Goal: Task Accomplishment & Management: Complete application form

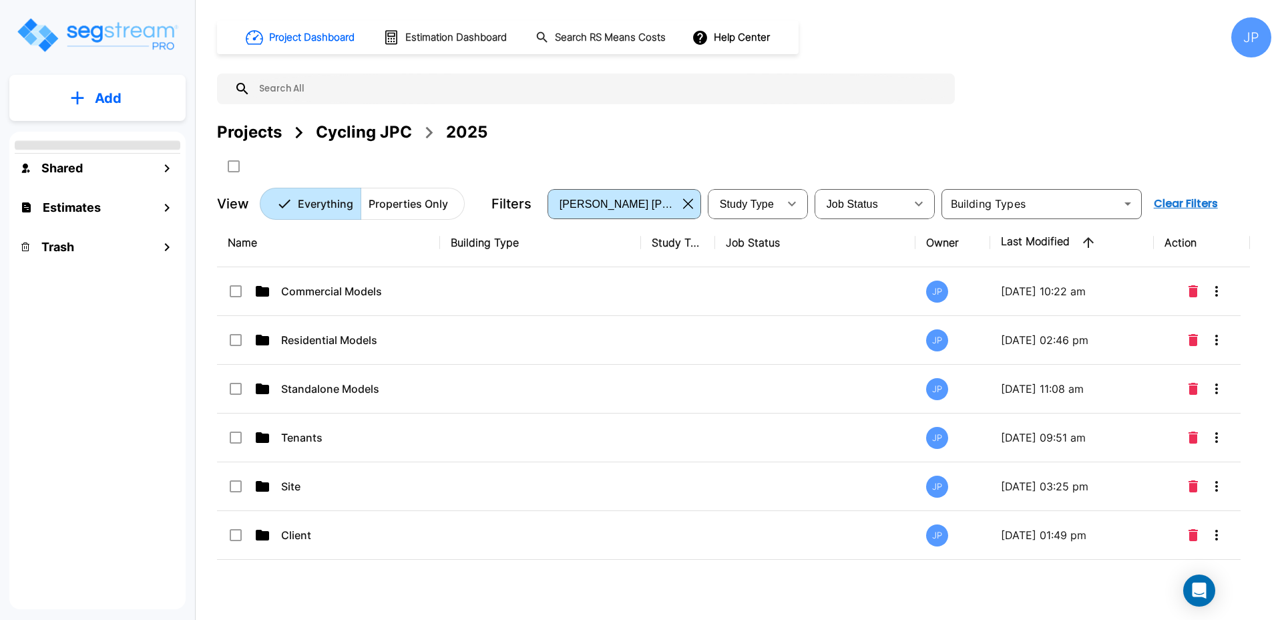
click at [325, 429] on p "Tenants" at bounding box center [348, 437] width 134 height 16
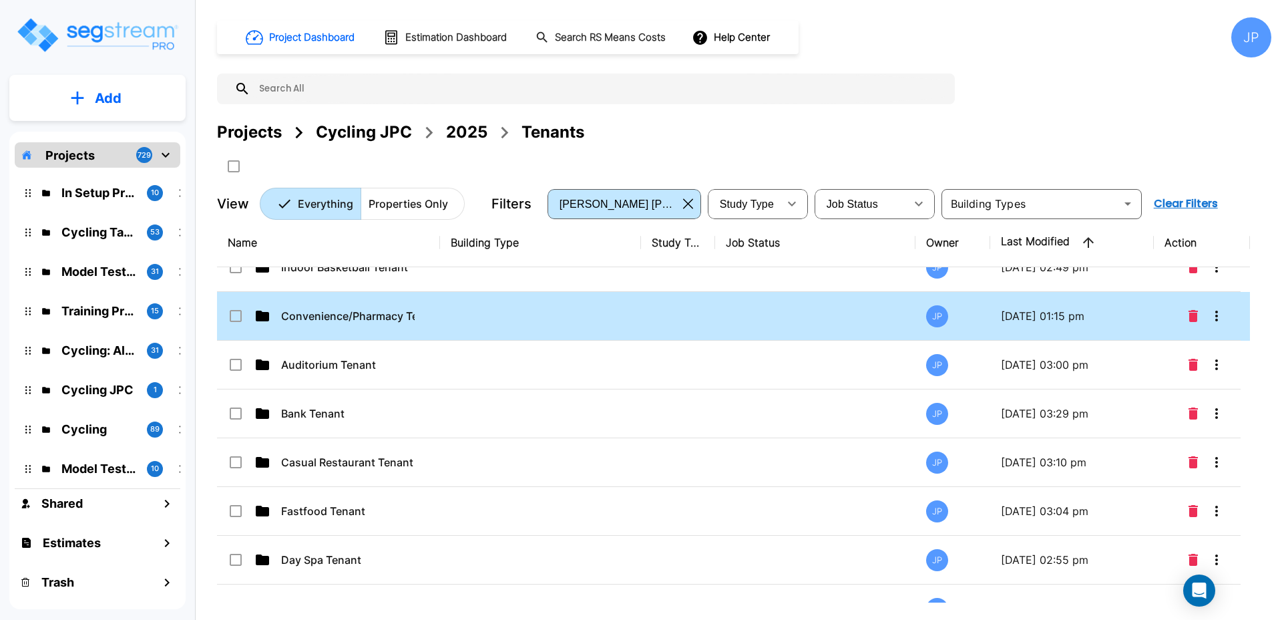
scroll to position [220, 0]
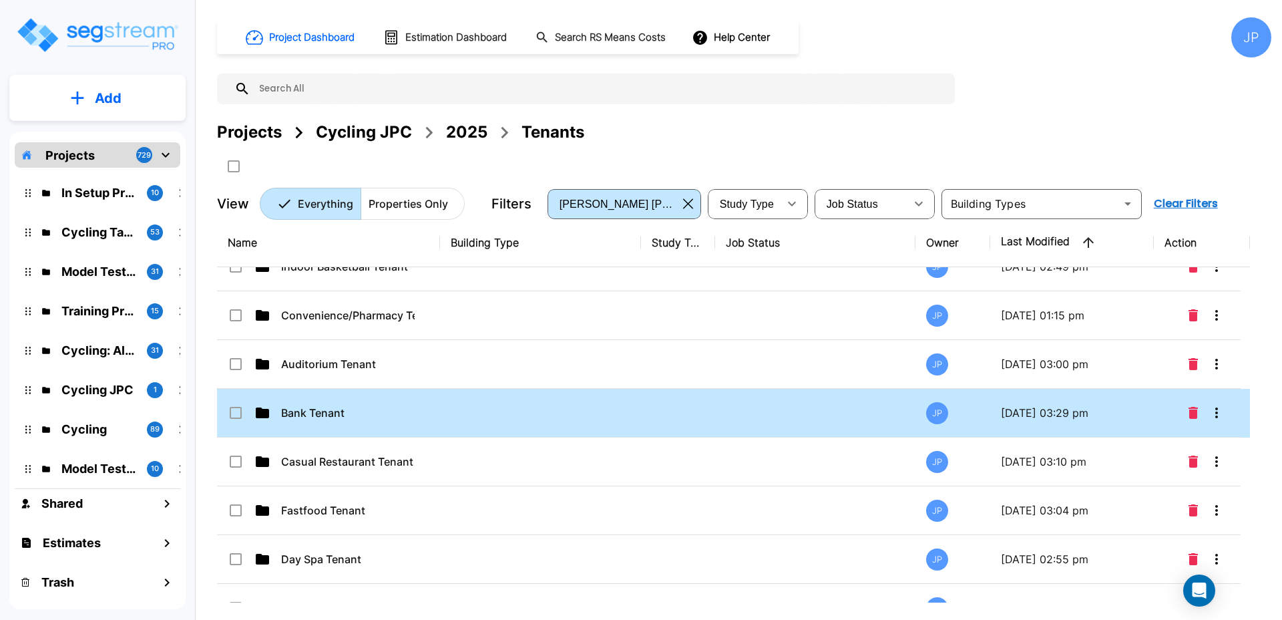
click at [425, 417] on div "Bank Tenant" at bounding box center [328, 413] width 200 height 16
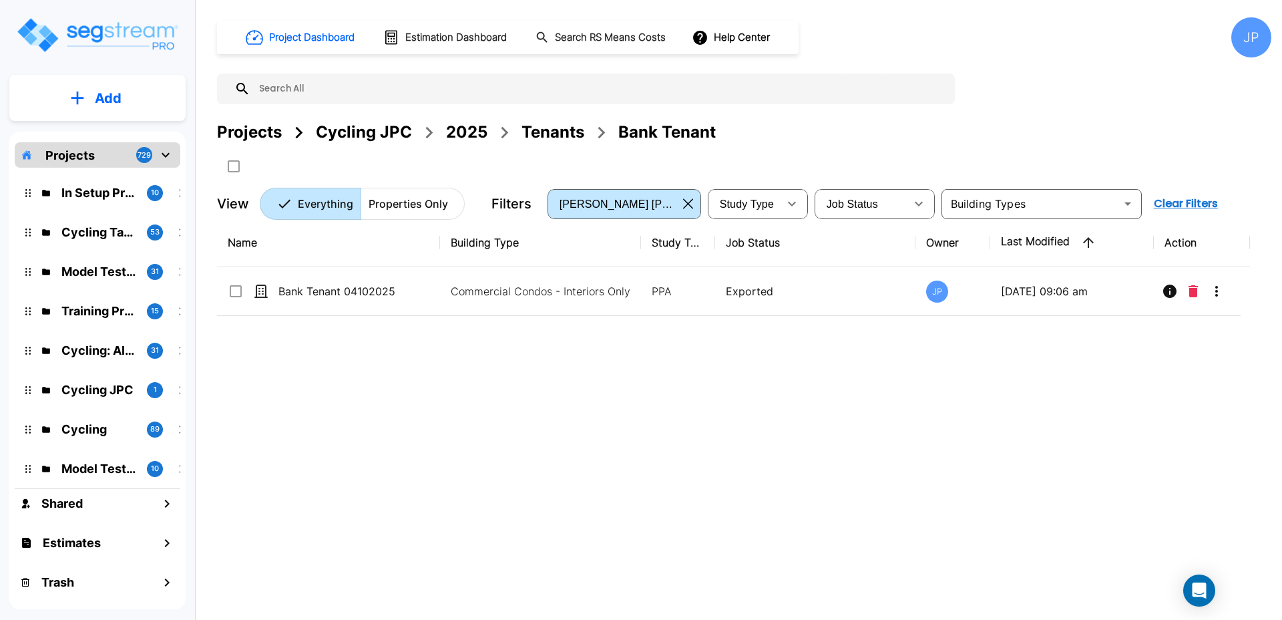
scroll to position [0, 0]
click at [130, 92] on button "Add" at bounding box center [97, 98] width 176 height 39
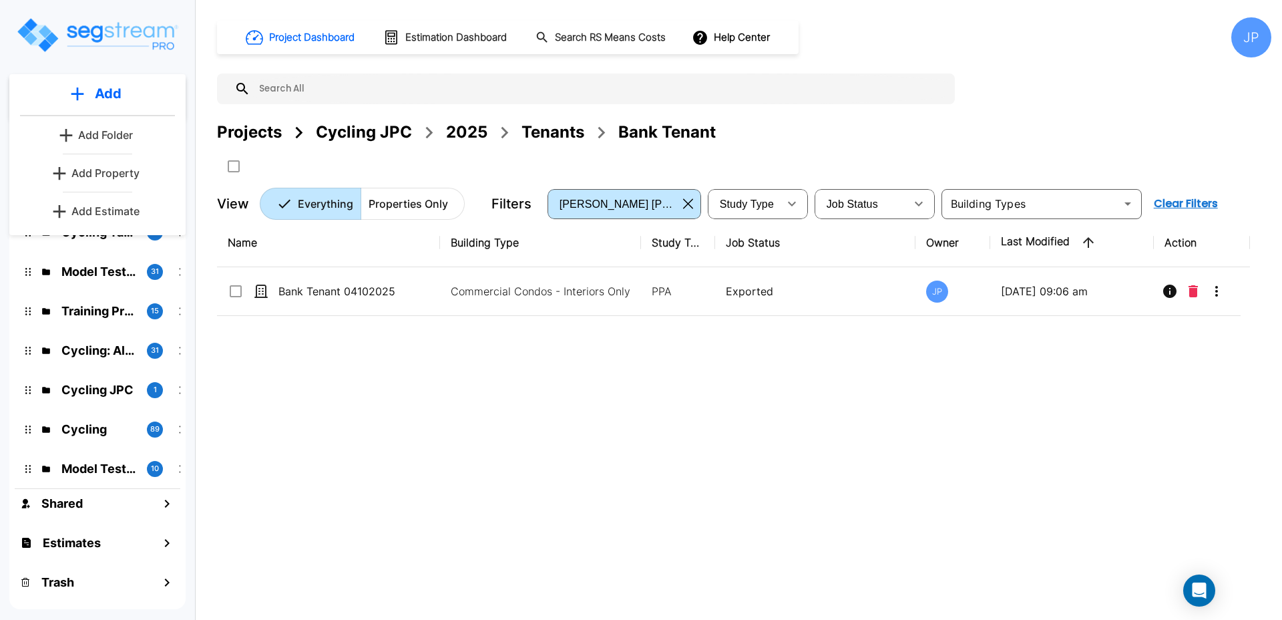
click at [122, 170] on p "Add Property" at bounding box center [105, 173] width 68 height 16
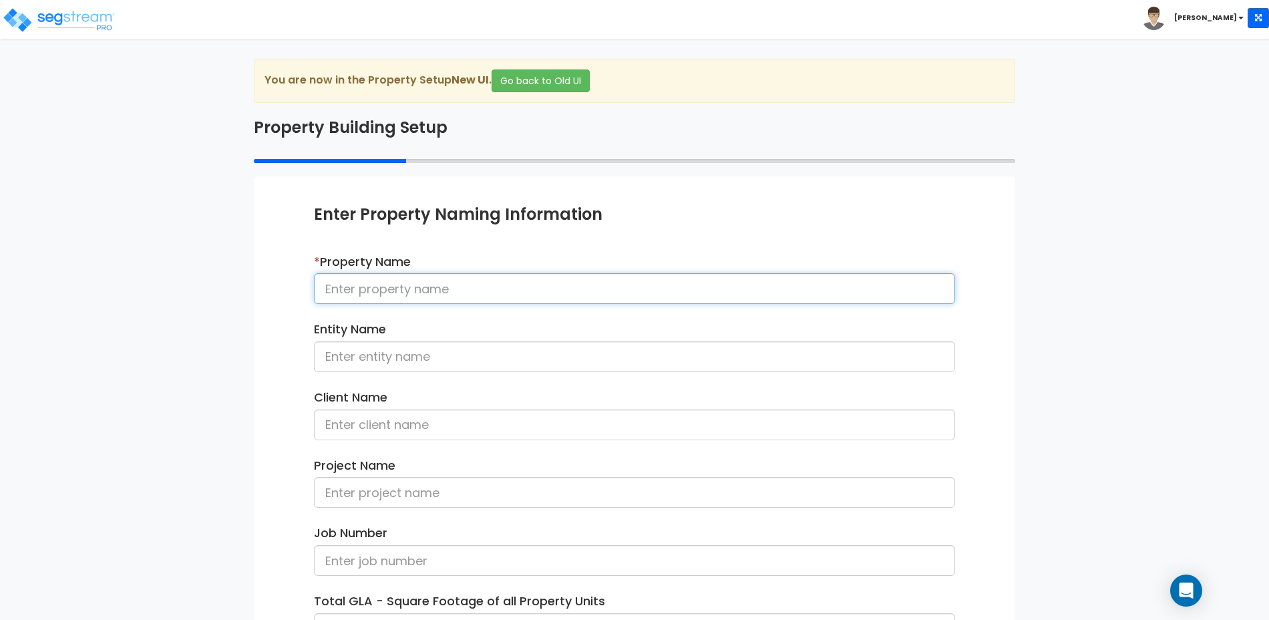
click at [584, 288] on input at bounding box center [634, 288] width 641 height 31
type input "Bank Tenant 091725"
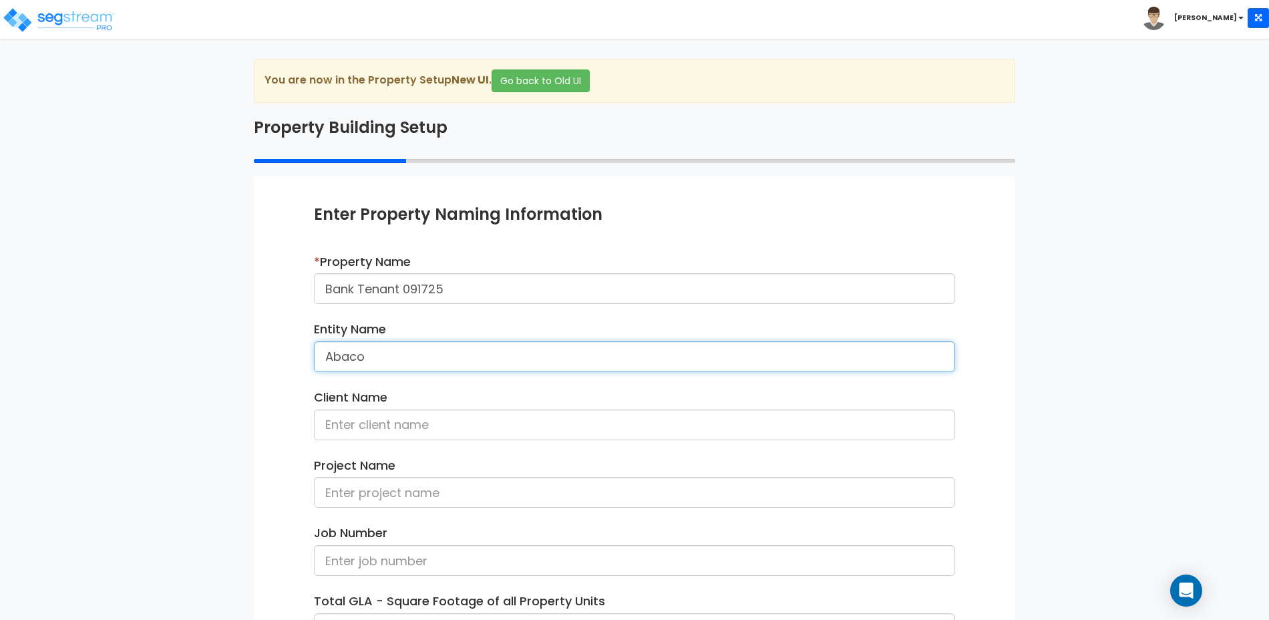
type input "Abaco"
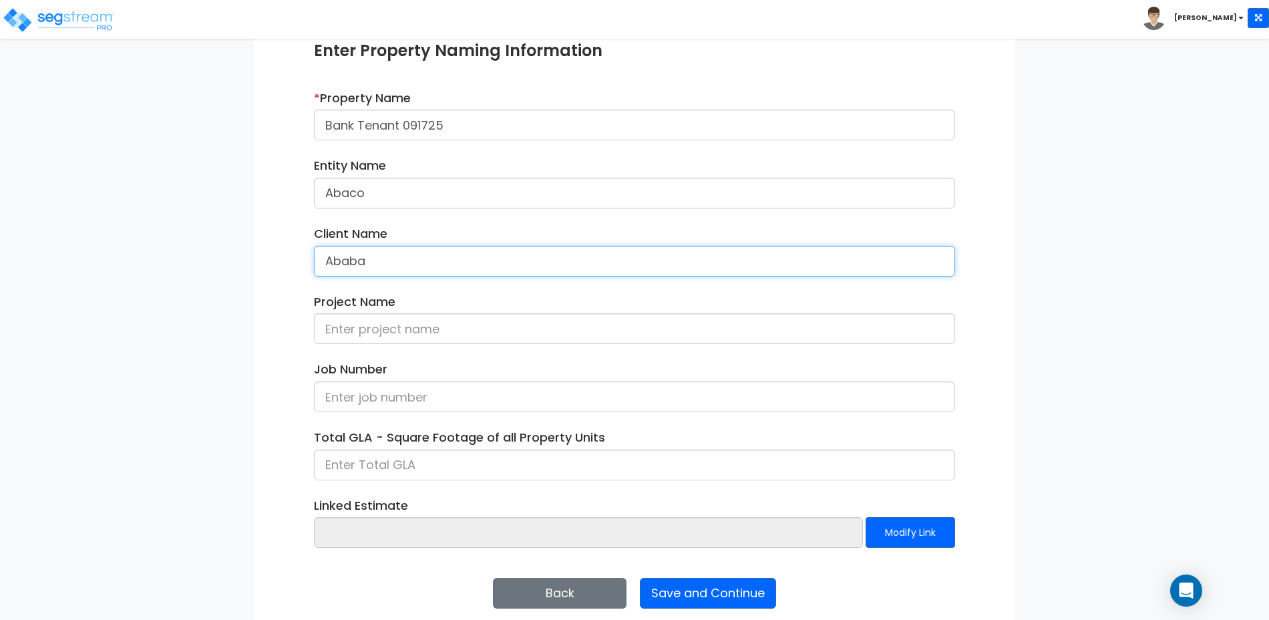
scroll to position [178, 0]
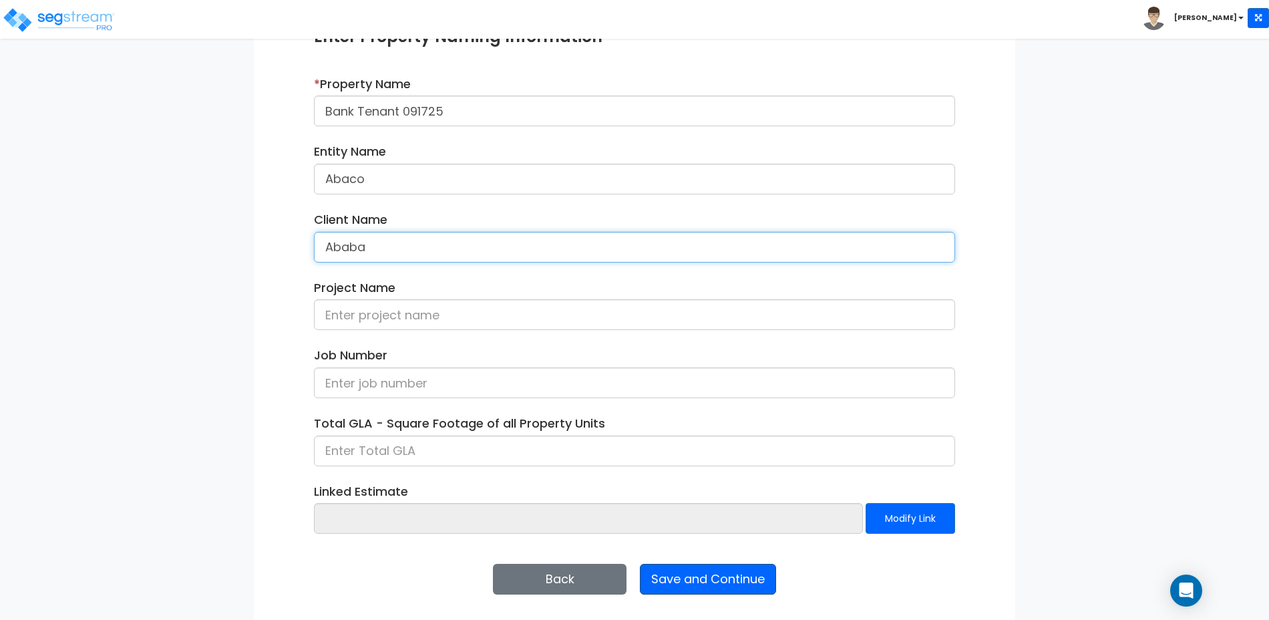
type input "Ababa"
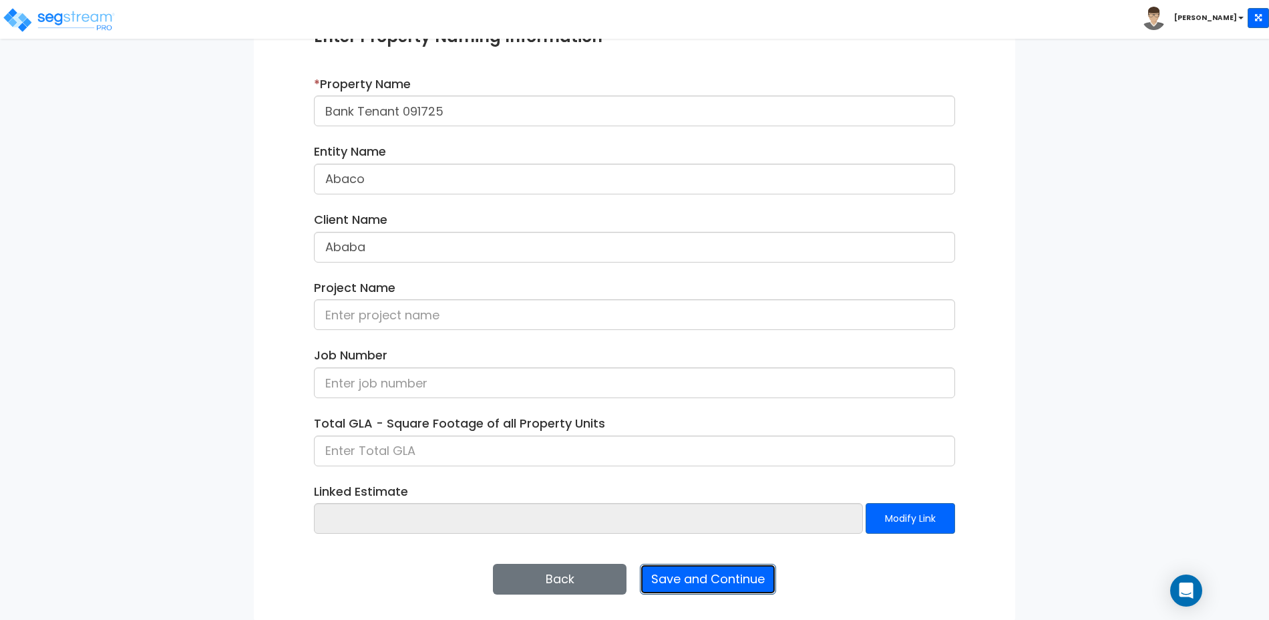
click at [737, 576] on button "Save and Continue" at bounding box center [708, 579] width 136 height 31
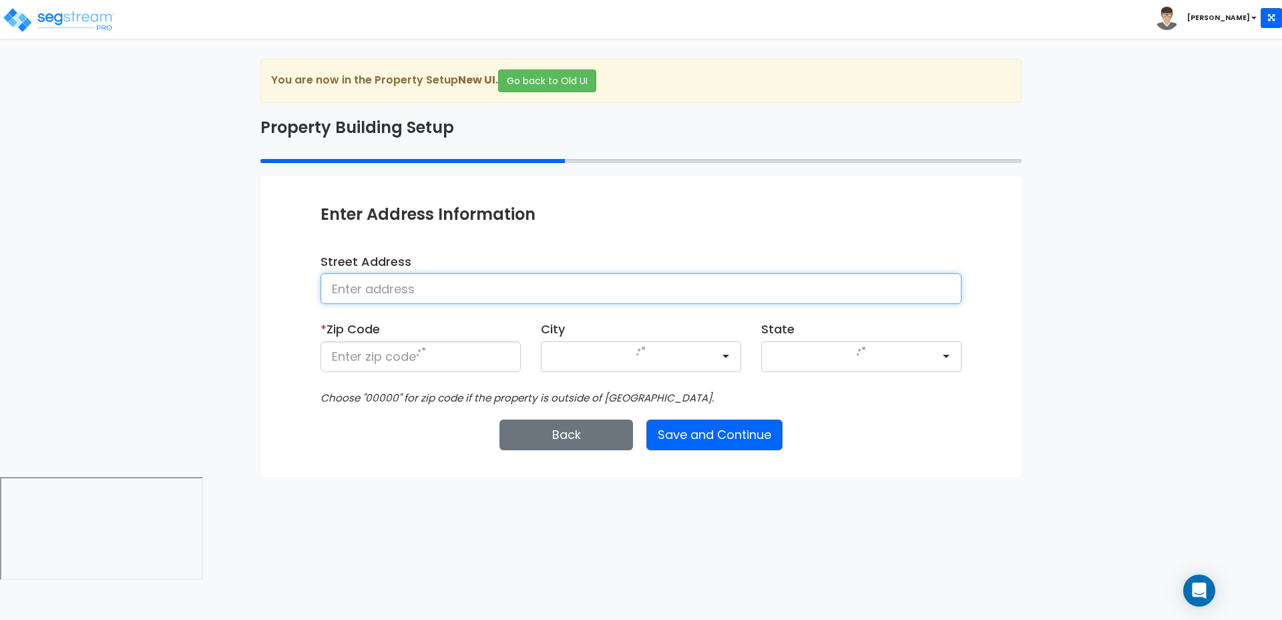
click at [558, 290] on input at bounding box center [641, 288] width 641 height 31
type input "25 Nighthawk Drive"
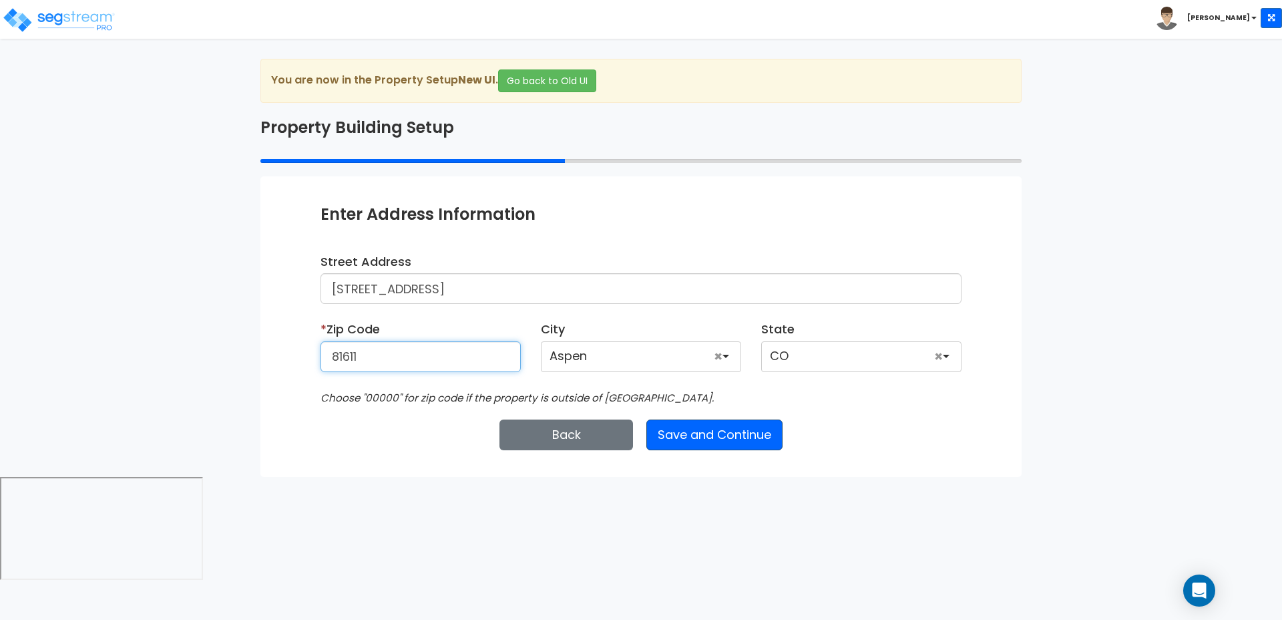
type input "81611"
click at [743, 433] on button "Save and Continue" at bounding box center [715, 434] width 136 height 31
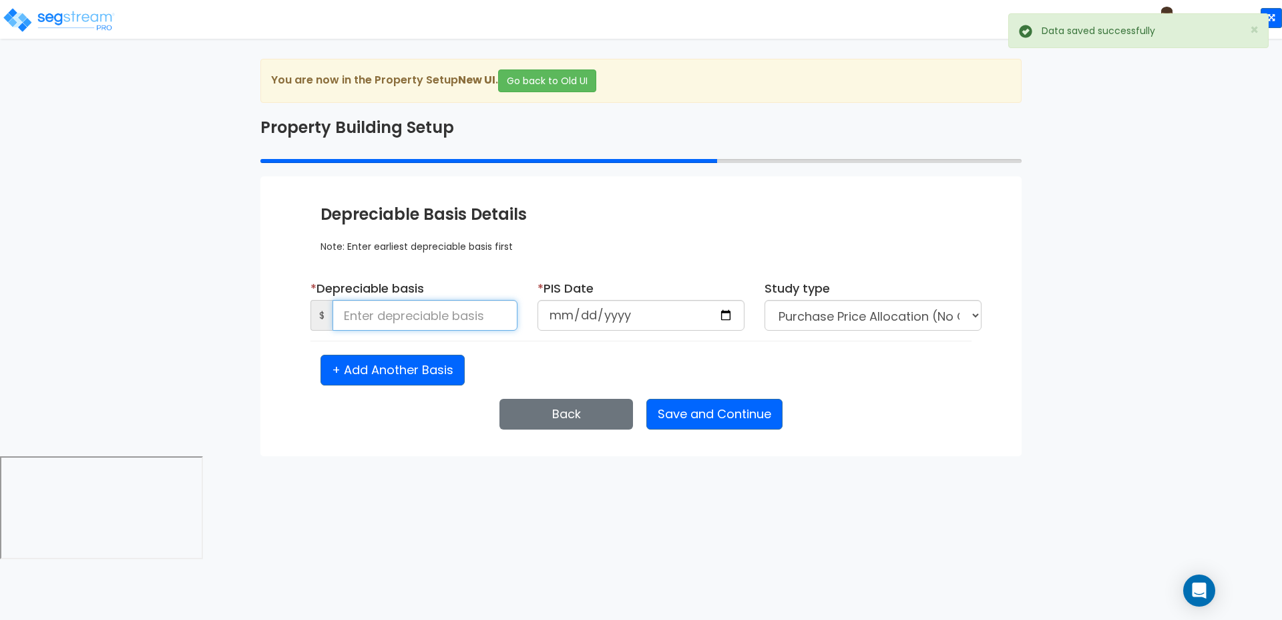
click at [429, 316] on input at bounding box center [425, 315] width 185 height 31
type input "1,000,000"
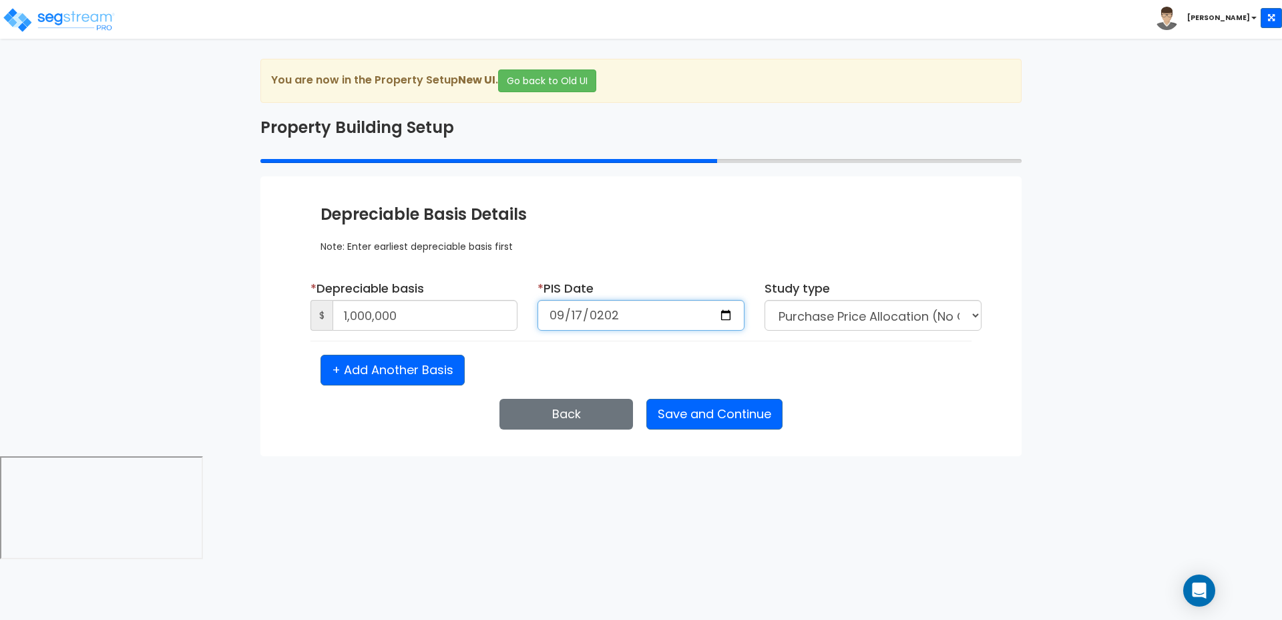
type input "2025-09-17"
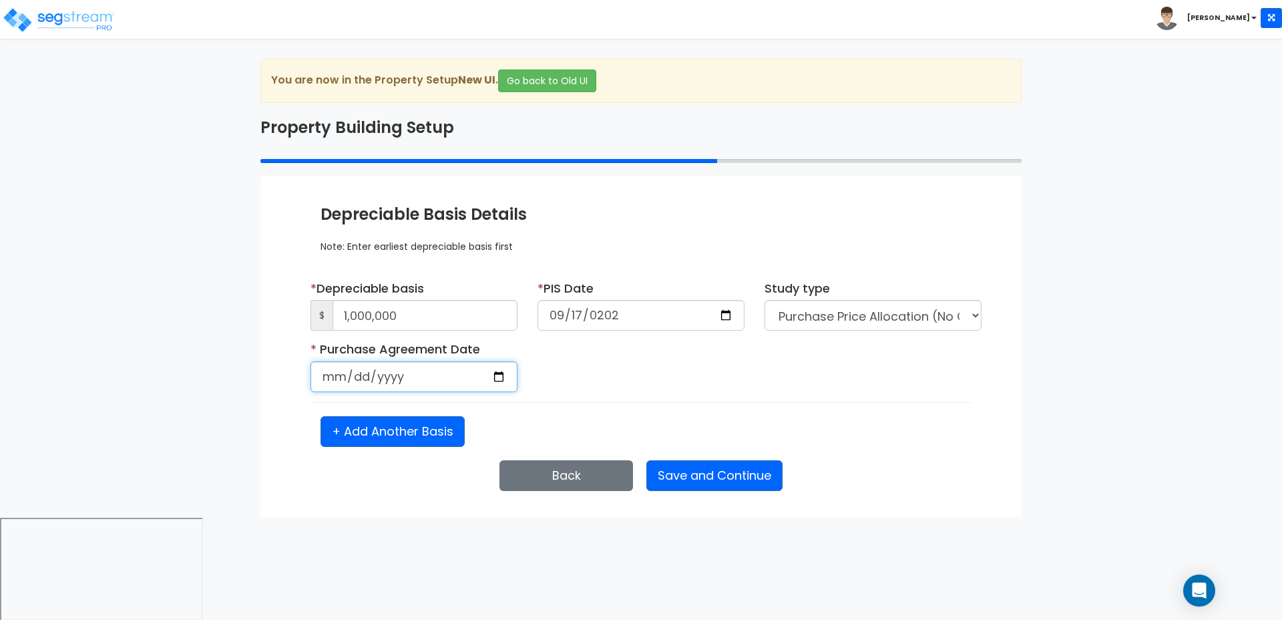
click at [339, 378] on input "date" at bounding box center [414, 376] width 207 height 31
type input "2025-04-08"
click at [705, 469] on button "Save and Continue" at bounding box center [715, 475] width 136 height 31
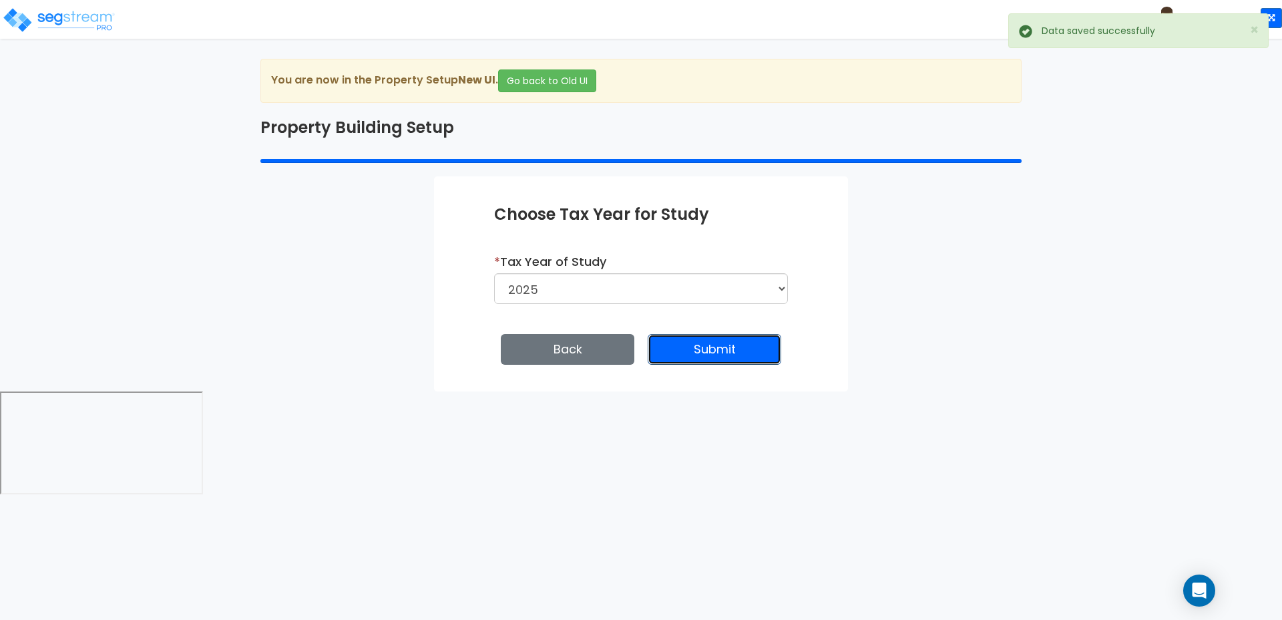
click at [705, 351] on button "Submit" at bounding box center [715, 349] width 134 height 31
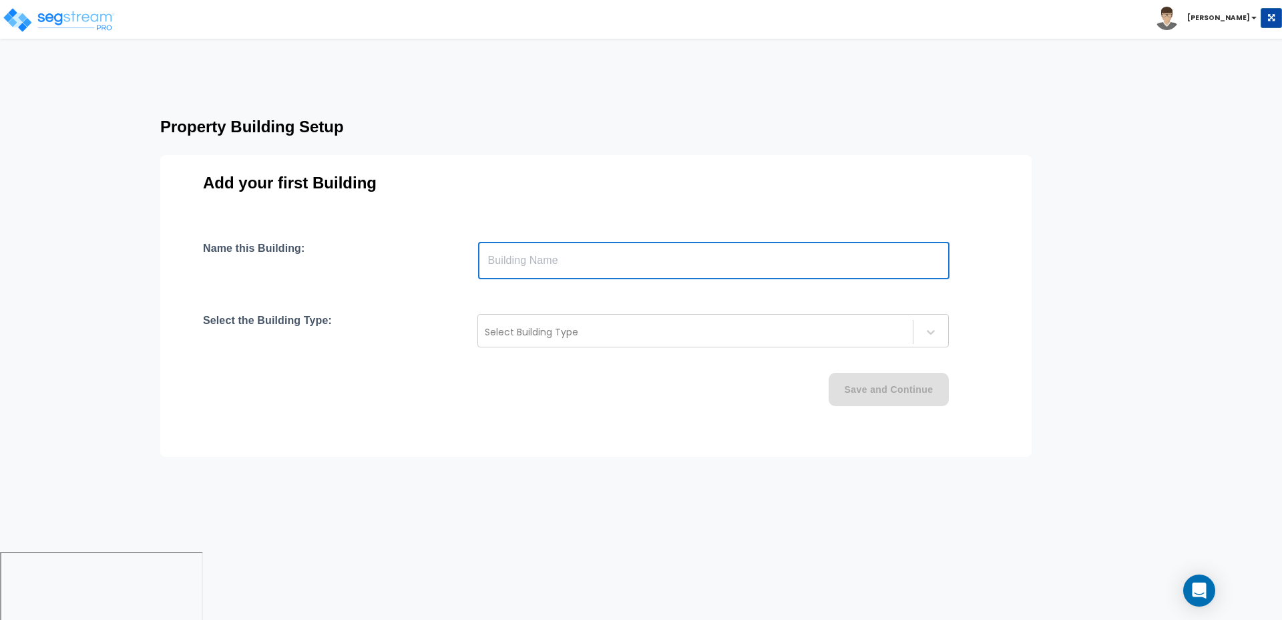
click at [639, 262] on input "text" at bounding box center [714, 260] width 472 height 37
type input "Building"
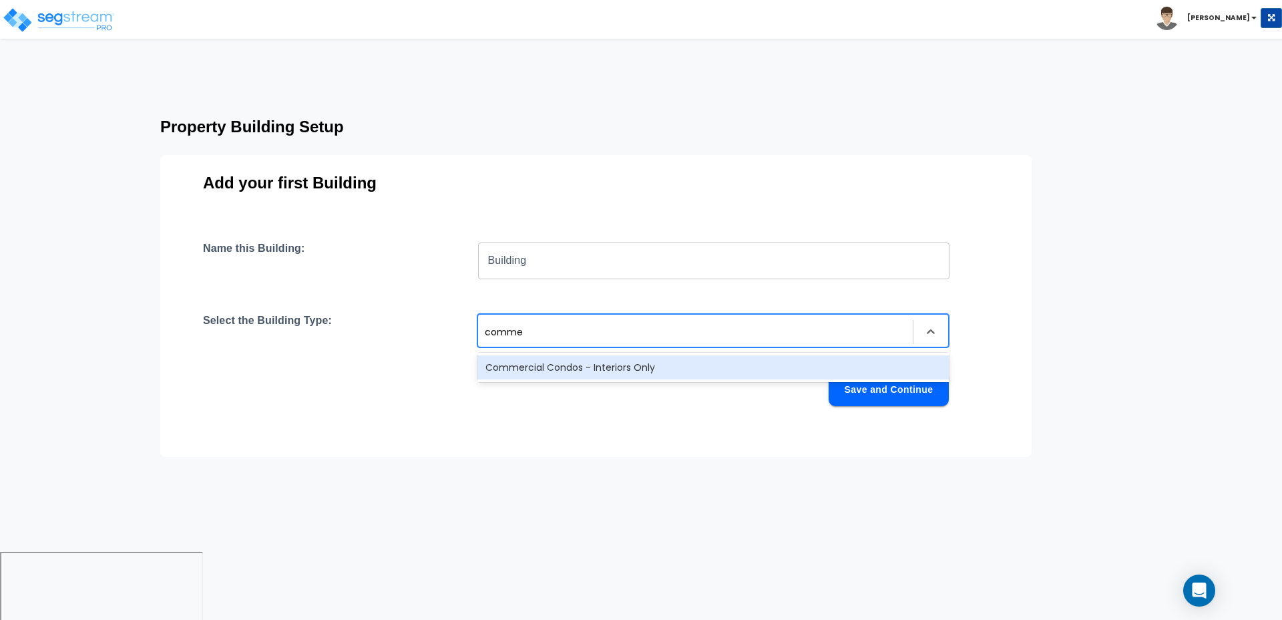
type input "commer"
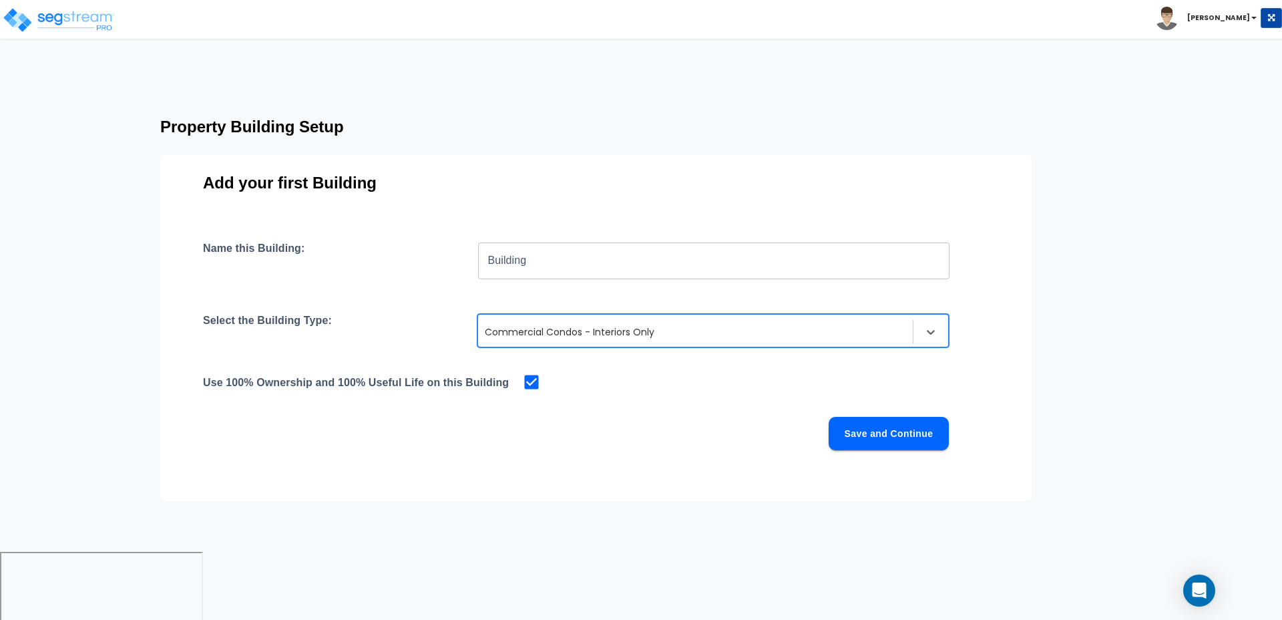
click at [897, 431] on button "Save and Continue" at bounding box center [889, 433] width 120 height 33
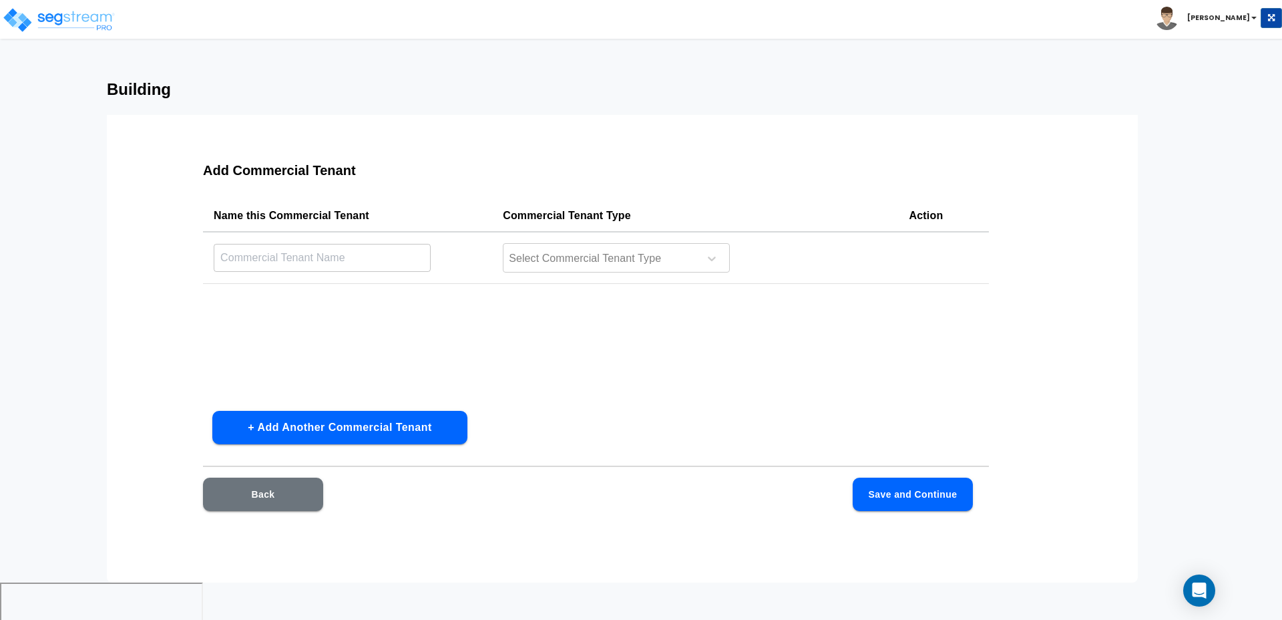
click at [415, 257] on input "text" at bounding box center [322, 257] width 217 height 29
type input "Bank Tenant"
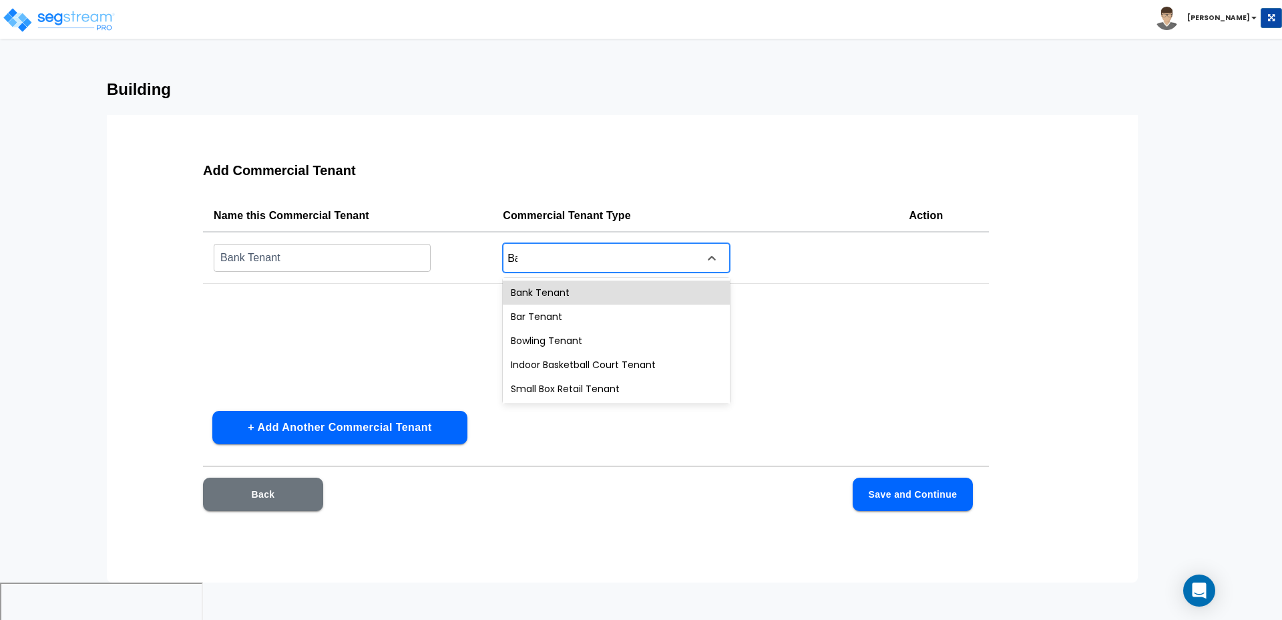
type input "Ban"
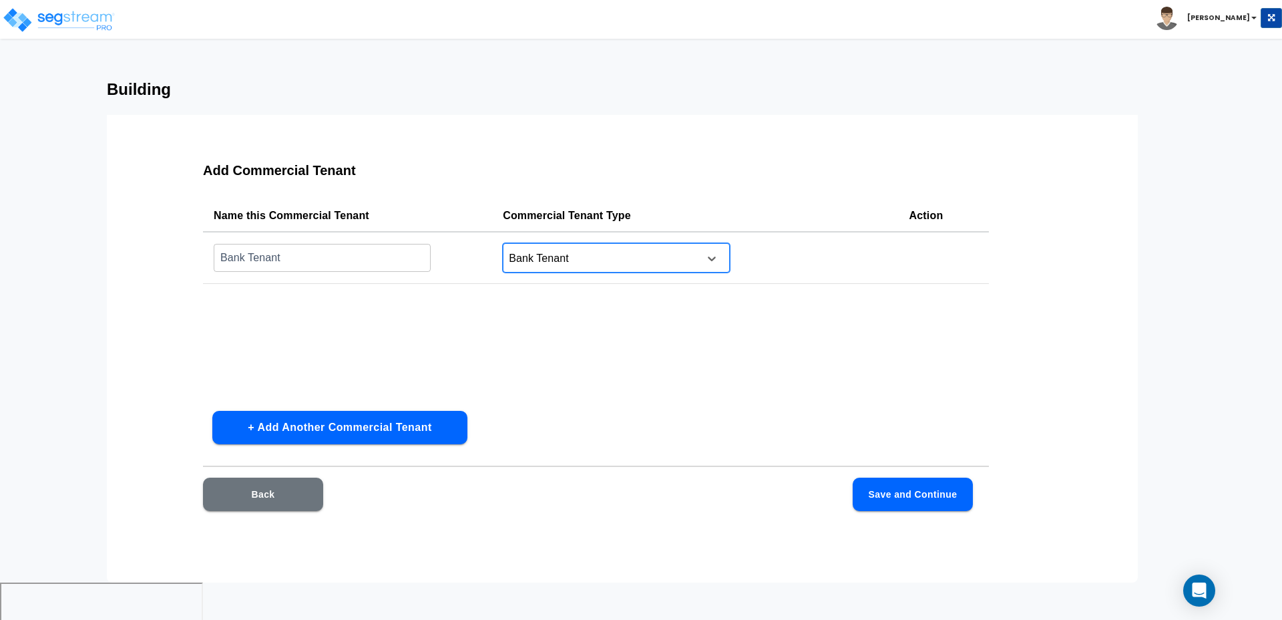
click at [920, 502] on button "Save and Continue" at bounding box center [913, 494] width 120 height 33
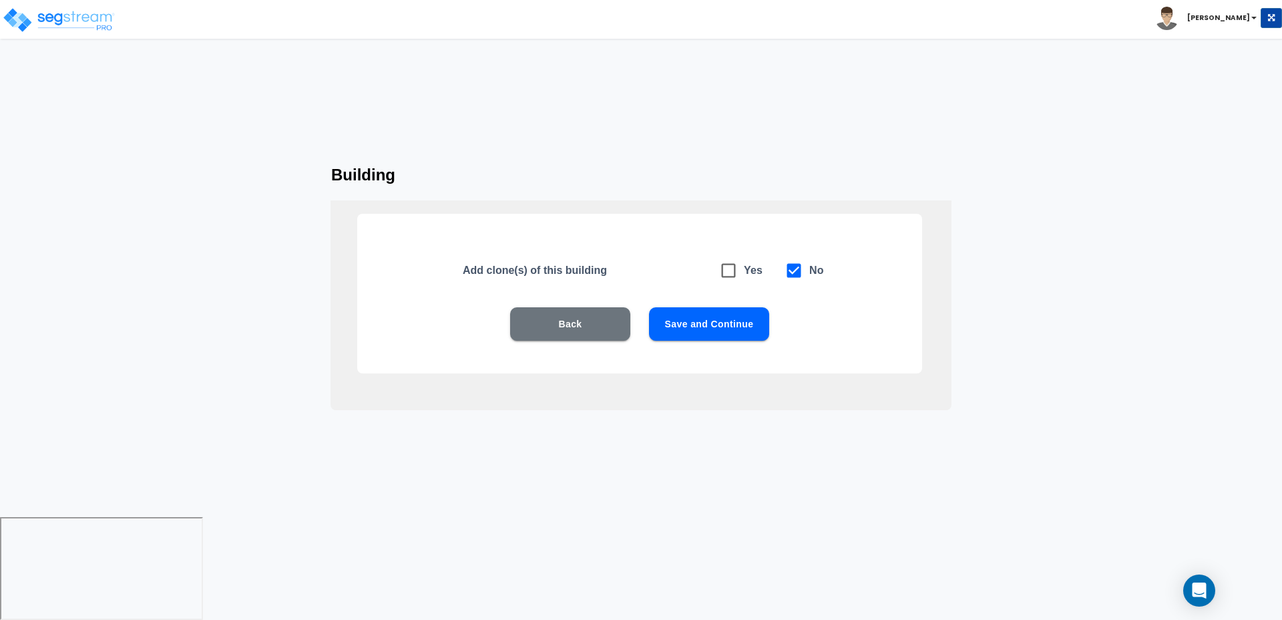
click at [713, 325] on button "Save and Continue" at bounding box center [709, 323] width 120 height 33
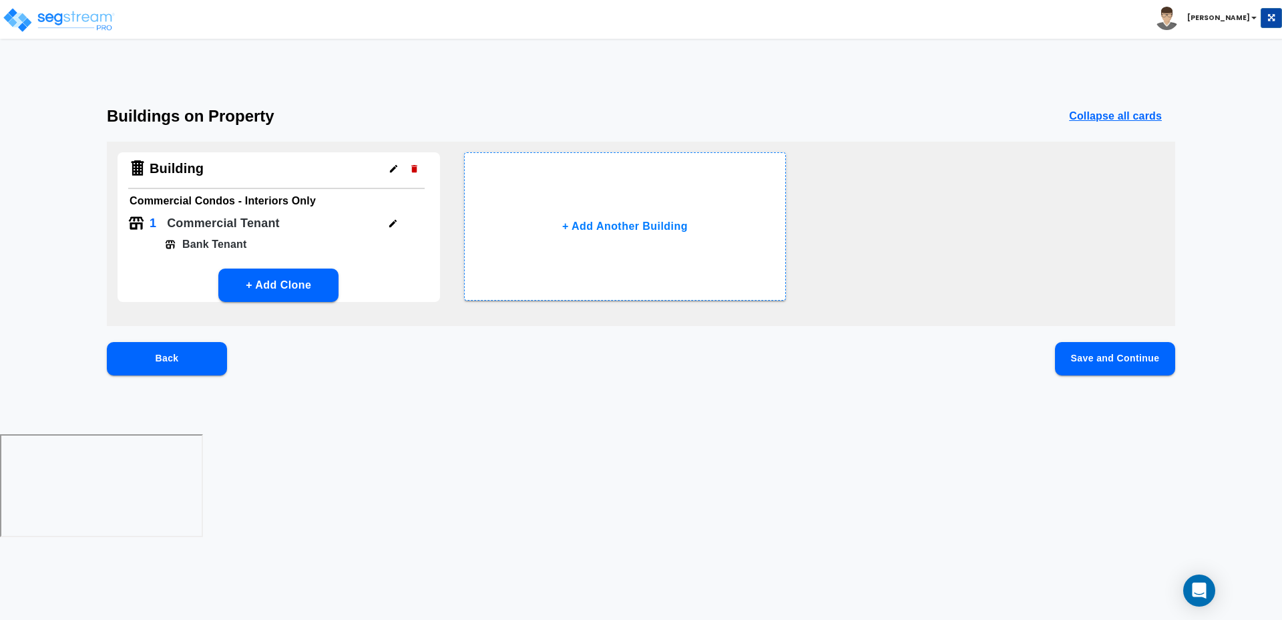
click at [1111, 358] on button "Save and Continue" at bounding box center [1115, 358] width 120 height 33
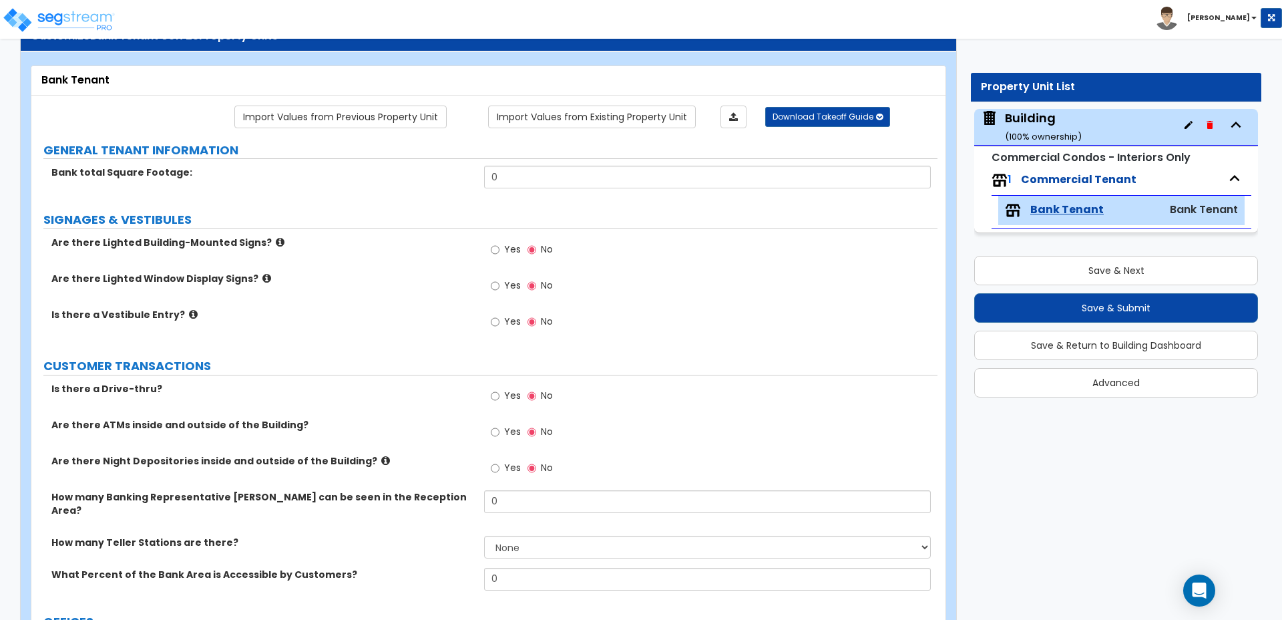
scroll to position [60, 0]
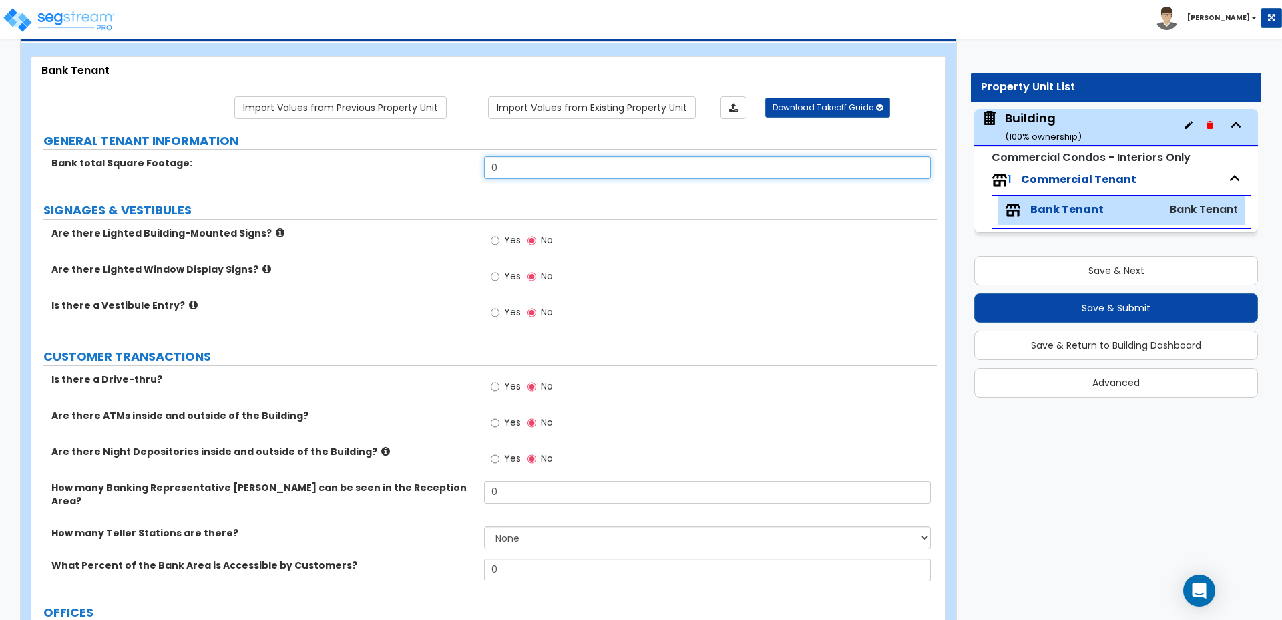
drag, startPoint x: 550, startPoint y: 162, endPoint x: 480, endPoint y: 160, distance: 70.2
click at [480, 161] on div "Bank total Square Footage: 0" at bounding box center [484, 172] width 906 height 32
type input "5,000"
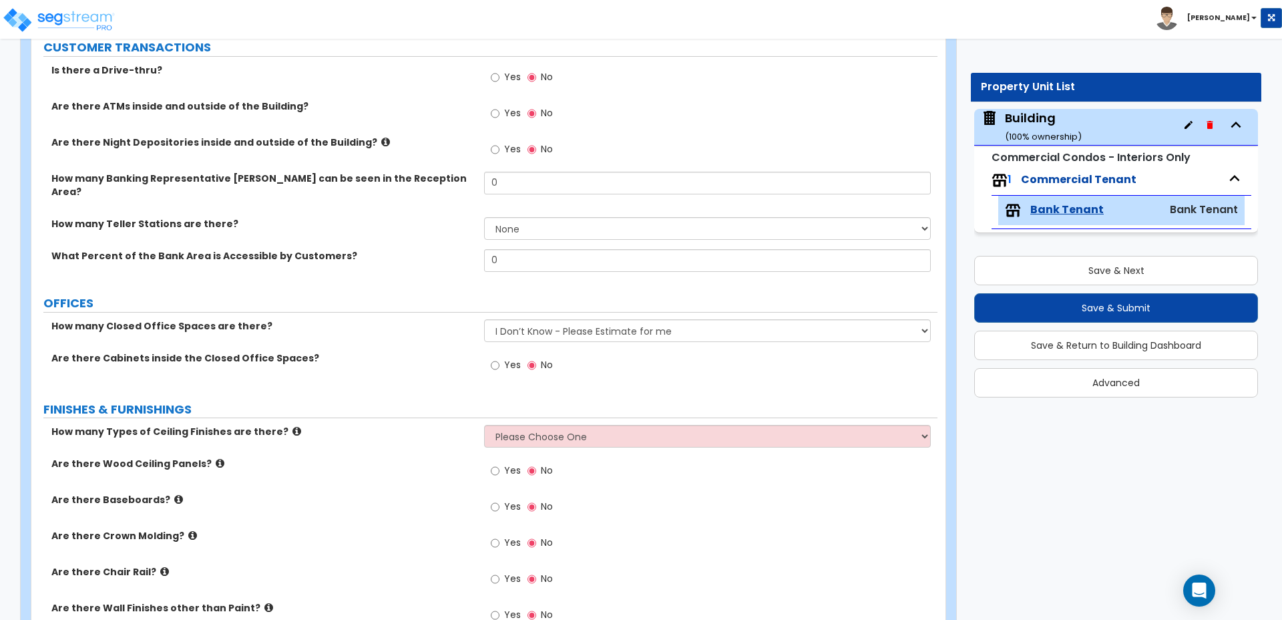
scroll to position [375, 0]
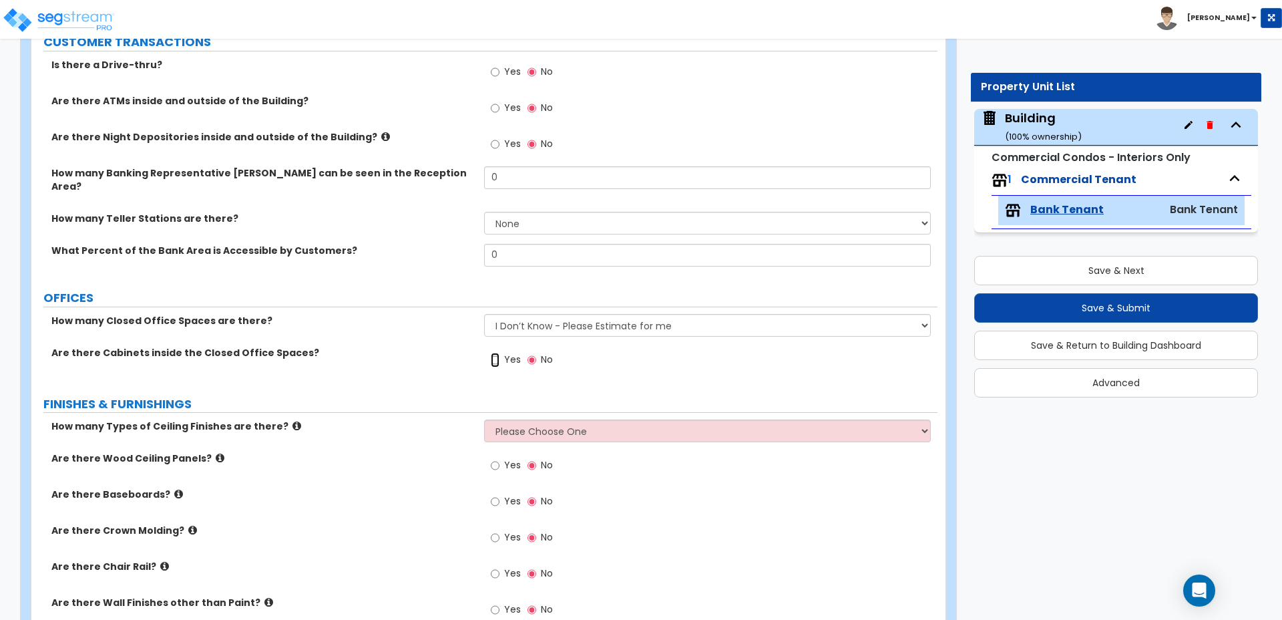
click at [498, 353] on input "Yes" at bounding box center [495, 360] width 9 height 15
radio input "true"
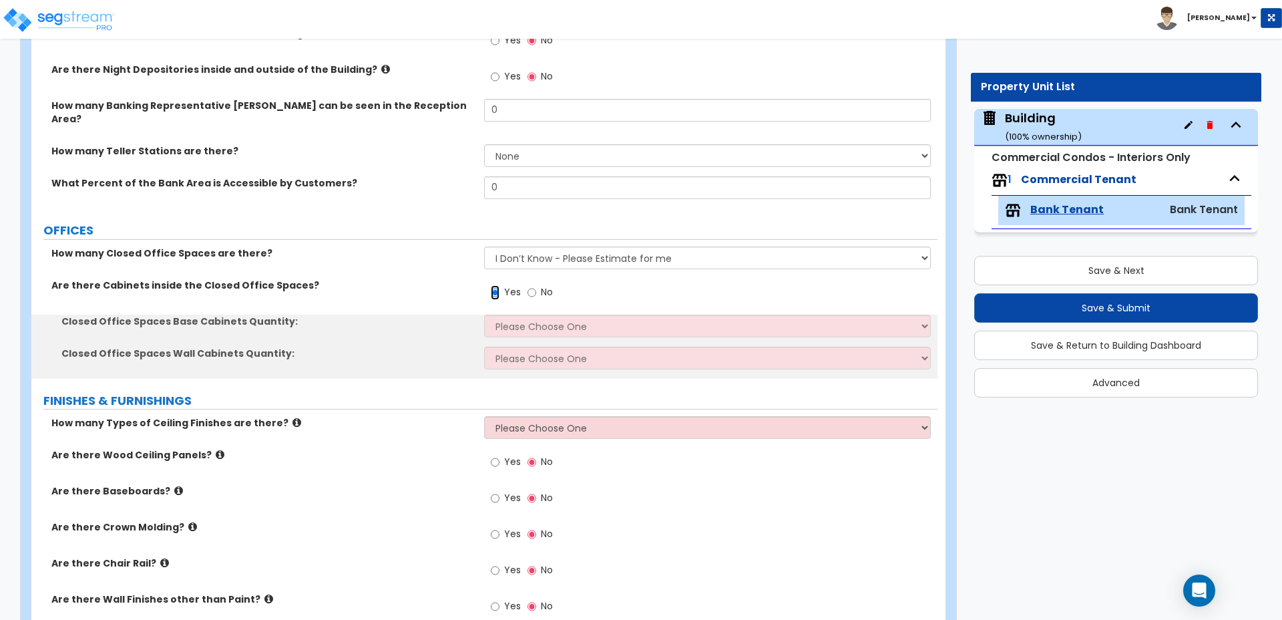
scroll to position [443, 0]
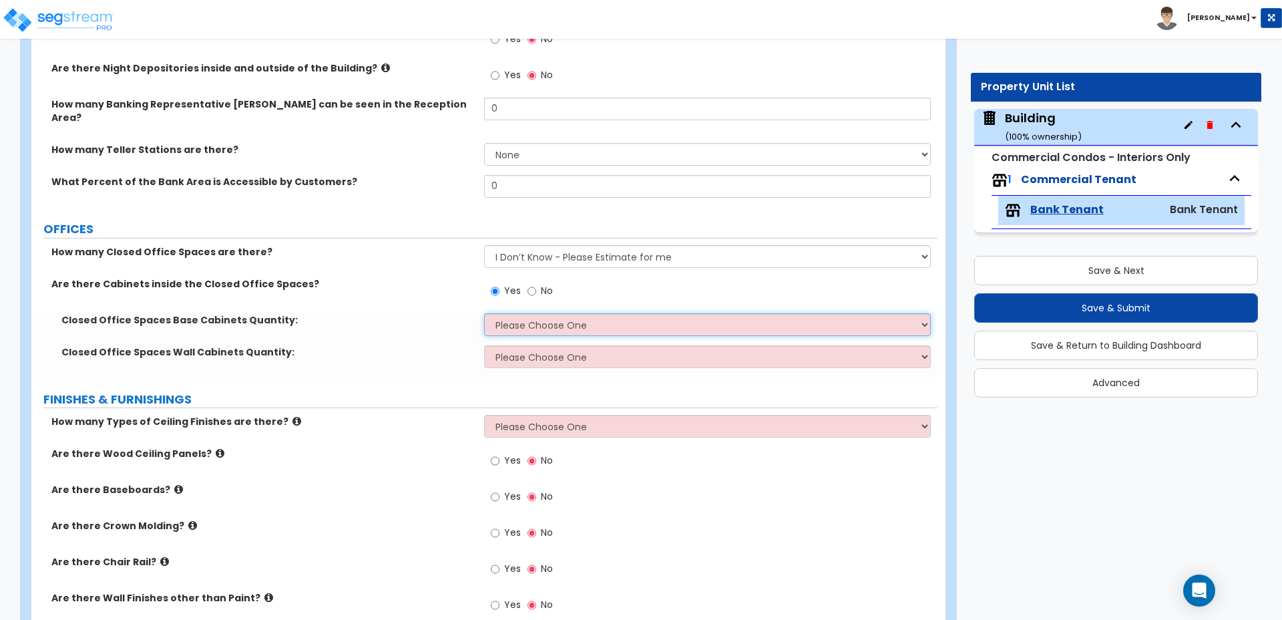
click at [588, 315] on select "Please Choose One Some Offices have Base Cabinets Most Offices have Base Cabine…" at bounding box center [707, 324] width 446 height 23
select select "3"
click at [484, 313] on select "Please Choose One Some Offices have Base Cabinets Most Offices have Base Cabine…" at bounding box center [707, 324] width 446 height 23
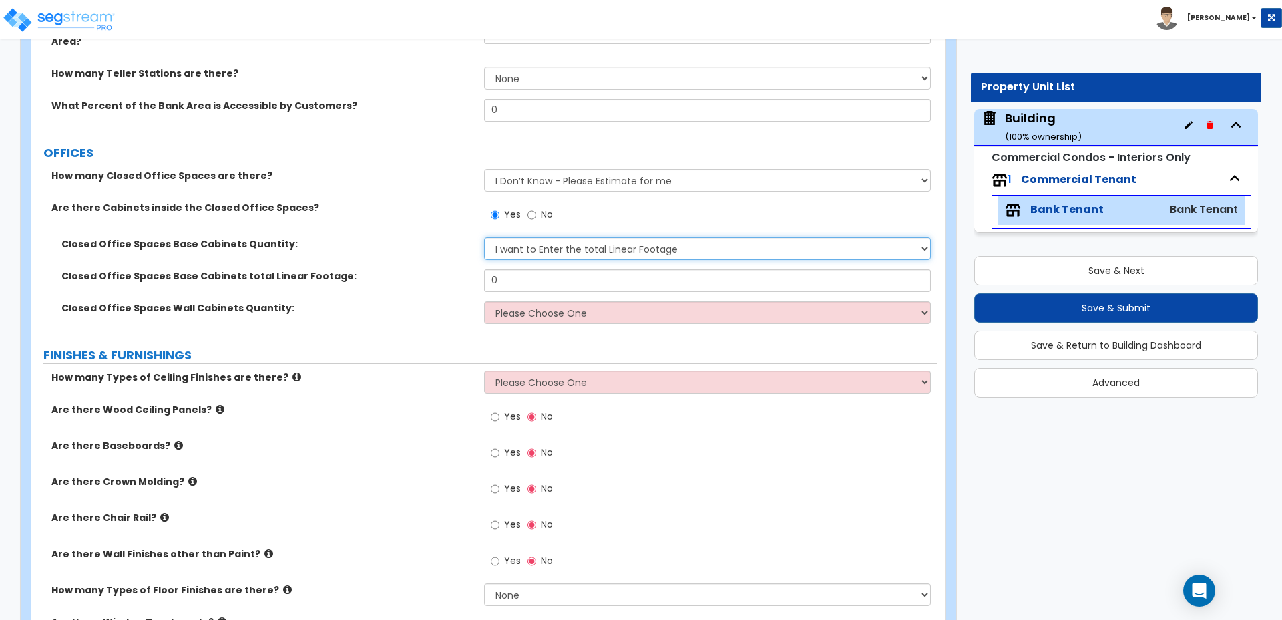
scroll to position [522, 0]
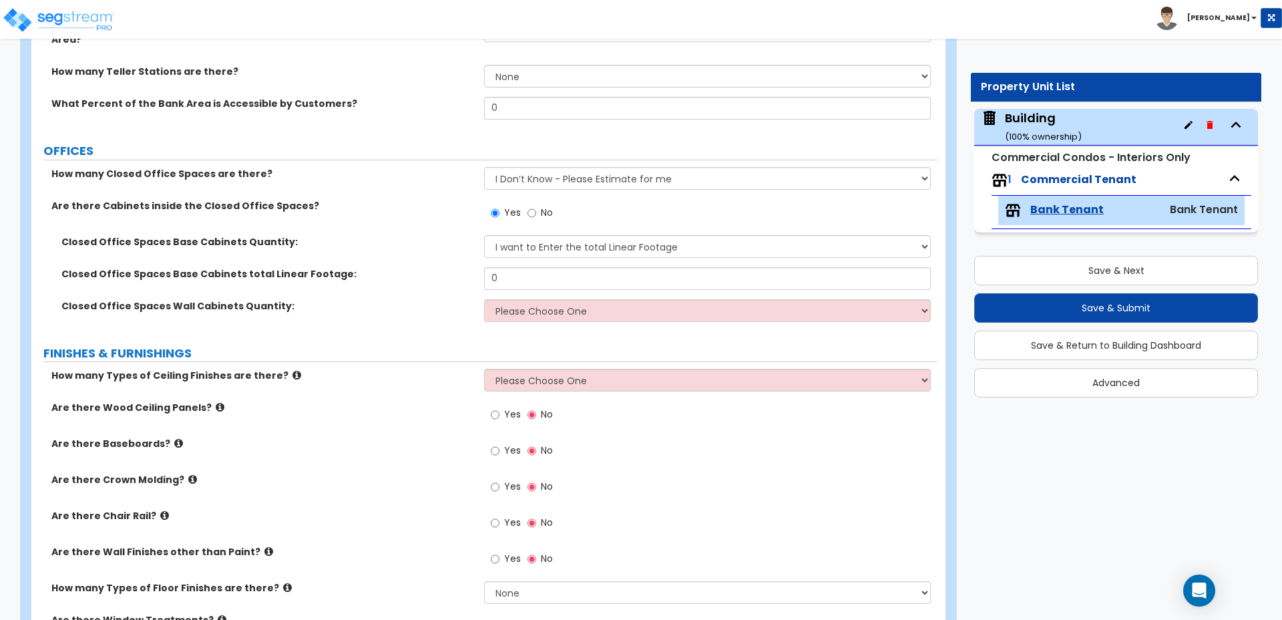
click at [545, 206] on span "No" at bounding box center [547, 212] width 12 height 13
click at [536, 206] on input "No" at bounding box center [532, 213] width 9 height 15
radio input "false"
radio input "true"
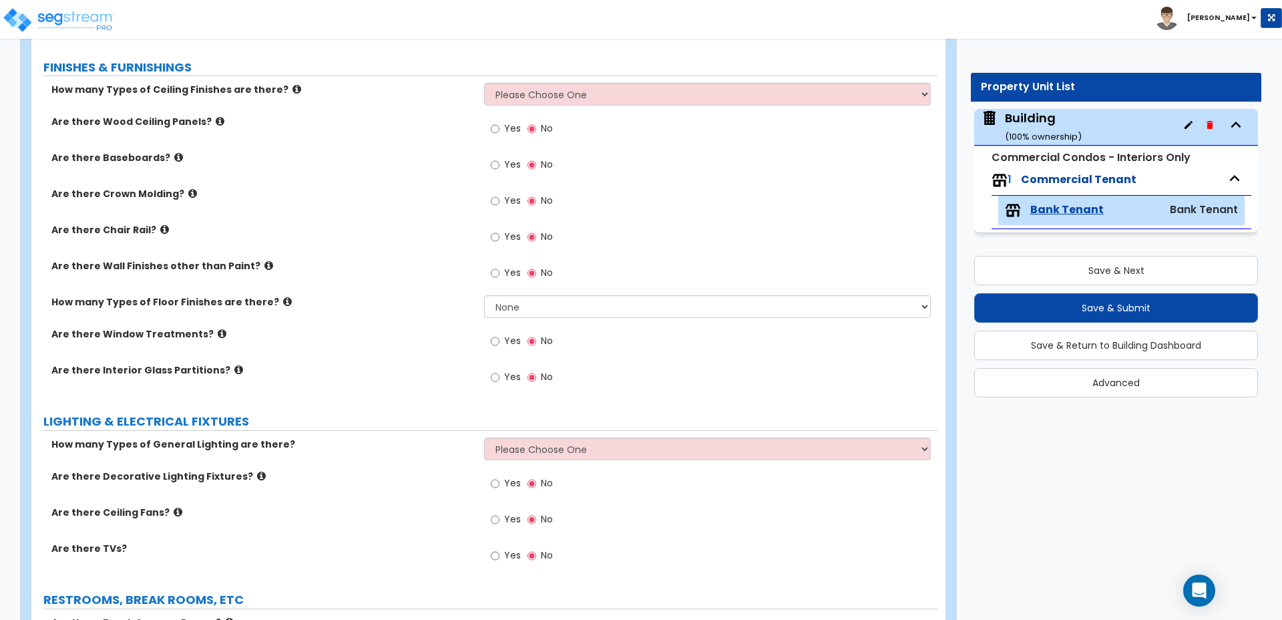
scroll to position [1266, 0]
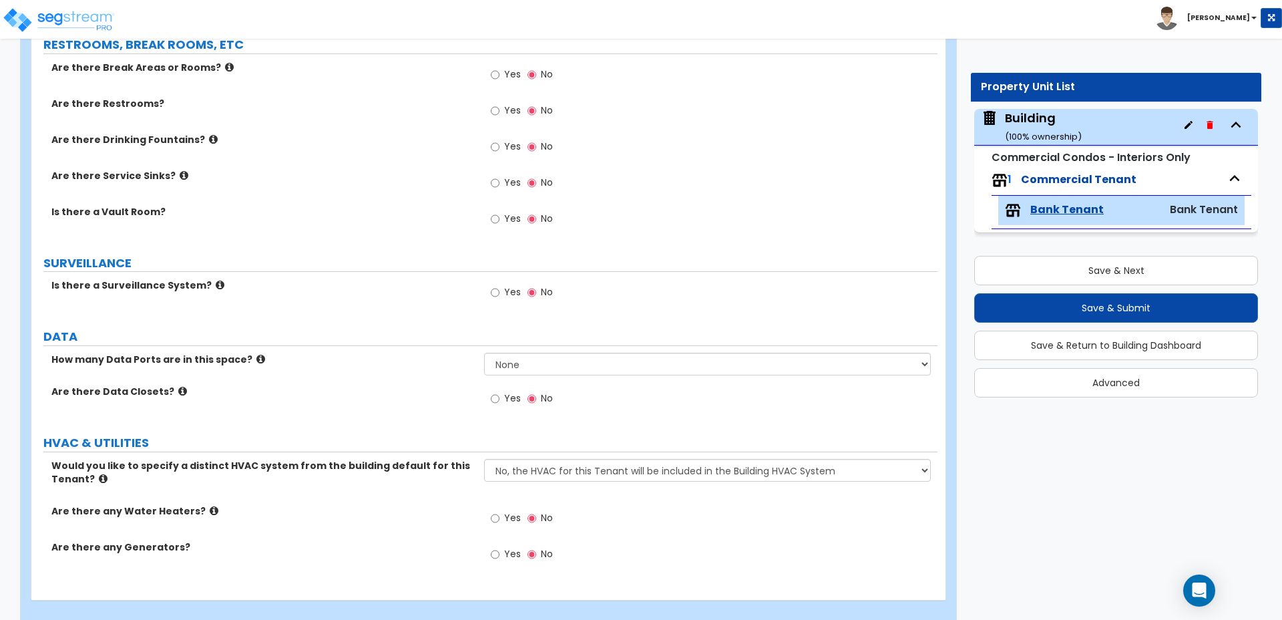
click at [511, 547] on span "Yes" at bounding box center [512, 553] width 17 height 13
click at [500, 547] on input "Yes" at bounding box center [495, 554] width 9 height 15
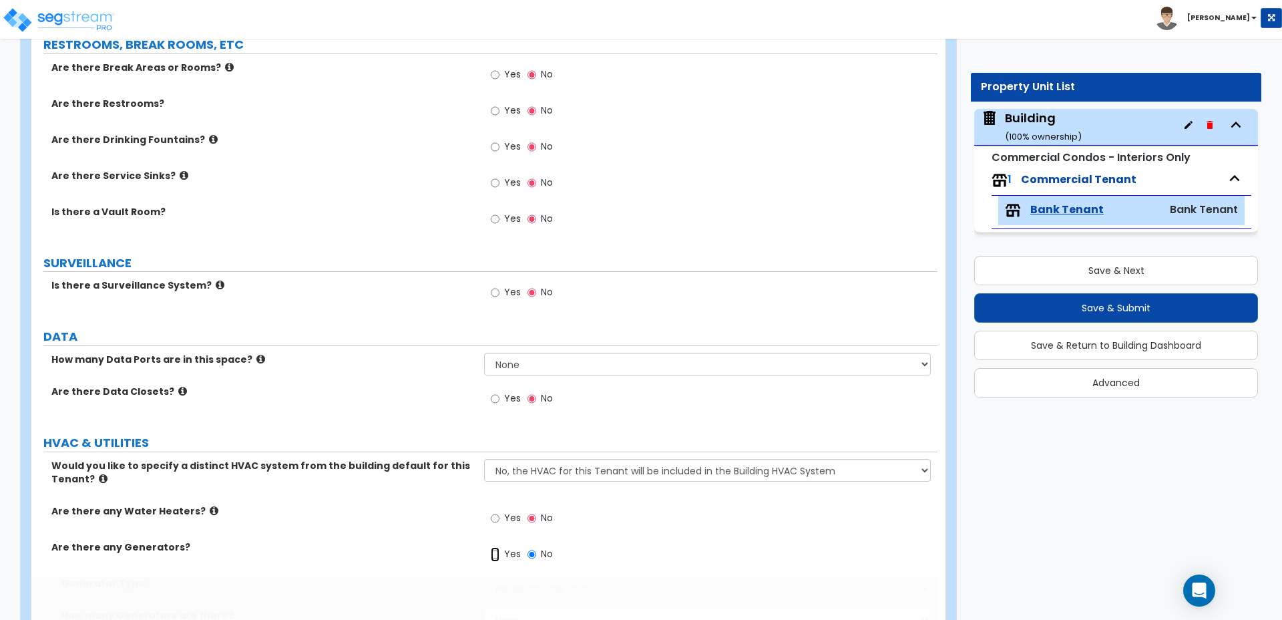
radio input "true"
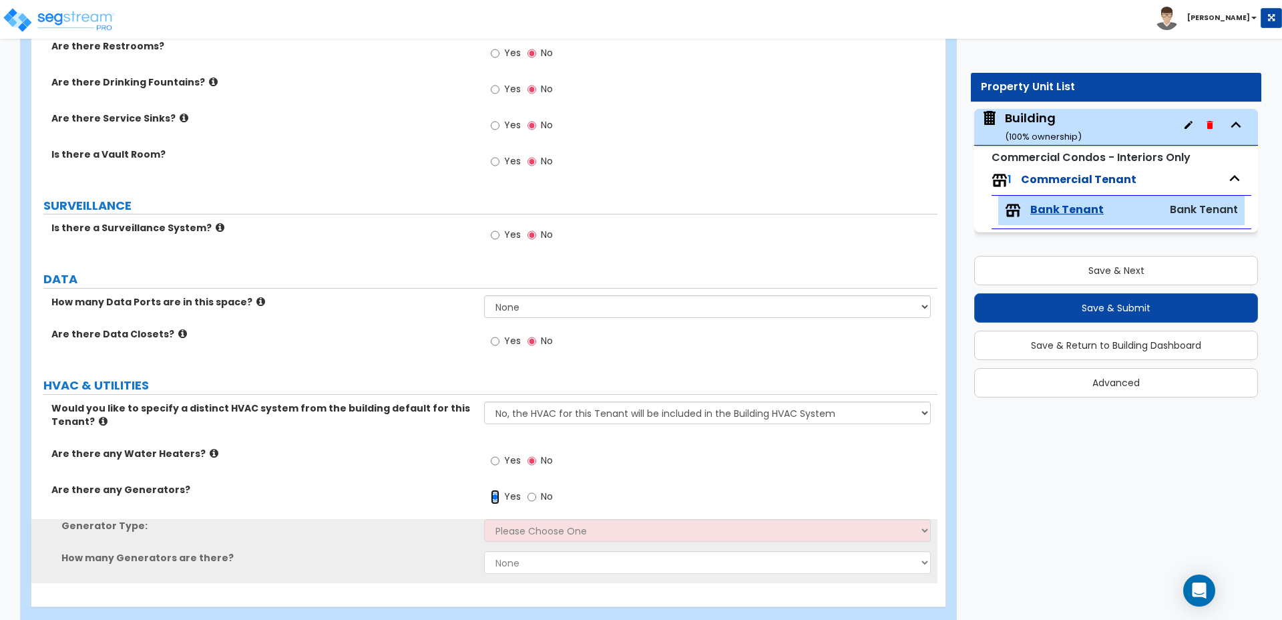
scroll to position [1330, 0]
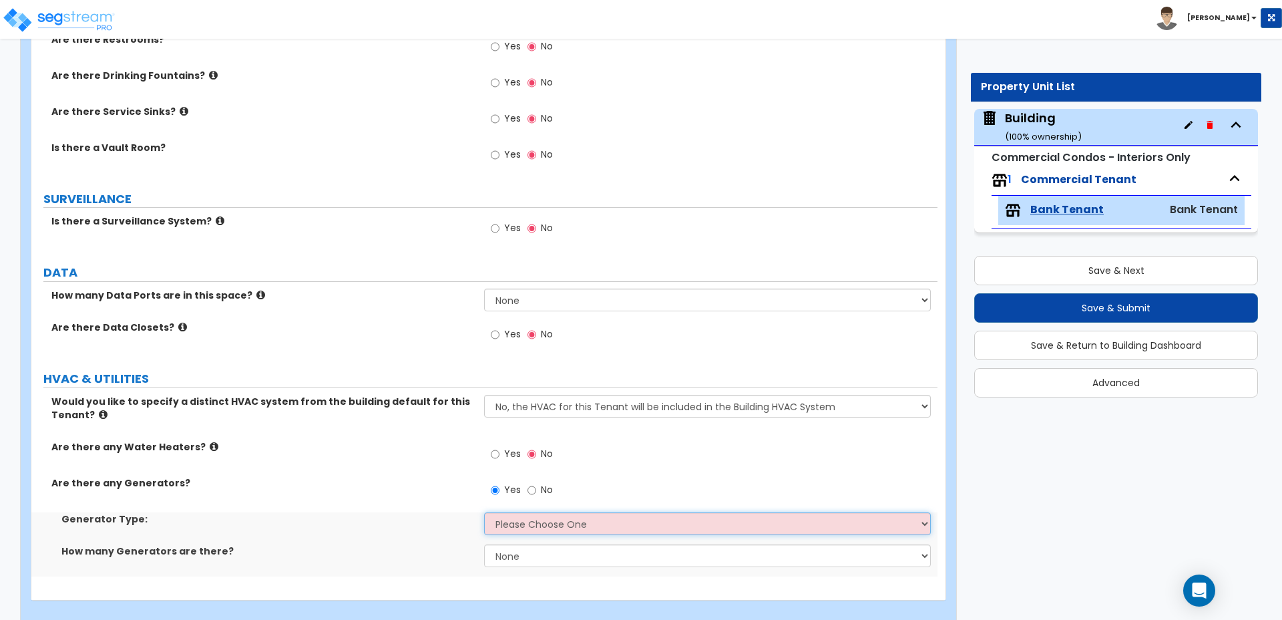
click at [540, 514] on select "Please Choose One Gas Diesel" at bounding box center [707, 523] width 446 height 23
click at [539, 547] on select "None 1 2 3" at bounding box center [707, 555] width 446 height 23
select select "3"
click at [484, 544] on select "None 1 2 3" at bounding box center [707, 555] width 446 height 23
click at [532, 512] on select "Please Choose One Gas Diesel" at bounding box center [707, 523] width 446 height 23
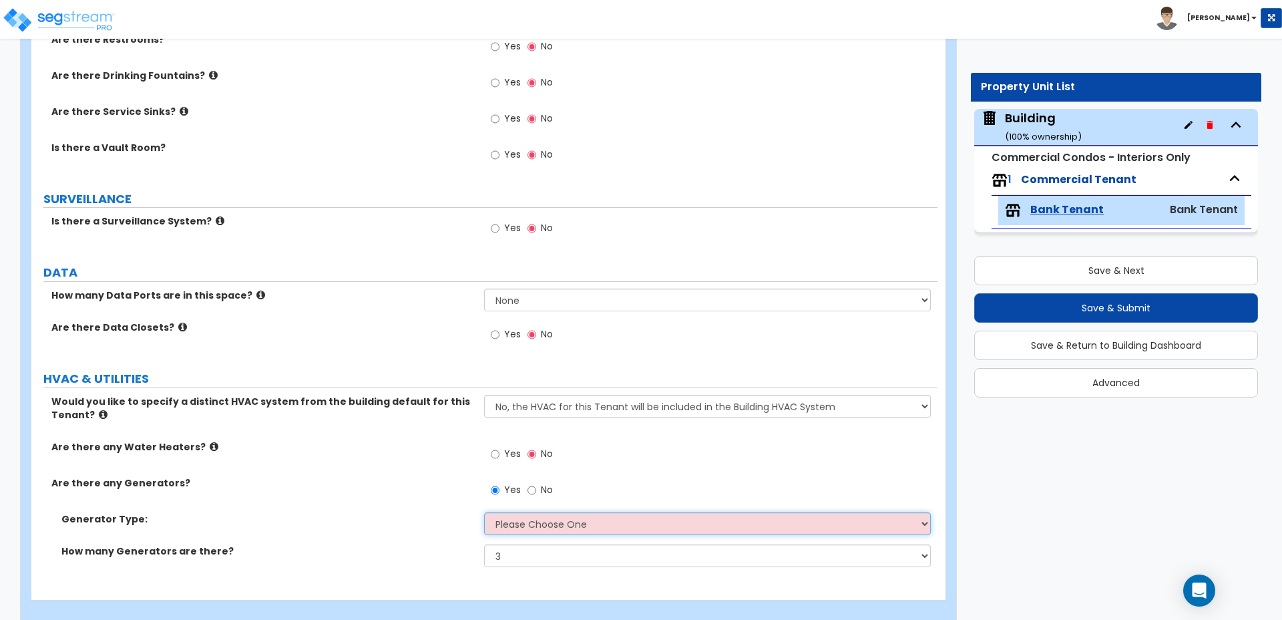
select select "1"
click at [484, 512] on select "Please Choose One Gas Diesel" at bounding box center [707, 523] width 446 height 23
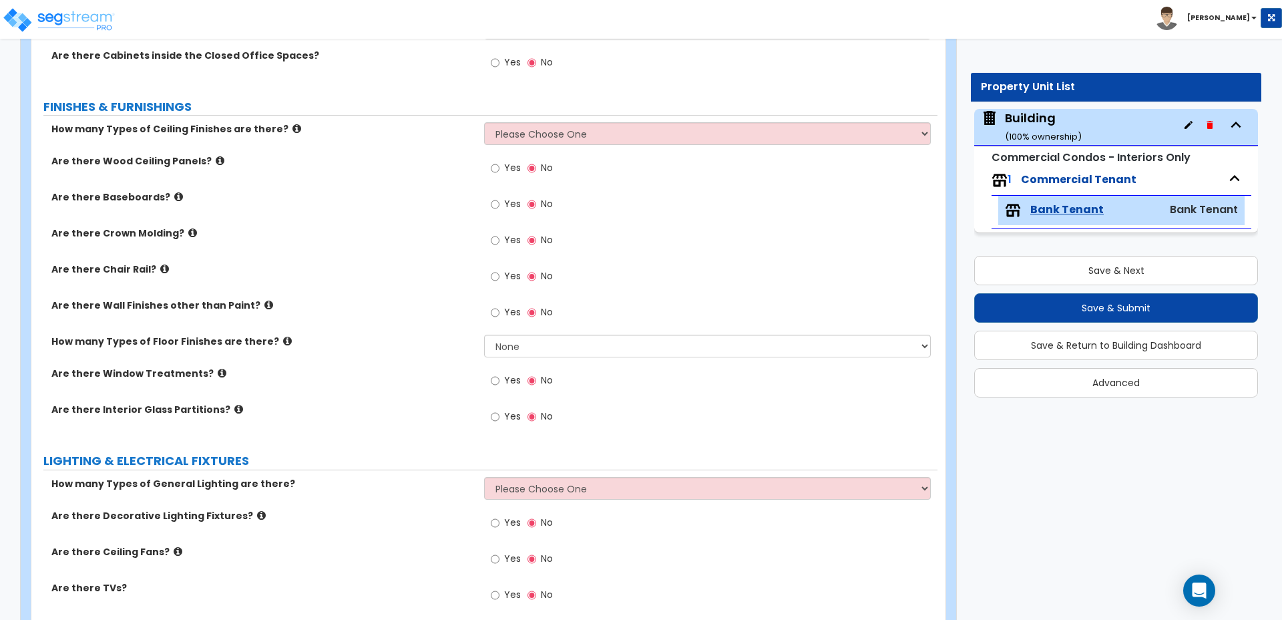
scroll to position [684, 0]
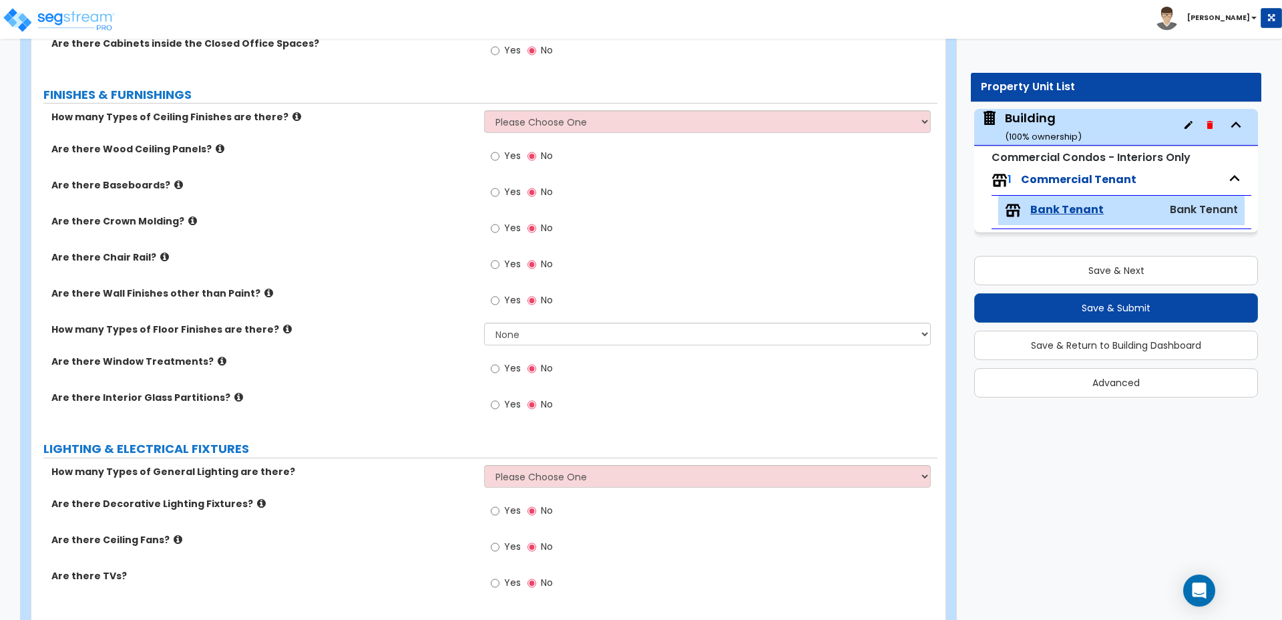
click at [504, 360] on label "Yes" at bounding box center [506, 370] width 30 height 23
click at [500, 361] on input "Yes" at bounding box center [495, 368] width 9 height 15
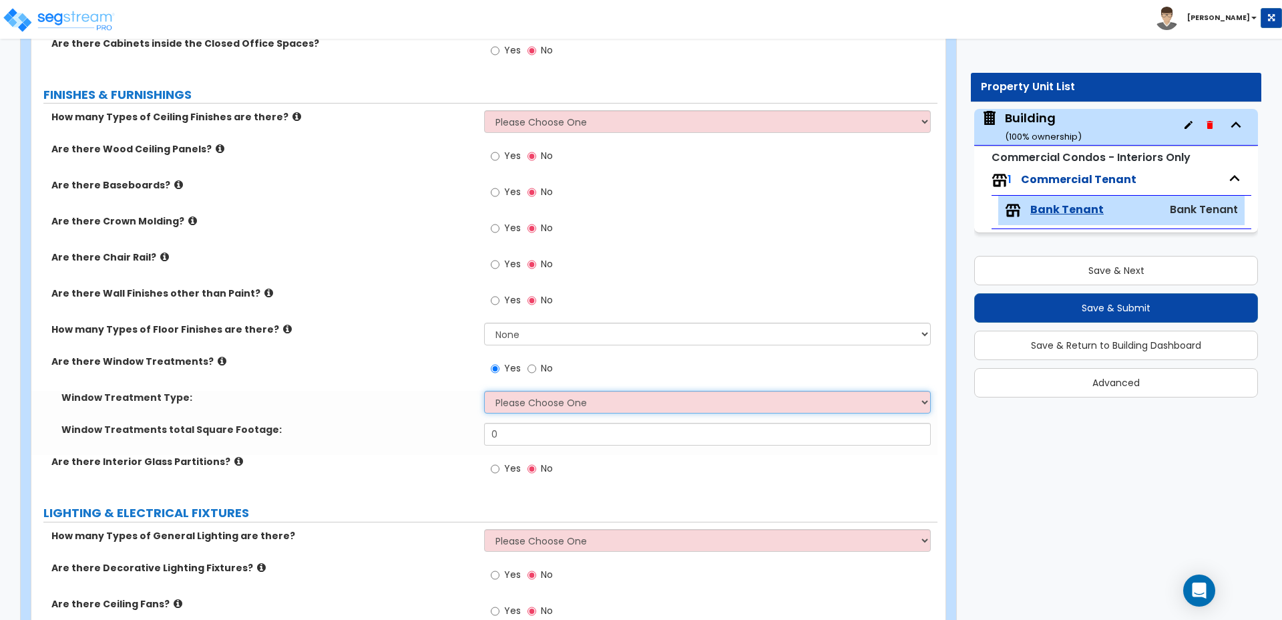
click at [533, 391] on select "Please Choose One Vertical Blinds Window Shades Venetian Blinds Wood Shutters" at bounding box center [707, 402] width 446 height 23
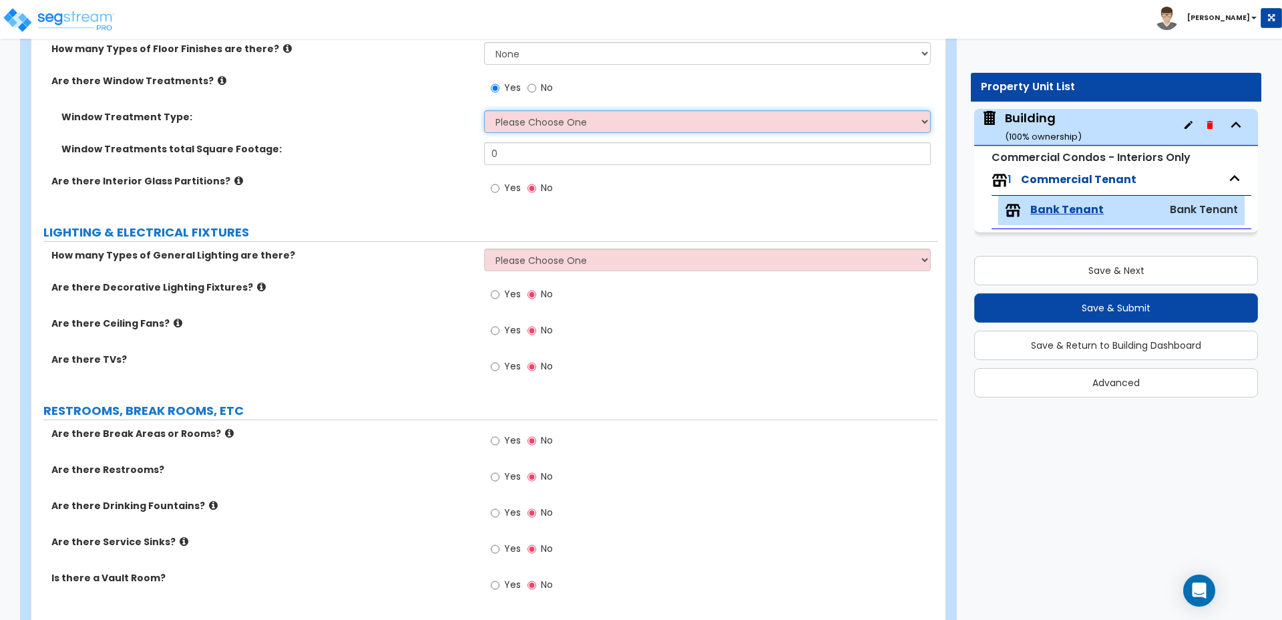
scroll to position [967, 0]
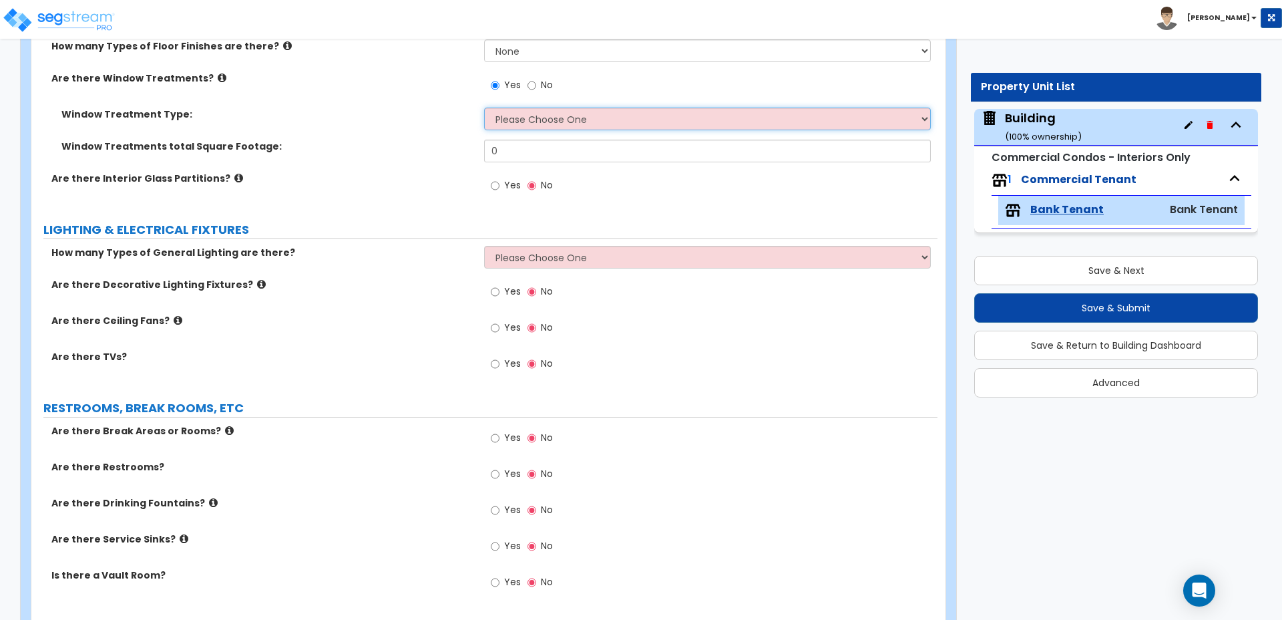
click at [569, 109] on select "Please Choose One Vertical Blinds Window Shades Venetian Blinds Wood Shutters" at bounding box center [707, 119] width 446 height 23
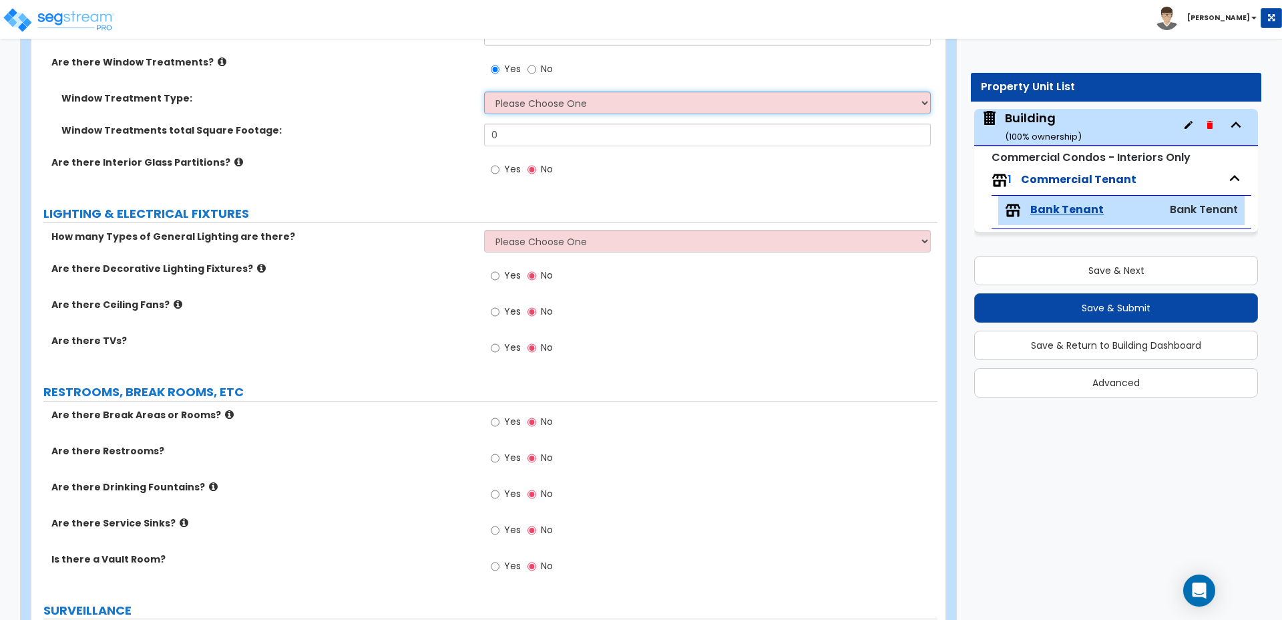
scroll to position [977, 0]
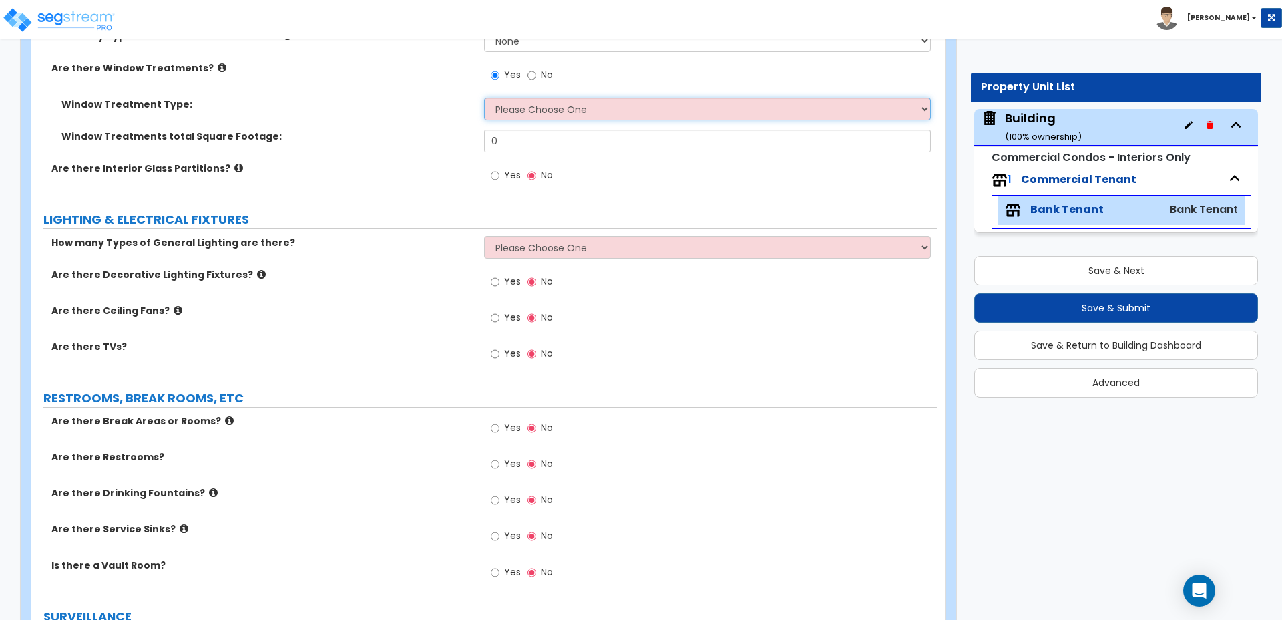
click at [536, 98] on select "Please Choose One Vertical Blinds Window Shades Venetian Blinds Wood Shutters" at bounding box center [707, 109] width 446 height 23
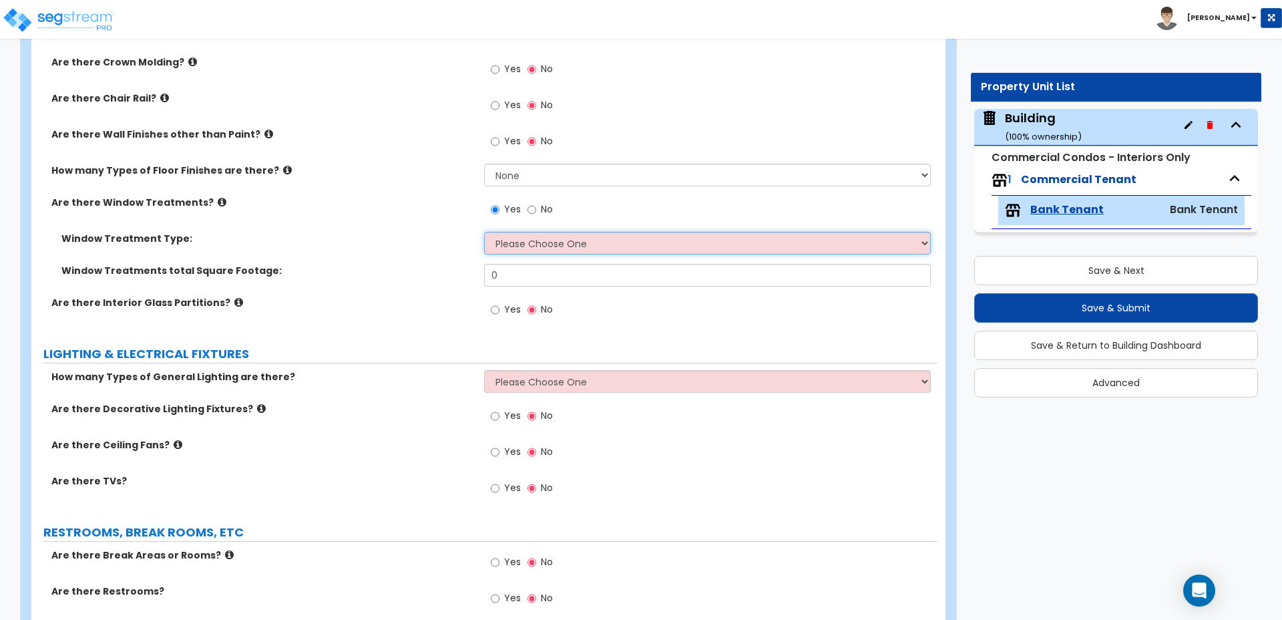
scroll to position [795, 0]
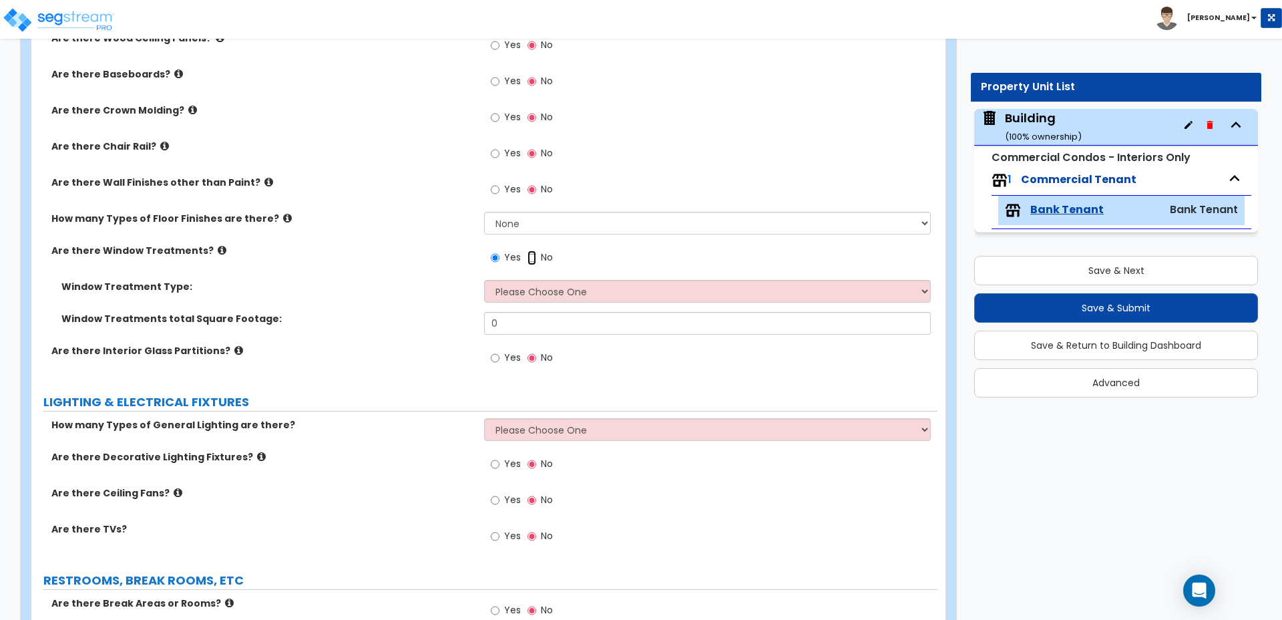
click at [534, 250] on input "No" at bounding box center [532, 257] width 9 height 15
radio input "false"
radio input "true"
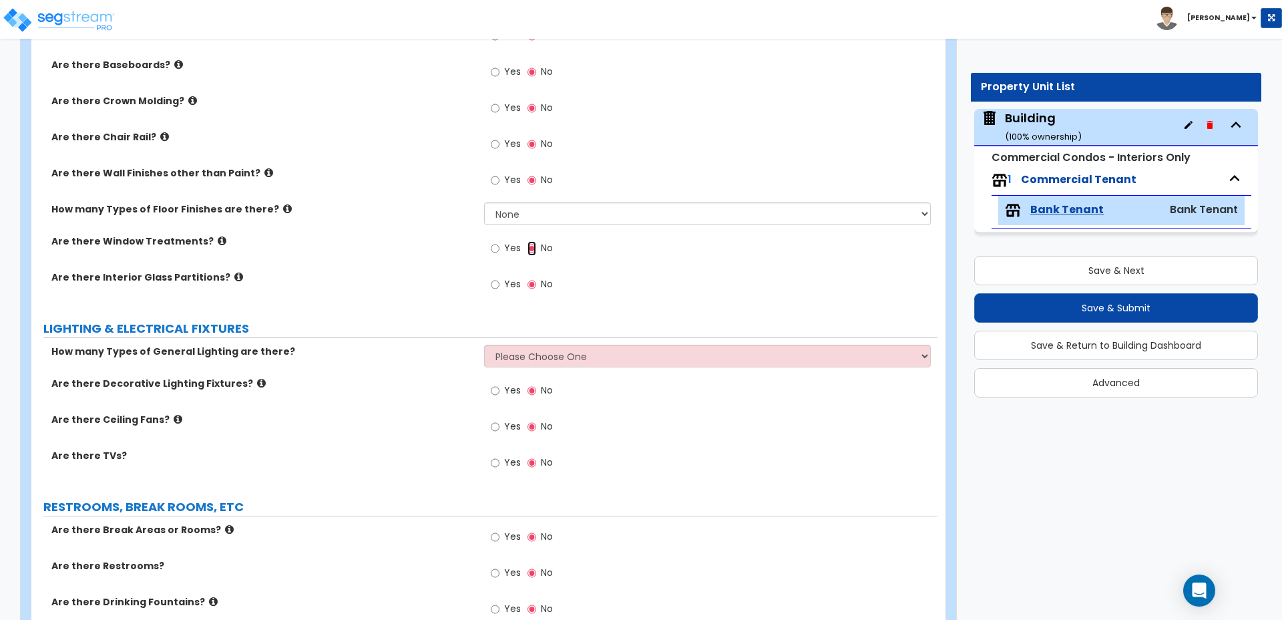
scroll to position [805, 0]
click at [515, 276] on span "Yes" at bounding box center [512, 282] width 17 height 13
click at [500, 276] on input "Yes" at bounding box center [495, 283] width 9 height 15
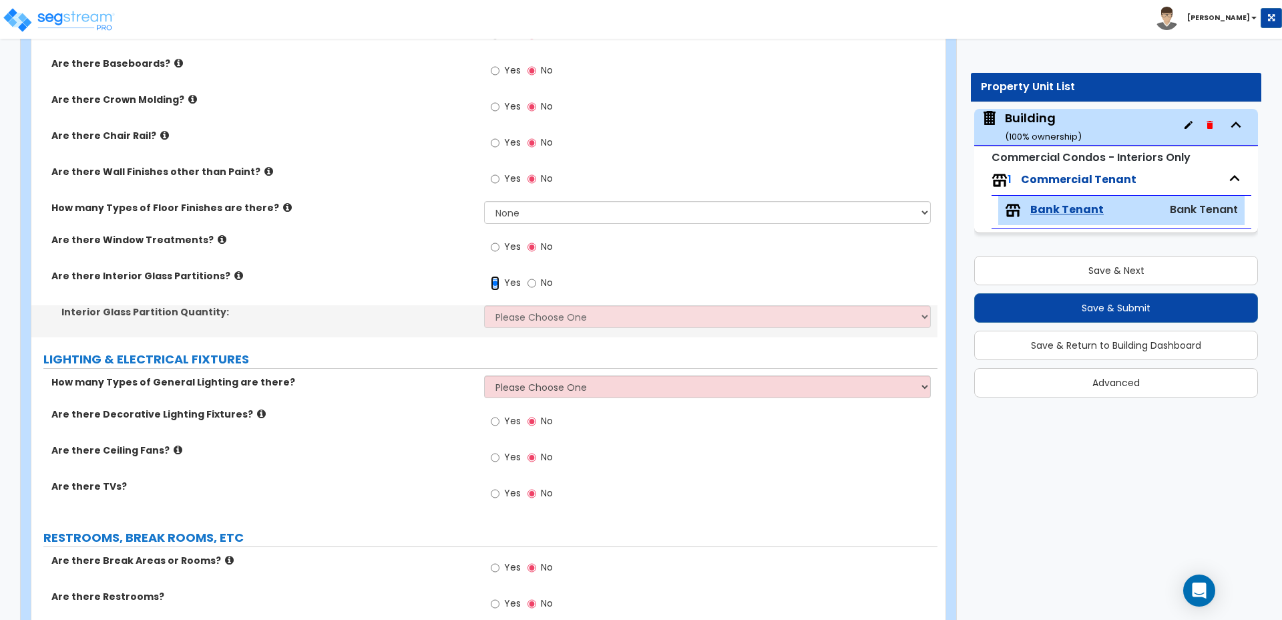
scroll to position [840, 0]
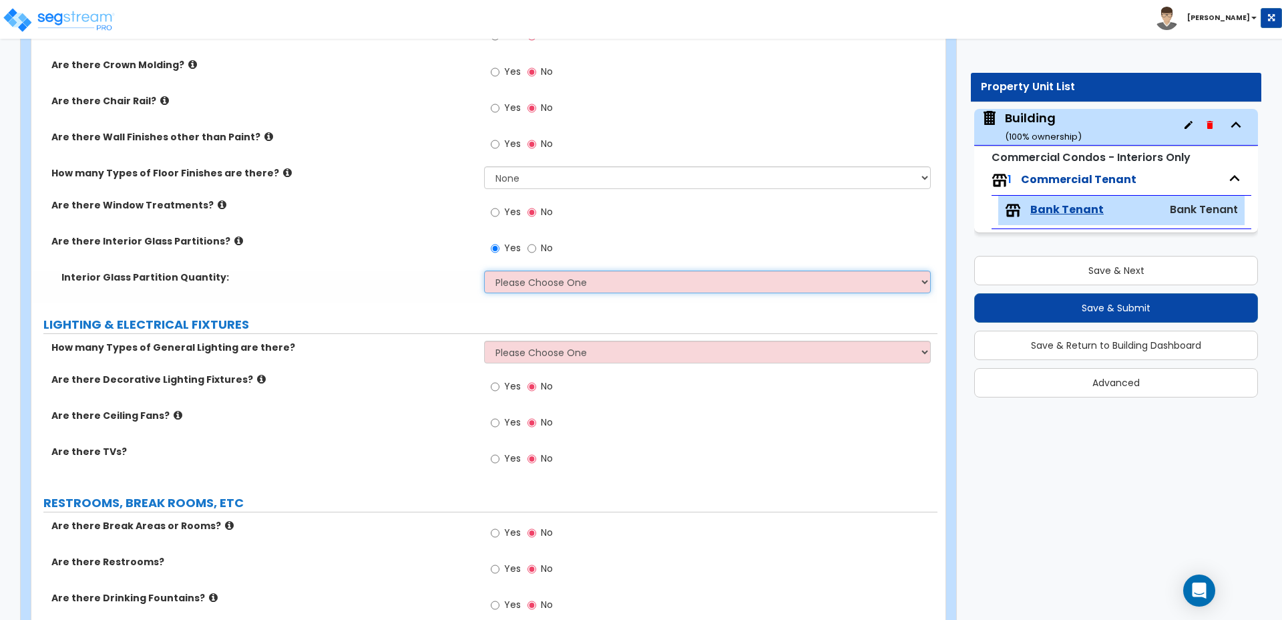
click at [528, 270] on select "Please Choose One Some of the Walls are Glass Partitions Most of the Walls are …" at bounding box center [707, 281] width 446 height 23
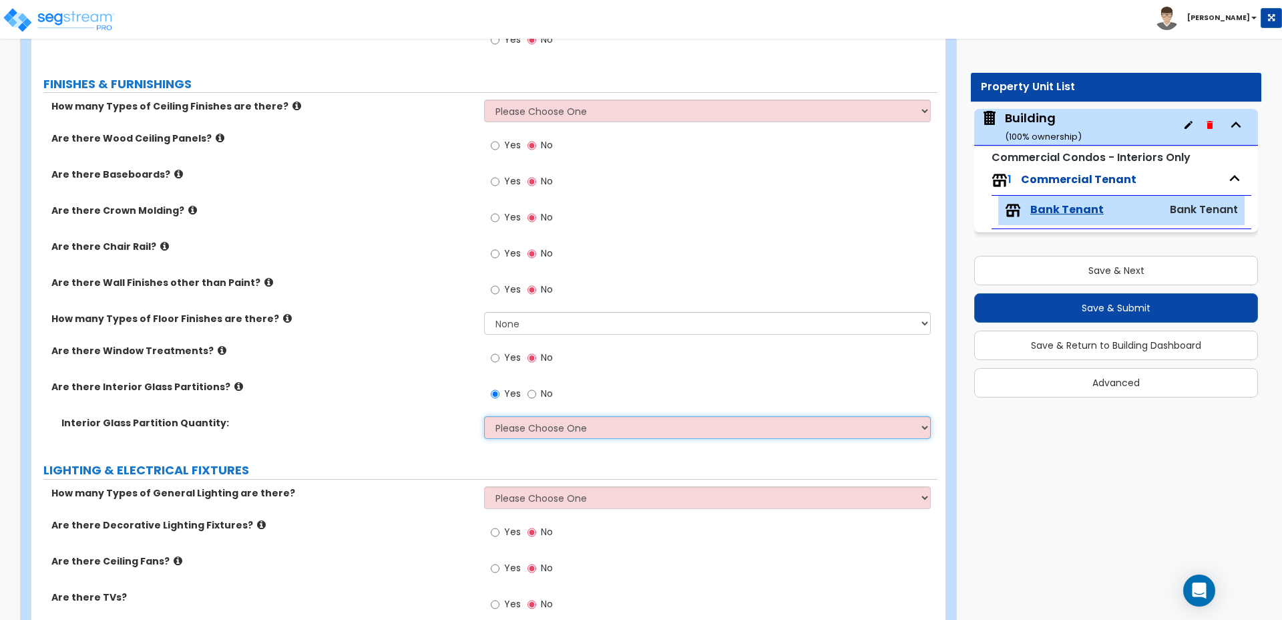
scroll to position [691, 0]
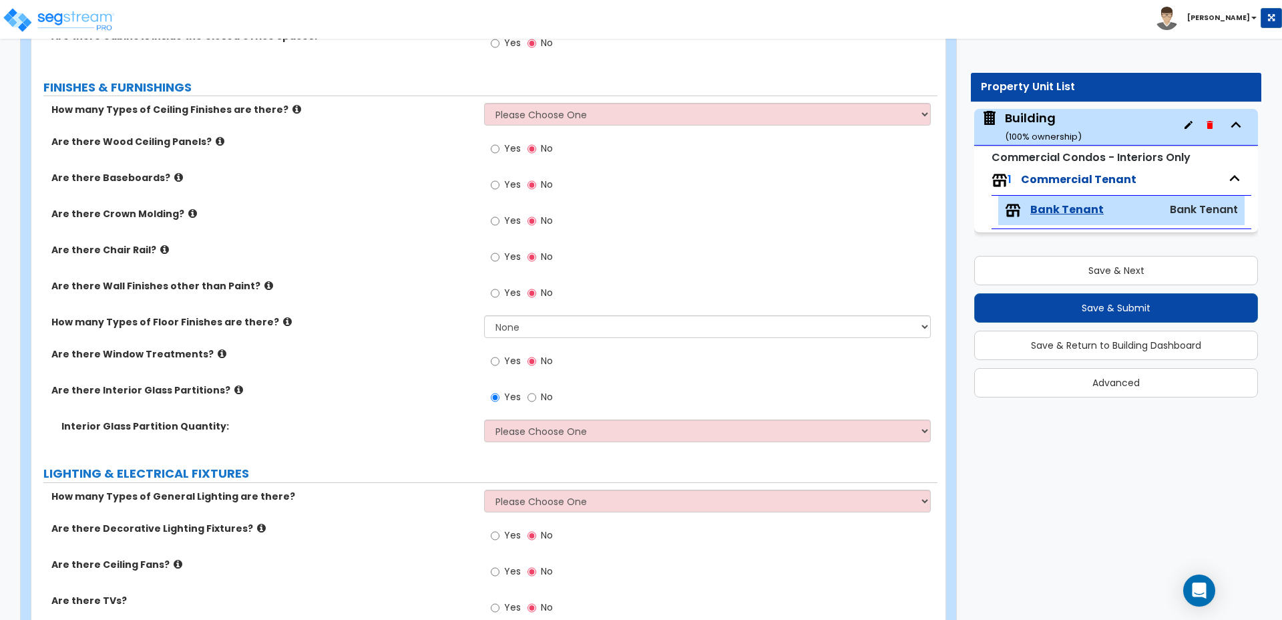
click at [543, 390] on span "No" at bounding box center [547, 396] width 12 height 13
click at [536, 390] on input "No" at bounding box center [532, 397] width 9 height 15
radio input "false"
radio input "true"
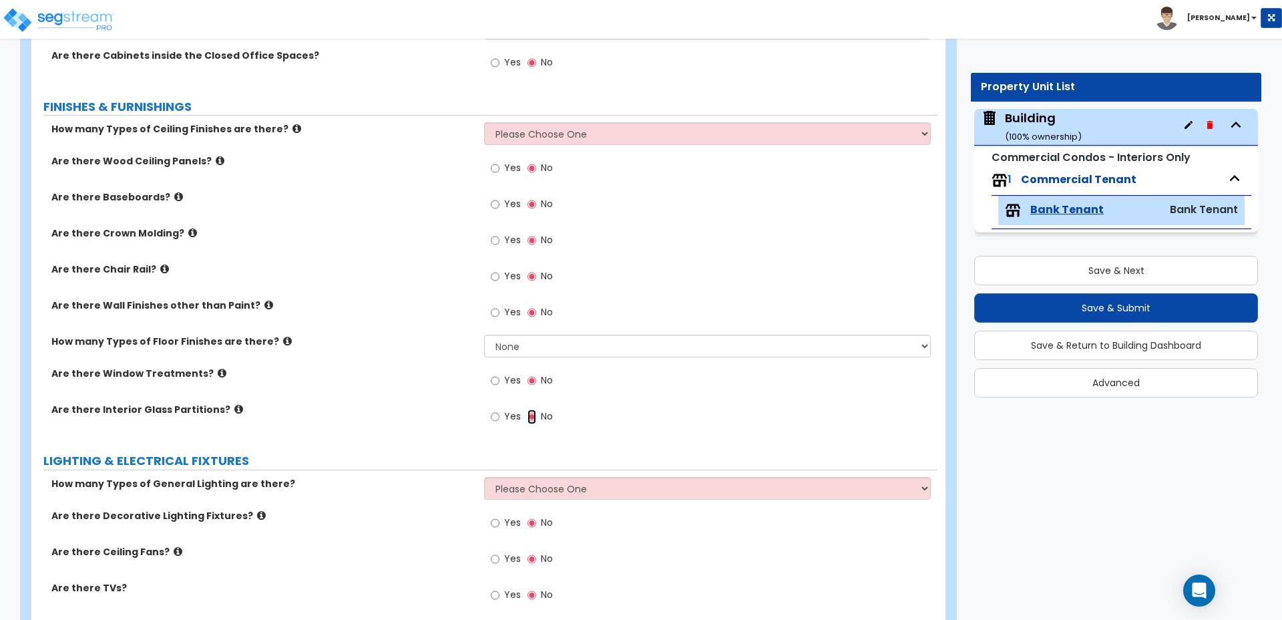
scroll to position [626, 0]
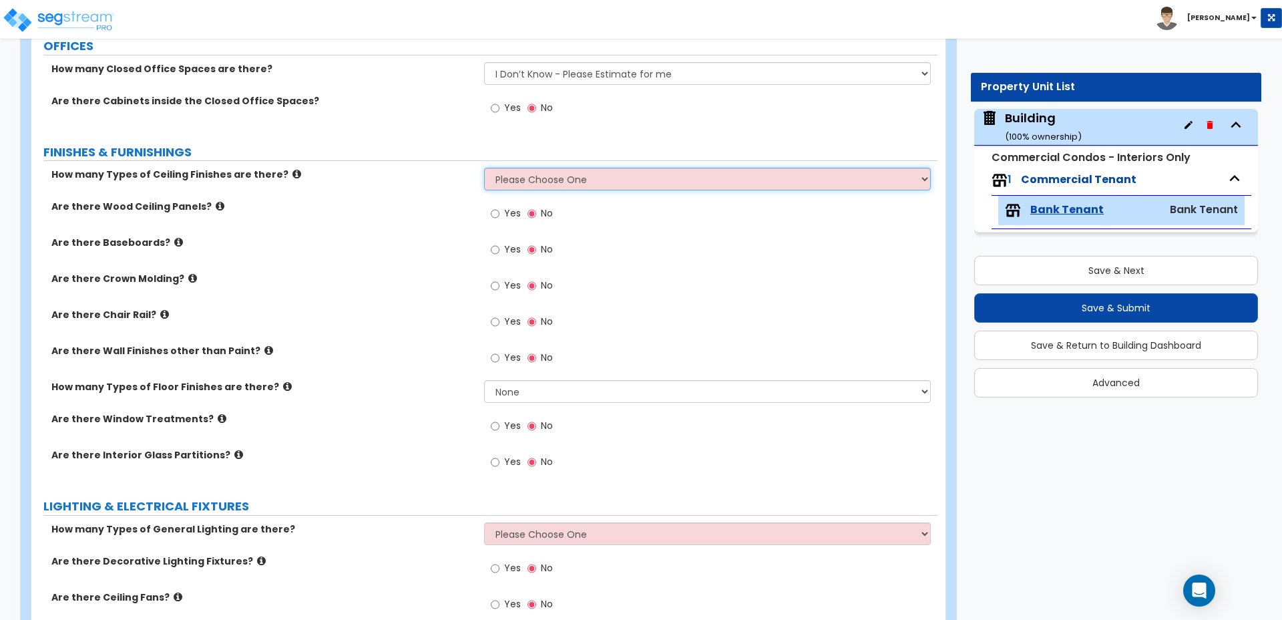
click at [528, 168] on select "Please Choose One 1 2 3" at bounding box center [707, 179] width 446 height 23
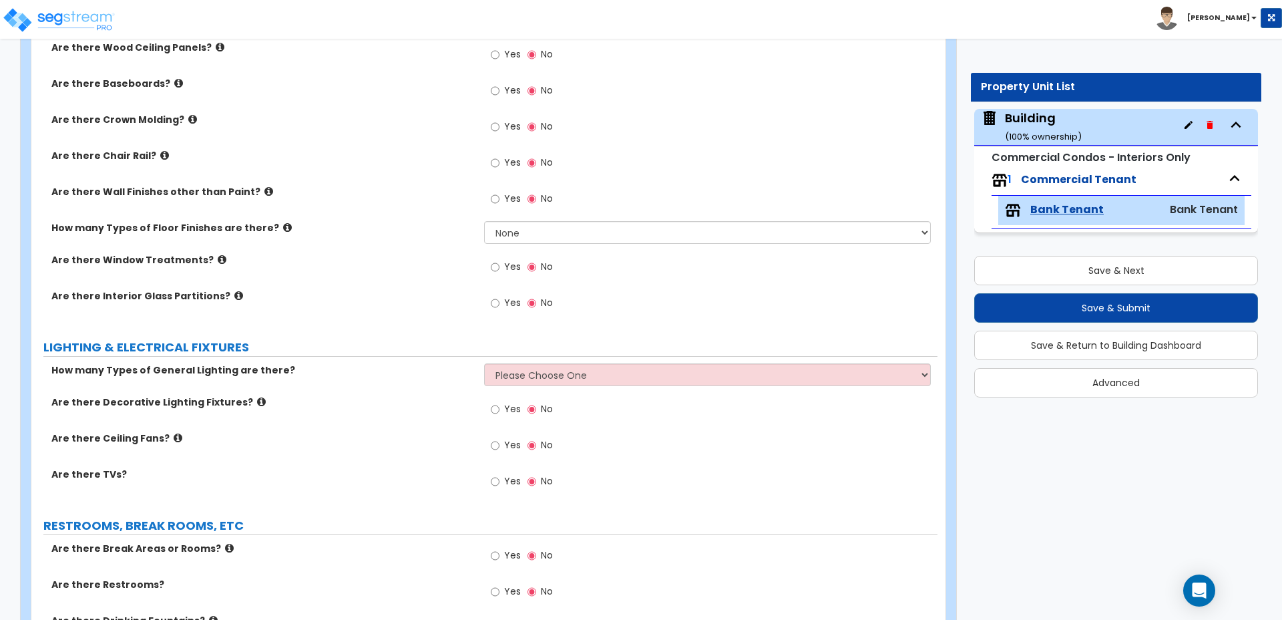
scroll to position [812, 0]
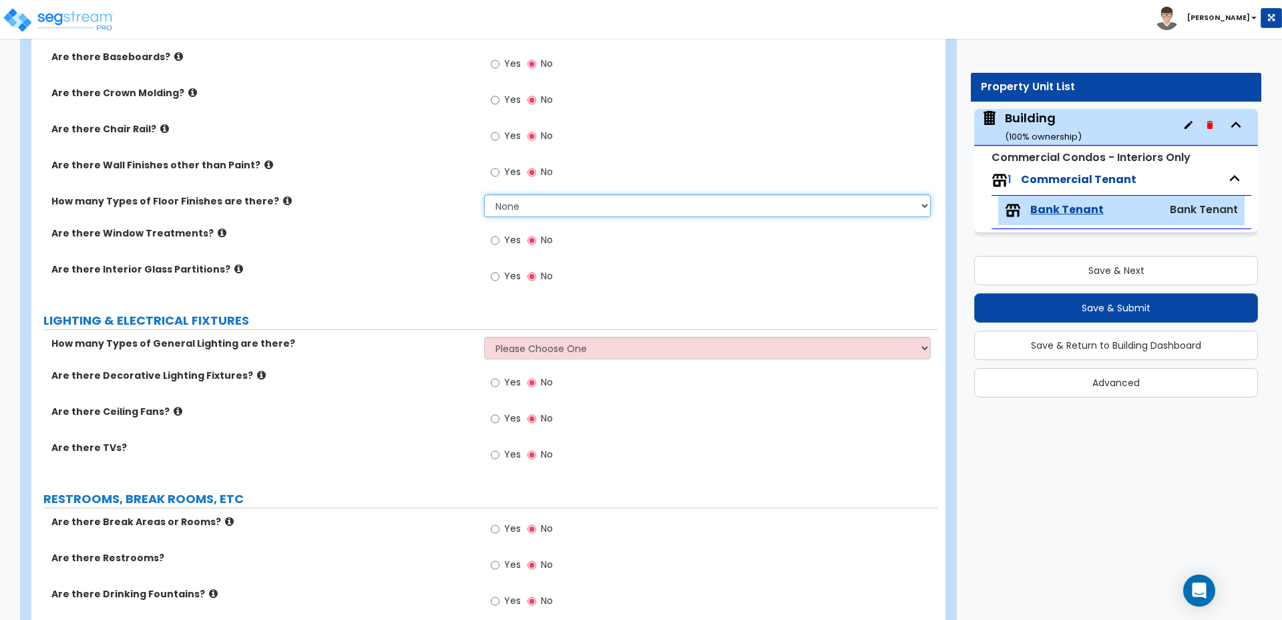
click at [492, 194] on select "None 1 2 3 4" at bounding box center [707, 205] width 446 height 23
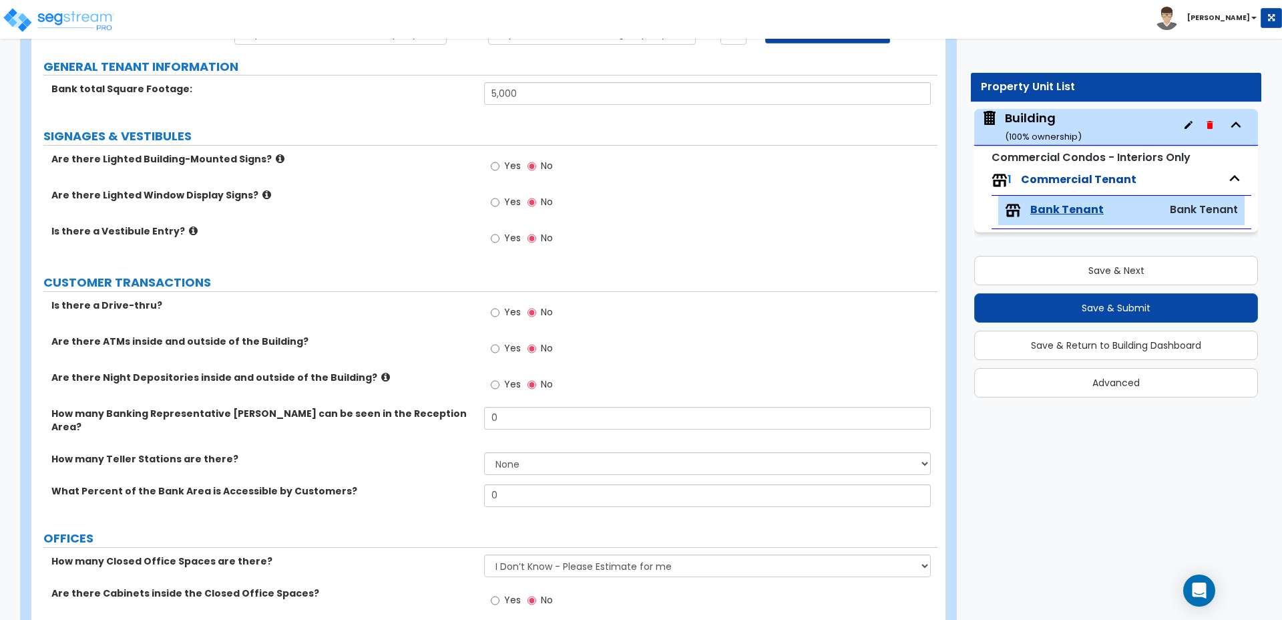
scroll to position [164, 0]
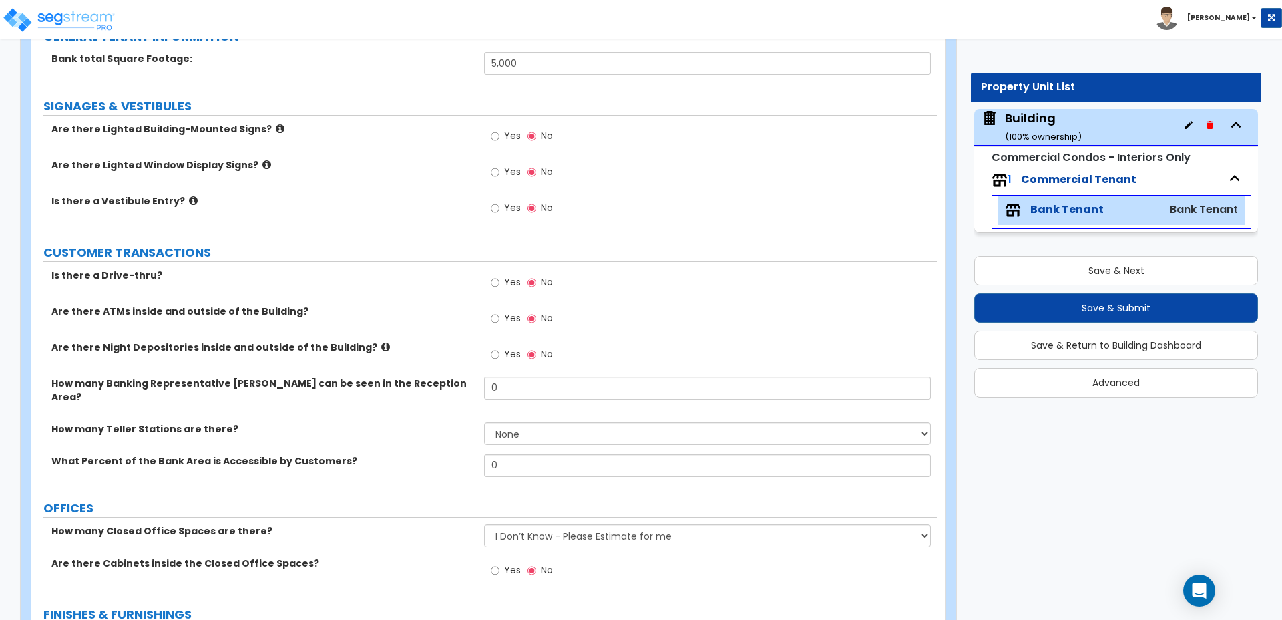
click at [189, 197] on icon at bounding box center [193, 201] width 9 height 10
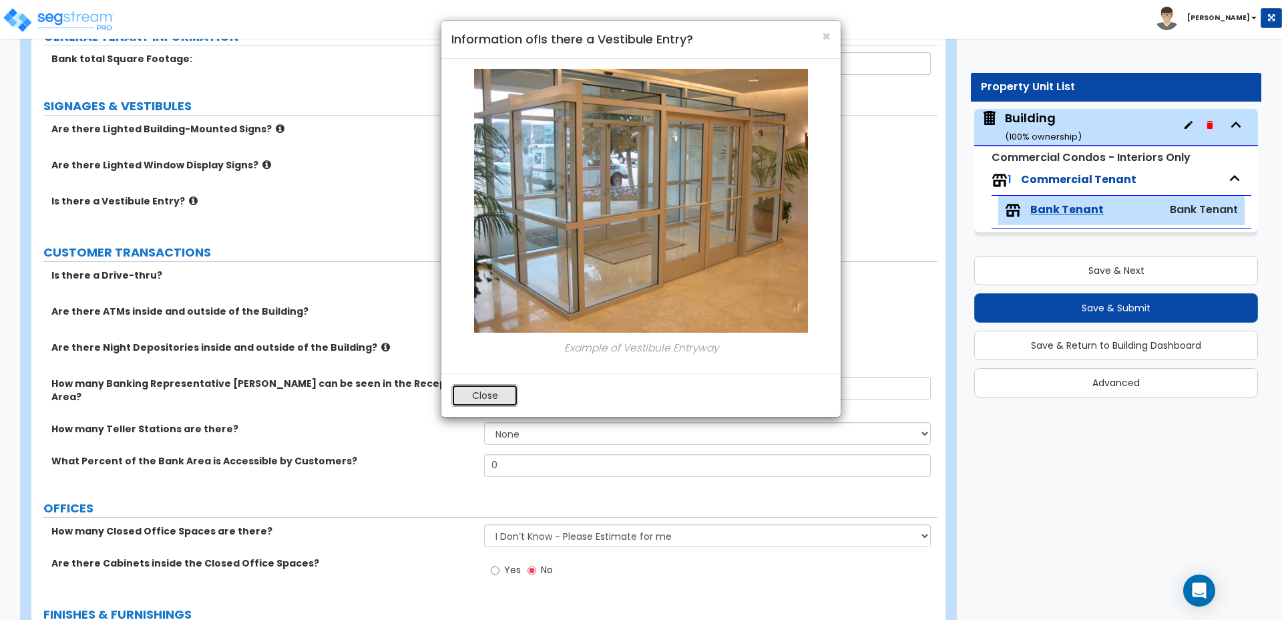
click at [482, 398] on button "Close" at bounding box center [484, 395] width 67 height 23
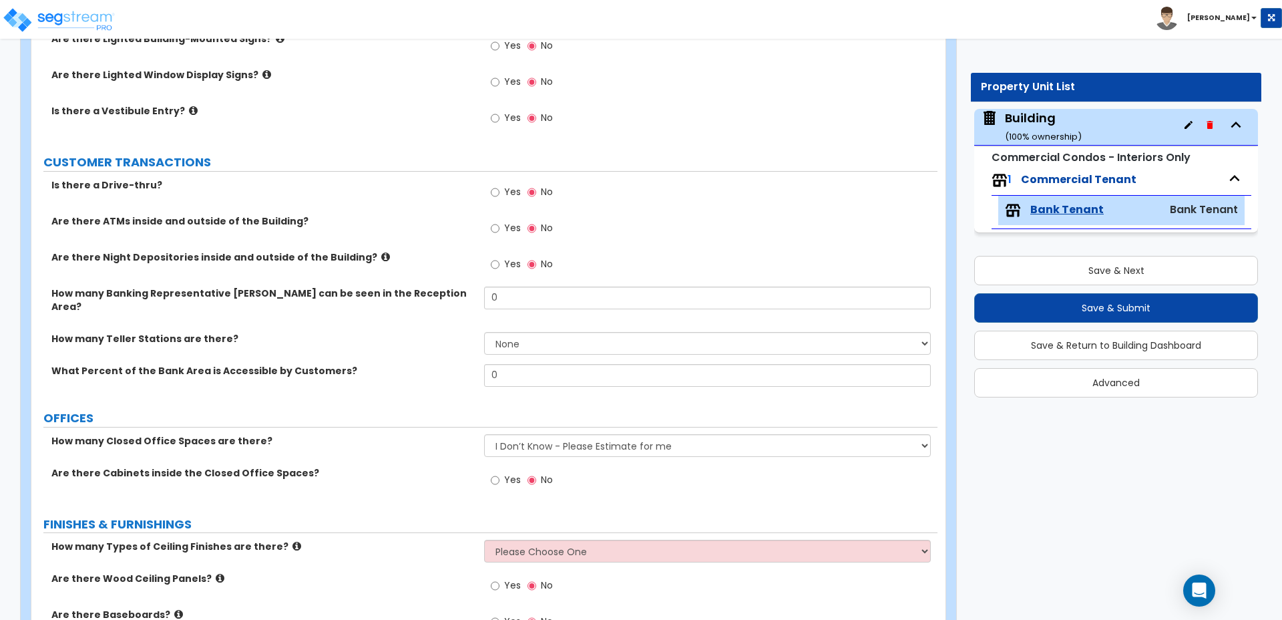
scroll to position [255, 0]
click at [498, 189] on input "Yes" at bounding box center [495, 191] width 9 height 15
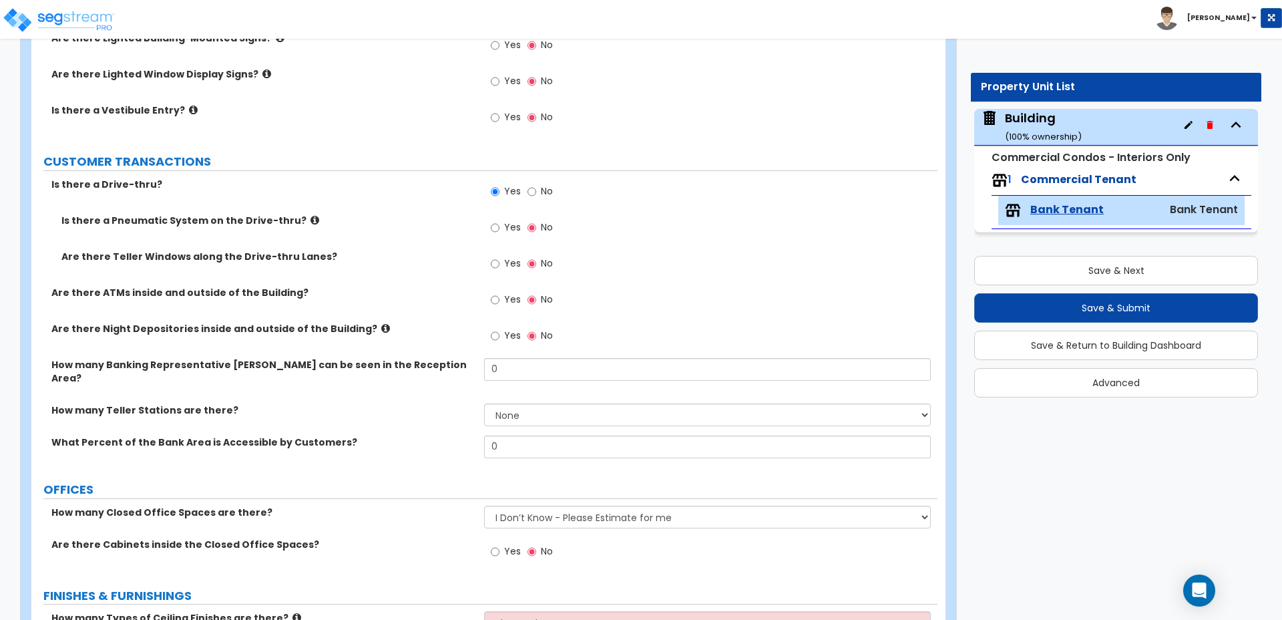
click at [545, 188] on span "No" at bounding box center [547, 190] width 12 height 13
click at [536, 188] on input "No" at bounding box center [532, 191] width 9 height 15
radio input "false"
radio input "true"
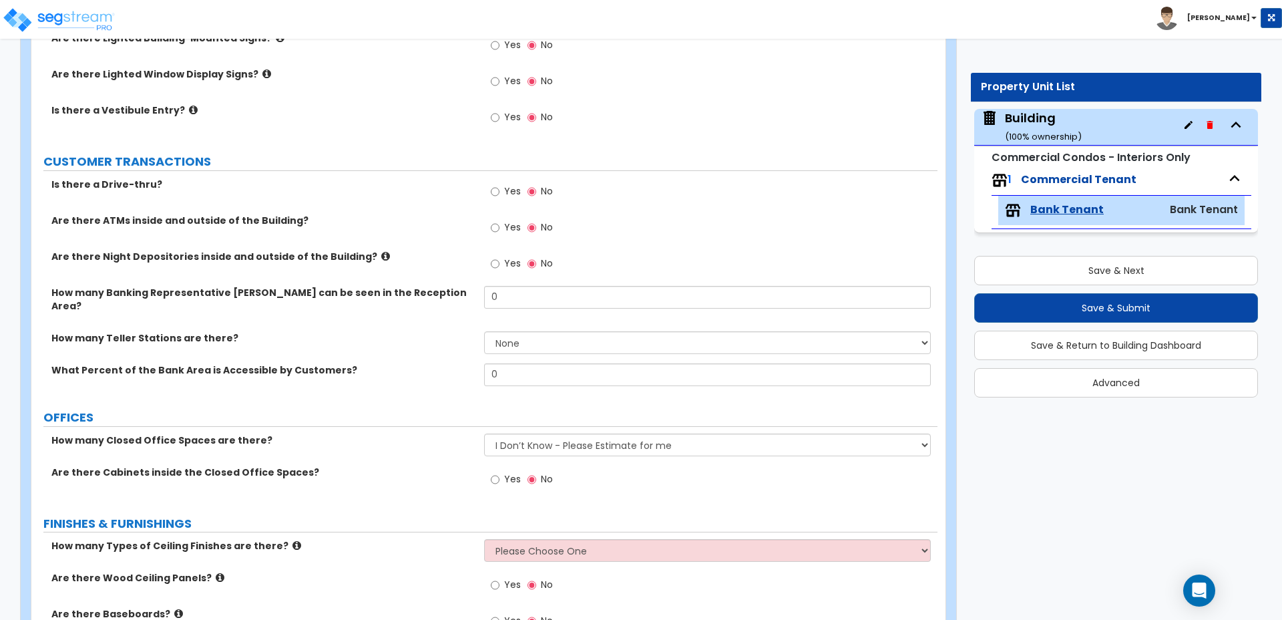
click at [506, 188] on span "Yes" at bounding box center [512, 190] width 17 height 13
click at [500, 188] on input "Yes" at bounding box center [495, 191] width 9 height 15
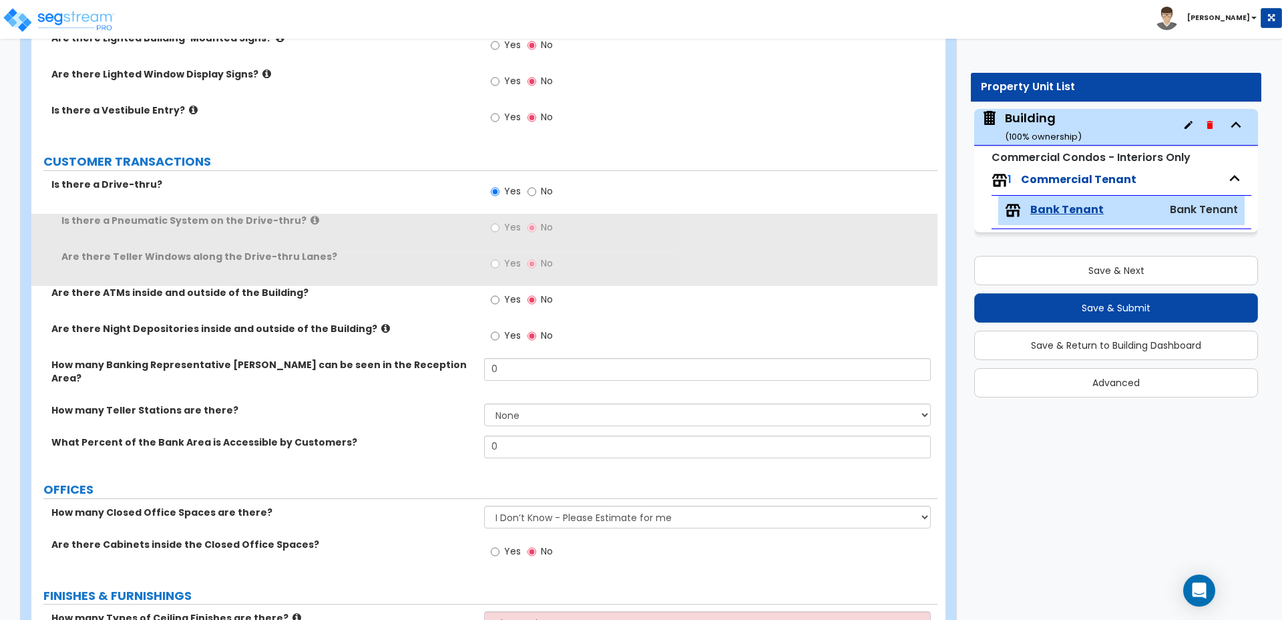
click at [541, 188] on span "No" at bounding box center [547, 190] width 12 height 13
click at [536, 188] on input "No" at bounding box center [532, 191] width 9 height 15
radio input "false"
radio input "true"
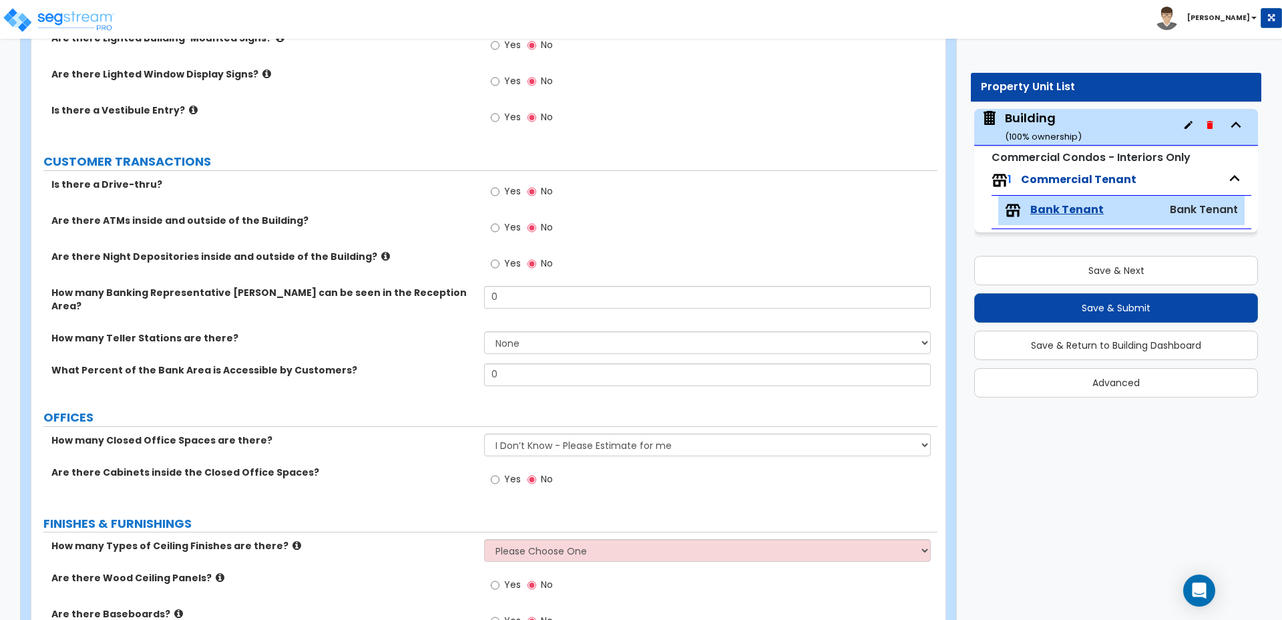
click at [484, 188] on div "Is there a Drive-thru?" at bounding box center [257, 184] width 453 height 13
click at [522, 185] on div "Yes No" at bounding box center [521, 193] width 75 height 31
click at [504, 185] on span "Yes" at bounding box center [512, 190] width 17 height 13
click at [500, 185] on input "Yes" at bounding box center [495, 191] width 9 height 15
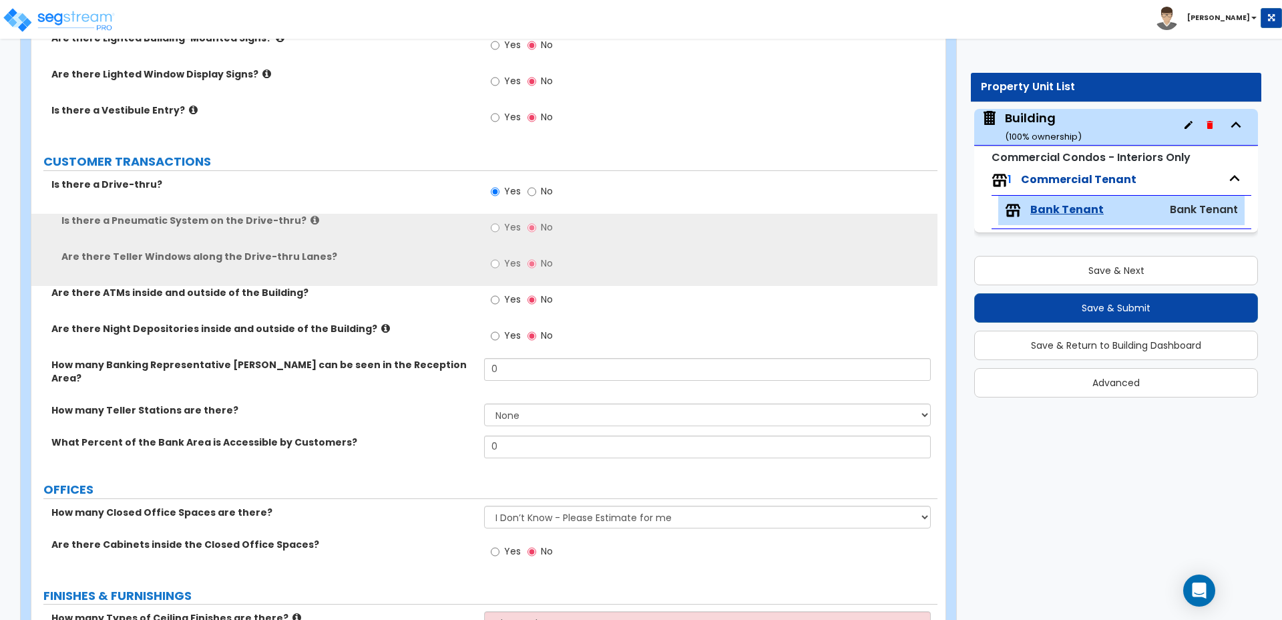
click at [560, 180] on div "Yes No" at bounding box center [710, 196] width 453 height 36
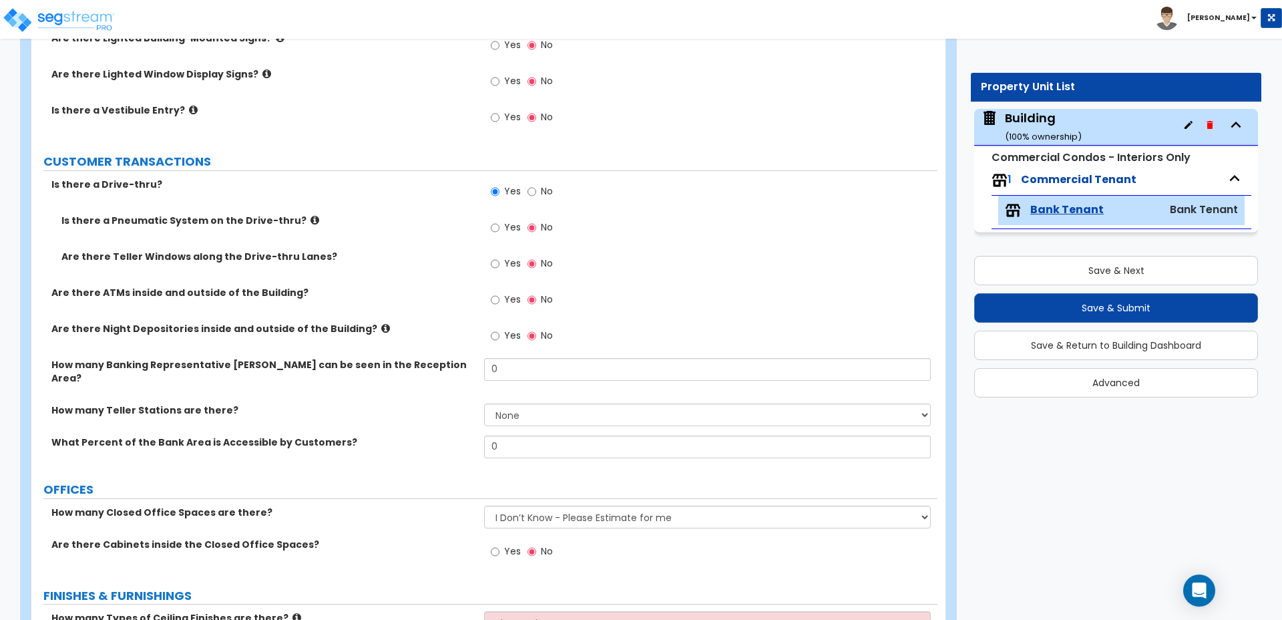
click at [543, 184] on span "No" at bounding box center [547, 190] width 12 height 13
click at [536, 184] on input "No" at bounding box center [532, 191] width 9 height 15
radio input "false"
radio input "true"
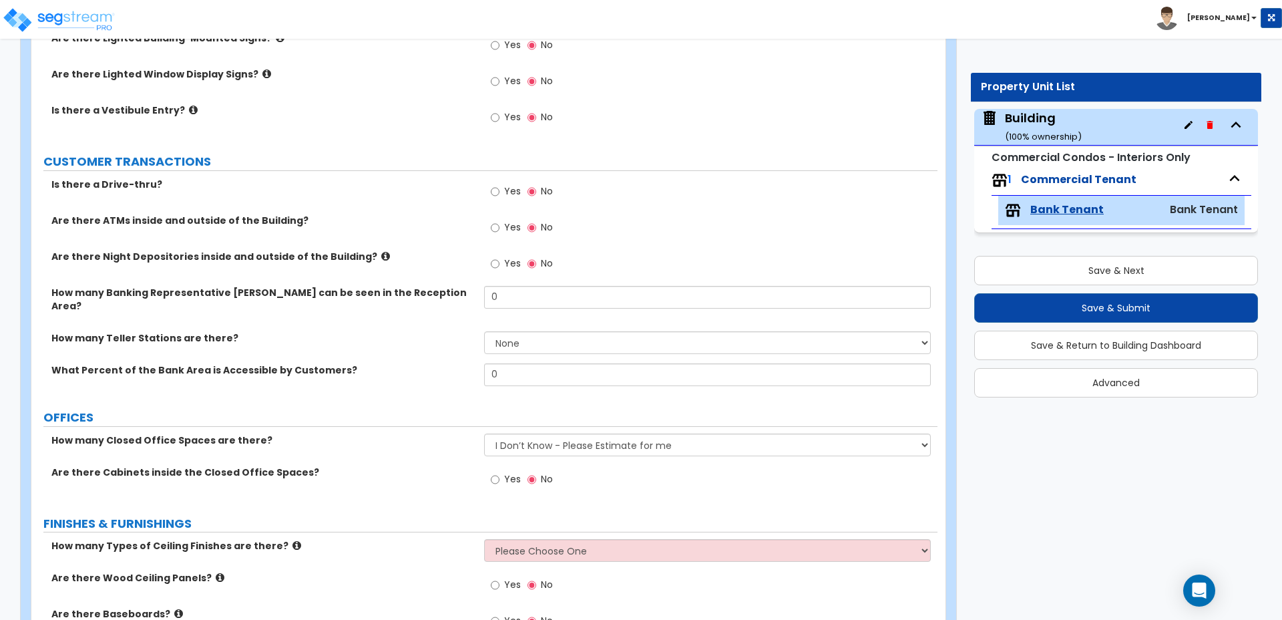
click at [506, 184] on span "Yes" at bounding box center [512, 190] width 17 height 13
click at [500, 184] on input "Yes" at bounding box center [495, 191] width 9 height 15
radio input "true"
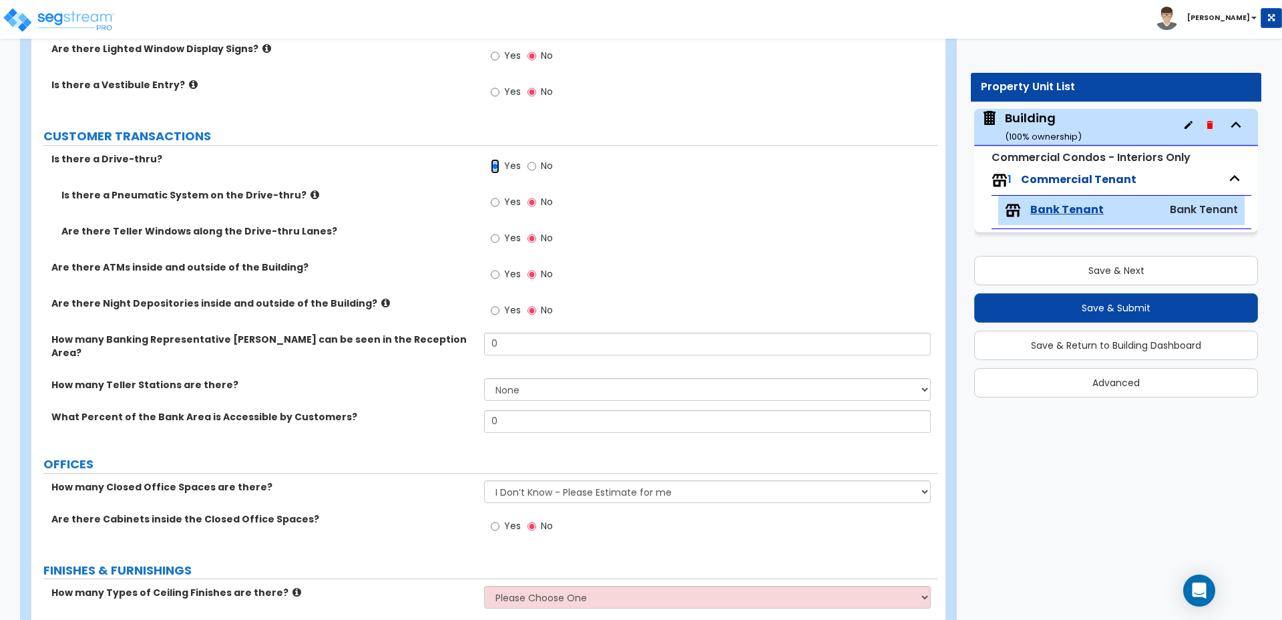
scroll to position [291, 0]
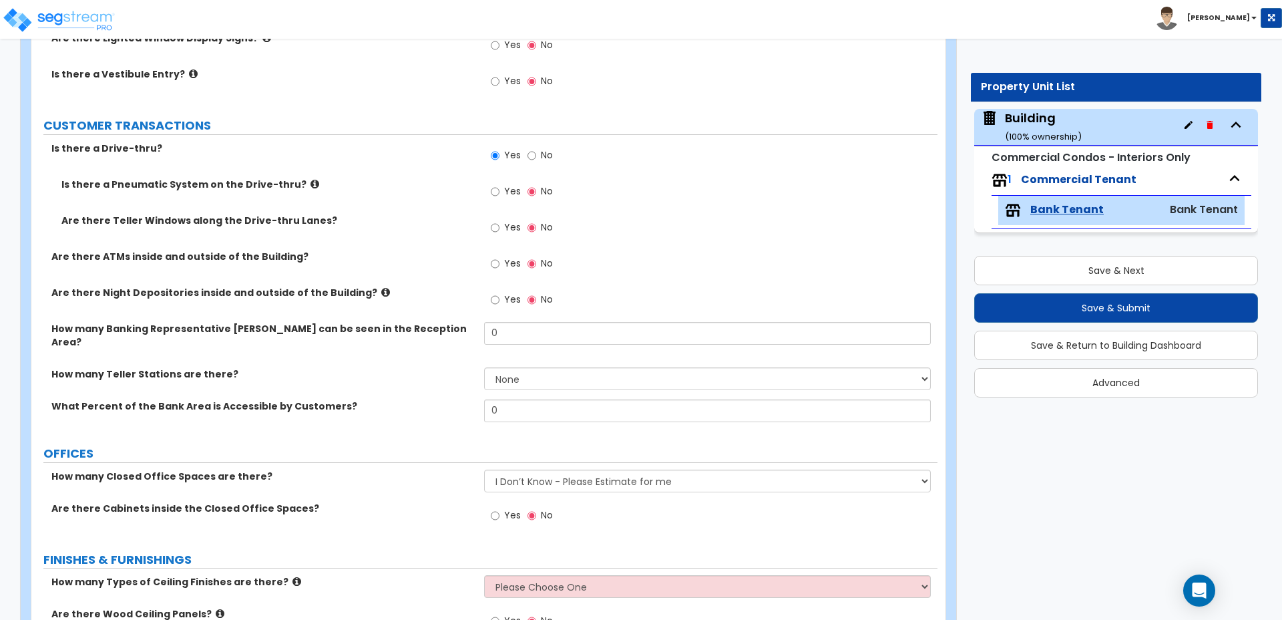
click at [311, 184] on icon at bounding box center [315, 184] width 9 height 10
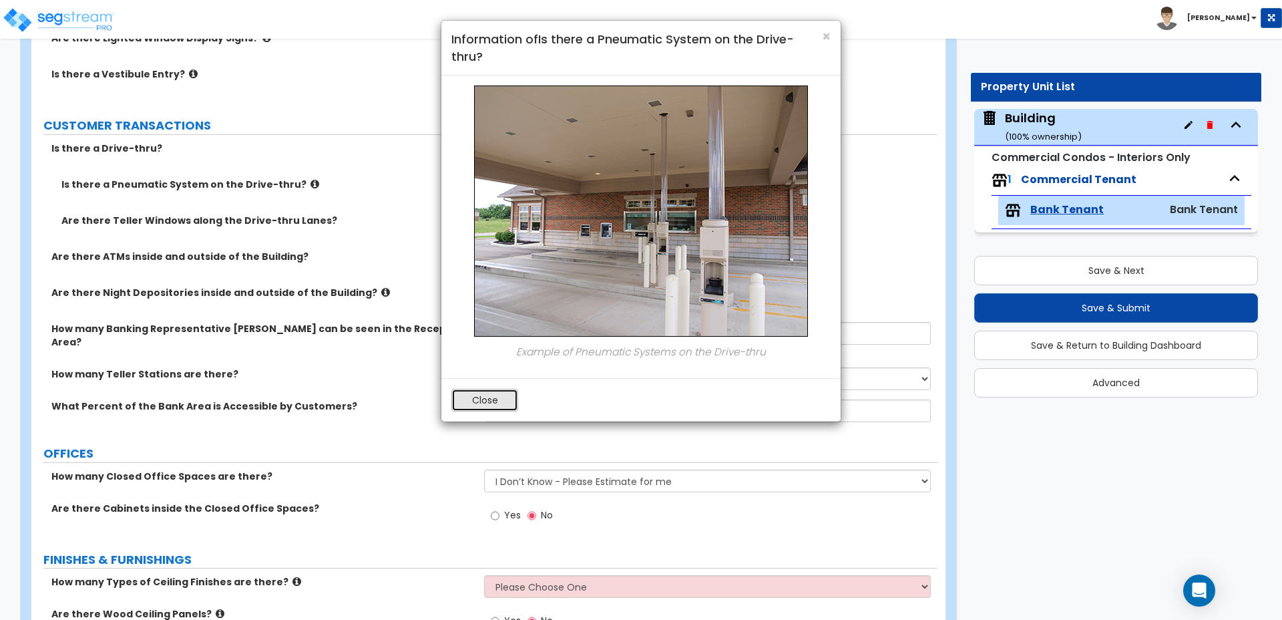
click at [491, 401] on button "Close" at bounding box center [484, 400] width 67 height 23
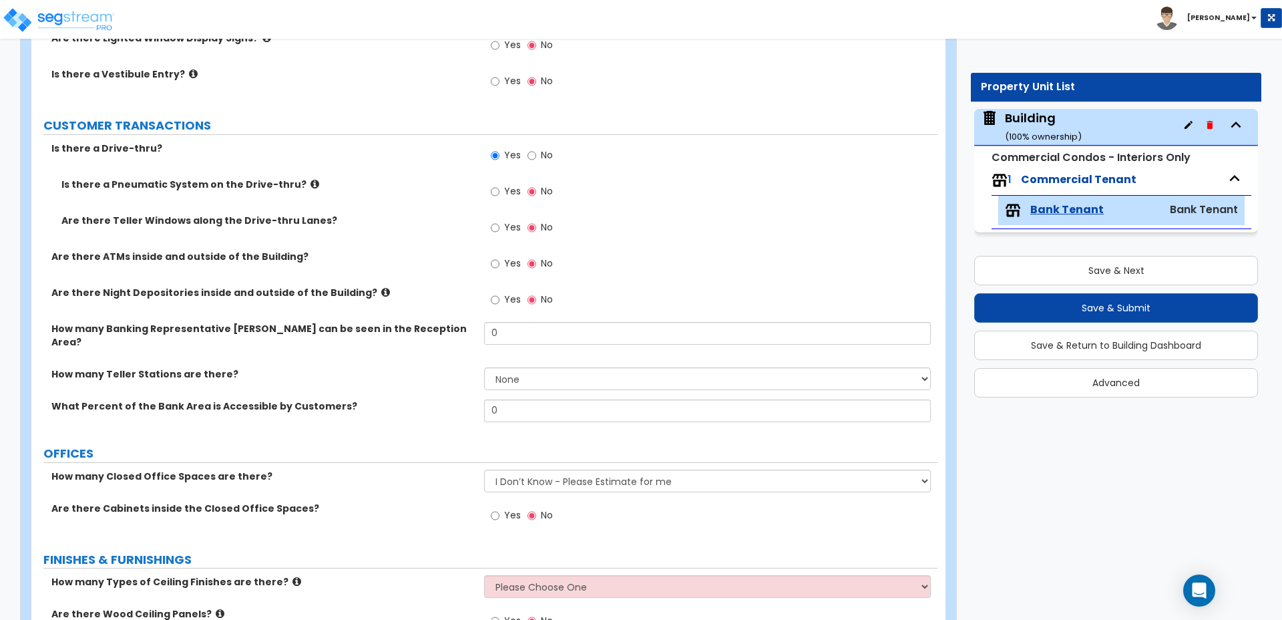
click at [311, 180] on icon at bounding box center [315, 184] width 9 height 10
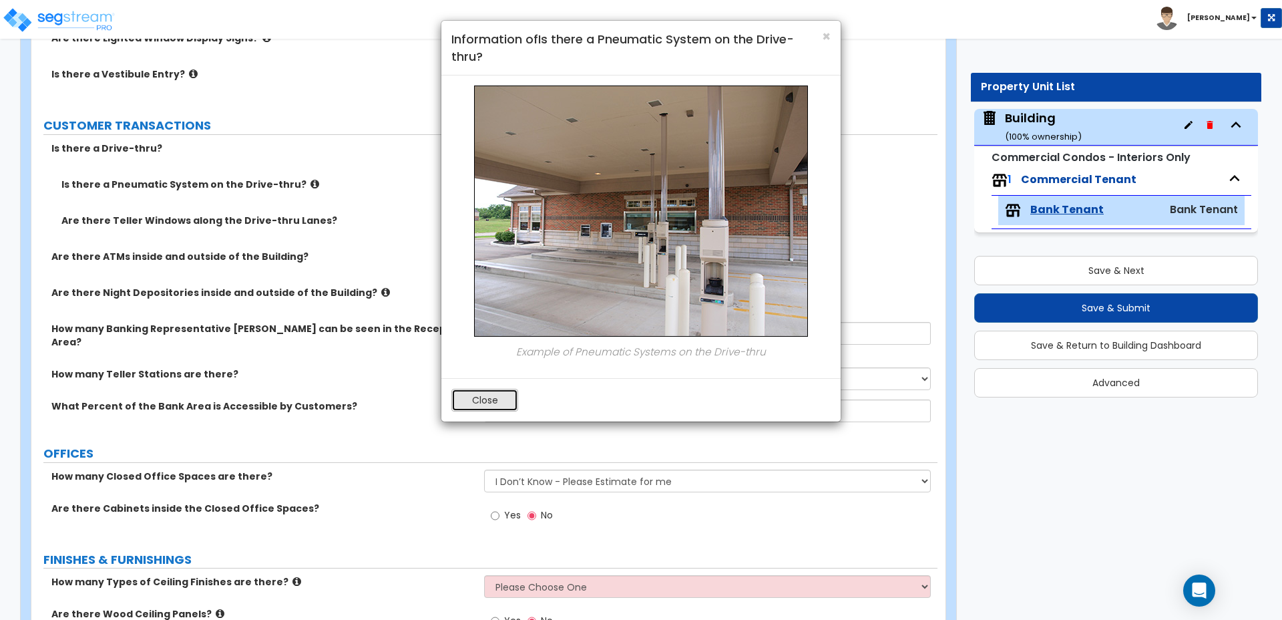
click at [483, 389] on button "Close" at bounding box center [484, 400] width 67 height 23
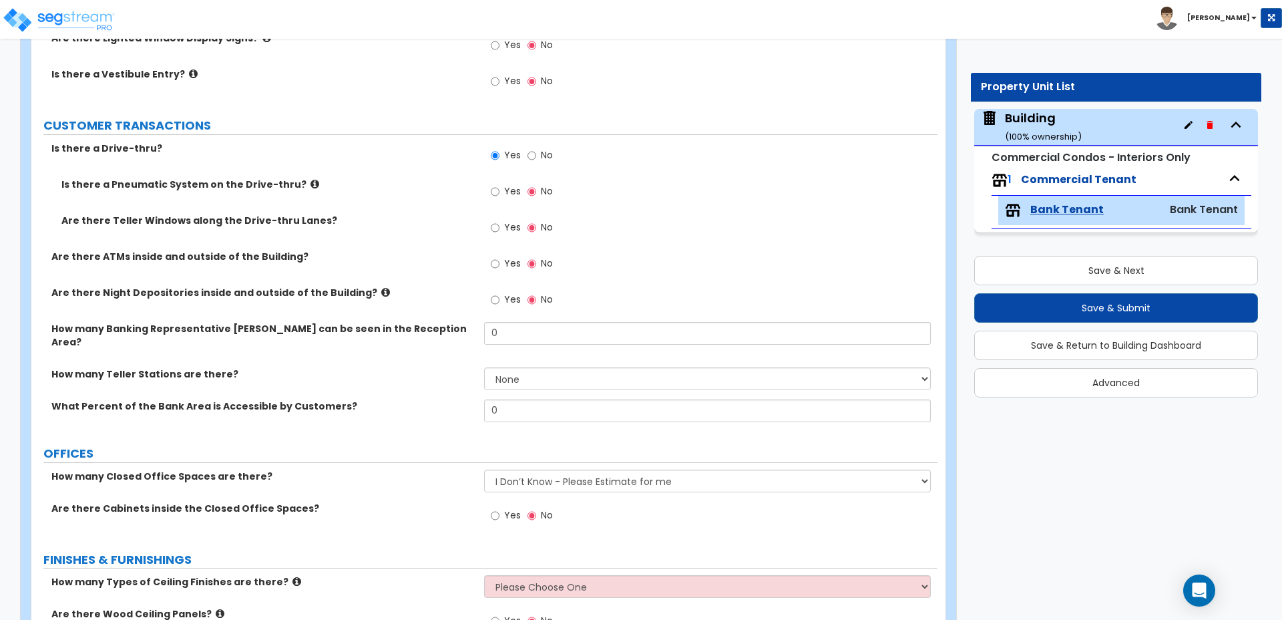
click at [502, 254] on label "Yes" at bounding box center [506, 265] width 30 height 23
click at [500, 256] on input "Yes" at bounding box center [495, 263] width 9 height 15
radio input "true"
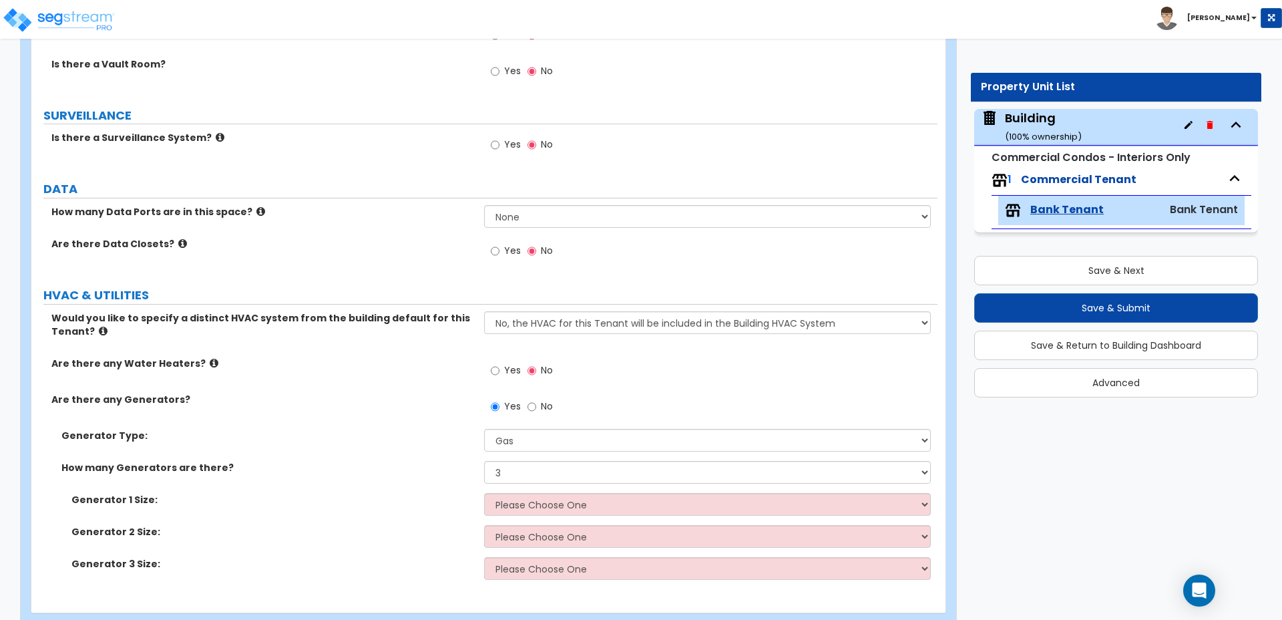
scroll to position [1531, 0]
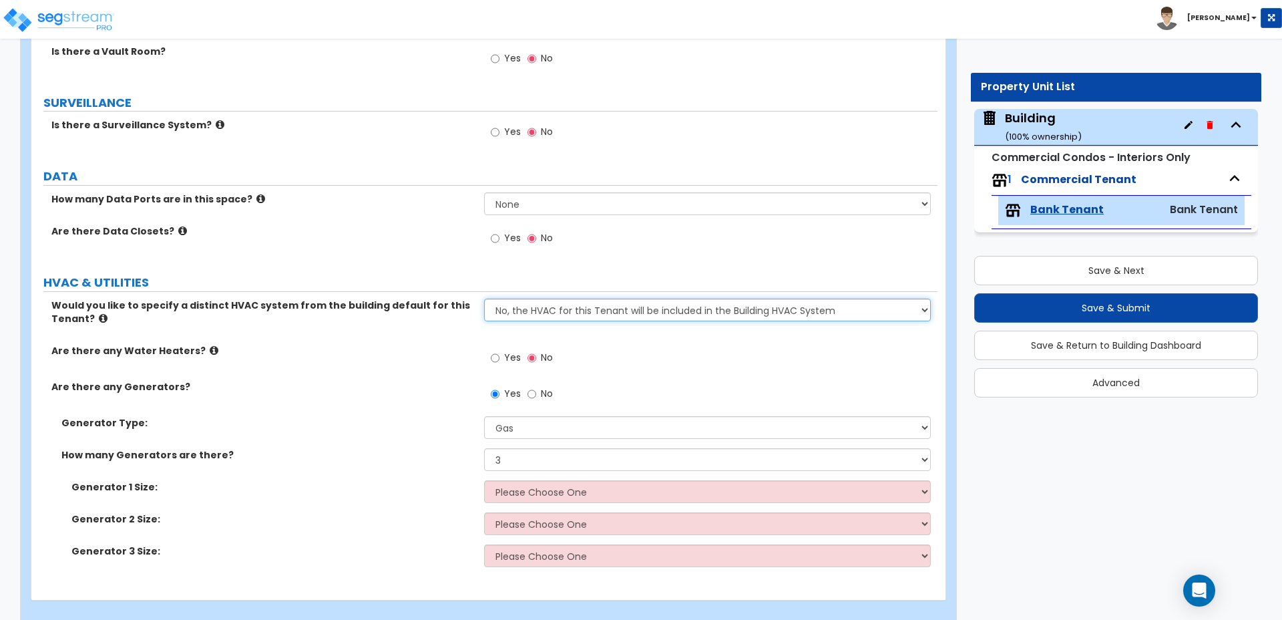
click at [523, 299] on select "No, the HVAC for this Tenant will be included in the Building HVAC System Yes, …" at bounding box center [707, 310] width 446 height 23
select select "1"
click at [484, 299] on select "No, the HVAC for this Tenant will be included in the Building HVAC System Yes, …" at bounding box center [707, 310] width 446 height 23
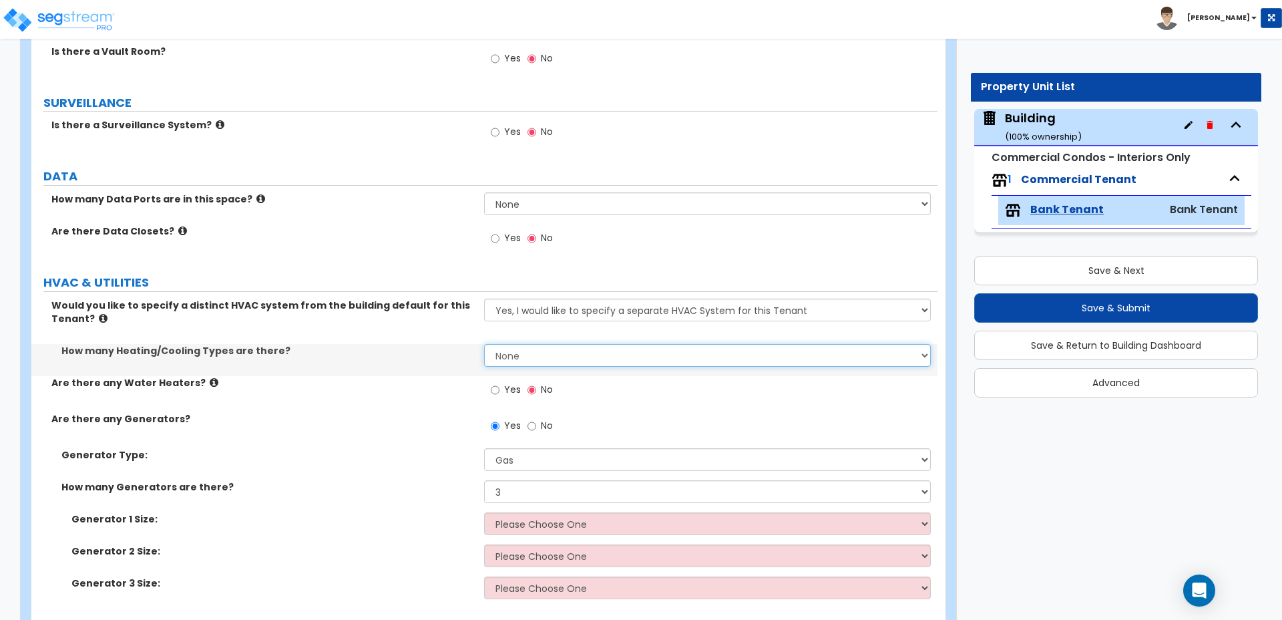
click at [544, 344] on select "None 1 2 3" at bounding box center [707, 355] width 446 height 23
click at [484, 344] on select "None 1 2 3" at bounding box center [707, 355] width 446 height 23
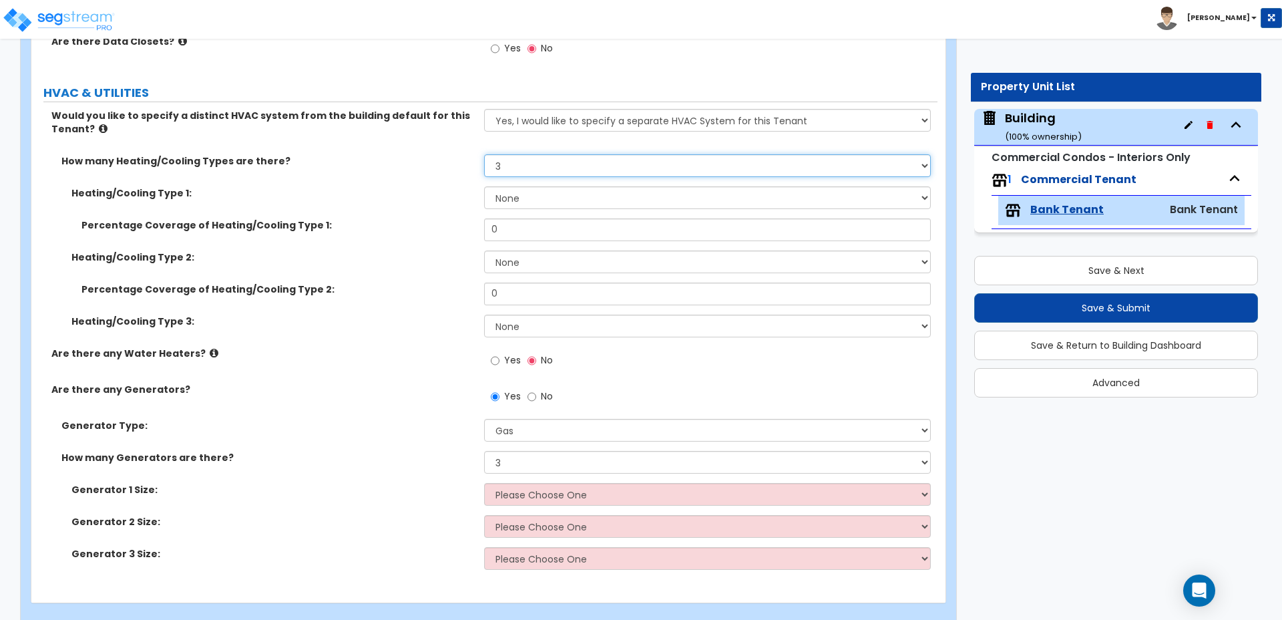
scroll to position [1723, 0]
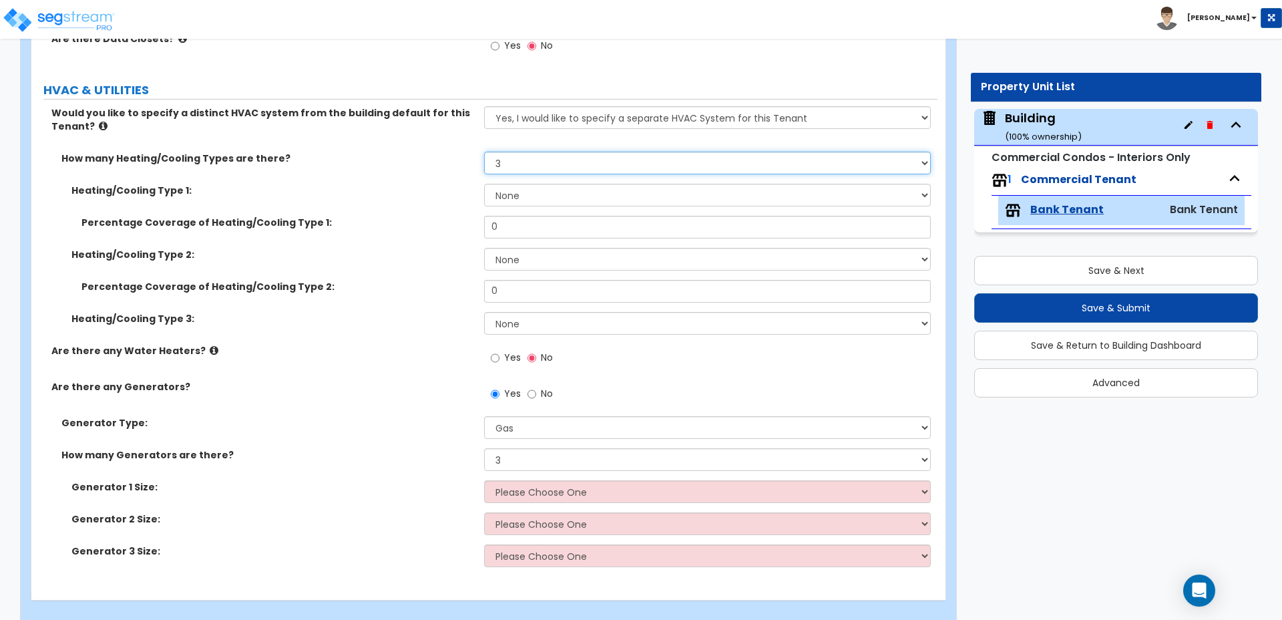
click at [517, 152] on select "None 1 2 3" at bounding box center [707, 163] width 446 height 23
click at [484, 152] on select "None 1 2 3" at bounding box center [707, 163] width 446 height 23
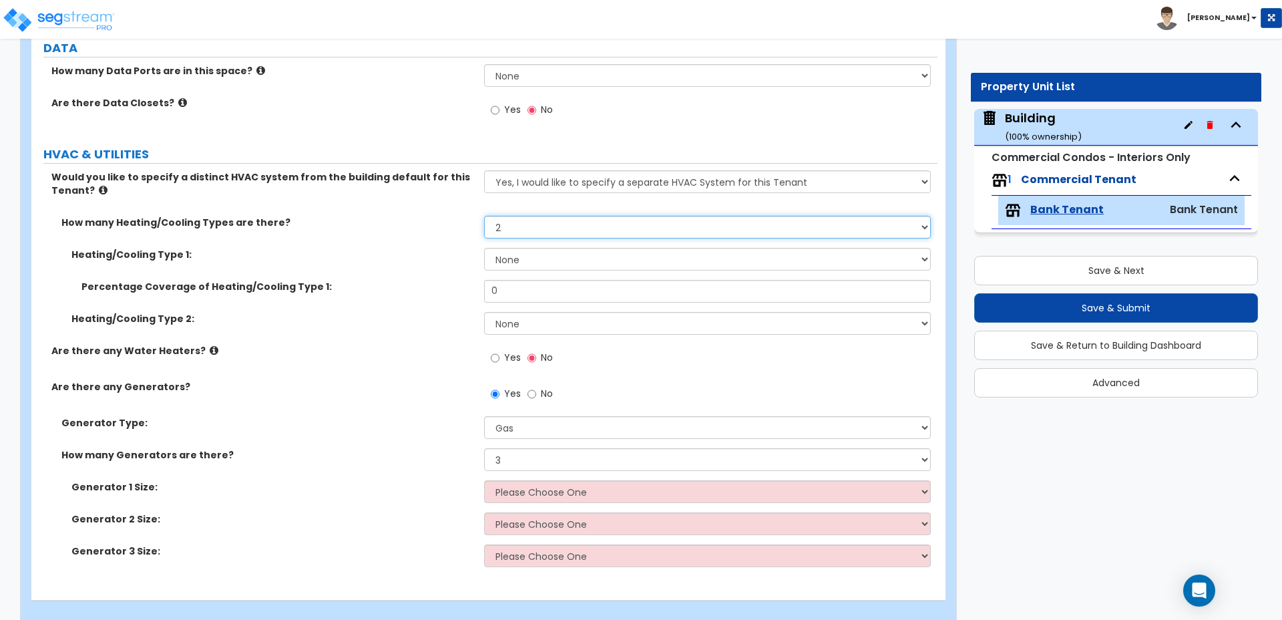
click at [525, 216] on select "None 1 2 3" at bounding box center [707, 227] width 446 height 23
click at [484, 216] on select "None 1 2 3" at bounding box center [707, 227] width 446 height 23
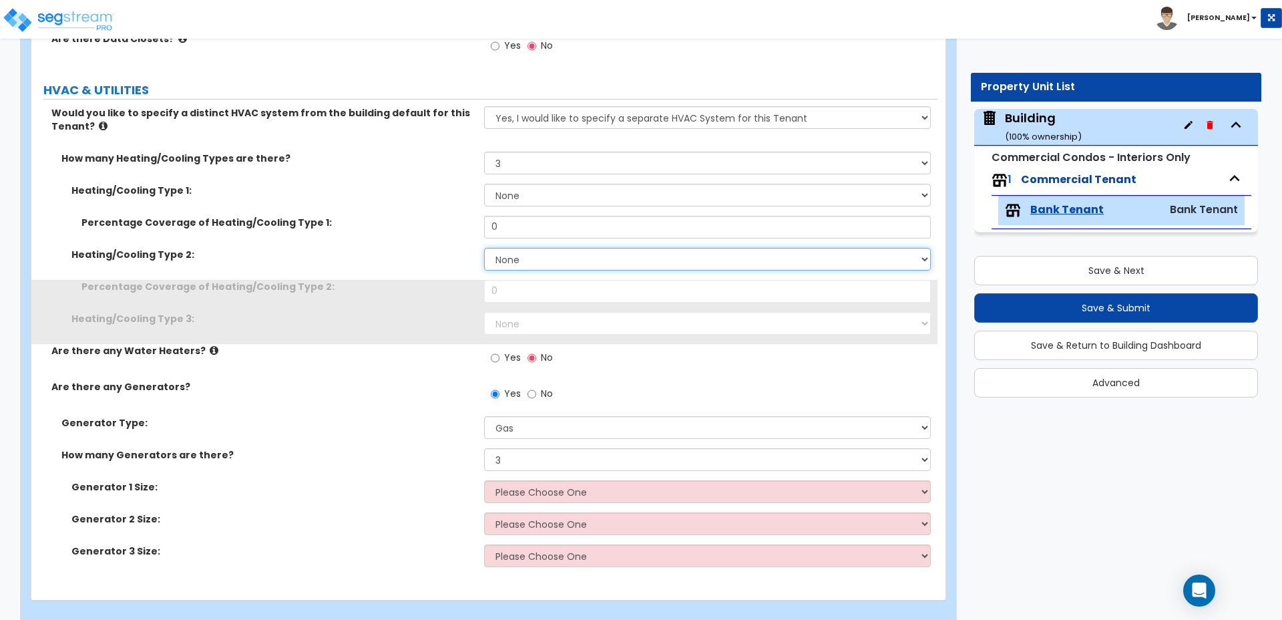
click at [536, 248] on select "None Heat Only Centralized Heating & Cooling Thru Wall Air Conditioners Mini Sp…" at bounding box center [707, 259] width 446 height 23
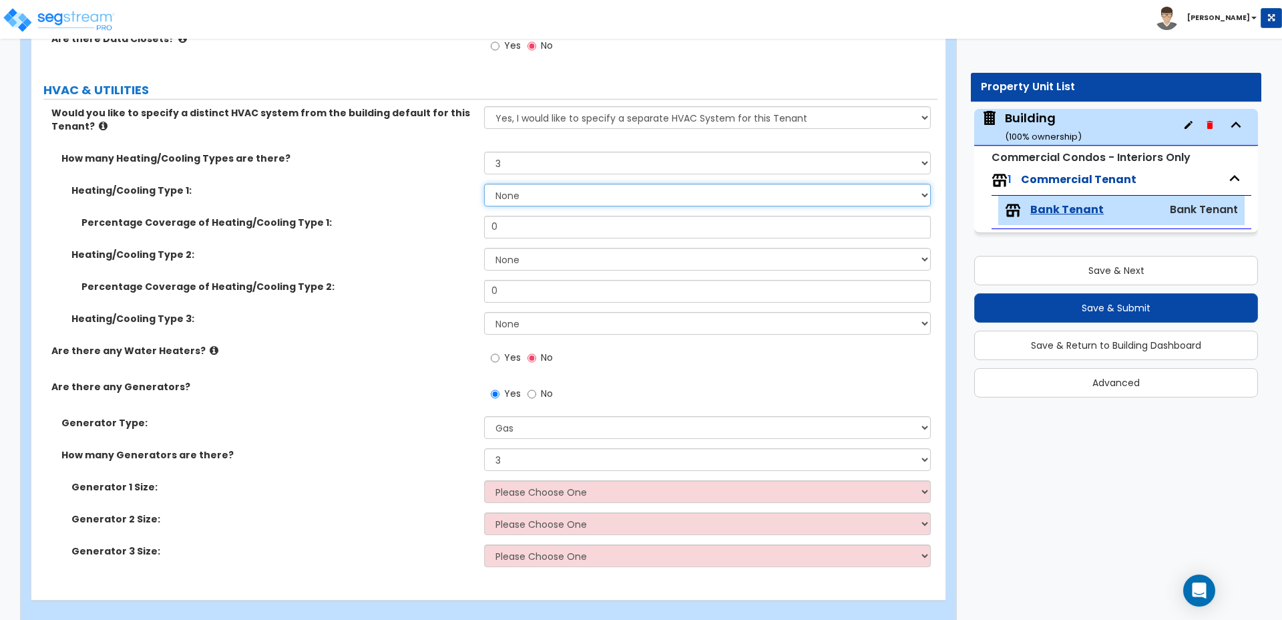
click at [523, 184] on select "None Heat Only Centralized Heating & Cooling Thru Wall Air Conditioners Mini Sp…" at bounding box center [707, 195] width 446 height 23
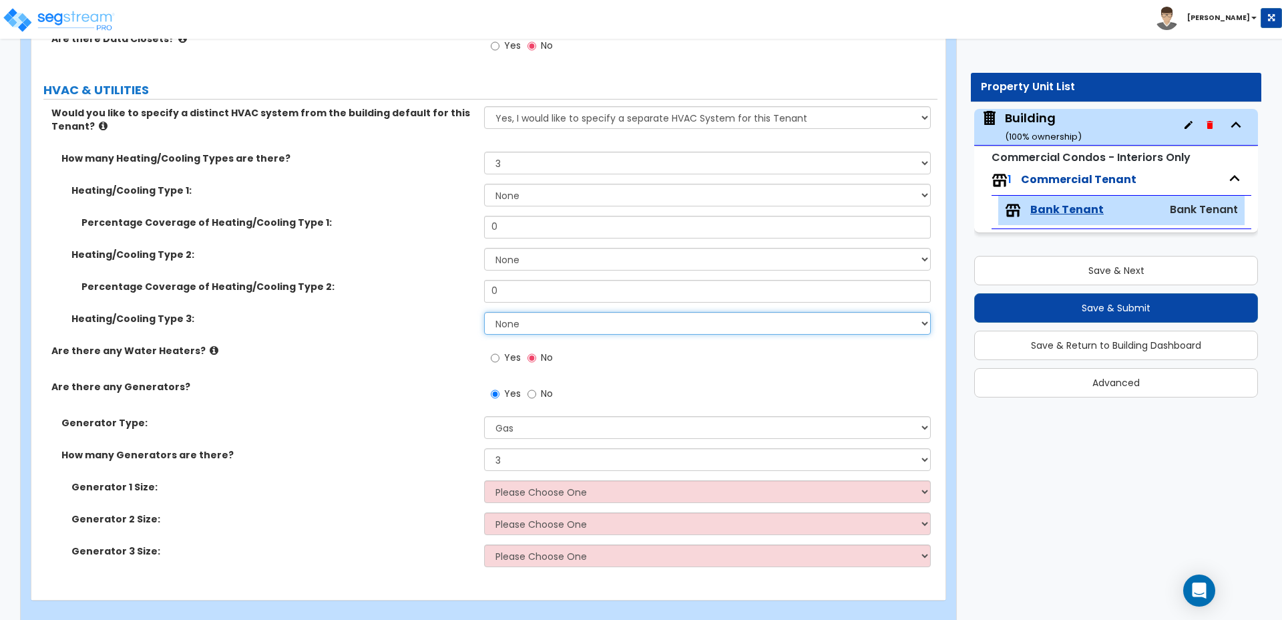
click at [530, 312] on select "None Heat Only Centralized Heating & Cooling Thru Wall Air Conditioners Mini Sp…" at bounding box center [707, 323] width 446 height 23
click at [538, 152] on select "None 1 2 3" at bounding box center [707, 163] width 446 height 23
select select "1"
click at [484, 152] on select "None 1 2 3" at bounding box center [707, 163] width 446 height 23
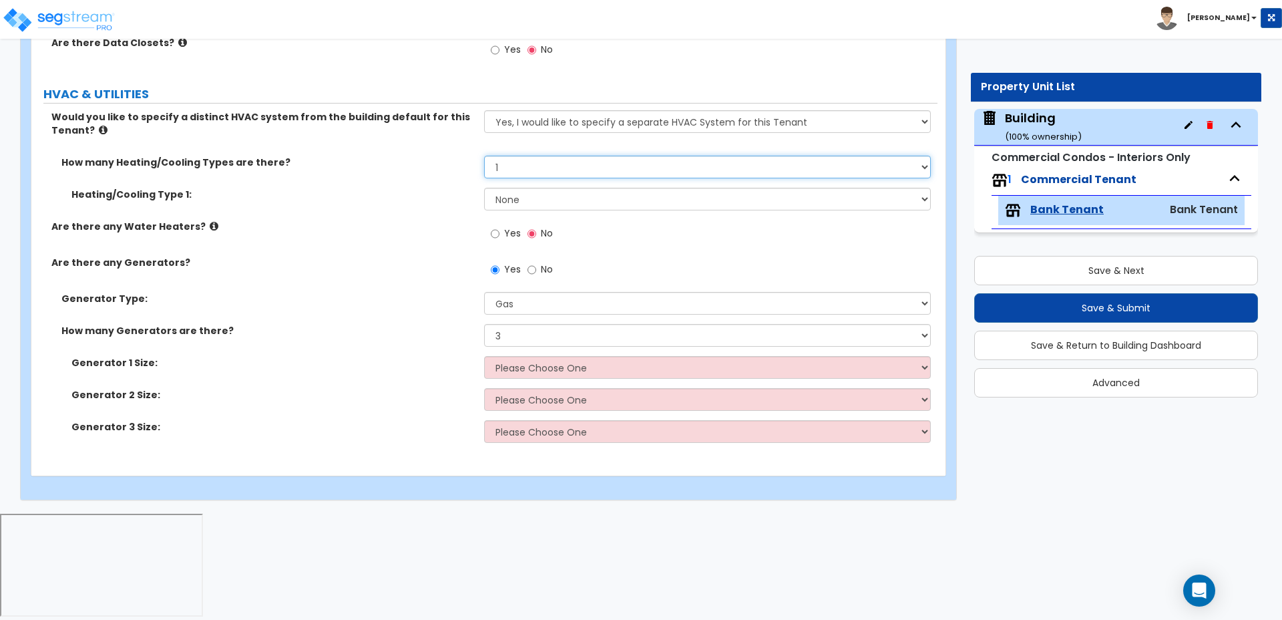
scroll to position [1595, 0]
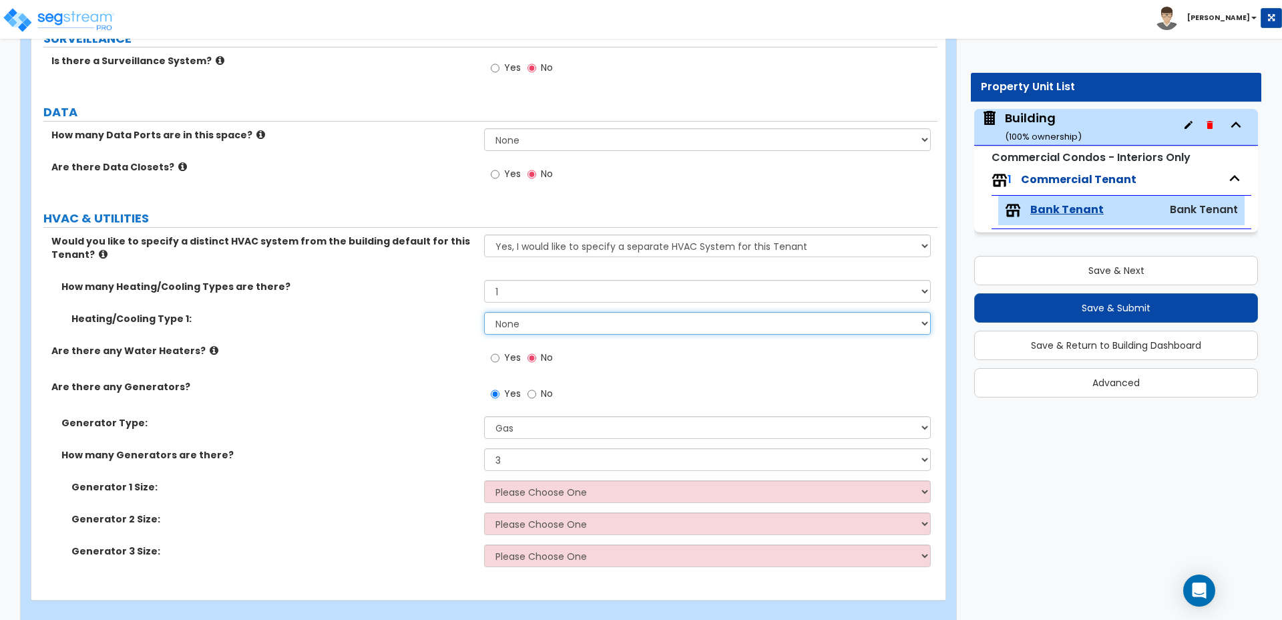
click at [519, 312] on select "None Heat Only Centralized Heating & Cooling Thru Wall Air Conditioners Mini Sp…" at bounding box center [707, 323] width 446 height 23
select select "2"
click at [484, 312] on select "None Heat Only Centralized Heating & Cooling Thru Wall Air Conditioners Mini Sp…" at bounding box center [707, 323] width 446 height 23
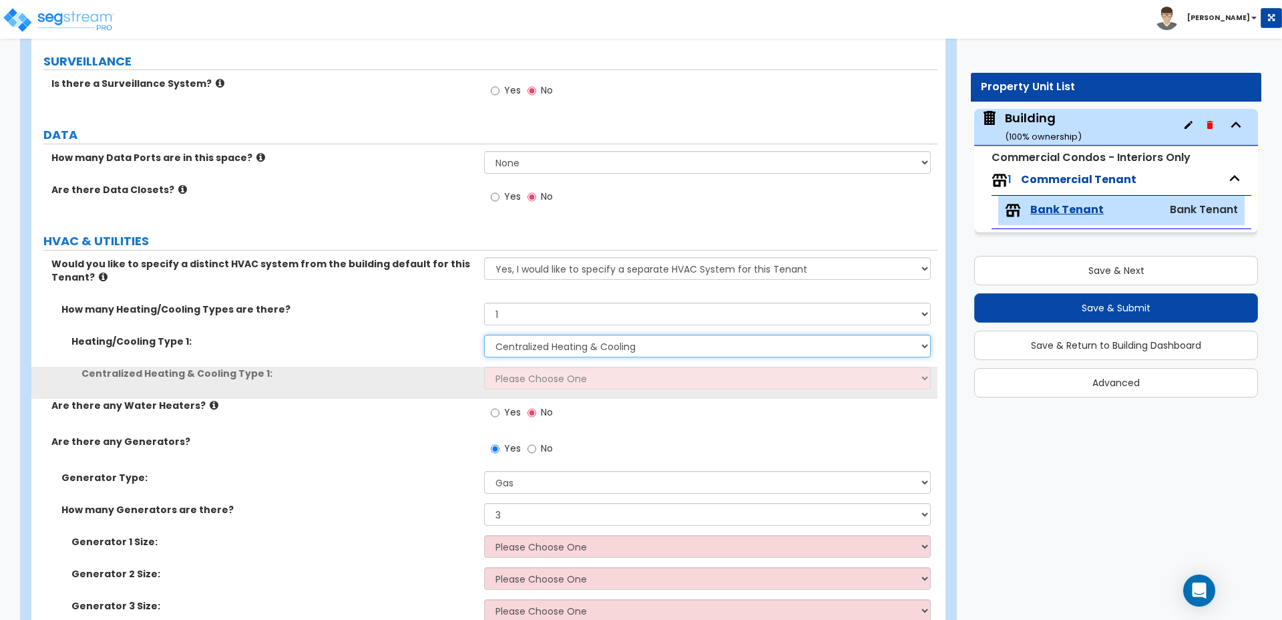
scroll to position [1560, 0]
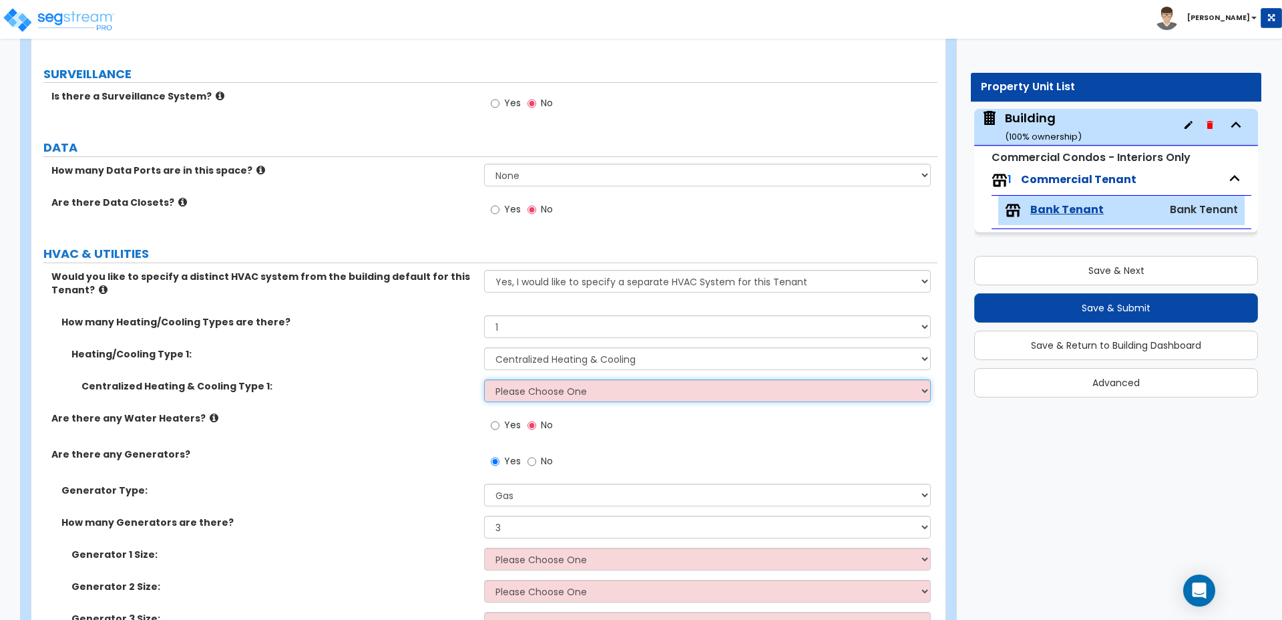
click at [519, 379] on select "Please Choose One Rooftop Unit Furnace-Condenser Forced Air Split Heating/Cooli…" at bounding box center [707, 390] width 446 height 23
select select "2"
click at [484, 379] on select "Please Choose One Rooftop Unit Furnace-Condenser Forced Air Split Heating/Cooli…" at bounding box center [707, 390] width 446 height 23
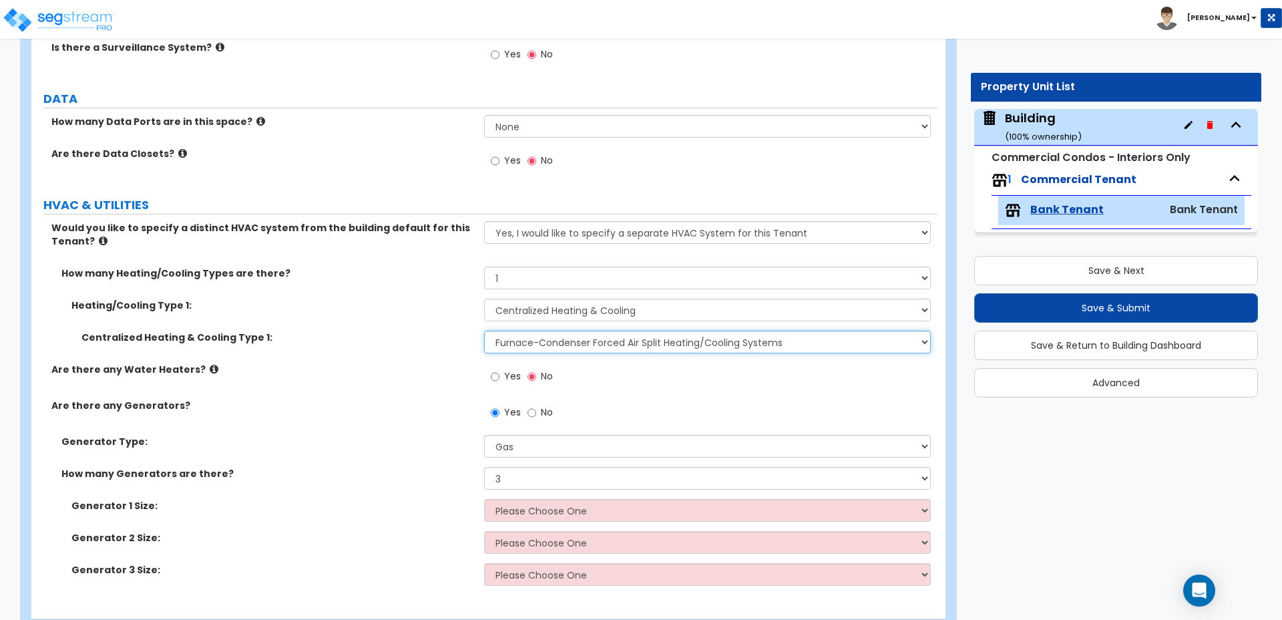
scroll to position [1624, 0]
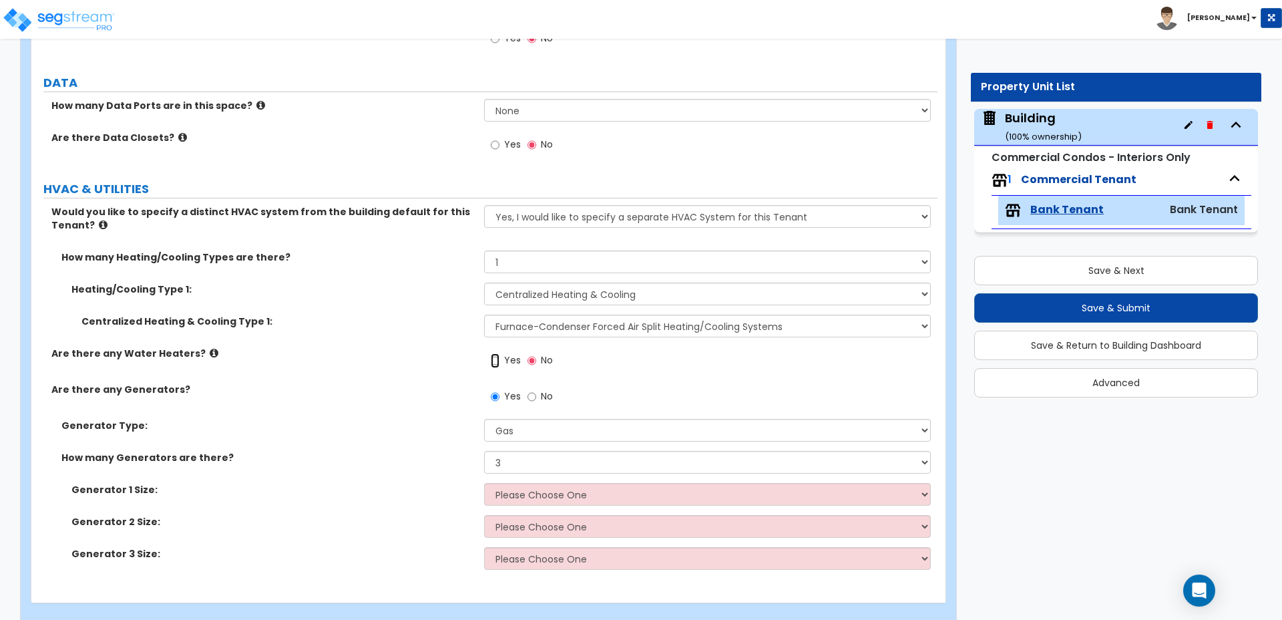
click at [496, 353] on input "Yes" at bounding box center [495, 360] width 9 height 15
radio input "true"
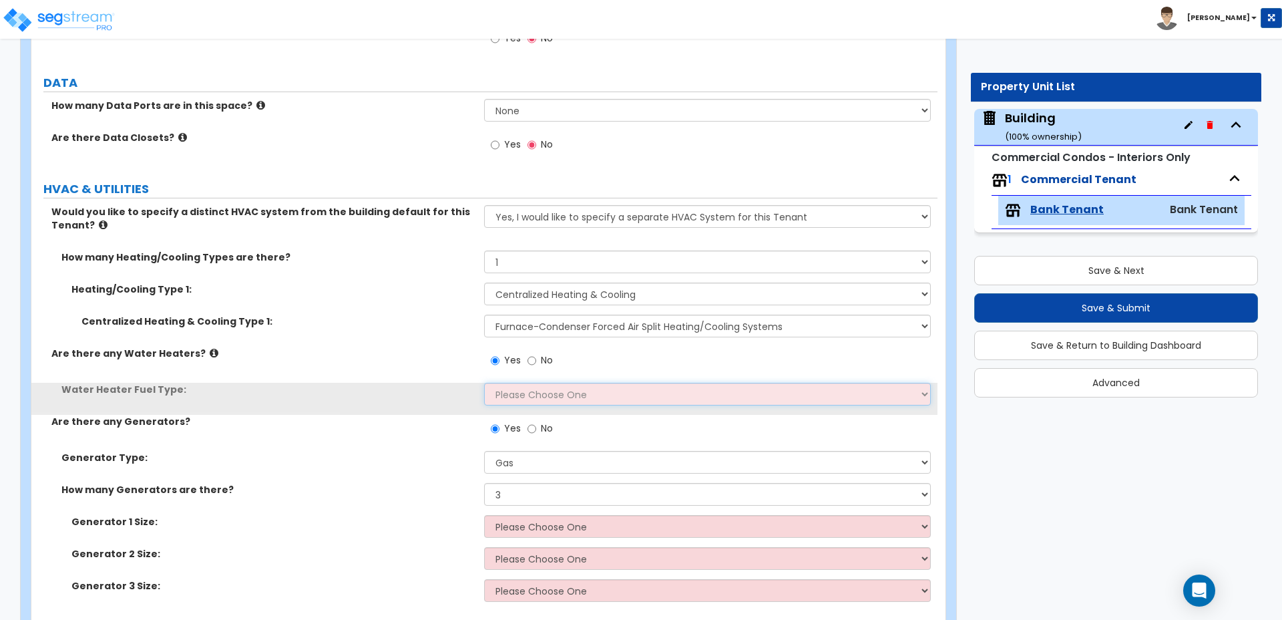
click at [548, 383] on select "Please Choose One Gas Electric" at bounding box center [707, 394] width 446 height 23
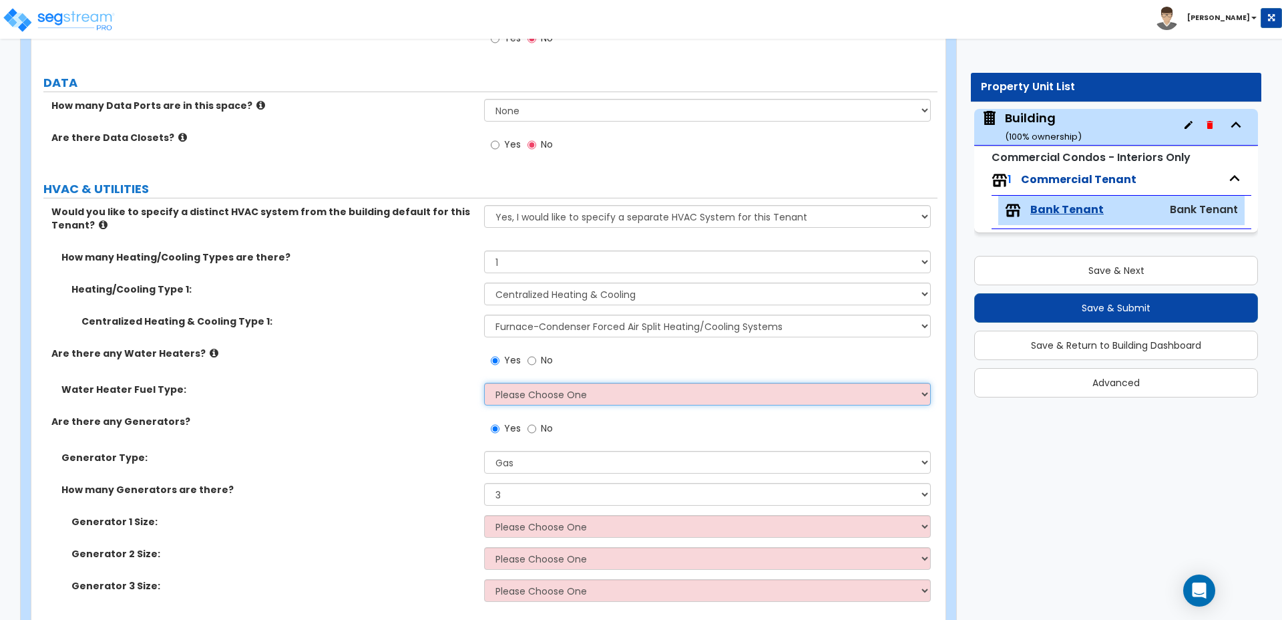
select select "1"
click at [484, 383] on select "Please Choose One Gas Electric" at bounding box center [707, 394] width 446 height 23
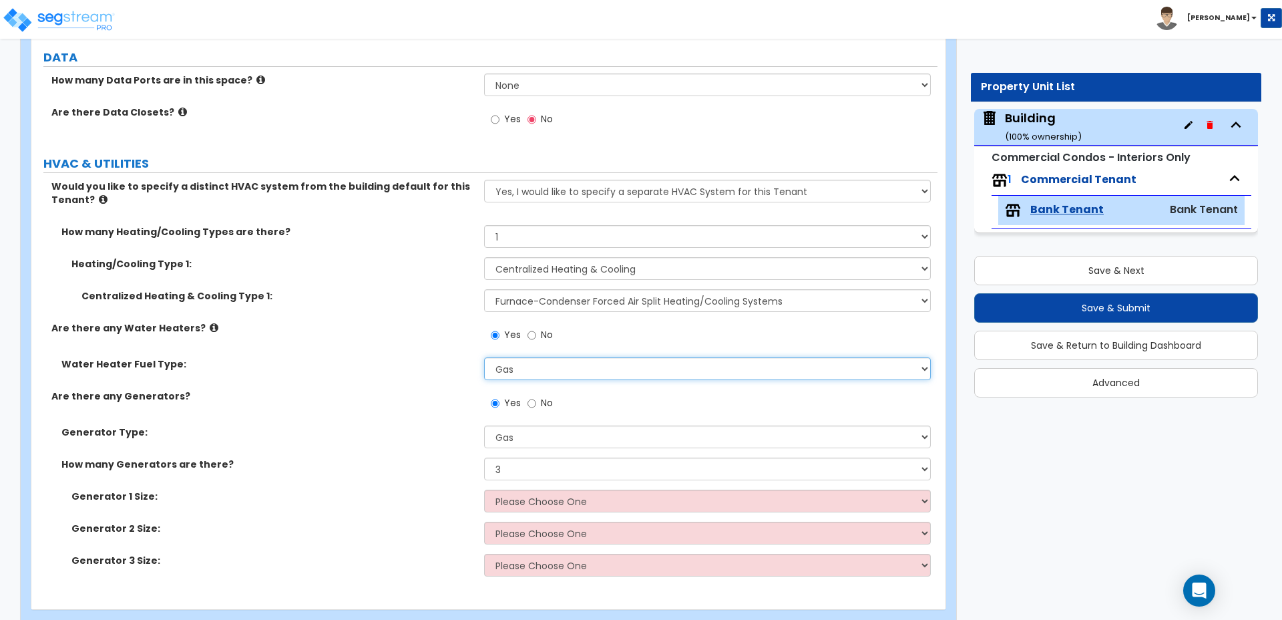
scroll to position [1656, 0]
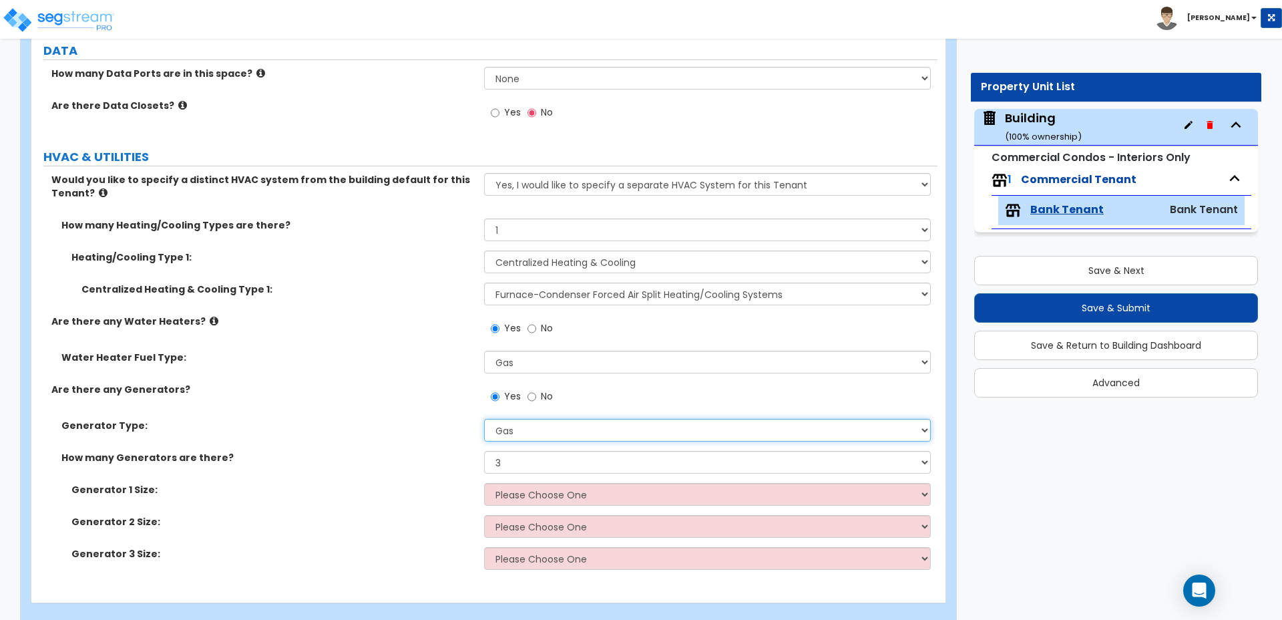
click at [511, 419] on select "Please Choose One Gas Diesel" at bounding box center [707, 430] width 446 height 23
select select "2"
click at [484, 419] on select "Please Choose One Gas Diesel" at bounding box center [707, 430] width 446 height 23
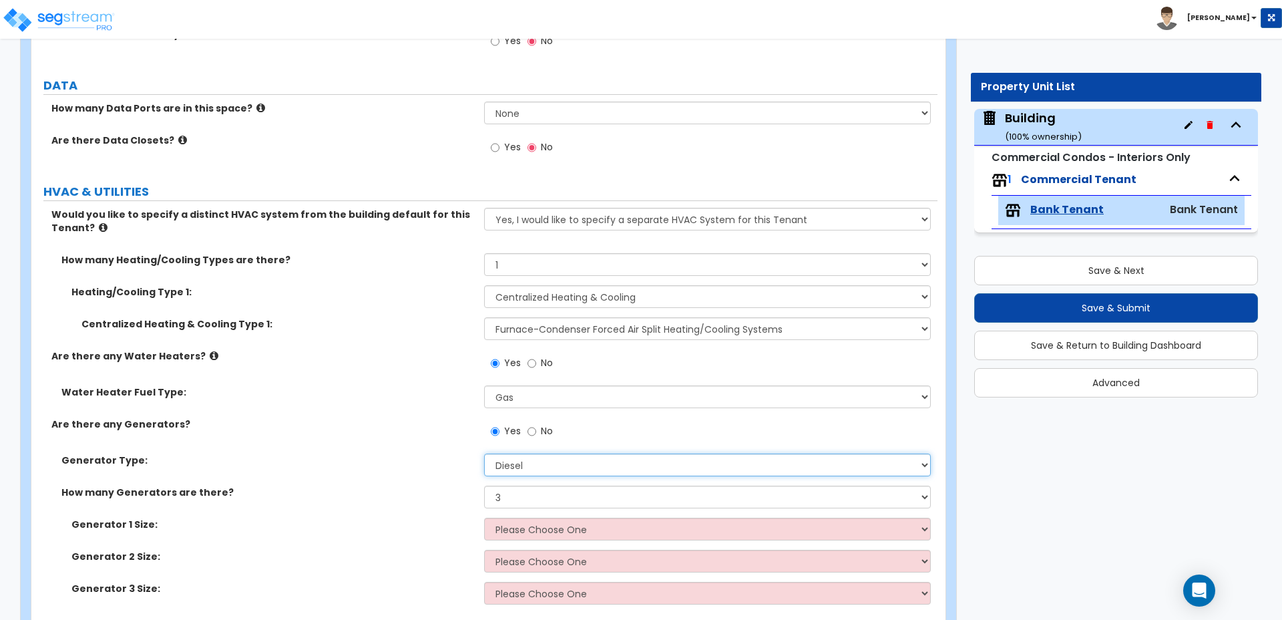
scroll to position [1659, 0]
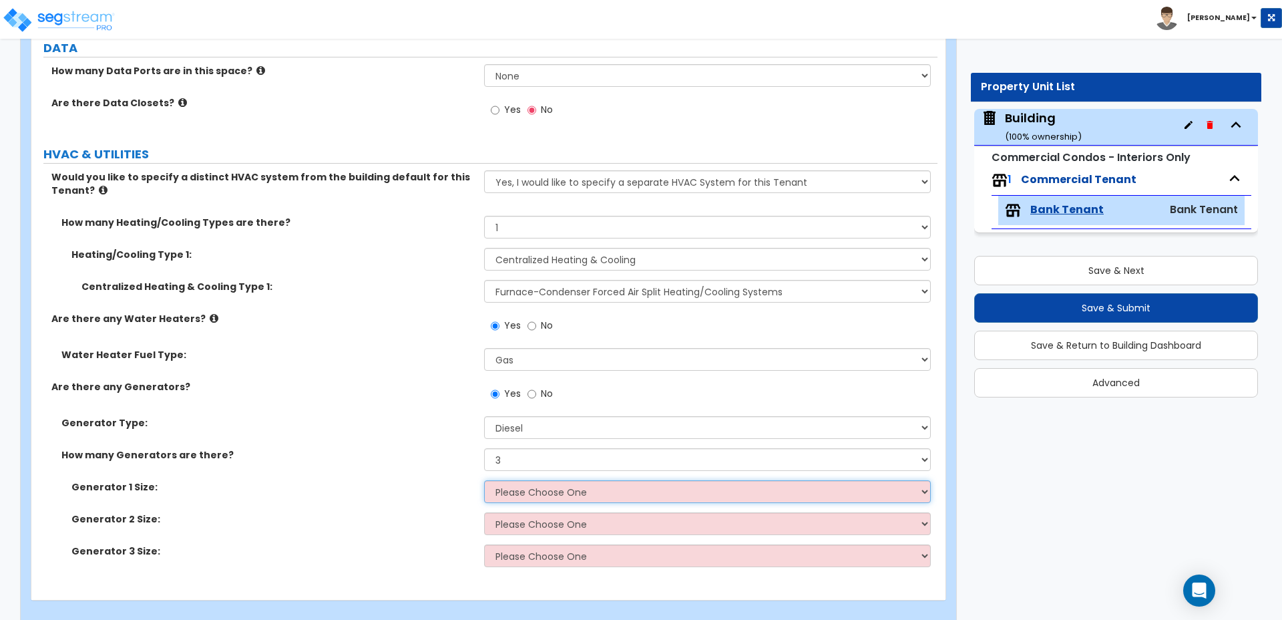
click at [541, 480] on select "Please Choose One 30kW 50kW 75kW 100kW 125 kW 150 kW 175 kW 200 kW 250 kW 300 k…" at bounding box center [707, 491] width 446 height 23
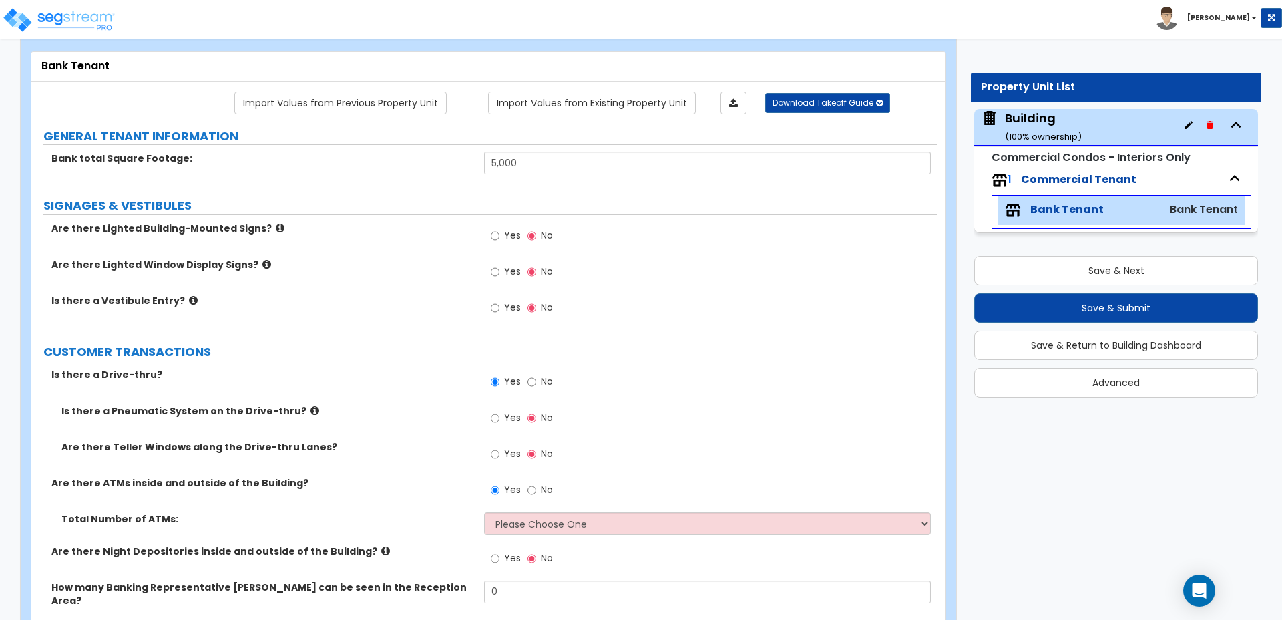
scroll to position [68, 0]
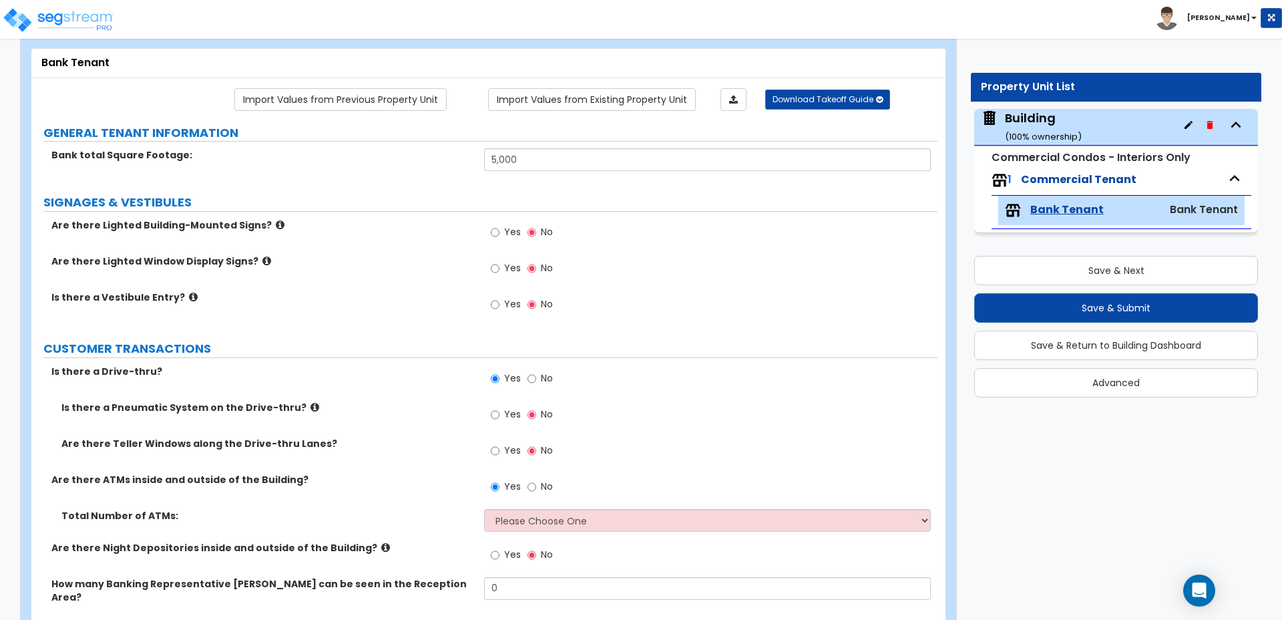
click at [506, 230] on span "Yes" at bounding box center [512, 231] width 17 height 13
click at [500, 230] on input "Yes" at bounding box center [495, 232] width 9 height 15
radio input "true"
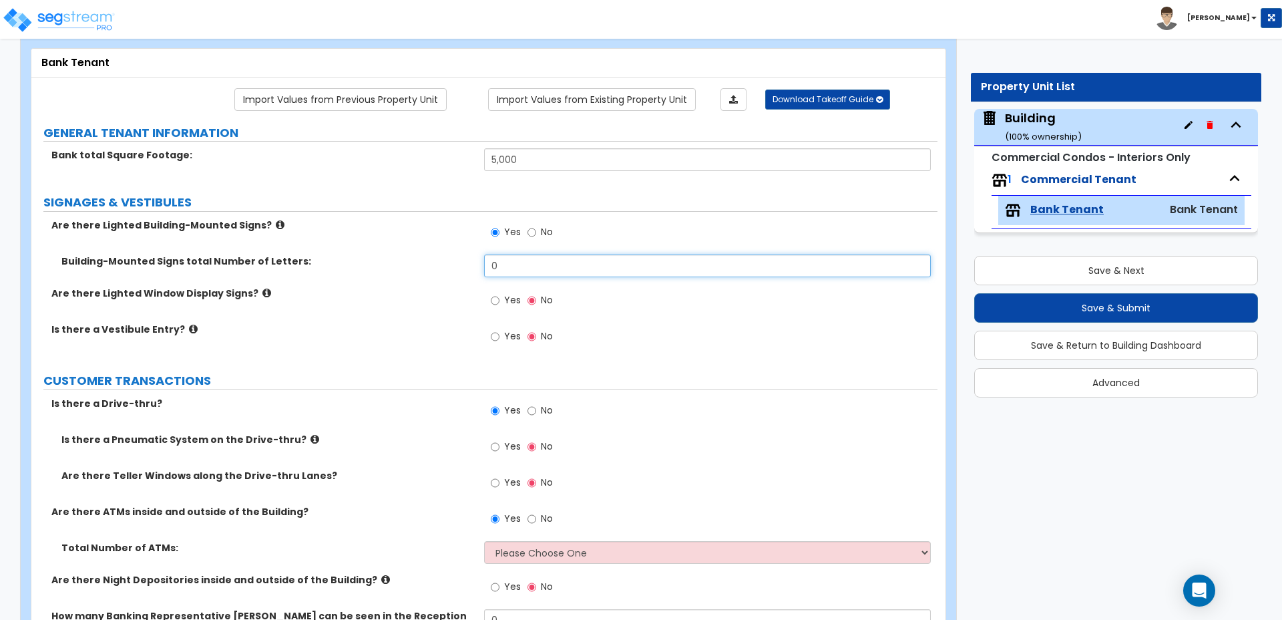
drag, startPoint x: 524, startPoint y: 264, endPoint x: 446, endPoint y: 262, distance: 78.2
click at [447, 263] on div "Building-Mounted Signs total Number of Letters: 0" at bounding box center [484, 270] width 906 height 32
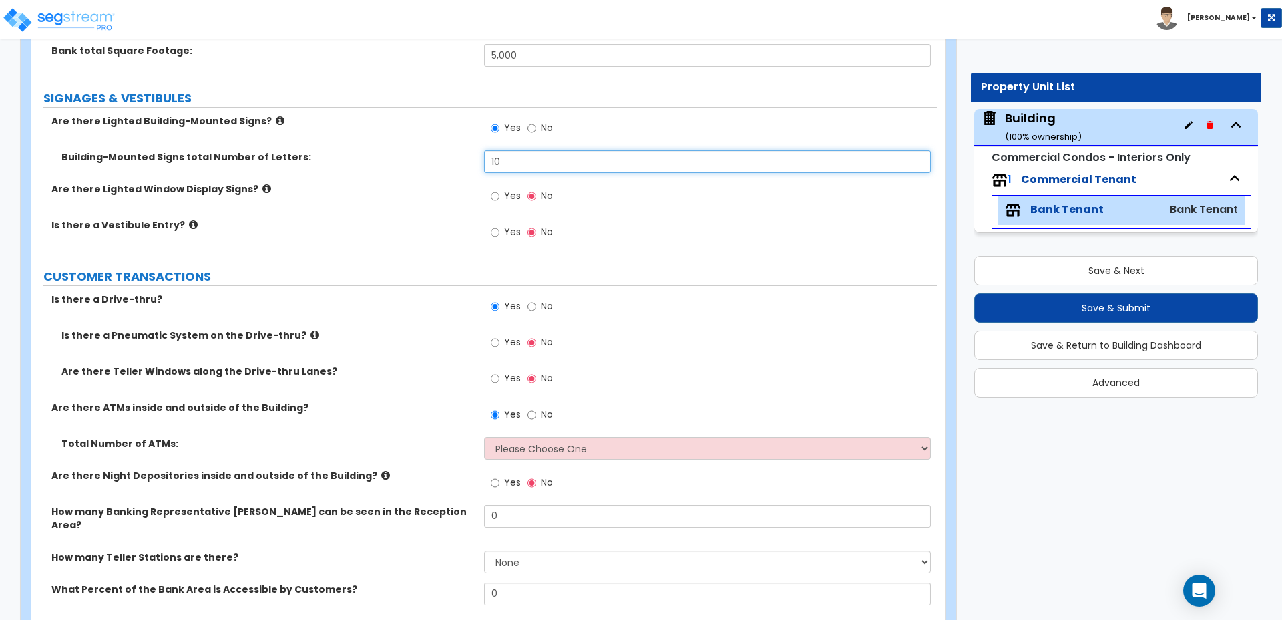
scroll to position [174, 0]
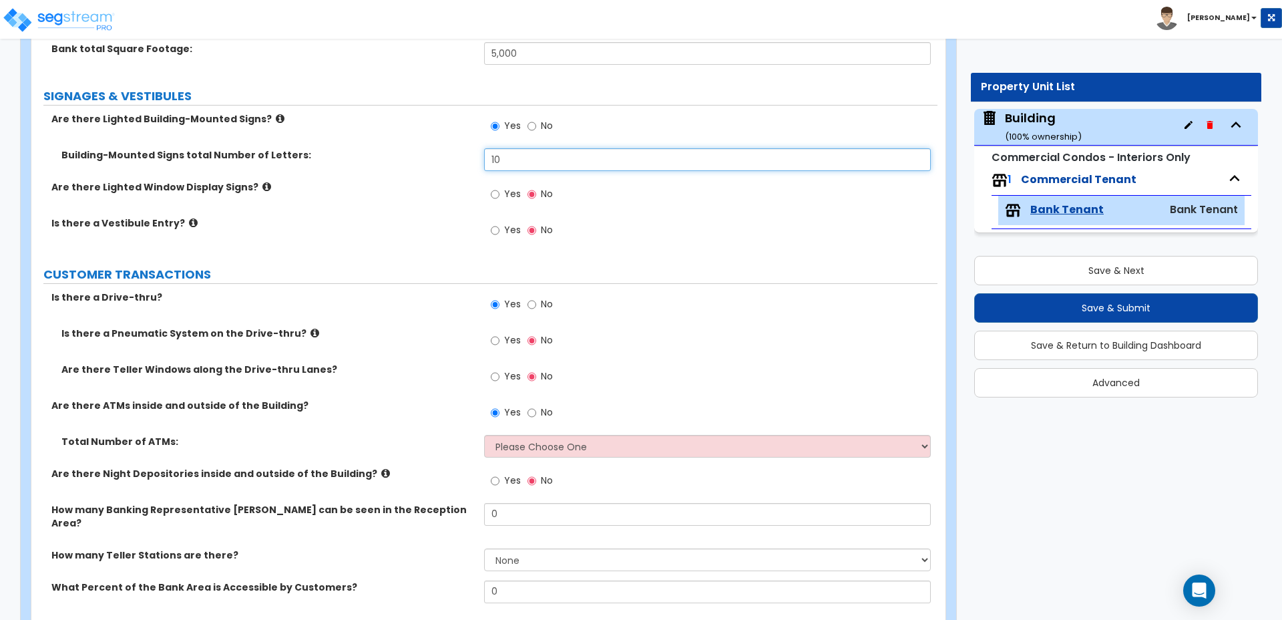
type input "10"
click at [496, 194] on input "Yes" at bounding box center [495, 194] width 9 height 15
radio input "true"
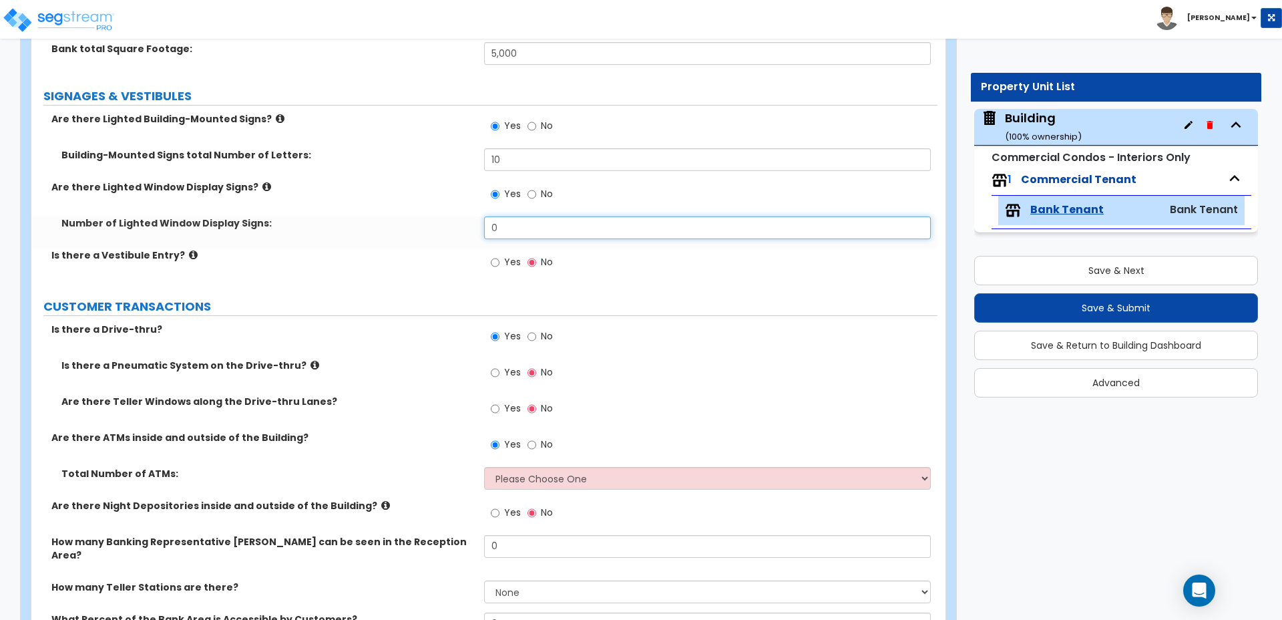
drag, startPoint x: 542, startPoint y: 224, endPoint x: 416, endPoint y: 220, distance: 125.6
click at [416, 220] on div "Number of Lighted Window Display Signs: 0" at bounding box center [484, 232] width 906 height 32
type input "2"
click at [496, 256] on input "Yes" at bounding box center [495, 262] width 9 height 15
radio input "true"
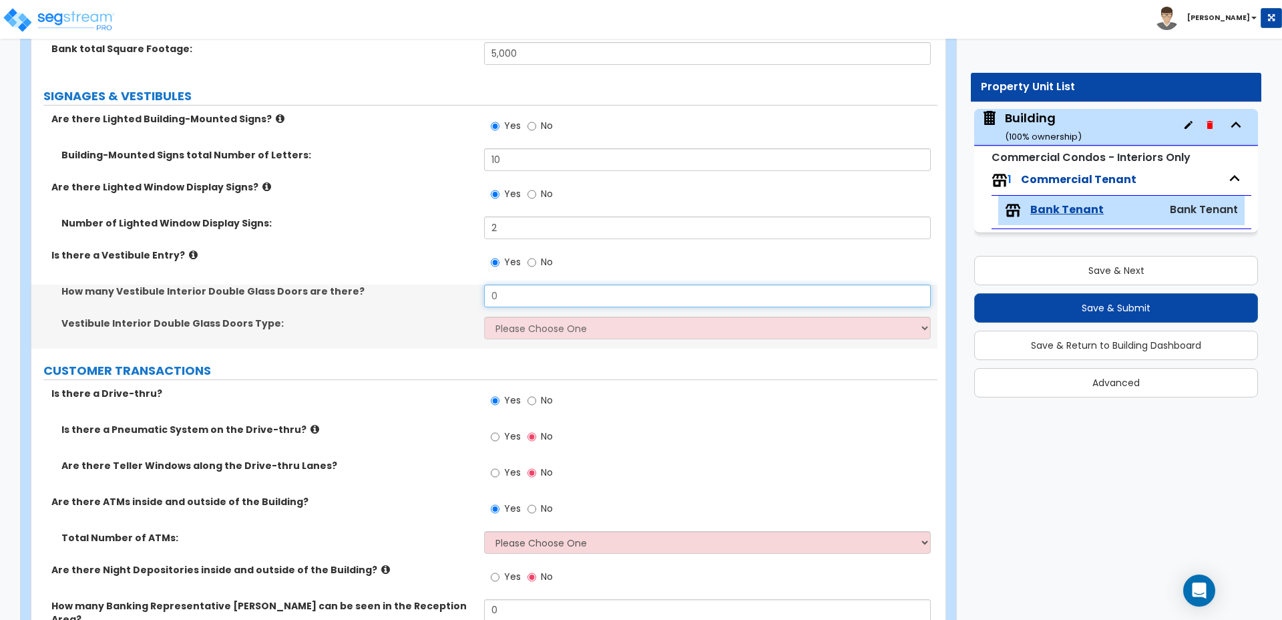
click at [560, 294] on input "0" at bounding box center [707, 296] width 446 height 23
drag, startPoint x: 593, startPoint y: 301, endPoint x: 417, endPoint y: 301, distance: 175.7
click at [418, 301] on div "How many Vestibule Interior Double Glass Doors are there? 0" at bounding box center [484, 301] width 906 height 32
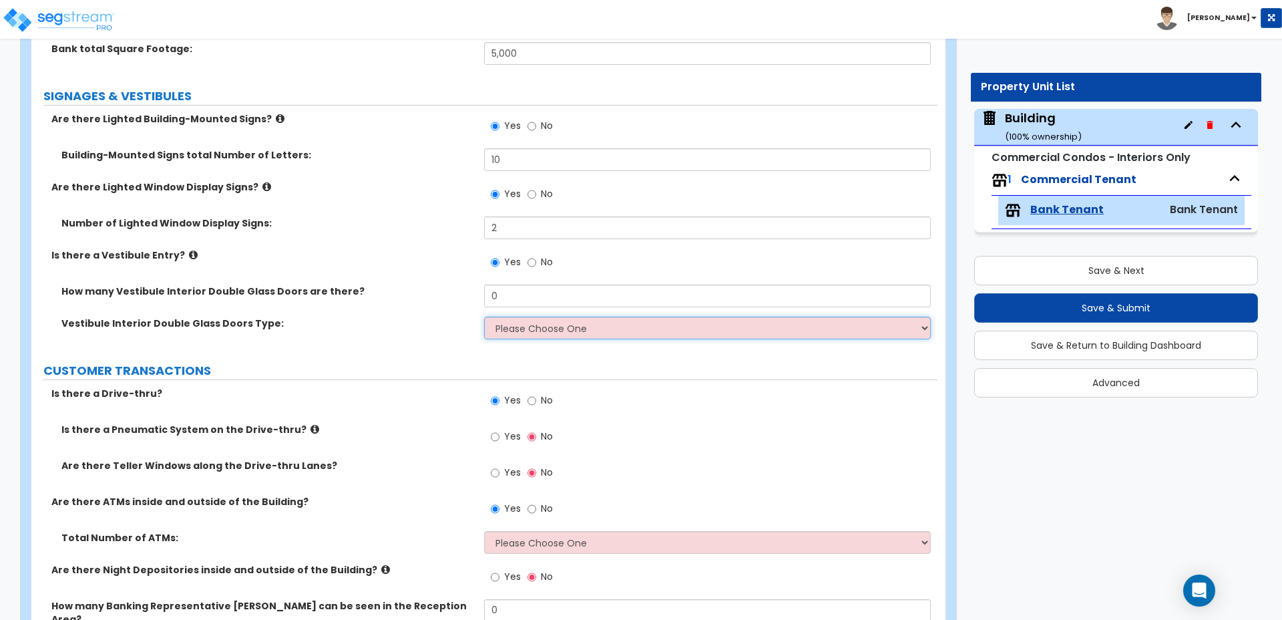
click at [564, 334] on select "Please Choose One Hinged Sliding" at bounding box center [707, 328] width 446 height 23
select select "1"
click at [484, 317] on select "Please Choose One Hinged Sliding" at bounding box center [707, 328] width 446 height 23
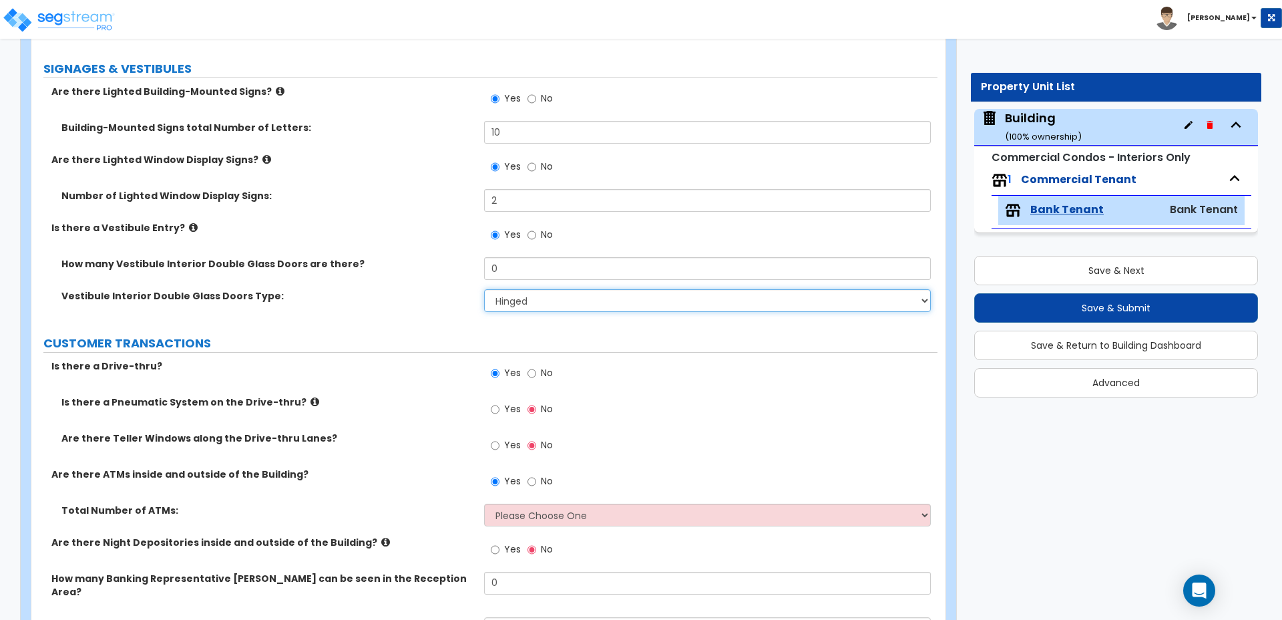
scroll to position [203, 0]
drag, startPoint x: 516, startPoint y: 272, endPoint x: 474, endPoint y: 273, distance: 41.4
click at [475, 272] on div "How many Vestibule Interior Double Glass Doors are there? 0" at bounding box center [484, 272] width 906 height 32
type input "2"
click at [543, 290] on select "Please Choose One Hinged Sliding" at bounding box center [707, 299] width 446 height 23
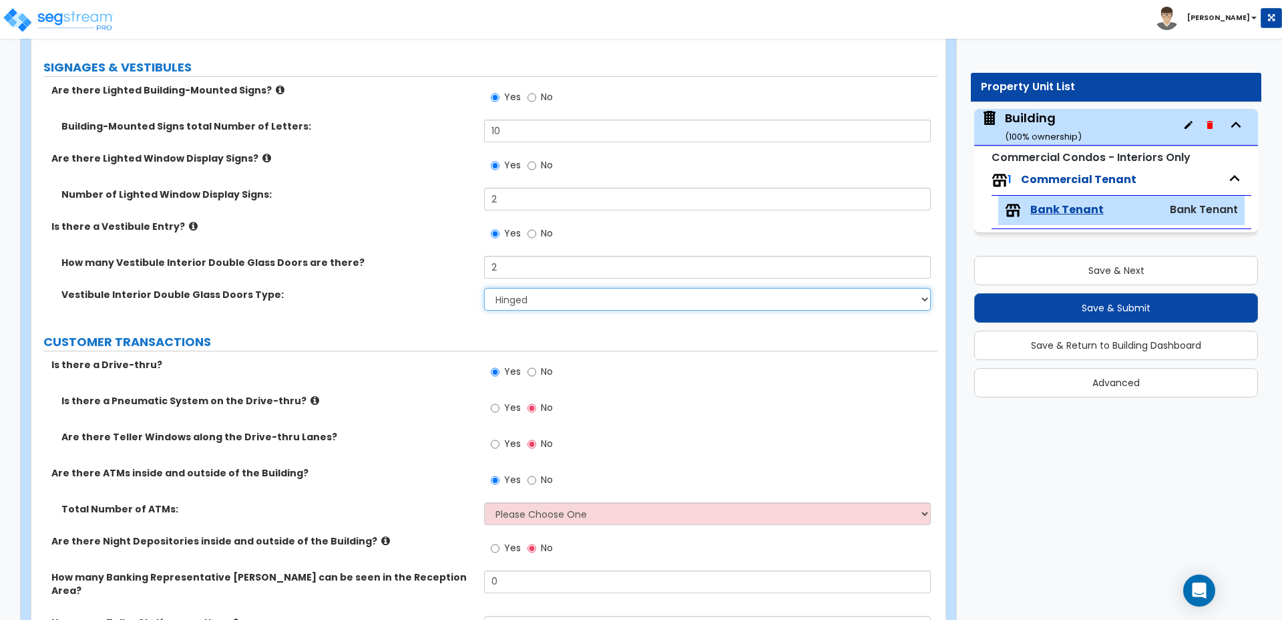
select select "2"
click at [484, 288] on select "Please Choose One Hinged Sliding" at bounding box center [707, 299] width 446 height 23
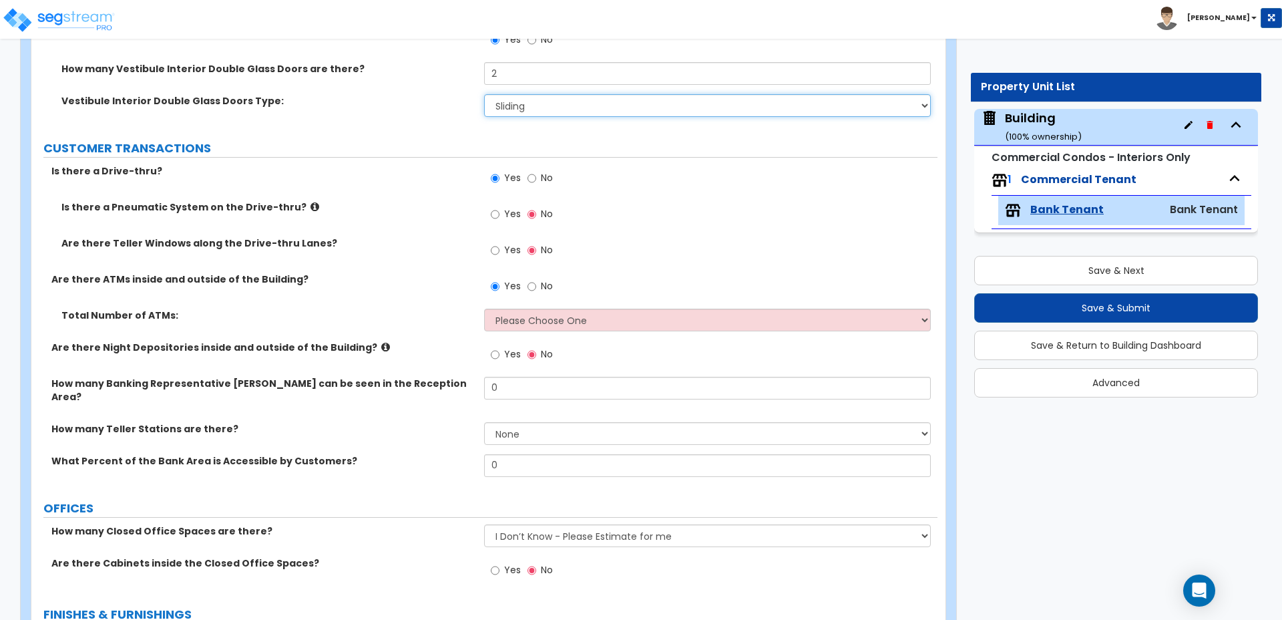
scroll to position [398, 0]
click at [512, 206] on span "Yes" at bounding box center [512, 212] width 17 height 13
click at [500, 206] on input "Yes" at bounding box center [495, 213] width 9 height 15
radio input "true"
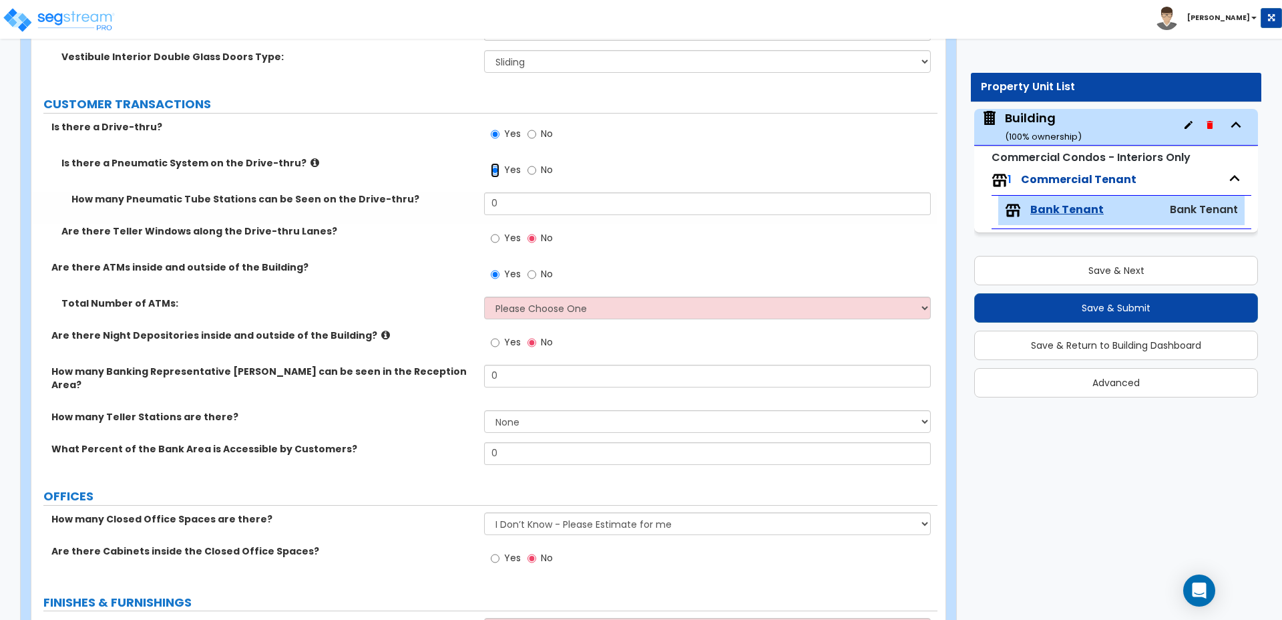
scroll to position [443, 0]
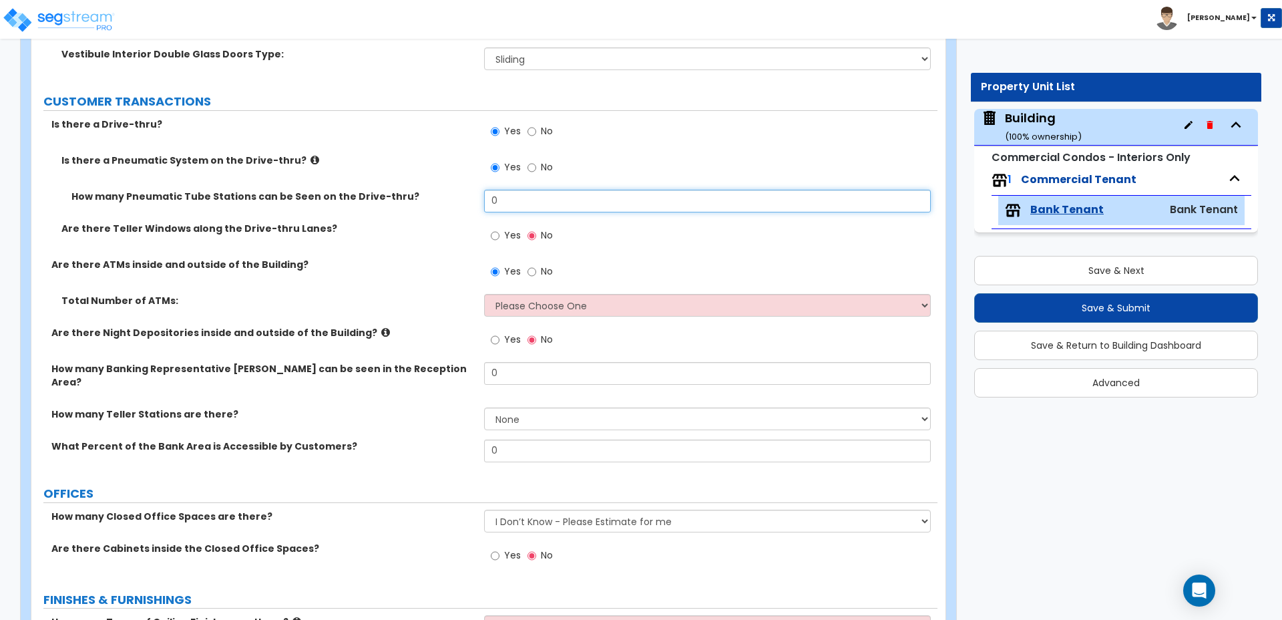
drag, startPoint x: 514, startPoint y: 202, endPoint x: 396, endPoint y: 192, distance: 118.0
click at [397, 191] on div "How many Pneumatic Tube Stations can be Seen on the Drive-thru? 0" at bounding box center [484, 206] width 906 height 32
type input "3"
click at [311, 160] on icon at bounding box center [315, 160] width 9 height 10
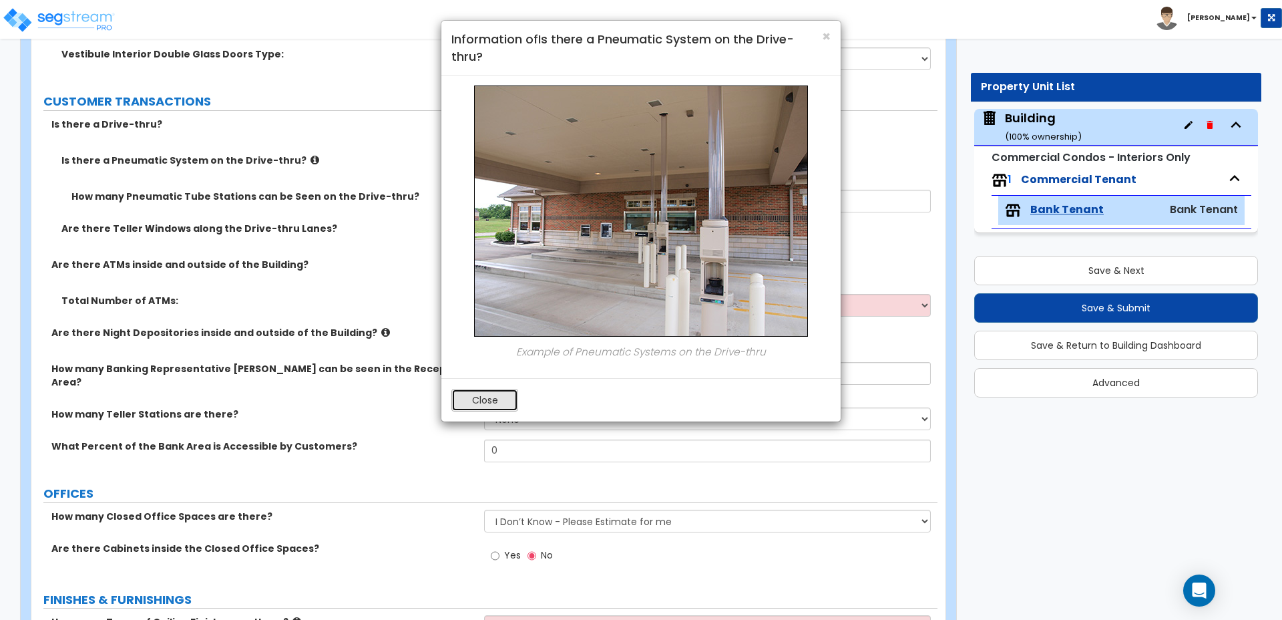
click at [493, 400] on button "Close" at bounding box center [484, 400] width 67 height 23
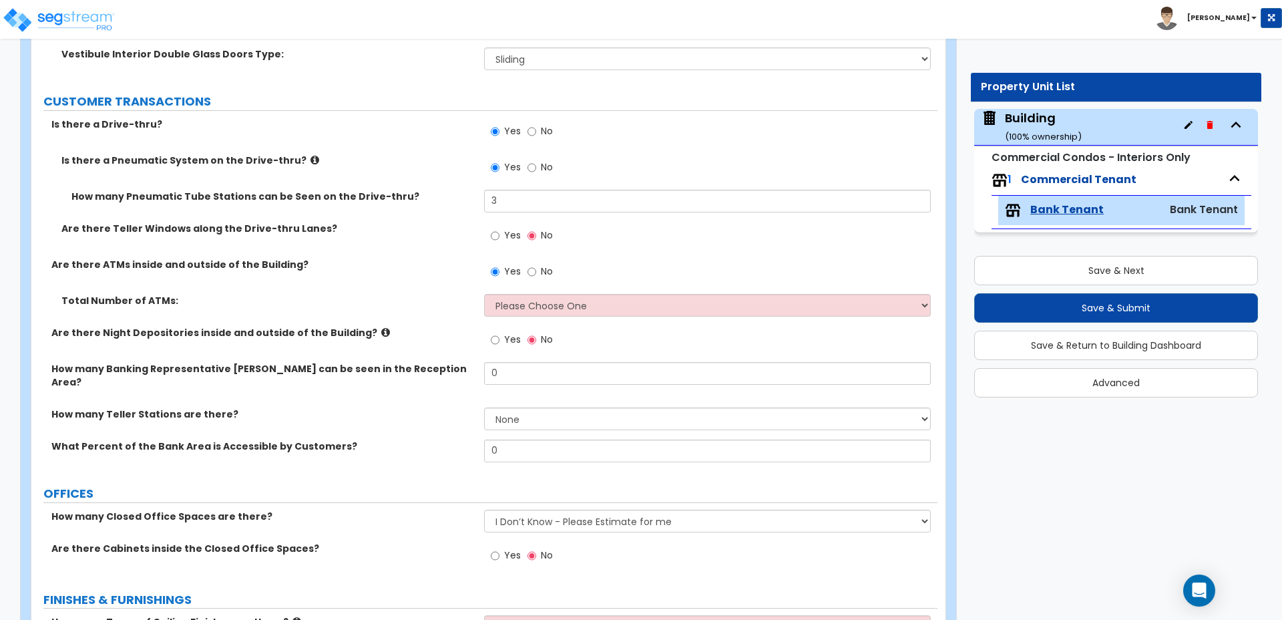
click at [502, 234] on label "Yes" at bounding box center [506, 237] width 30 height 23
click at [500, 234] on input "Yes" at bounding box center [495, 235] width 9 height 15
radio input "true"
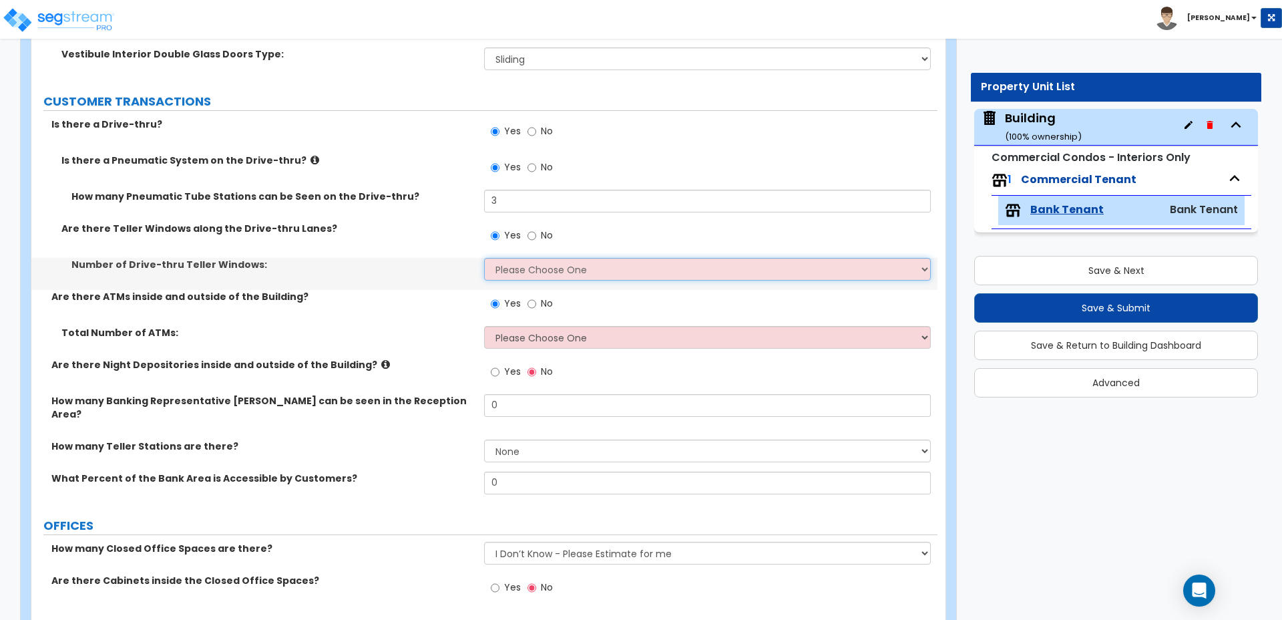
click at [520, 258] on select "Please Choose One 1 2 3" at bounding box center [707, 269] width 446 height 23
select select "3"
click at [484, 258] on select "Please Choose One 1 2 3" at bounding box center [707, 269] width 446 height 23
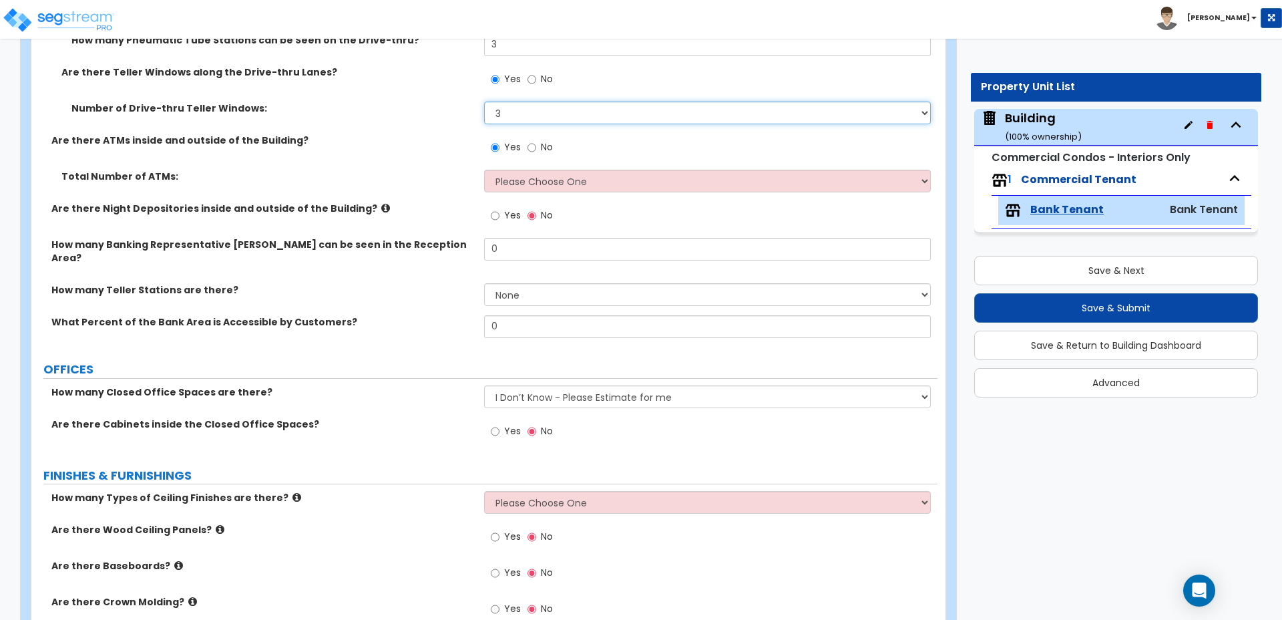
scroll to position [598, 0]
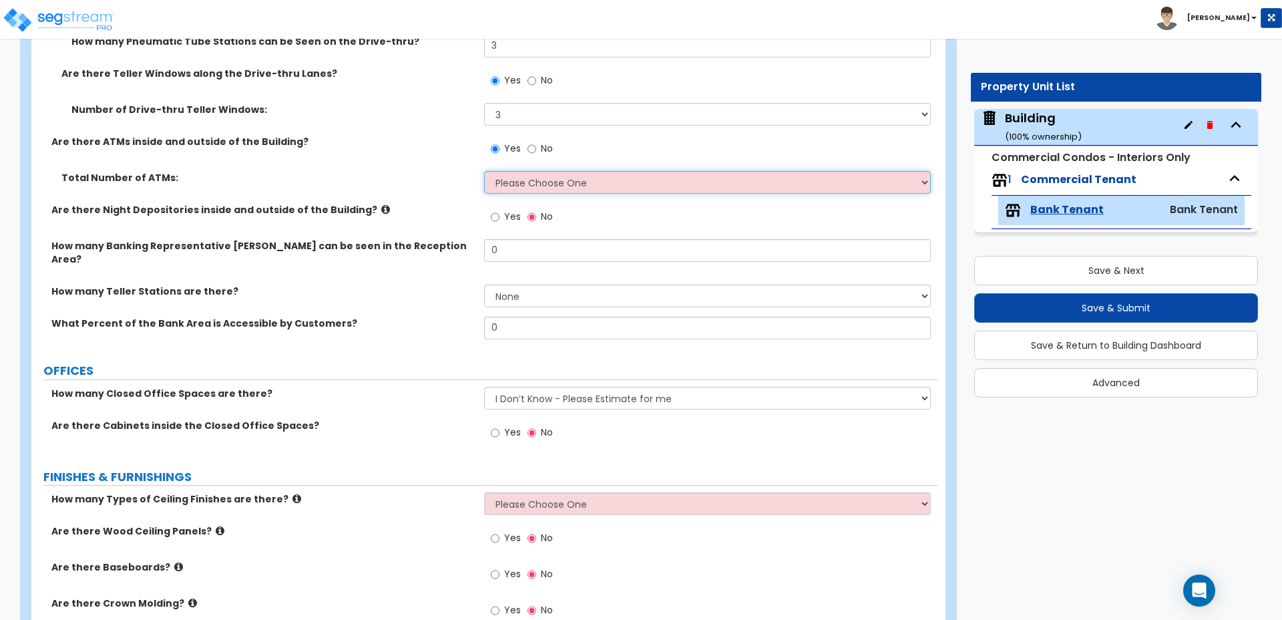
click at [532, 176] on select "Please Choose One 1 2 3 4 5" at bounding box center [707, 182] width 446 height 23
select select "3"
click at [484, 171] on select "Please Choose One 1 2 3 4 5" at bounding box center [707, 182] width 446 height 23
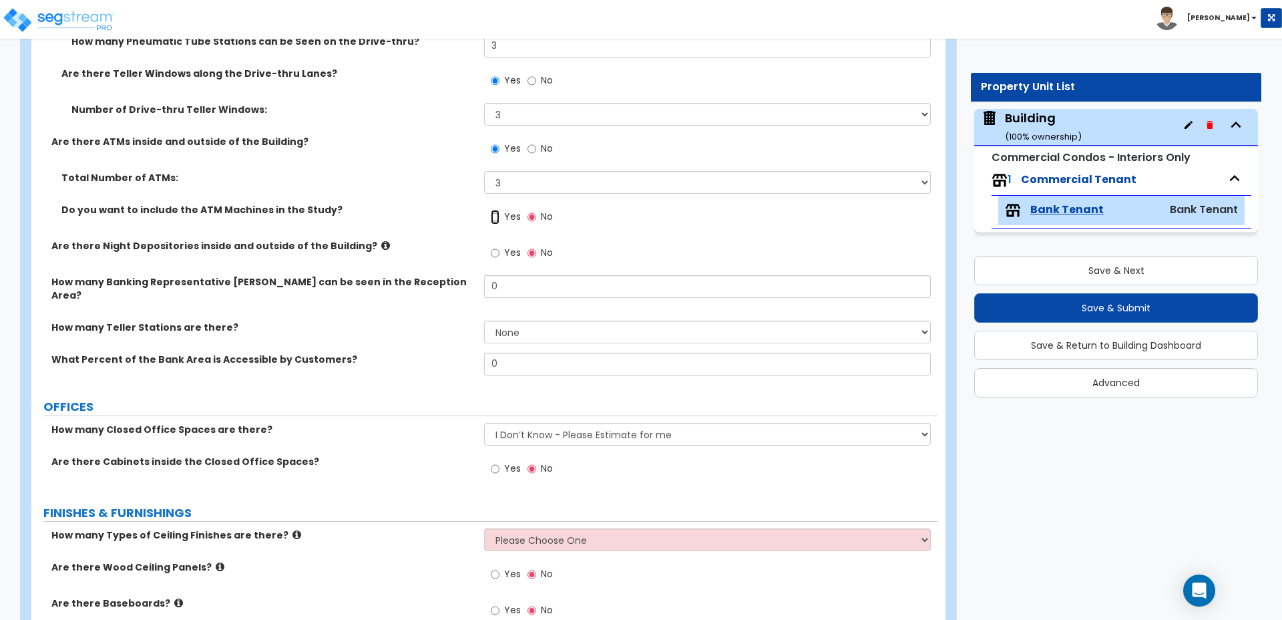
click at [498, 218] on input "Yes" at bounding box center [495, 217] width 9 height 15
radio input "true"
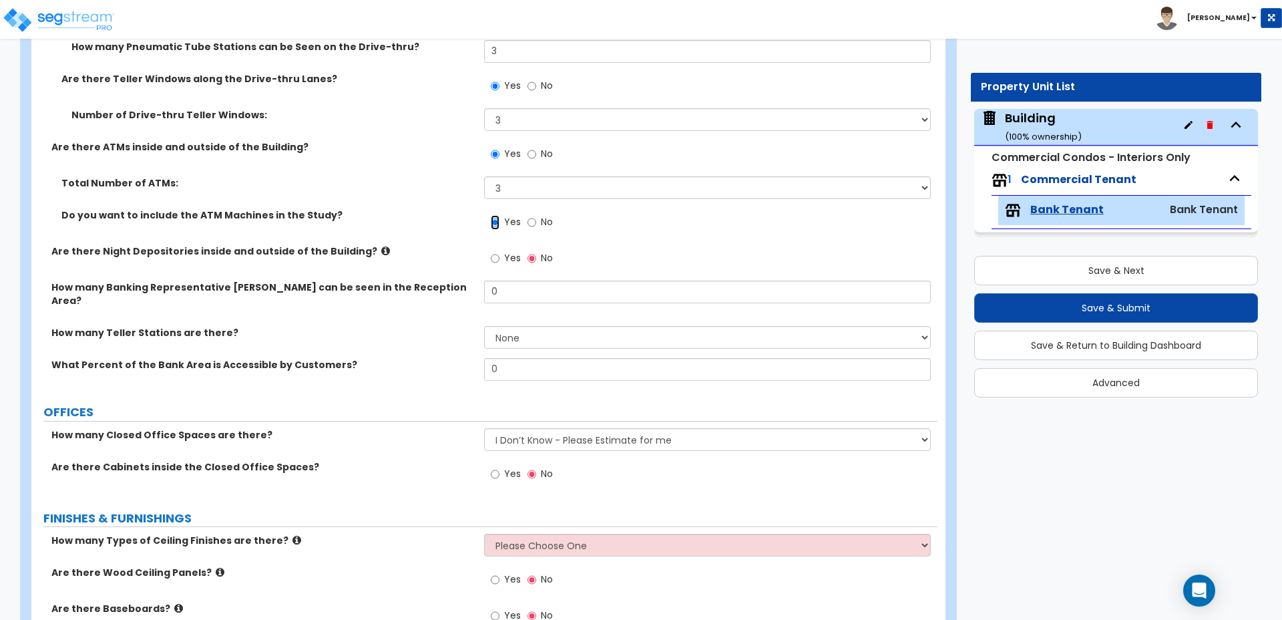
scroll to position [580, 0]
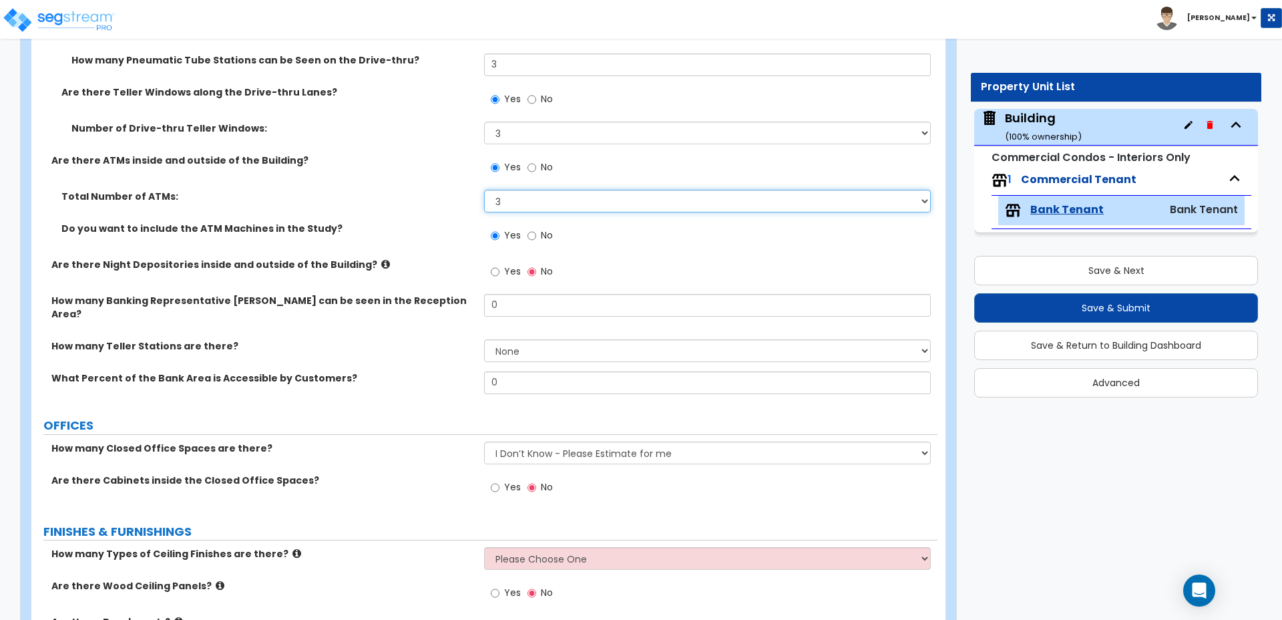
click at [543, 209] on select "Please Choose One 1 2 3 4 5" at bounding box center [707, 201] width 446 height 23
click at [516, 198] on select "Please Choose One 1 2 3 4 5" at bounding box center [707, 201] width 446 height 23
select select "4"
click at [484, 190] on select "Please Choose One 1 2 3 4 5" at bounding box center [707, 201] width 446 height 23
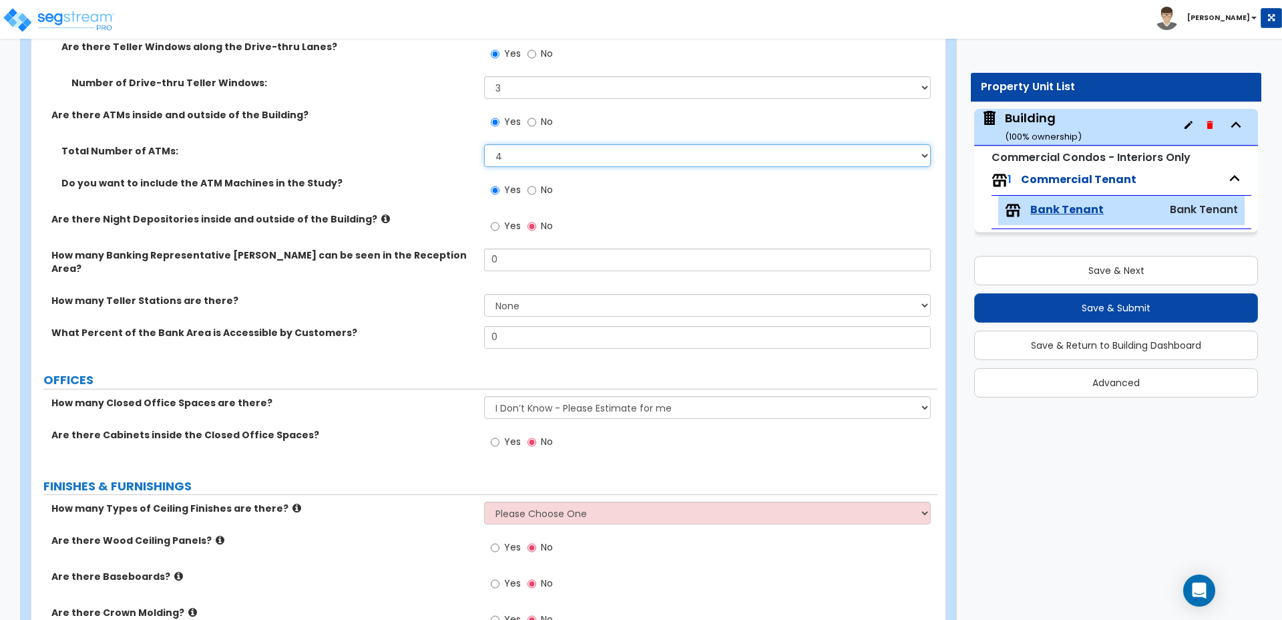
scroll to position [636, 0]
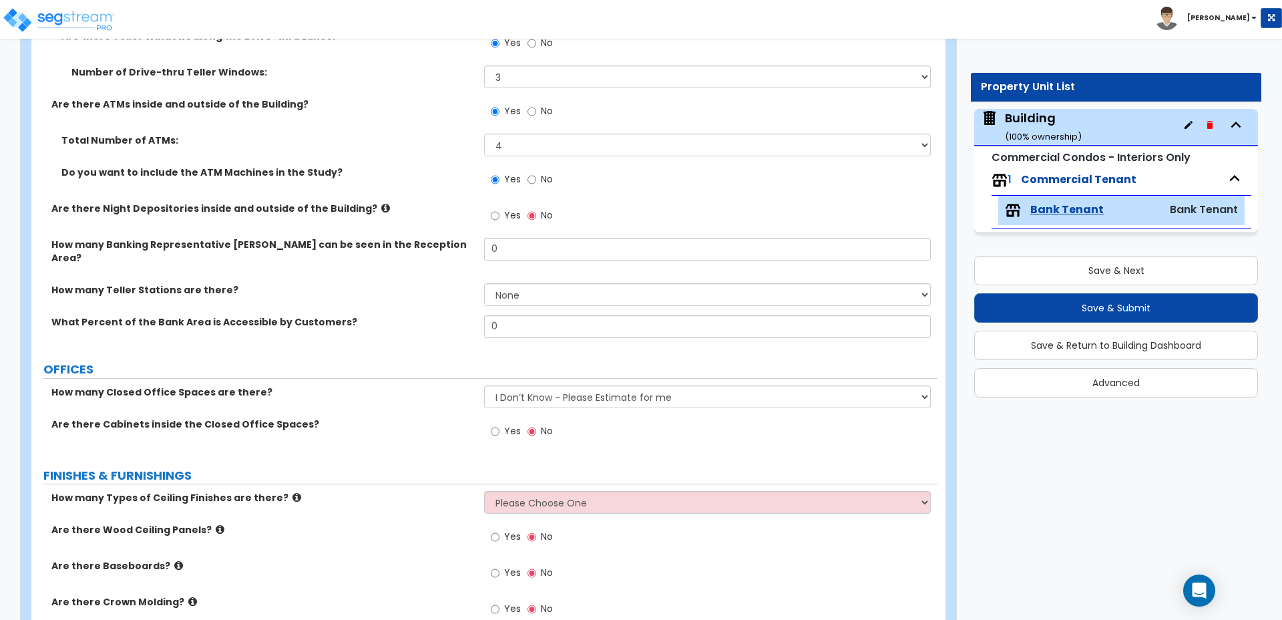
click at [505, 219] on label "Yes" at bounding box center [506, 217] width 30 height 23
click at [500, 219] on input "Yes" at bounding box center [495, 215] width 9 height 15
radio input "true"
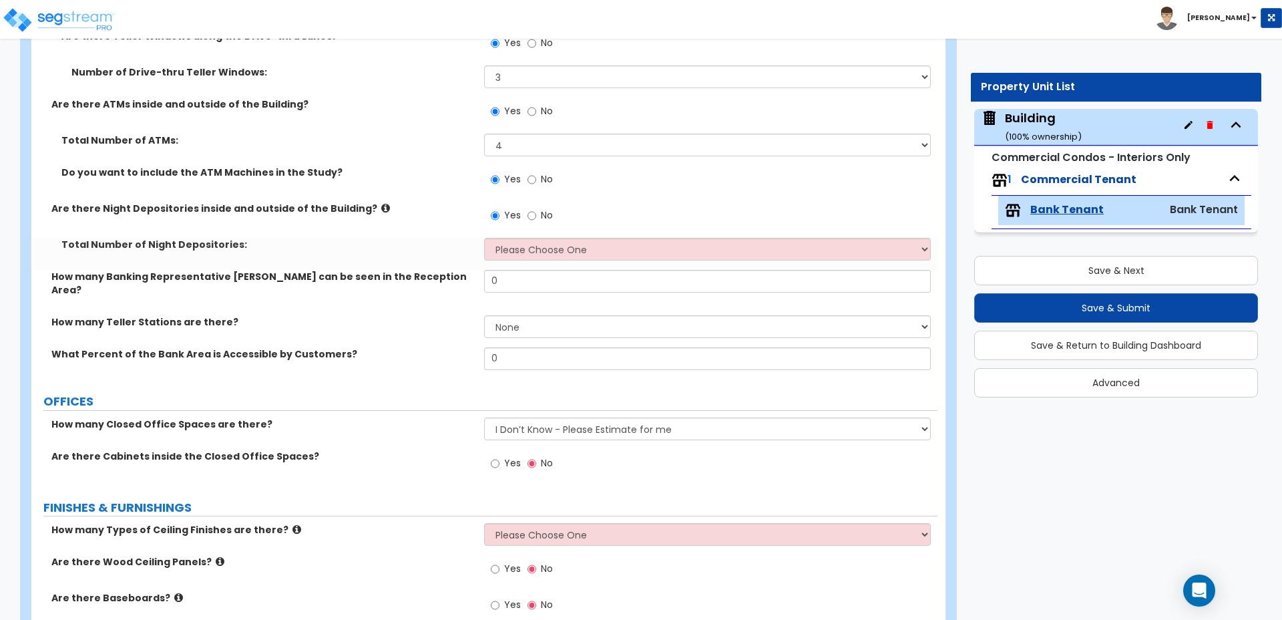
click at [381, 205] on icon at bounding box center [385, 208] width 9 height 10
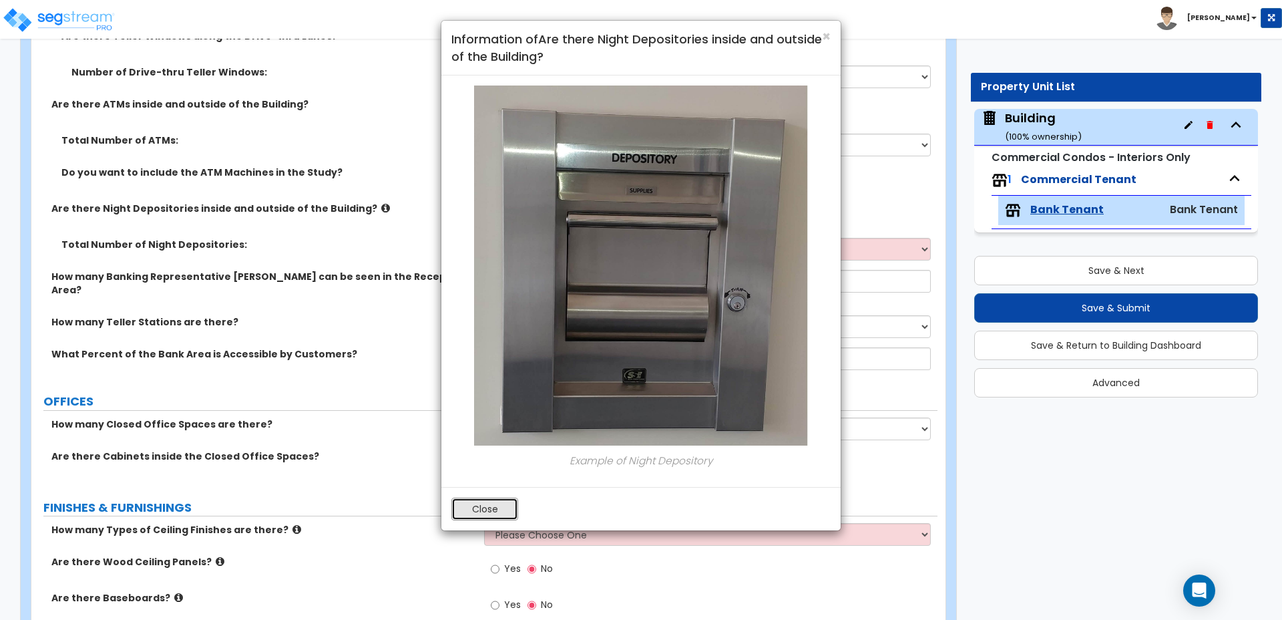
click at [504, 500] on button "Close" at bounding box center [484, 509] width 67 height 23
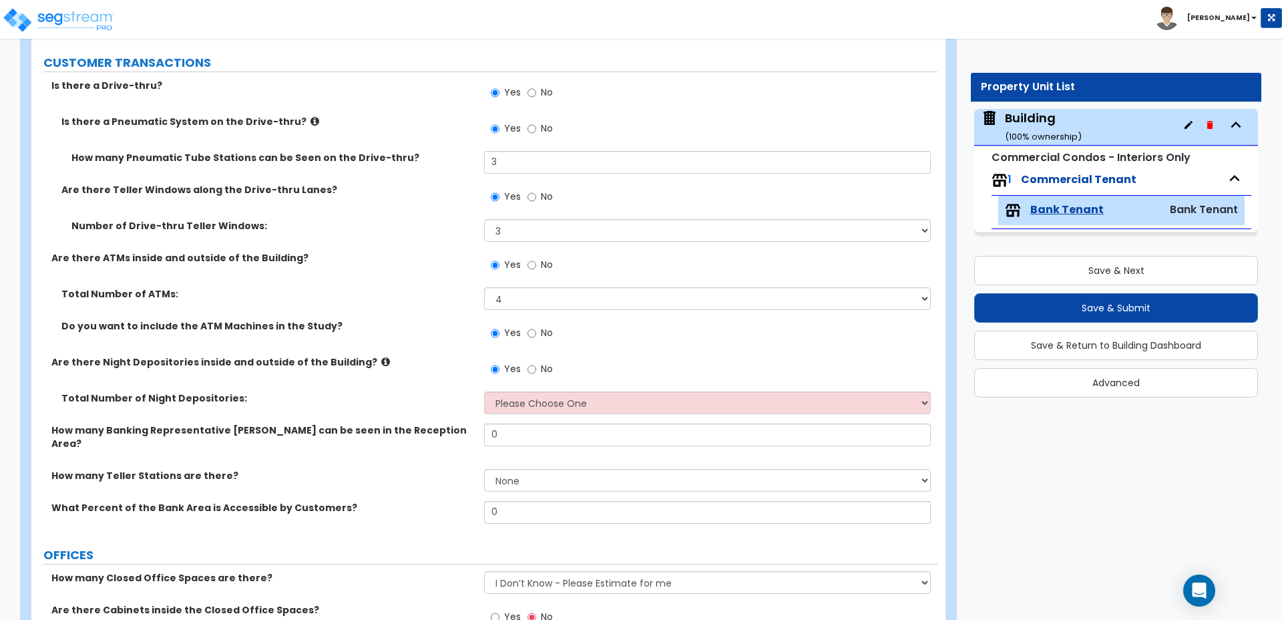
scroll to position [482, 0]
click at [311, 117] on icon at bounding box center [315, 122] width 9 height 10
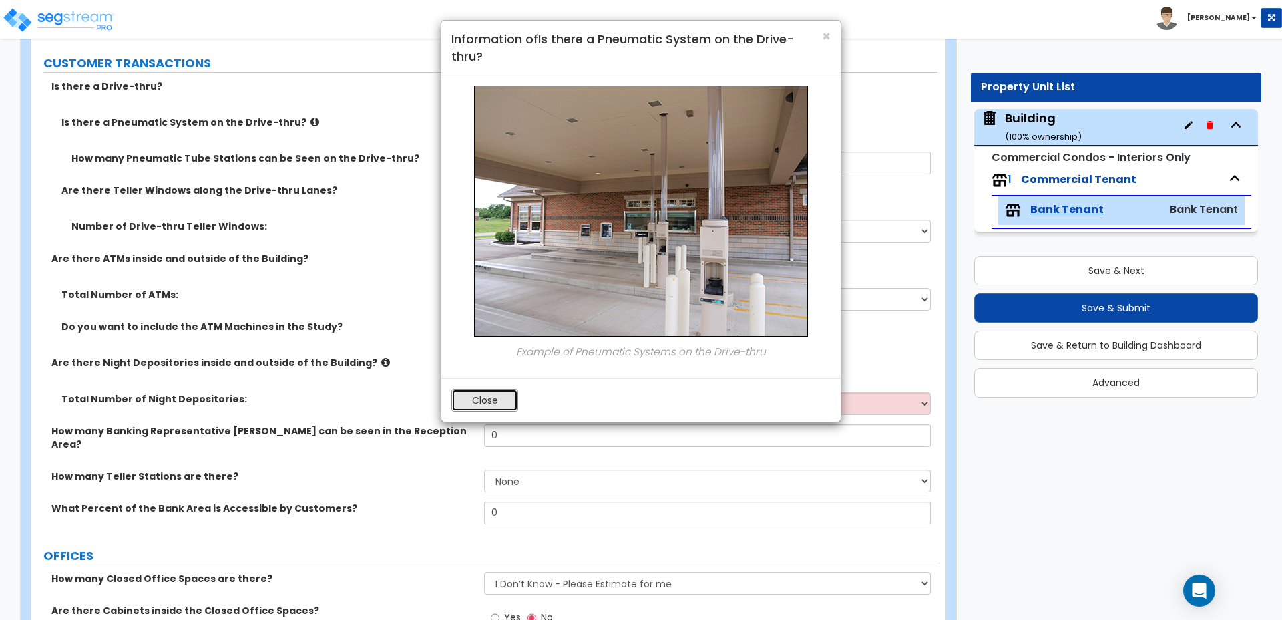
click at [487, 400] on button "Close" at bounding box center [484, 400] width 67 height 23
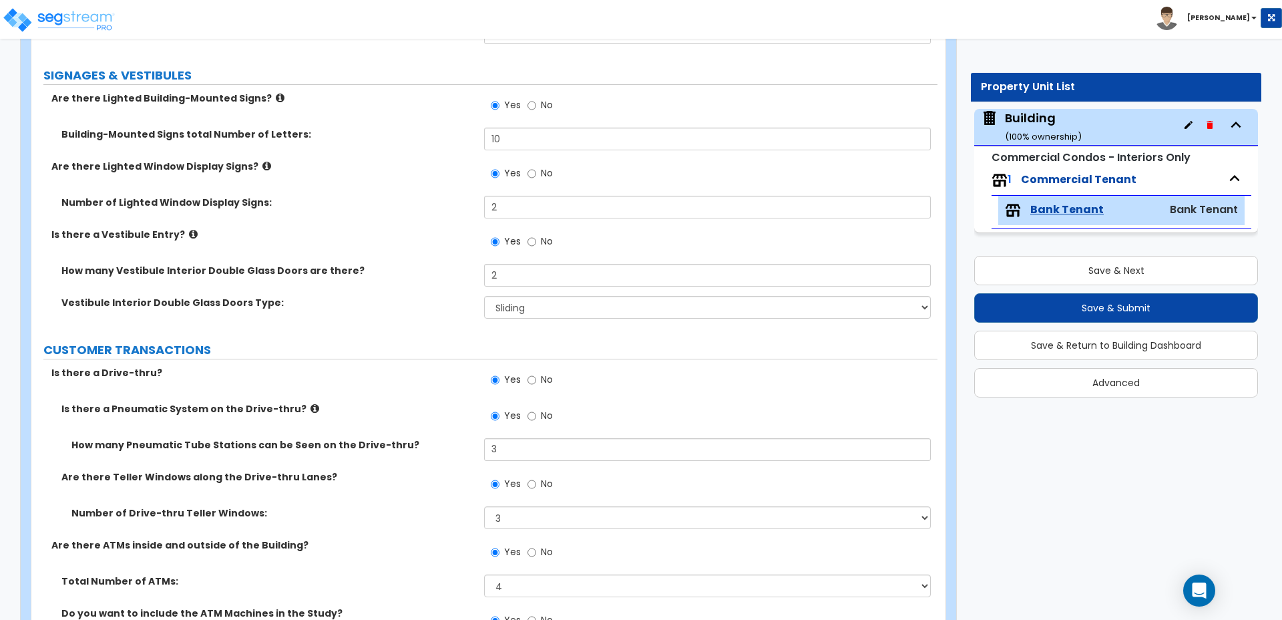
scroll to position [193, 0]
click at [176, 234] on label "Is there a Vestibule Entry?" at bounding box center [262, 236] width 423 height 13
click at [189, 233] on icon at bounding box center [193, 236] width 9 height 10
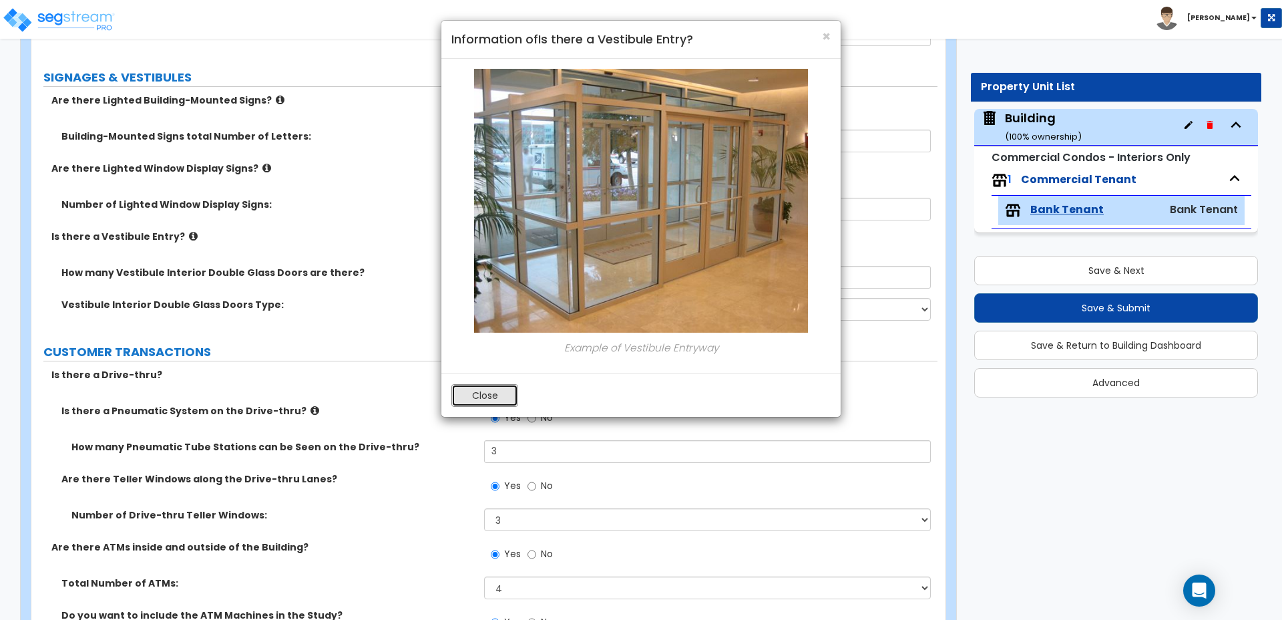
click at [486, 391] on button "Close" at bounding box center [484, 395] width 67 height 23
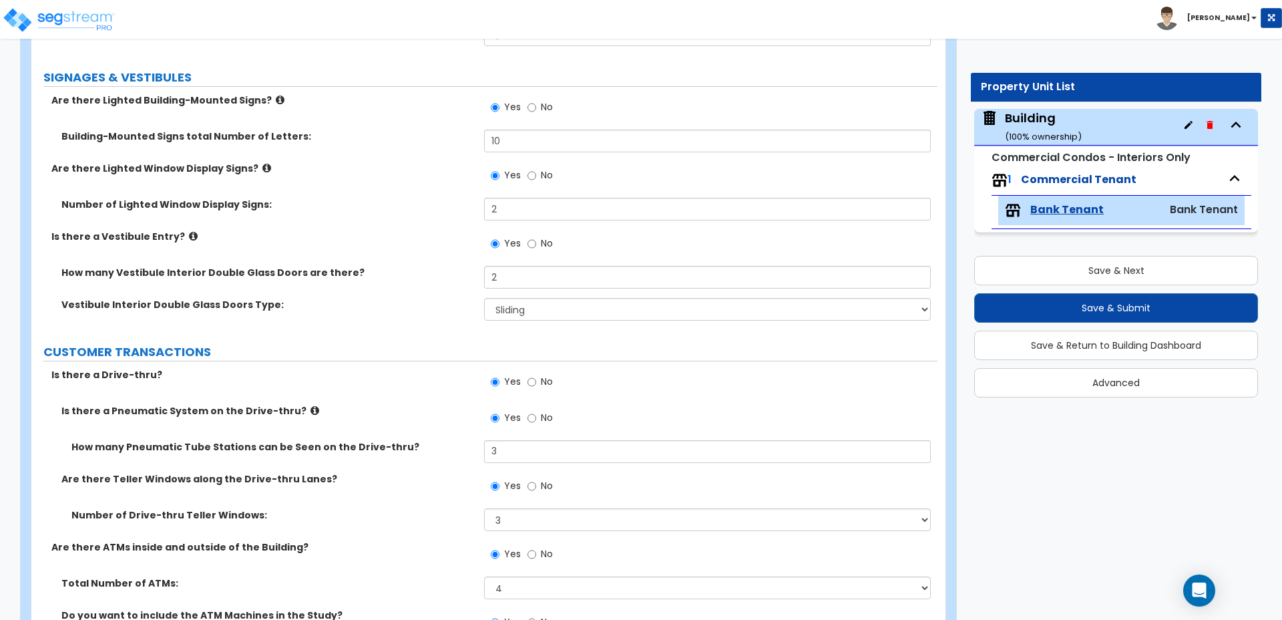
click at [262, 163] on icon at bounding box center [266, 168] width 9 height 10
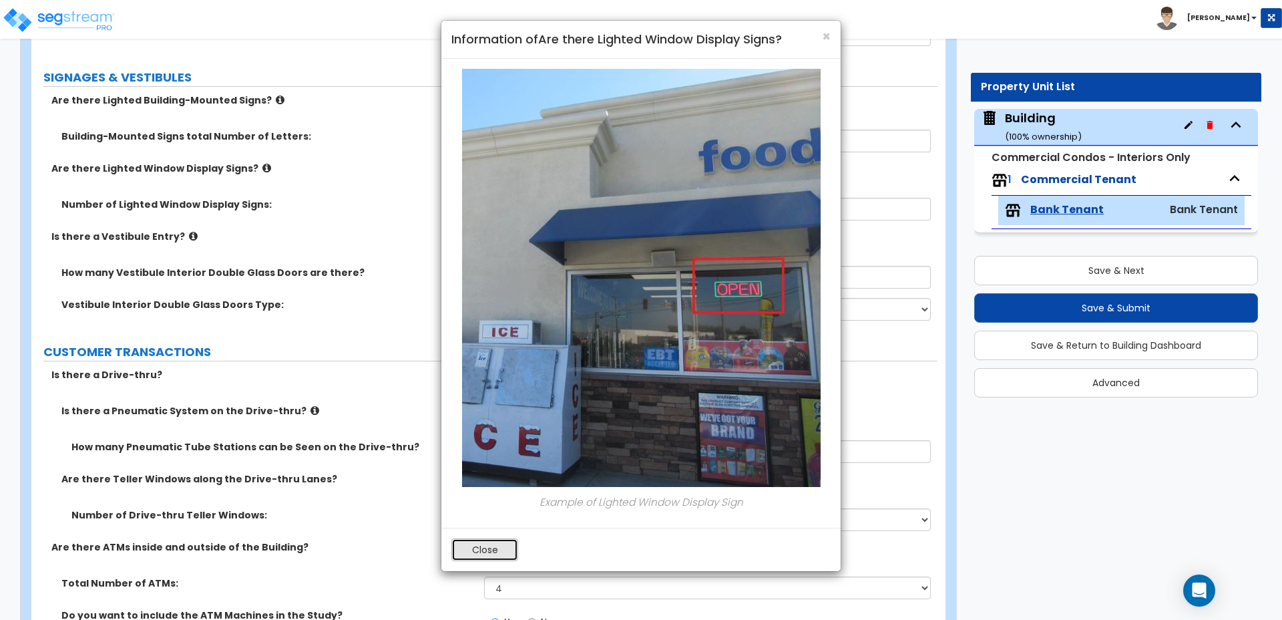
click at [498, 548] on button "Close" at bounding box center [484, 549] width 67 height 23
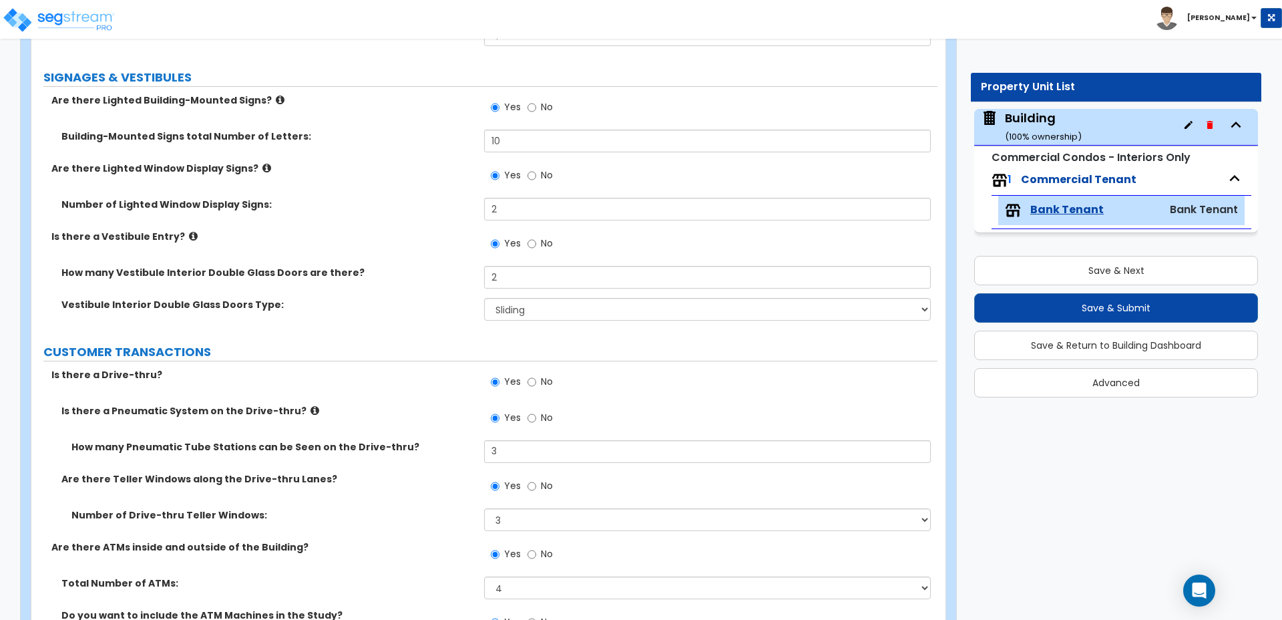
click at [276, 96] on icon at bounding box center [280, 100] width 9 height 10
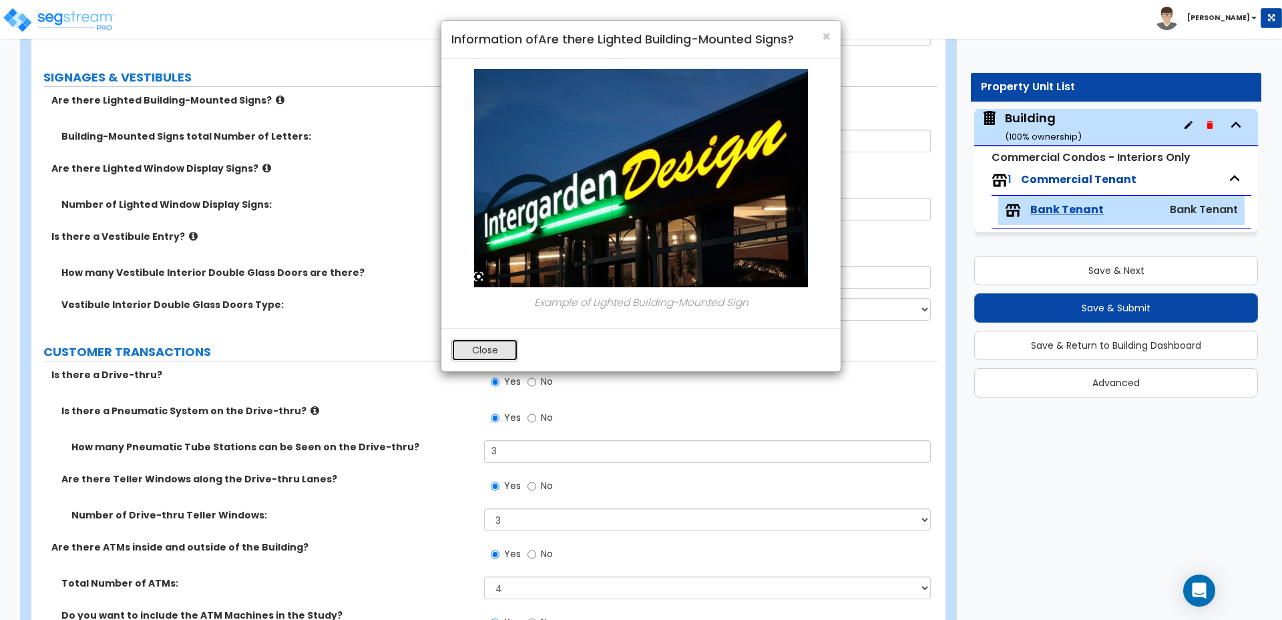
click at [506, 351] on button "Close" at bounding box center [484, 350] width 67 height 23
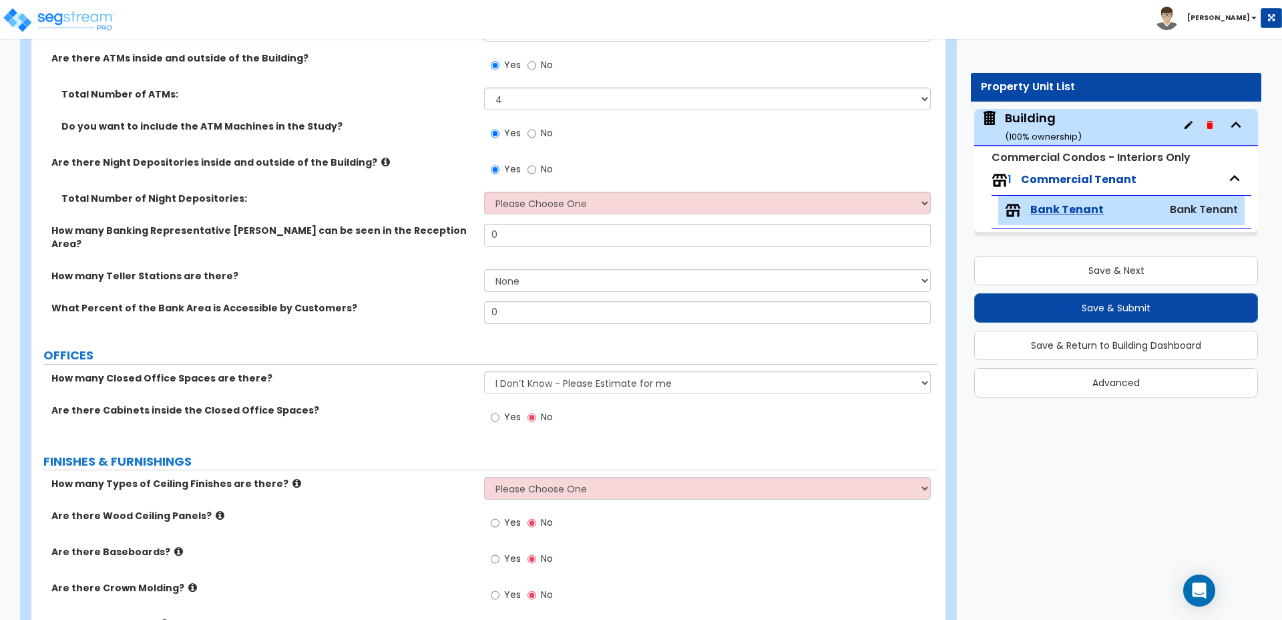
scroll to position [684, 0]
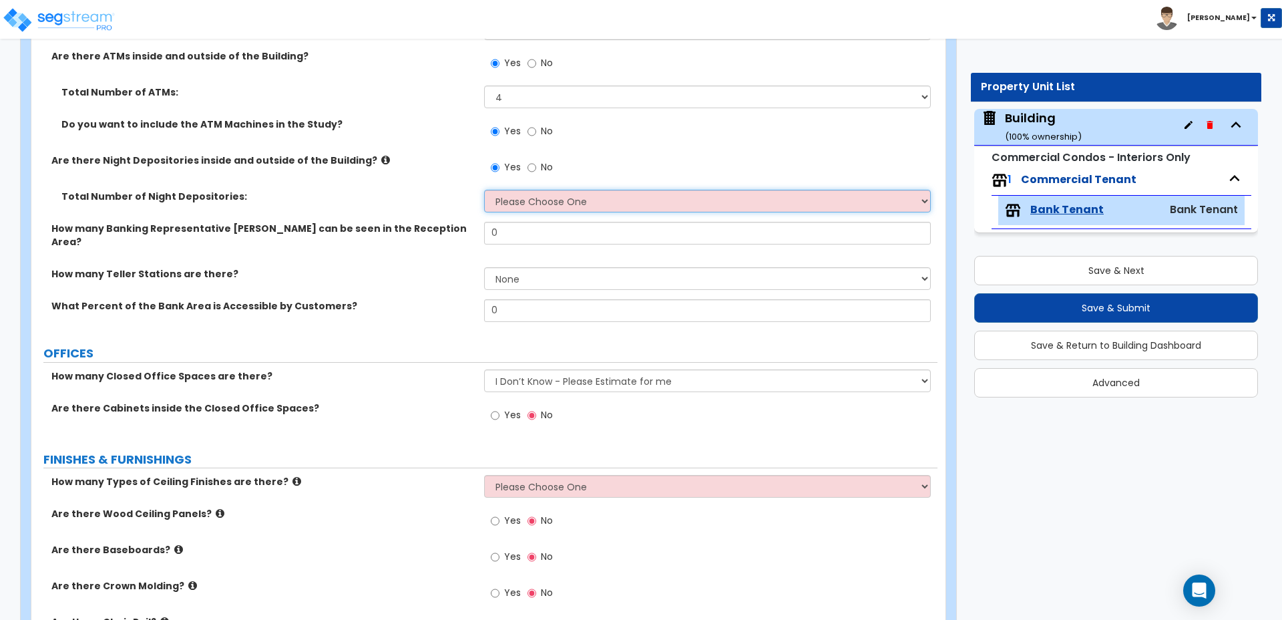
click at [508, 206] on select "Please Choose One 1 2 3" at bounding box center [707, 201] width 446 height 23
select select "3"
click at [484, 190] on select "Please Choose One 1 2 3" at bounding box center [707, 201] width 446 height 23
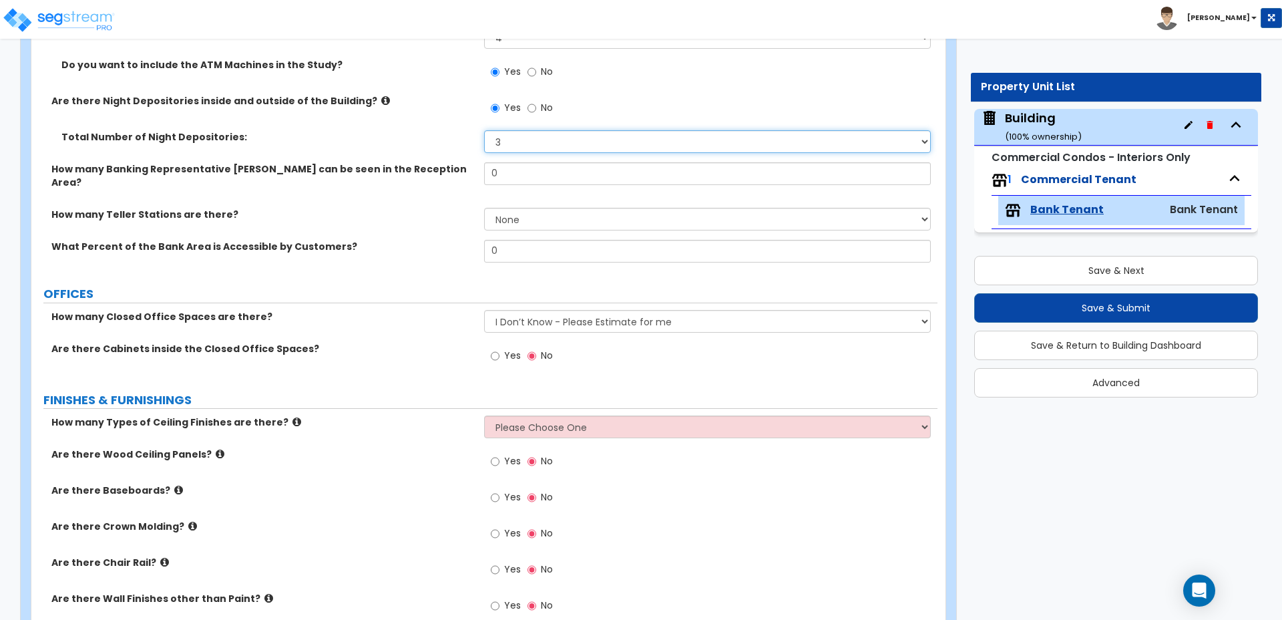
scroll to position [746, 0]
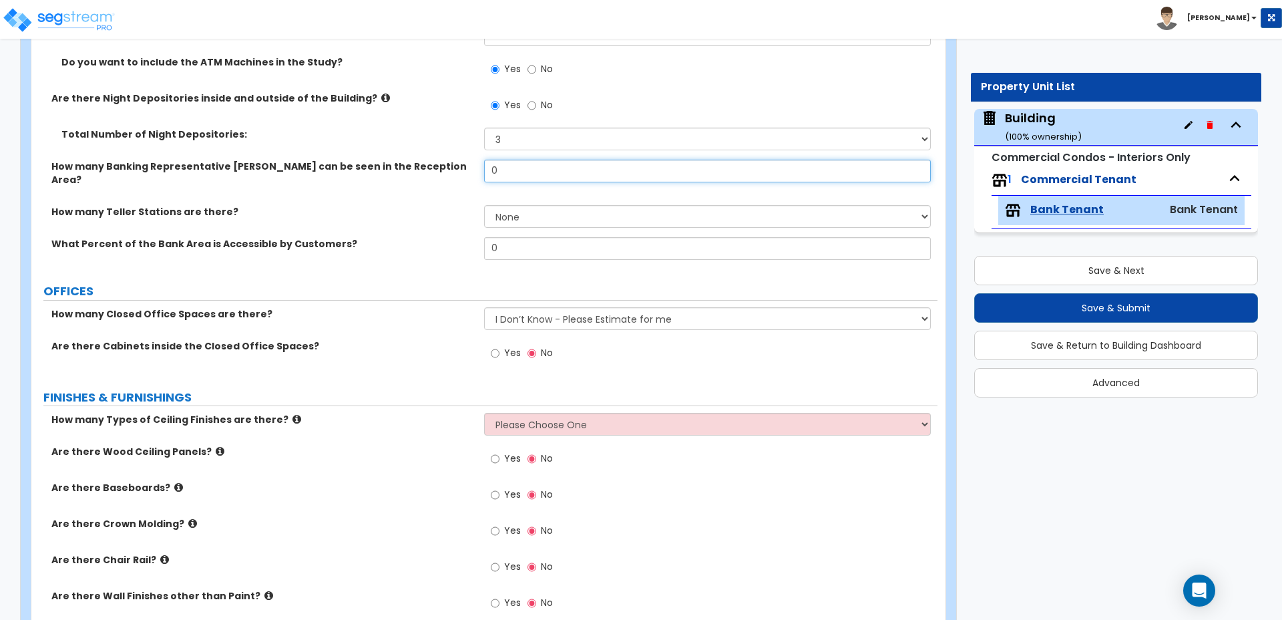
drag, startPoint x: 504, startPoint y: 174, endPoint x: 458, endPoint y: 165, distance: 46.9
click at [460, 165] on div "How many Banking Representative Desks can be seen in the Reception Area? 0" at bounding box center [484, 182] width 906 height 45
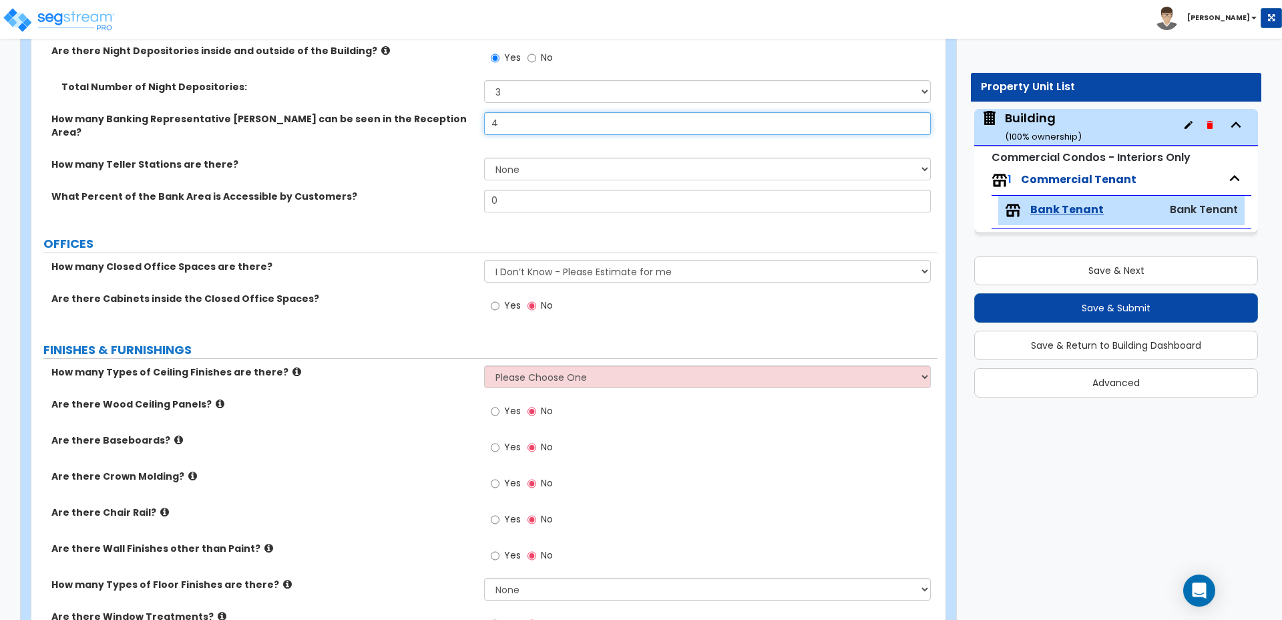
scroll to position [797, 0]
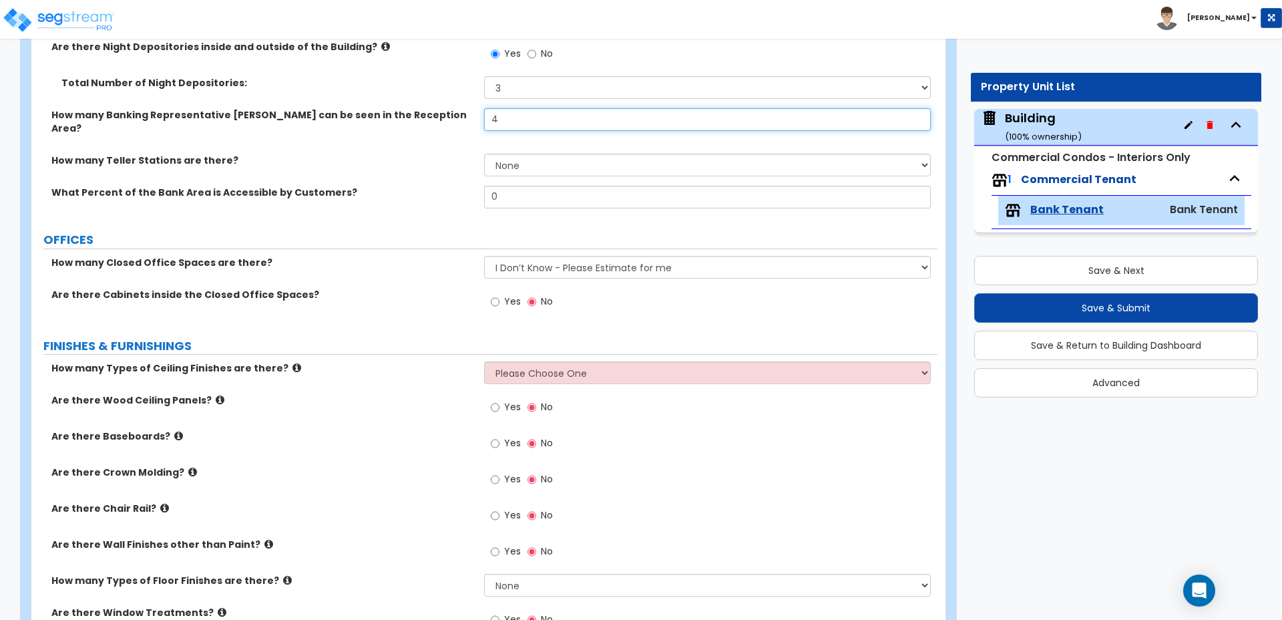
type input "4"
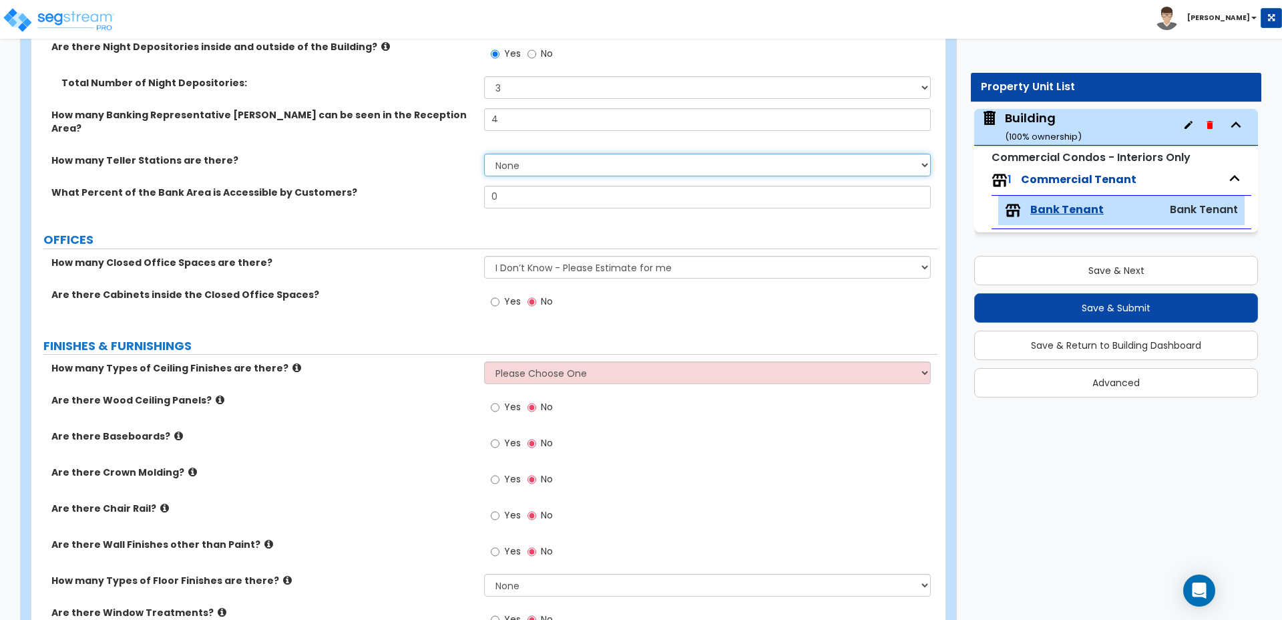
click at [513, 157] on select "None 1 2 3 4 5 6 7 8 9 10" at bounding box center [707, 165] width 446 height 23
click at [518, 156] on select "None 1 2 3 4 5 6 7 8 9 10" at bounding box center [707, 165] width 446 height 23
select select "6"
click at [484, 154] on select "None 1 2 3 4 5 6 7 8 9 10" at bounding box center [707, 165] width 446 height 23
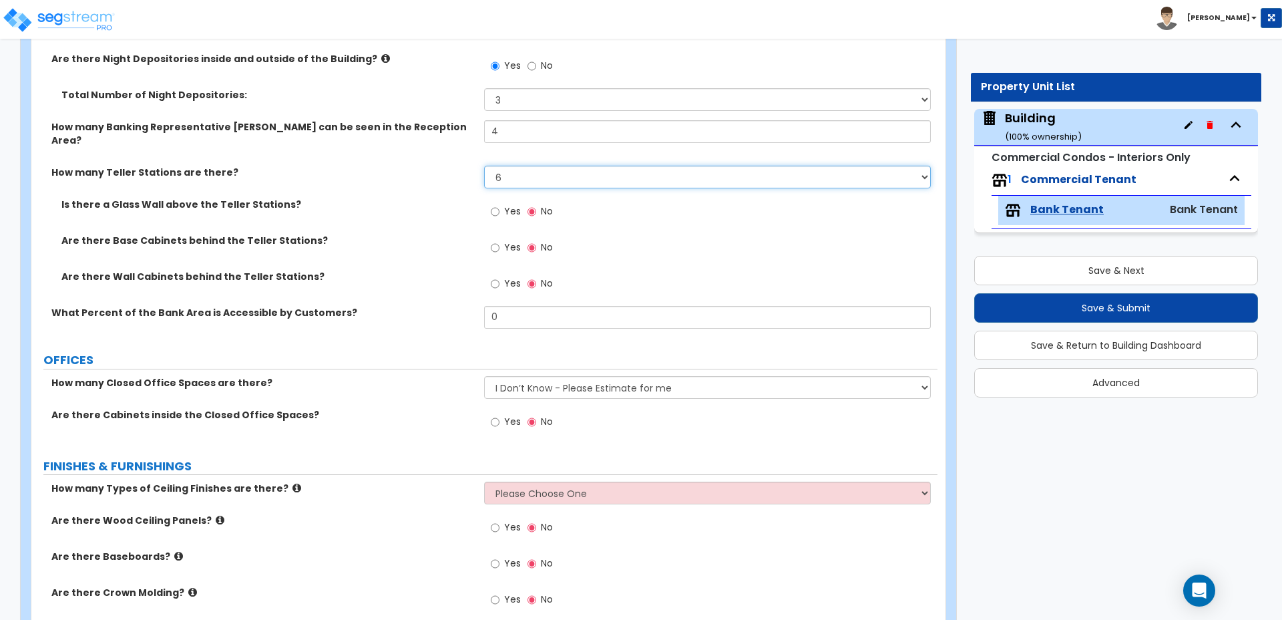
scroll to position [786, 0]
click at [497, 204] on input "Yes" at bounding box center [495, 211] width 9 height 15
radio input "true"
click at [512, 240] on span "Yes" at bounding box center [512, 246] width 17 height 13
click at [500, 240] on input "Yes" at bounding box center [495, 247] width 9 height 15
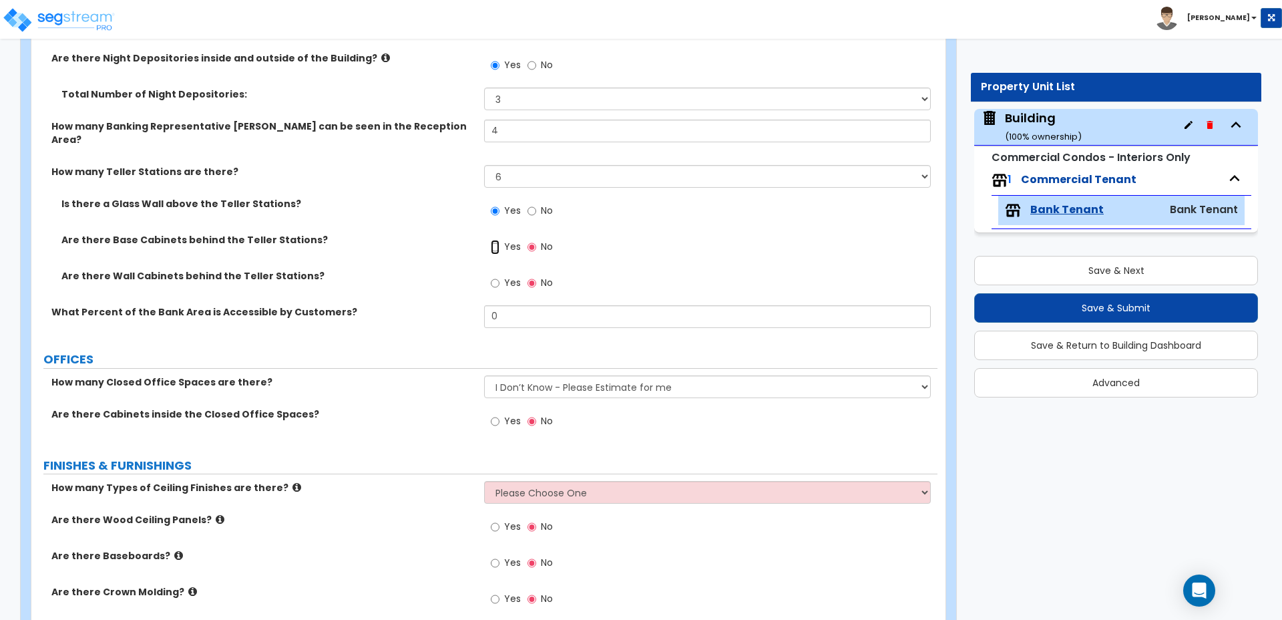
radio input "true"
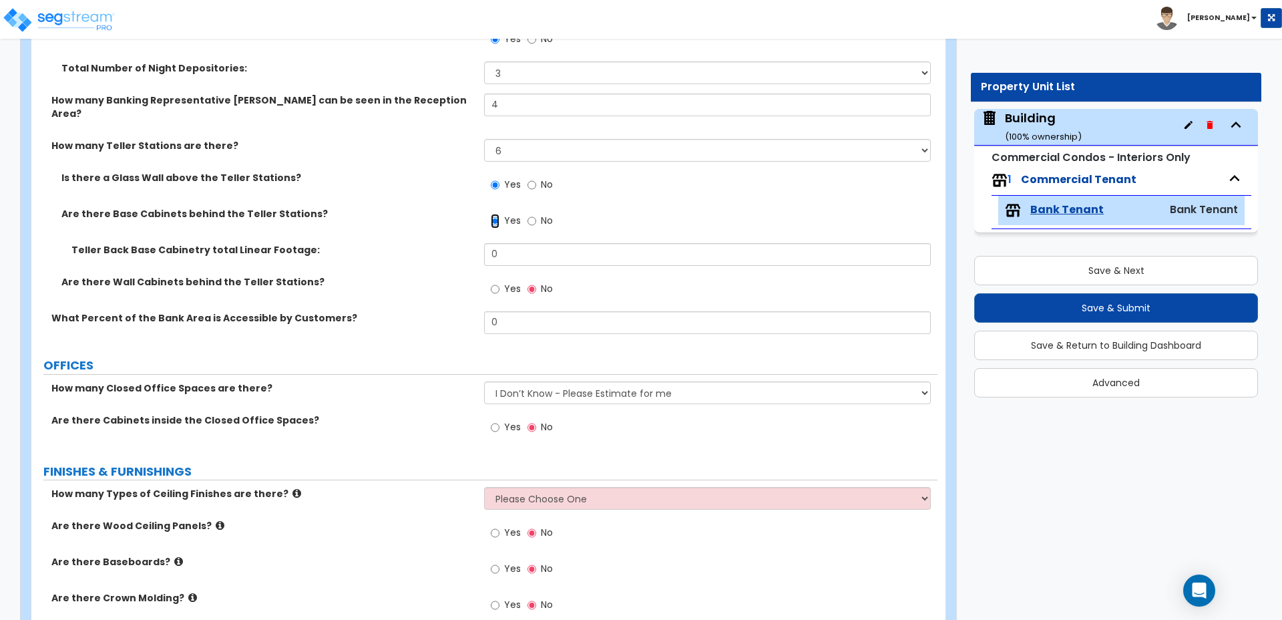
scroll to position [870, 0]
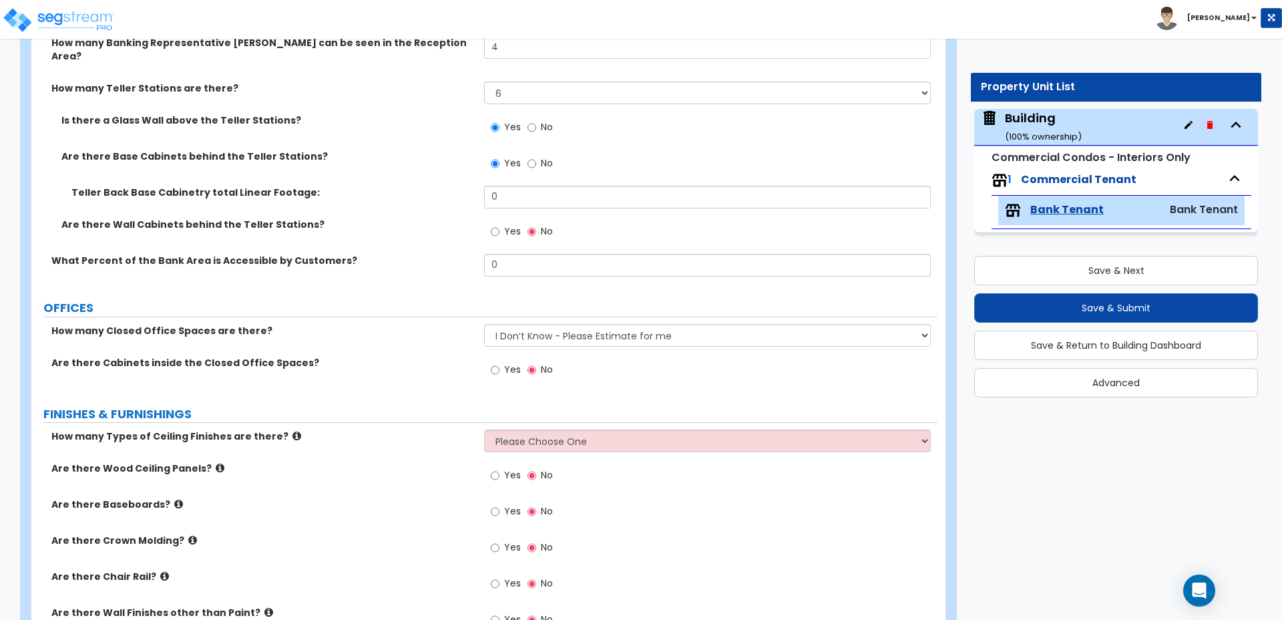
click at [503, 222] on label "Yes" at bounding box center [506, 233] width 30 height 23
click at [500, 224] on input "Yes" at bounding box center [495, 231] width 9 height 15
radio input "true"
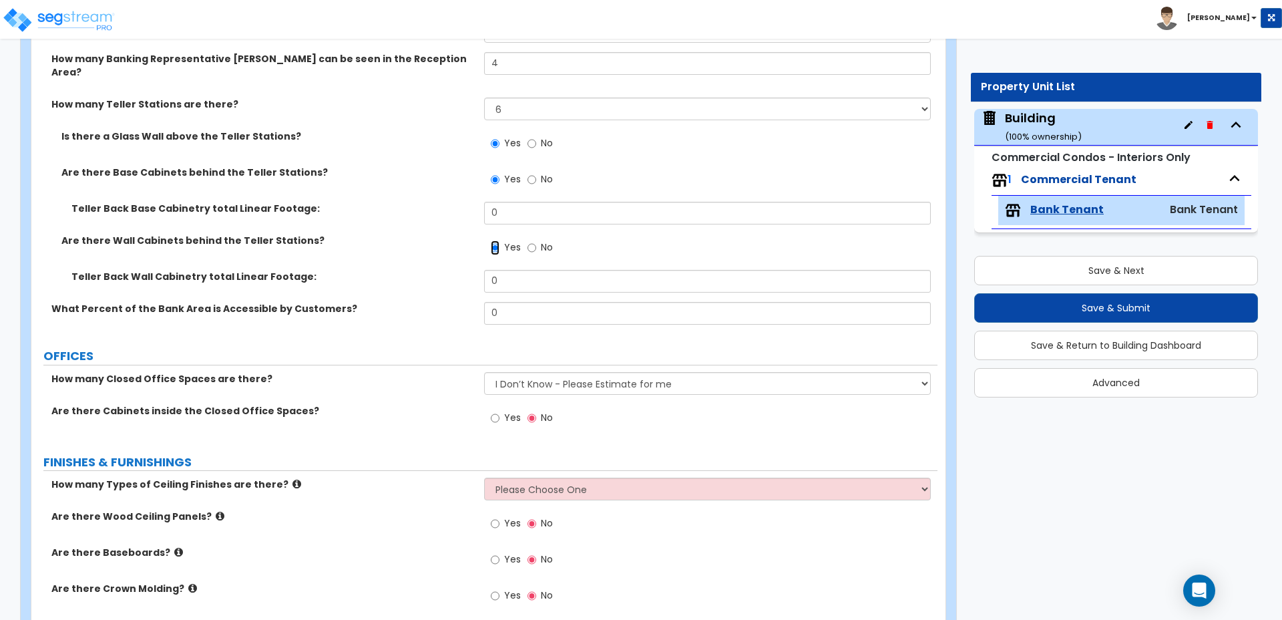
scroll to position [855, 0]
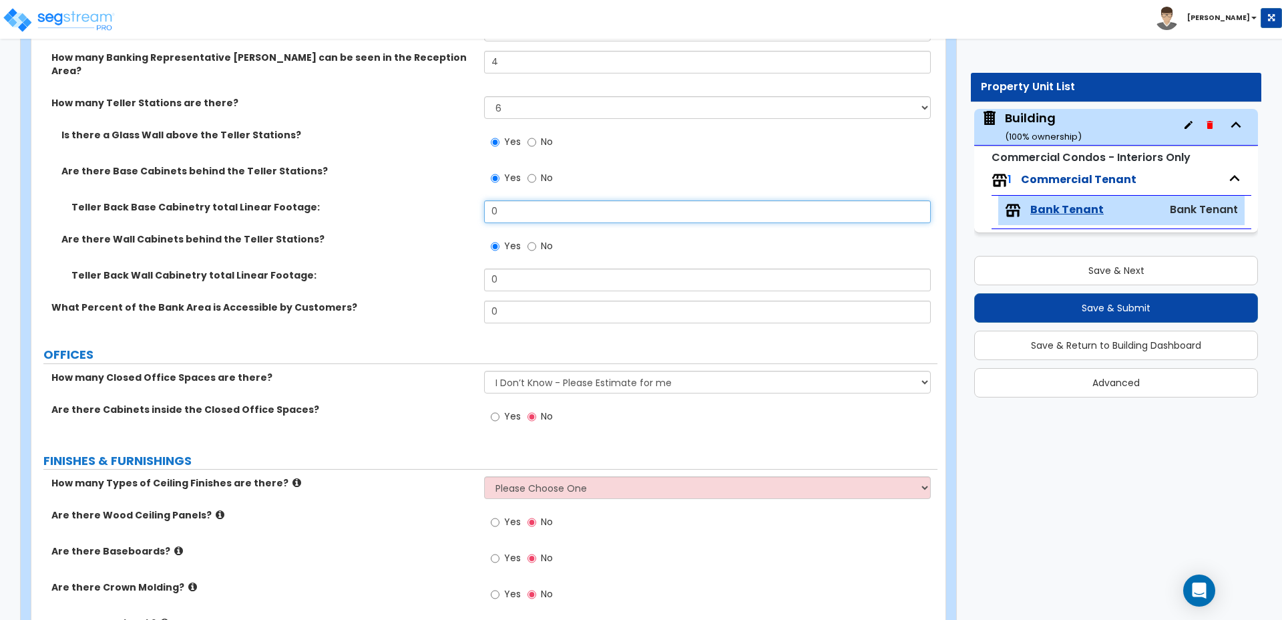
drag, startPoint x: 523, startPoint y: 200, endPoint x: 428, endPoint y: 180, distance: 96.9
click at [431, 180] on div "Is there a Glass Wall above the Teller Stations? Yes No Are there Base Cabinets…" at bounding box center [484, 214] width 886 height 172
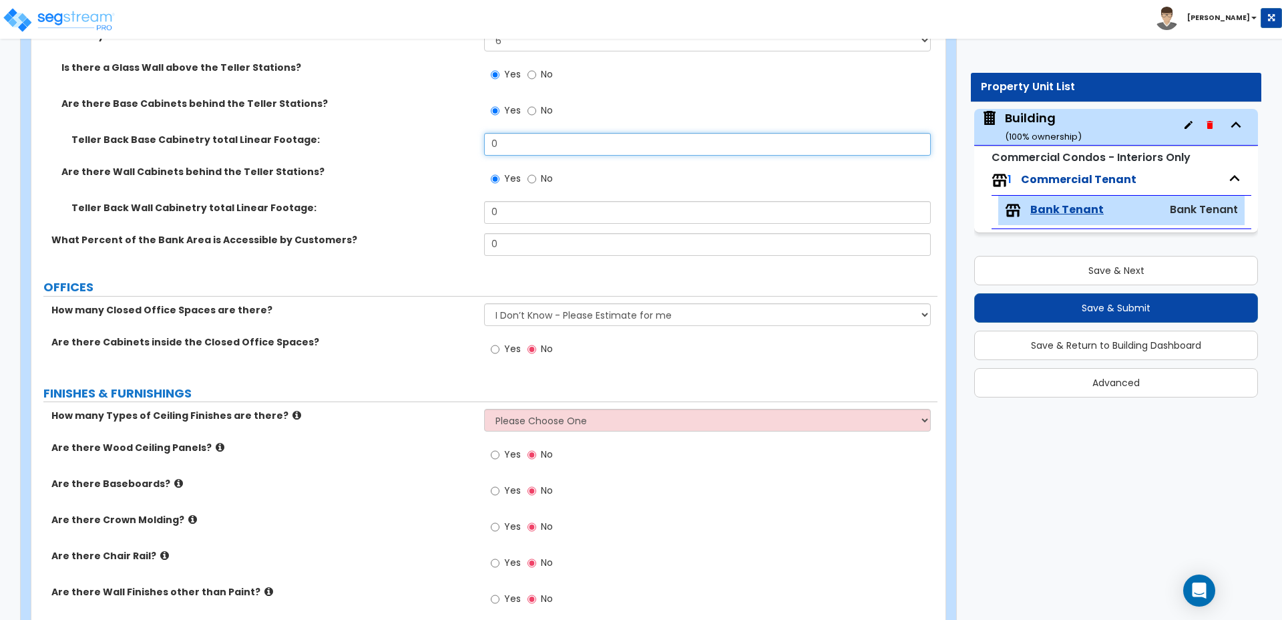
scroll to position [927, 0]
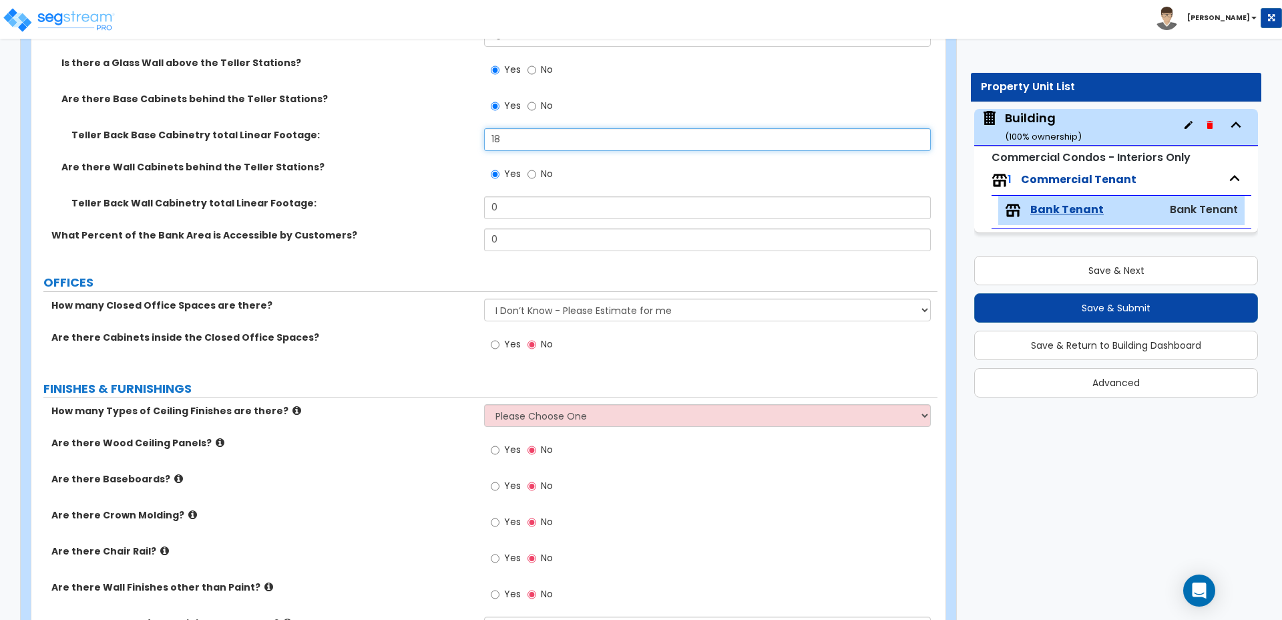
type input "18"
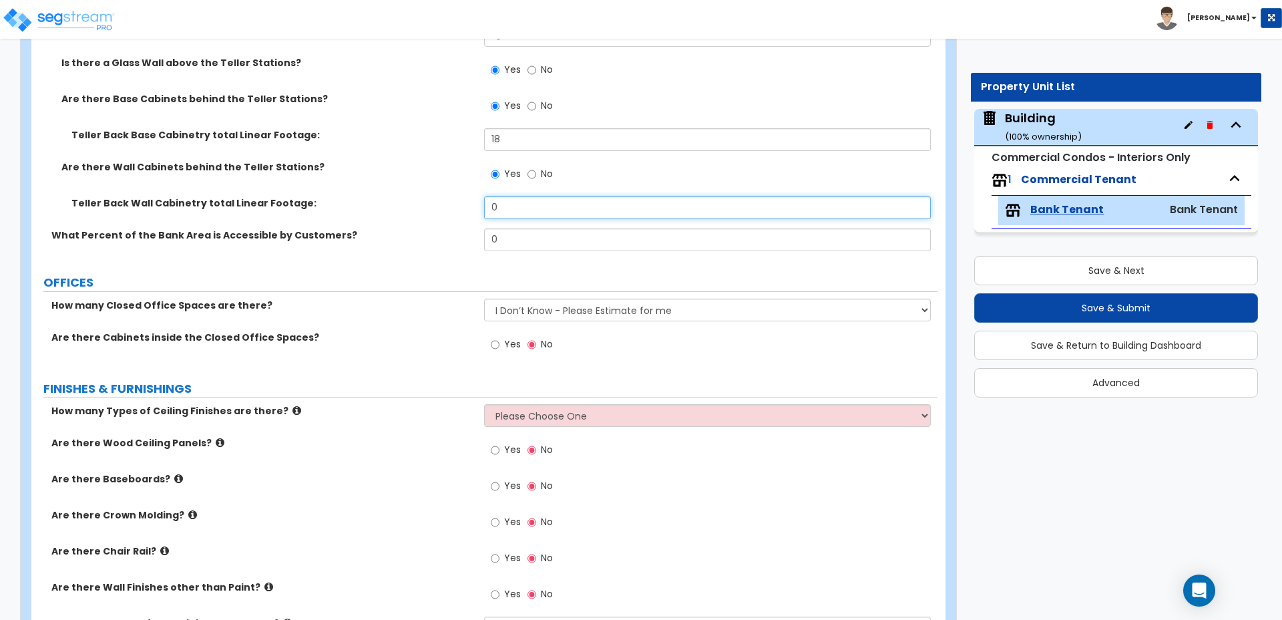
drag, startPoint x: 507, startPoint y: 196, endPoint x: 470, endPoint y: 191, distance: 37.0
click at [472, 196] on div "Teller Back Wall Cabinetry total Linear Footage: 0" at bounding box center [484, 212] width 906 height 32
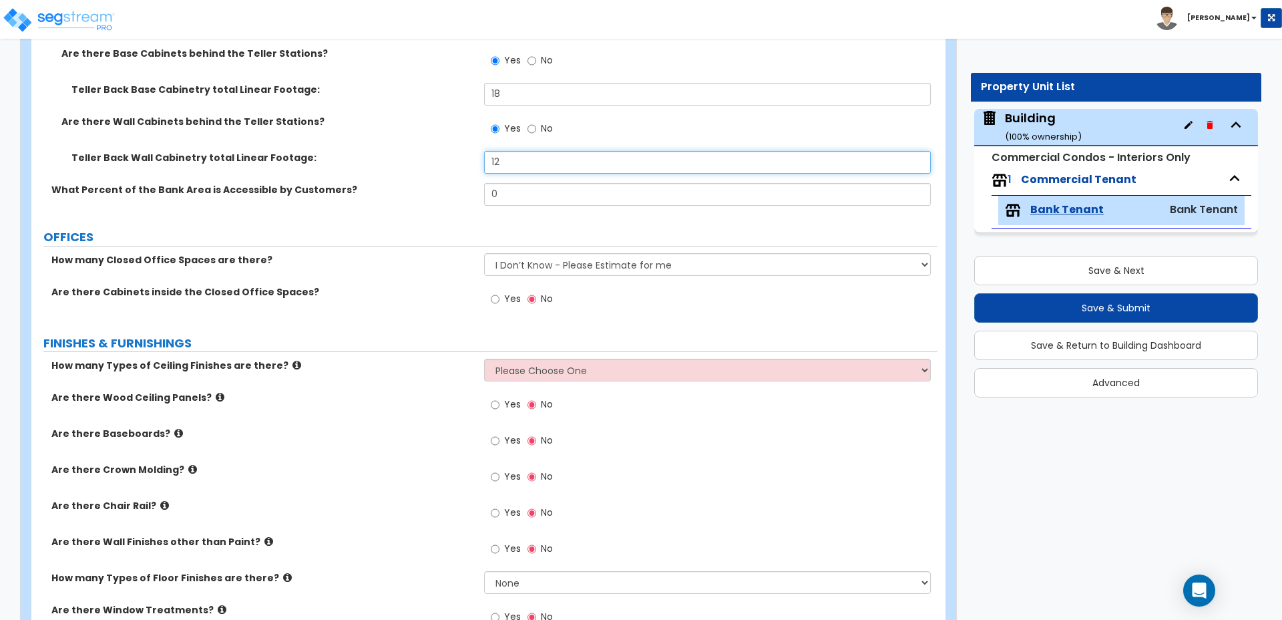
scroll to position [979, 0]
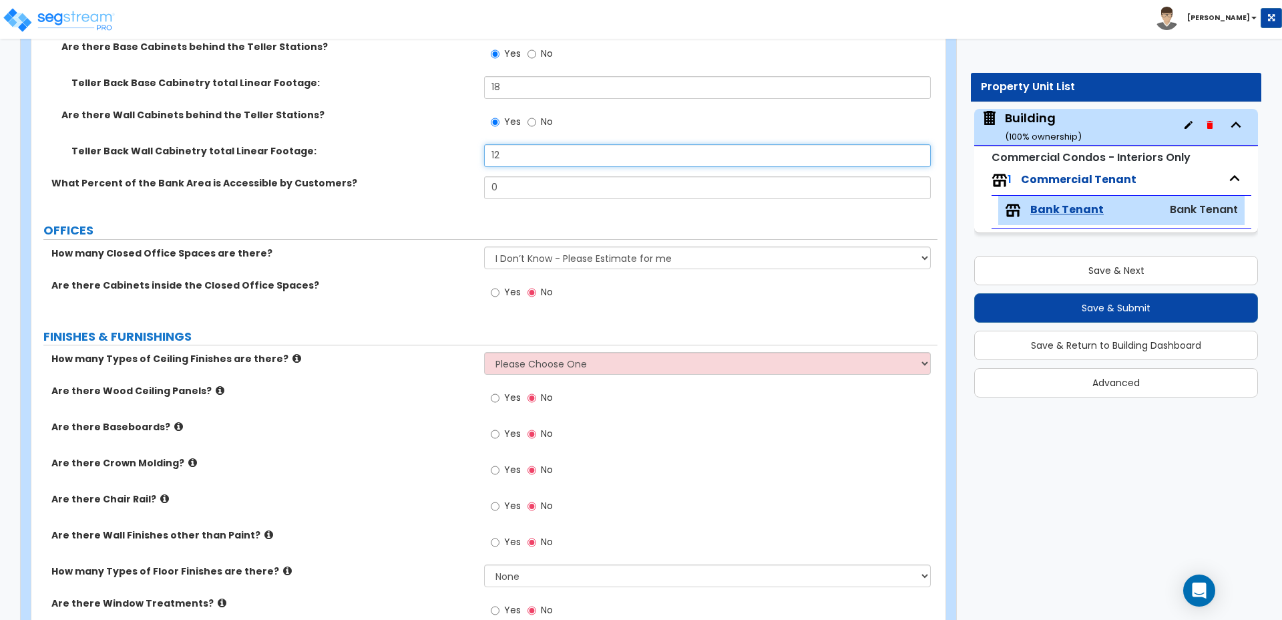
type input "12"
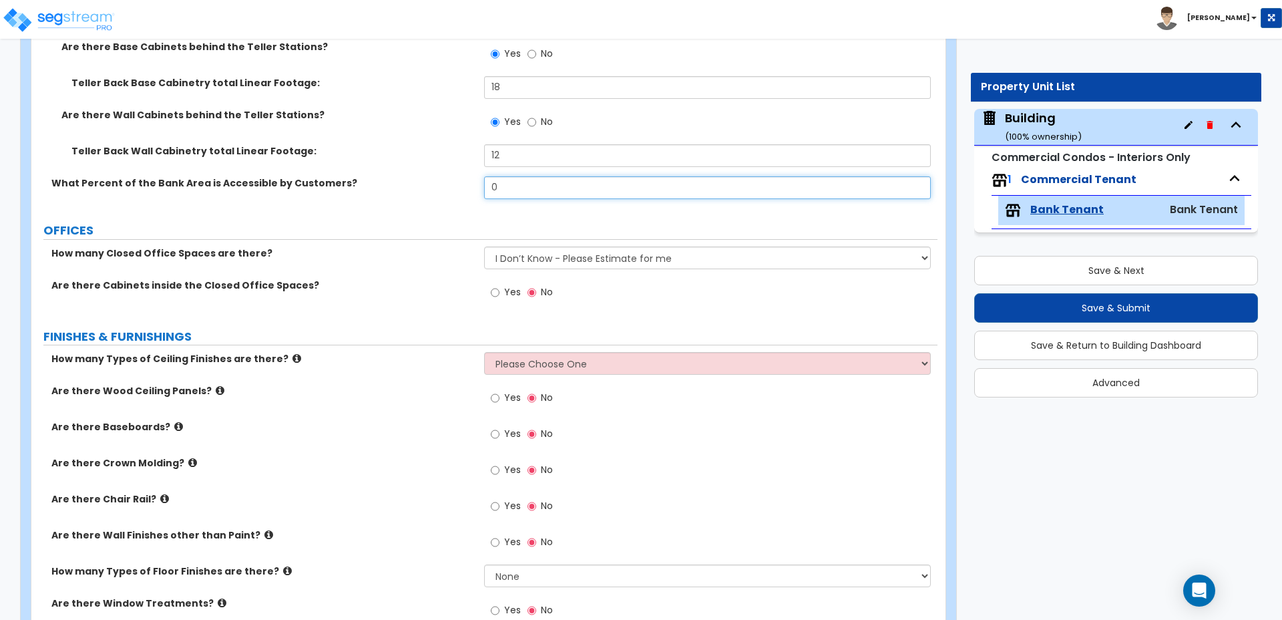
drag, startPoint x: 511, startPoint y: 176, endPoint x: 462, endPoint y: 171, distance: 49.0
click at [463, 176] on div "What Percent of the Bank Area is Accessible by Customers? 0" at bounding box center [484, 192] width 906 height 32
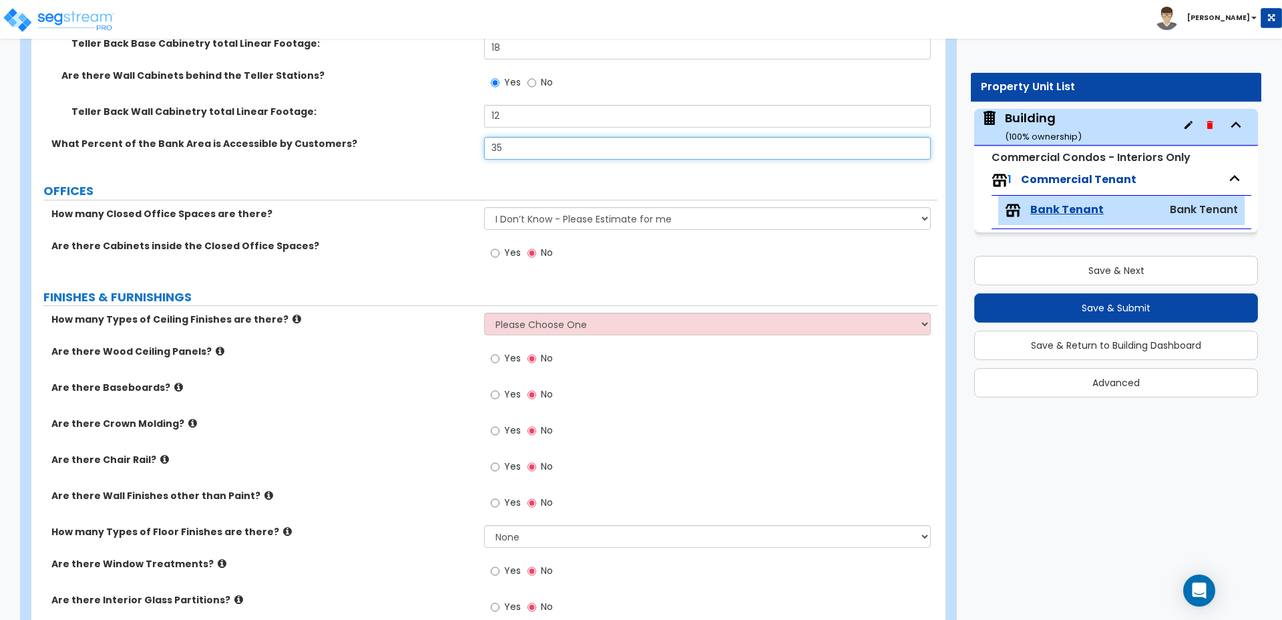
scroll to position [1026, 0]
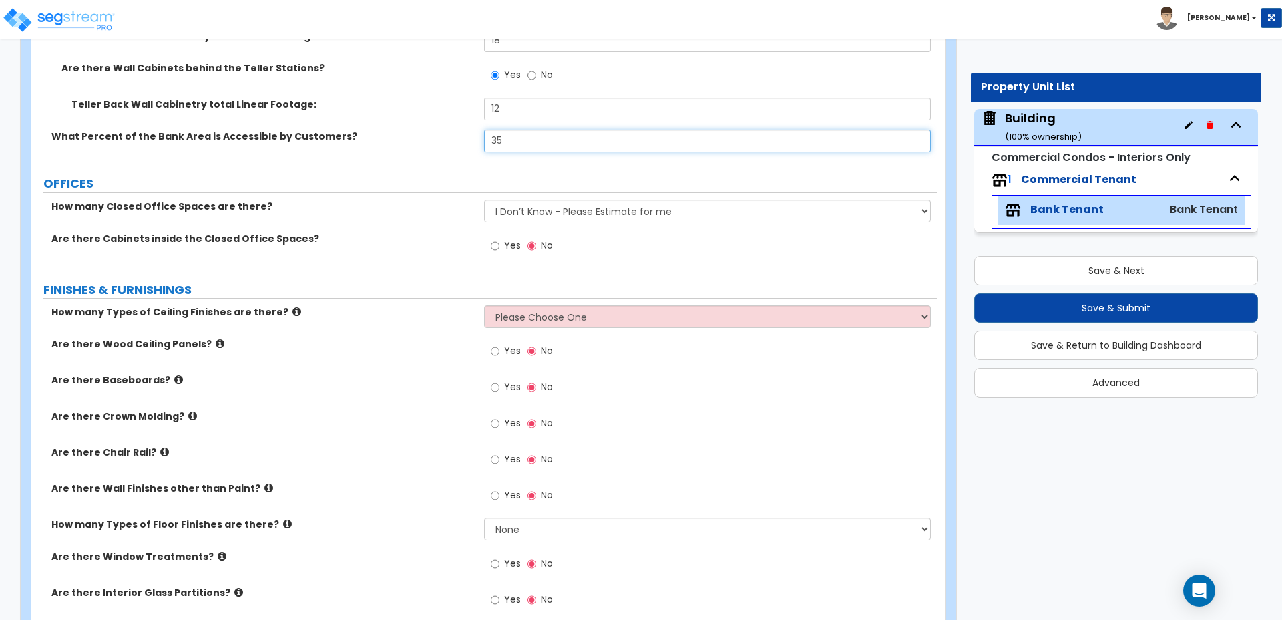
type input "35"
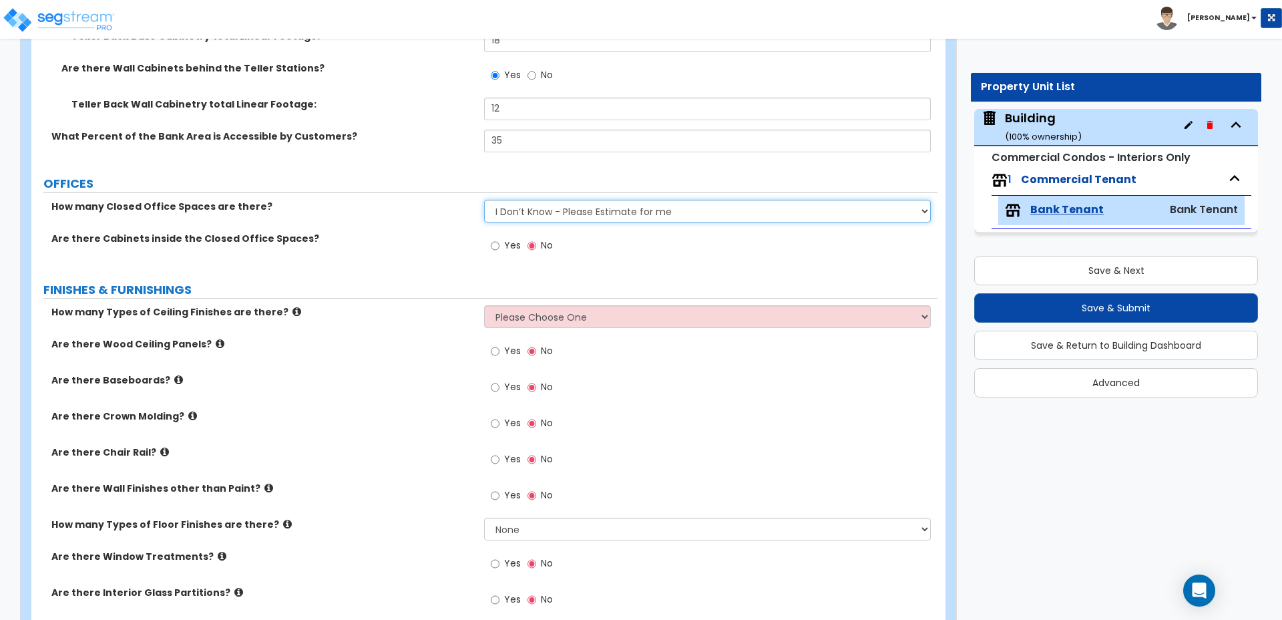
click at [597, 200] on select "I Don’t Know - Please Estimate for me I want to Enter the Number of Closed Offi…" at bounding box center [707, 211] width 446 height 23
click at [484, 200] on select "I Don’t Know - Please Estimate for me I want to Enter the Number of Closed Offi…" at bounding box center [707, 211] width 446 height 23
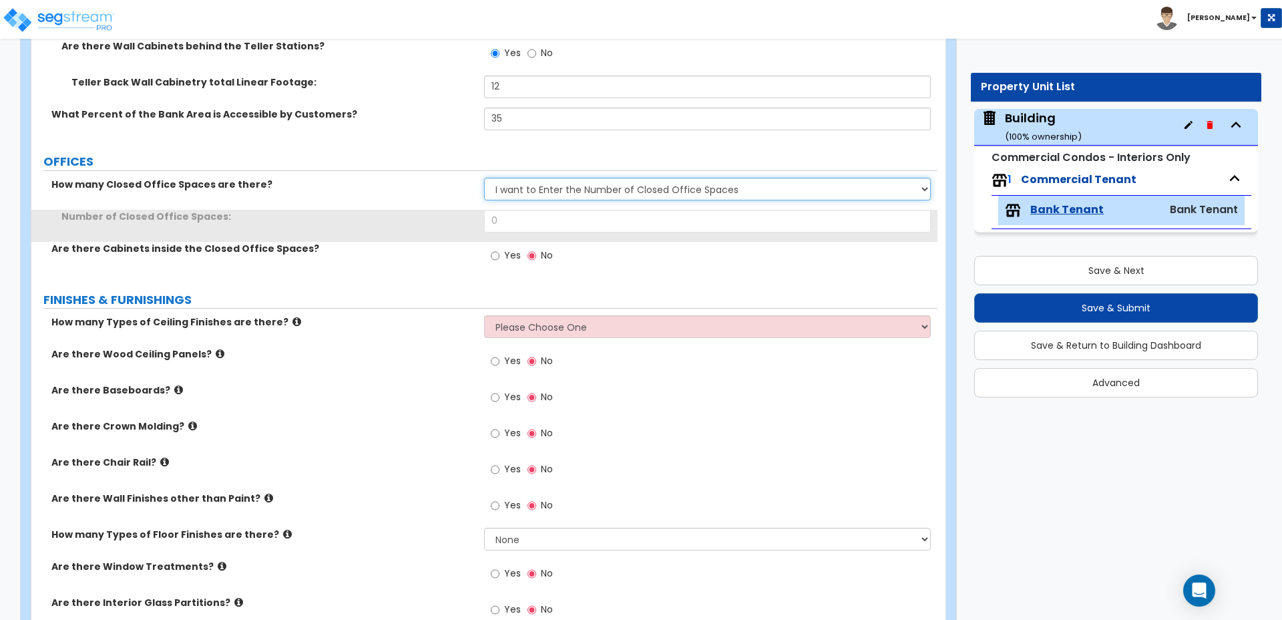
scroll to position [1051, 0]
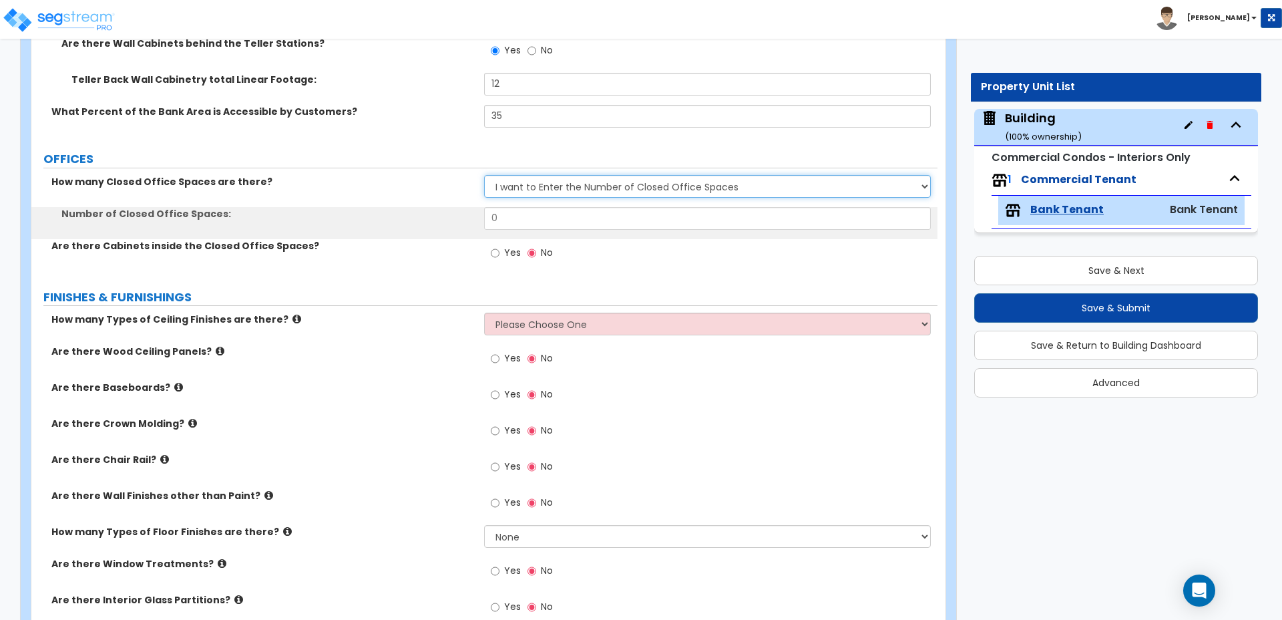
click at [574, 175] on select "I Don’t Know - Please Estimate for me I want to Enter the Number of Closed Offi…" at bounding box center [707, 186] width 446 height 23
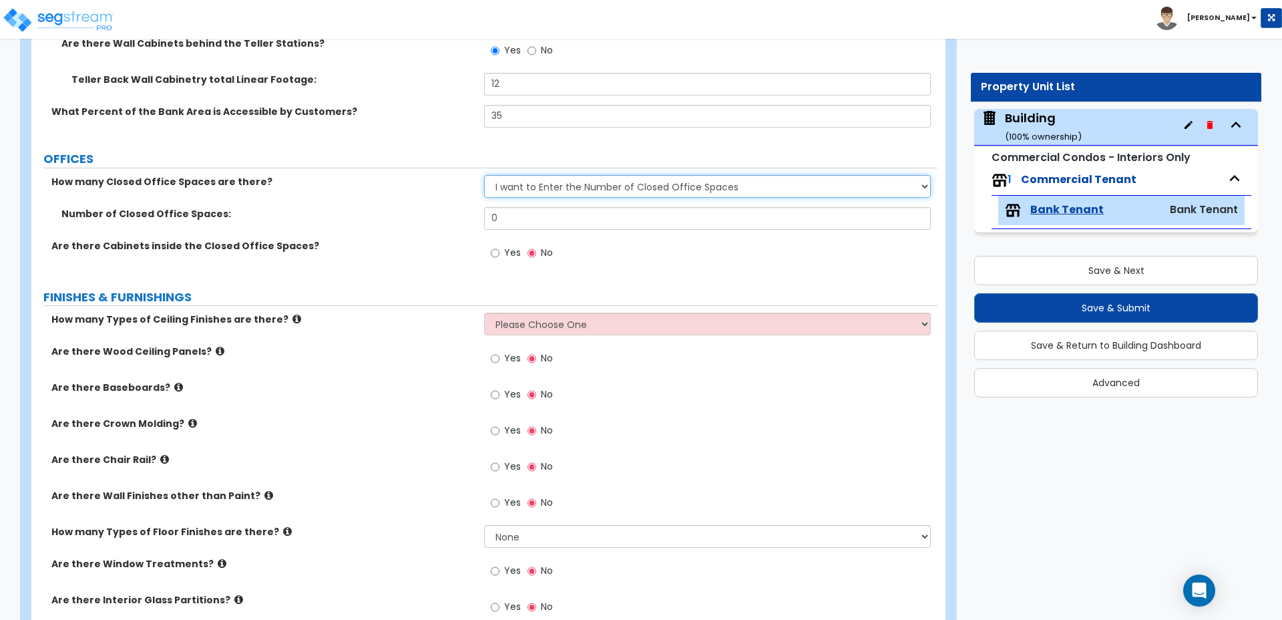
select select "1"
click at [484, 175] on select "I Don’t Know - Please Estimate for me I want to Enter the Number of Closed Offi…" at bounding box center [707, 186] width 446 height 23
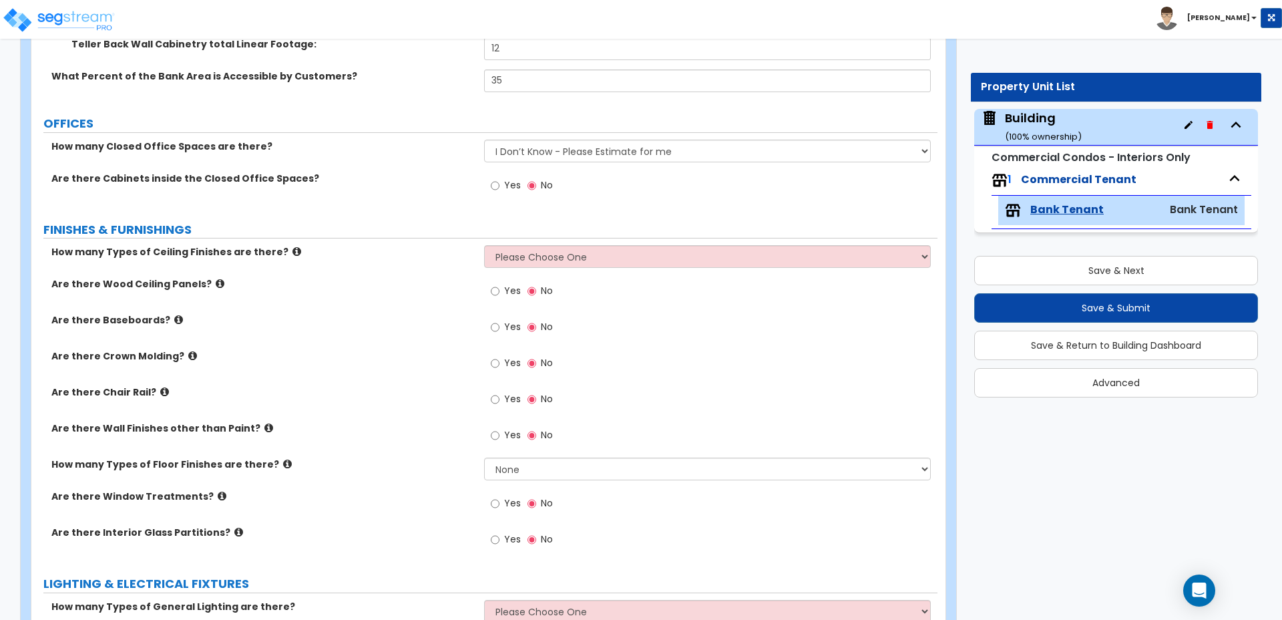
click at [514, 178] on span "Yes" at bounding box center [512, 184] width 17 height 13
click at [500, 178] on input "Yes" at bounding box center [495, 185] width 9 height 15
radio input "true"
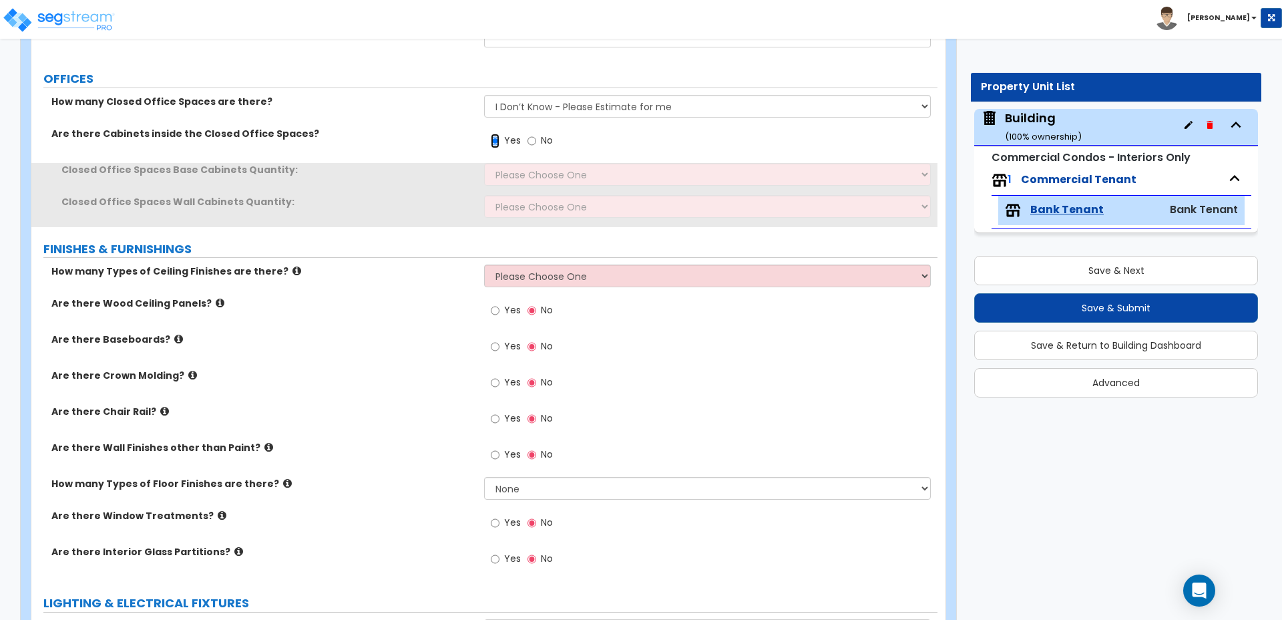
scroll to position [1134, 0]
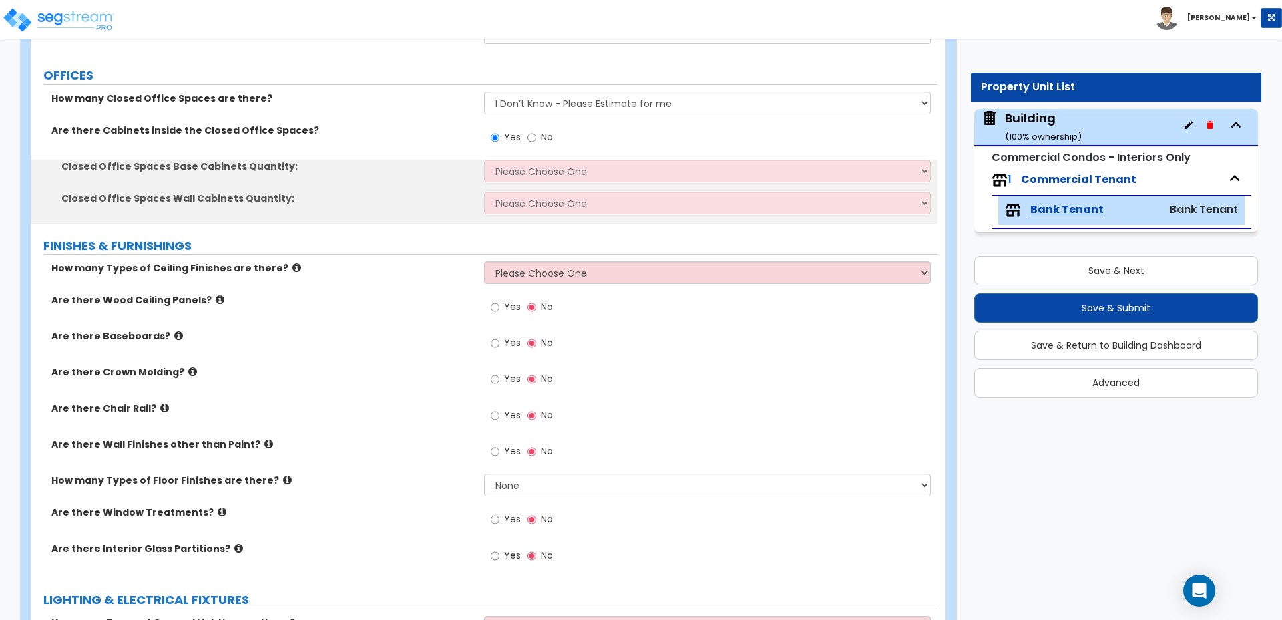
click at [536, 168] on div "Closed Office Spaces Base Cabinets Quantity: Please Choose One Some Offices hav…" at bounding box center [484, 176] width 906 height 32
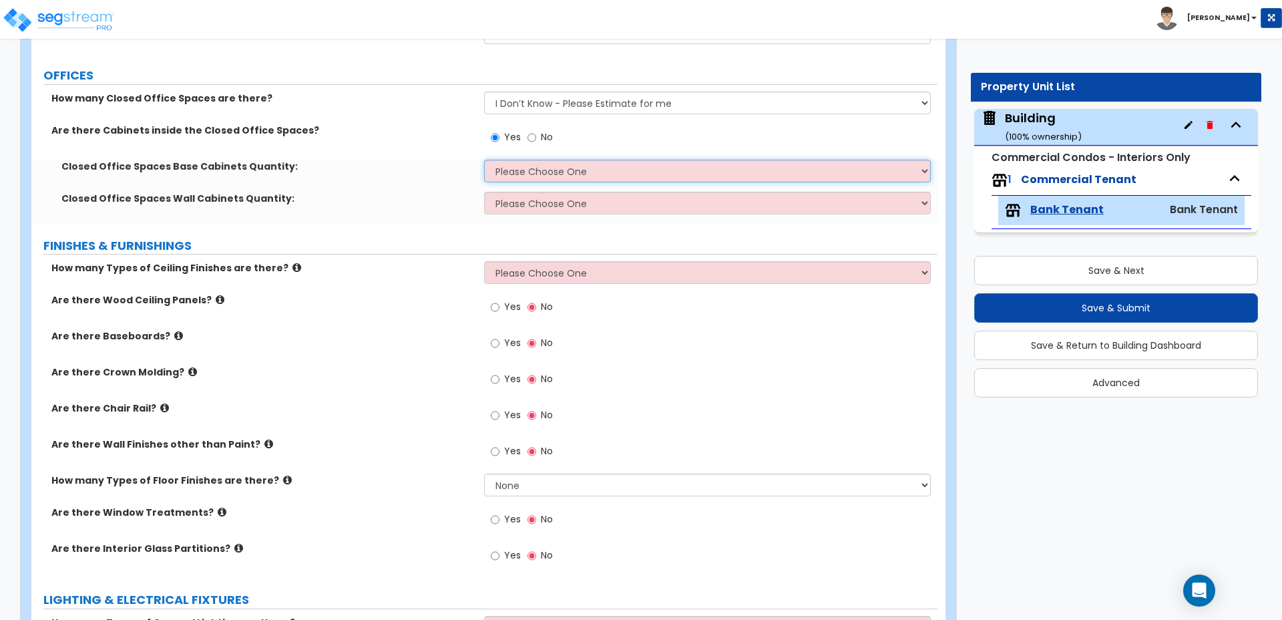
click at [535, 161] on select "Please Choose One Some Offices have Base Cabinets Most Offices have Base Cabine…" at bounding box center [707, 171] width 446 height 23
select select "2"
click at [484, 160] on select "Please Choose One Some Offices have Base Cabinets Most Offices have Base Cabine…" at bounding box center [707, 171] width 446 height 23
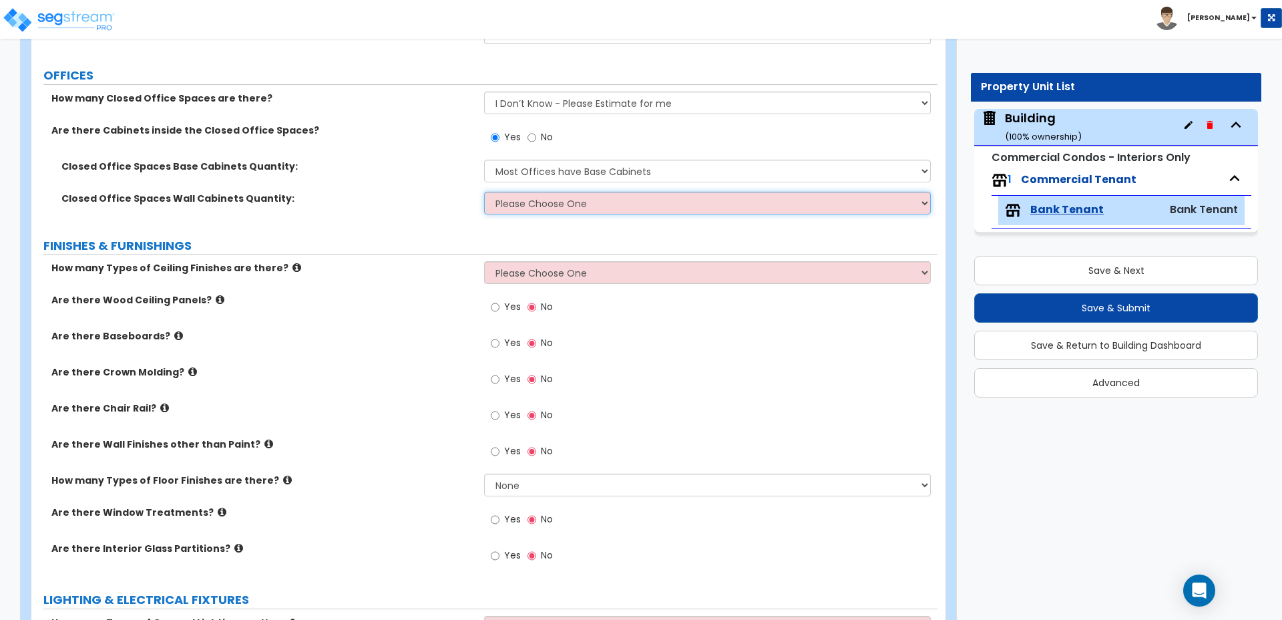
click at [545, 192] on select "Please Choose One Some Offices have Wall Cabinets Most Offices have Wall Cabine…" at bounding box center [707, 203] width 446 height 23
select select "2"
click at [484, 192] on select "Please Choose One Some Offices have Wall Cabinets Most Offices have Wall Cabine…" at bounding box center [707, 203] width 446 height 23
click at [538, 160] on select "Please Choose One Some Offices have Base Cabinets Most Offices have Base Cabine…" at bounding box center [707, 171] width 446 height 23
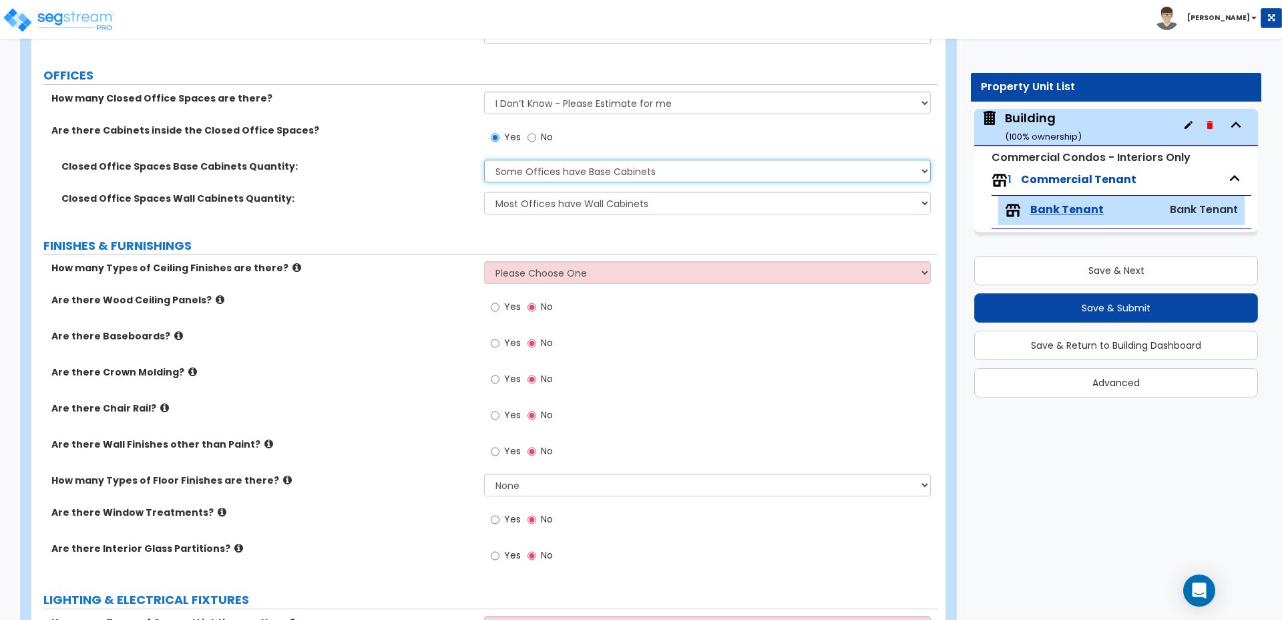
click at [484, 160] on select "Please Choose One Some Offices have Base Cabinets Most Offices have Base Cabine…" at bounding box center [707, 171] width 446 height 23
click at [569, 160] on select "Please Choose One Some Offices have Base Cabinets Most Offices have Base Cabine…" at bounding box center [707, 171] width 446 height 23
select select "3"
click at [484, 160] on select "Please Choose One Some Offices have Base Cabinets Most Offices have Base Cabine…" at bounding box center [707, 171] width 446 height 23
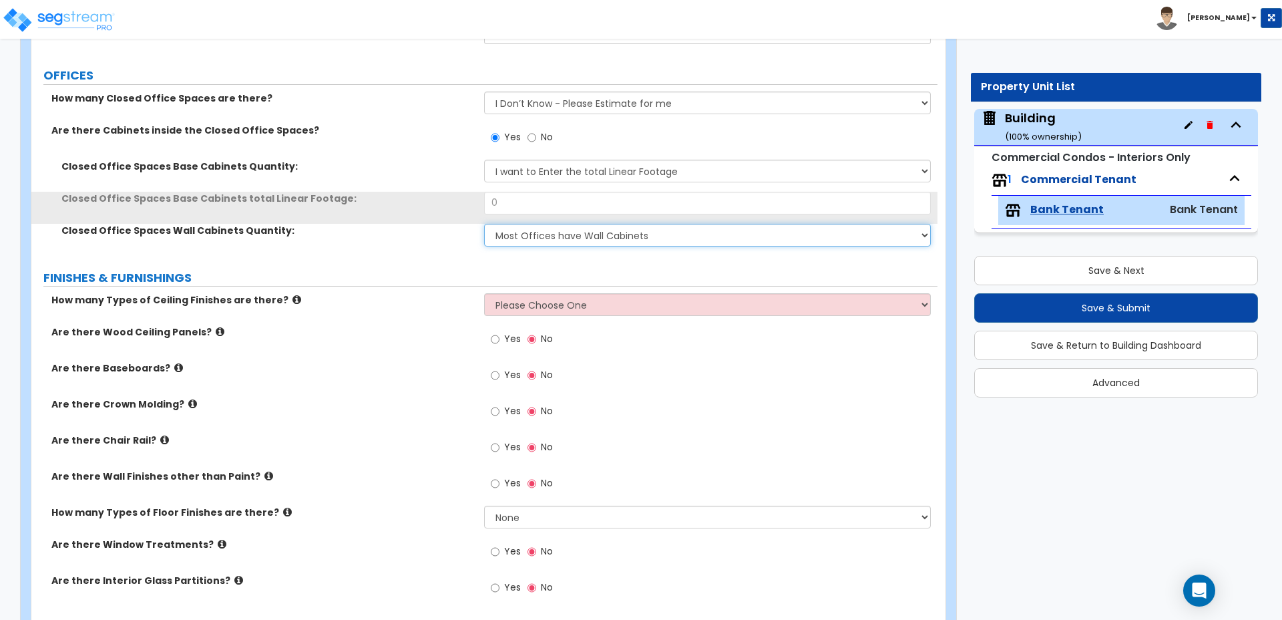
click at [562, 230] on select "Please Choose One Some Offices have Wall Cabinets Most Offices have Wall Cabine…" at bounding box center [707, 235] width 446 height 23
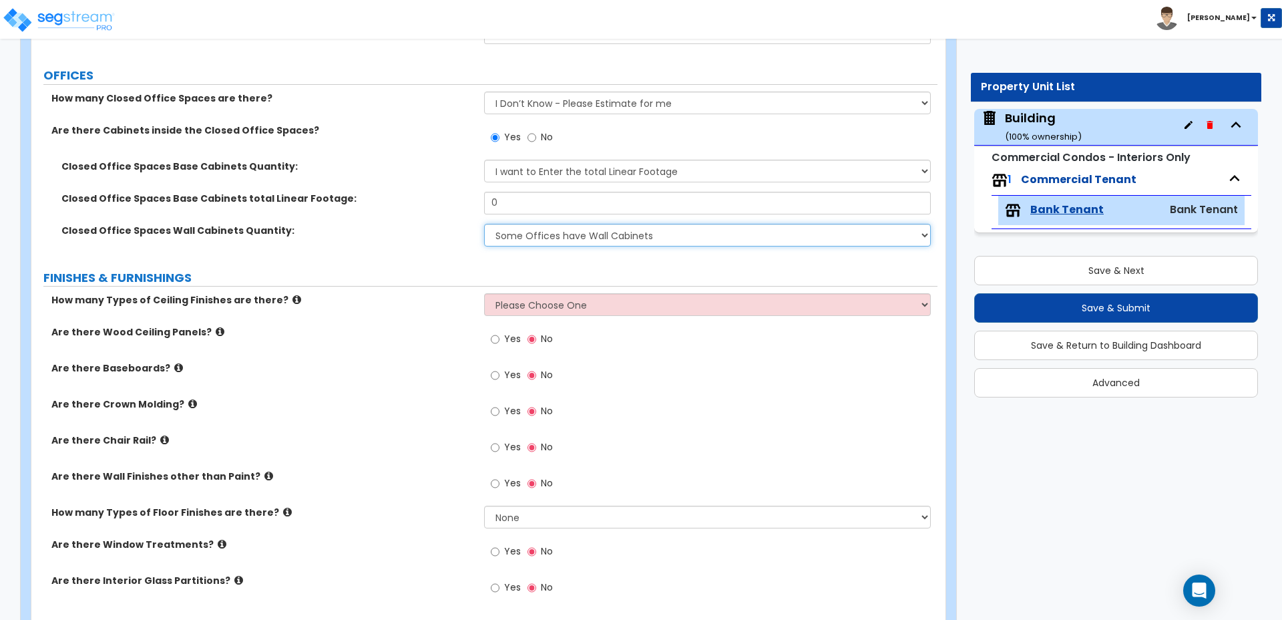
click at [484, 224] on select "Please Choose One Some Offices have Wall Cabinets Most Offices have Wall Cabine…" at bounding box center [707, 235] width 446 height 23
click at [559, 224] on select "Please Choose One Some Offices have Wall Cabinets Most Offices have Wall Cabine…" at bounding box center [707, 235] width 446 height 23
select select "3"
click at [484, 224] on select "Please Choose One Some Offices have Wall Cabinets Most Offices have Wall Cabine…" at bounding box center [707, 235] width 446 height 23
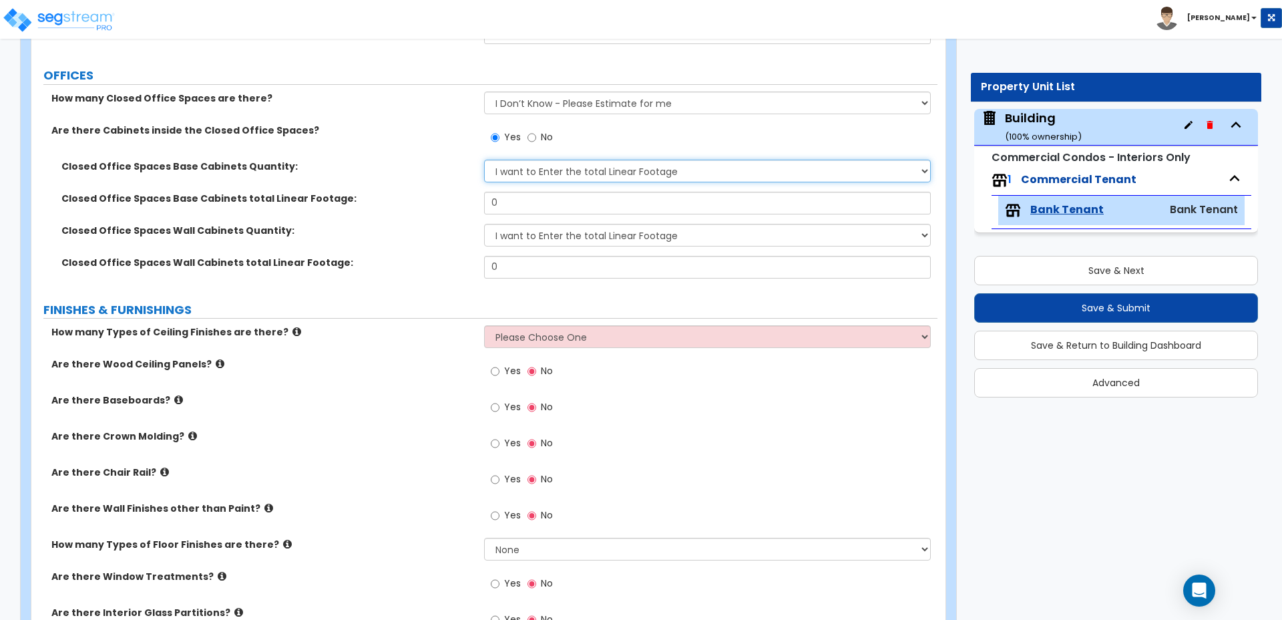
click at [560, 160] on select "Please Choose One Some Offices have Base Cabinets Most Offices have Base Cabine…" at bounding box center [707, 171] width 446 height 23
select select "2"
click at [484, 160] on select "Please Choose One Some Offices have Base Cabinets Most Offices have Base Cabine…" at bounding box center [707, 171] width 446 height 23
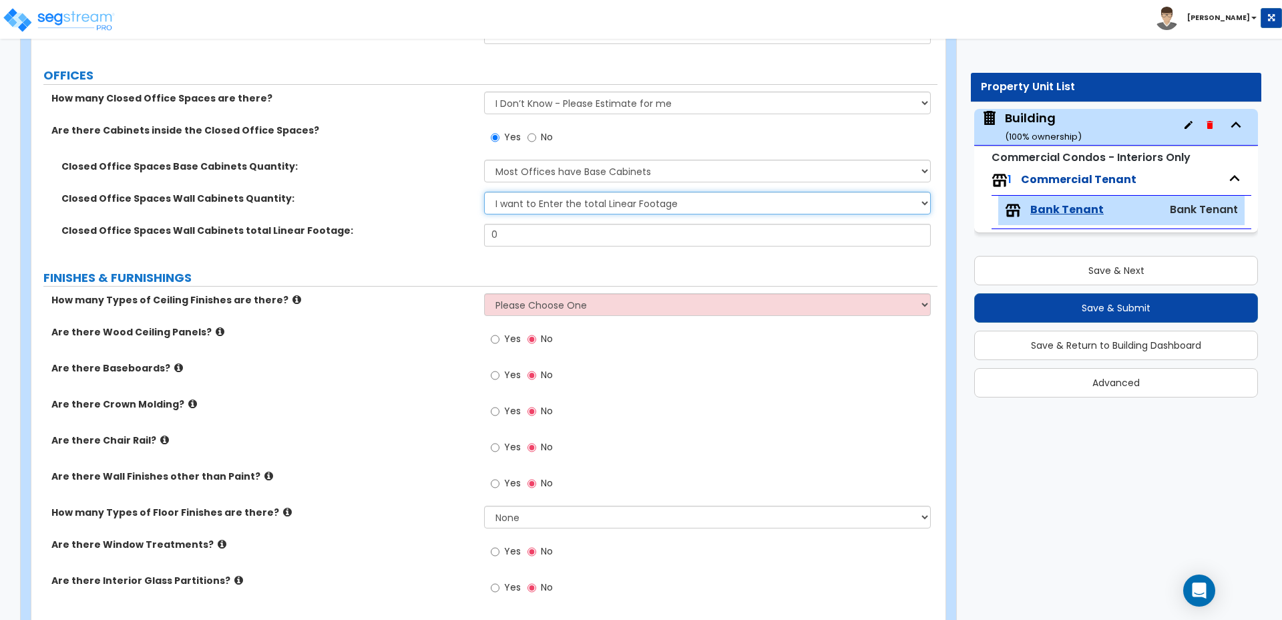
click at [566, 196] on select "Please Choose One Some Offices have Wall Cabinets Most Offices have Wall Cabine…" at bounding box center [707, 203] width 446 height 23
select select "2"
click at [484, 192] on select "Please Choose One Some Offices have Wall Cabinets Most Offices have Wall Cabine…" at bounding box center [707, 203] width 446 height 23
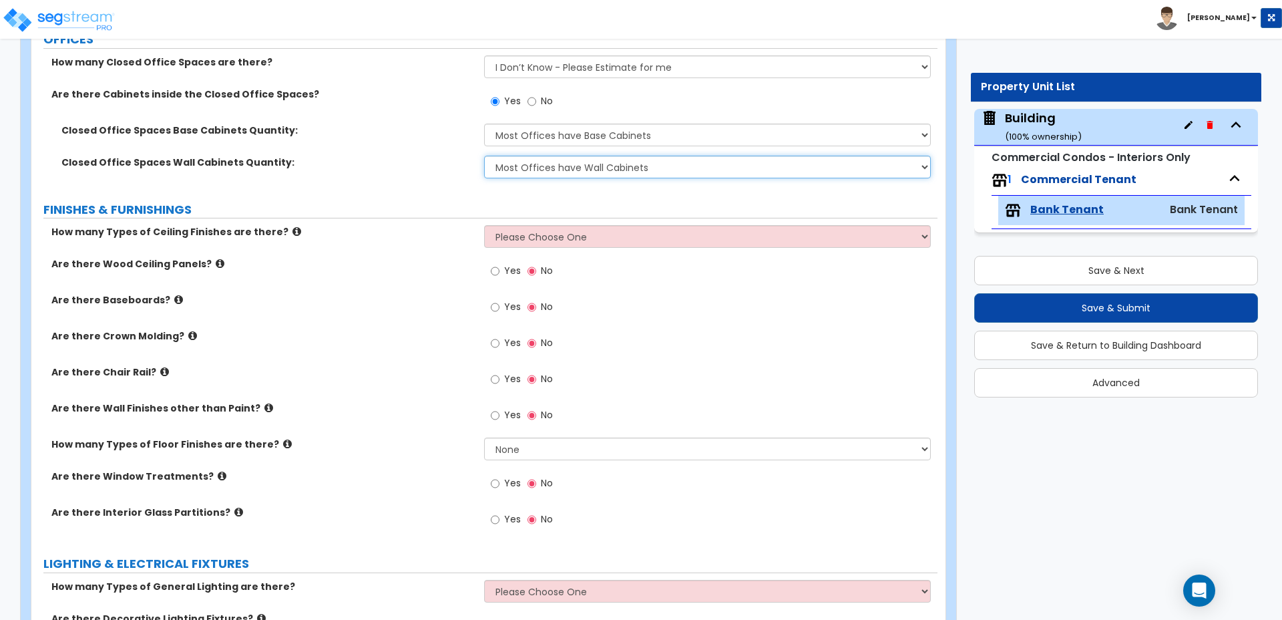
scroll to position [1168, 0]
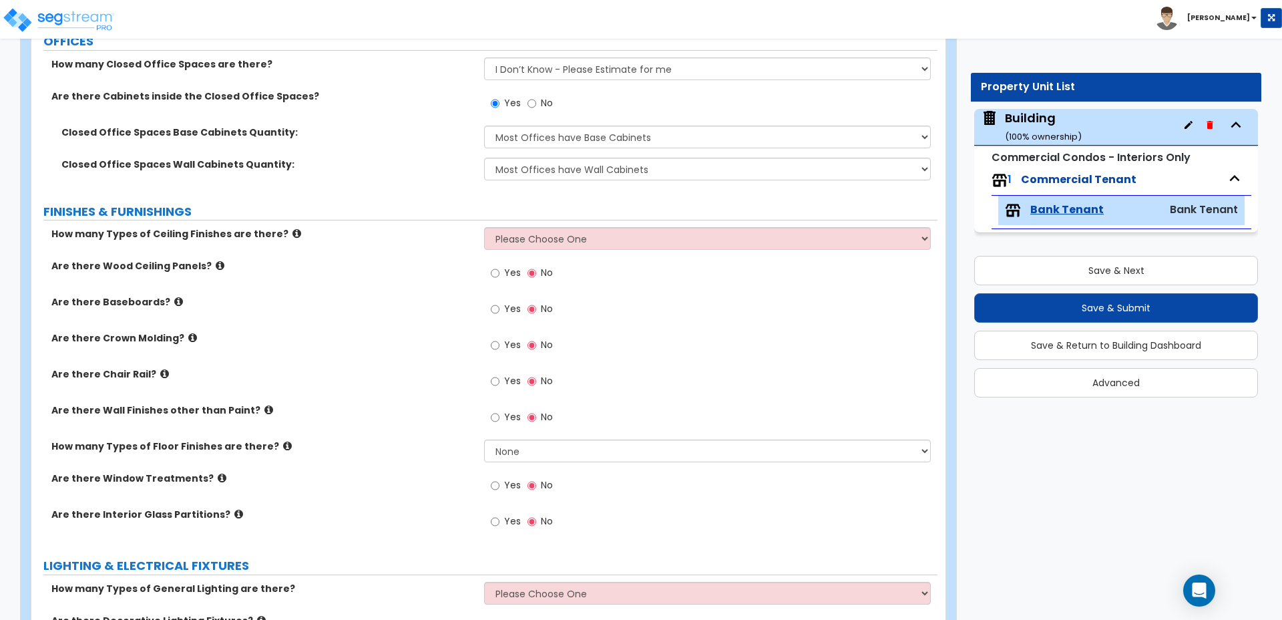
click at [293, 228] on icon at bounding box center [297, 233] width 9 height 10
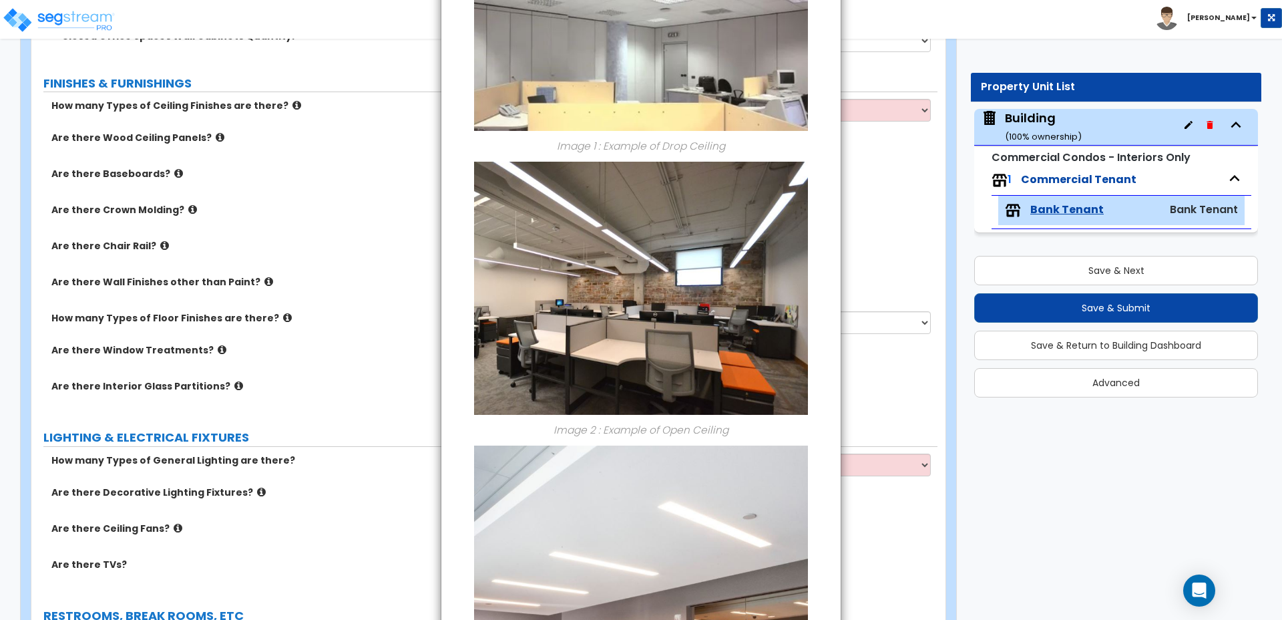
scroll to position [0, 0]
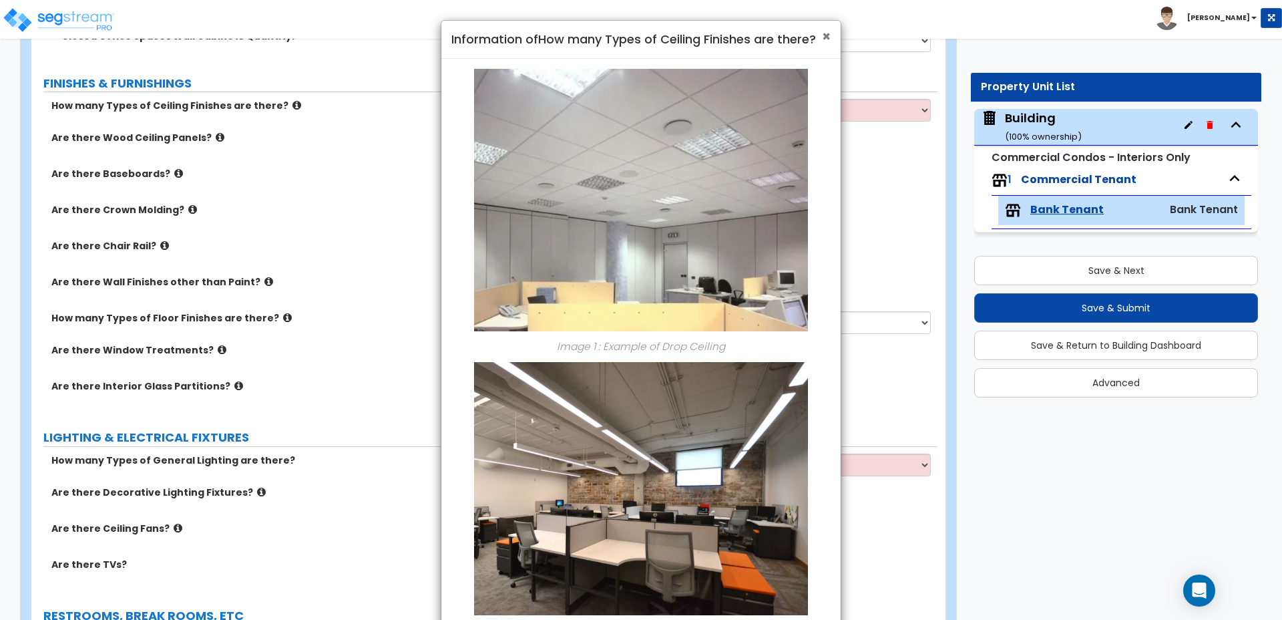
click at [828, 37] on span "×" at bounding box center [826, 36] width 9 height 19
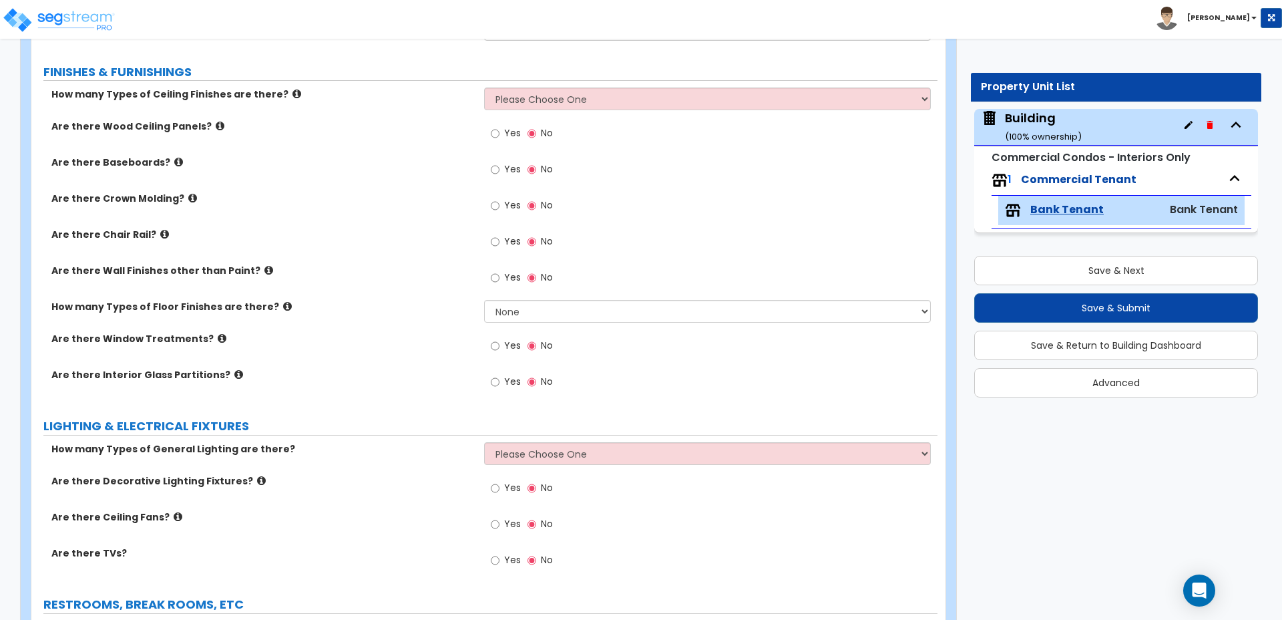
scroll to position [1309, 0]
click at [588, 97] on div "How many Types of Ceiling Finishes are there? Please Choose One 1 2 3" at bounding box center [484, 102] width 906 height 32
click at [586, 89] on select "Please Choose One 1 2 3" at bounding box center [707, 97] width 446 height 23
click at [484, 86] on select "Please Choose One 1 2 3" at bounding box center [707, 97] width 446 height 23
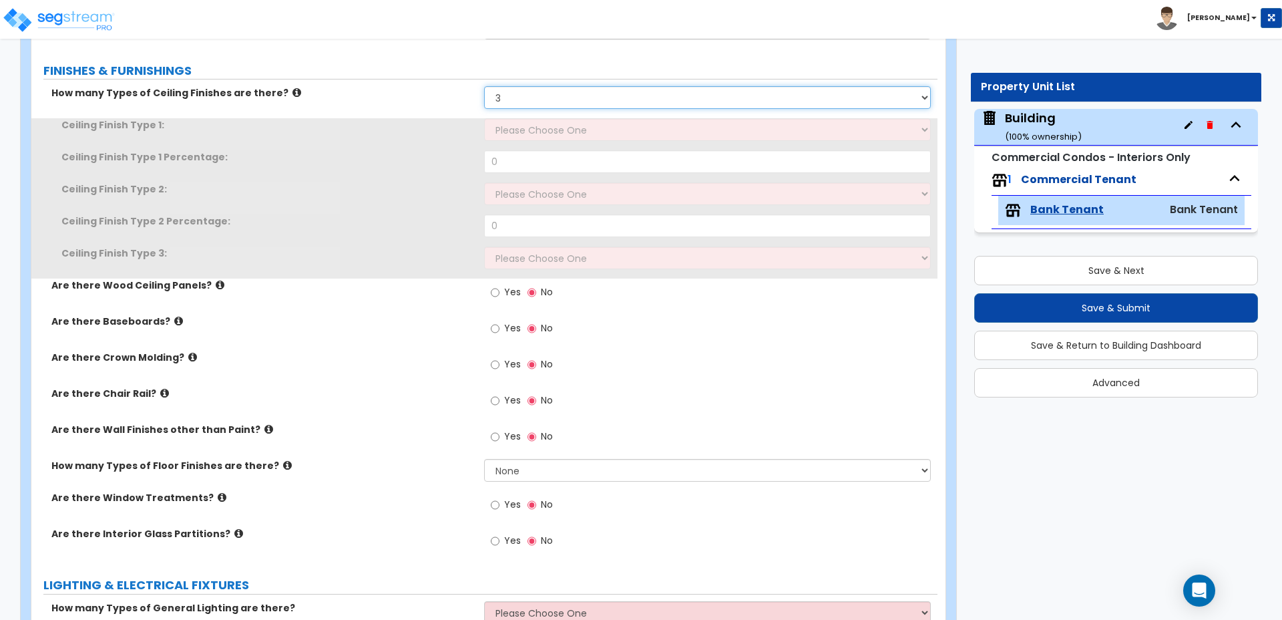
click at [598, 86] on select "Please Choose One 1 2 3" at bounding box center [707, 97] width 446 height 23
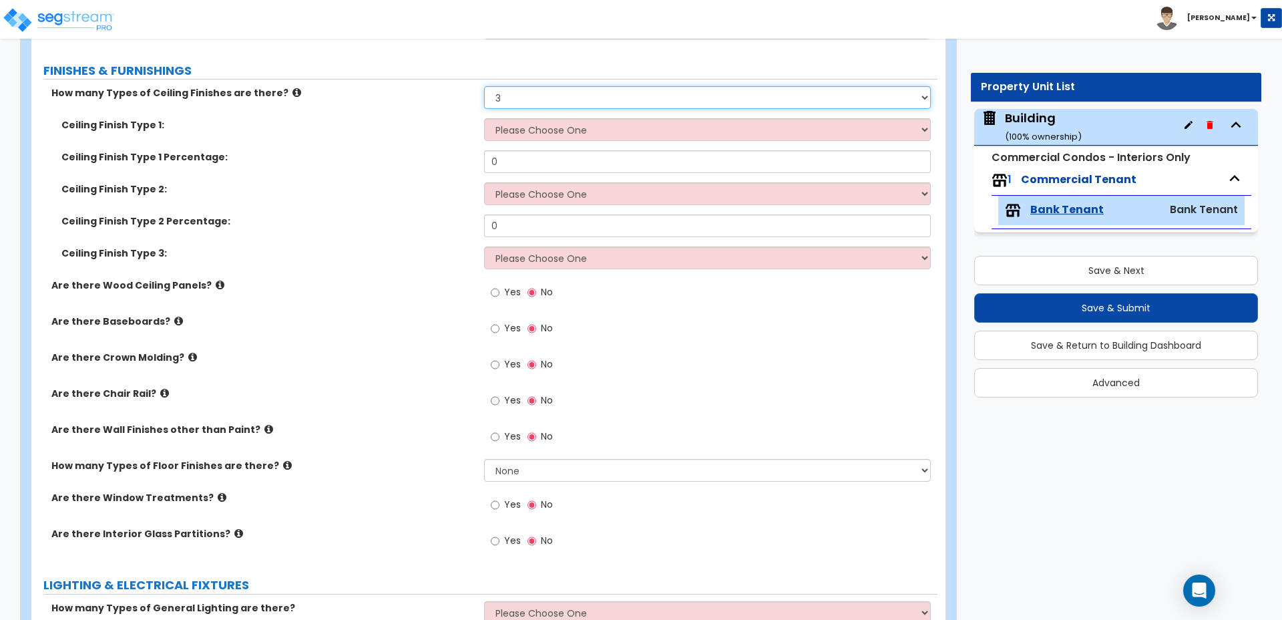
select select "2"
click at [484, 86] on select "Please Choose One 1 2 3" at bounding box center [707, 97] width 446 height 23
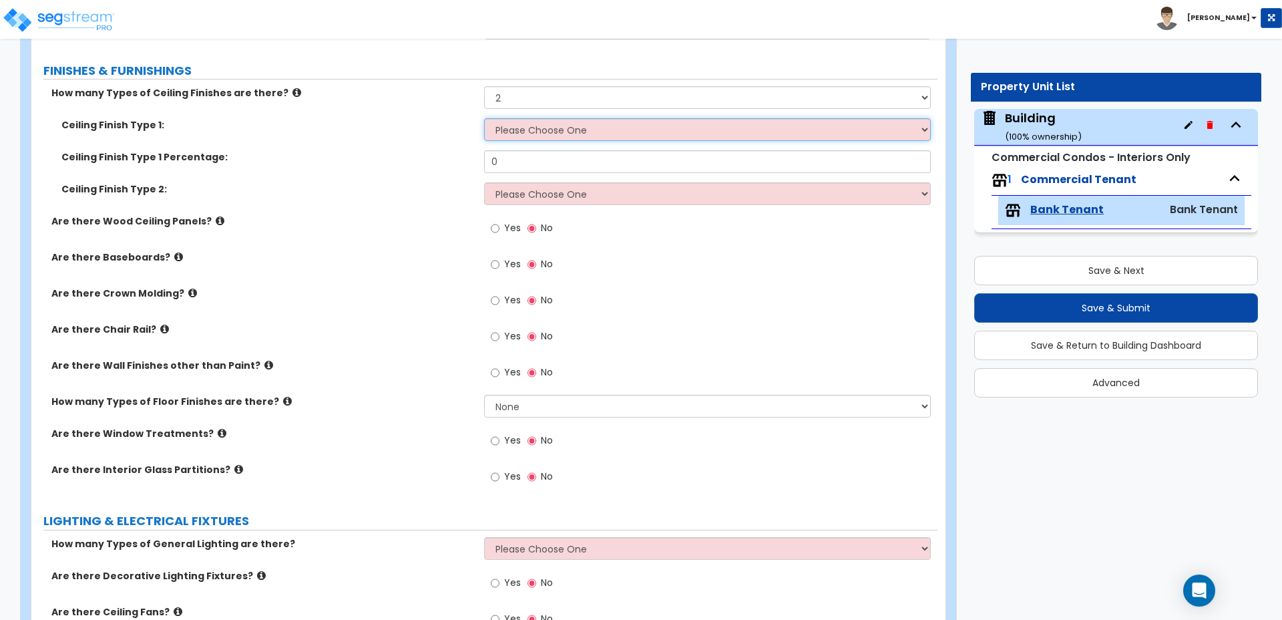
click at [562, 118] on select "Please Choose One Drywall Ceiling Open Ceiling Drop Ceiling" at bounding box center [707, 129] width 446 height 23
select select "1"
click at [484, 118] on select "Please Choose One Drywall Ceiling Open Ceiling Drop Ceiling" at bounding box center [707, 129] width 446 height 23
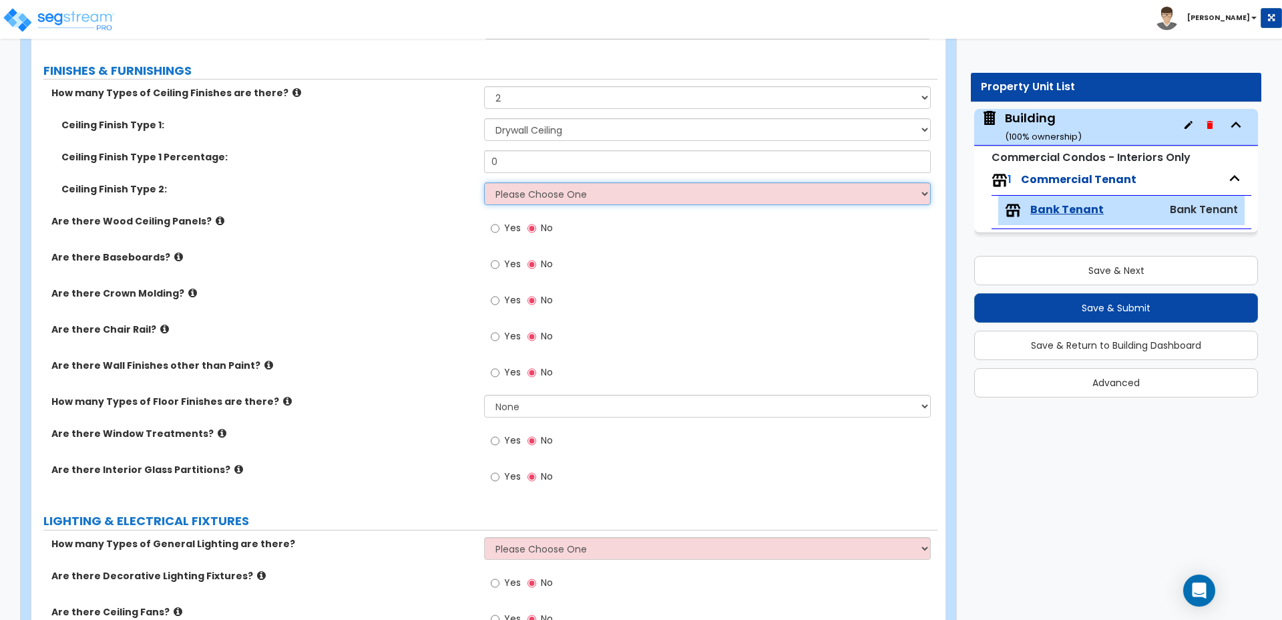
click at [588, 182] on select "Please Choose One Drywall Ceiling Open Ceiling Drop Ceiling" at bounding box center [707, 193] width 446 height 23
select select "3"
click at [484, 182] on select "Please Choose One Drywall Ceiling Open Ceiling Drop Ceiling" at bounding box center [707, 193] width 446 height 23
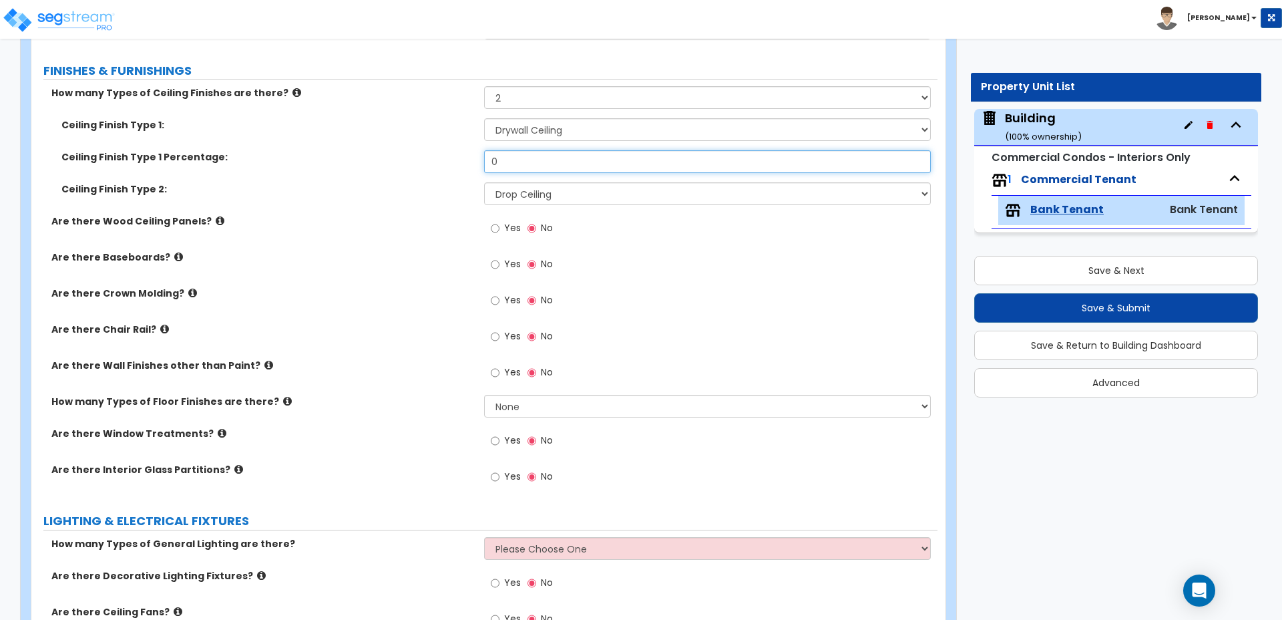
drag, startPoint x: 540, startPoint y: 150, endPoint x: 439, endPoint y: 134, distance: 101.4
click at [440, 150] on div "Ceiling Finish Type 1 Percentage: 0" at bounding box center [484, 166] width 906 height 32
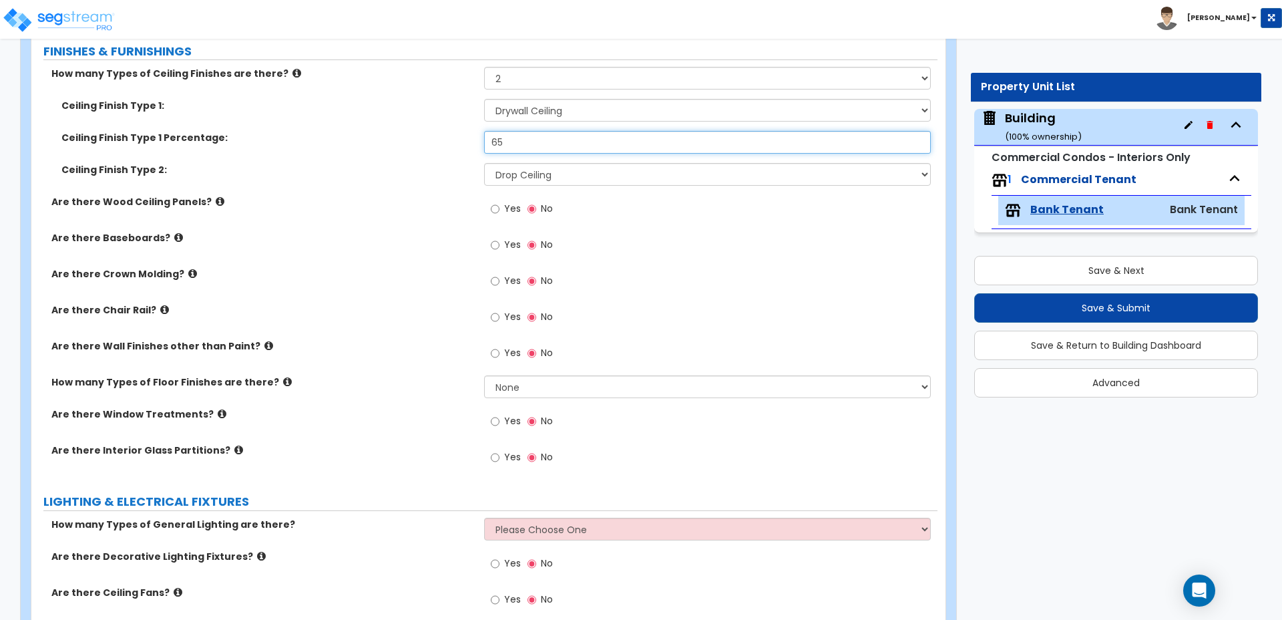
scroll to position [1336, 0]
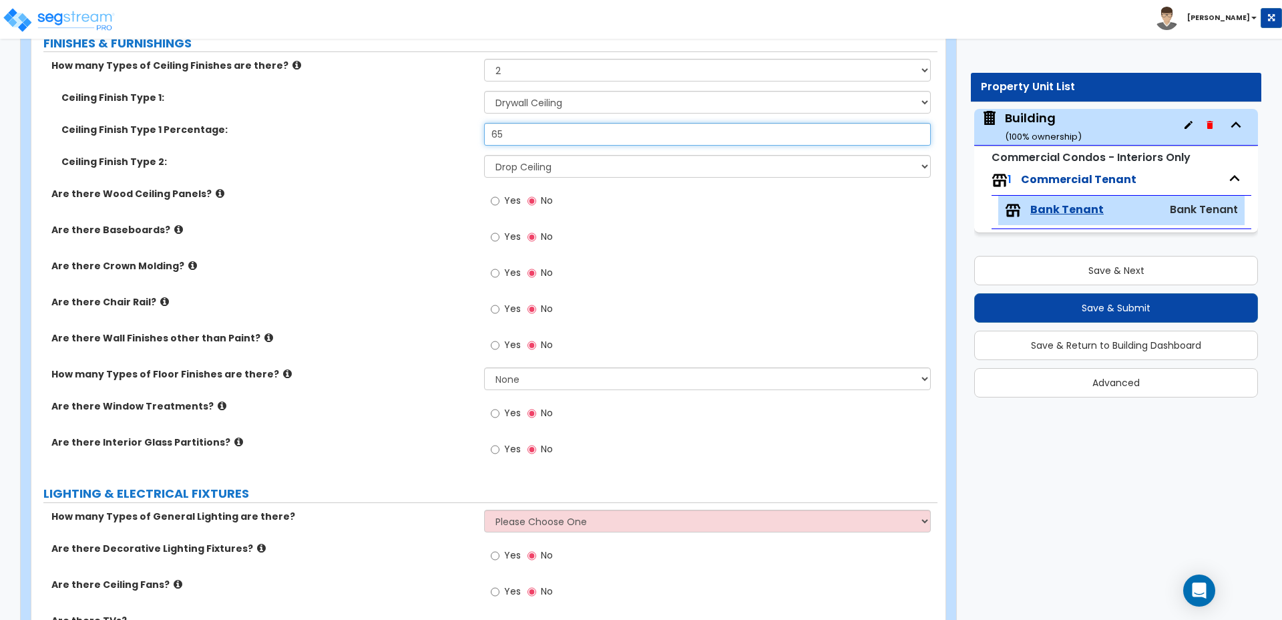
type input "65"
click at [512, 194] on span "Yes" at bounding box center [512, 200] width 17 height 13
click at [500, 194] on input "Yes" at bounding box center [495, 201] width 9 height 15
radio input "true"
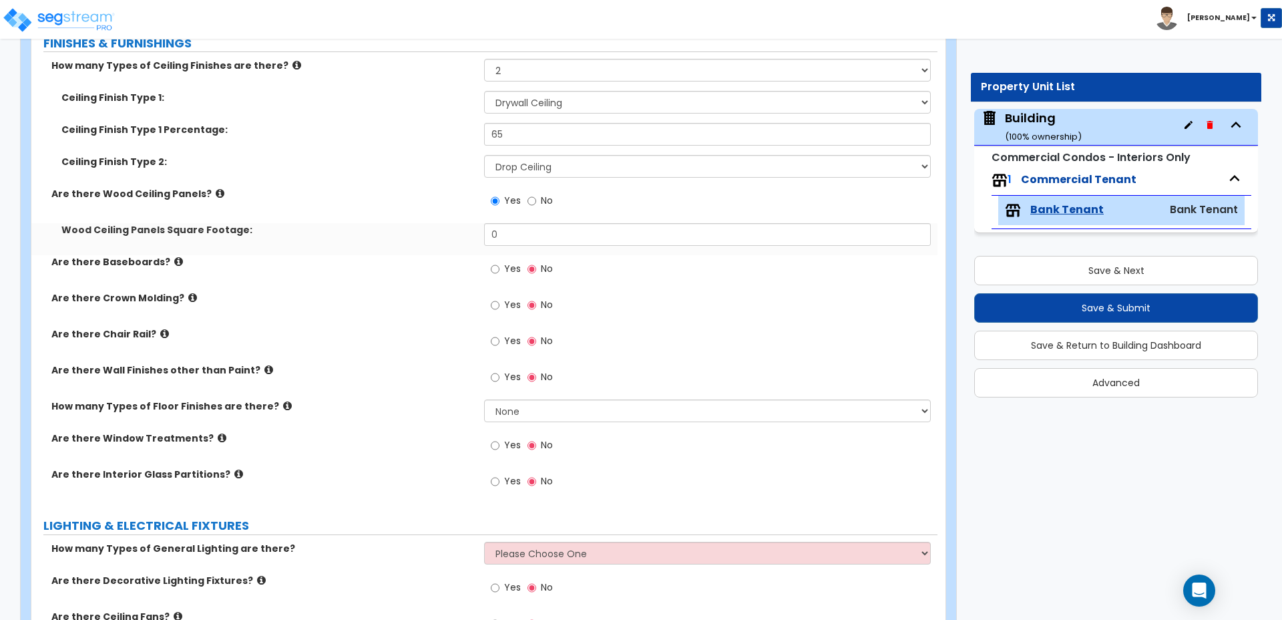
click at [216, 188] on icon at bounding box center [220, 193] width 9 height 10
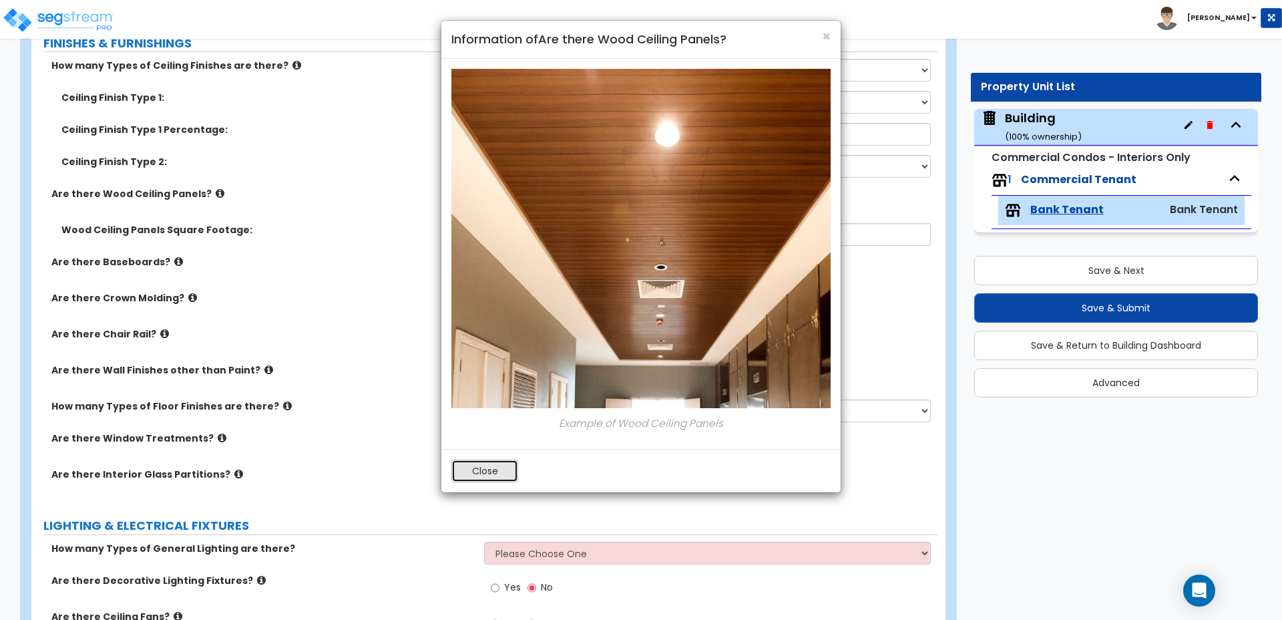
click at [491, 464] on button "Close" at bounding box center [484, 471] width 67 height 23
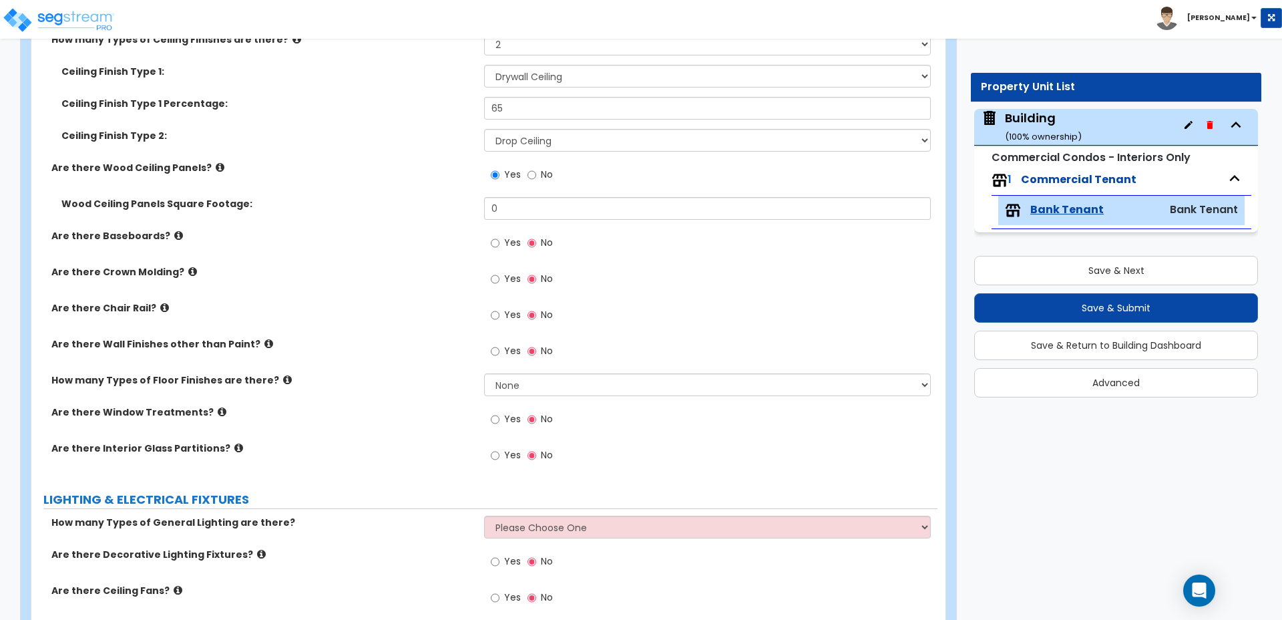
scroll to position [1363, 0]
click at [528, 180] on div "Yes No" at bounding box center [710, 178] width 453 height 36
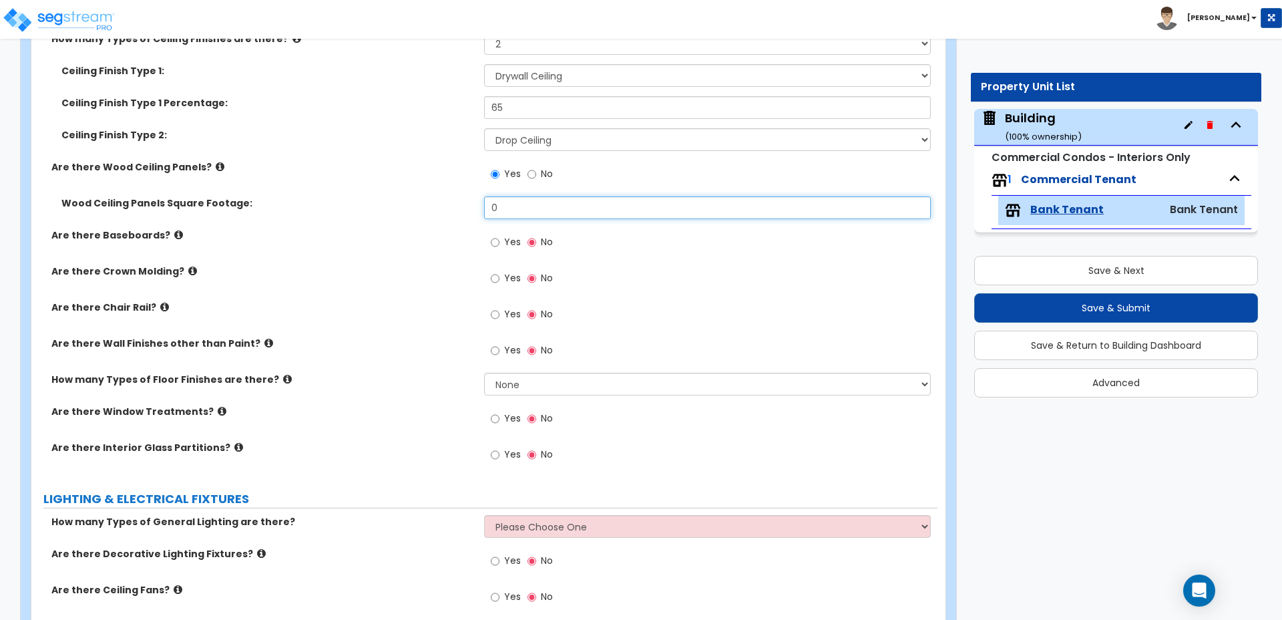
drag, startPoint x: 527, startPoint y: 186, endPoint x: 428, endPoint y: 185, distance: 98.9
click at [429, 196] on div "Wood Ceiling Panels Square Footage: 0" at bounding box center [484, 212] width 906 height 32
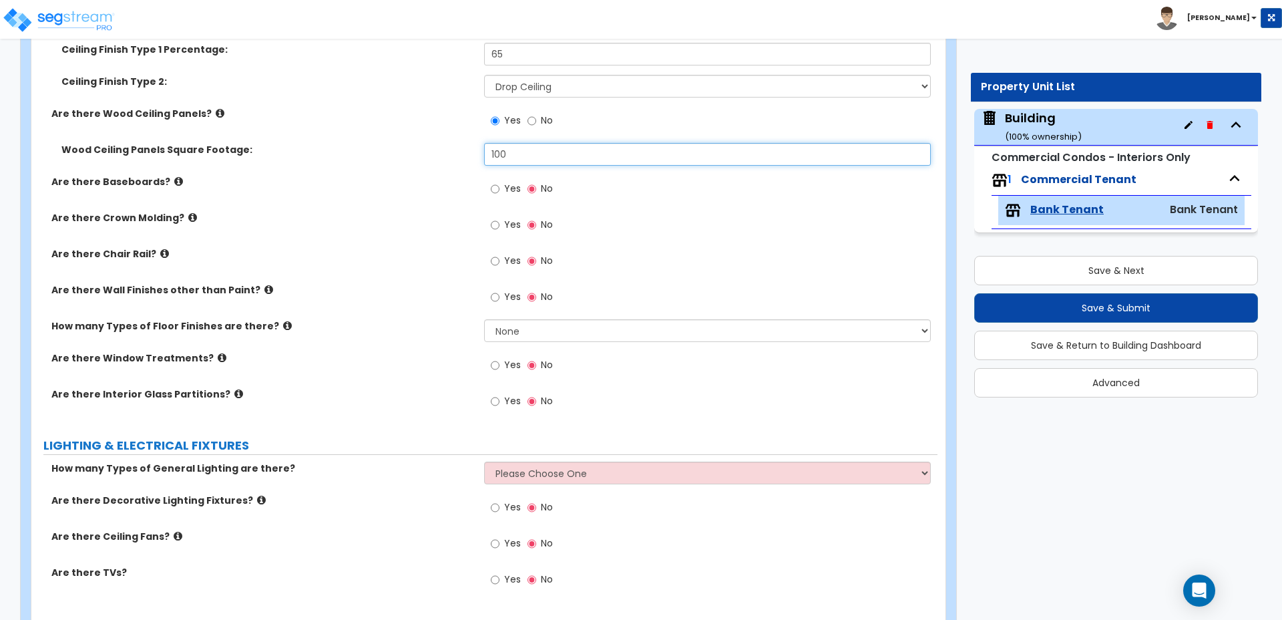
scroll to position [1424, 0]
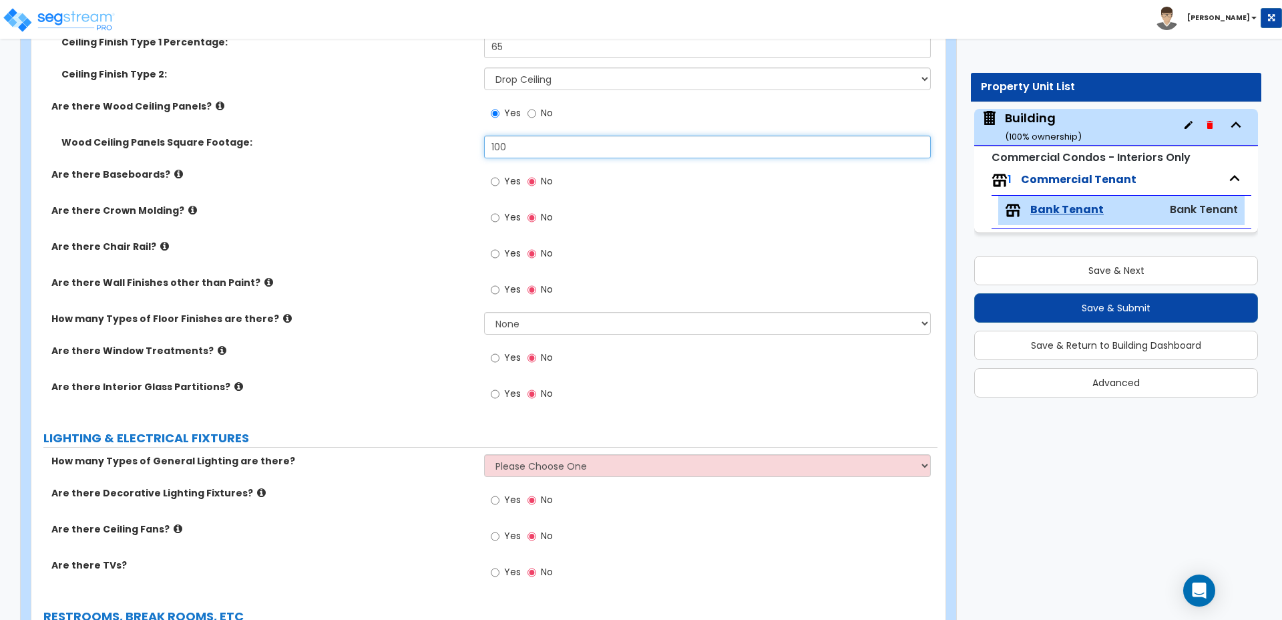
type input "100"
click at [512, 172] on label "Yes" at bounding box center [506, 183] width 30 height 23
click at [500, 174] on input "Yes" at bounding box center [495, 181] width 9 height 15
radio input "true"
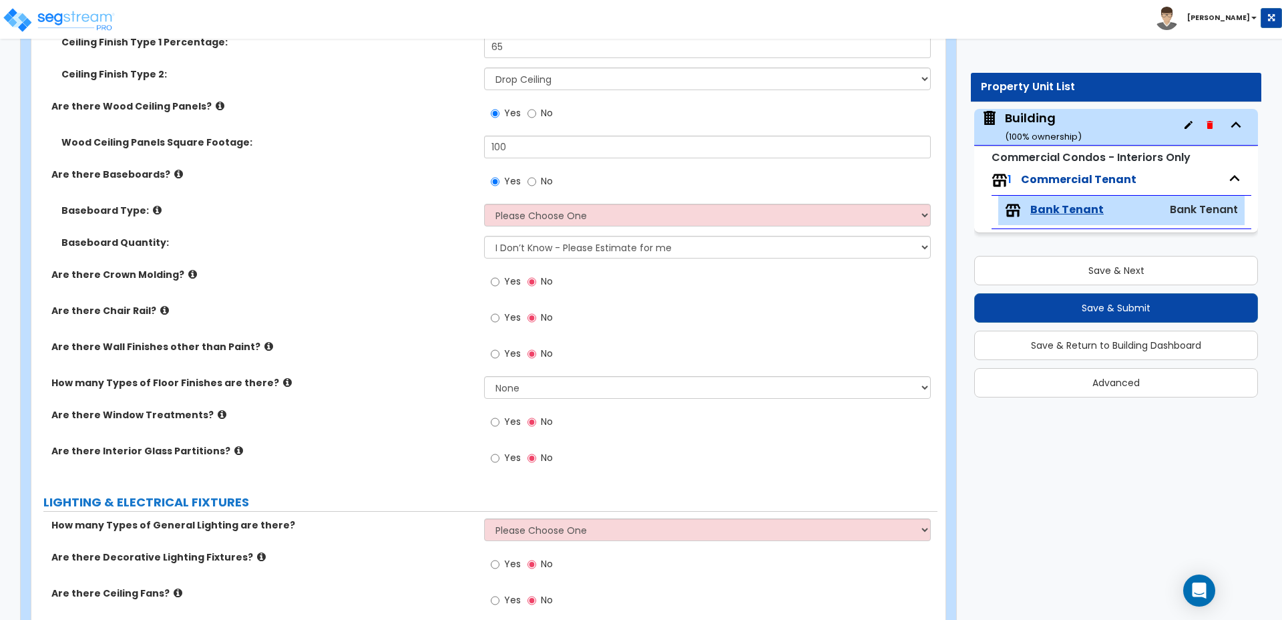
click at [174, 169] on icon at bounding box center [178, 174] width 9 height 10
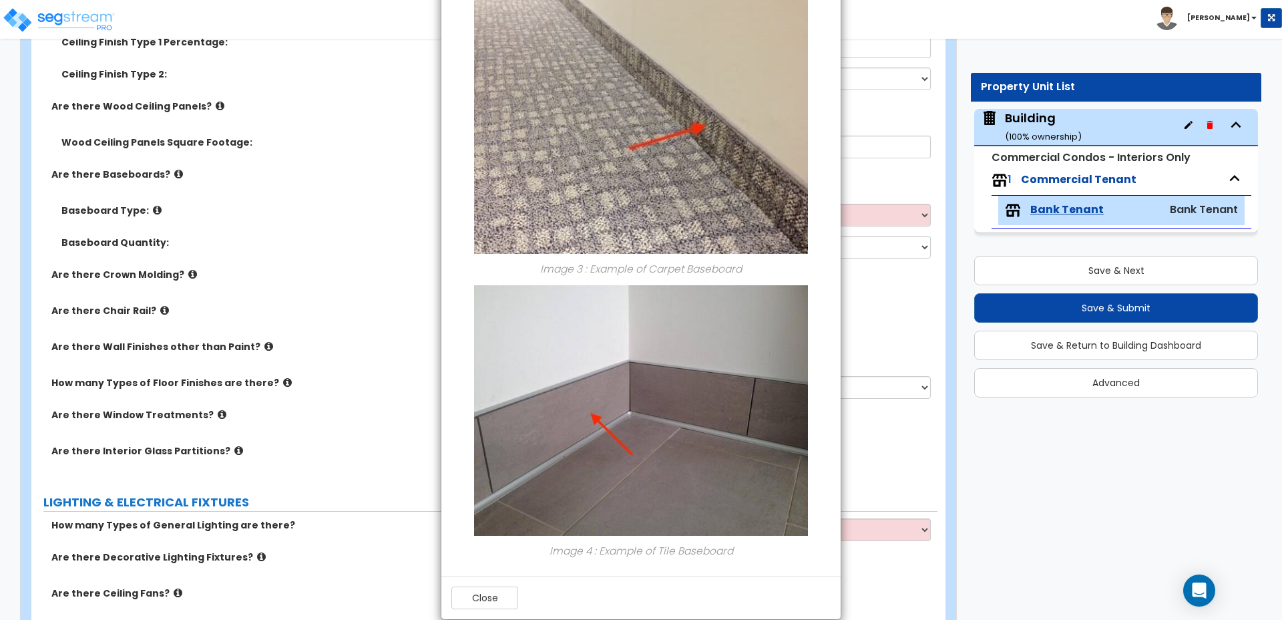
scroll to position [831, 0]
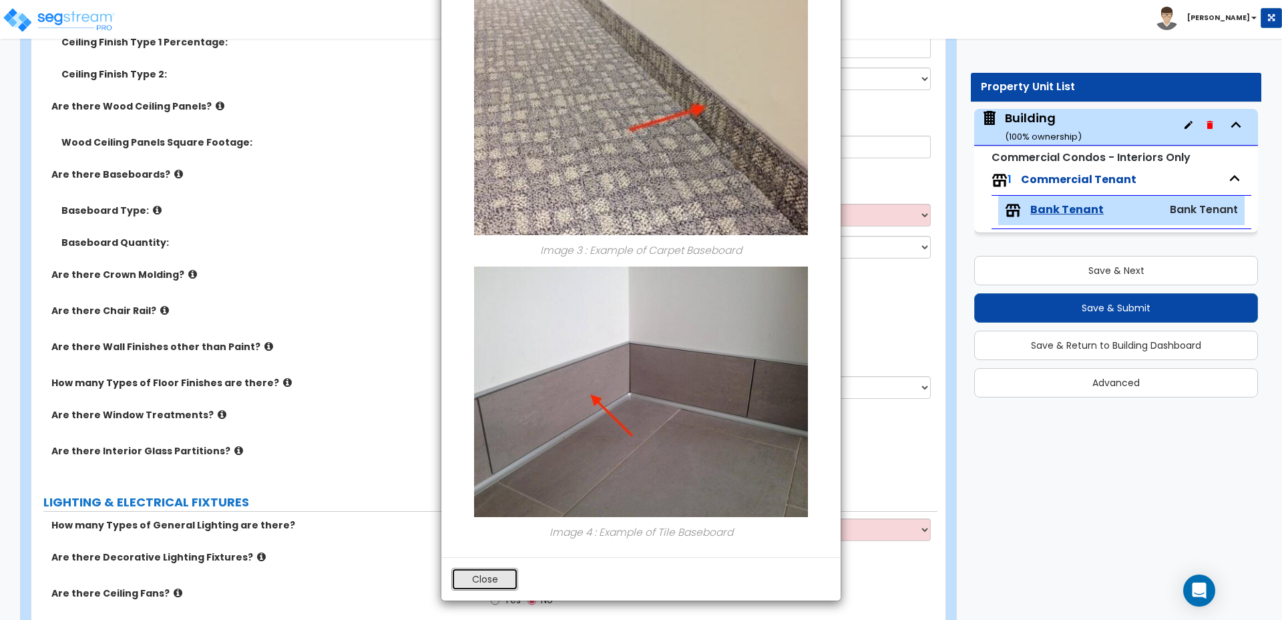
drag, startPoint x: 495, startPoint y: 568, endPoint x: 495, endPoint y: 540, distance: 27.4
click at [495, 568] on button "Close" at bounding box center [484, 579] width 67 height 23
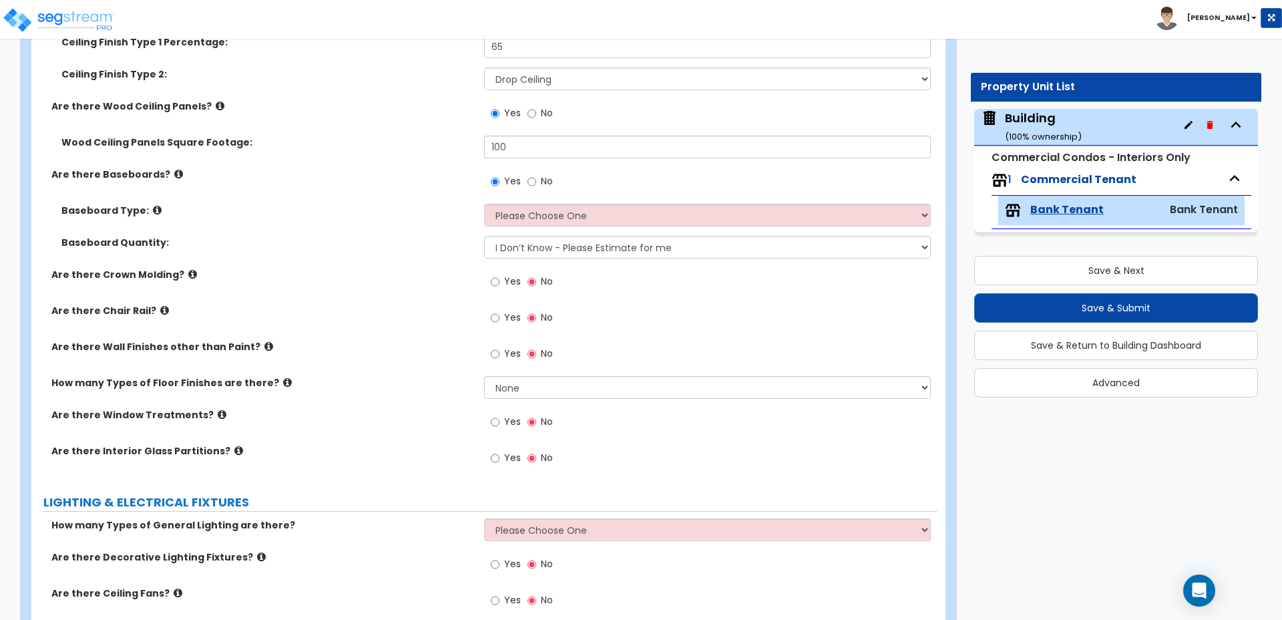
click at [153, 205] on icon at bounding box center [157, 210] width 9 height 10
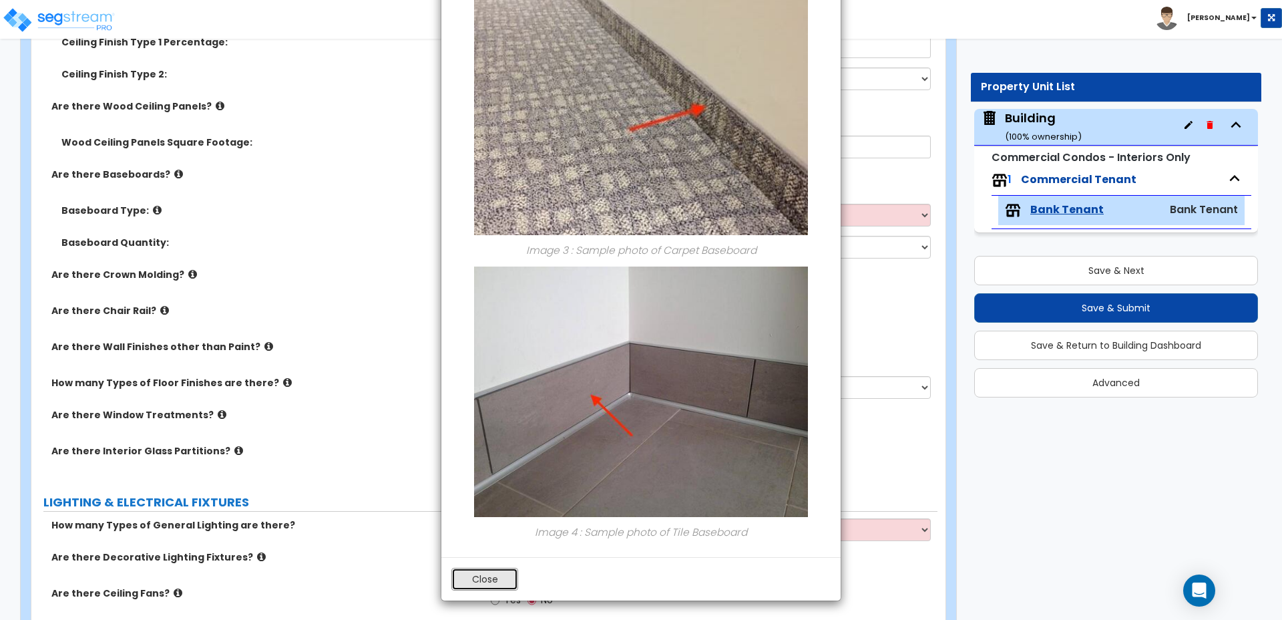
click at [488, 578] on button "Close" at bounding box center [484, 579] width 67 height 23
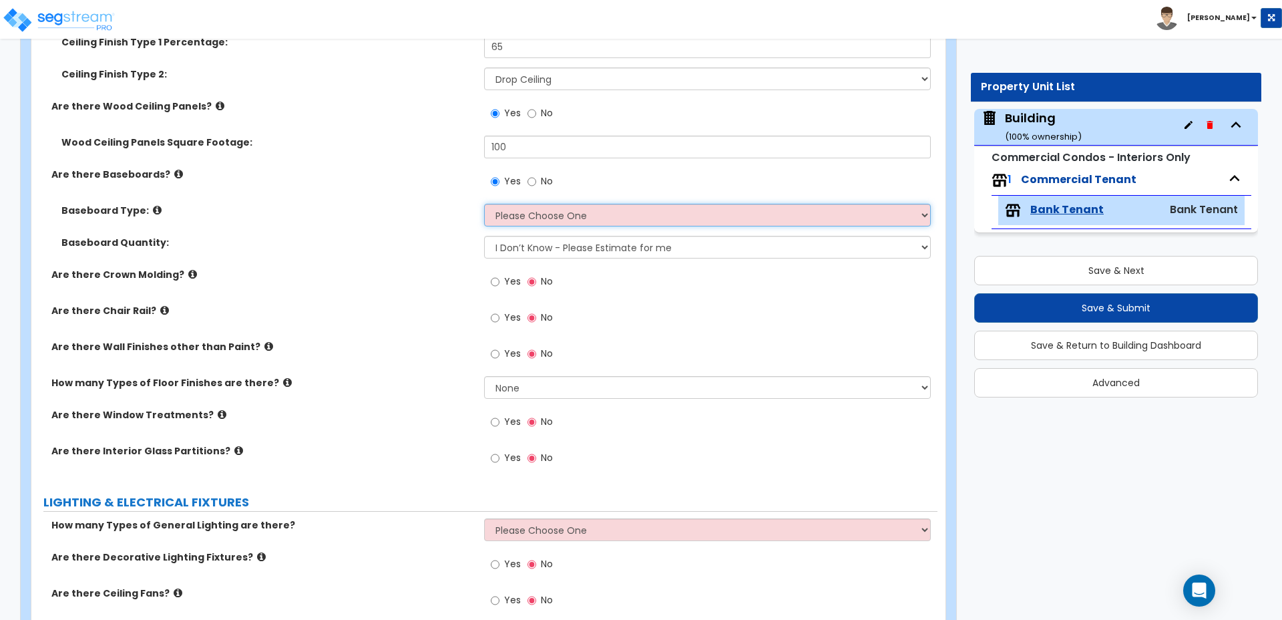
click at [576, 204] on select "Please Choose One Wood Vinyl Carpet Tile" at bounding box center [707, 215] width 446 height 23
select select "2"
click at [484, 204] on select "Please Choose One Wood Vinyl Carpet Tile" at bounding box center [707, 215] width 446 height 23
click at [576, 236] on select "I Don’t Know - Please Estimate for me I want to Enter the Linear Footage" at bounding box center [707, 247] width 446 height 23
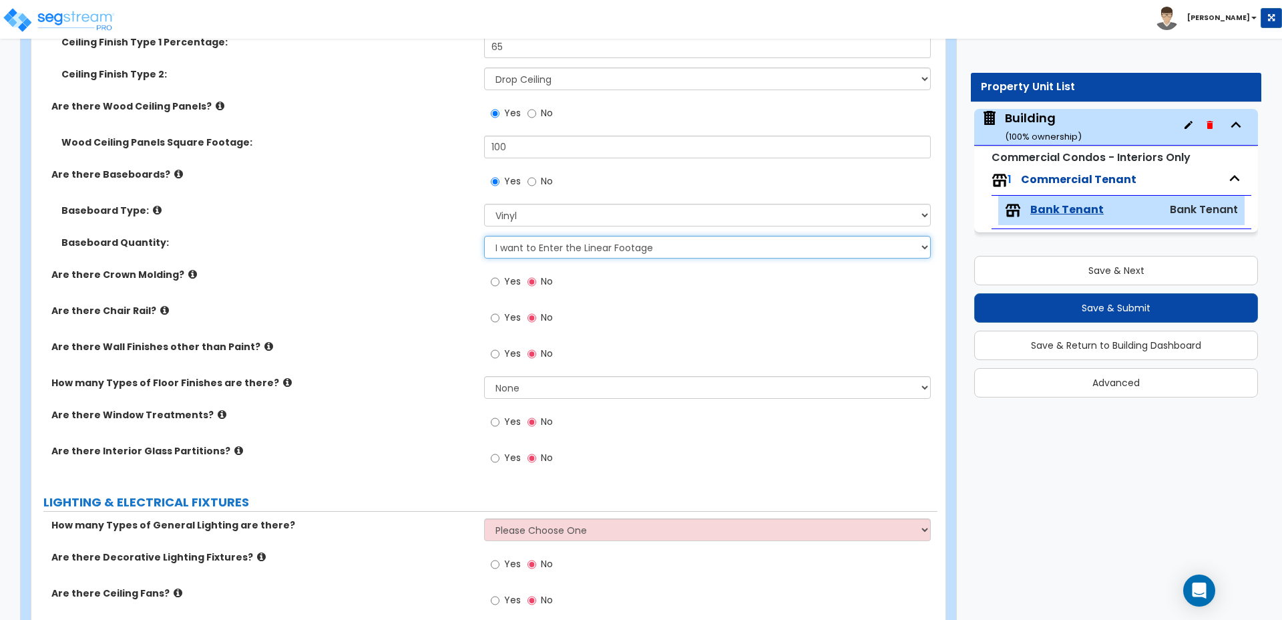
click at [484, 236] on select "I Don’t Know - Please Estimate for me I want to Enter the Linear Footage" at bounding box center [707, 247] width 446 height 23
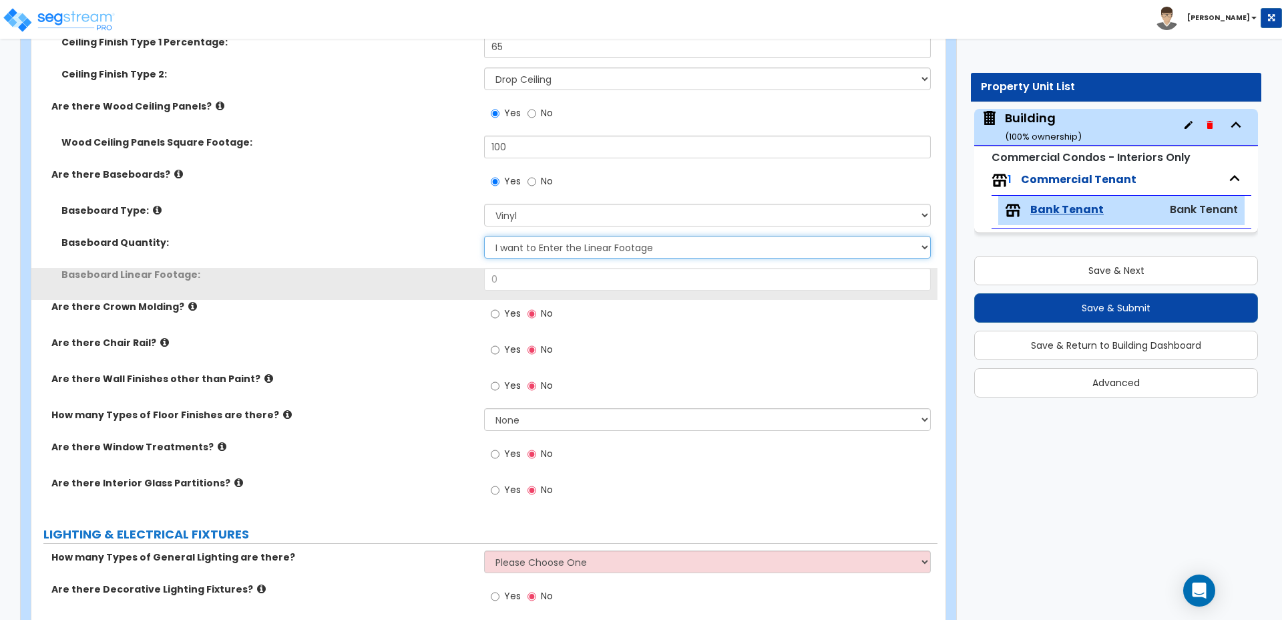
click at [584, 236] on select "I Don’t Know - Please Estimate for me I want to Enter the Linear Footage" at bounding box center [707, 247] width 446 height 23
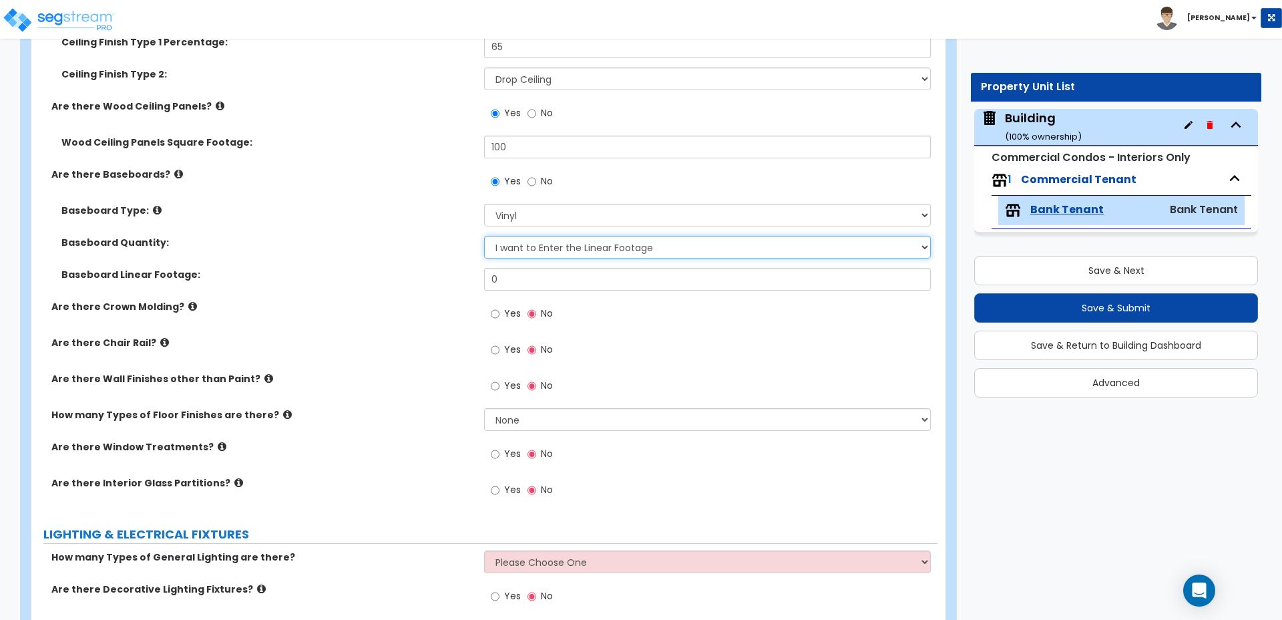
select select "0"
click at [484, 236] on select "I Don’t Know - Please Estimate for me I want to Enter the Linear Footage" at bounding box center [707, 247] width 446 height 23
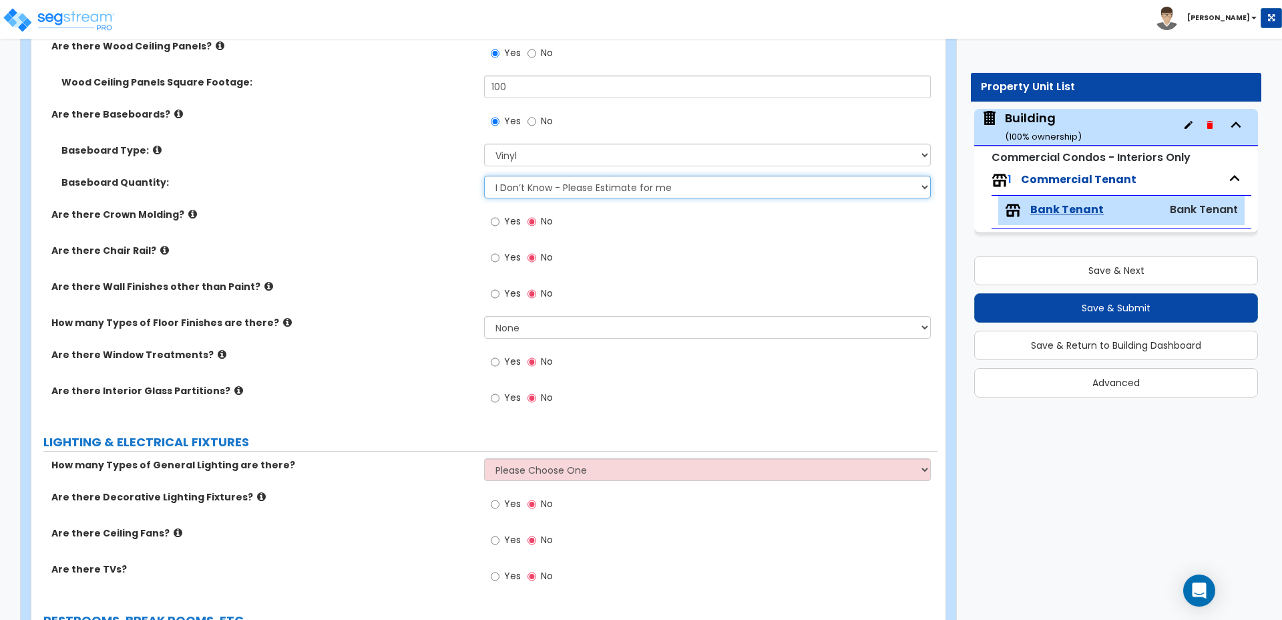
scroll to position [1489, 0]
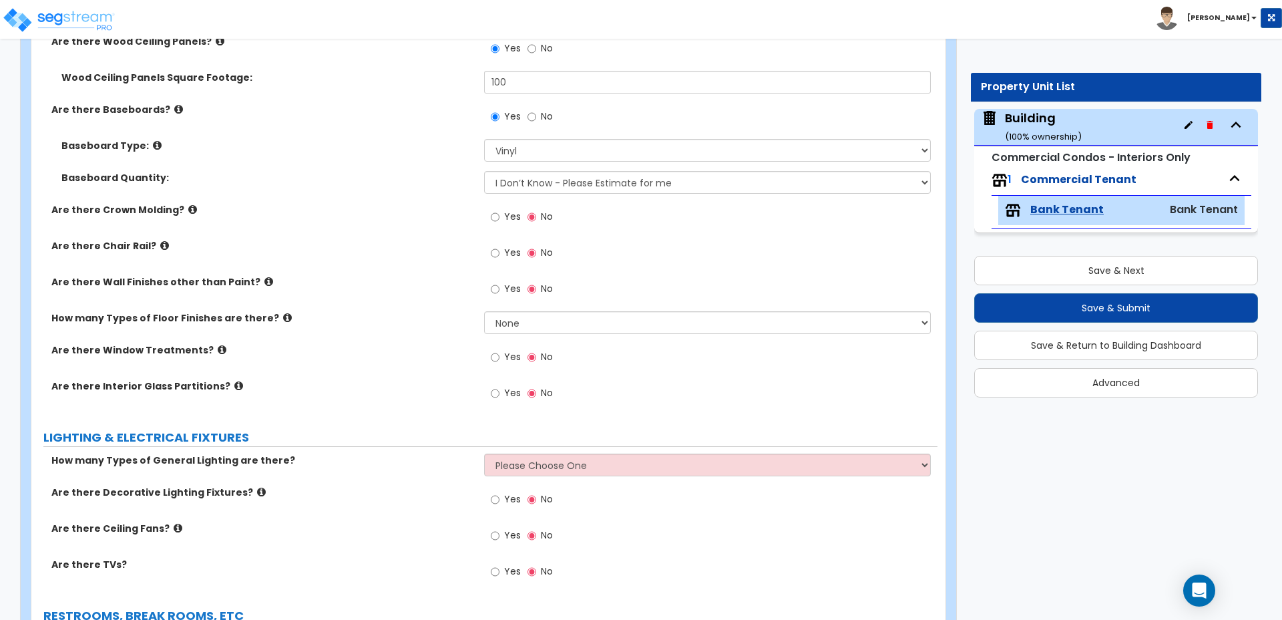
click at [514, 210] on span "Yes" at bounding box center [512, 216] width 17 height 13
click at [500, 210] on input "Yes" at bounding box center [495, 217] width 9 height 15
radio input "true"
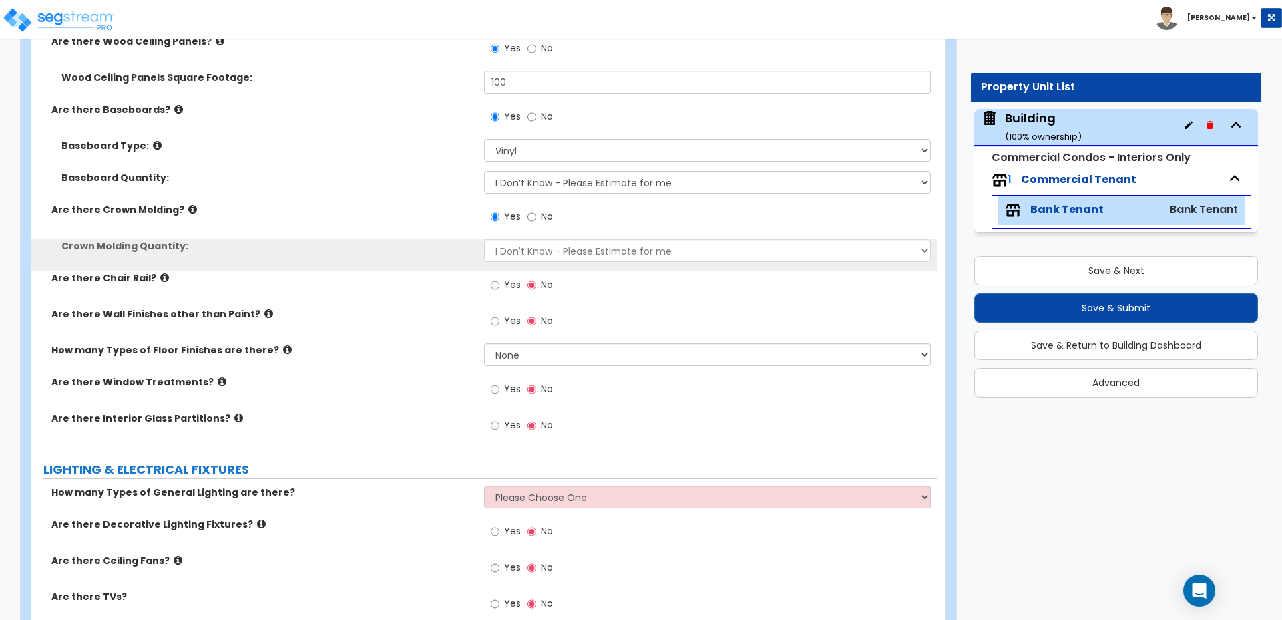
click at [512, 275] on label "Yes" at bounding box center [506, 286] width 30 height 23
click at [500, 278] on input "Yes" at bounding box center [495, 285] width 9 height 15
radio input "true"
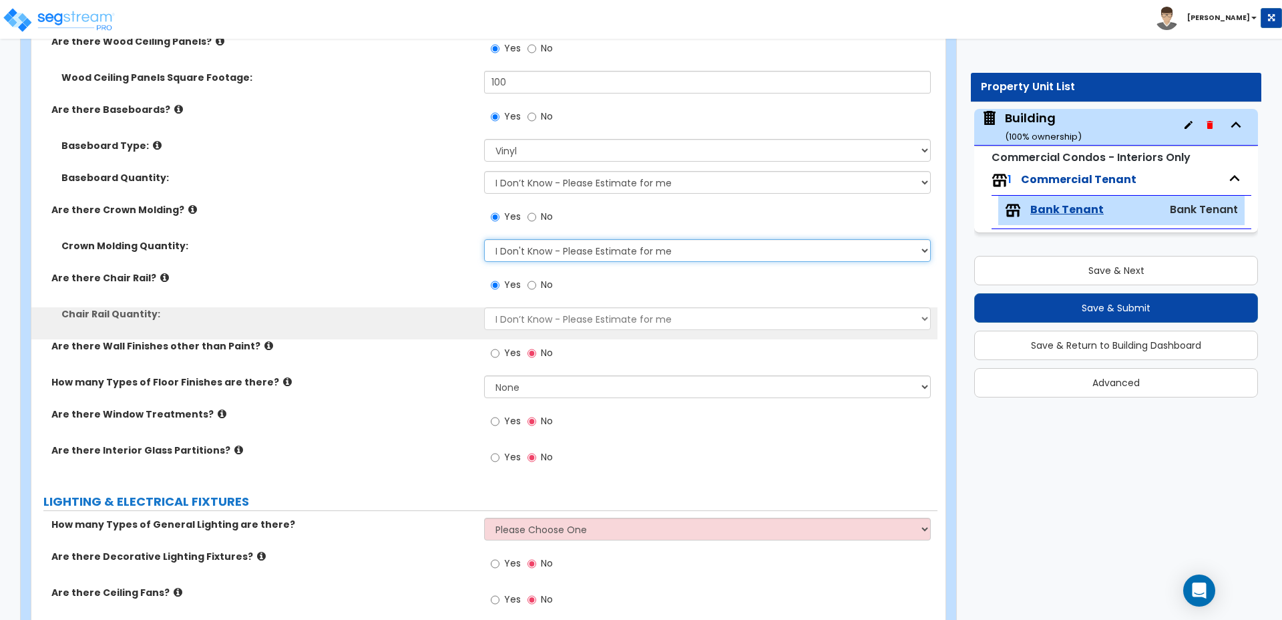
click at [537, 239] on select "I Don't Know - Please Estimate for me I want to Enter the Linear Footage" at bounding box center [707, 250] width 446 height 23
select select "1"
click at [484, 239] on select "I Don't Know - Please Estimate for me I want to Enter the Linear Footage" at bounding box center [707, 250] width 446 height 23
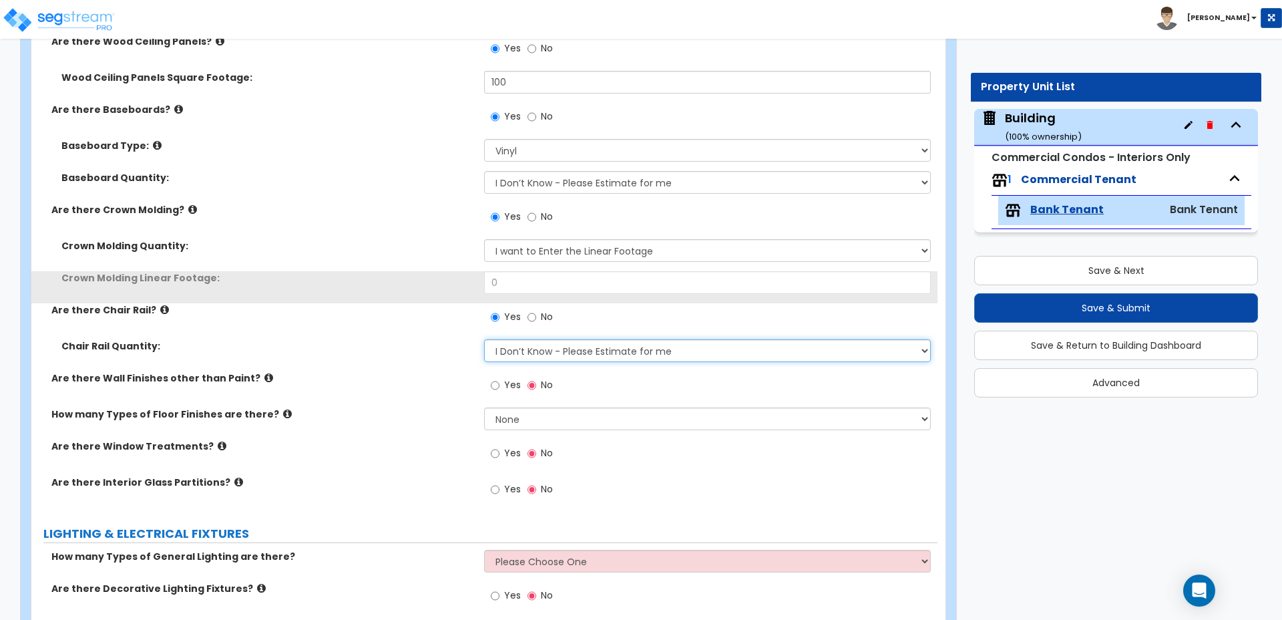
click at [577, 339] on select "I Don’t Know - Please Estimate for me I want to Enter the Linear Footage" at bounding box center [707, 350] width 446 height 23
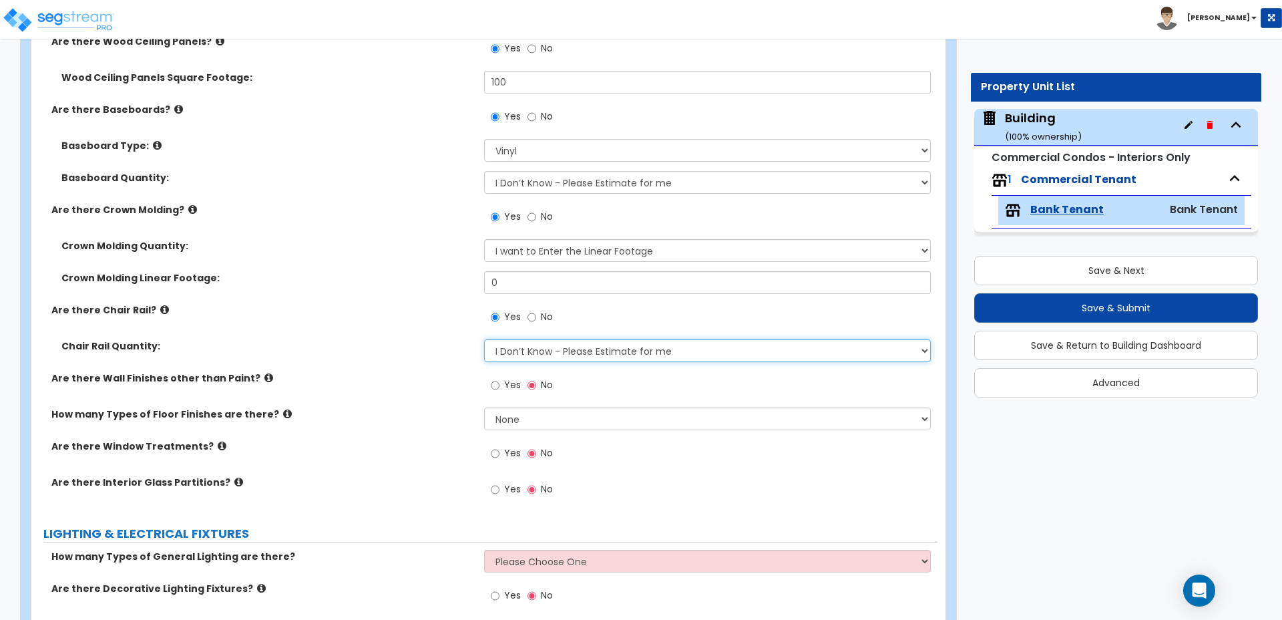
select select "1"
click at [484, 339] on select "I Don’t Know - Please Estimate for me I want to Enter the Linear Footage" at bounding box center [707, 350] width 446 height 23
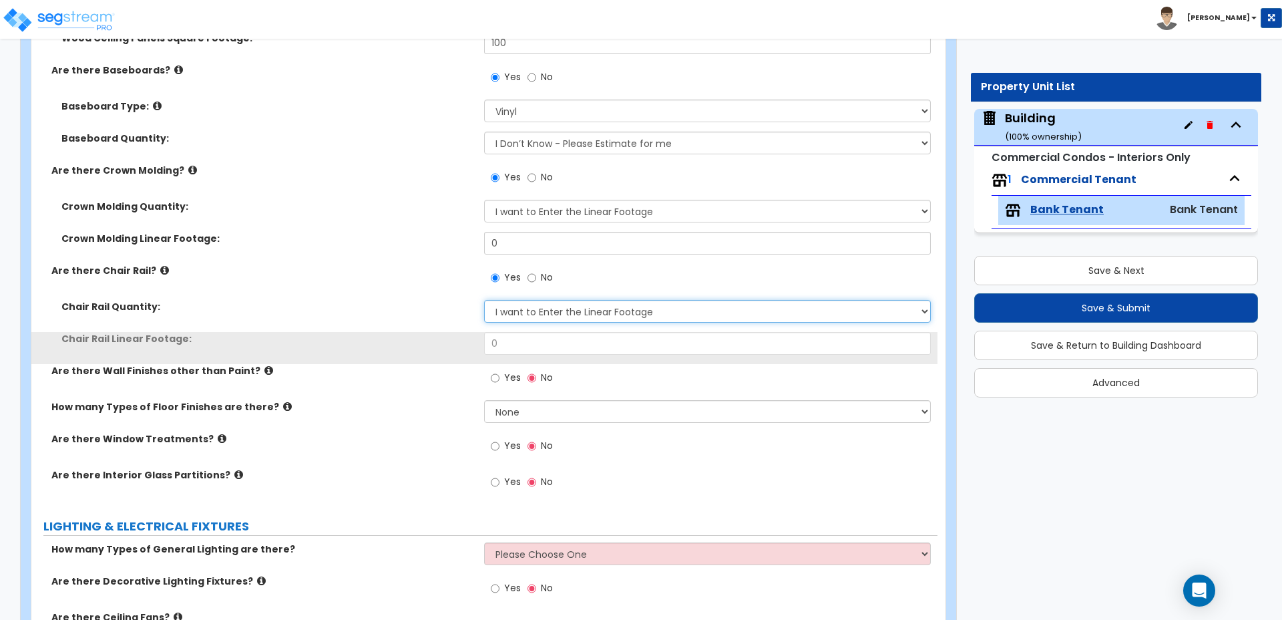
scroll to position [1529, 0]
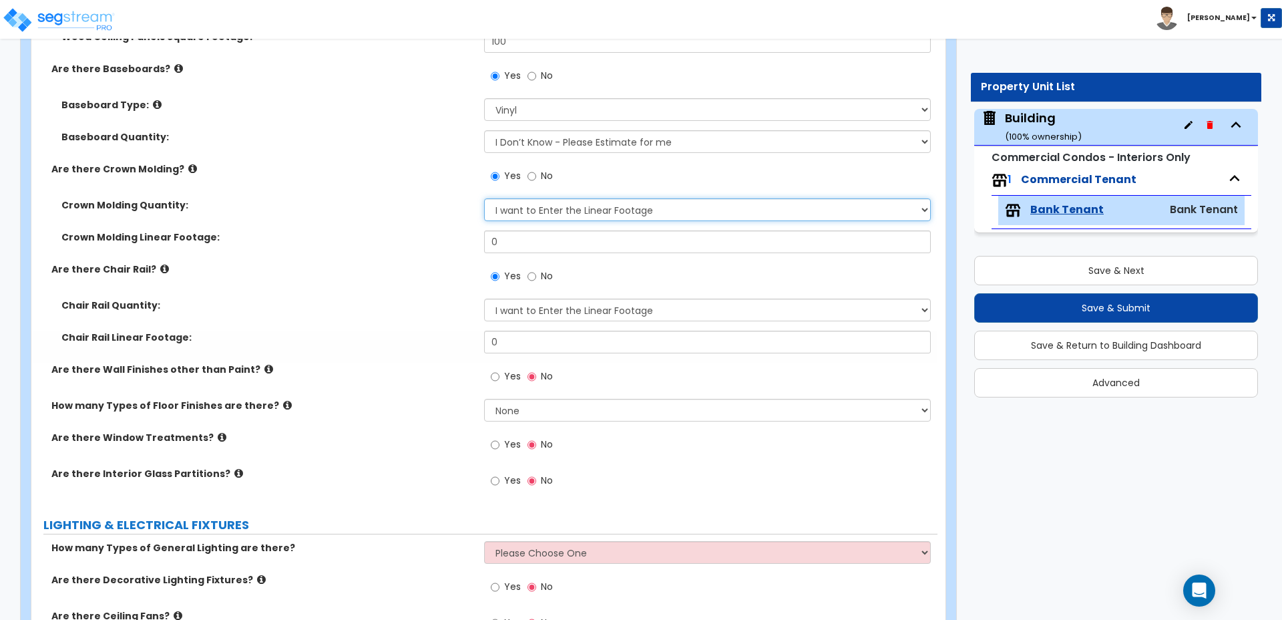
click at [534, 198] on select "I Don't Know - Please Estimate for me I want to Enter the Linear Footage" at bounding box center [707, 209] width 446 height 23
select select "0"
click at [484, 198] on select "I Don't Know - Please Estimate for me I want to Enter the Linear Footage" at bounding box center [707, 209] width 446 height 23
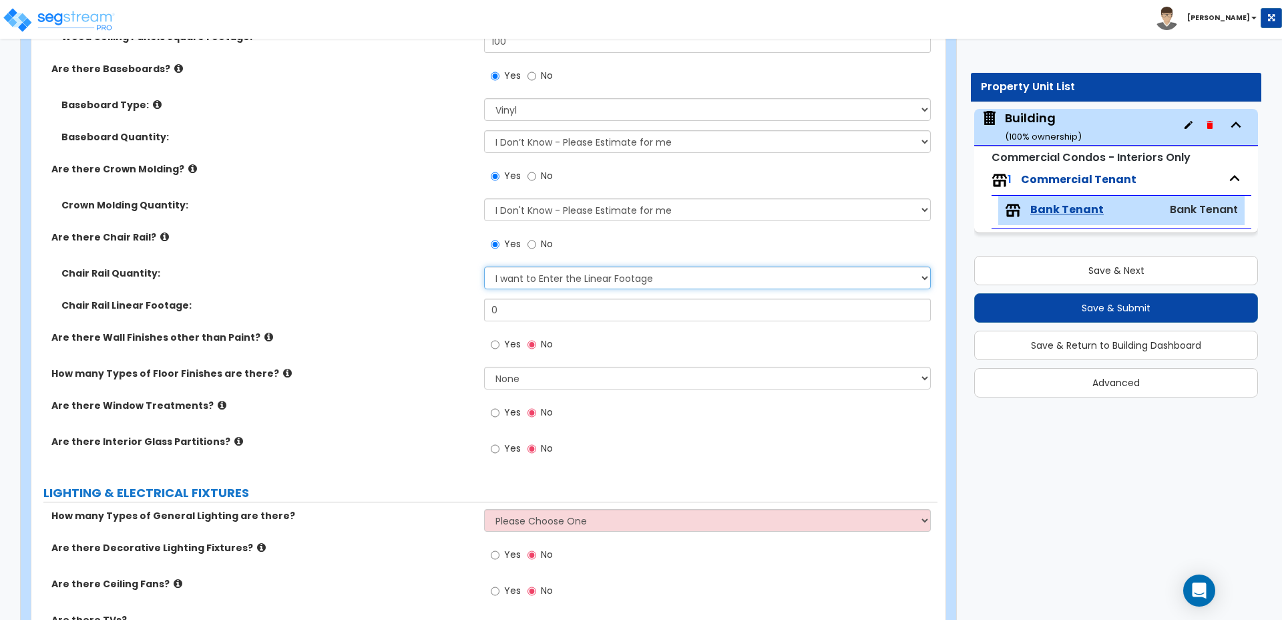
click at [592, 270] on select "I Don’t Know - Please Estimate for me I want to Enter the Linear Footage" at bounding box center [707, 277] width 446 height 23
select select "0"
click at [484, 266] on select "I Don’t Know - Please Estimate for me I want to Enter the Linear Footage" at bounding box center [707, 277] width 446 height 23
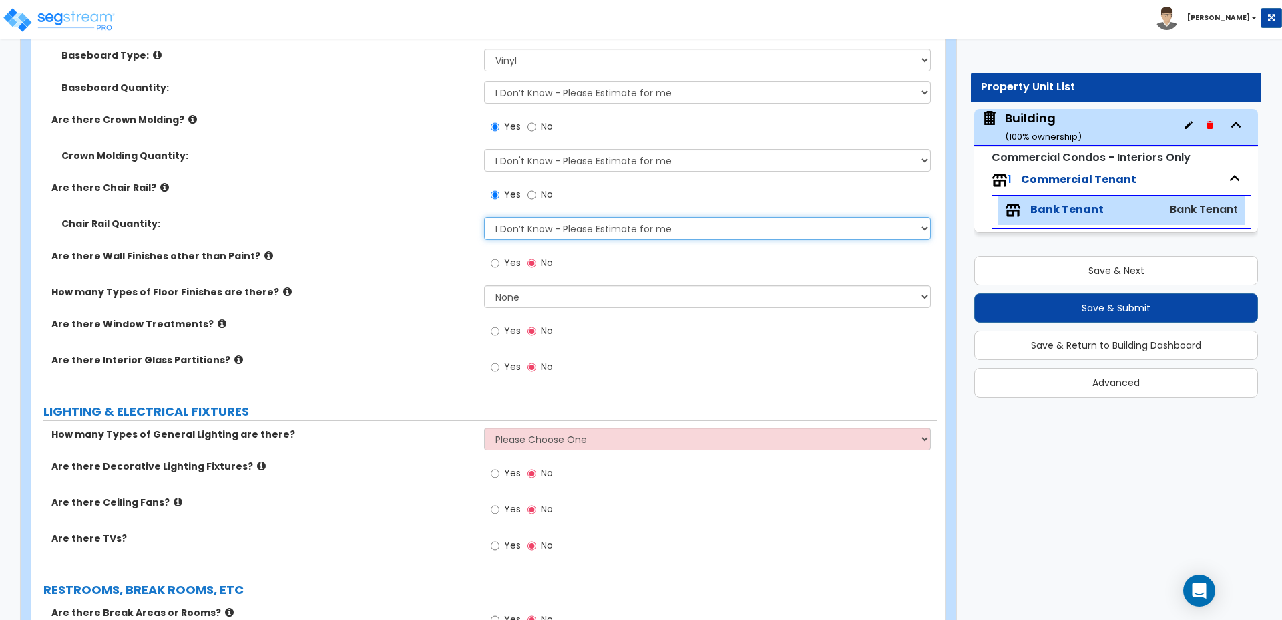
scroll to position [1584, 0]
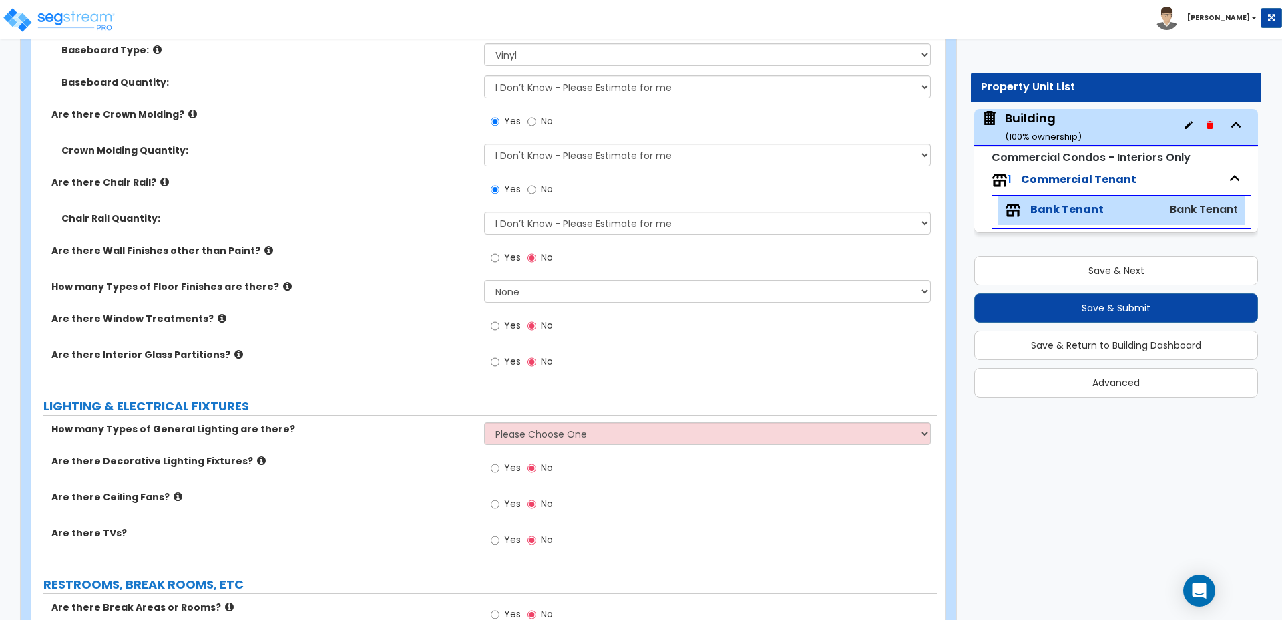
click at [504, 250] on span "Yes" at bounding box center [512, 256] width 17 height 13
click at [500, 250] on input "Yes" at bounding box center [495, 257] width 9 height 15
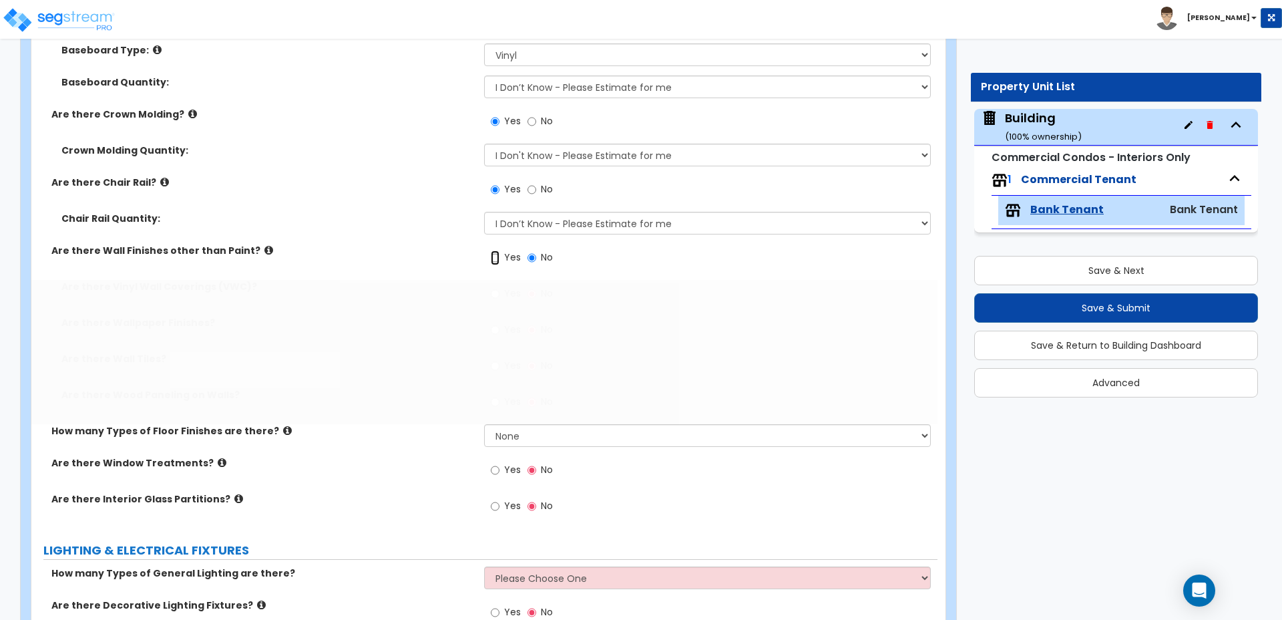
radio input "true"
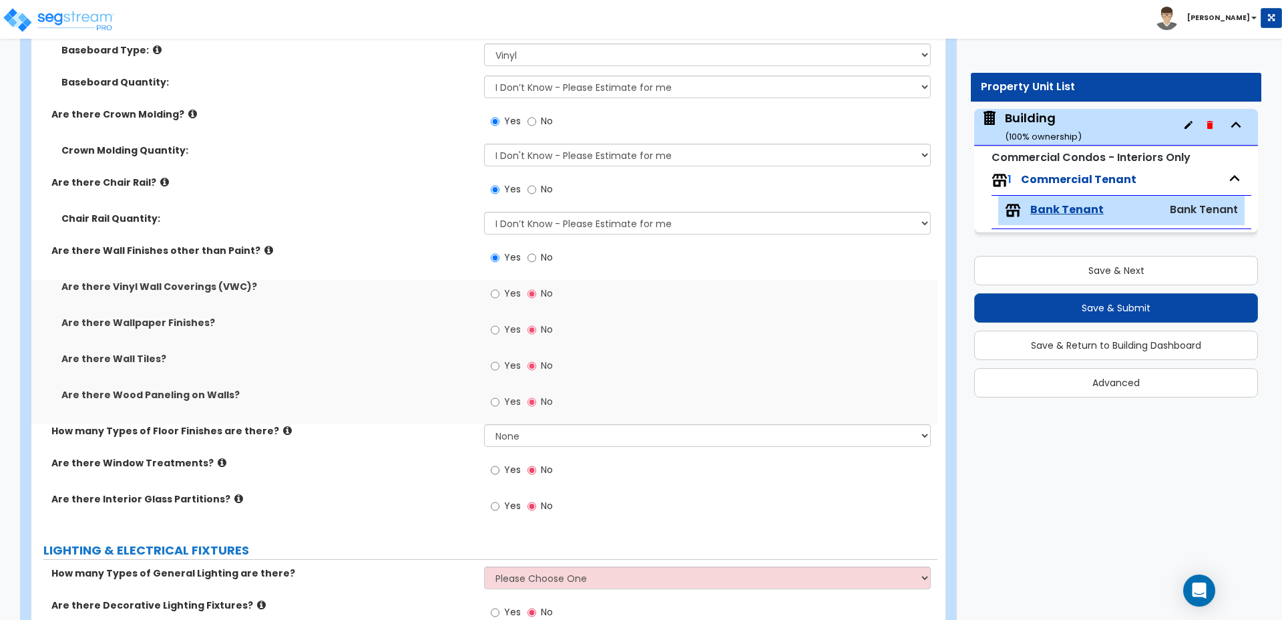
click at [264, 245] on icon at bounding box center [268, 250] width 9 height 10
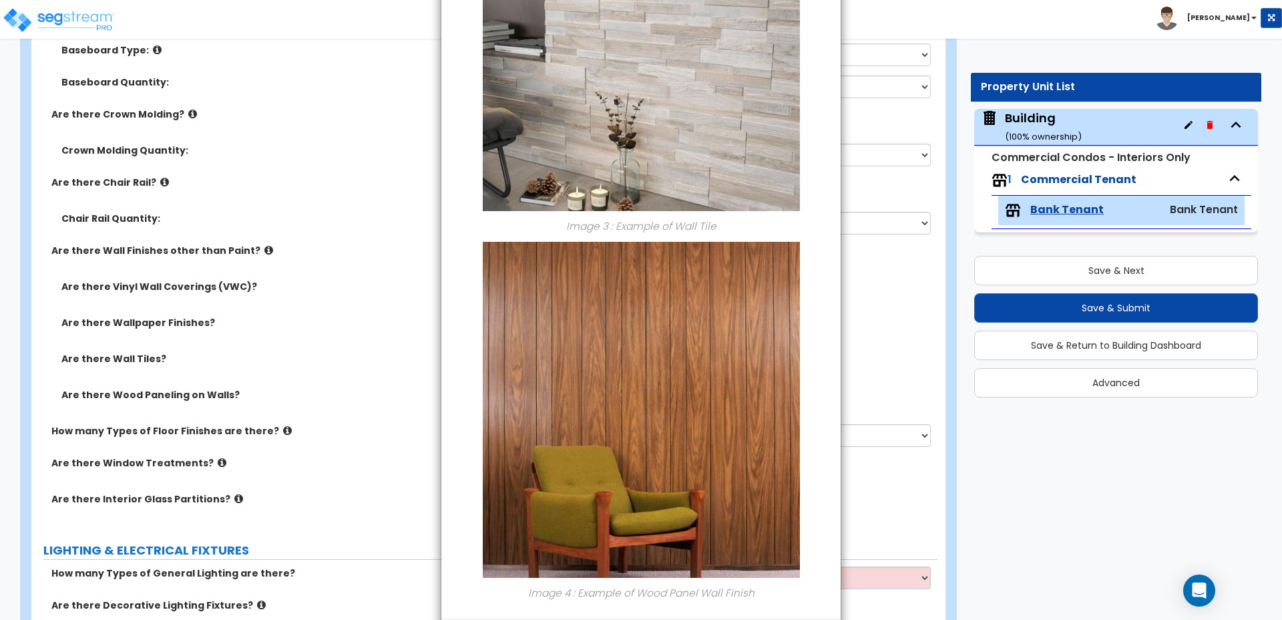
scroll to position [1013, 0]
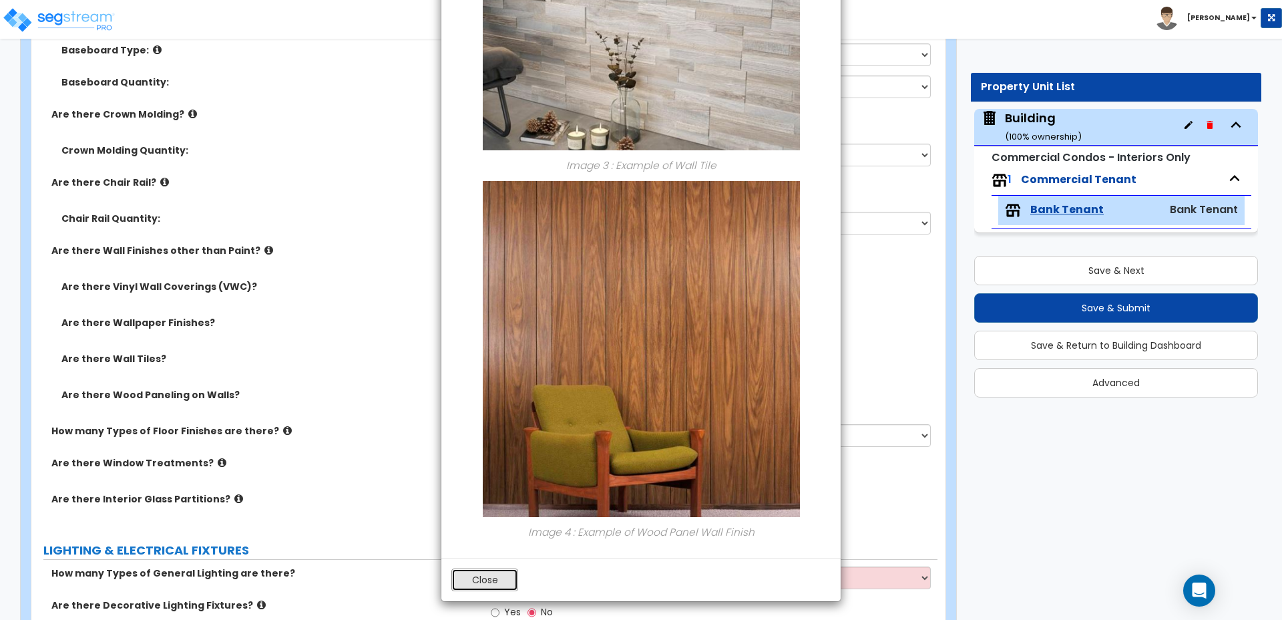
click at [472, 572] on button "Close" at bounding box center [484, 579] width 67 height 23
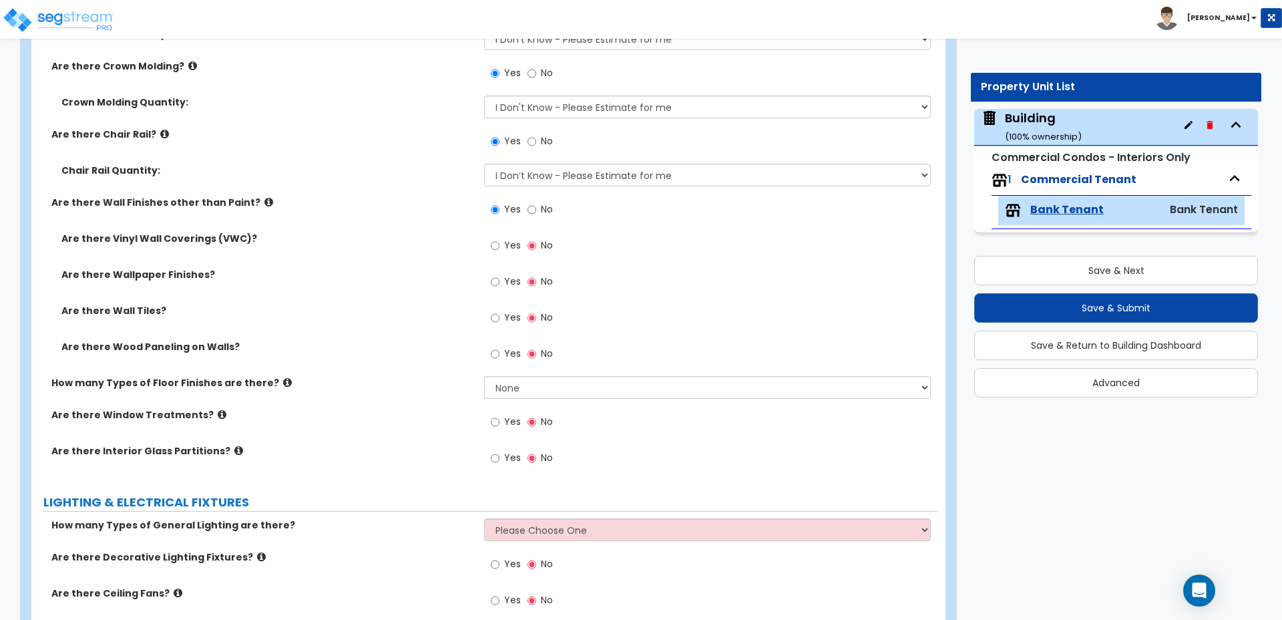
scroll to position [1644, 0]
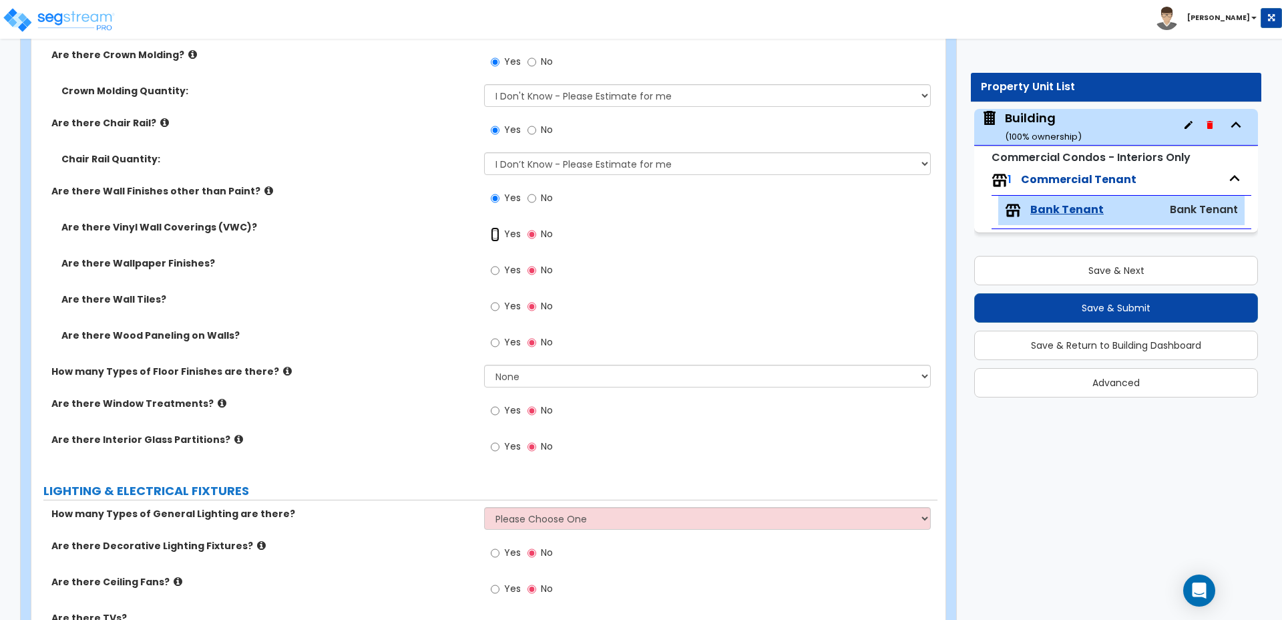
click at [498, 227] on input "Yes" at bounding box center [495, 234] width 9 height 15
radio input "true"
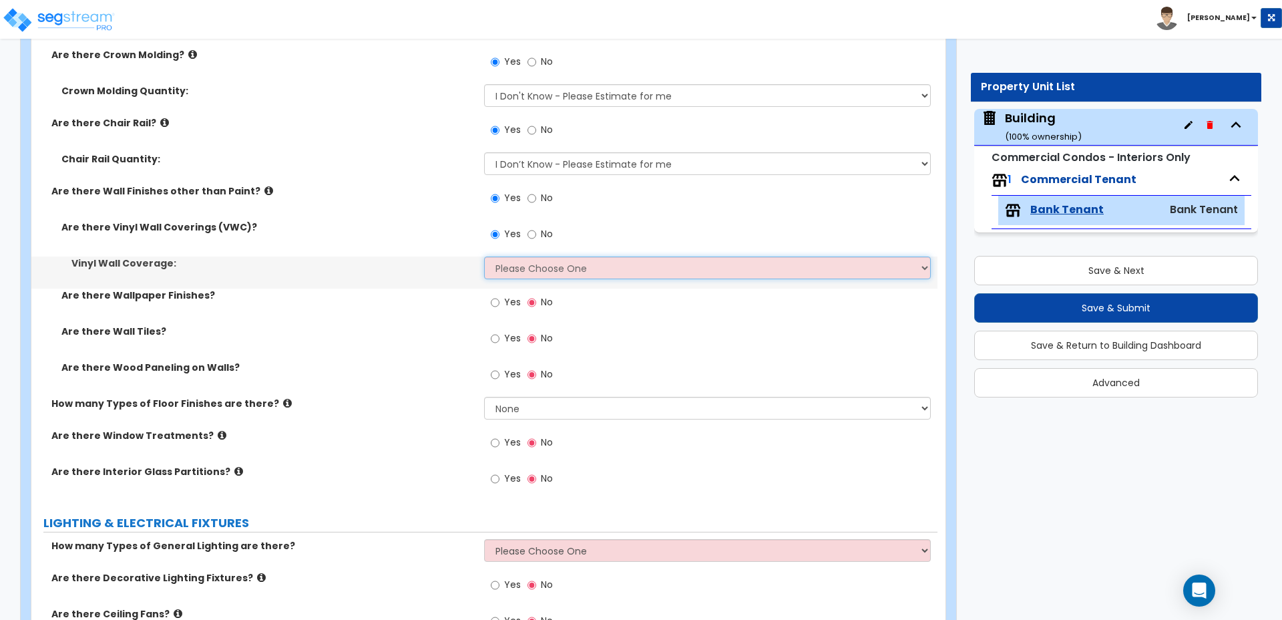
click at [545, 256] on select "Please Choose One Only a Small Portion of Walls are Covered Several Walls are C…" at bounding box center [707, 267] width 446 height 23
click at [484, 256] on select "Please Choose One Only a Small Portion of Walls are Covered Several Walls are C…" at bounding box center [707, 267] width 446 height 23
click at [543, 256] on select "Please Choose One Only a Small Portion of Walls are Covered Several Walls are C…" at bounding box center [707, 267] width 446 height 23
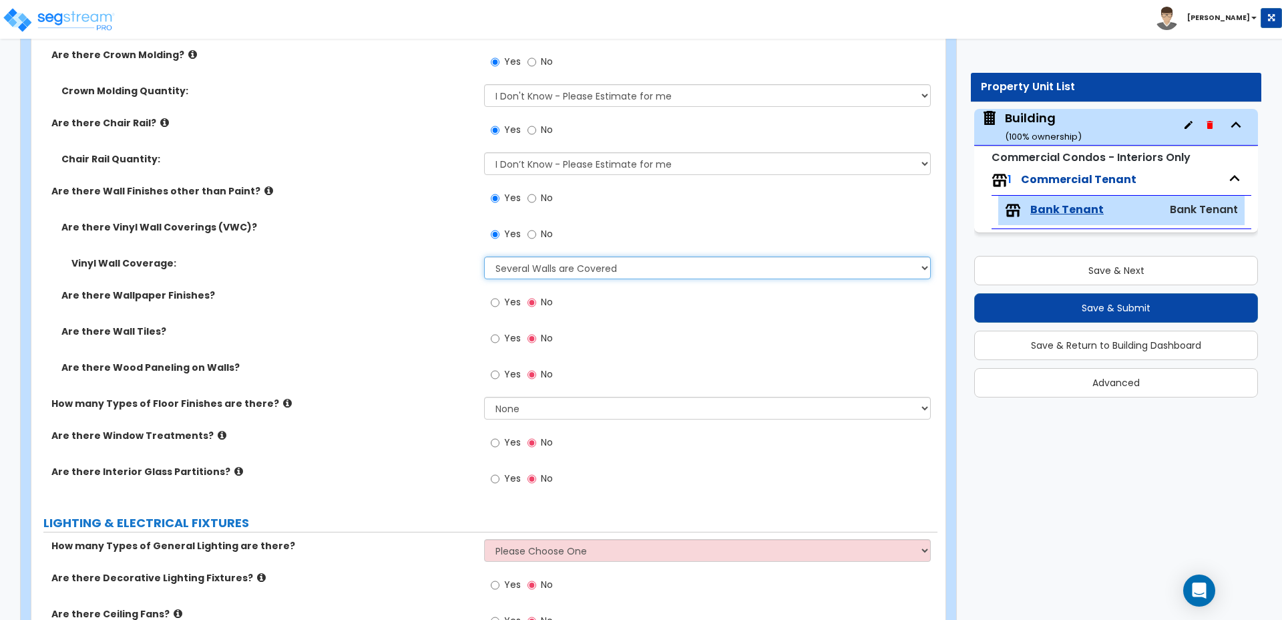
click at [484, 256] on select "Please Choose One Only a Small Portion of Walls are Covered Several Walls are C…" at bounding box center [707, 267] width 446 height 23
click at [547, 256] on select "Please Choose One Only a Small Portion of Walls are Covered Several Walls are C…" at bounding box center [707, 267] width 446 height 23
click at [484, 256] on select "Please Choose One Only a Small Portion of Walls are Covered Several Walls are C…" at bounding box center [707, 267] width 446 height 23
click at [557, 256] on select "Please Choose One Only a Small Portion of Walls are Covered Several Walls are C…" at bounding box center [707, 267] width 446 height 23
click at [484, 256] on select "Please Choose One Only a Small Portion of Walls are Covered Several Walls are C…" at bounding box center [707, 267] width 446 height 23
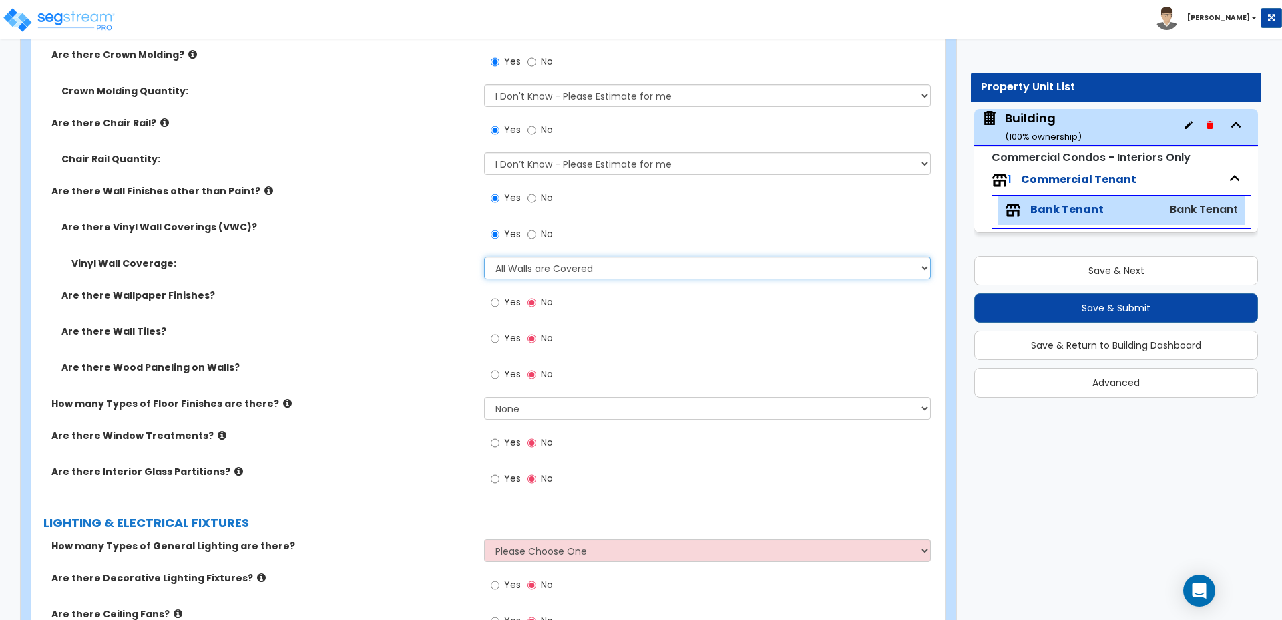
click at [572, 256] on select "Please Choose One Only a Small Portion of Walls are Covered Several Walls are C…" at bounding box center [707, 267] width 446 height 23
click at [484, 256] on select "Please Choose One Only a Small Portion of Walls are Covered Several Walls are C…" at bounding box center [707, 267] width 446 height 23
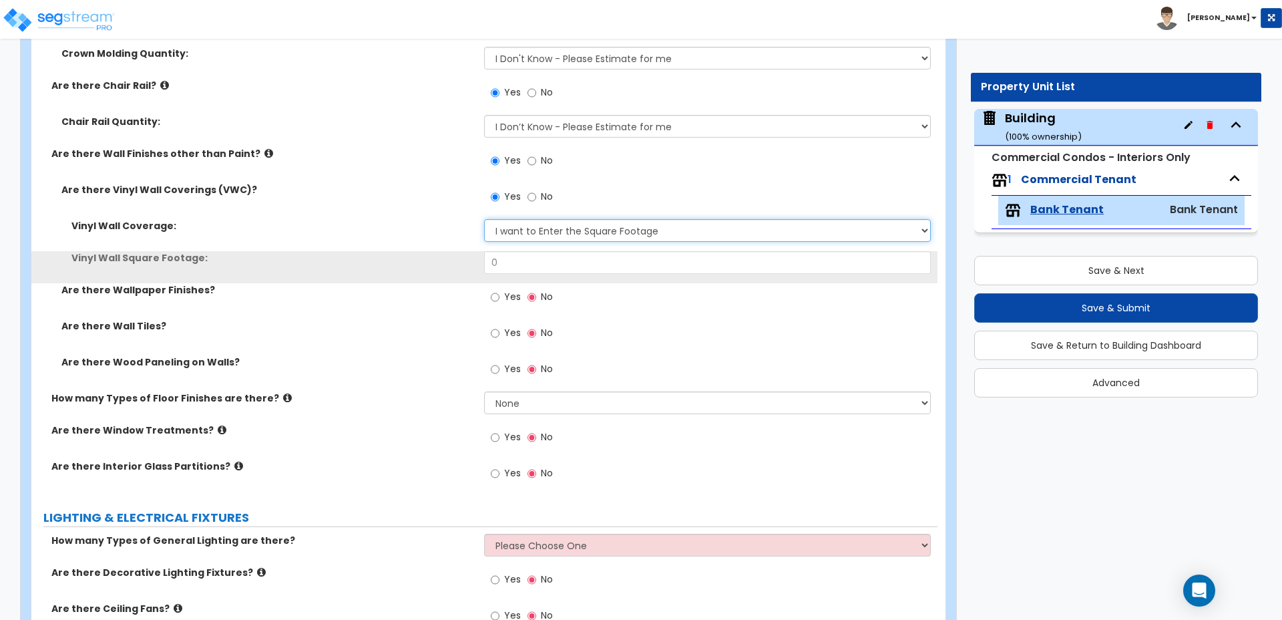
scroll to position [1688, 0]
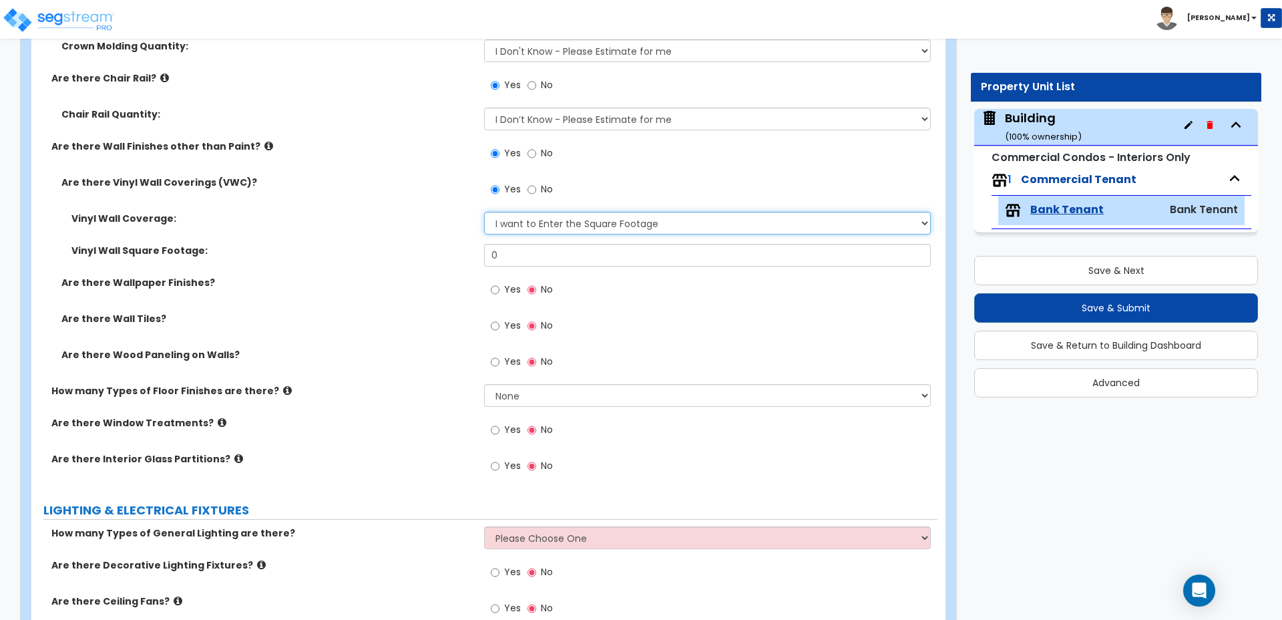
click at [540, 212] on select "Please Choose One Only a Small Portion of Walls are Covered Several Walls are C…" at bounding box center [707, 223] width 446 height 23
select select "1"
click at [484, 212] on select "Please Choose One Only a Small Portion of Walls are Covered Several Walls are C…" at bounding box center [707, 223] width 446 height 23
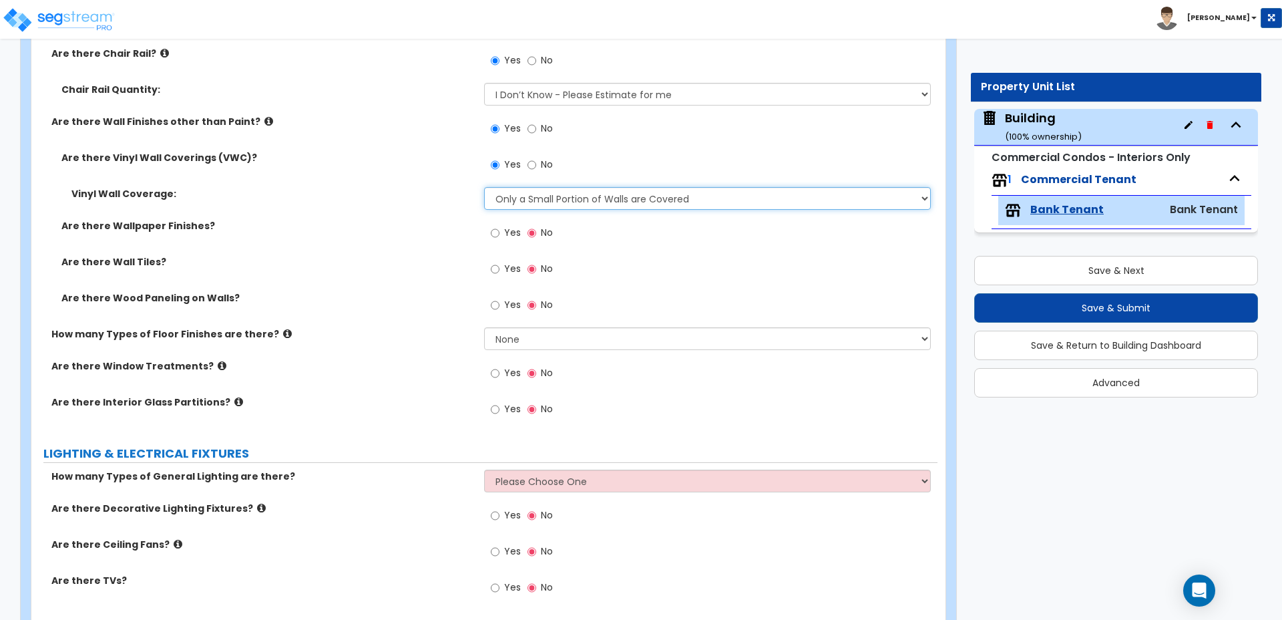
scroll to position [1714, 0]
click at [509, 225] on span "Yes" at bounding box center [512, 231] width 17 height 13
click at [500, 225] on input "Yes" at bounding box center [495, 232] width 9 height 15
radio input "true"
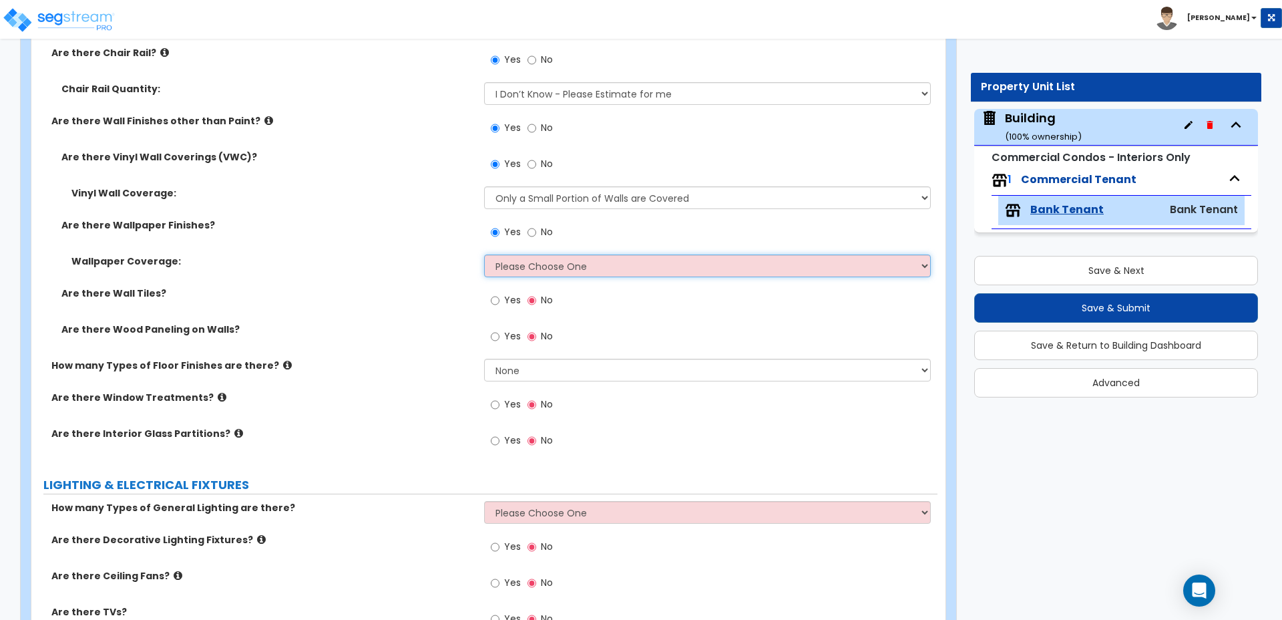
click at [531, 254] on select "Please Choose One Only a Small Portion of Walls are Covered Several Walls are C…" at bounding box center [707, 265] width 446 height 23
click at [484, 254] on select "Please Choose One Only a Small Portion of Walls are Covered Several Walls are C…" at bounding box center [707, 265] width 446 height 23
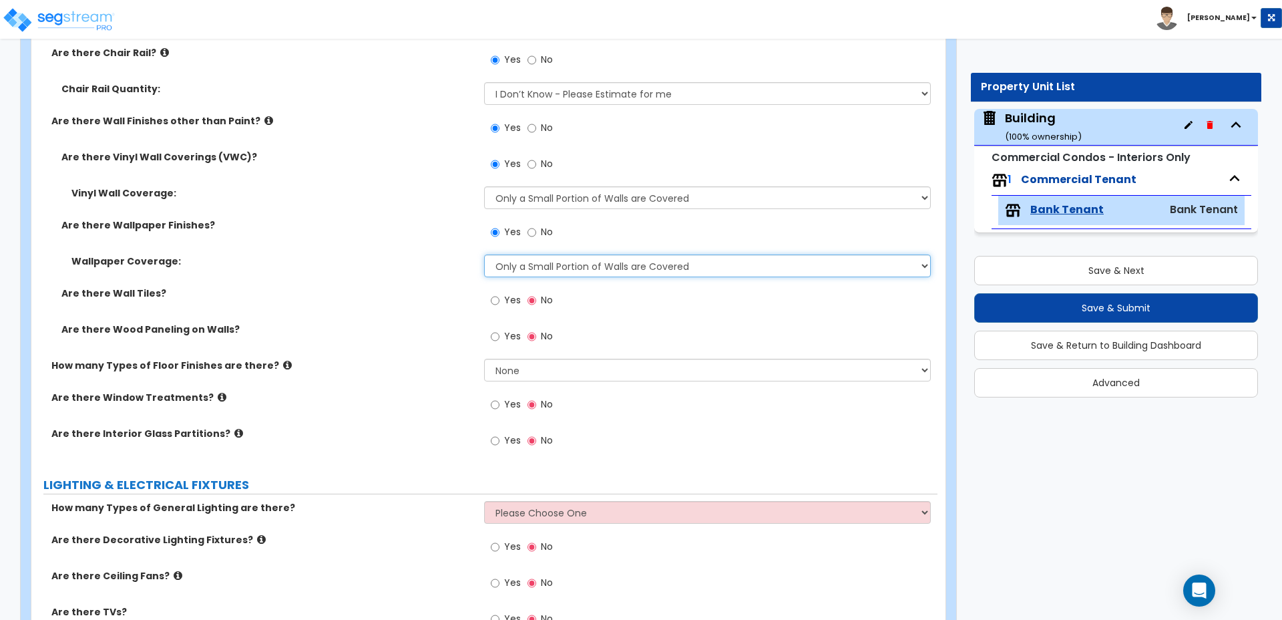
click at [536, 254] on select "Please Choose One Only a Small Portion of Walls are Covered Several Walls are C…" at bounding box center [707, 265] width 446 height 23
click at [484, 254] on select "Please Choose One Only a Small Portion of Walls are Covered Several Walls are C…" at bounding box center [707, 265] width 446 height 23
click at [526, 254] on select "Please Choose One Only a Small Portion of Walls are Covered Several Walls are C…" at bounding box center [707, 265] width 446 height 23
click at [484, 254] on select "Please Choose One Only a Small Portion of Walls are Covered Several Walls are C…" at bounding box center [707, 265] width 446 height 23
click at [518, 254] on select "Please Choose One Only a Small Portion of Walls are Covered Several Walls are C…" at bounding box center [707, 265] width 446 height 23
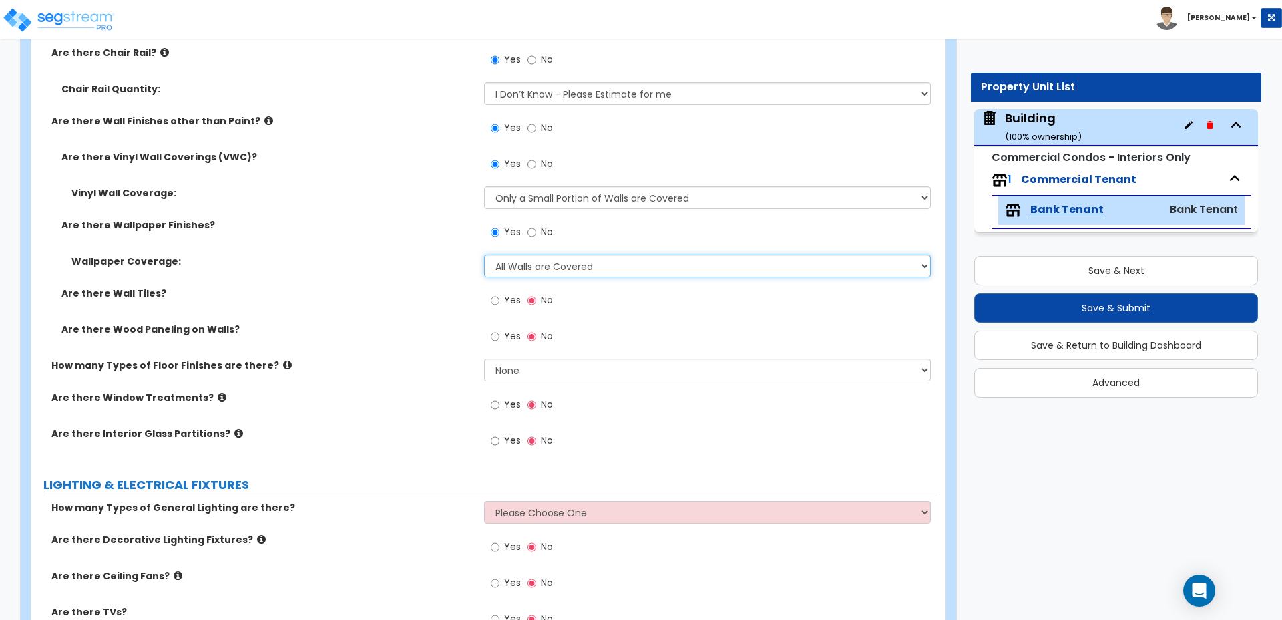
click at [484, 254] on select "Please Choose One Only a Small Portion of Walls are Covered Several Walls are C…" at bounding box center [707, 265] width 446 height 23
click at [546, 254] on select "Please Choose One Only a Small Portion of Walls are Covered Several Walls are C…" at bounding box center [707, 265] width 446 height 23
select select "5"
click at [484, 254] on select "Please Choose One Only a Small Portion of Walls are Covered Several Walls are C…" at bounding box center [707, 265] width 446 height 23
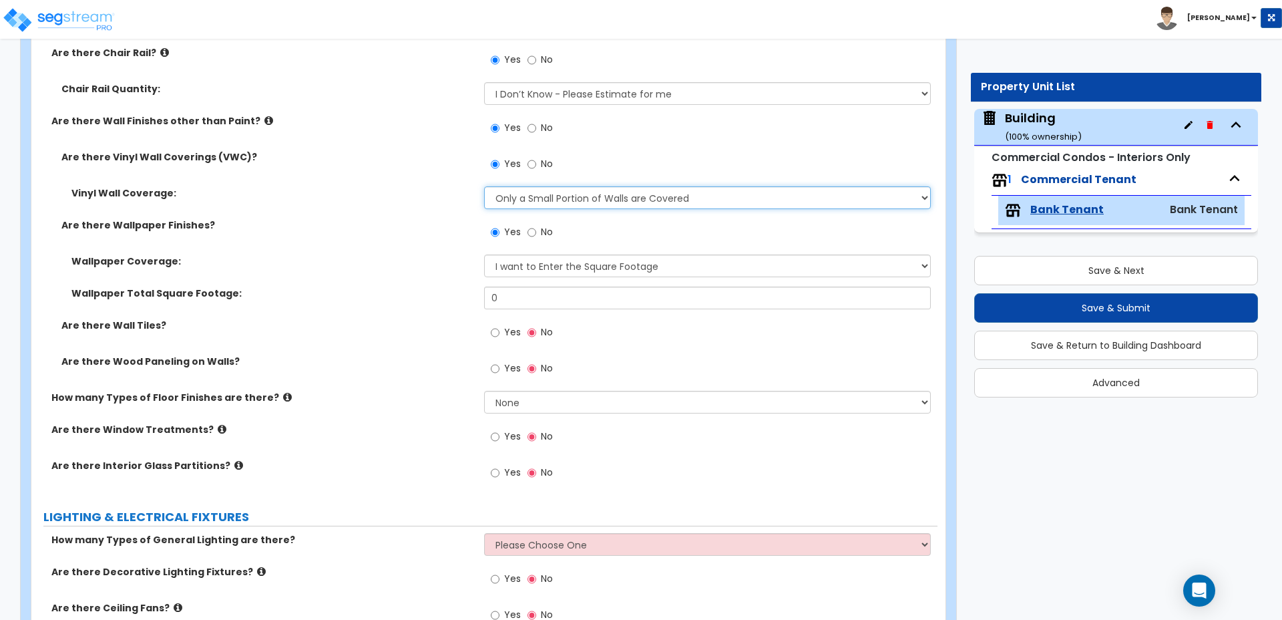
click at [576, 186] on select "Please Choose One Only a Small Portion of Walls are Covered Several Walls are C…" at bounding box center [707, 197] width 446 height 23
click at [484, 186] on select "Please Choose One Only a Small Portion of Walls are Covered Several Walls are C…" at bounding box center [707, 197] width 446 height 23
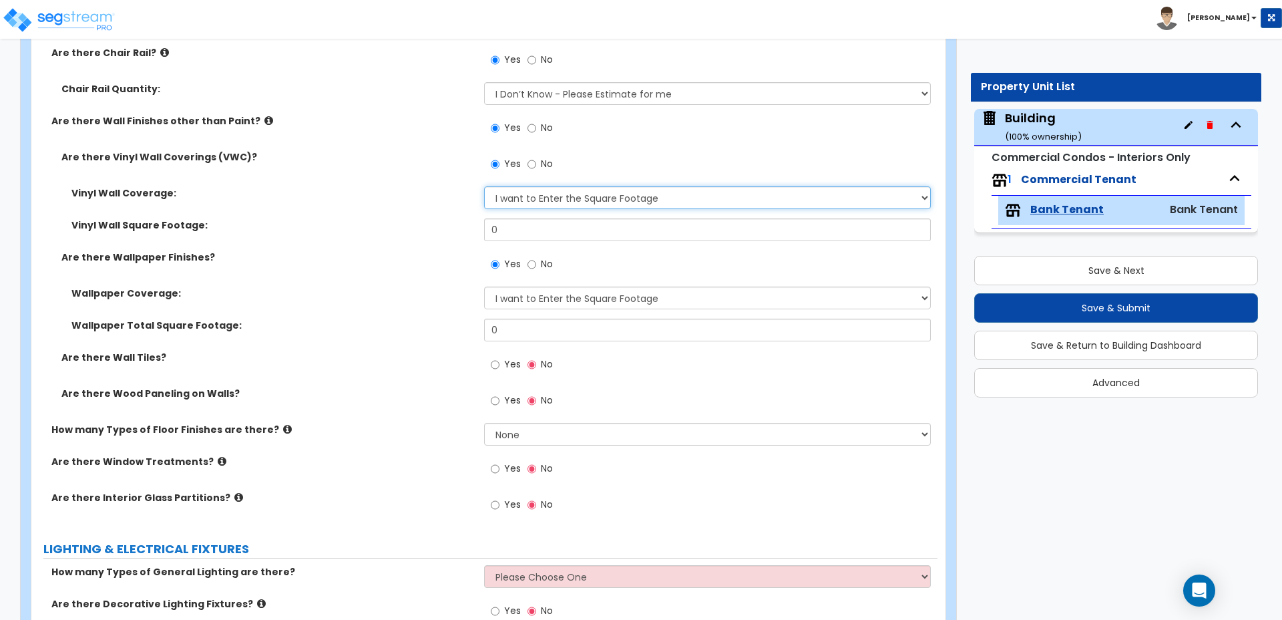
click at [541, 186] on select "Please Choose One Only a Small Portion of Walls are Covered Several Walls are C…" at bounding box center [707, 197] width 446 height 23
select select "1"
click at [484, 186] on select "Please Choose One Only a Small Portion of Walls are Covered Several Walls are C…" at bounding box center [707, 197] width 446 height 23
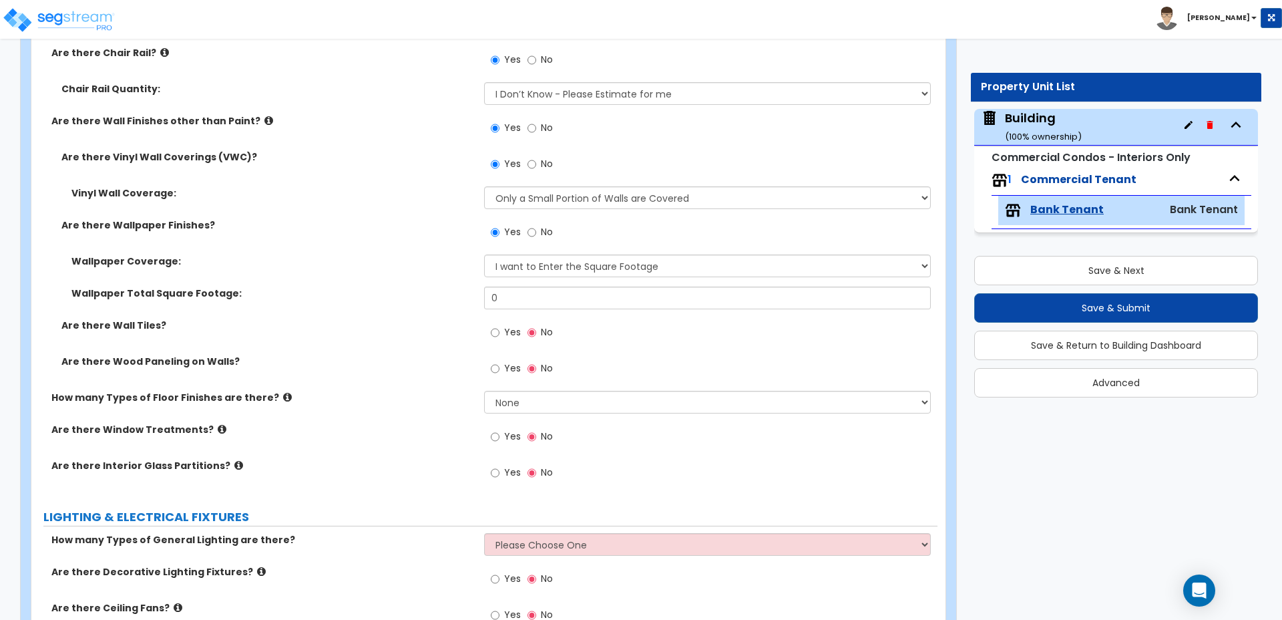
click at [561, 262] on div "Wallpaper Coverage: Please Choose One Only a Small Portion of Walls are Covered…" at bounding box center [484, 270] width 906 height 32
click at [557, 254] on select "Please Choose One Only a Small Portion of Walls are Covered Several Walls are C…" at bounding box center [707, 265] width 446 height 23
select select "1"
click at [484, 254] on select "Please Choose One Only a Small Portion of Walls are Covered Several Walls are C…" at bounding box center [707, 265] width 446 height 23
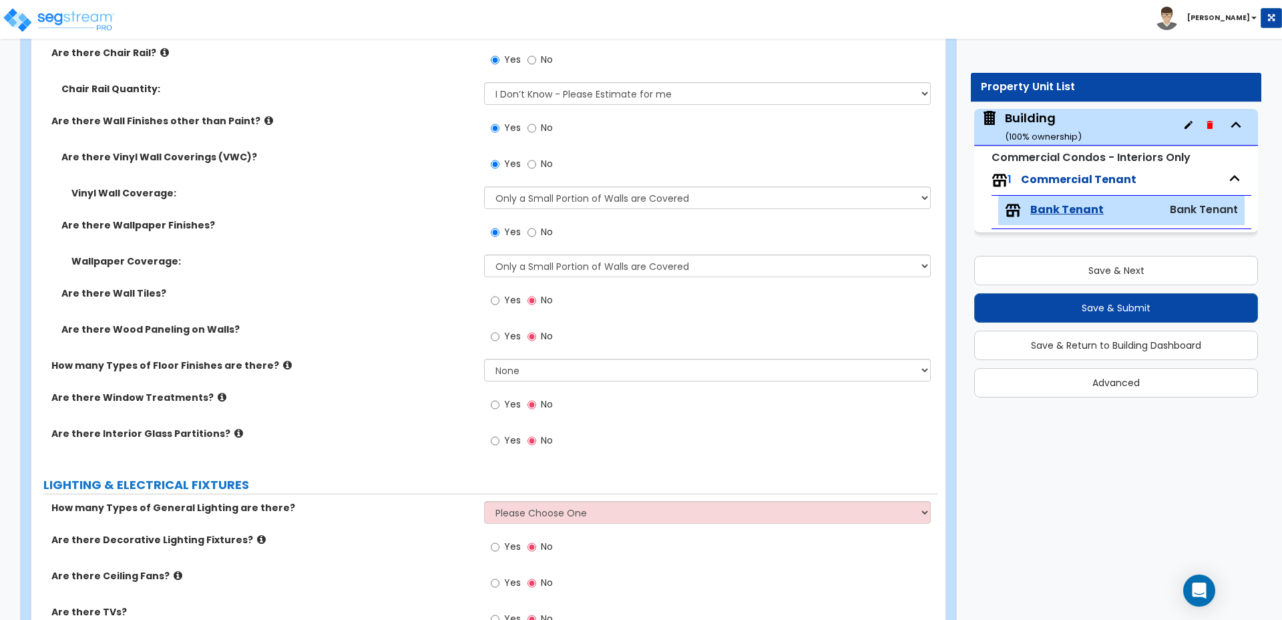
click at [514, 291] on label "Yes" at bounding box center [506, 302] width 30 height 23
click at [500, 293] on input "Yes" at bounding box center [495, 300] width 9 height 15
radio input "true"
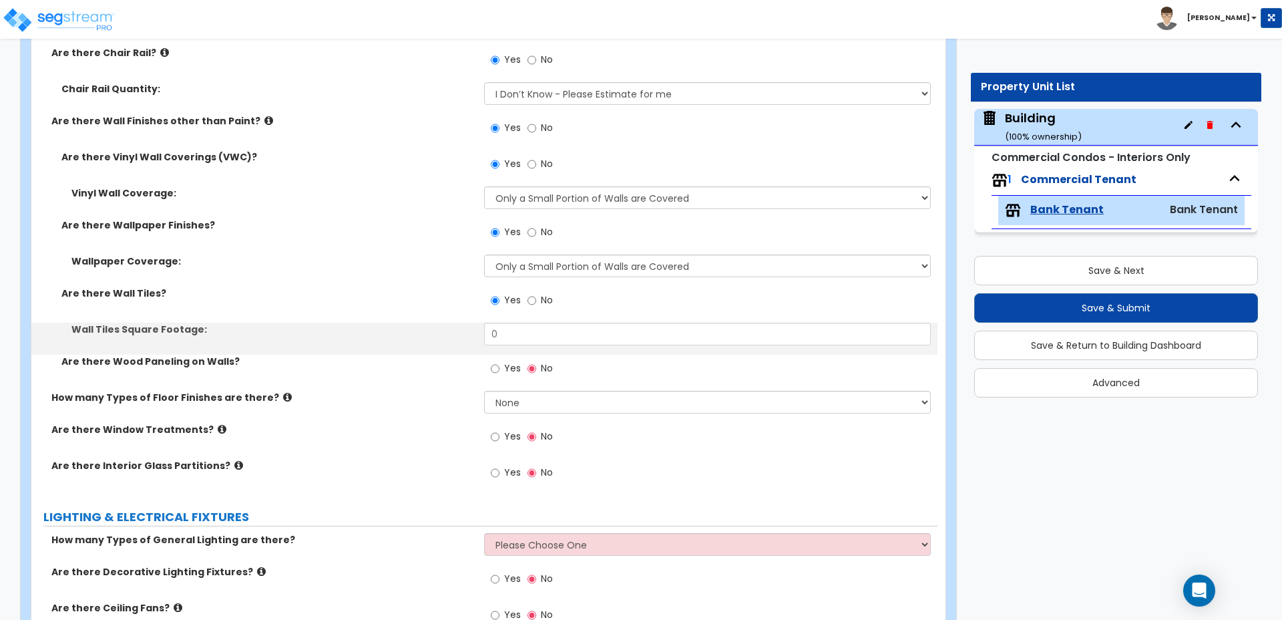
drag, startPoint x: 547, startPoint y: 333, endPoint x: 518, endPoint y: 328, distance: 29.1
click at [519, 329] on div "Wall Tiles Square Footage: 0" at bounding box center [484, 339] width 906 height 32
drag, startPoint x: 524, startPoint y: 318, endPoint x: 458, endPoint y: 302, distance: 68.7
click at [460, 302] on div "Are there Vinyl Wall Coverings (VWC)? Yes No Vinyl Wall Coverage: Please Choose…" at bounding box center [484, 270] width 886 height 240
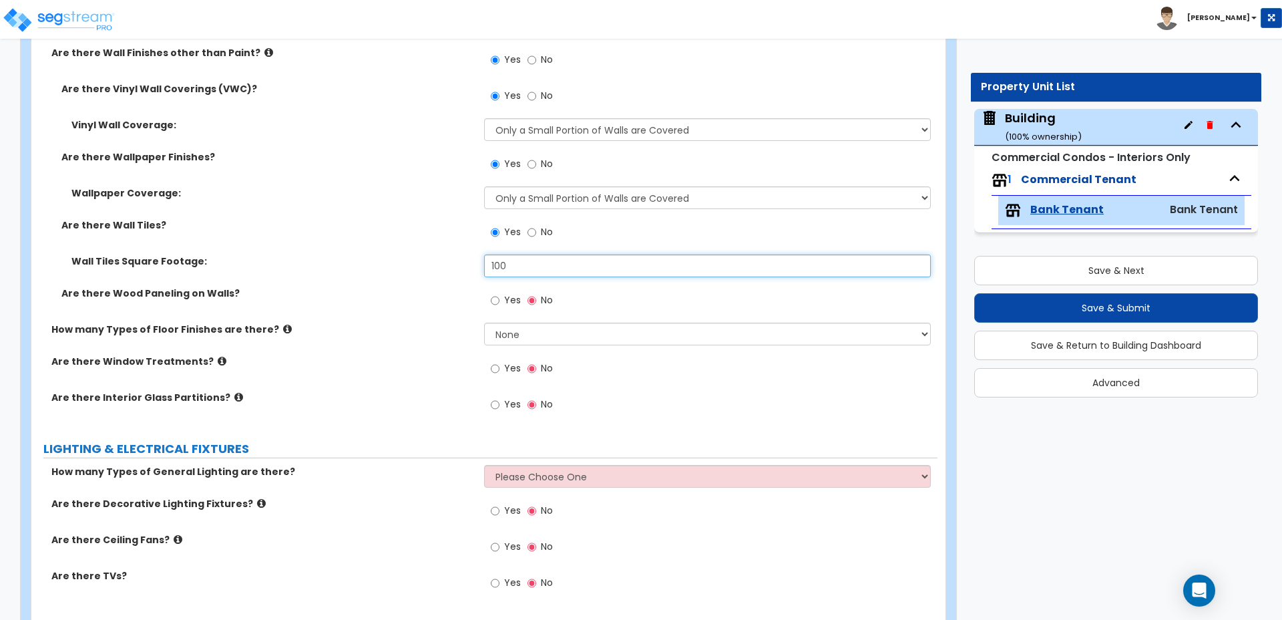
scroll to position [1785, 0]
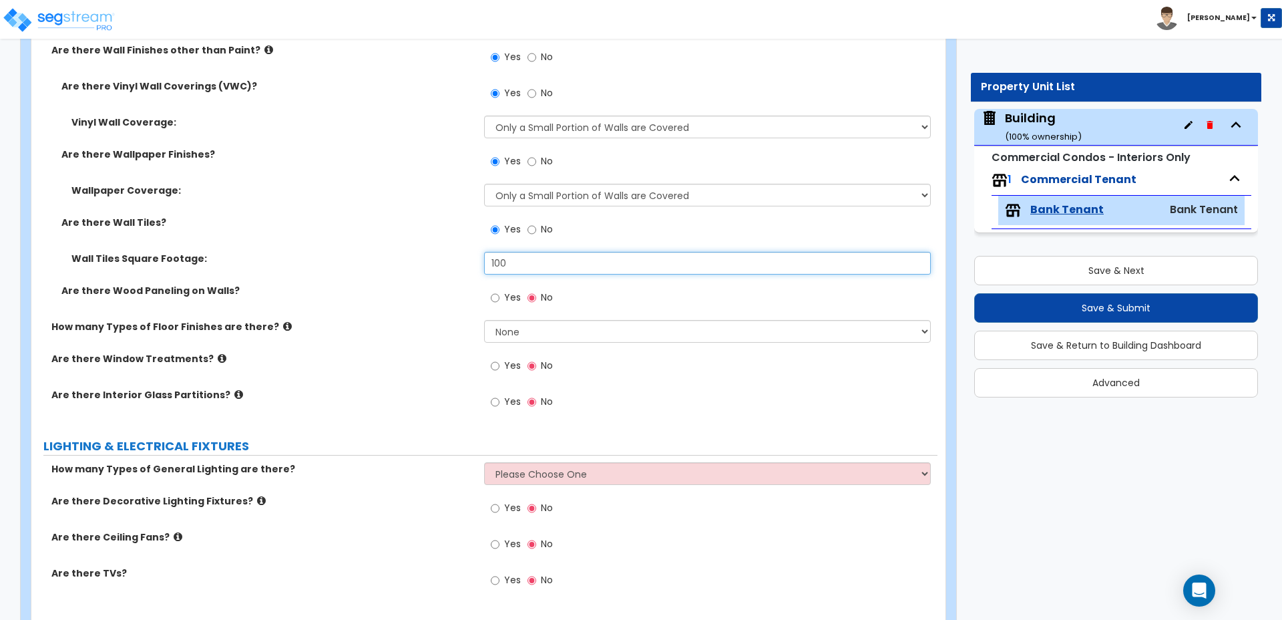
type input "100"
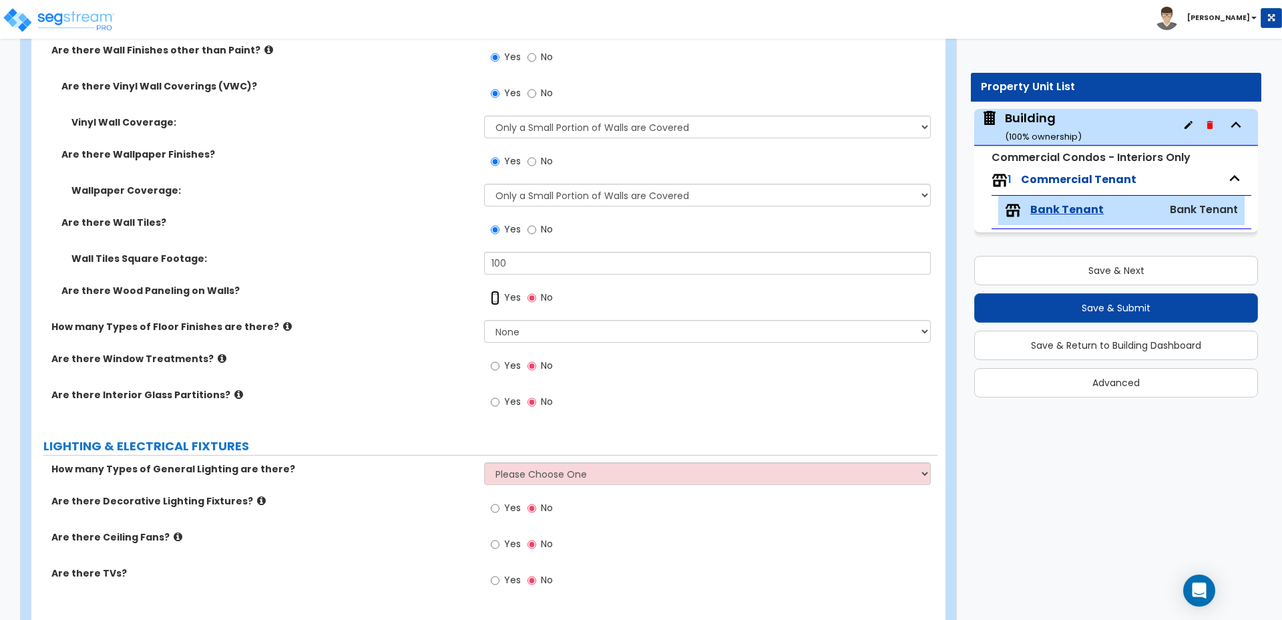
click at [494, 291] on input "Yes" at bounding box center [495, 298] width 9 height 15
radio input "true"
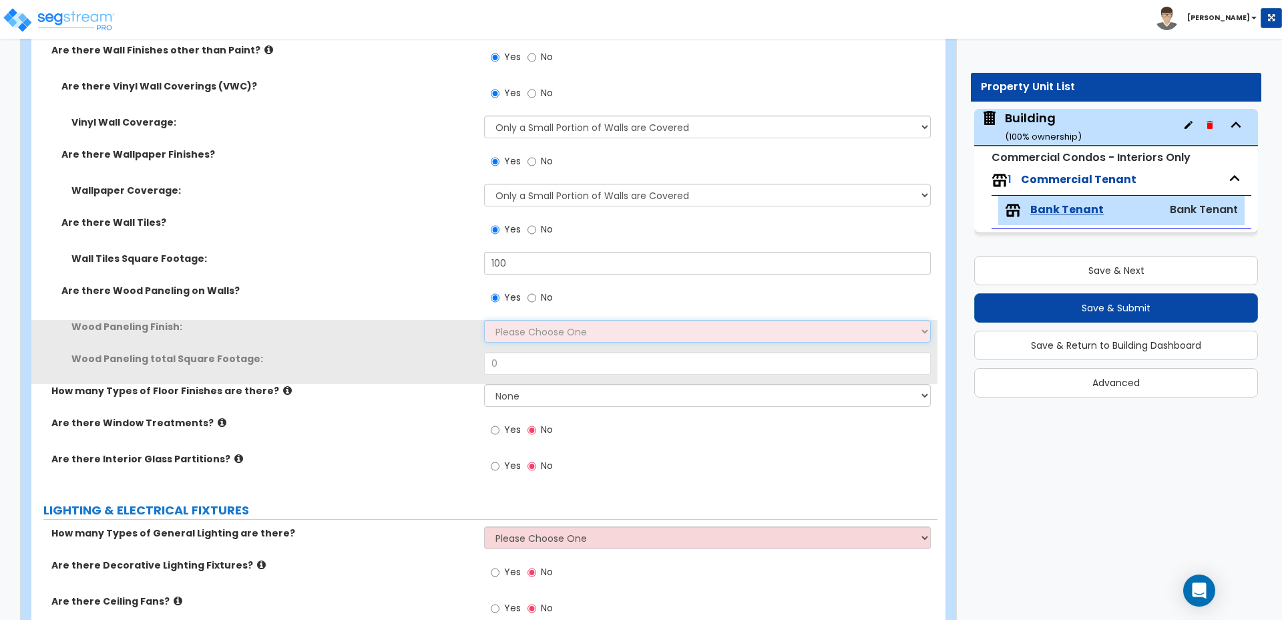
click at [538, 320] on select "Please Choose One Birch Mahogany Oak or Cherry Rosewood Teak I Don't Know, Plea…" at bounding box center [707, 331] width 446 height 23
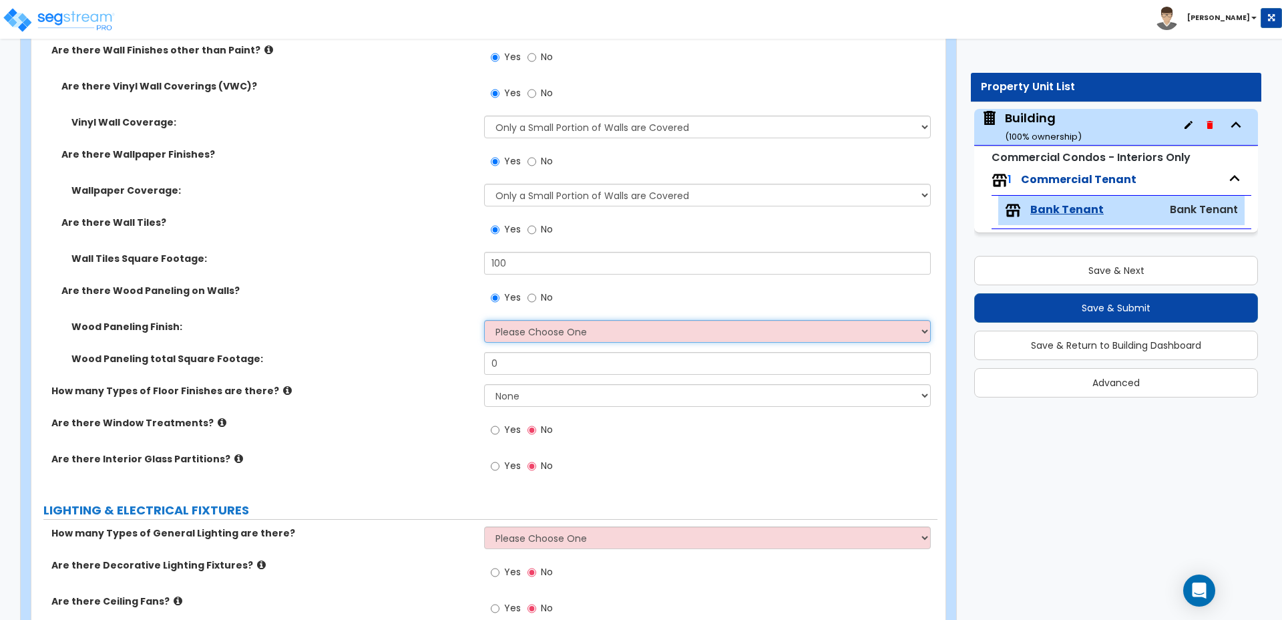
select select "3"
click at [484, 320] on select "Please Choose One Birch Mahogany Oak or Cherry Rosewood Teak I Don't Know, Plea…" at bounding box center [707, 331] width 446 height 23
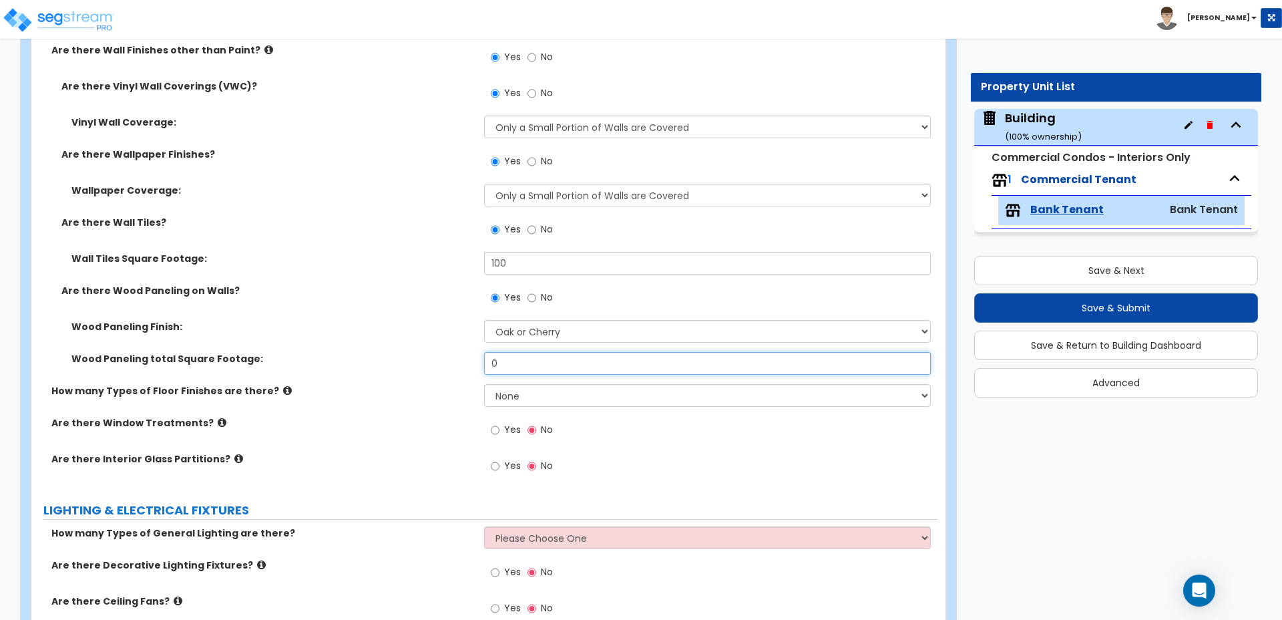
drag, startPoint x: 538, startPoint y: 350, endPoint x: 438, endPoint y: 333, distance: 100.9
click at [441, 334] on div "Wood Paneling Finish: Please Choose One Birch Mahogany Oak or Cherry Rosewood T…" at bounding box center [484, 352] width 886 height 64
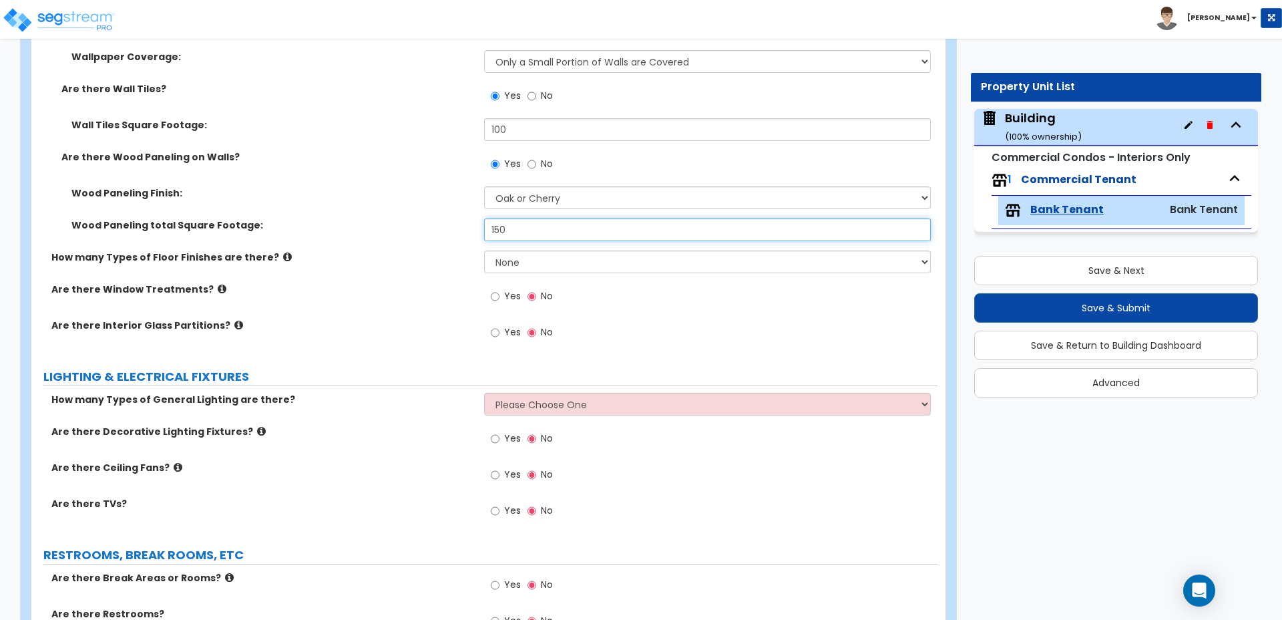
scroll to position [1920, 0]
type input "150"
click at [283, 250] on icon at bounding box center [287, 255] width 9 height 10
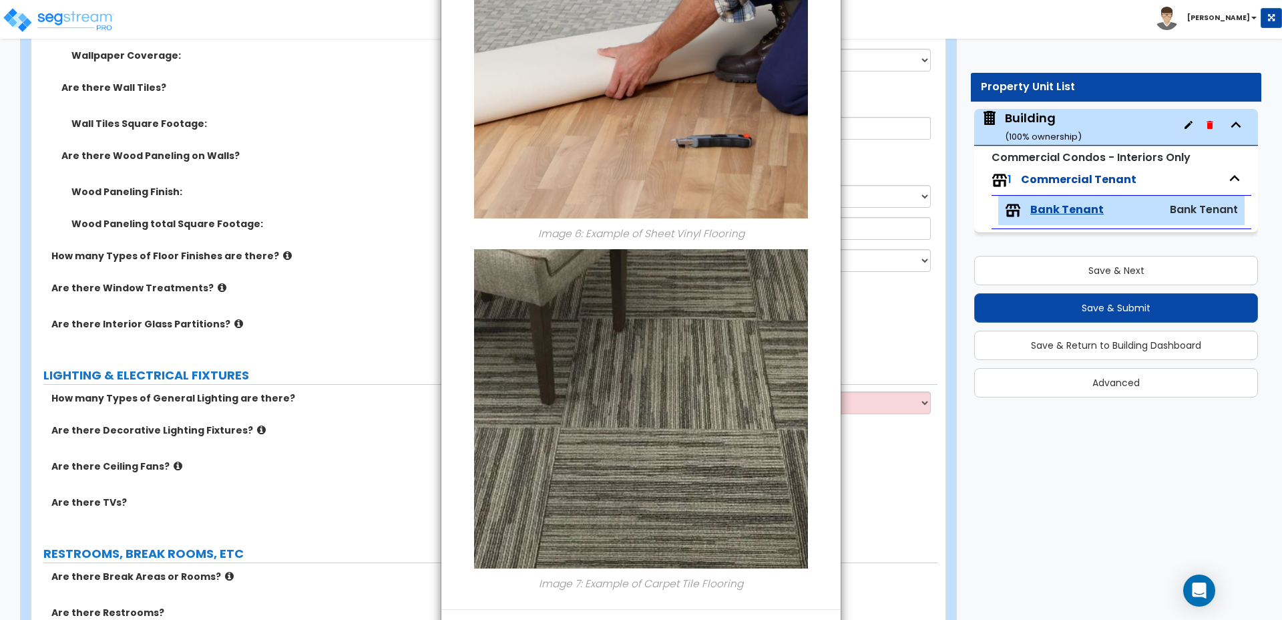
scroll to position [1595, 0]
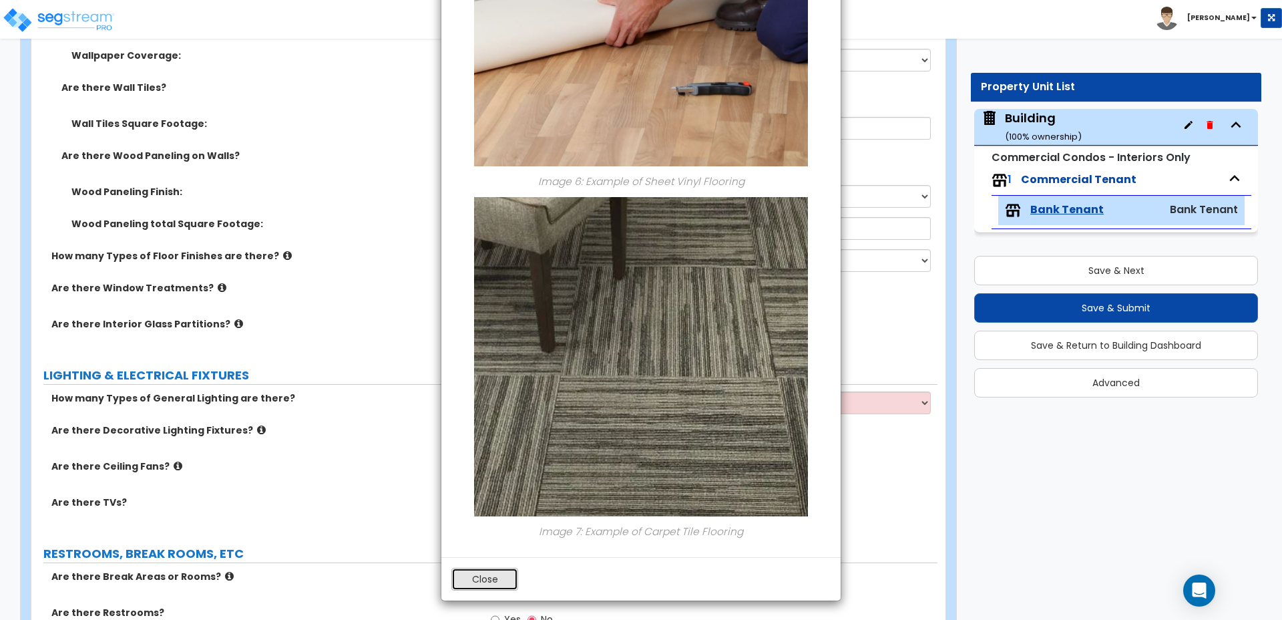
click at [502, 580] on button "Close" at bounding box center [484, 579] width 67 height 23
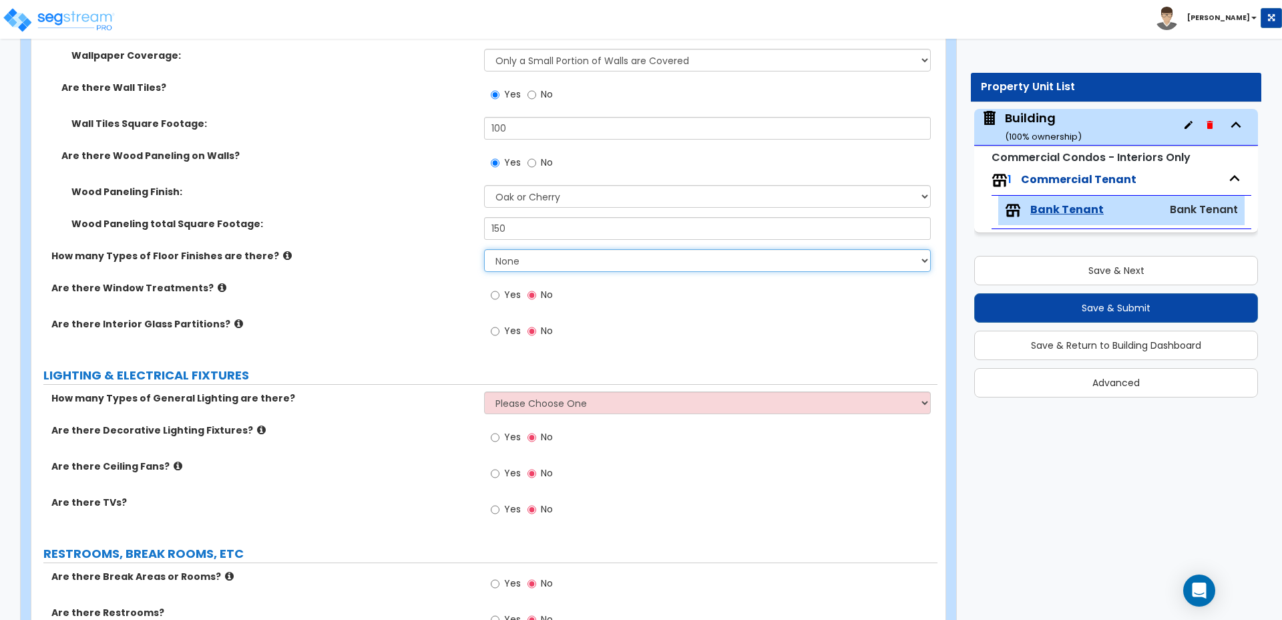
click at [622, 249] on select "None 1 2 3 4" at bounding box center [707, 260] width 446 height 23
click at [484, 249] on select "None 1 2 3 4" at bounding box center [707, 260] width 446 height 23
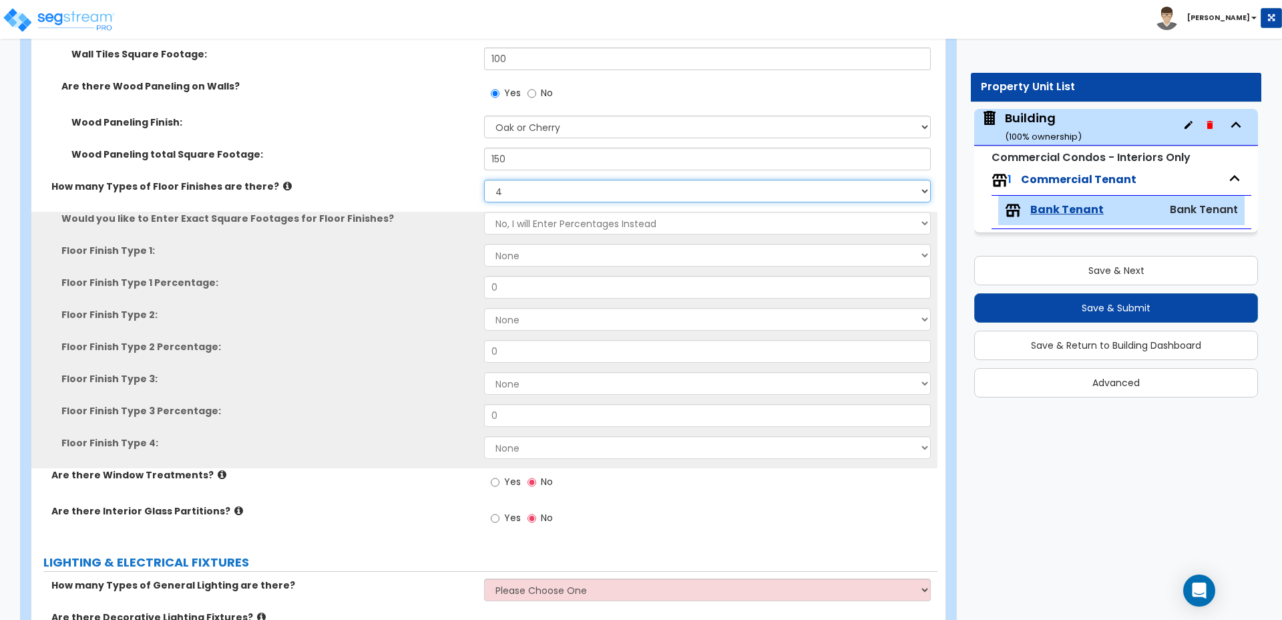
scroll to position [1991, 0]
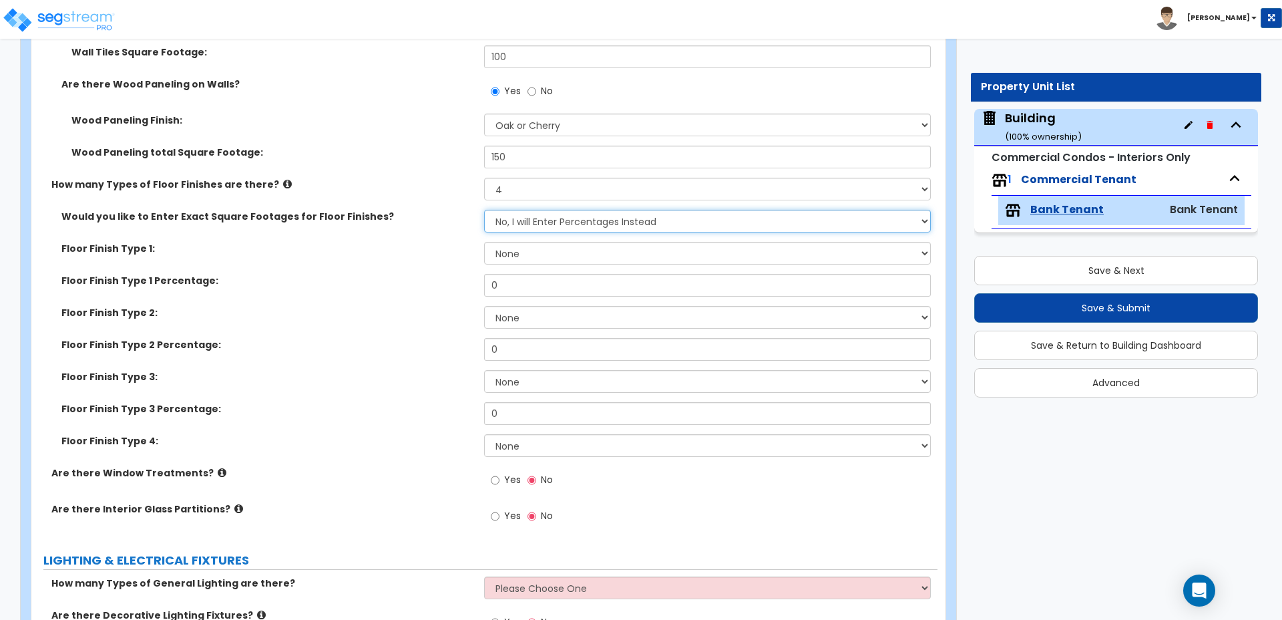
click at [525, 210] on select "No, I will Enter Percentages Instead Yes, I will Enter Exact Square Footages" at bounding box center [707, 221] width 446 height 23
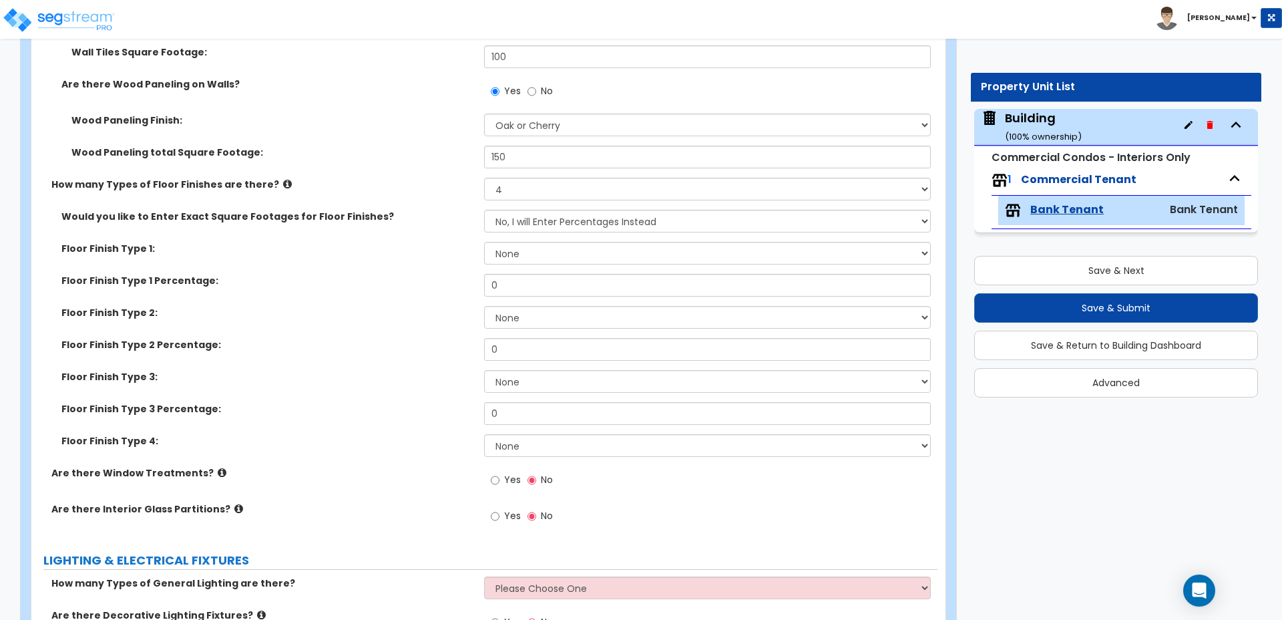
click at [553, 186] on div "How many Types of Floor Finishes are there? None 1 2 3 4" at bounding box center [484, 194] width 906 height 32
click at [551, 181] on select "None 1 2 3 4" at bounding box center [707, 189] width 446 height 23
select select "2"
click at [484, 178] on select "None 1 2 3 4" at bounding box center [707, 189] width 446 height 23
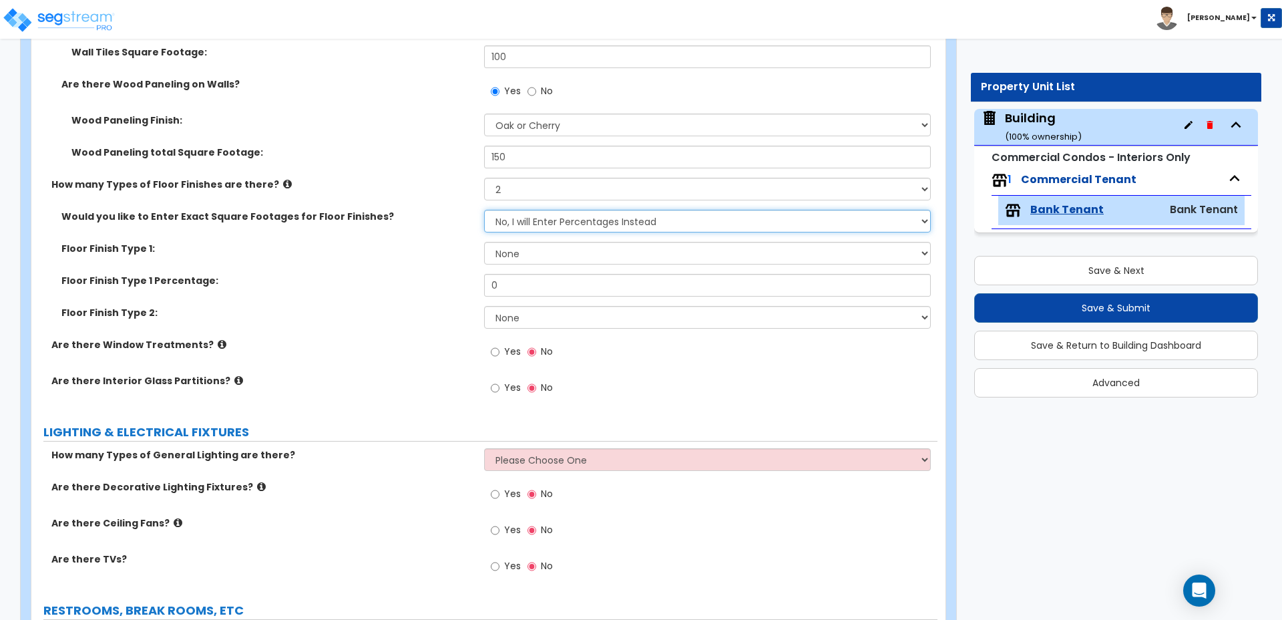
click at [585, 210] on select "No, I will Enter Percentages Instead Yes, I will Enter Exact Square Footages" at bounding box center [707, 221] width 446 height 23
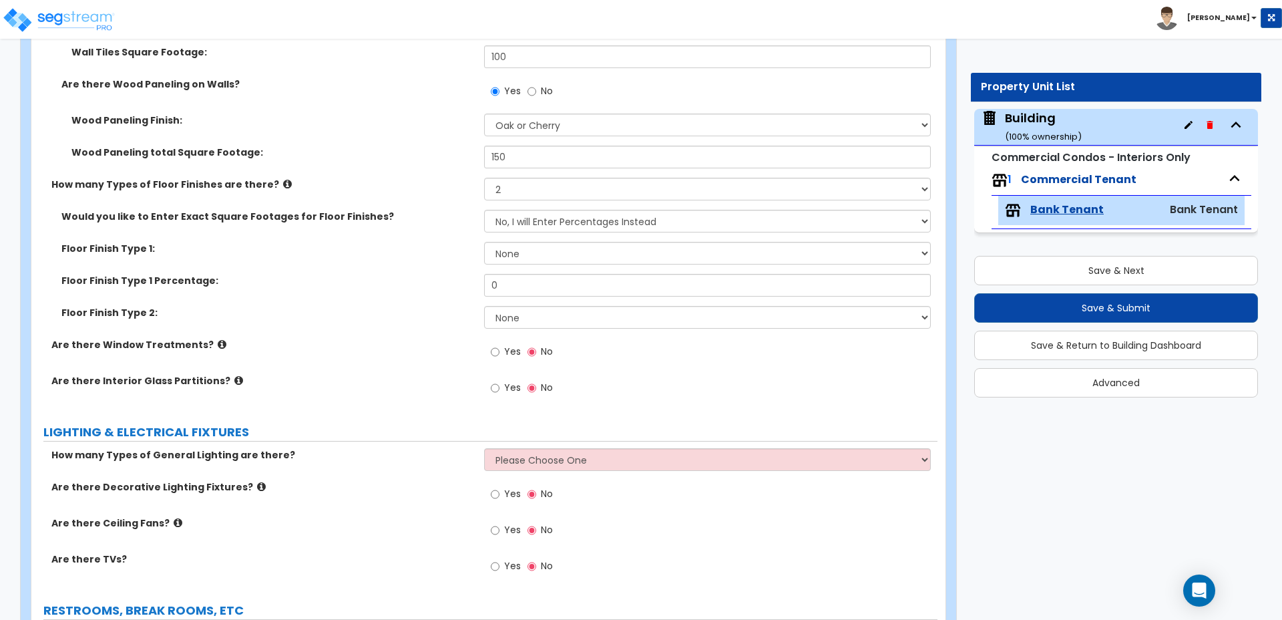
click at [578, 222] on div "Would you like to Enter Exact Square Footages for Floor Finishes? No, I will En…" at bounding box center [484, 226] width 906 height 32
click at [572, 242] on select "None Tile Flooring Marble Flooring Hardwood Flooring Resilient Laminate Floorin…" at bounding box center [707, 253] width 446 height 23
select select "3"
click at [484, 242] on select "None Tile Flooring Marble Flooring Hardwood Flooring Resilient Laminate Floorin…" at bounding box center [707, 253] width 446 height 23
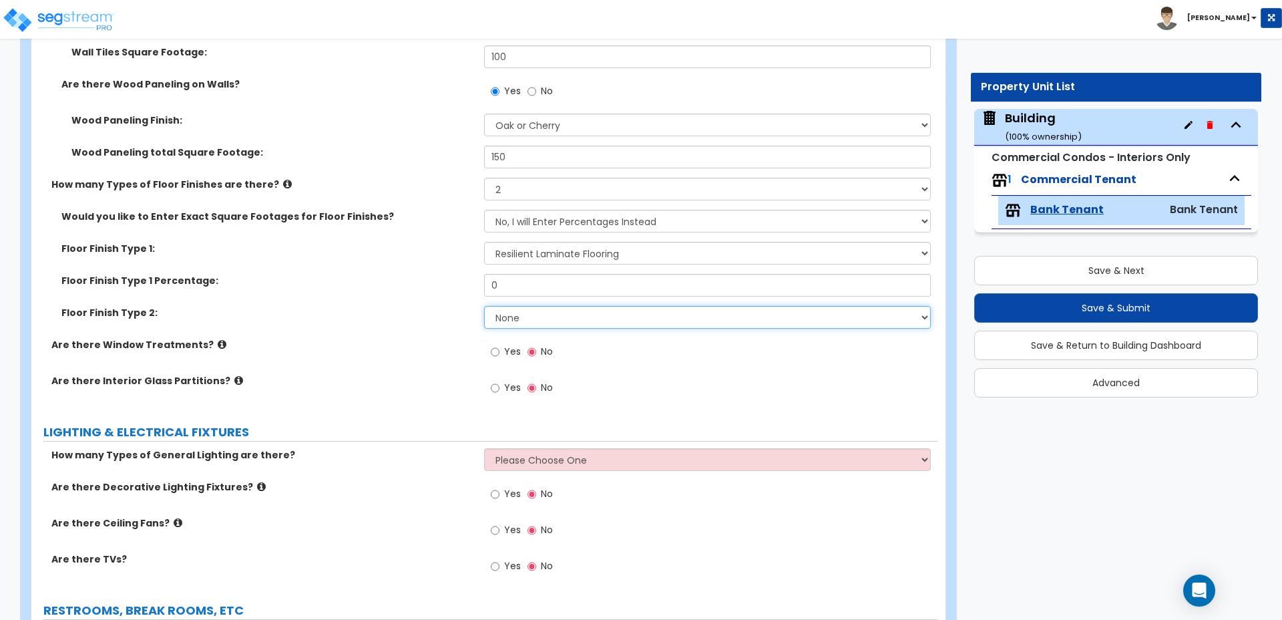
click at [615, 306] on select "None Tile Flooring Marble Flooring Hardwood Flooring Resilient Laminate Floorin…" at bounding box center [707, 317] width 446 height 23
select select "7"
click at [484, 306] on select "None Tile Flooring Marble Flooring Hardwood Flooring Resilient Laminate Floorin…" at bounding box center [707, 317] width 446 height 23
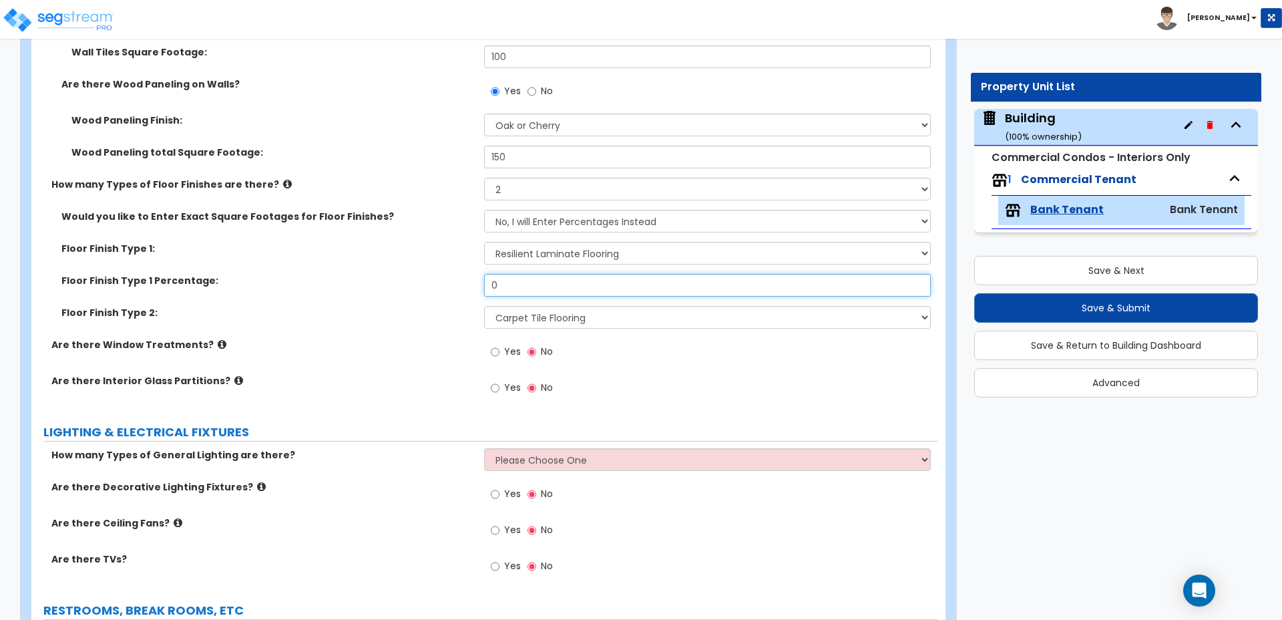
drag, startPoint x: 516, startPoint y: 270, endPoint x: 450, endPoint y: 268, distance: 66.2
click at [450, 274] on div "Floor Finish Type 1 Percentage: 0" at bounding box center [484, 290] width 906 height 32
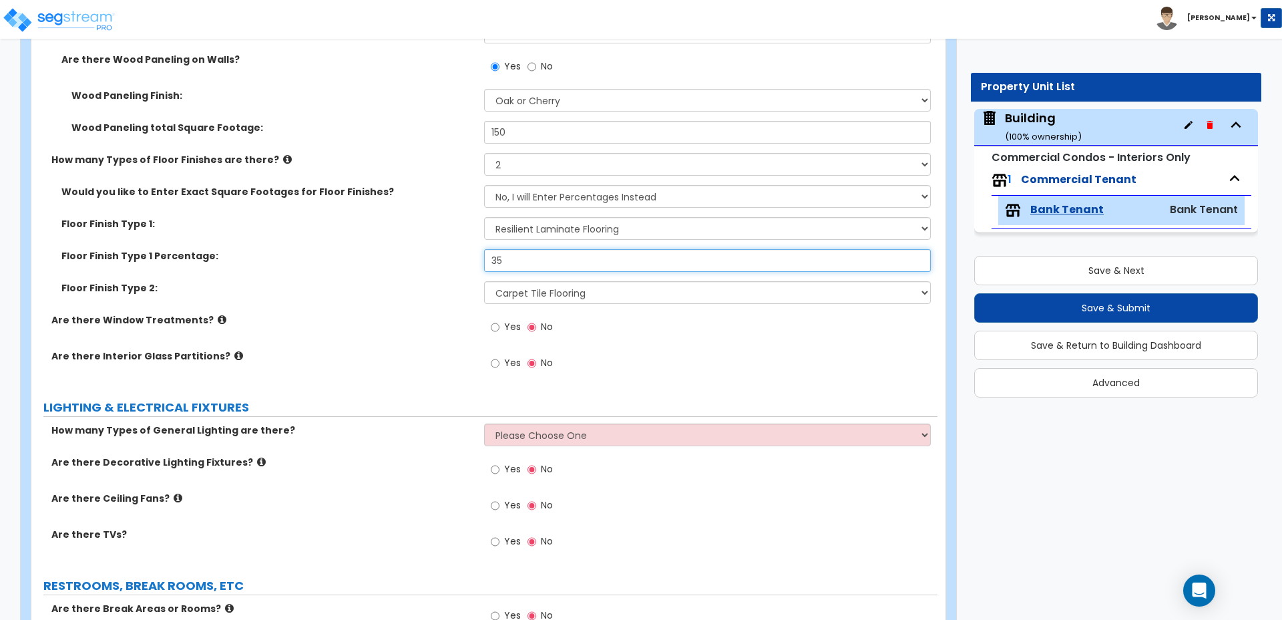
scroll to position [2010, 0]
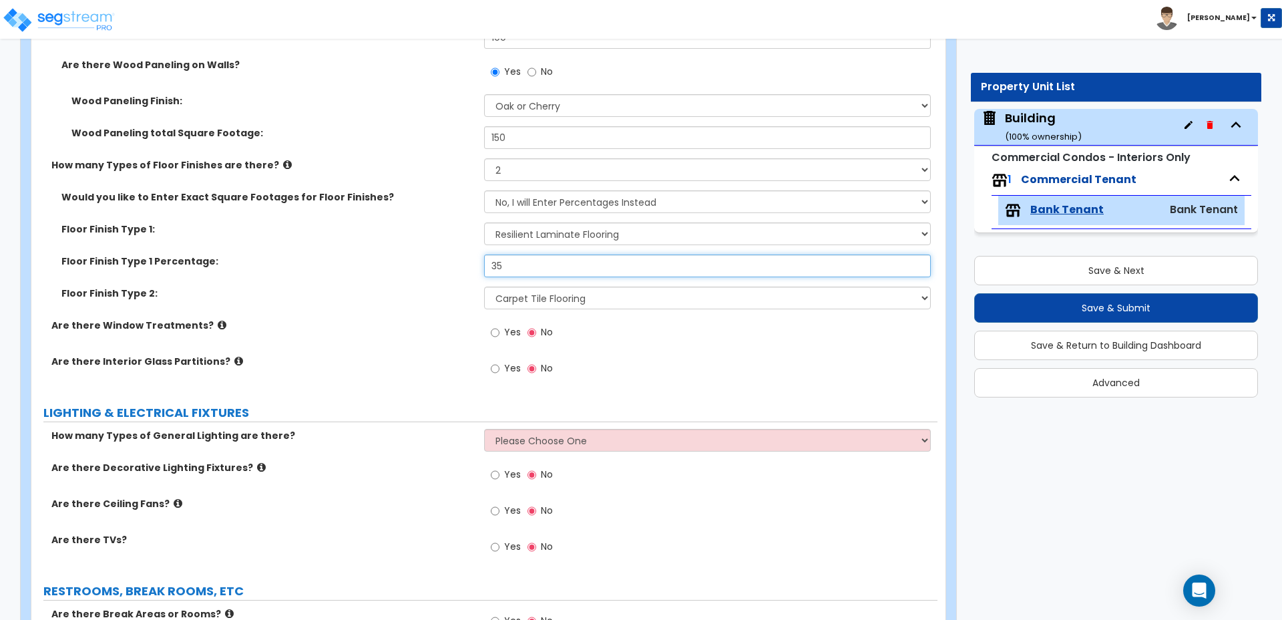
type input "35"
click at [499, 325] on input "Yes" at bounding box center [495, 332] width 9 height 15
radio input "true"
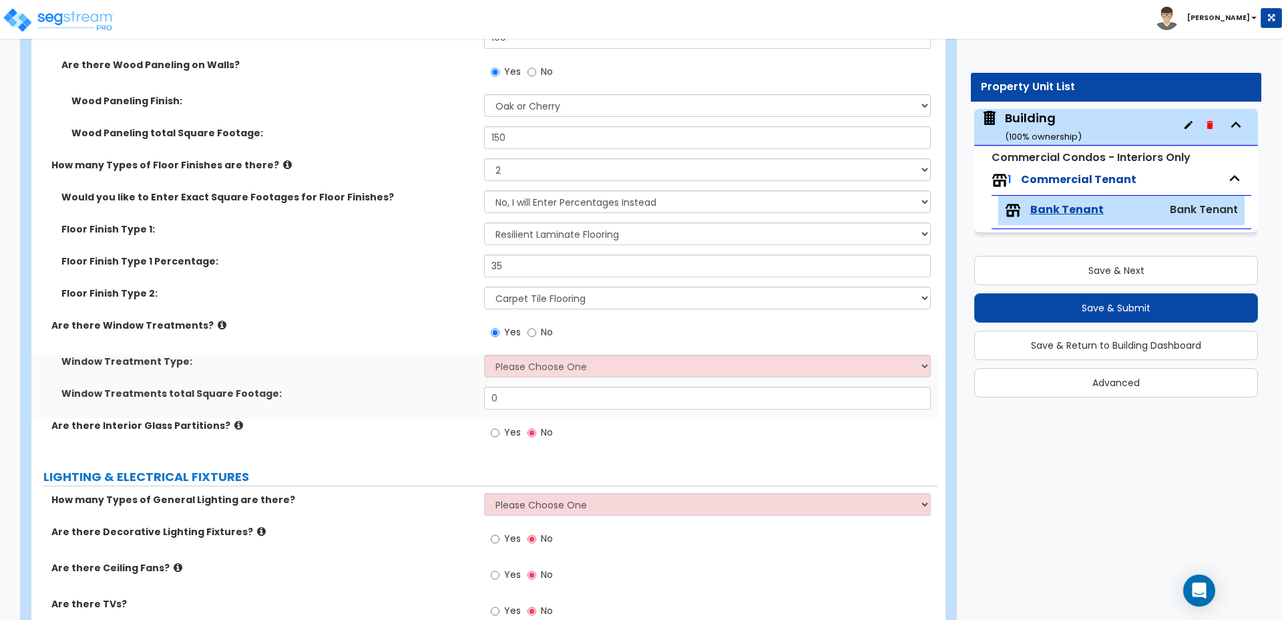
click at [212, 319] on label "Are there Window Treatments?" at bounding box center [262, 325] width 423 height 13
click at [218, 320] on icon at bounding box center [222, 325] width 9 height 10
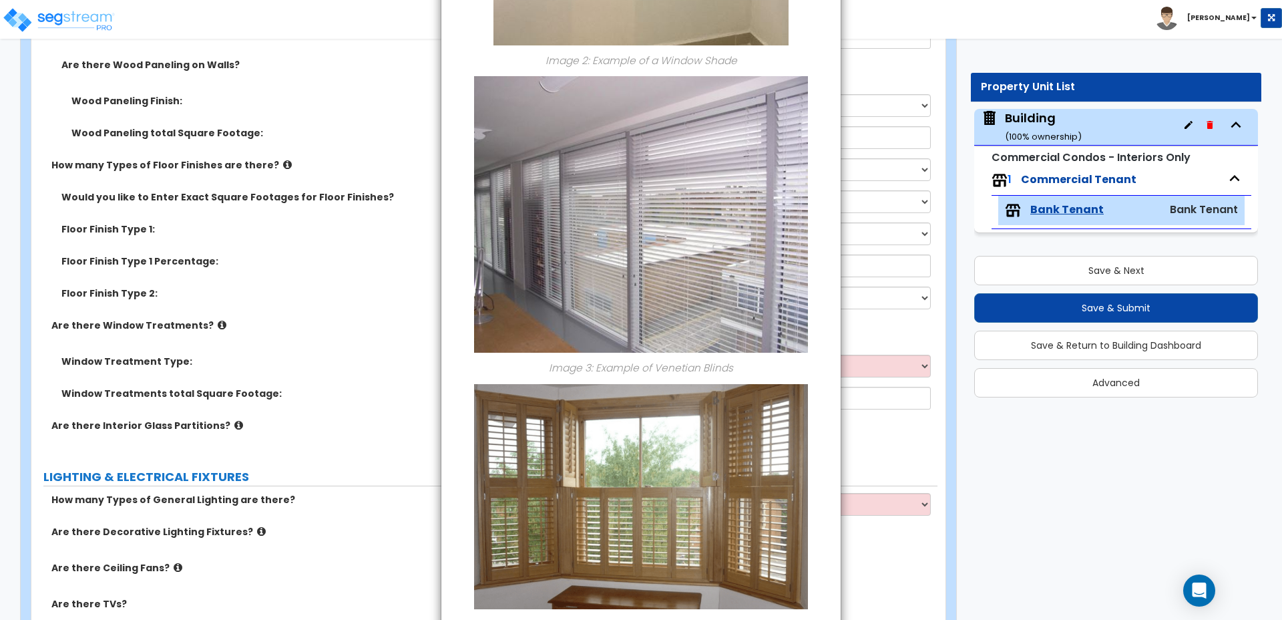
scroll to position [907, 0]
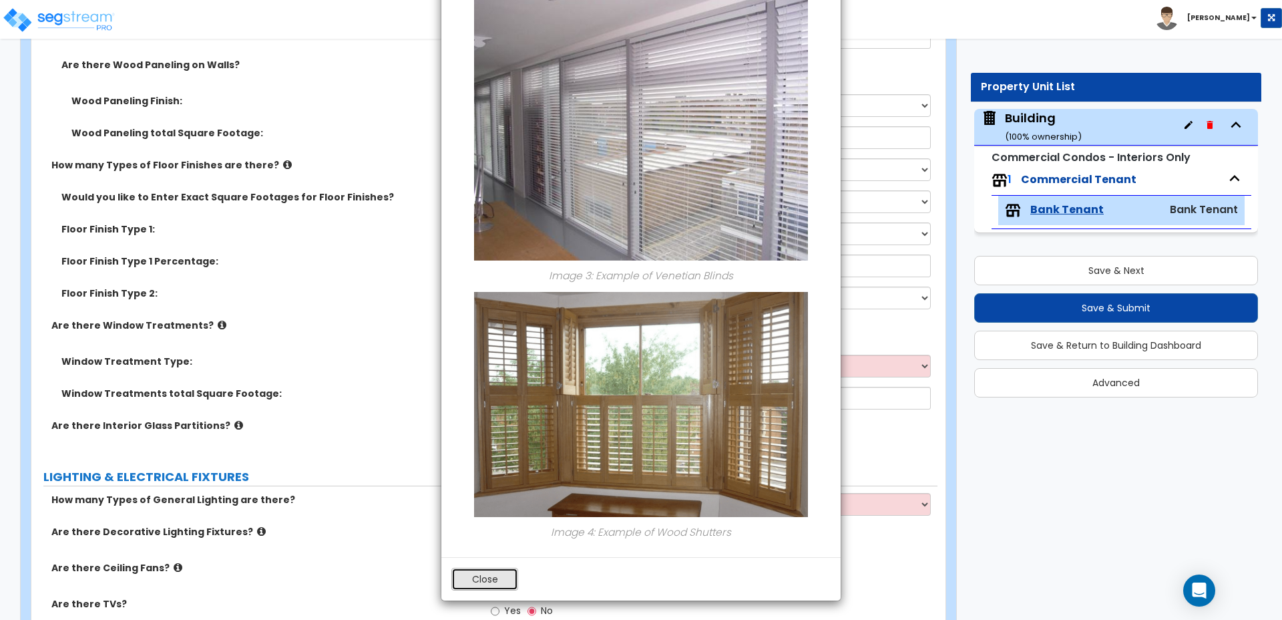
click at [472, 580] on button "Close" at bounding box center [484, 579] width 67 height 23
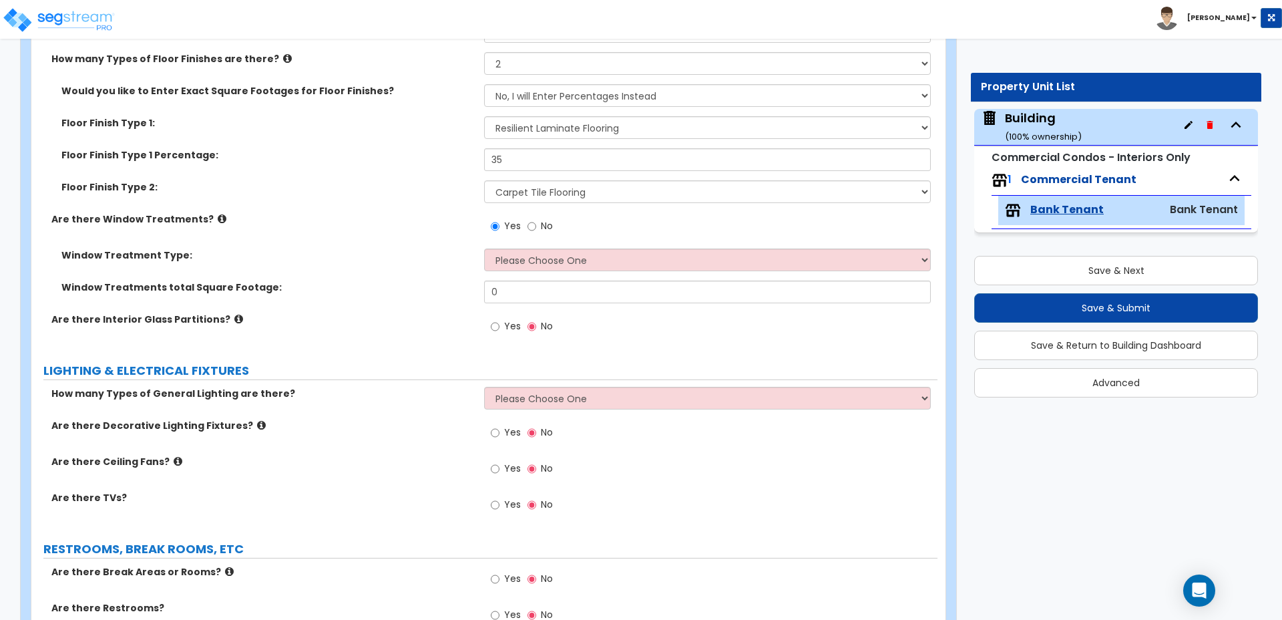
scroll to position [2117, 0]
click at [496, 319] on input "Yes" at bounding box center [495, 326] width 9 height 15
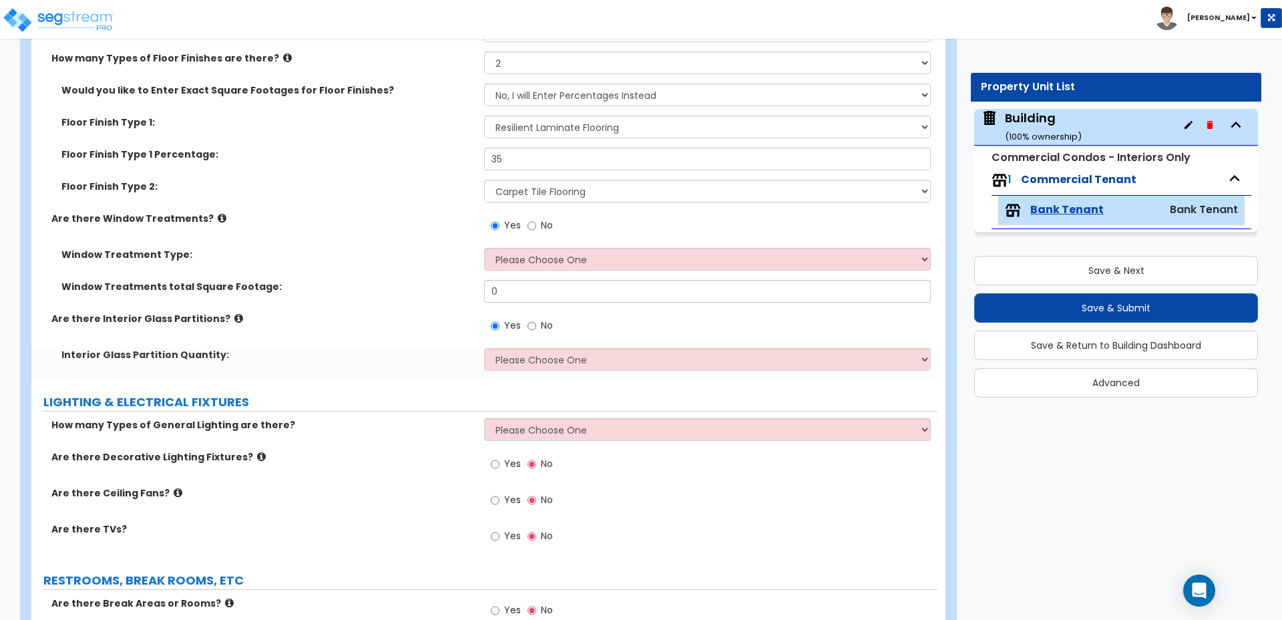
click at [528, 320] on label "No" at bounding box center [540, 327] width 25 height 23
click at [528, 320] on input "No" at bounding box center [532, 326] width 9 height 15
radio input "false"
radio input "true"
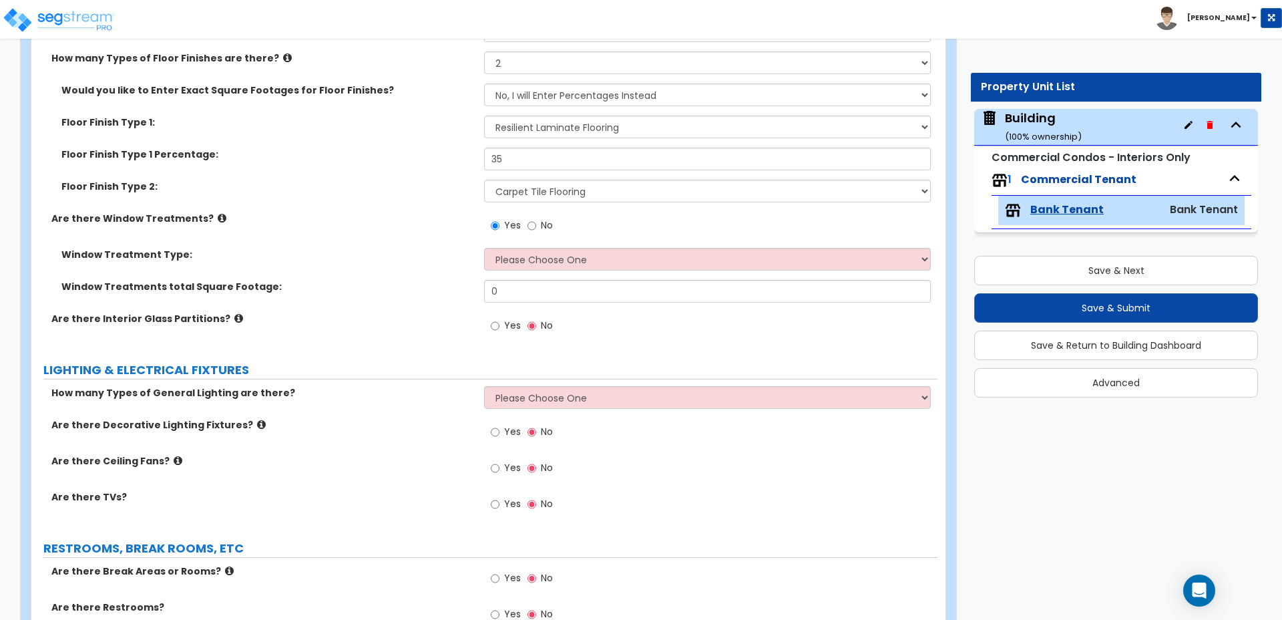
click at [496, 319] on input "Yes" at bounding box center [495, 326] width 9 height 15
radio input "true"
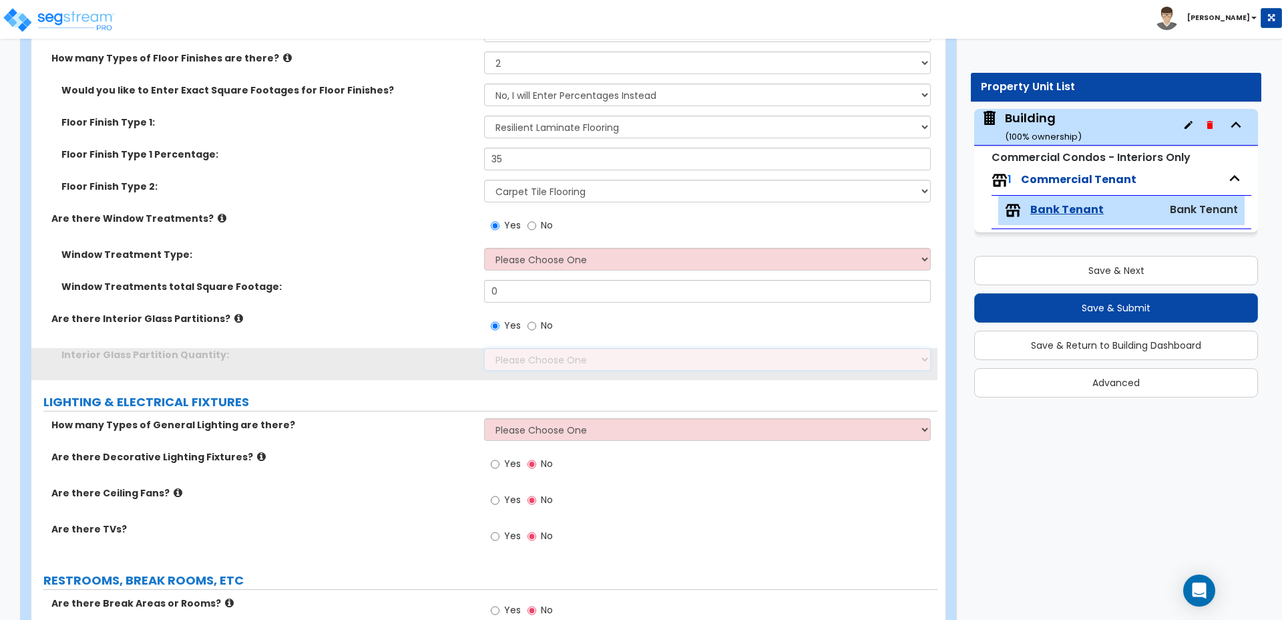
click at [534, 348] on select "Please Choose One Some of the Walls are Glass Partitions Most of the Walls are …" at bounding box center [707, 359] width 446 height 23
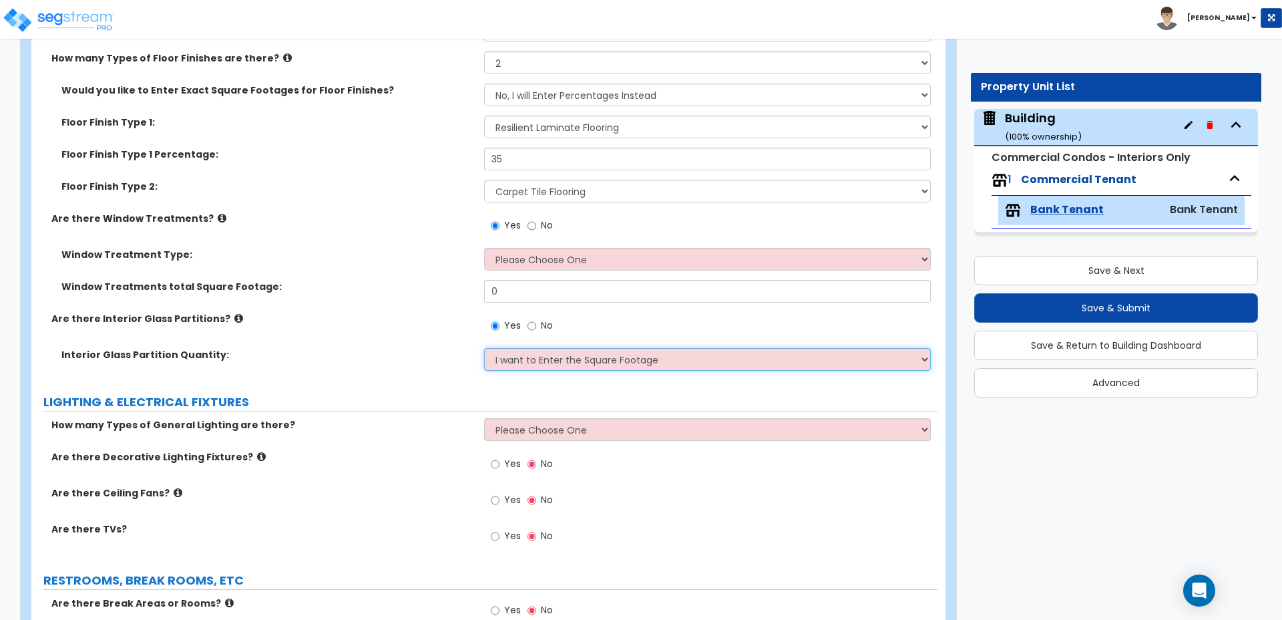
click at [484, 348] on select "Please Choose One Some of the Walls are Glass Partitions Most of the Walls are …" at bounding box center [707, 359] width 446 height 23
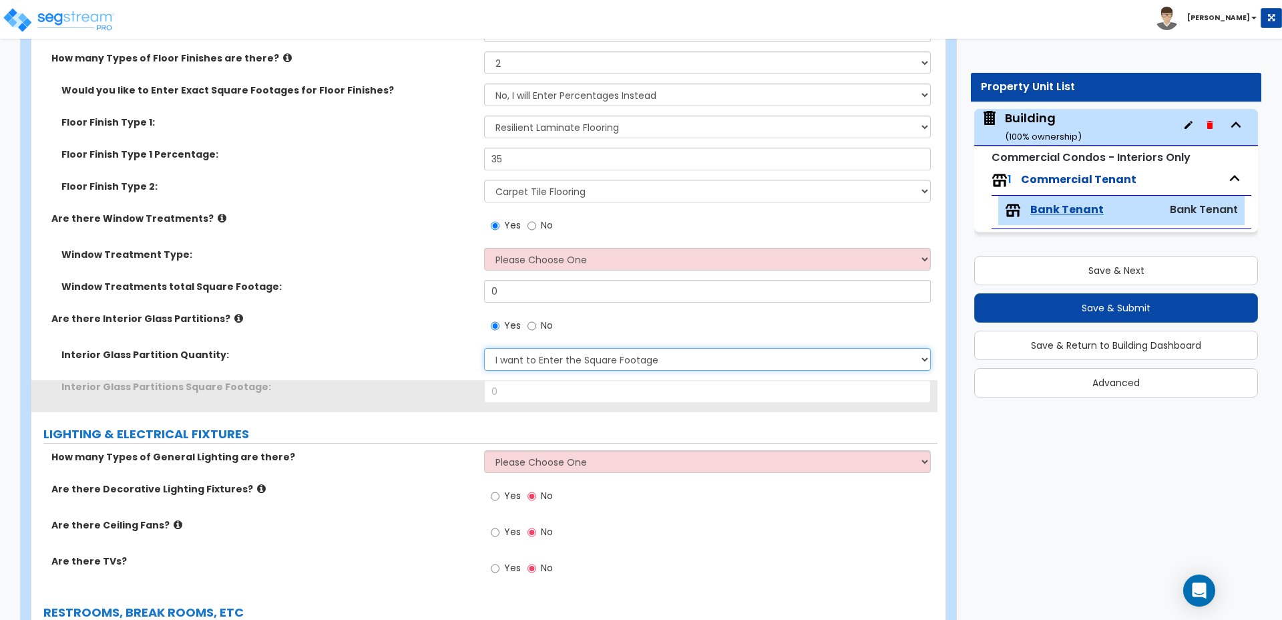
click at [528, 348] on select "Please Choose One Some of the Walls are Glass Partitions Most of the Walls are …" at bounding box center [707, 359] width 446 height 23
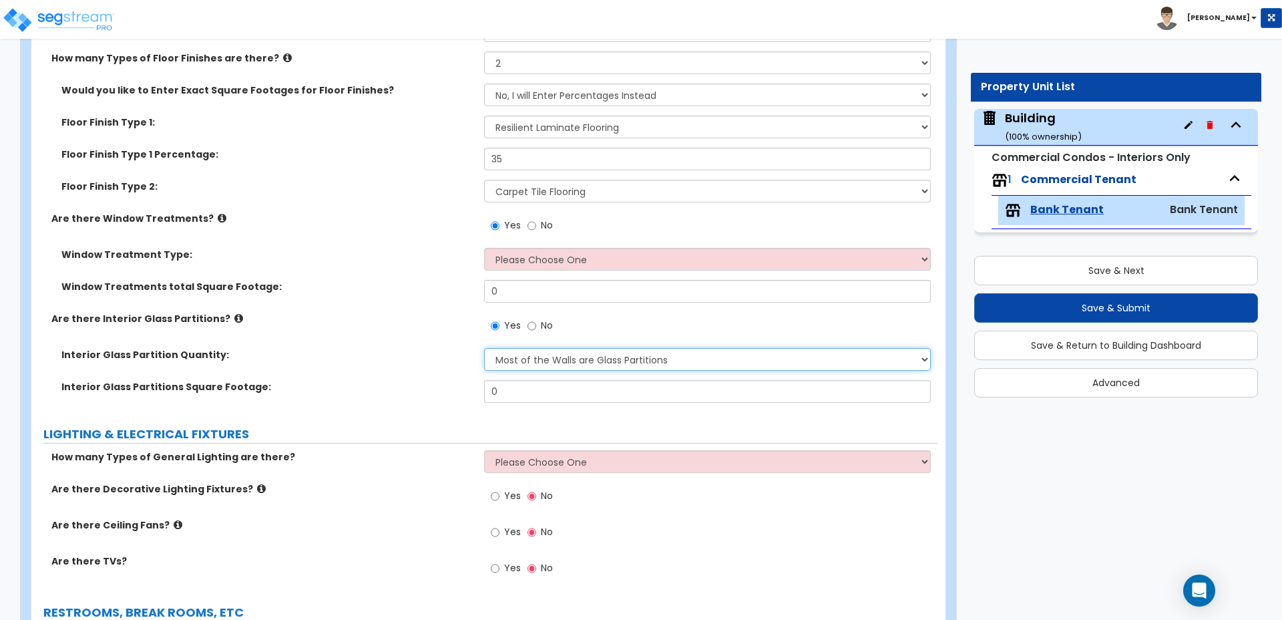
click at [484, 348] on select "Please Choose One Some of the Walls are Glass Partitions Most of the Walls are …" at bounding box center [707, 359] width 446 height 23
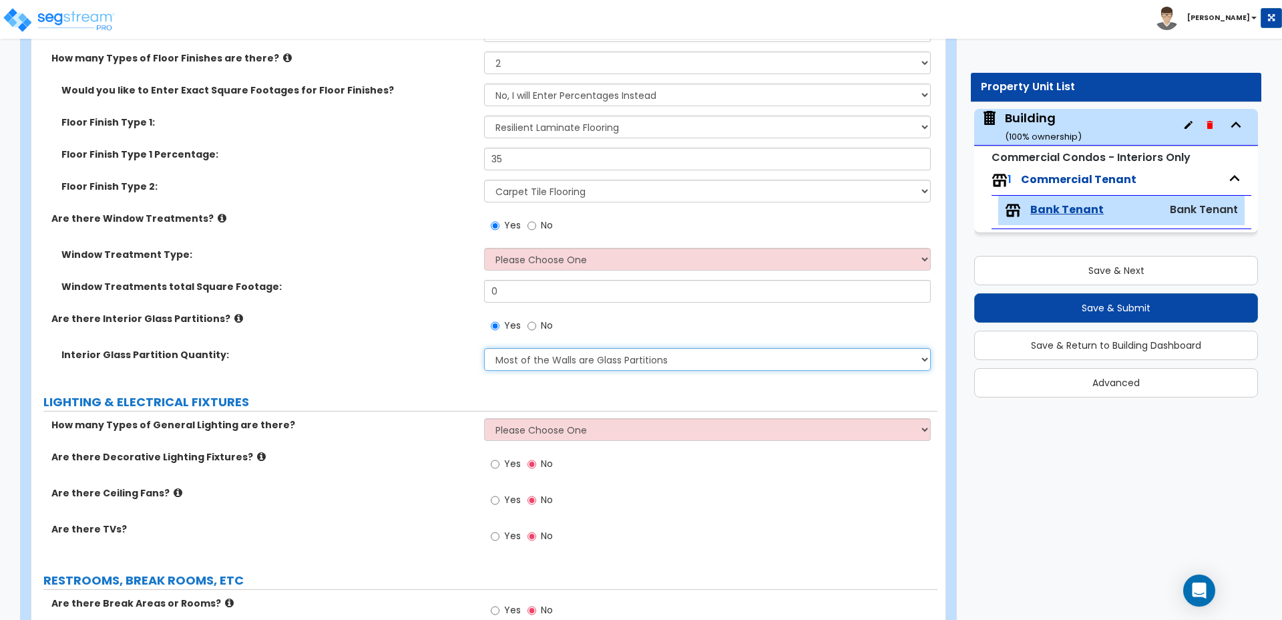
click at [560, 348] on select "Please Choose One Some of the Walls are Glass Partitions Most of the Walls are …" at bounding box center [707, 359] width 446 height 23
click at [484, 348] on select "Please Choose One Some of the Walls are Glass Partitions Most of the Walls are …" at bounding box center [707, 359] width 446 height 23
click at [562, 348] on select "Please Choose One Some of the Walls are Glass Partitions Most of the Walls are …" at bounding box center [707, 359] width 446 height 23
click at [484, 348] on select "Please Choose One Some of the Walls are Glass Partitions Most of the Walls are …" at bounding box center [707, 359] width 446 height 23
click at [546, 348] on select "Please Choose One Some of the Walls are Glass Partitions Most of the Walls are …" at bounding box center [707, 359] width 446 height 23
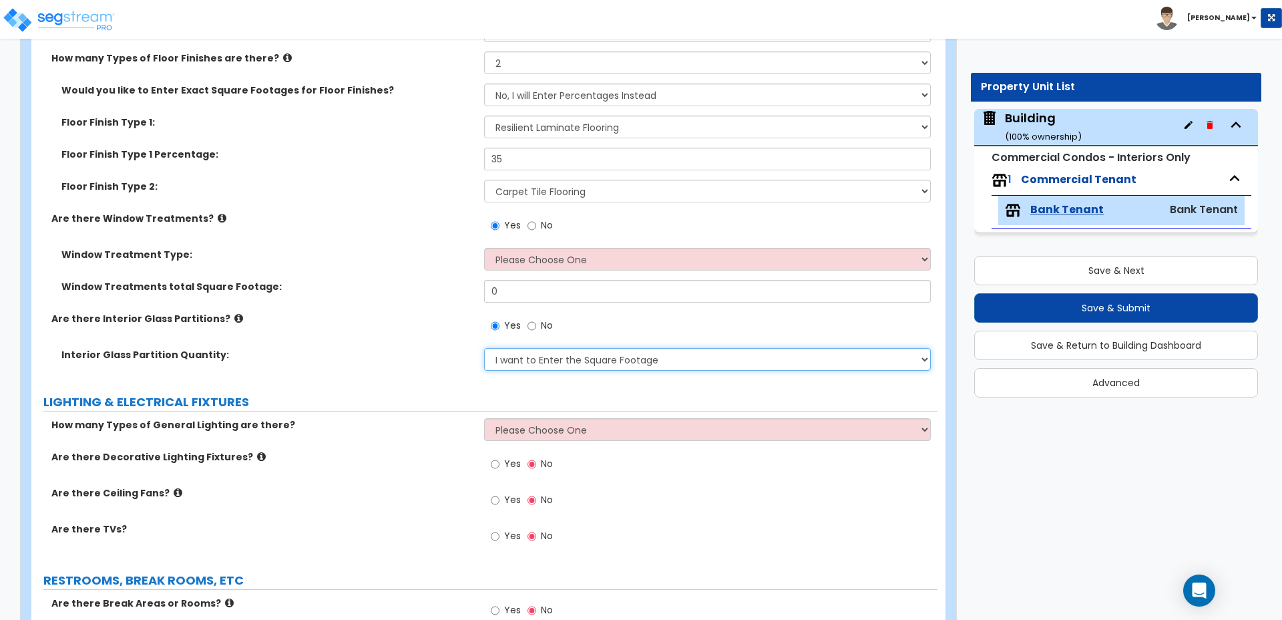
click at [484, 348] on select "Please Choose One Some of the Walls are Glass Partitions Most of the Walls are …" at bounding box center [707, 359] width 446 height 23
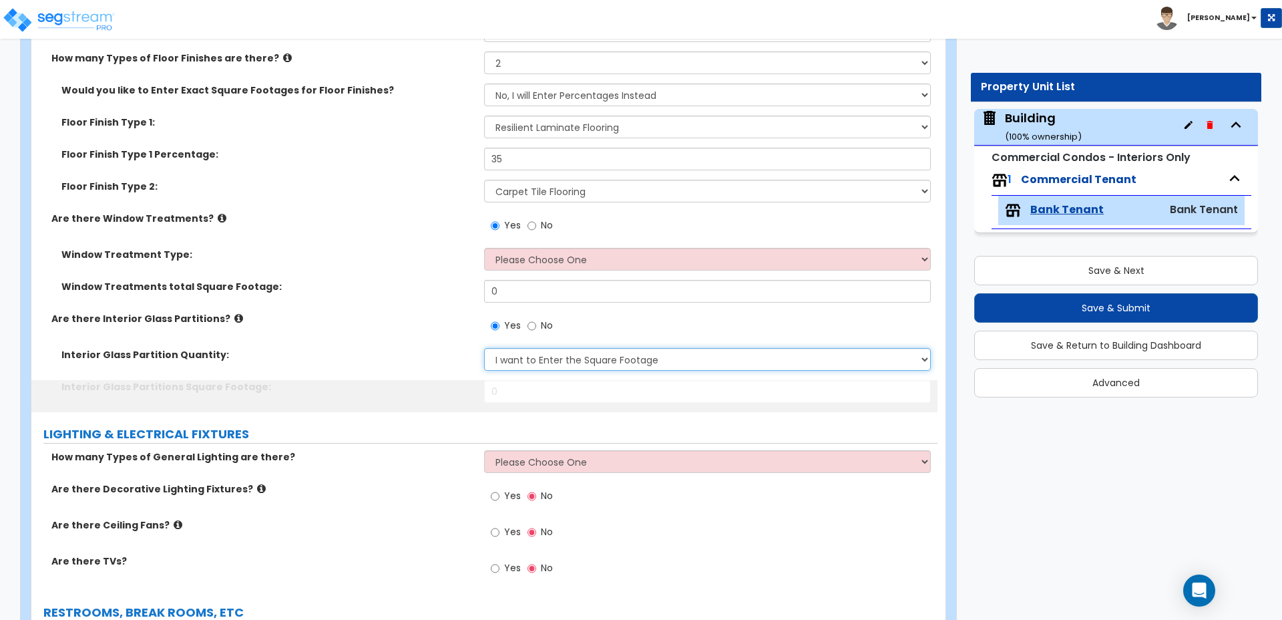
click at [544, 348] on select "Please Choose One Some of the Walls are Glass Partitions Most of the Walls are …" at bounding box center [707, 359] width 446 height 23
select select "2"
click at [484, 348] on select "Please Choose One Some of the Walls are Glass Partitions Most of the Walls are …" at bounding box center [707, 359] width 446 height 23
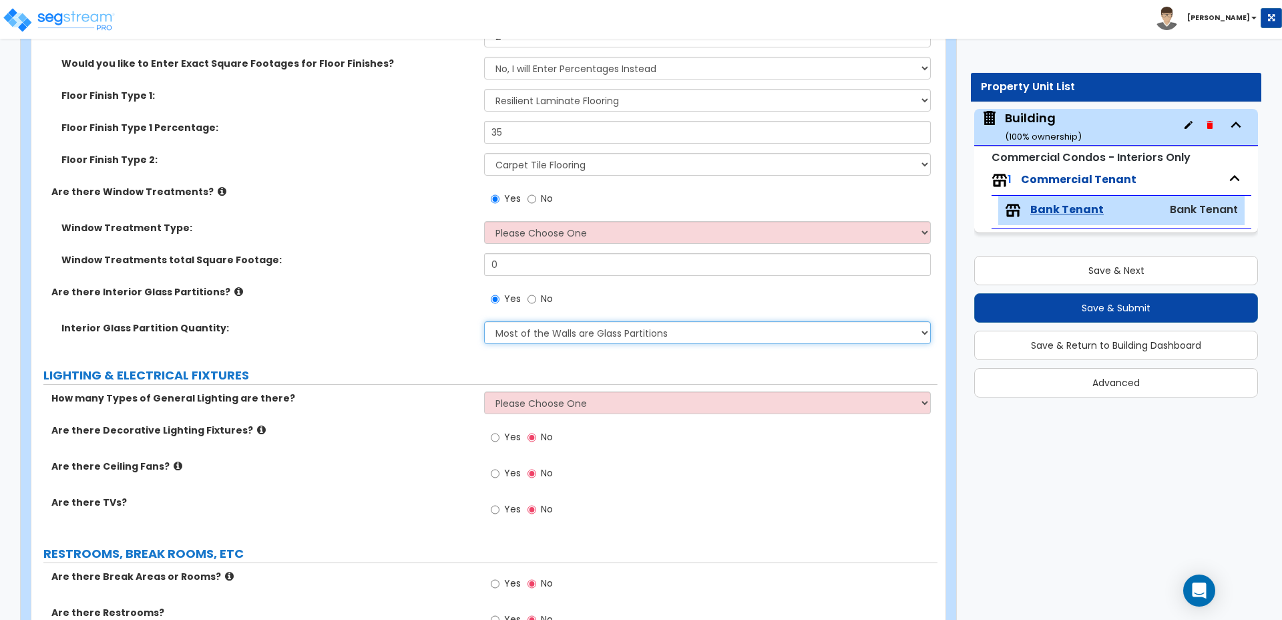
scroll to position [2146, 0]
click at [234, 285] on icon at bounding box center [238, 290] width 9 height 10
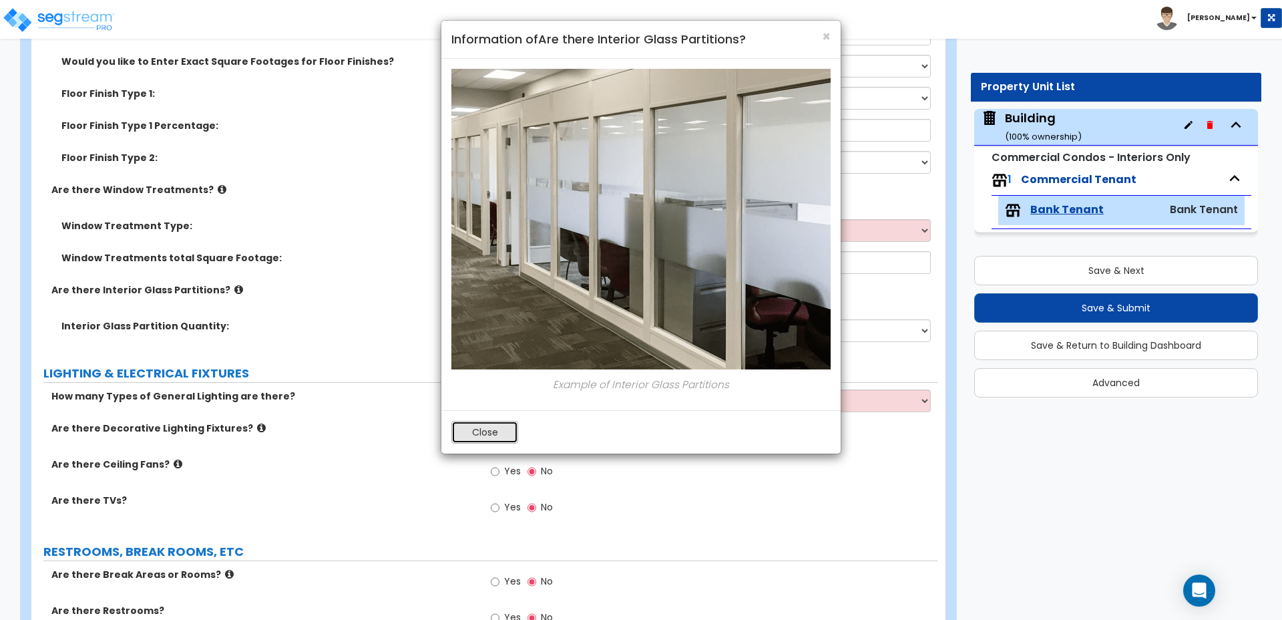
click at [488, 435] on button "Close" at bounding box center [484, 432] width 67 height 23
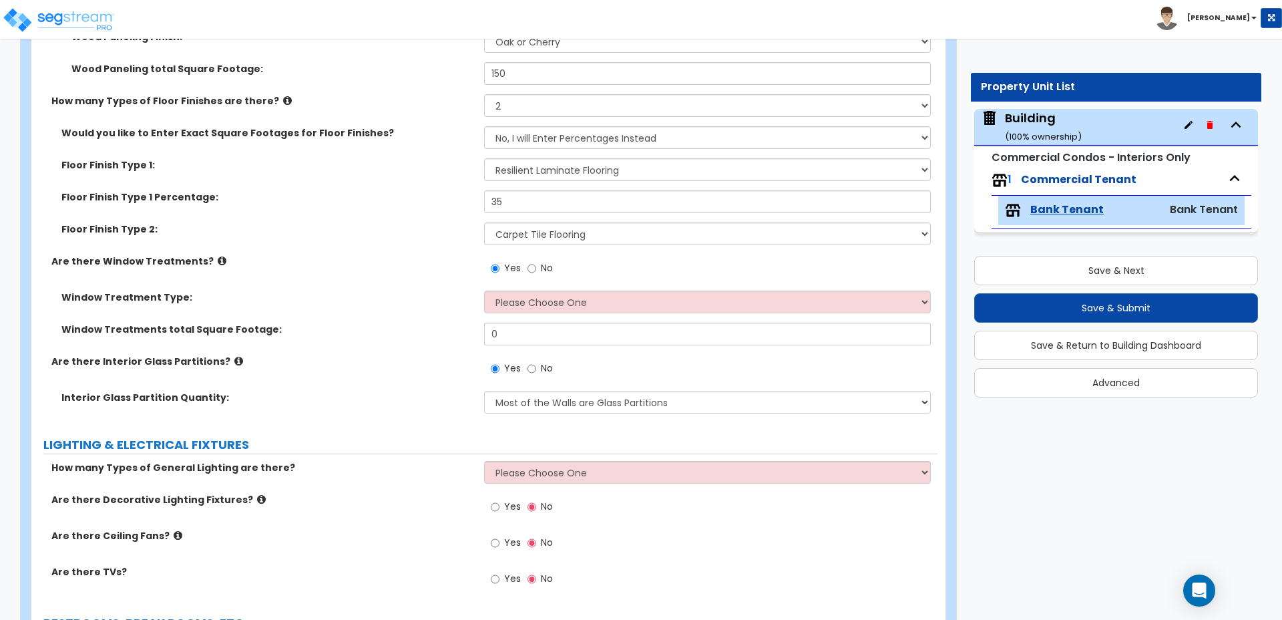
scroll to position [2081, 0]
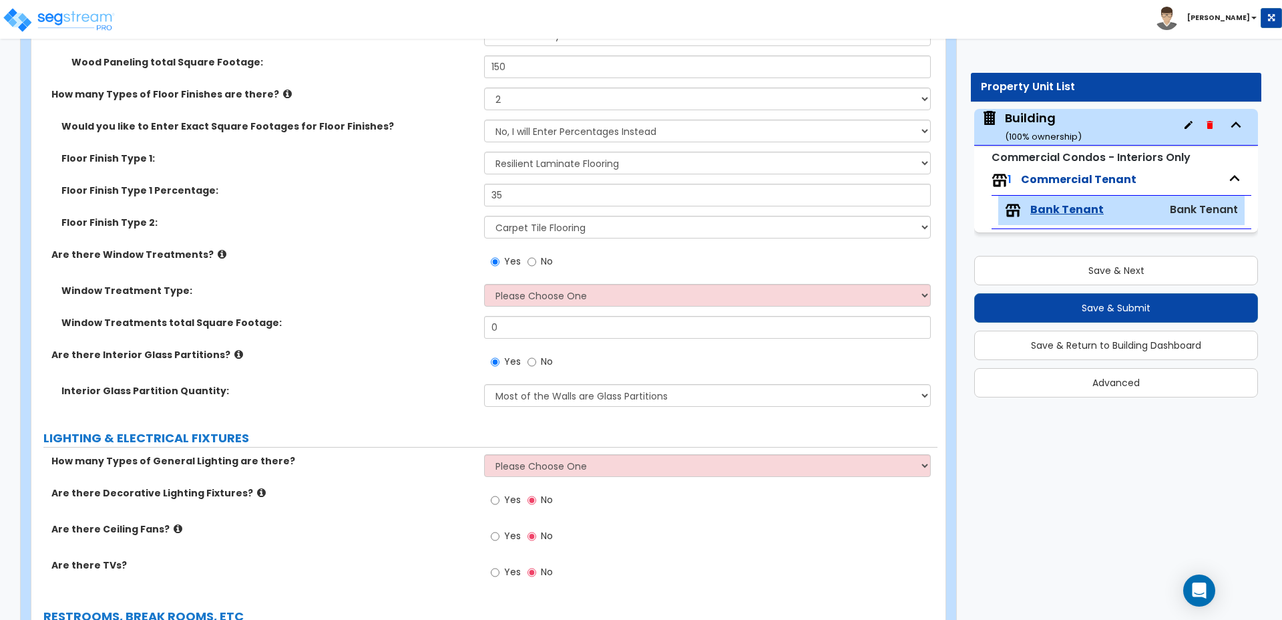
click at [536, 291] on div "Window Treatment Type: Please Choose One Vertical Blinds Window Shades Venetian…" at bounding box center [484, 300] width 906 height 32
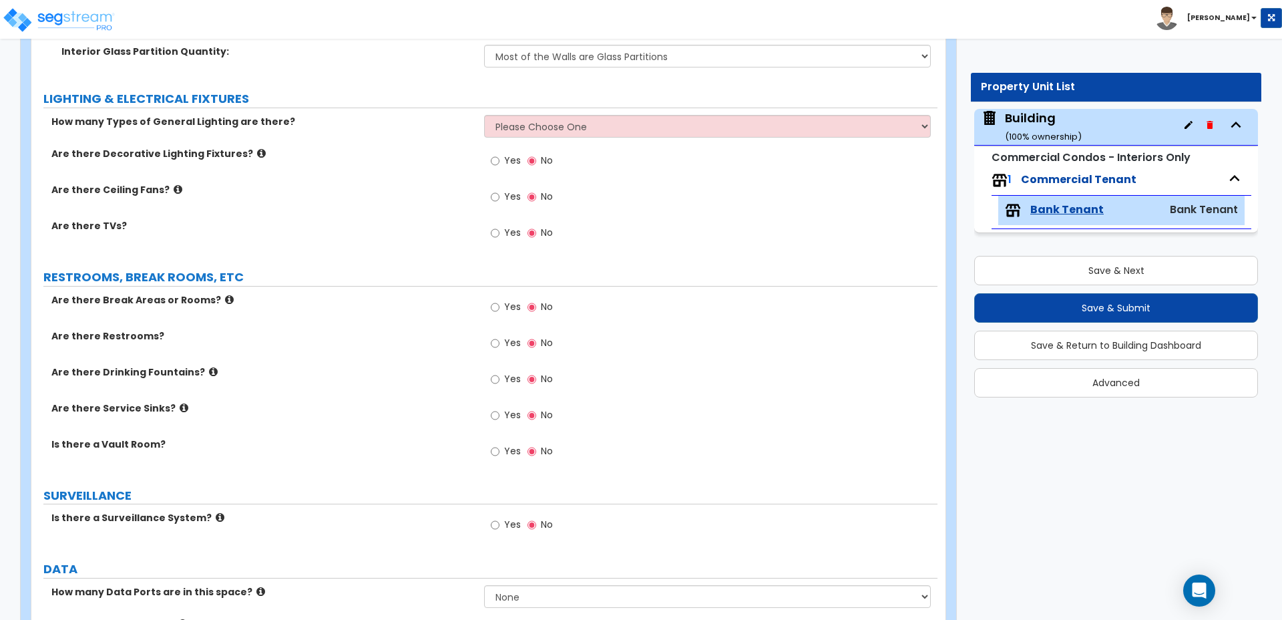
scroll to position [2421, 0]
click at [506, 299] on span "Yes" at bounding box center [512, 305] width 17 height 13
click at [500, 299] on input "Yes" at bounding box center [495, 306] width 9 height 15
radio input "true"
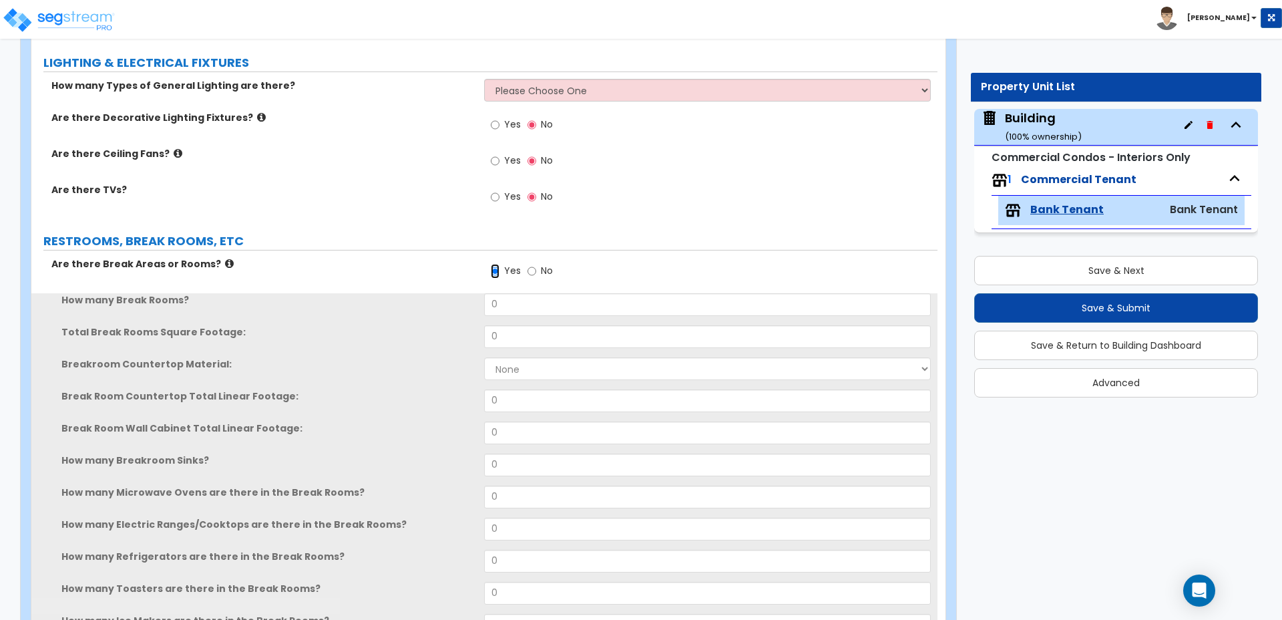
scroll to position [2464, 0]
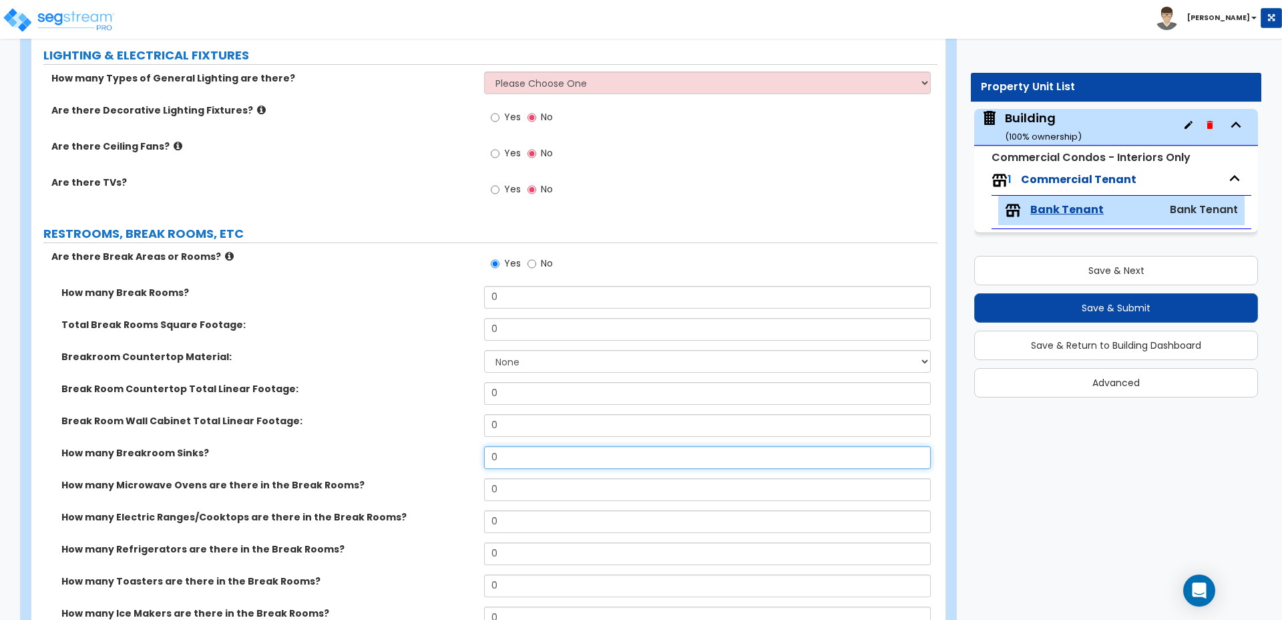
drag, startPoint x: 524, startPoint y: 443, endPoint x: 462, endPoint y: 429, distance: 63.2
click at [467, 446] on div "How many Breakroom Sinks? 0" at bounding box center [484, 462] width 906 height 32
type input "1"
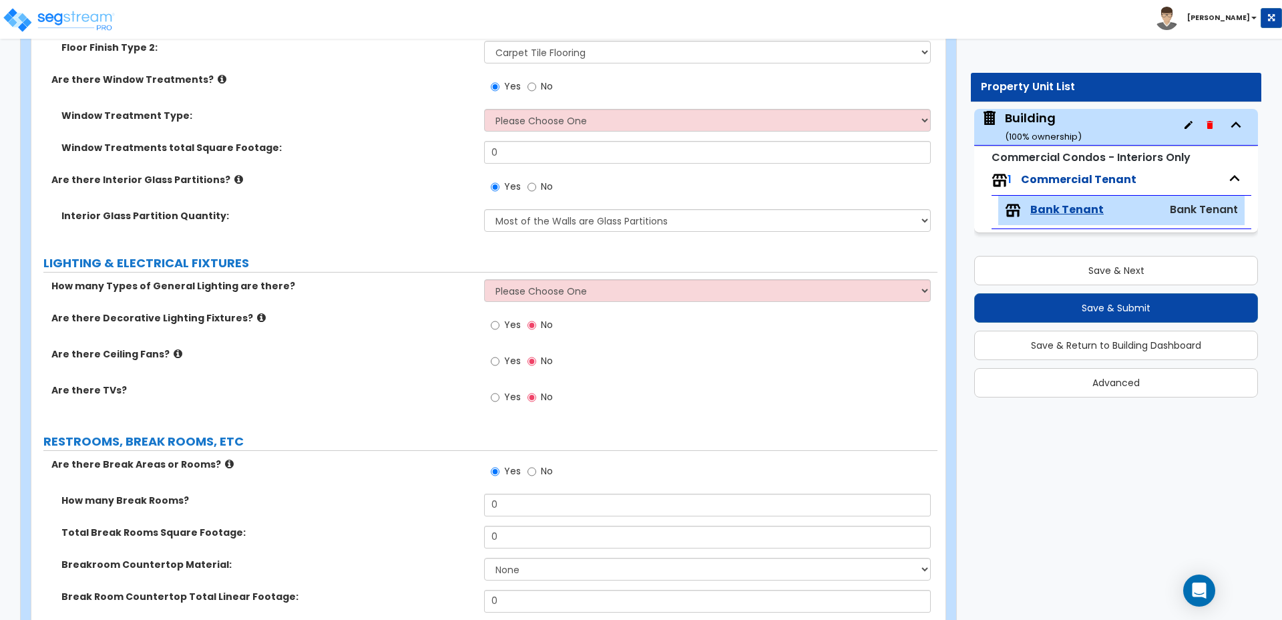
scroll to position [2262, 0]
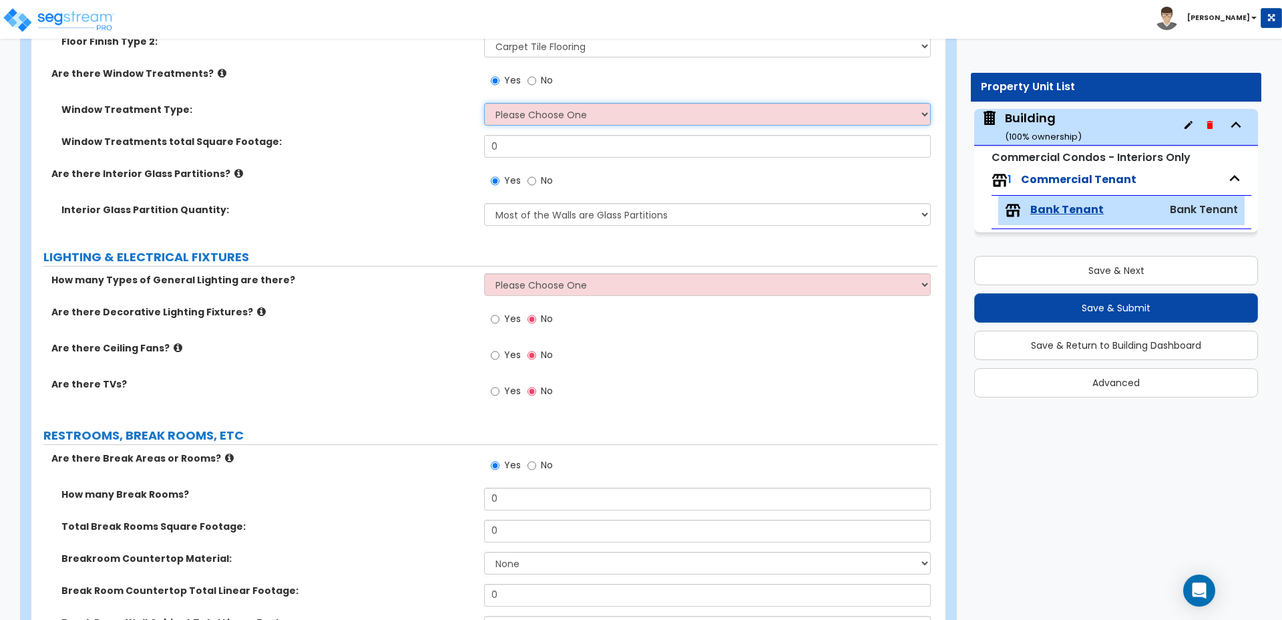
click at [596, 103] on select "Please Choose One Vertical Blinds Window Shades Venetian Blinds Wood Shutters" at bounding box center [707, 114] width 446 height 23
click at [555, 103] on select "Please Choose One Vertical Blinds Window Shades Venetian Blinds Wood Shutters" at bounding box center [707, 114] width 446 height 23
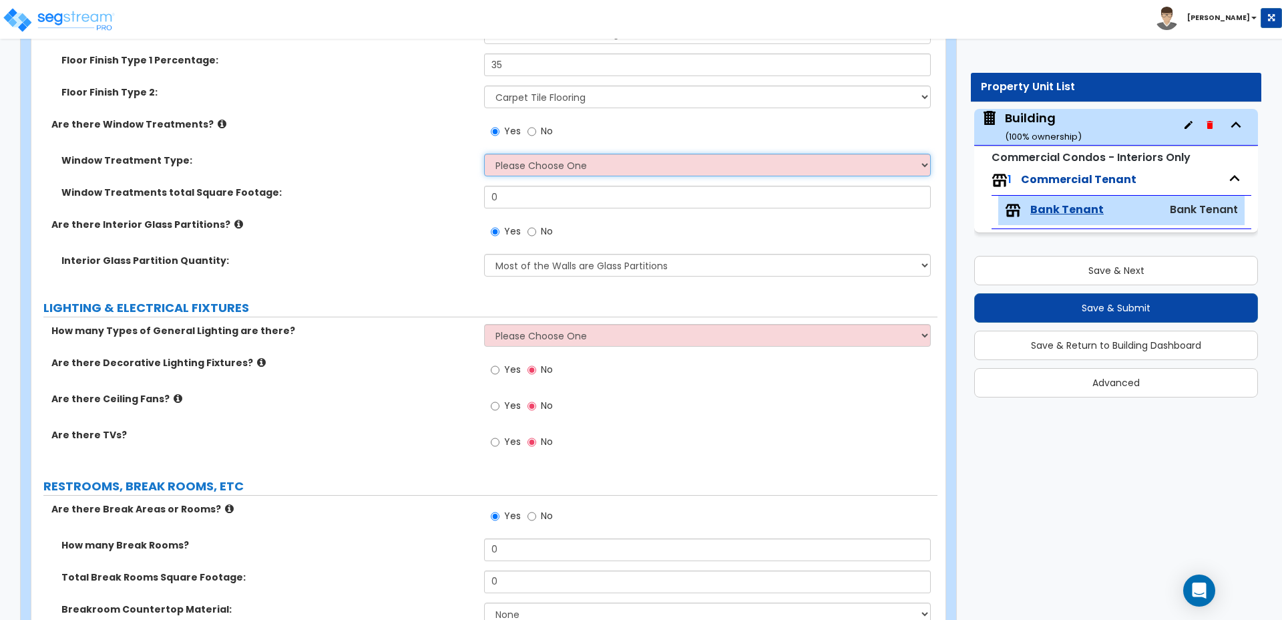
scroll to position [2211, 0]
click at [550, 154] on select "Please Choose One Vertical Blinds Window Shades Venetian Blinds Wood Shutters" at bounding box center [707, 165] width 446 height 23
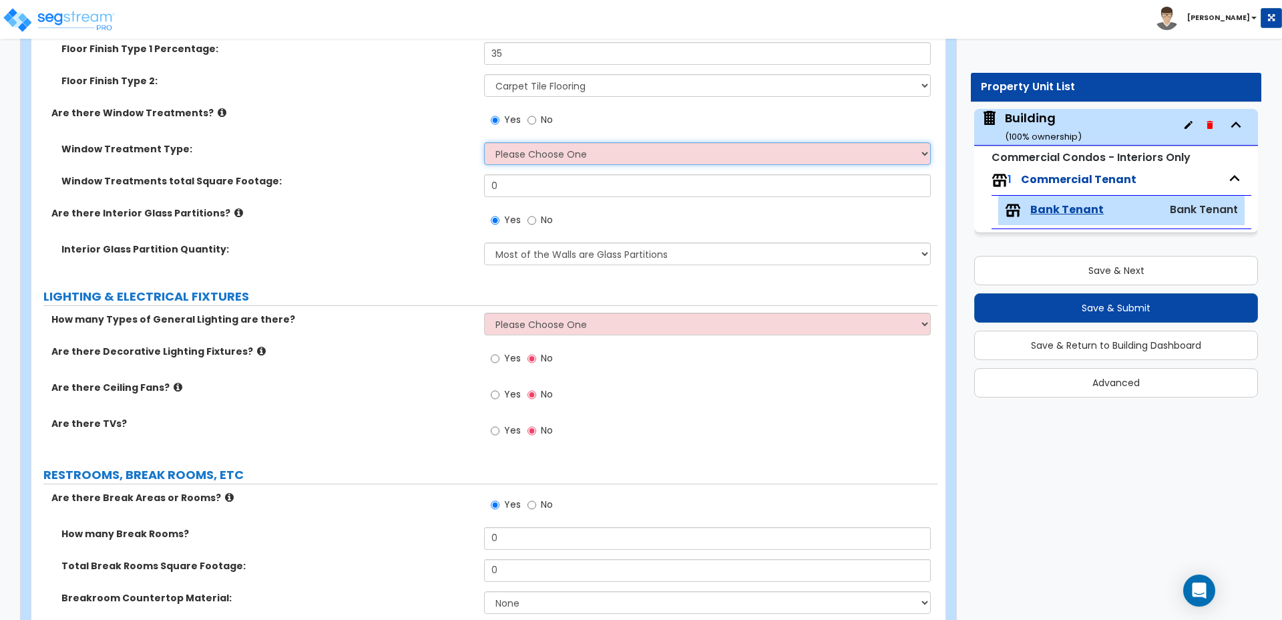
scroll to position [2232, 0]
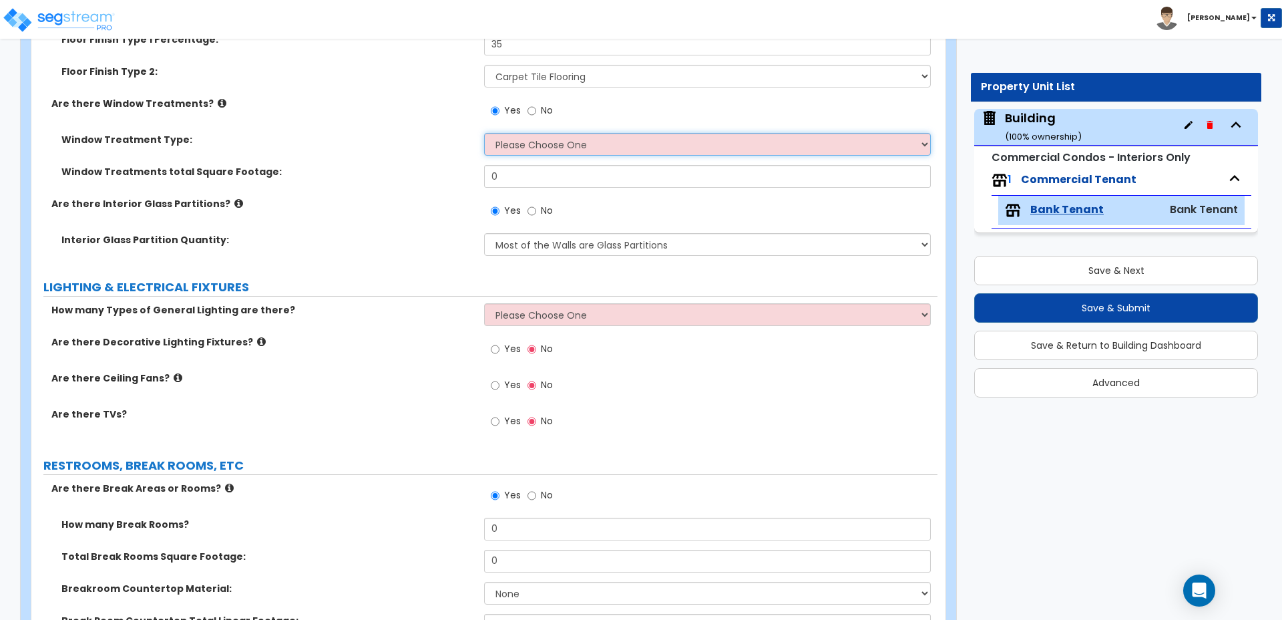
click at [507, 133] on select "Please Choose One Vertical Blinds Window Shades Venetian Blinds Wood Shutters" at bounding box center [707, 144] width 446 height 23
select select "2"
click at [484, 133] on select "Please Choose One Vertical Blinds Window Shades Venetian Blinds Wood Shutters" at bounding box center [707, 144] width 446 height 23
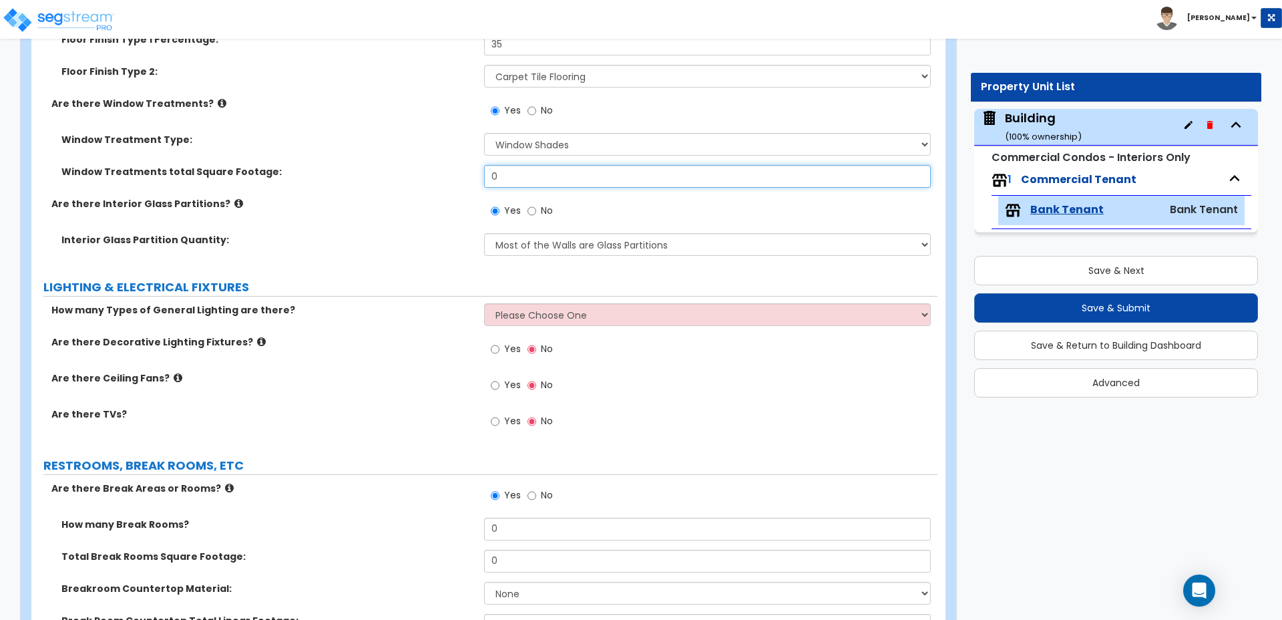
drag, startPoint x: 532, startPoint y: 165, endPoint x: 426, endPoint y: 140, distance: 109.0
click at [426, 141] on div "Window Treatment Type: Please Choose One Vertical Blinds Window Shades Venetian…" at bounding box center [484, 165] width 886 height 64
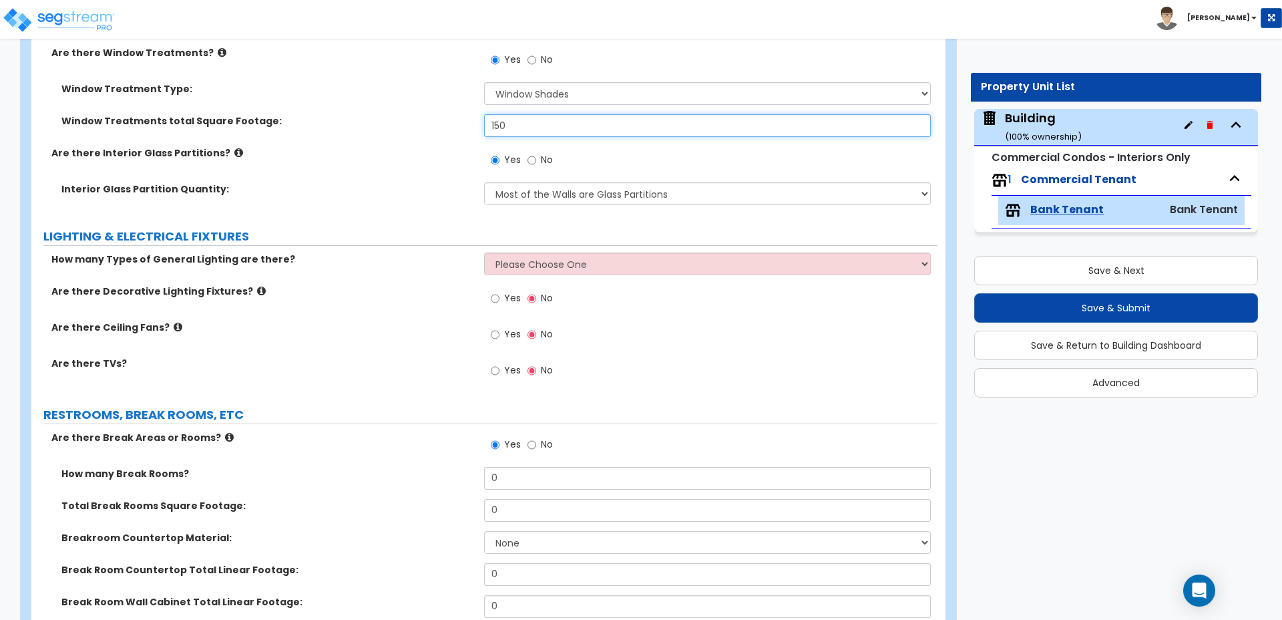
scroll to position [2291, 0]
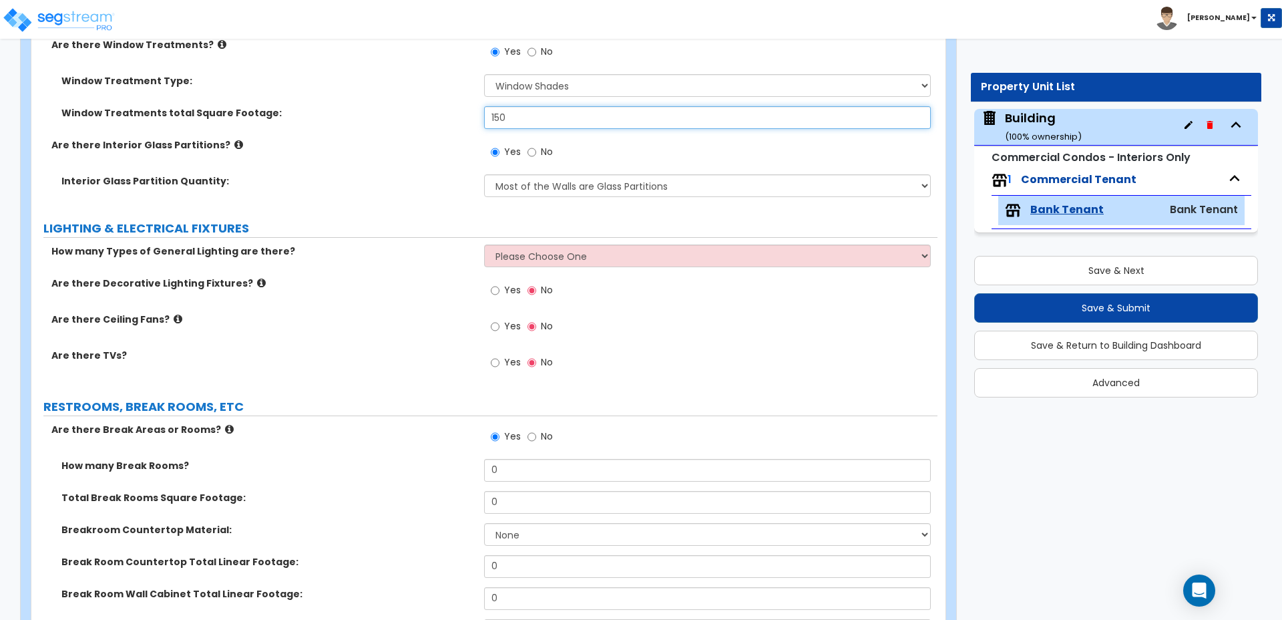
type input "150"
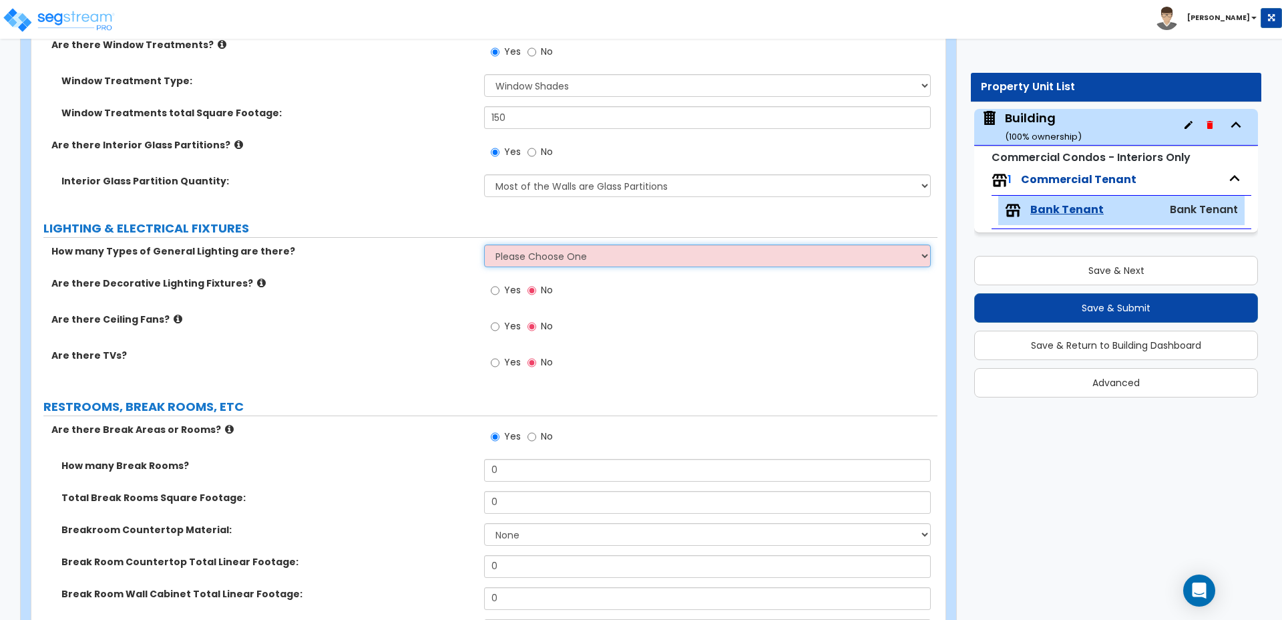
click at [534, 244] on select "Please Choose One 1 2 3" at bounding box center [707, 255] width 446 height 23
select select "2"
click at [484, 244] on select "Please Choose One 1 2 3" at bounding box center [707, 255] width 446 height 23
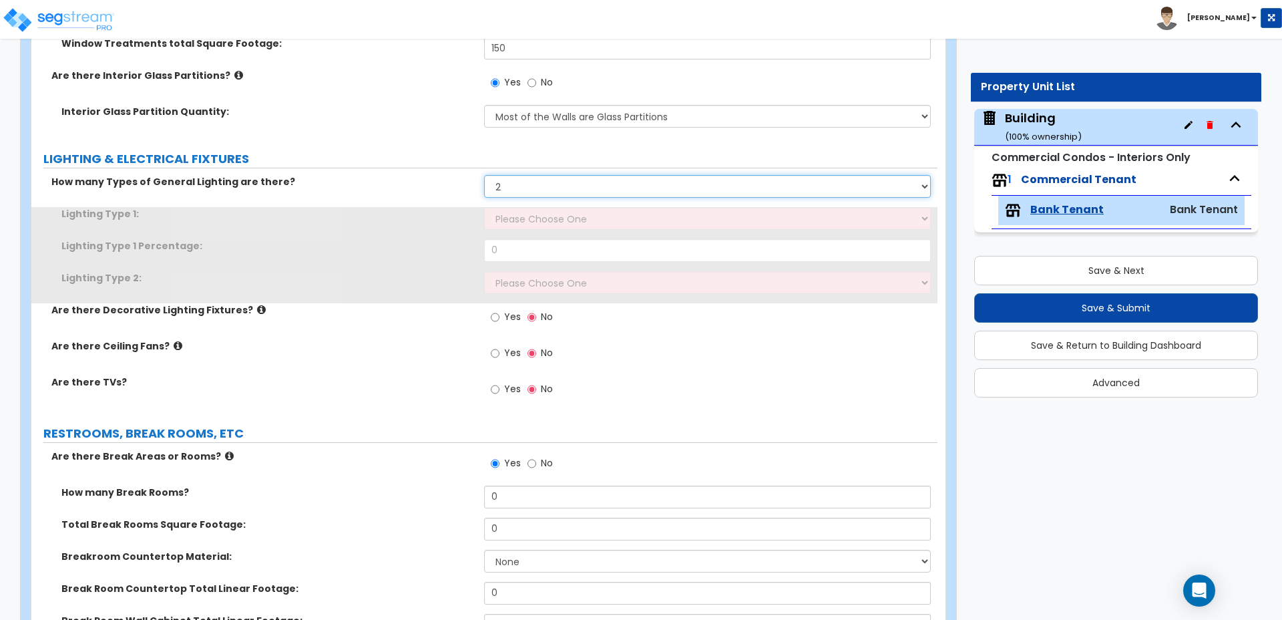
scroll to position [2364, 0]
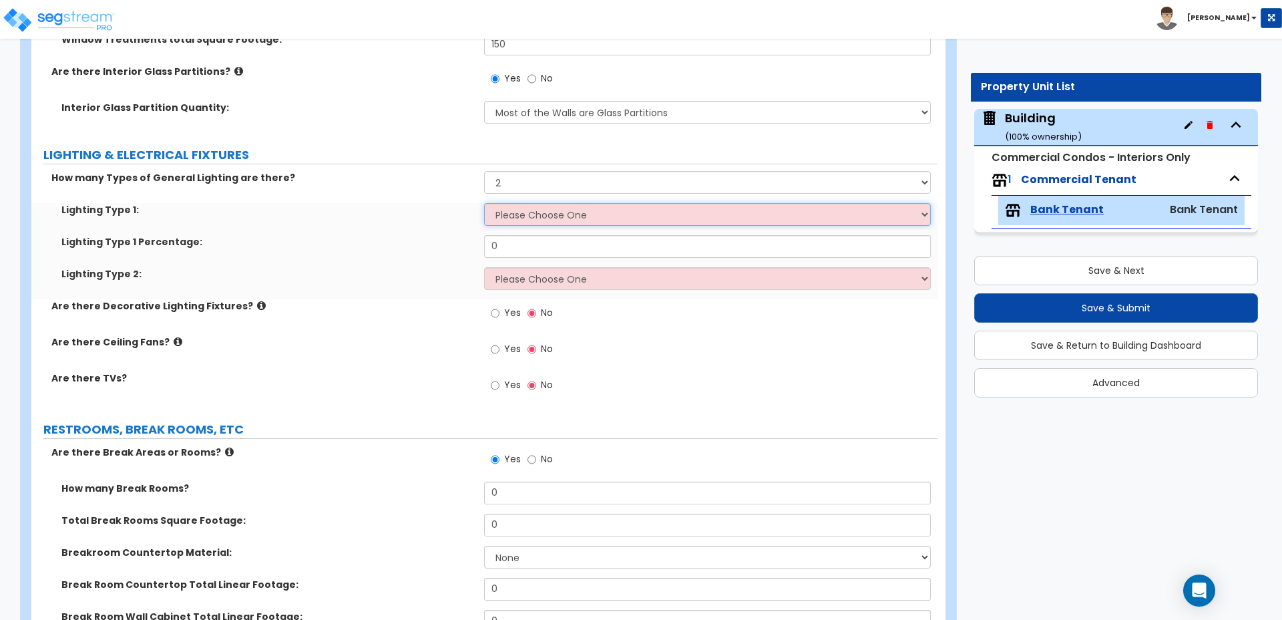
click at [542, 203] on select "Please Choose One LED Surface-Mounted LED Recessed Fluorescent Surface-Mounted …" at bounding box center [707, 214] width 446 height 23
select select "5"
click at [484, 203] on select "Please Choose One LED Surface-Mounted LED Recessed Fluorescent Surface-Mounted …" at bounding box center [707, 214] width 446 height 23
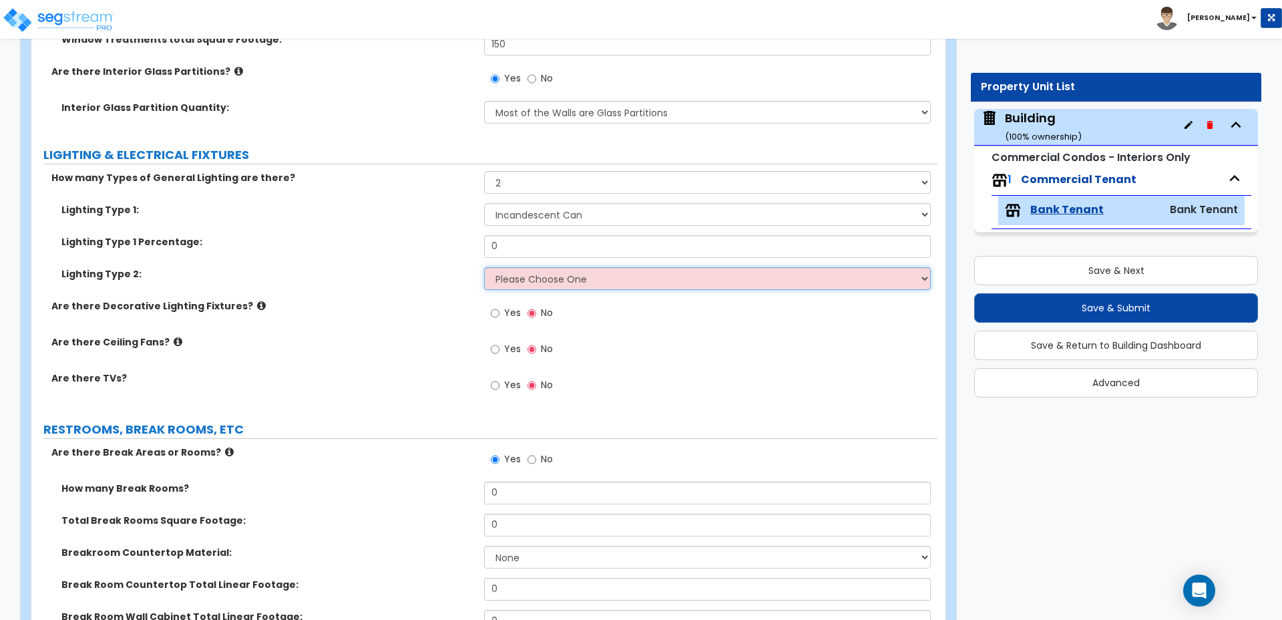
click at [564, 267] on select "Please Choose One LED Surface-Mounted LED Recessed Fluorescent Surface-Mounted …" at bounding box center [707, 278] width 446 height 23
select select "2"
click at [484, 267] on select "Please Choose One LED Surface-Mounted LED Recessed Fluorescent Surface-Mounted …" at bounding box center [707, 278] width 446 height 23
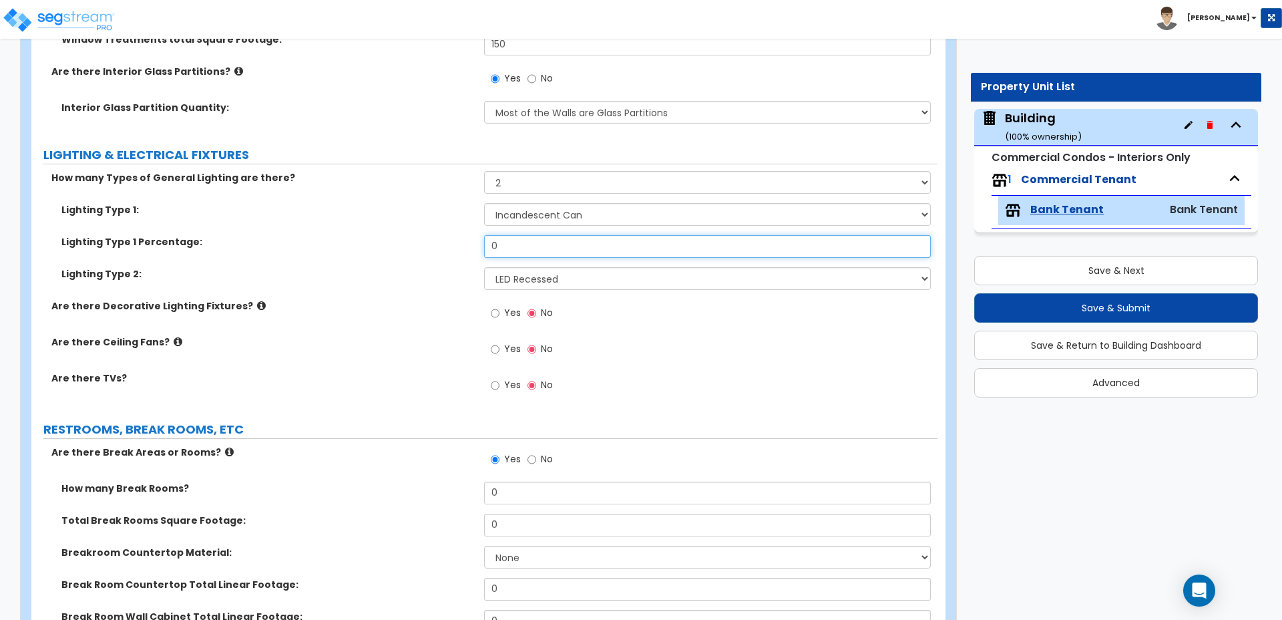
drag, startPoint x: 516, startPoint y: 233, endPoint x: 443, endPoint y: 215, distance: 74.4
click at [444, 216] on div "Lighting Type 1: Please Choose One LED Surface-Mounted LED Recessed Fluorescent…" at bounding box center [484, 251] width 886 height 96
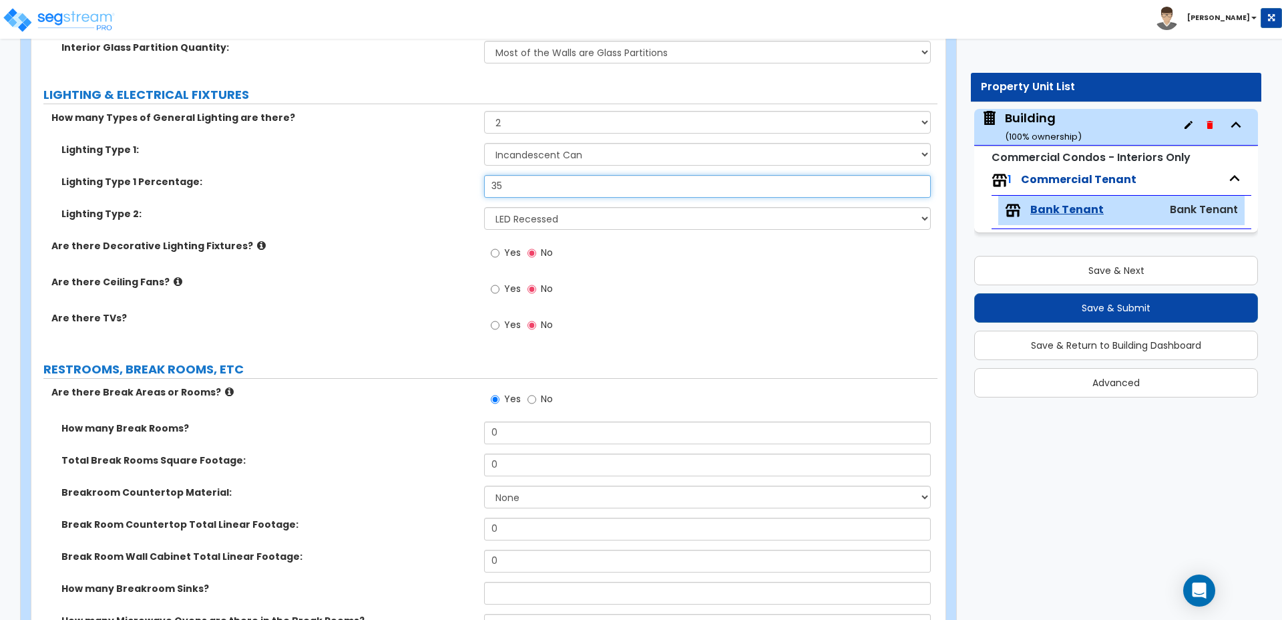
scroll to position [2425, 0]
type input "35"
click at [257, 240] on icon at bounding box center [261, 245] width 9 height 10
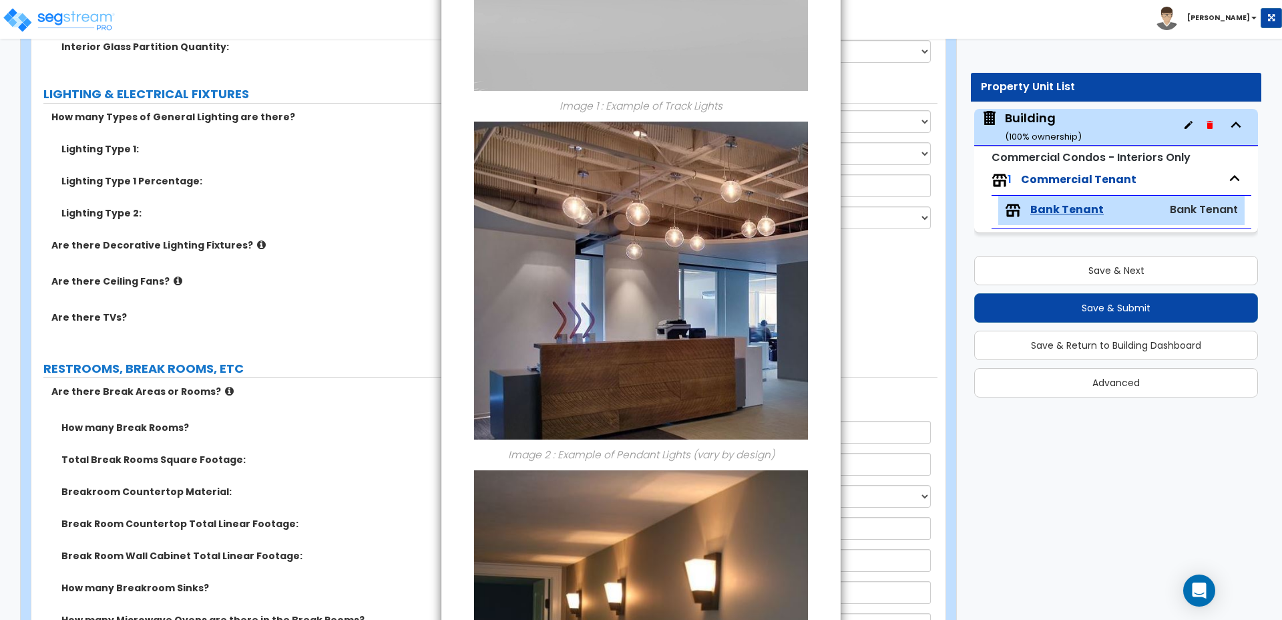
scroll to position [731, 0]
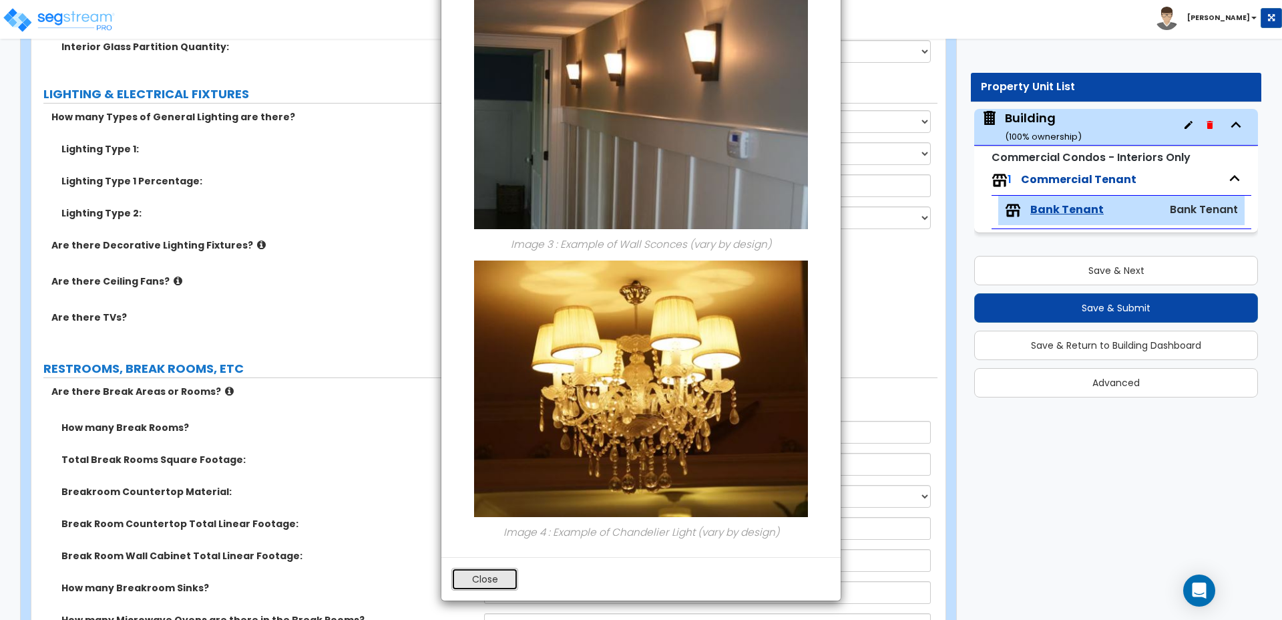
click at [490, 570] on button "Close" at bounding box center [484, 579] width 67 height 23
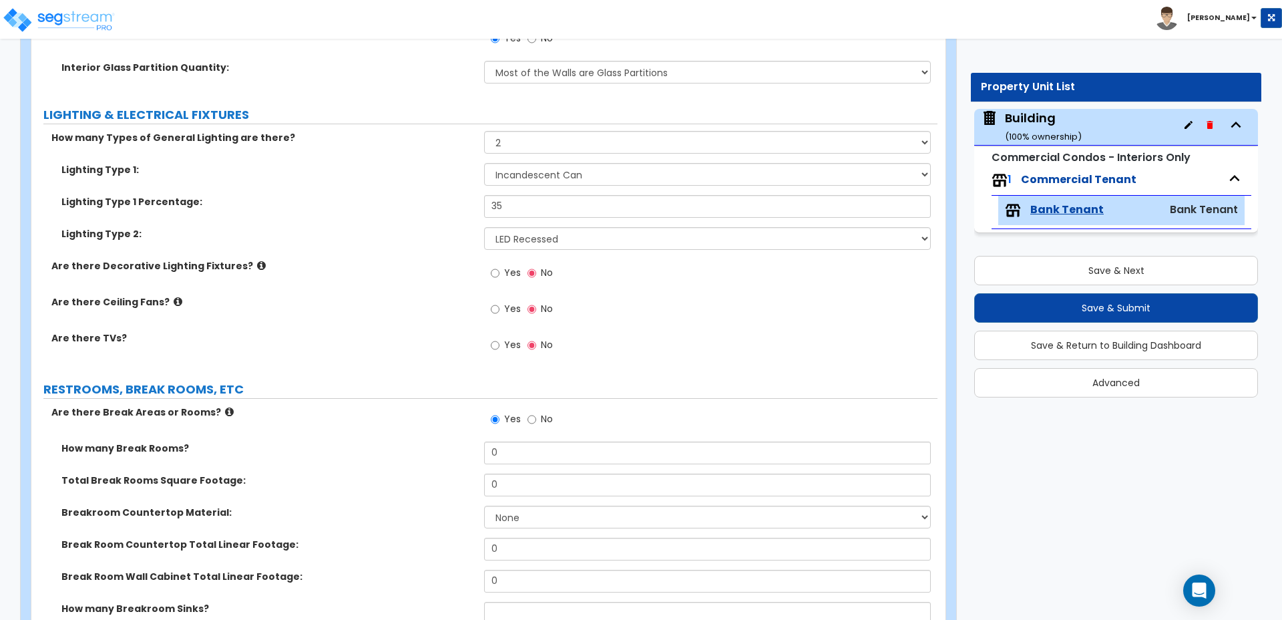
scroll to position [2406, 0]
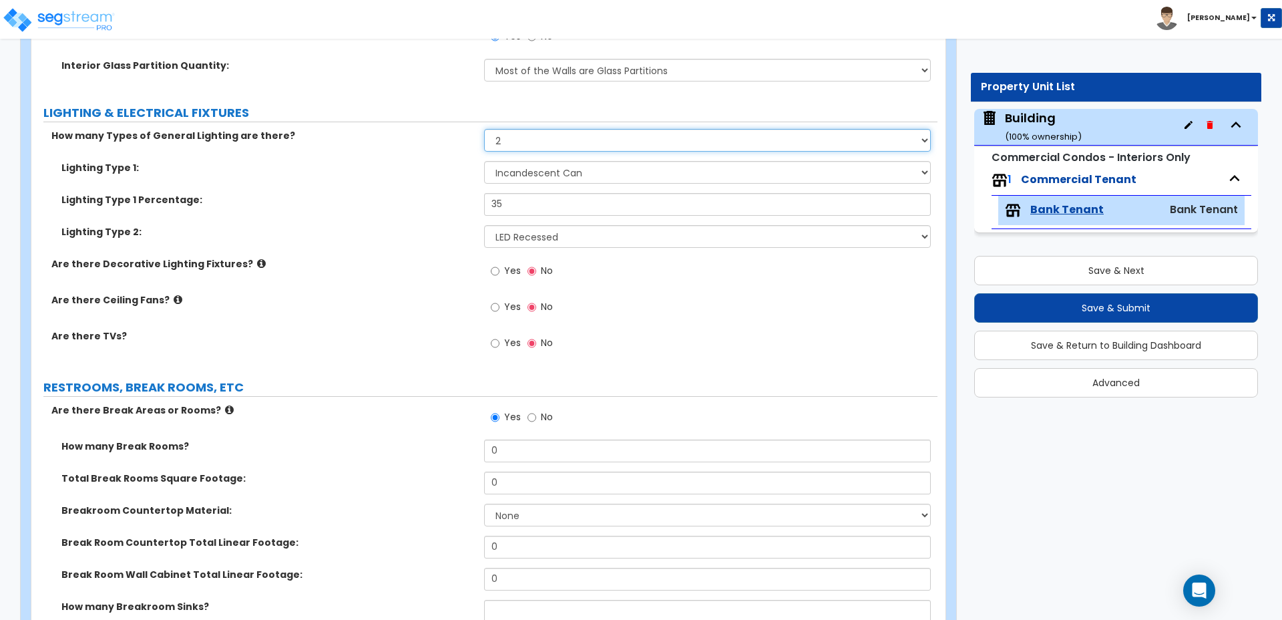
click at [550, 129] on select "Please Choose One 1 2 3" at bounding box center [707, 140] width 446 height 23
click at [484, 129] on select "Please Choose One 1 2 3" at bounding box center [707, 140] width 446 height 23
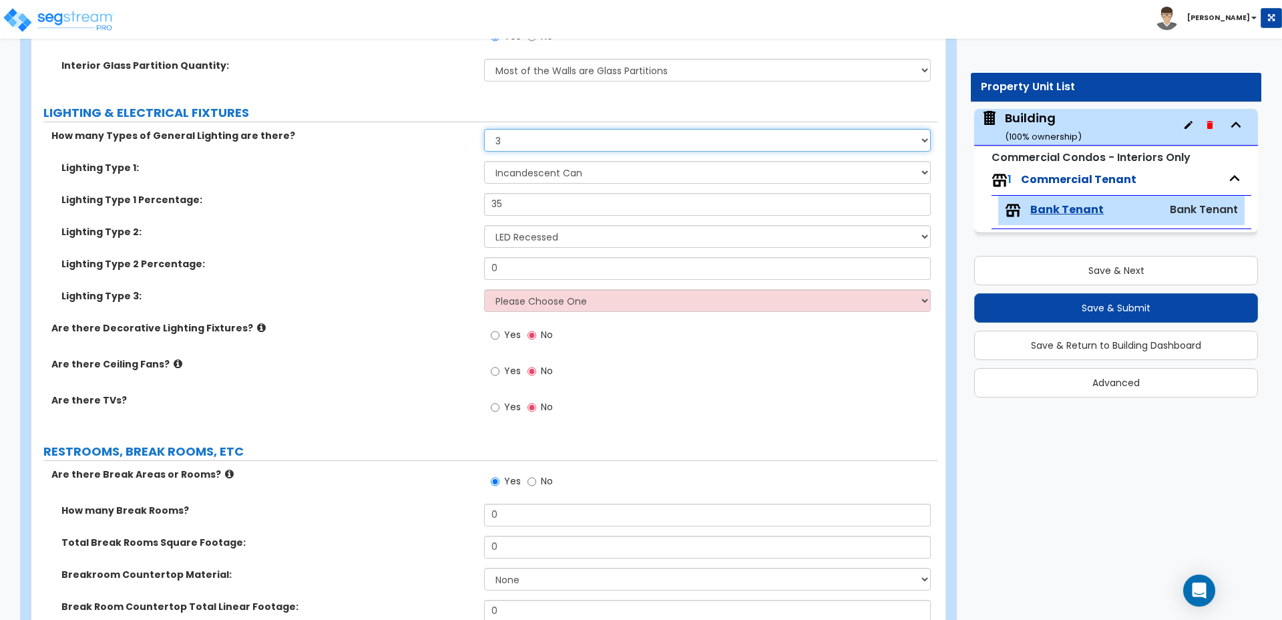
click at [540, 129] on select "Please Choose One 1 2 3" at bounding box center [707, 140] width 446 height 23
select select "2"
click at [484, 129] on select "Please Choose One 1 2 3" at bounding box center [707, 140] width 446 height 23
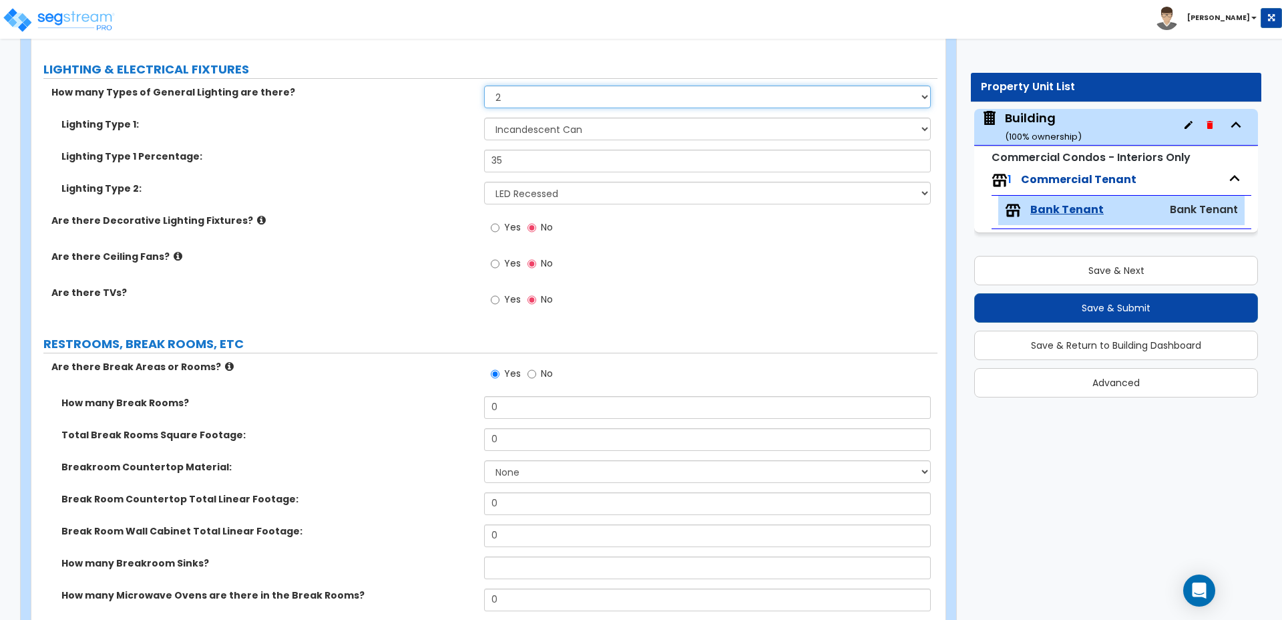
scroll to position [2454, 0]
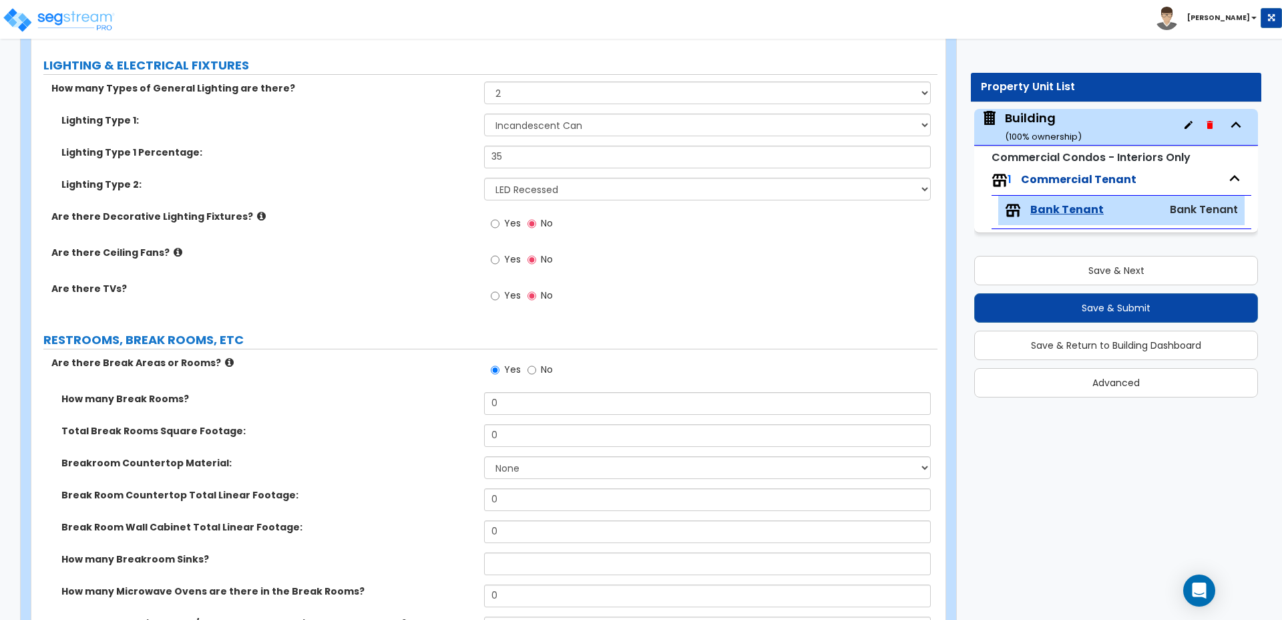
click at [486, 212] on div "Yes No" at bounding box center [521, 225] width 75 height 31
click at [499, 216] on input "Yes" at bounding box center [495, 223] width 9 height 15
radio input "true"
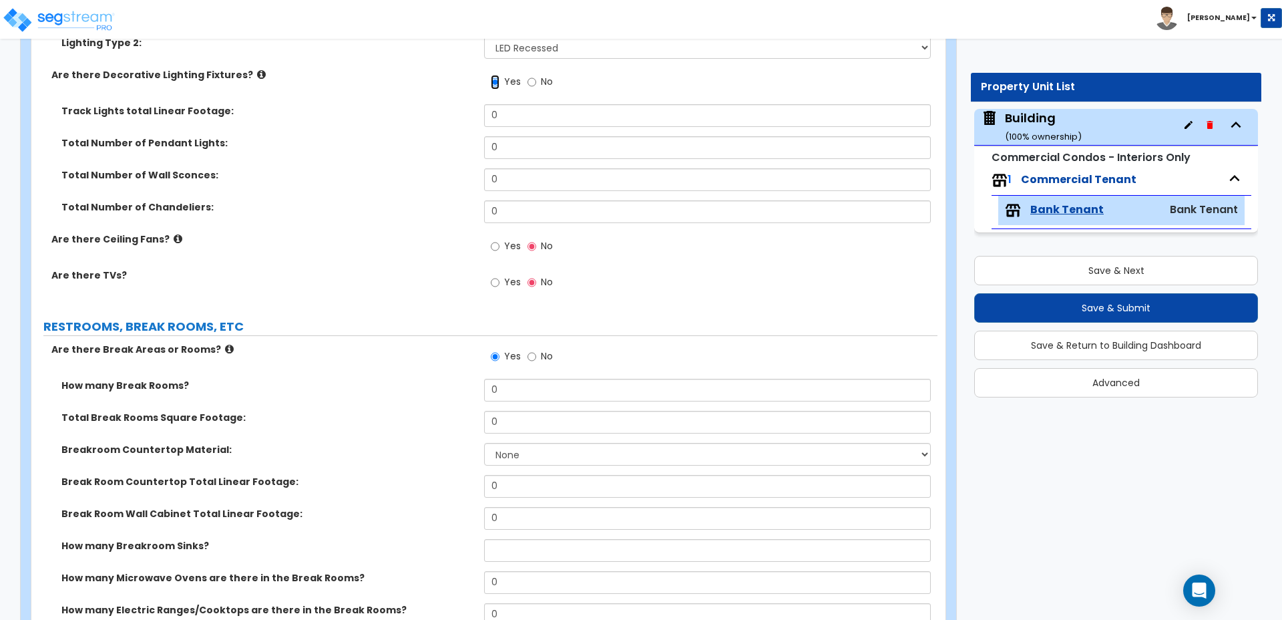
scroll to position [2597, 0]
click at [421, 167] on label "Total Number of Wall Sconces:" at bounding box center [267, 173] width 413 height 13
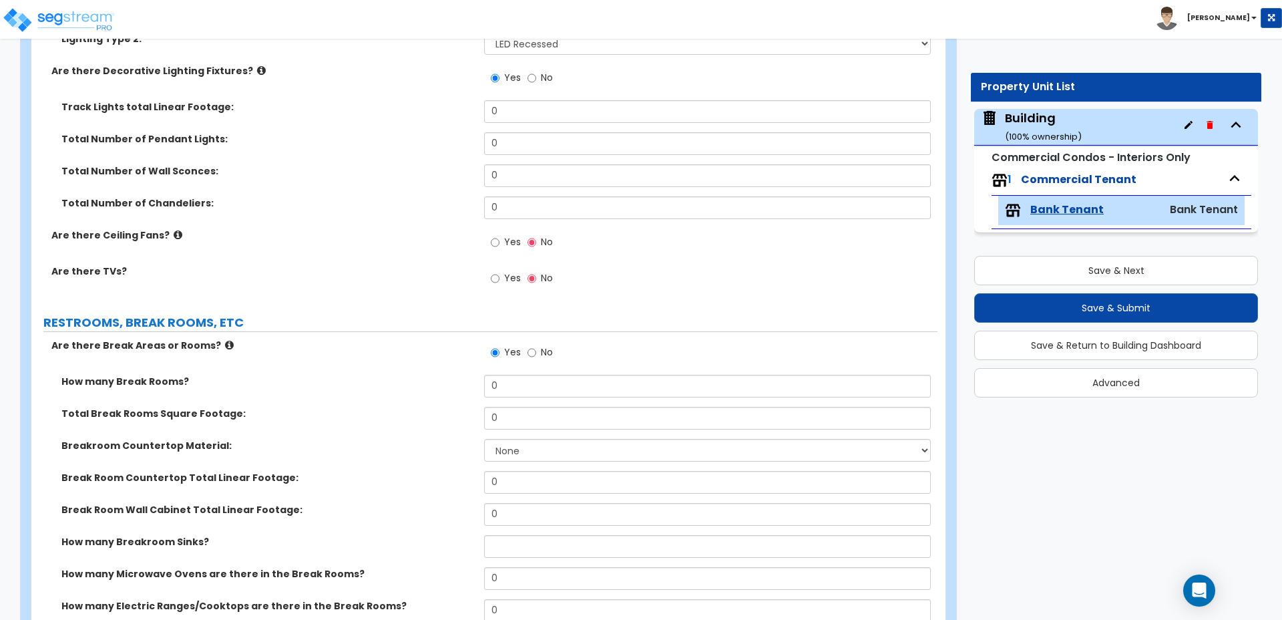
scroll to position [2601, 0]
drag, startPoint x: 516, startPoint y: 100, endPoint x: 460, endPoint y: 98, distance: 56.1
click at [460, 99] on div "Track Lights total Linear Footage: 0" at bounding box center [484, 115] width 906 height 32
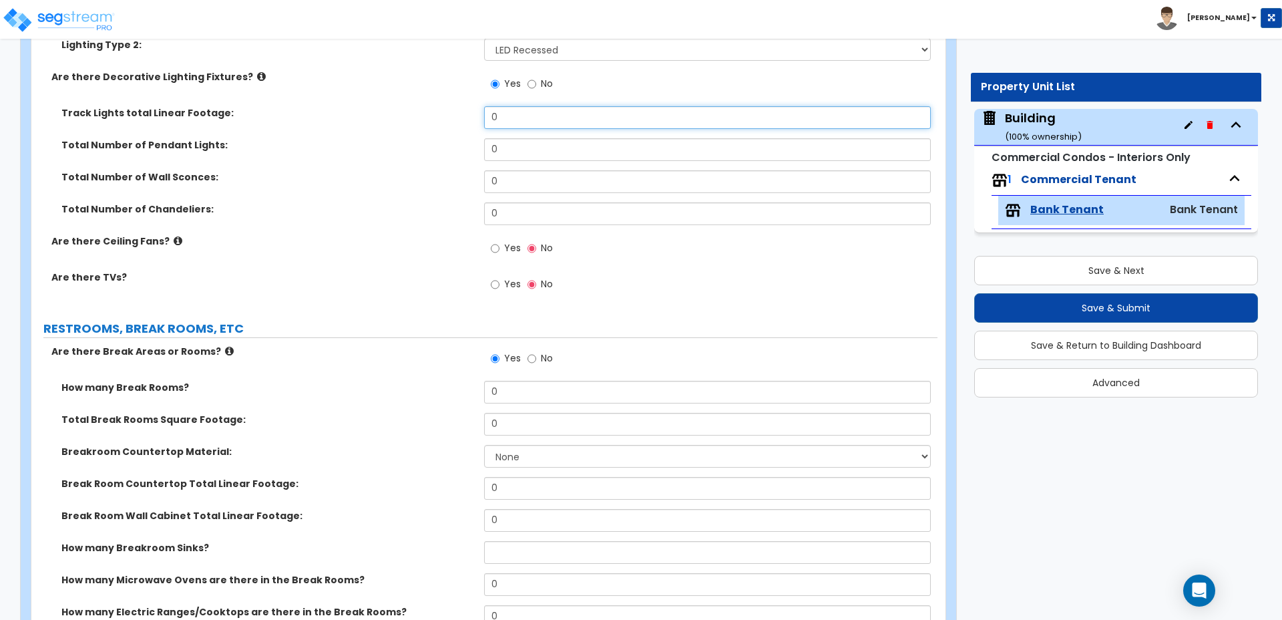
scroll to position [2594, 0]
type input "6"
type input "24"
type input "3"
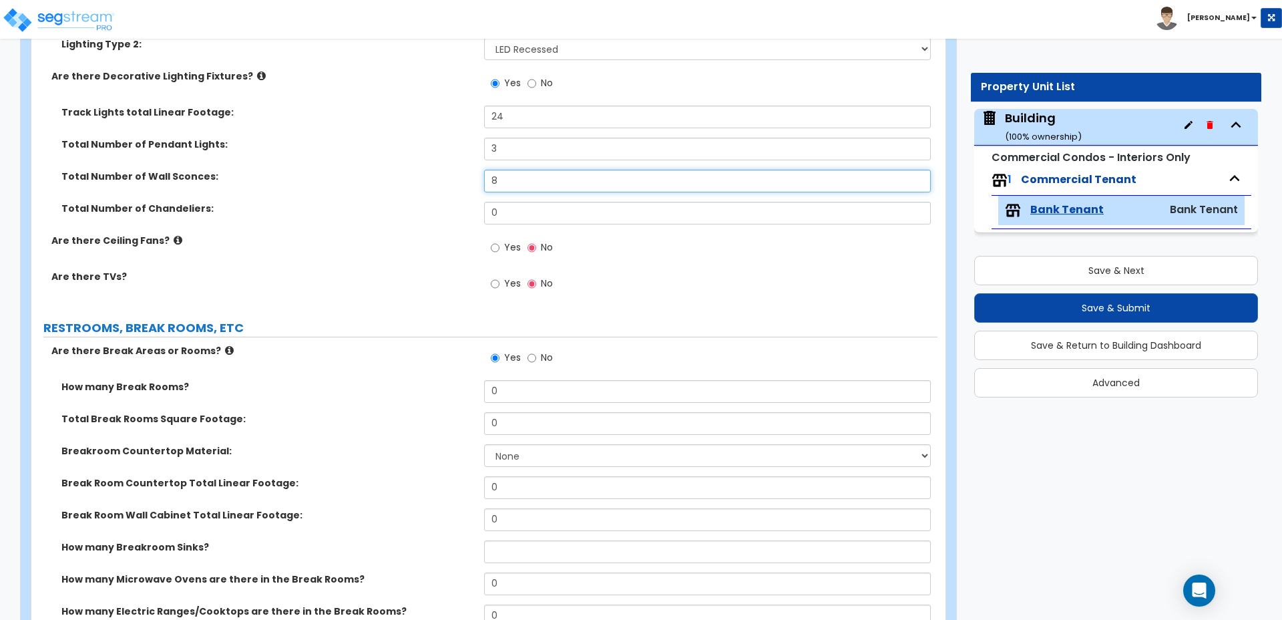
type input "8"
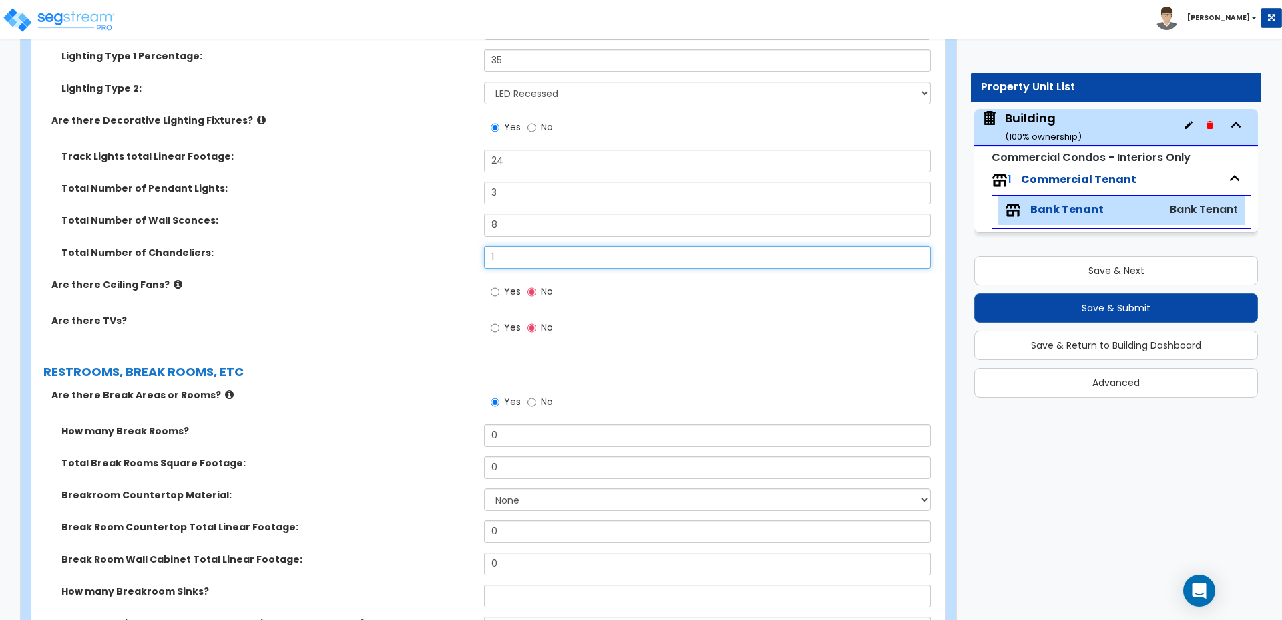
scroll to position [2543, 0]
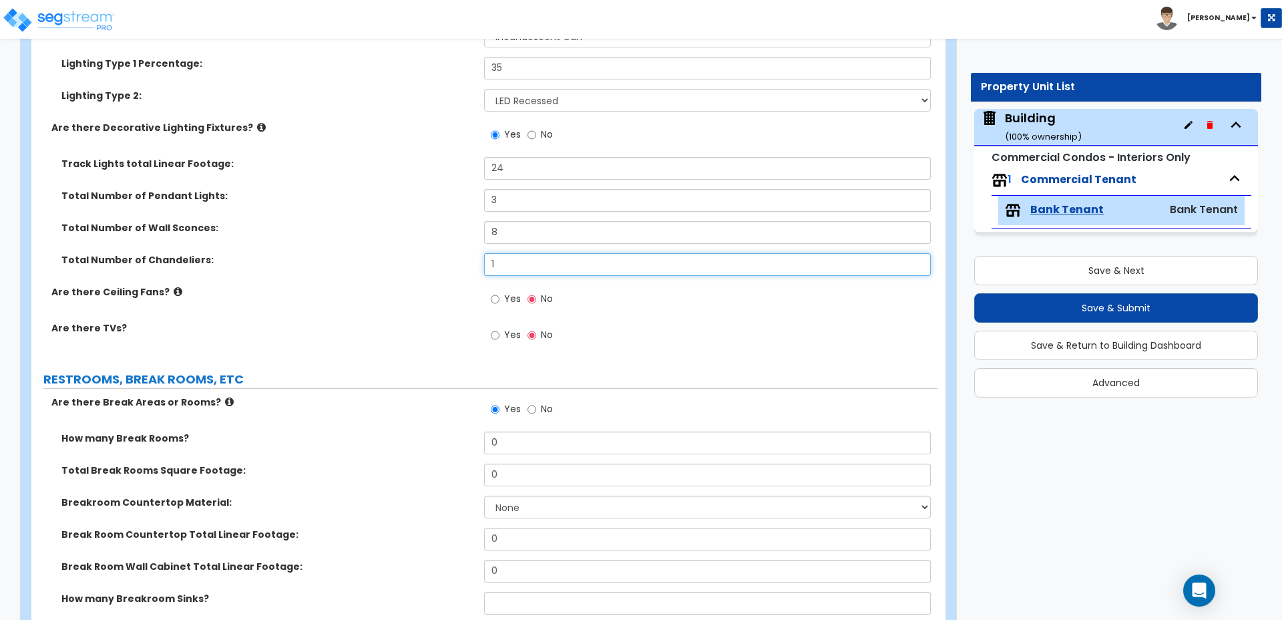
type input "1"
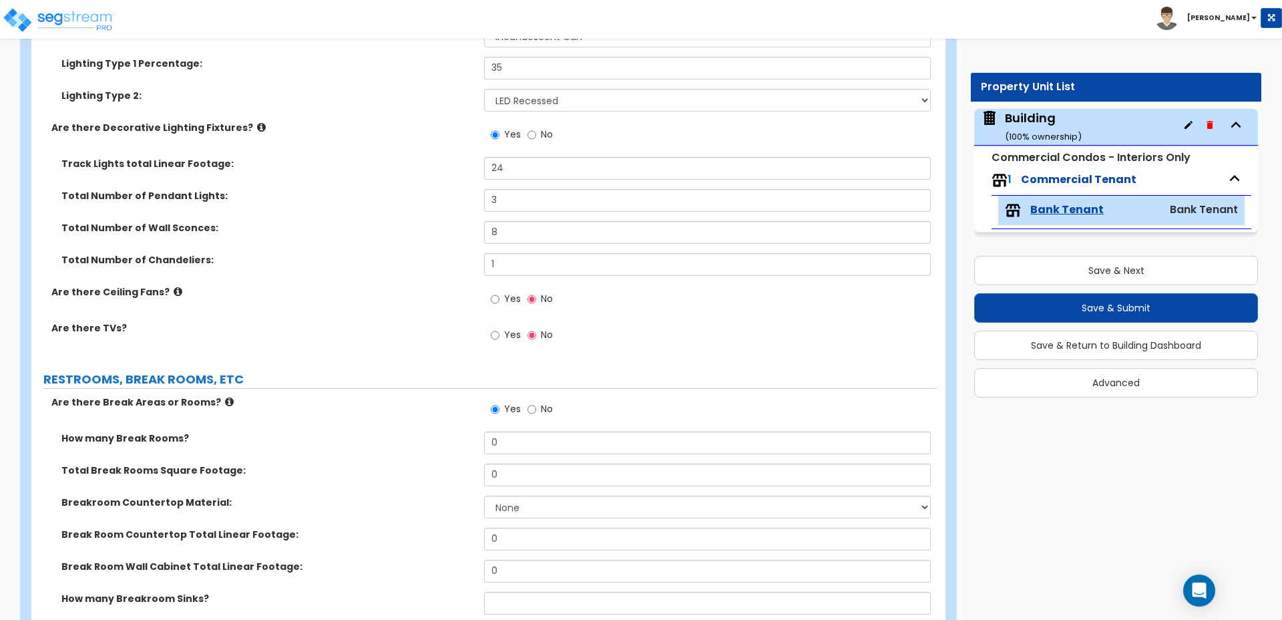
click at [257, 122] on icon at bounding box center [261, 127] width 9 height 10
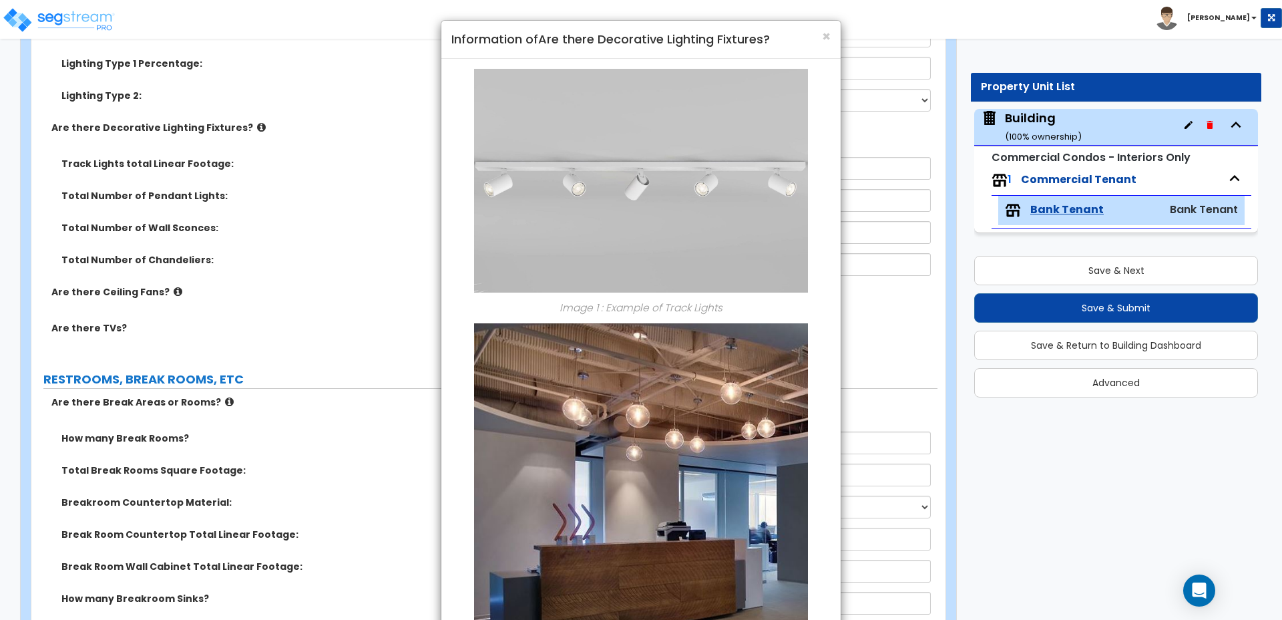
scroll to position [731, 0]
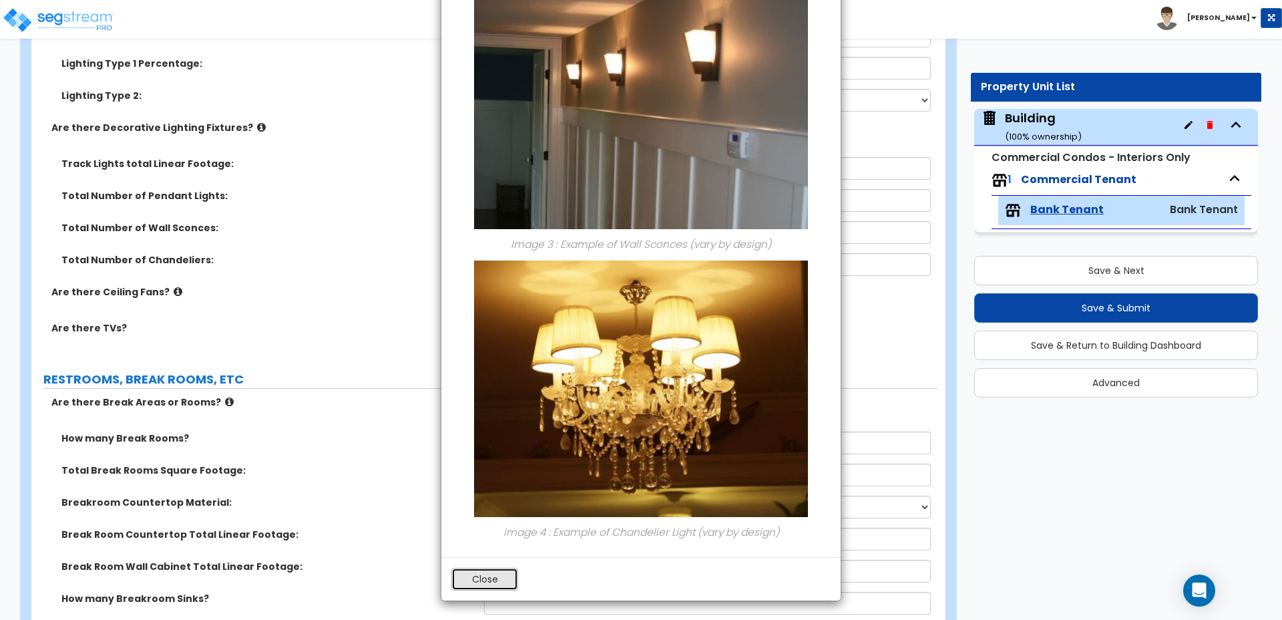
click at [506, 572] on button "Close" at bounding box center [484, 579] width 67 height 23
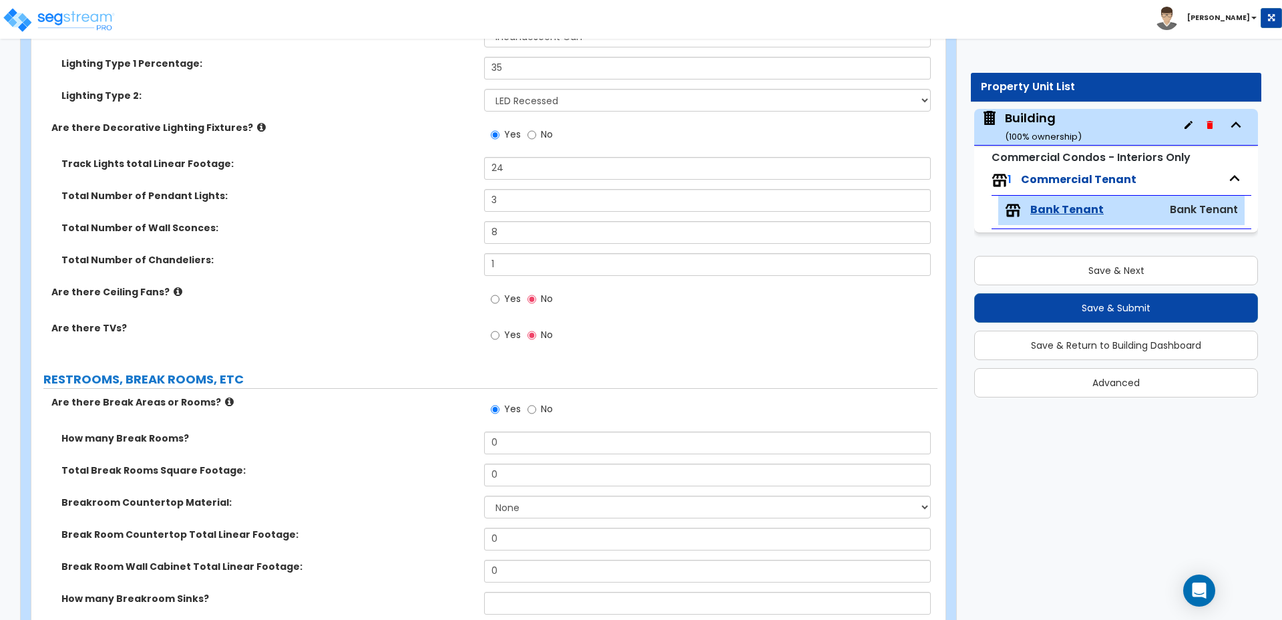
click at [507, 292] on span "Yes" at bounding box center [512, 298] width 17 height 13
click at [500, 292] on input "Yes" at bounding box center [495, 299] width 9 height 15
radio input "true"
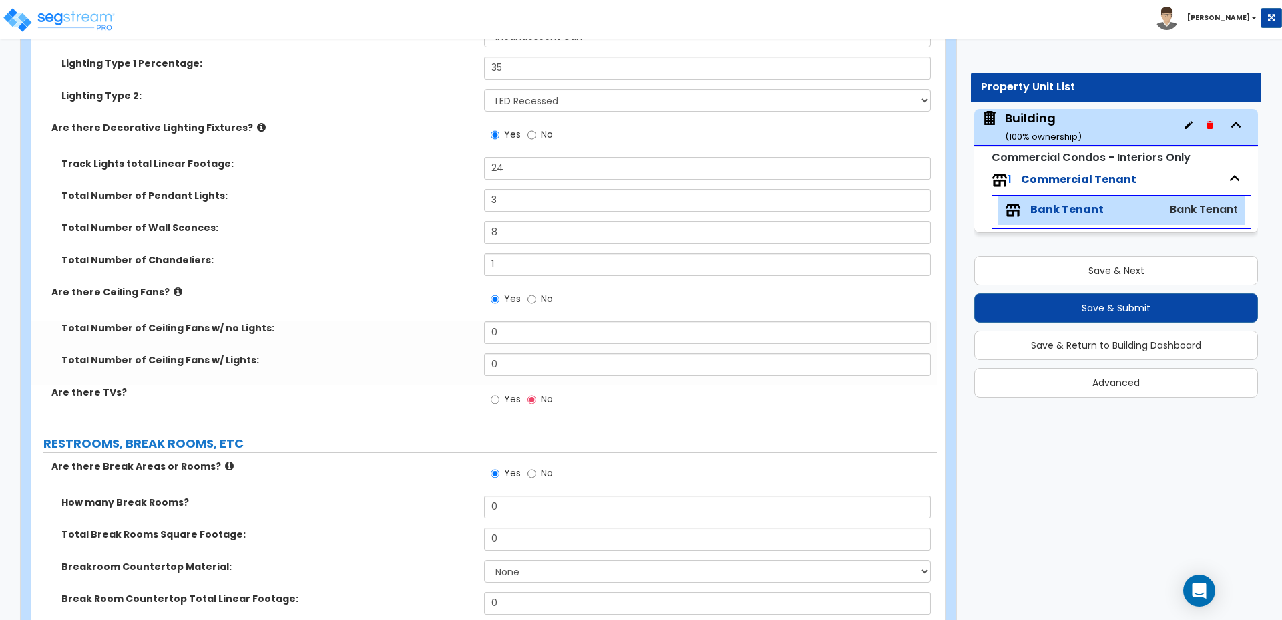
click at [174, 287] on icon at bounding box center [178, 292] width 9 height 10
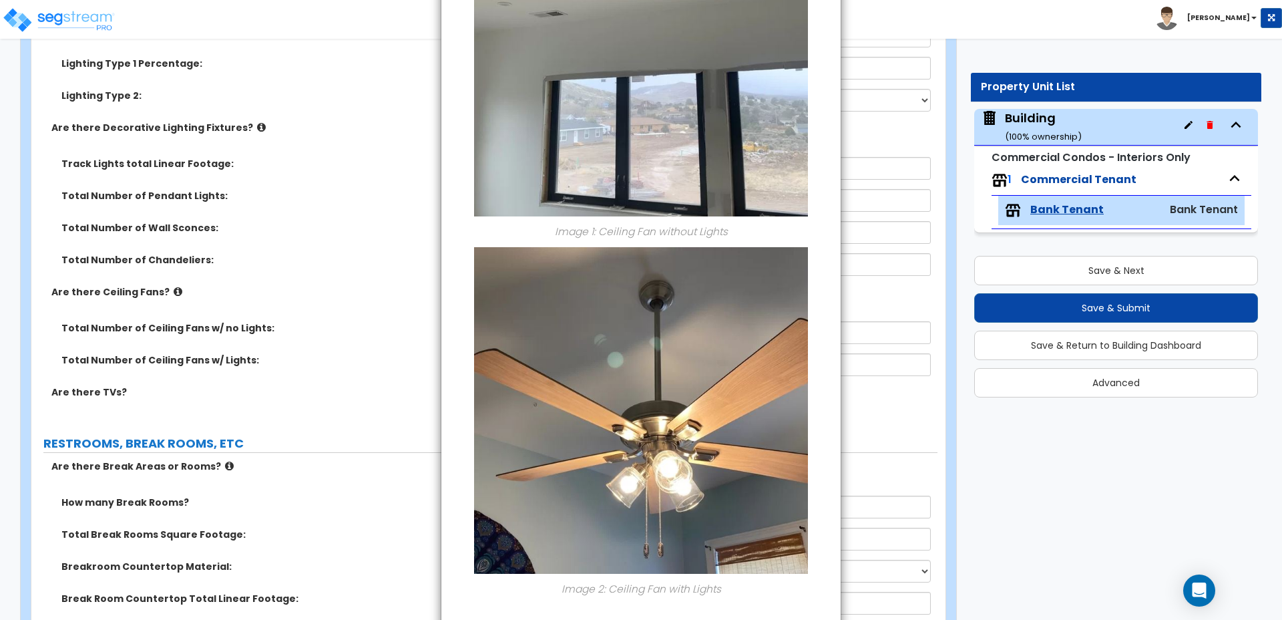
scroll to position [285, 0]
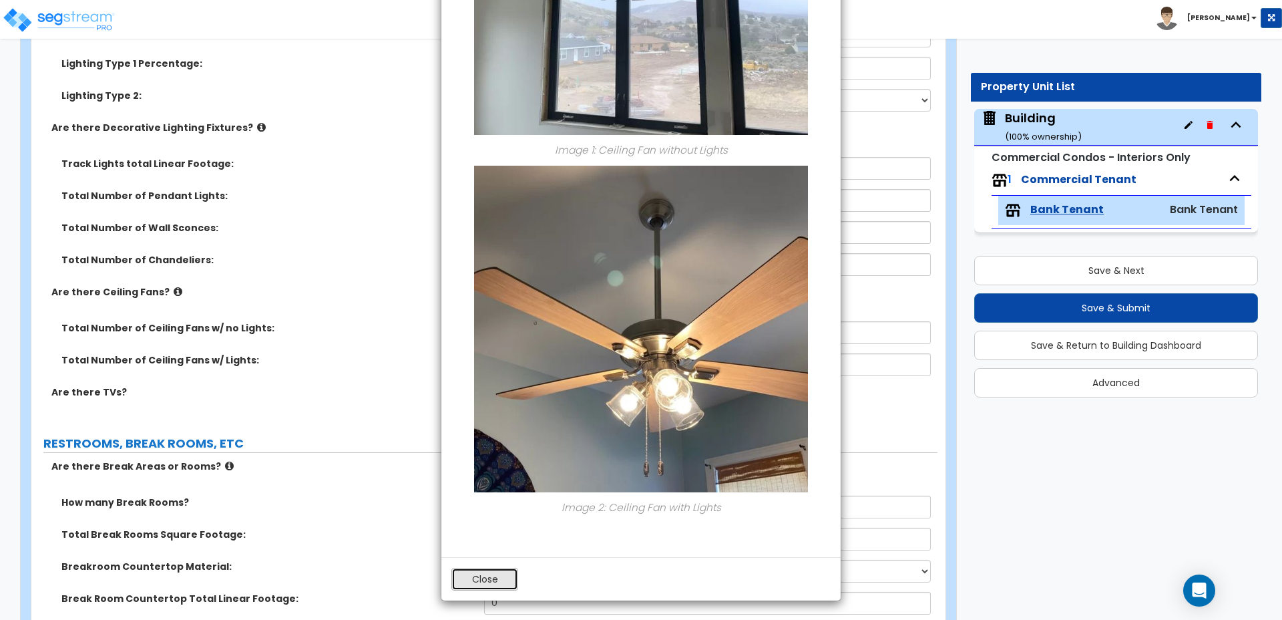
click at [500, 574] on button "Close" at bounding box center [484, 579] width 67 height 23
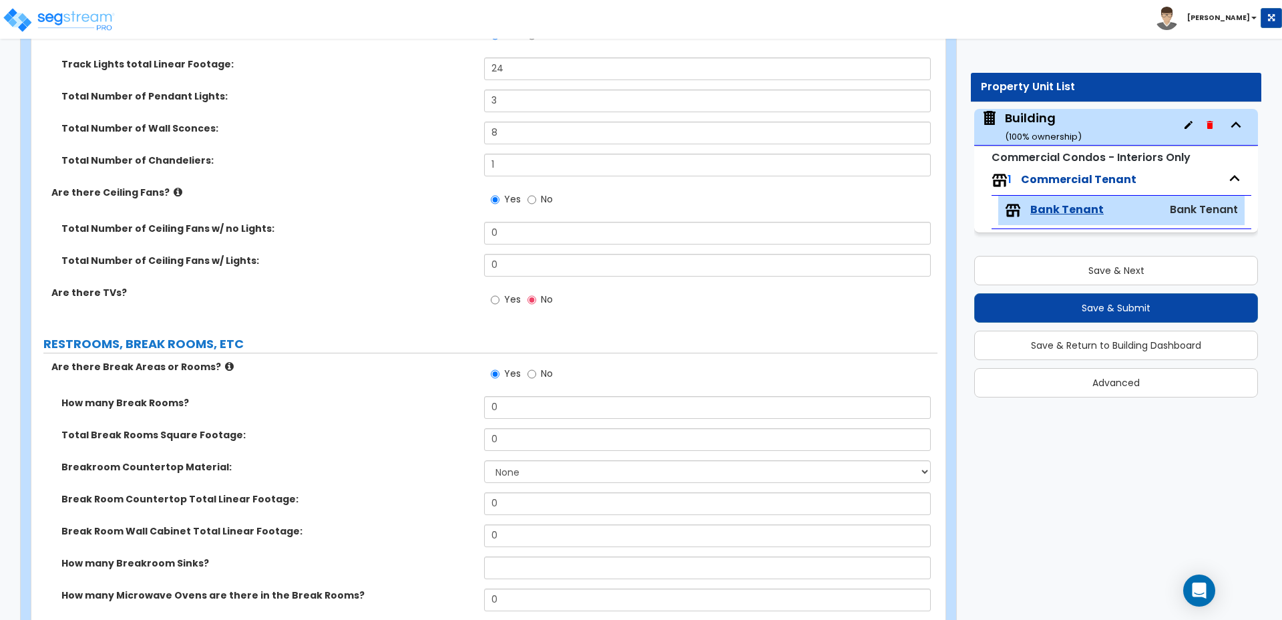
scroll to position [2644, 0]
drag, startPoint x: 508, startPoint y: 229, endPoint x: 492, endPoint y: 228, distance: 16.0
click at [492, 228] on div "Total Number of Ceiling Fans w/ no Lights: 0" at bounding box center [484, 236] width 906 height 32
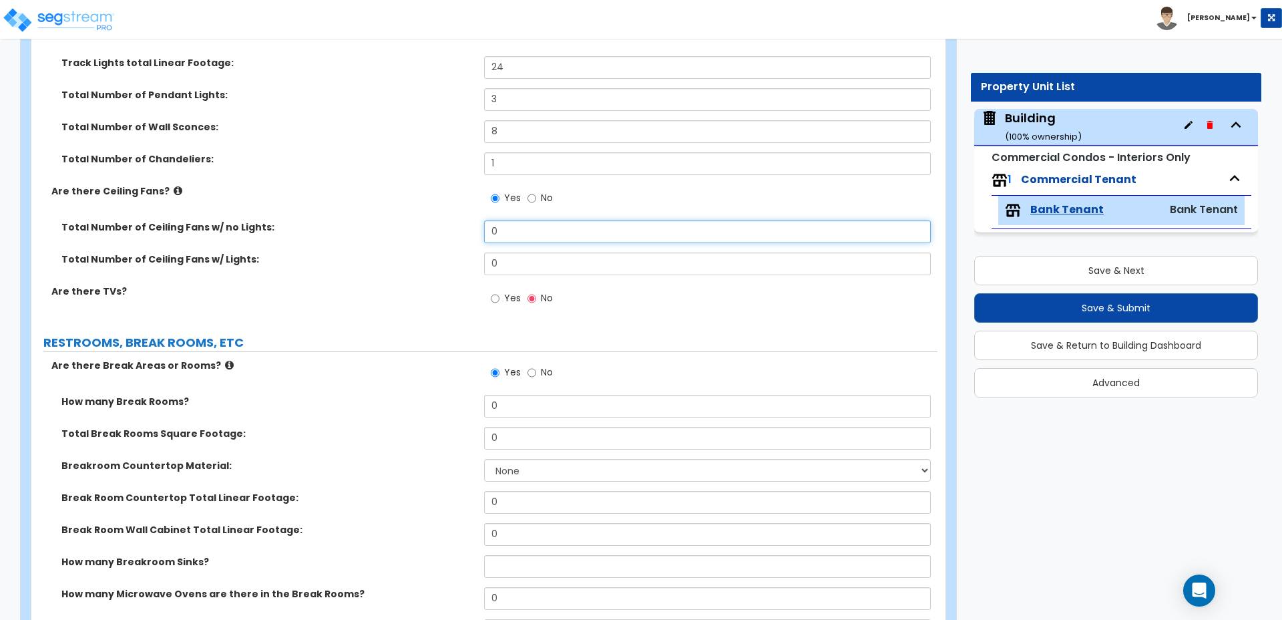
drag, startPoint x: 524, startPoint y: 215, endPoint x: 413, endPoint y: 215, distance: 110.9
click at [413, 220] on div "Total Number of Ceiling Fans w/ no Lights: 0" at bounding box center [484, 236] width 906 height 32
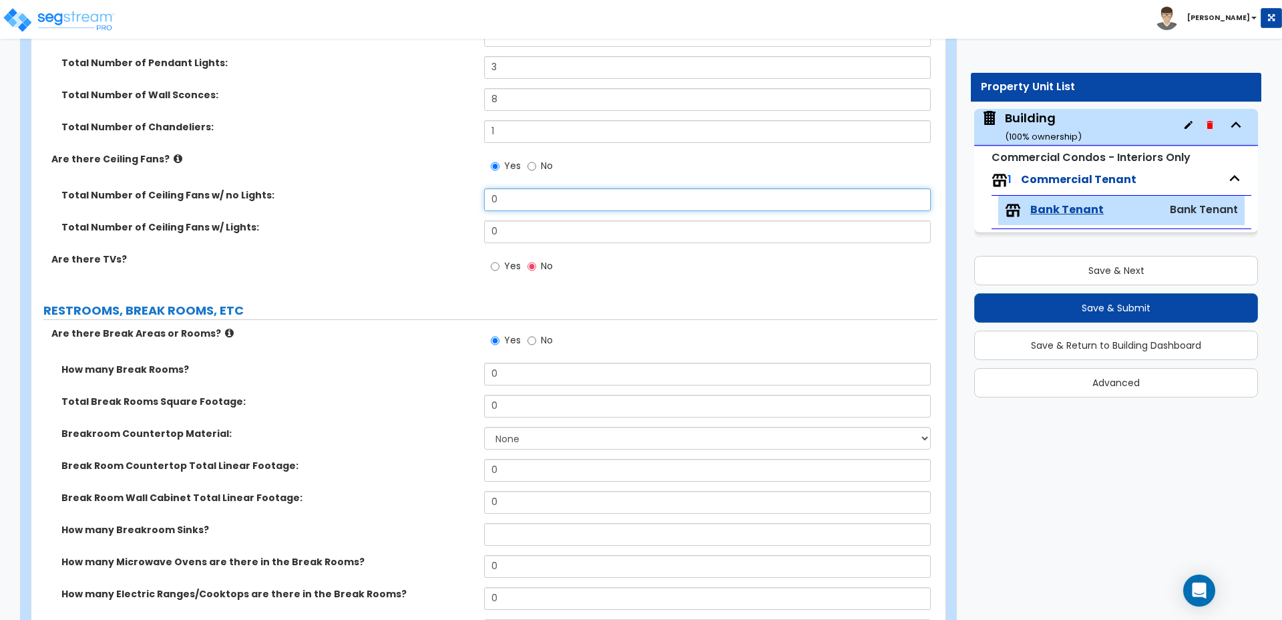
scroll to position [2679, 0]
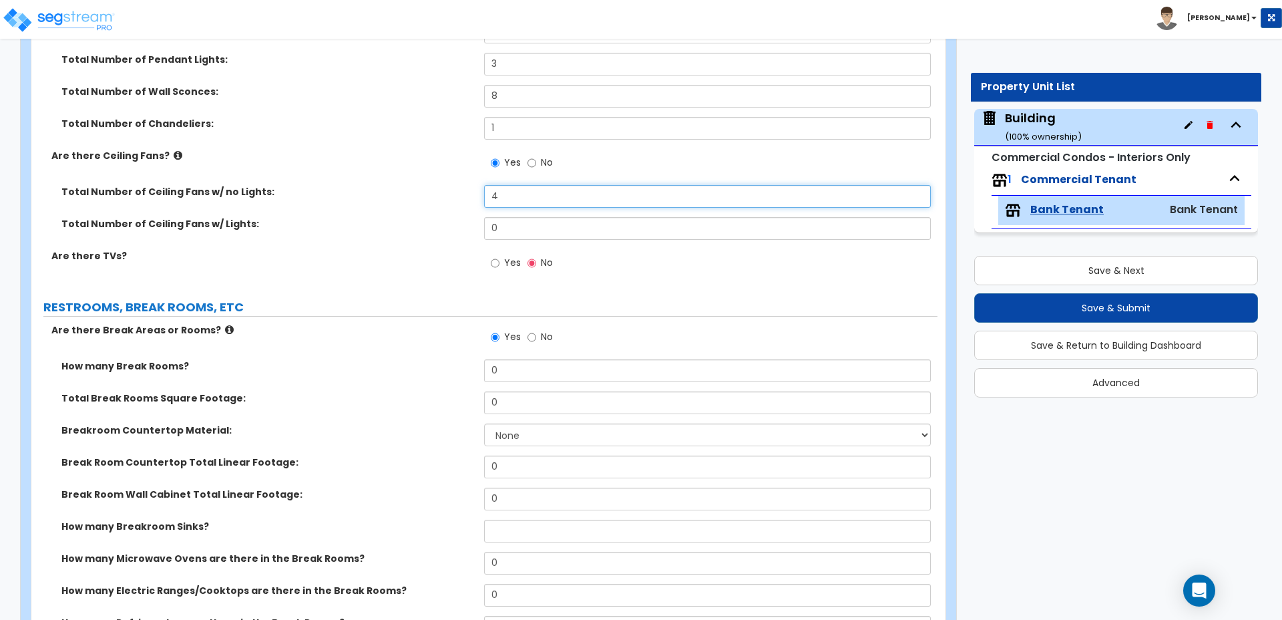
type input "4"
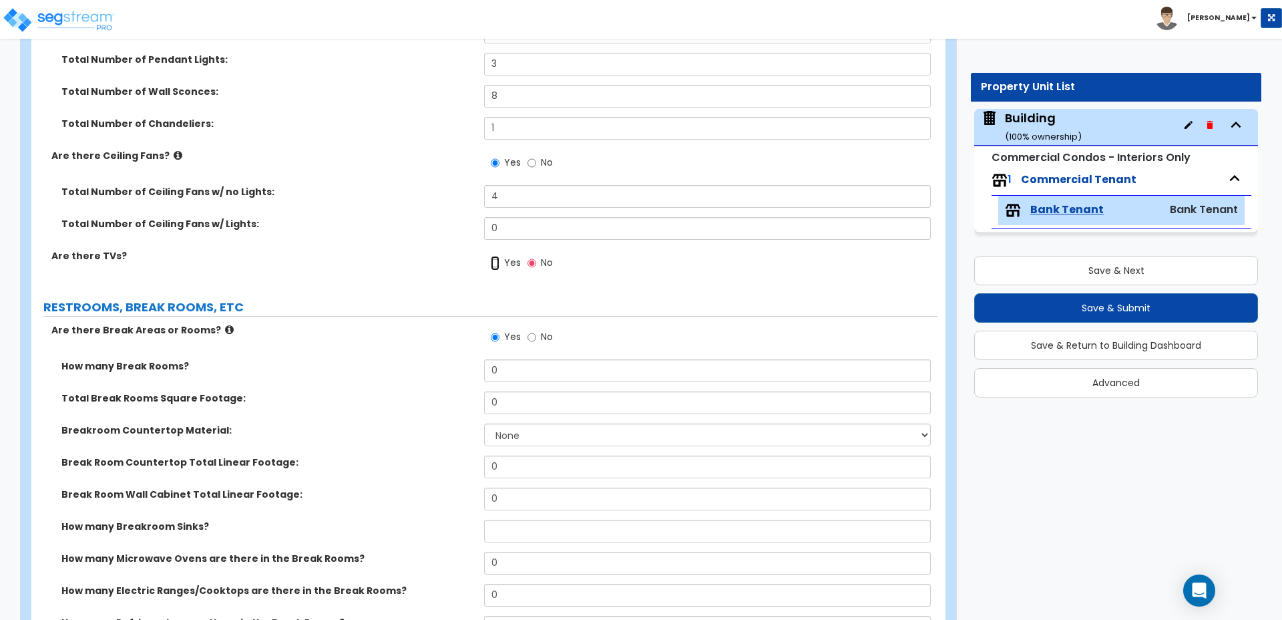
click at [498, 256] on input "Yes" at bounding box center [495, 263] width 9 height 15
radio input "true"
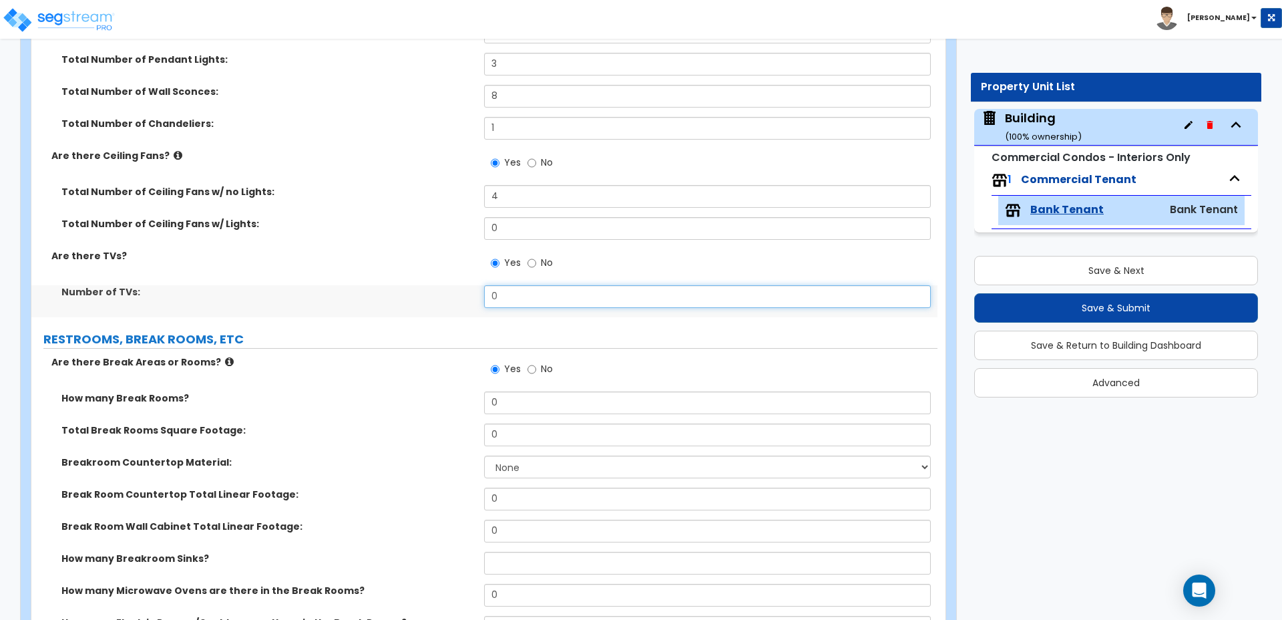
drag, startPoint x: 524, startPoint y: 277, endPoint x: 468, endPoint y: 269, distance: 55.9
click at [470, 285] on div "Number of TVs: 0" at bounding box center [484, 301] width 906 height 32
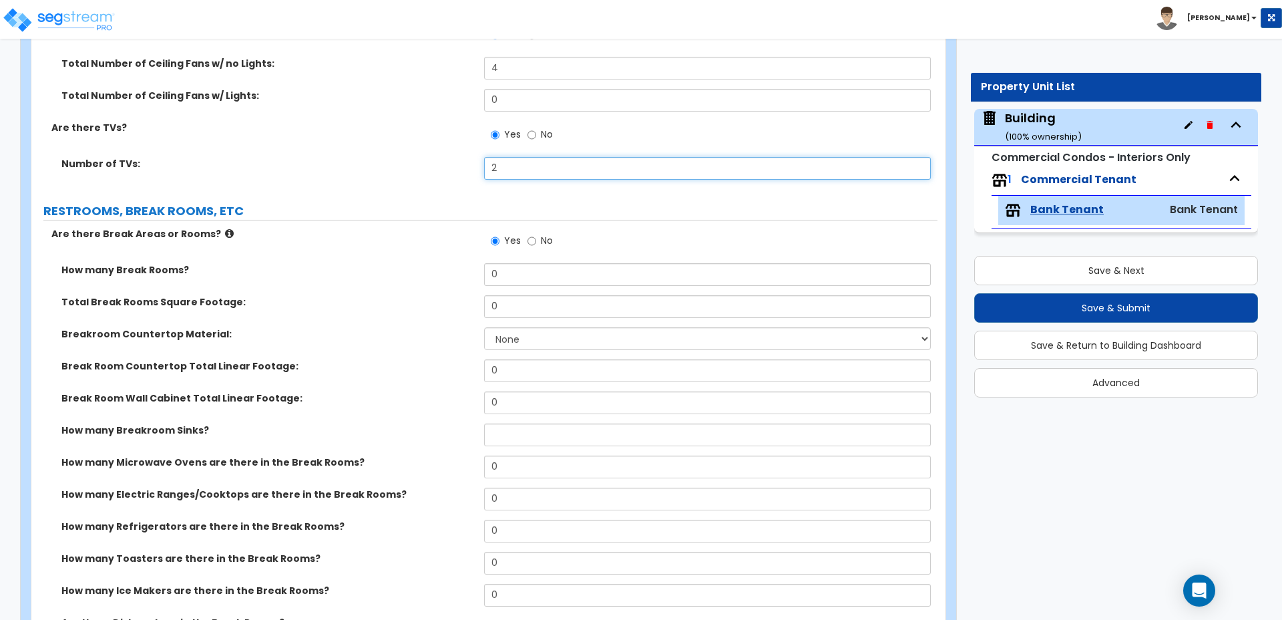
scroll to position [2809, 0]
type input "2"
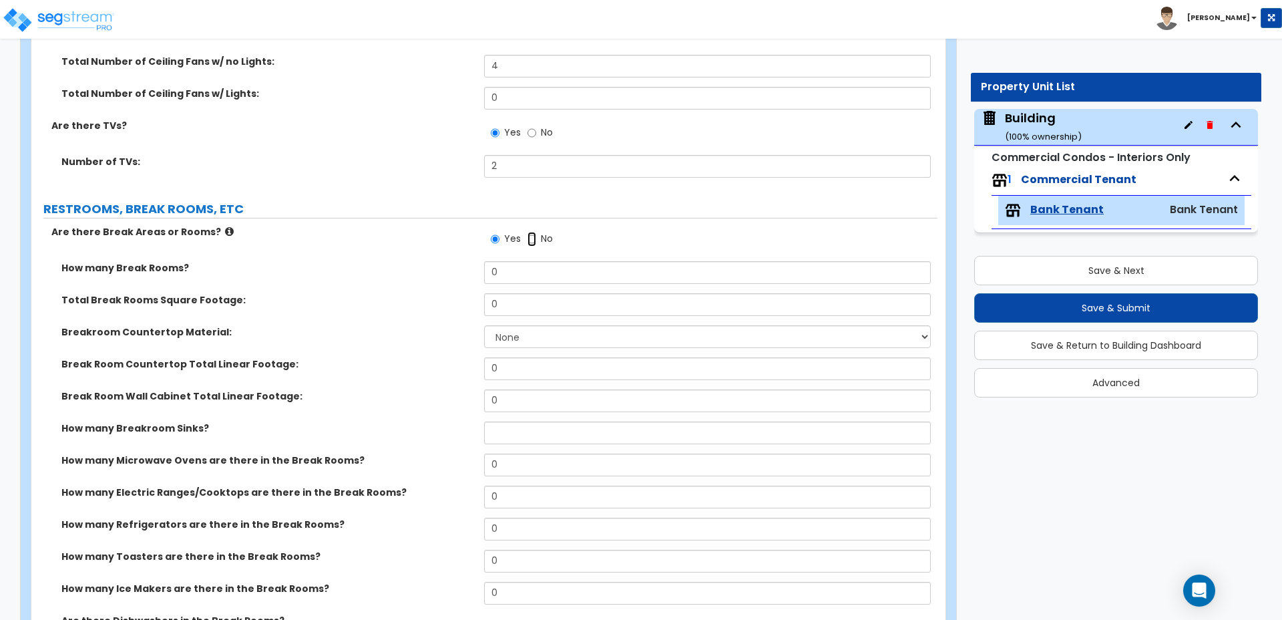
click at [530, 232] on input "No" at bounding box center [532, 239] width 9 height 15
radio input "false"
radio input "true"
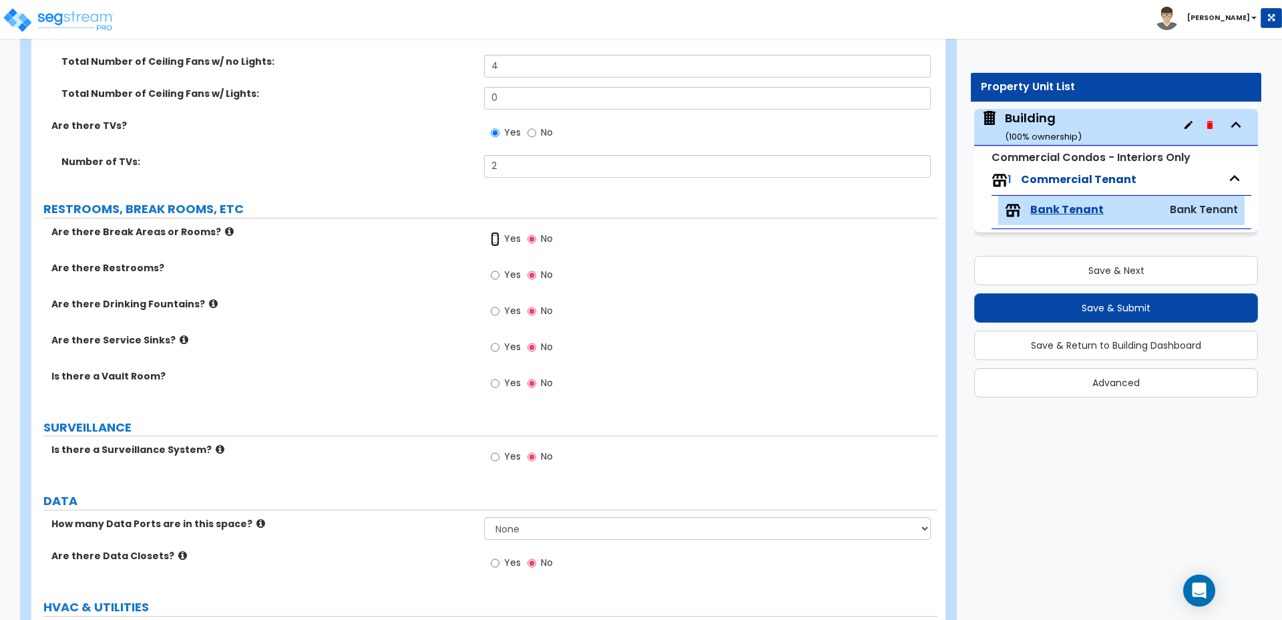
click at [495, 232] on input "Yes" at bounding box center [495, 239] width 9 height 15
radio input "true"
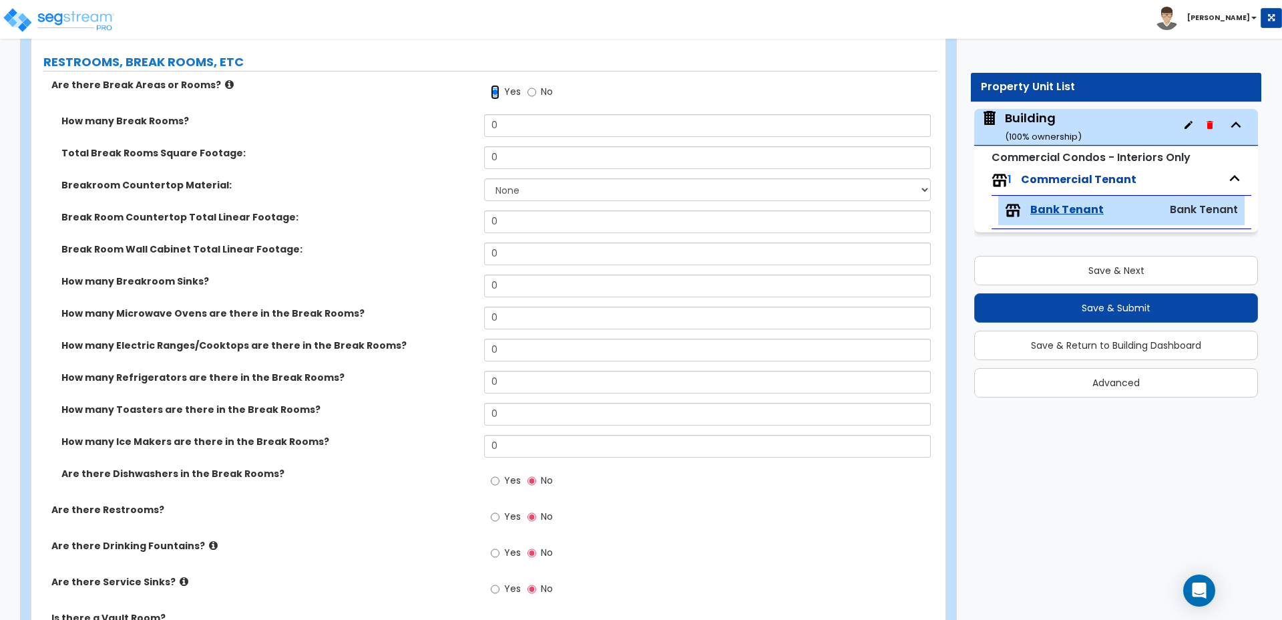
scroll to position [2959, 0]
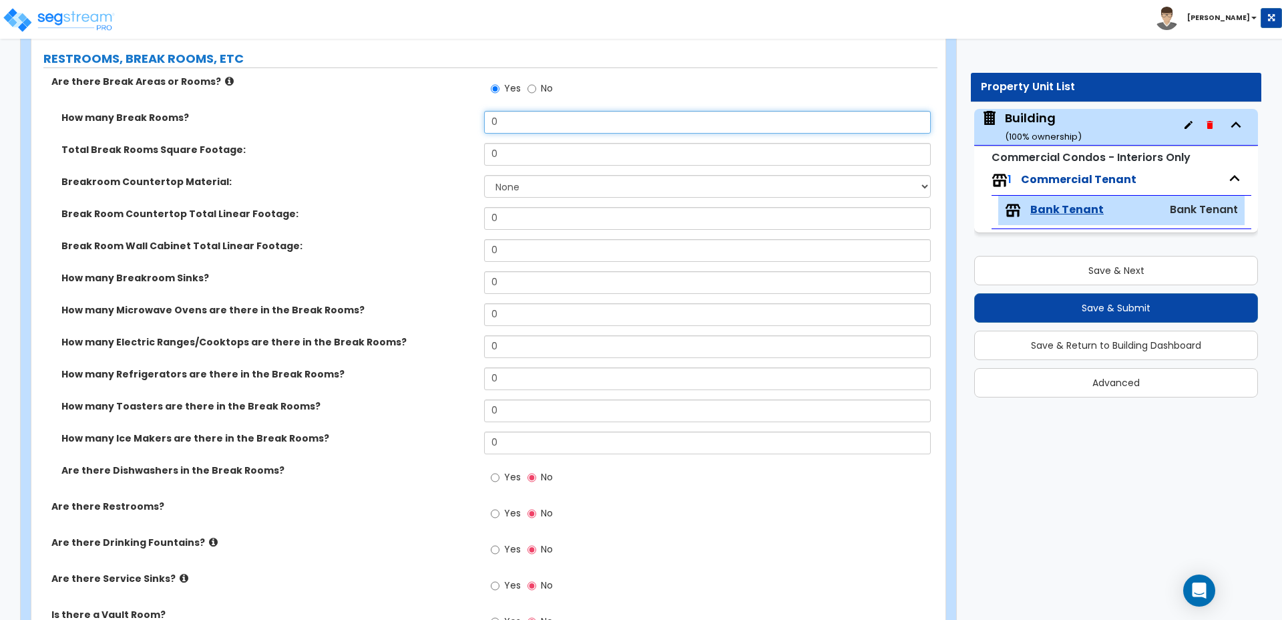
drag, startPoint x: 541, startPoint y: 104, endPoint x: 435, endPoint y: 103, distance: 106.2
click at [435, 111] on div "How many Break Rooms? 0" at bounding box center [484, 127] width 906 height 32
type input "1"
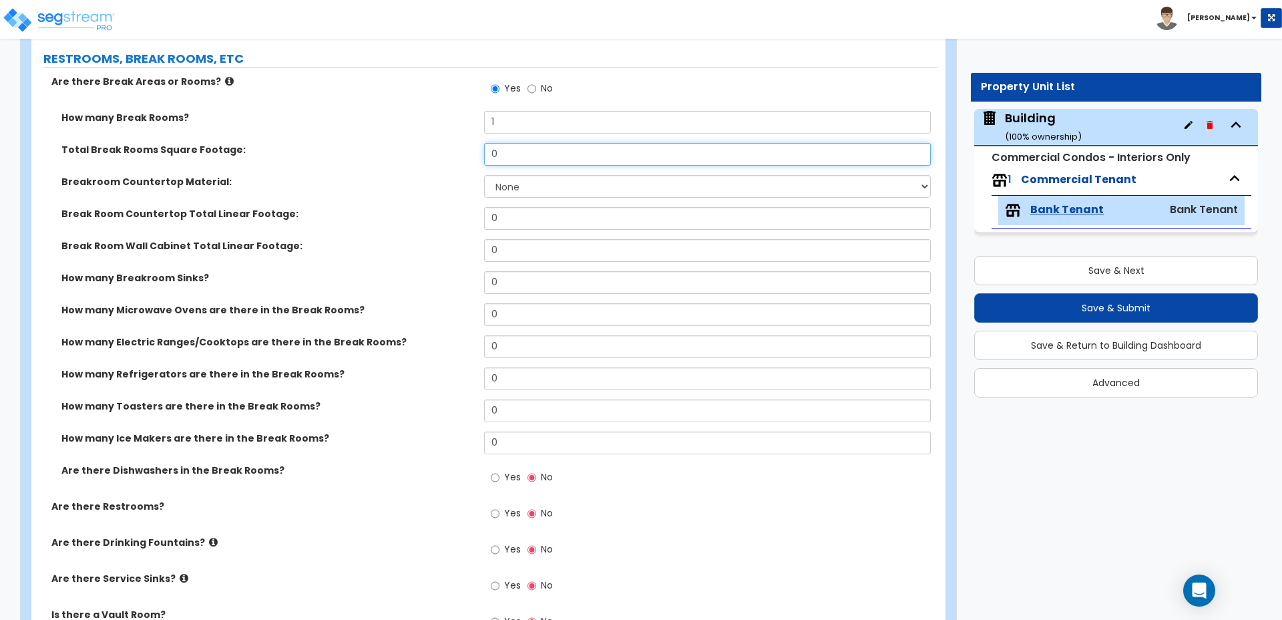
type input "1"
type input "200"
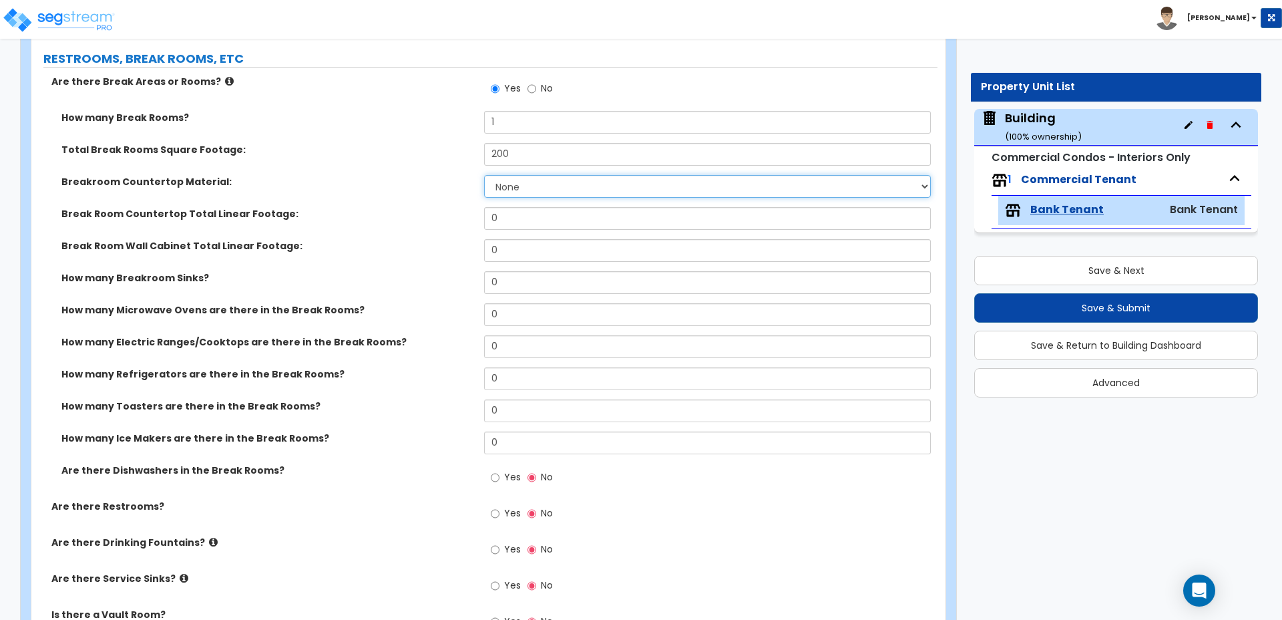
click at [562, 175] on select "None Plastic Laminate Solid Surface Stone Quartz Marble Tile Wood Stainless Ste…" at bounding box center [707, 186] width 446 height 23
click at [484, 175] on select "None Plastic Laminate Solid Surface Stone Quartz Marble Tile Wood Stainless Ste…" at bounding box center [707, 186] width 446 height 23
click at [536, 184] on div "Breakroom Countertop Material: None Plastic Laminate Solid Surface Stone Quartz…" at bounding box center [484, 191] width 906 height 32
click at [534, 175] on select "None Plastic Laminate Solid Surface Stone Quartz Marble Tile Wood Stainless Ste…" at bounding box center [707, 186] width 446 height 23
select select "7"
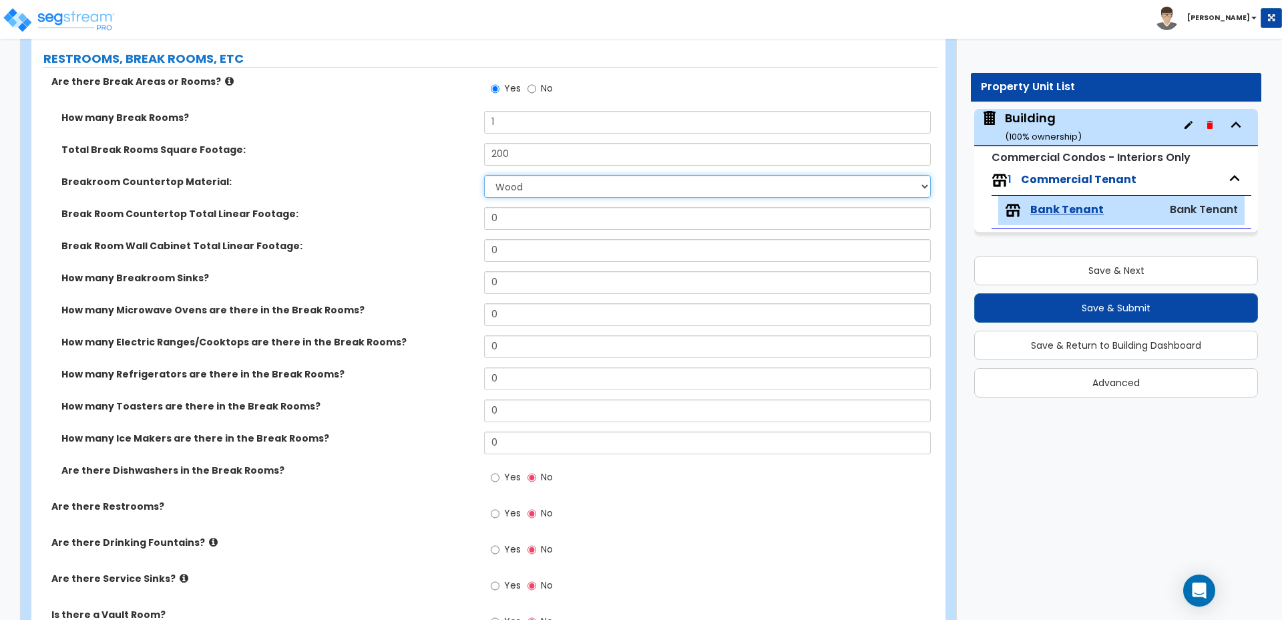
click at [484, 175] on select "None Plastic Laminate Solid Surface Stone Quartz Marble Tile Wood Stainless Ste…" at bounding box center [707, 186] width 446 height 23
drag, startPoint x: 552, startPoint y: 202, endPoint x: 474, endPoint y: 200, distance: 77.5
click at [474, 207] on div "Break Room Countertop Total Linear Footage: 0" at bounding box center [484, 223] width 906 height 32
type input "9"
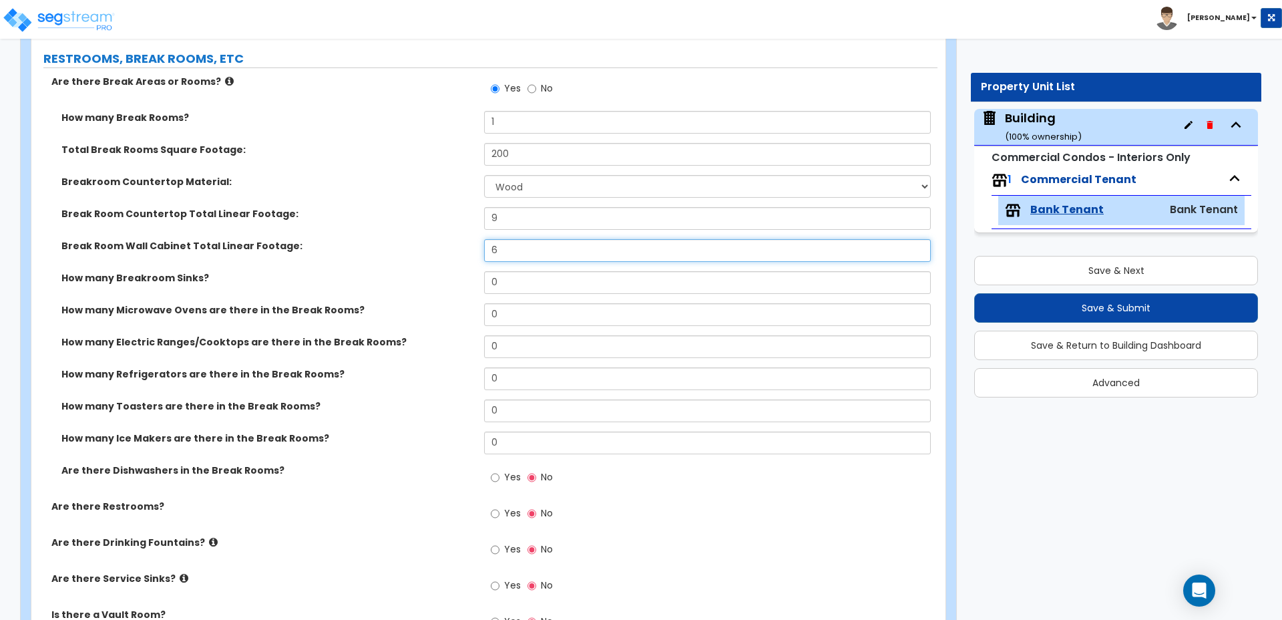
type input "6"
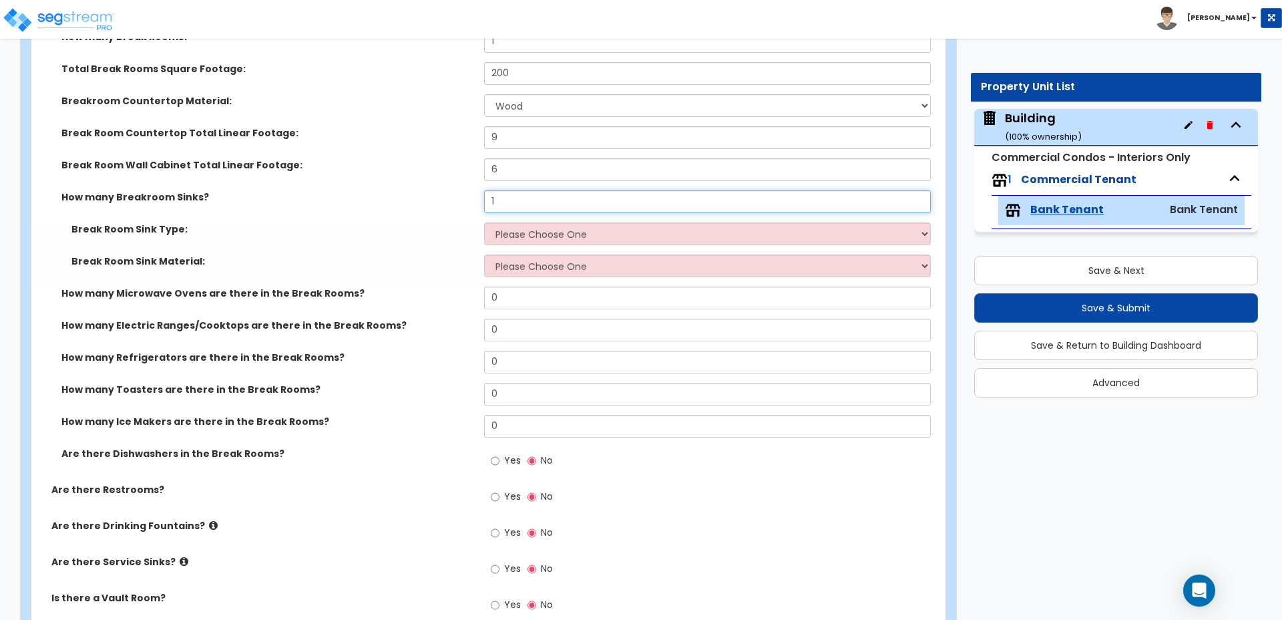
scroll to position [3044, 0]
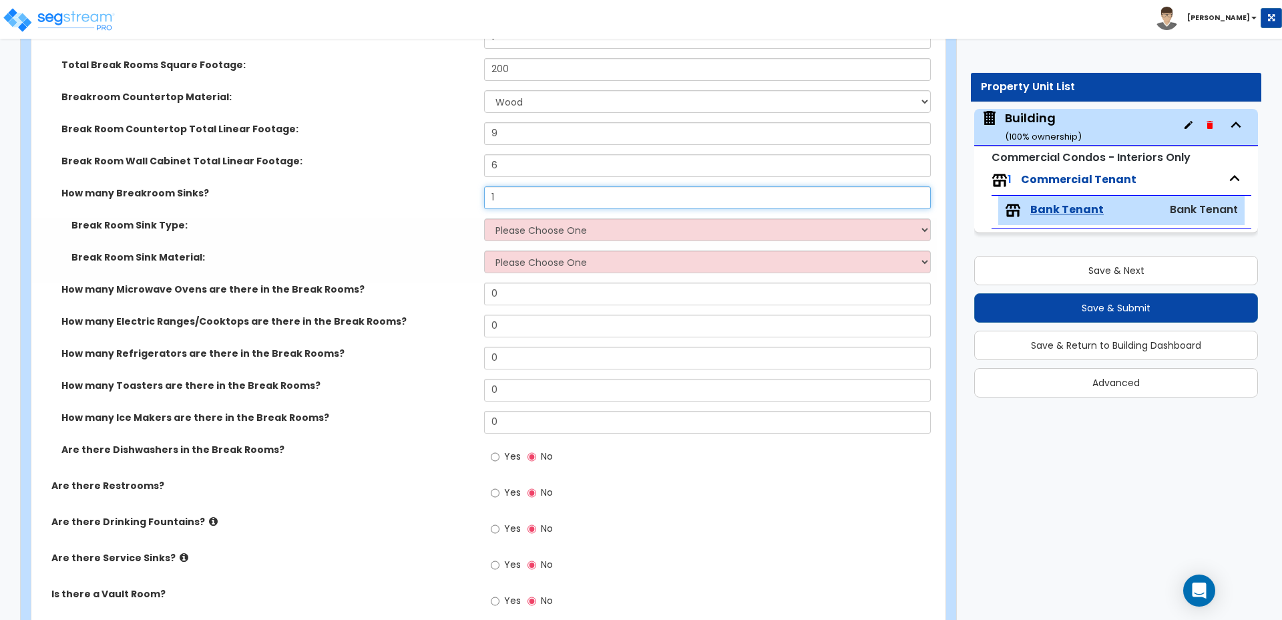
type input "1"
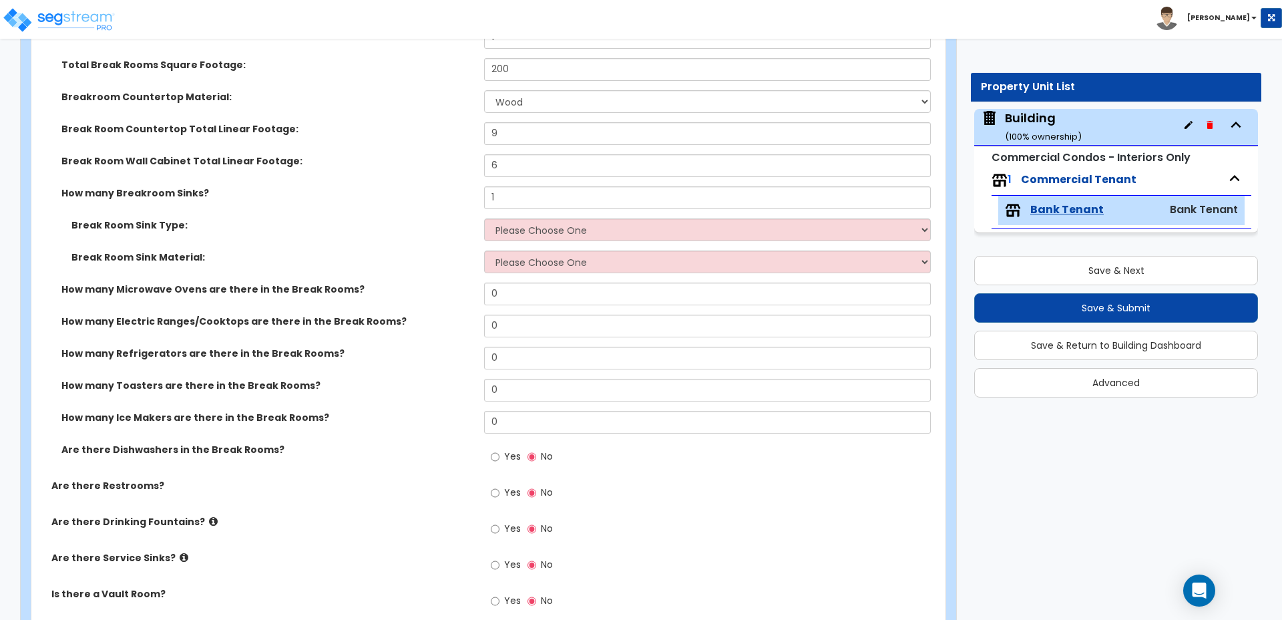
click at [550, 198] on div "How many Breakroom Sinks? 1" at bounding box center [484, 202] width 906 height 32
click at [547, 218] on select "Please Choose One Single Sink Double Sink" at bounding box center [707, 229] width 446 height 23
select select "1"
click at [484, 218] on select "Please Choose One Single Sink Double Sink" at bounding box center [707, 229] width 446 height 23
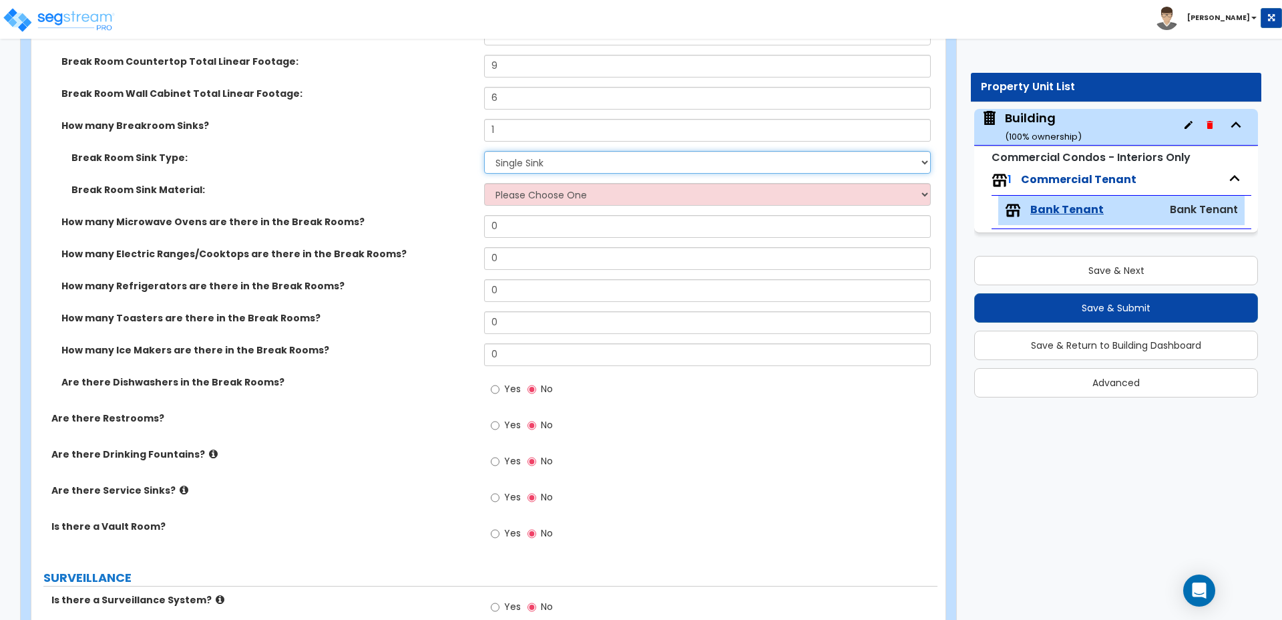
scroll to position [3116, 0]
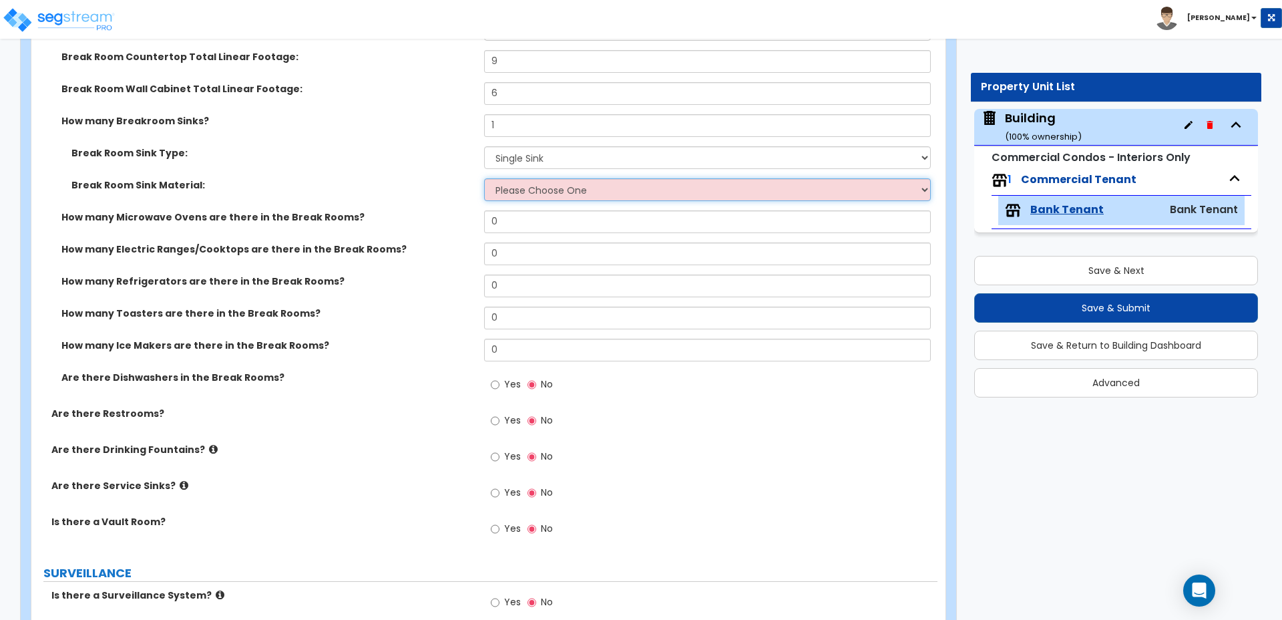
click at [599, 178] on select "Please Choose One Stainless Steel Porcelain Enamel Cast Iron" at bounding box center [707, 189] width 446 height 23
select select "1"
click at [484, 178] on select "Please Choose One Stainless Steel Porcelain Enamel Cast Iron" at bounding box center [707, 189] width 446 height 23
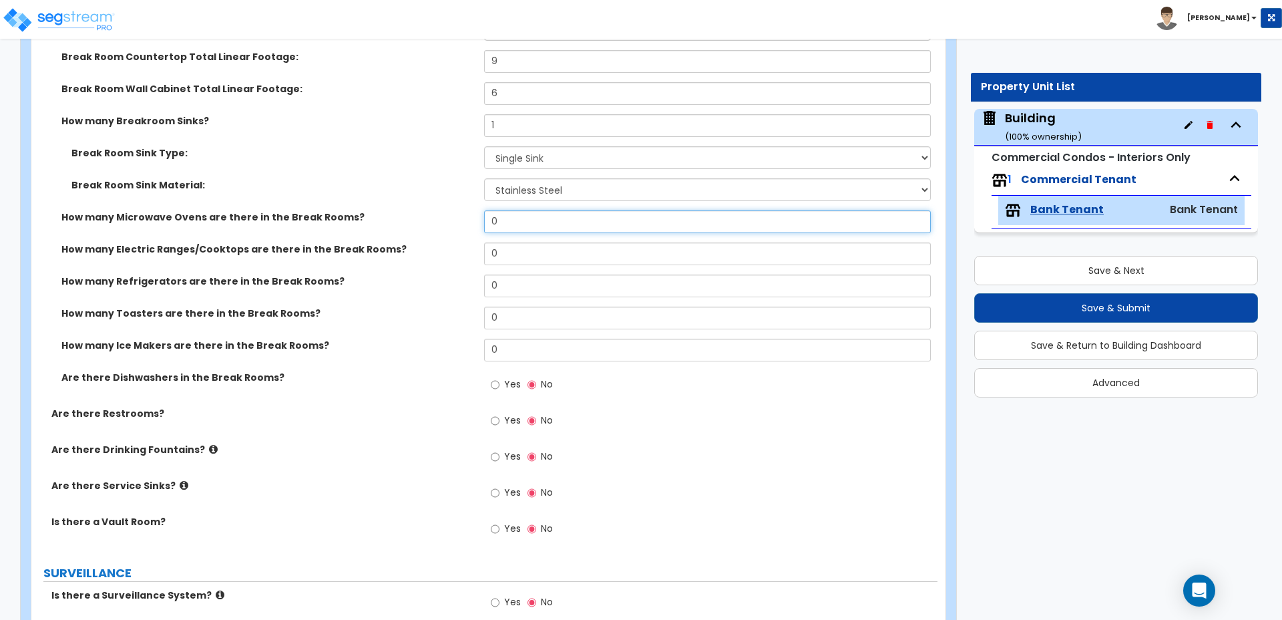
drag, startPoint x: 533, startPoint y: 210, endPoint x: 449, endPoint y: 200, distance: 84.0
click at [450, 210] on div "How many Microwave Ovens are there in the Break Rooms? 0" at bounding box center [484, 226] width 906 height 32
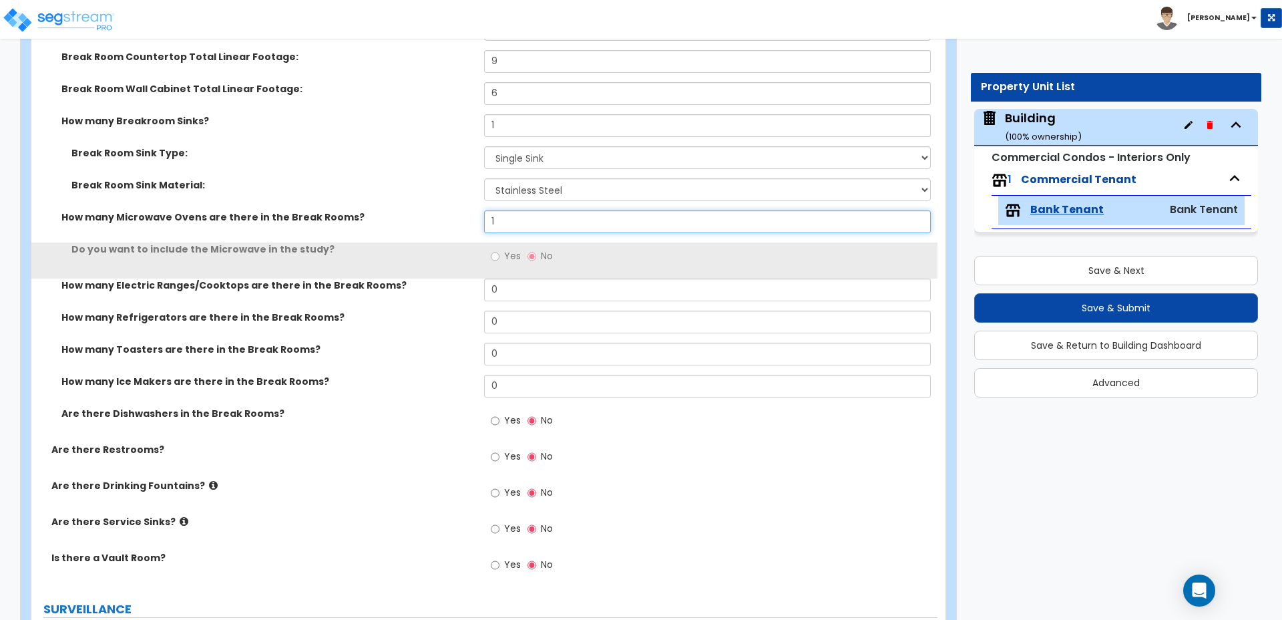
type input "1"
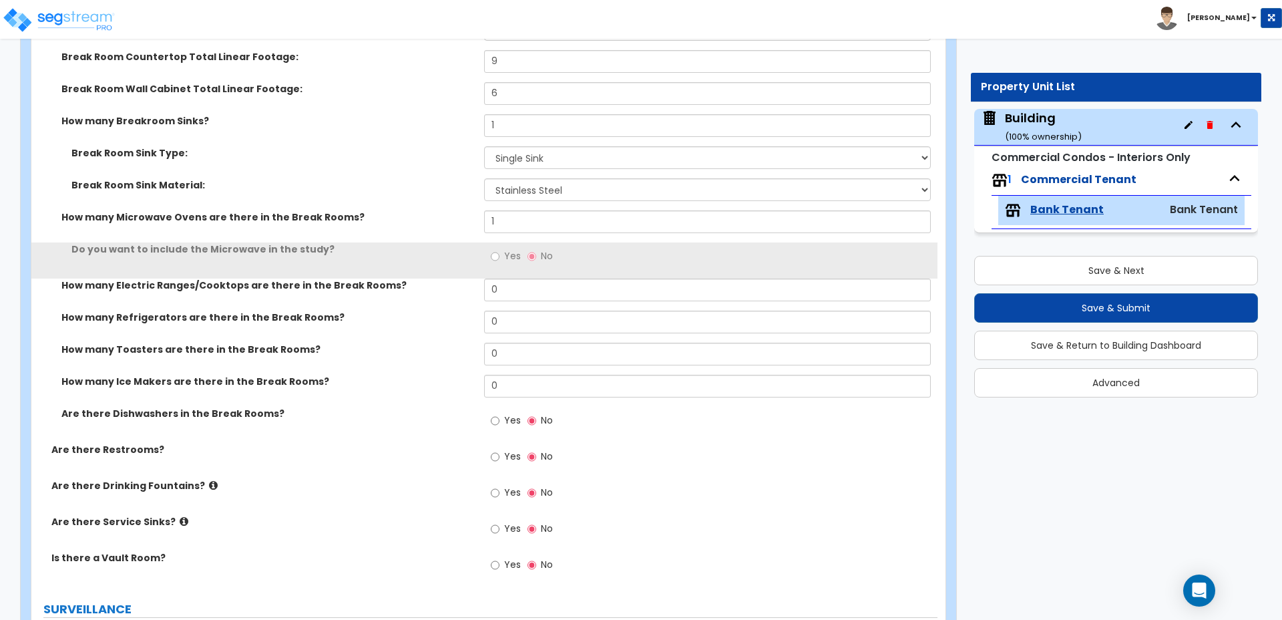
click at [514, 249] on span "Yes" at bounding box center [512, 255] width 17 height 13
click at [500, 249] on input "Yes" at bounding box center [495, 256] width 9 height 15
radio input "true"
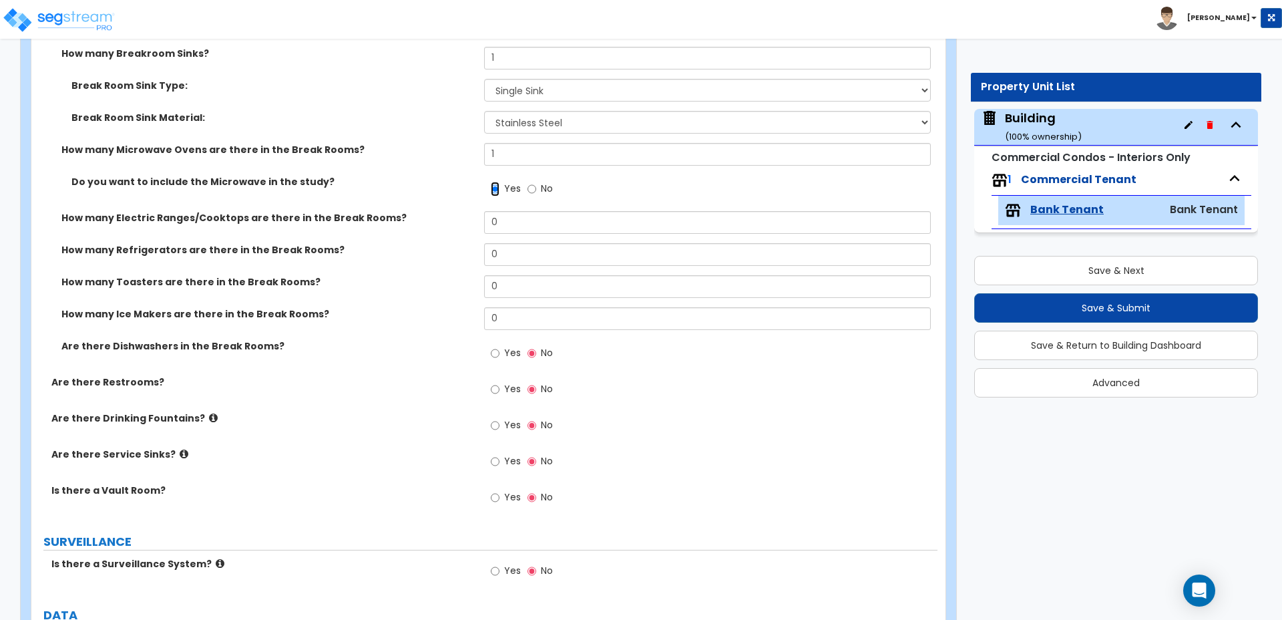
scroll to position [3185, 0]
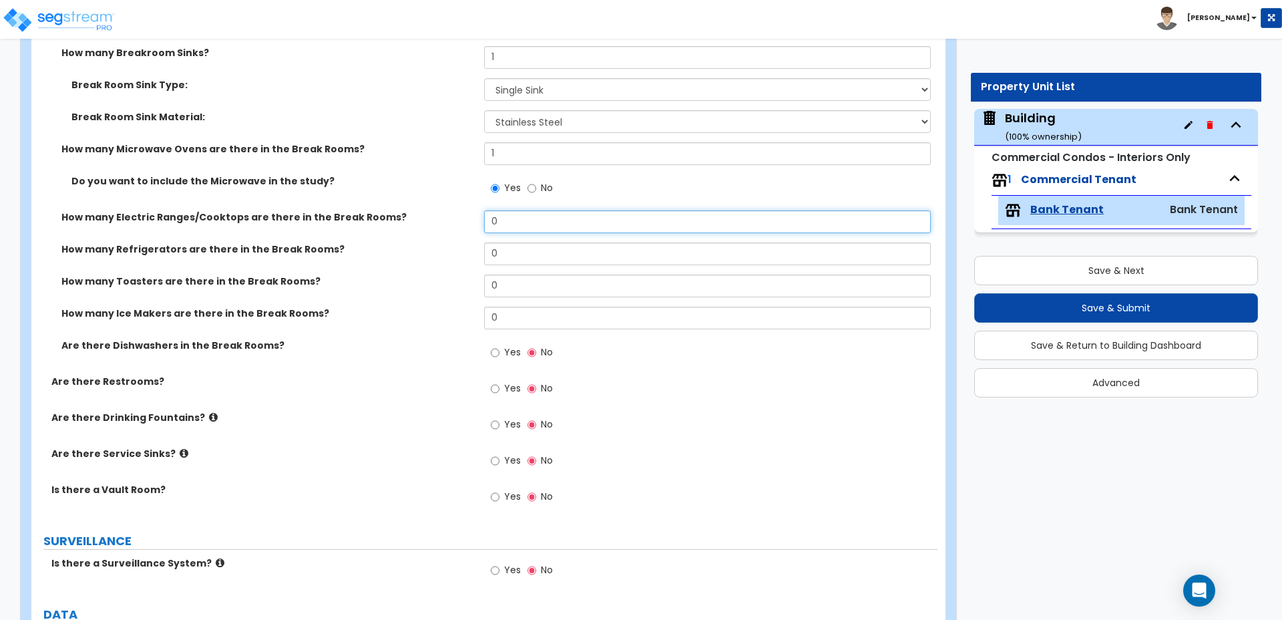
drag, startPoint x: 510, startPoint y: 213, endPoint x: 454, endPoint y: 213, distance: 55.4
click at [454, 213] on div "How many Electric Ranges/Cooktops are there in the Break Rooms? 0" at bounding box center [484, 226] width 906 height 32
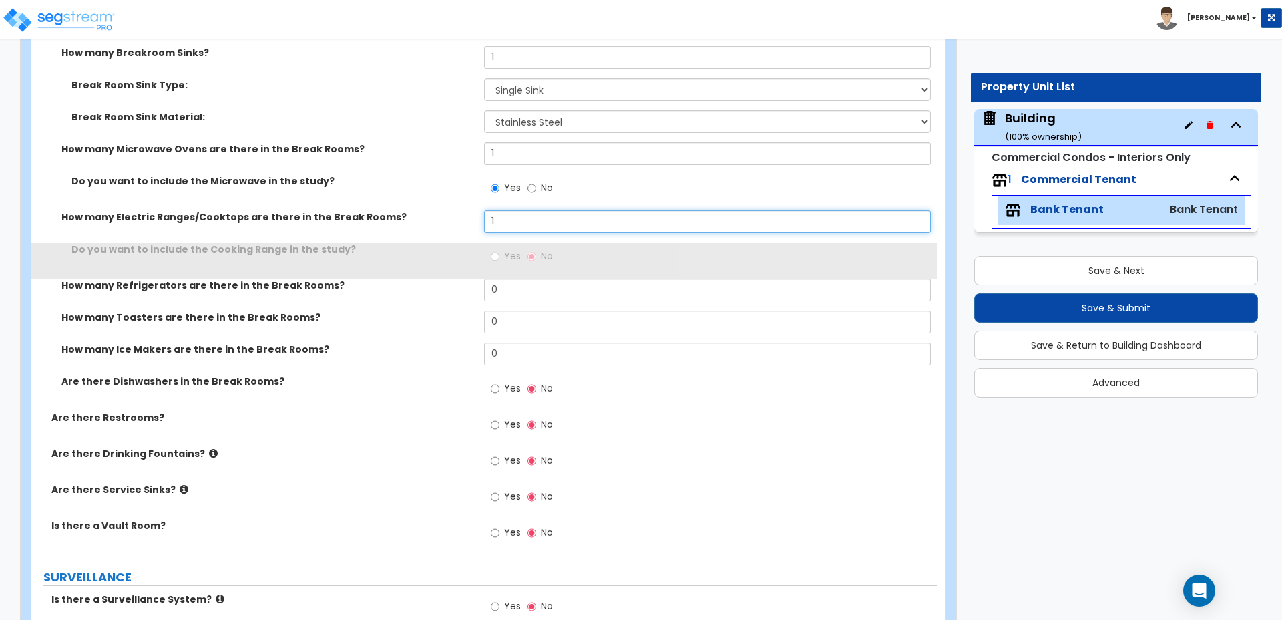
type input "1"
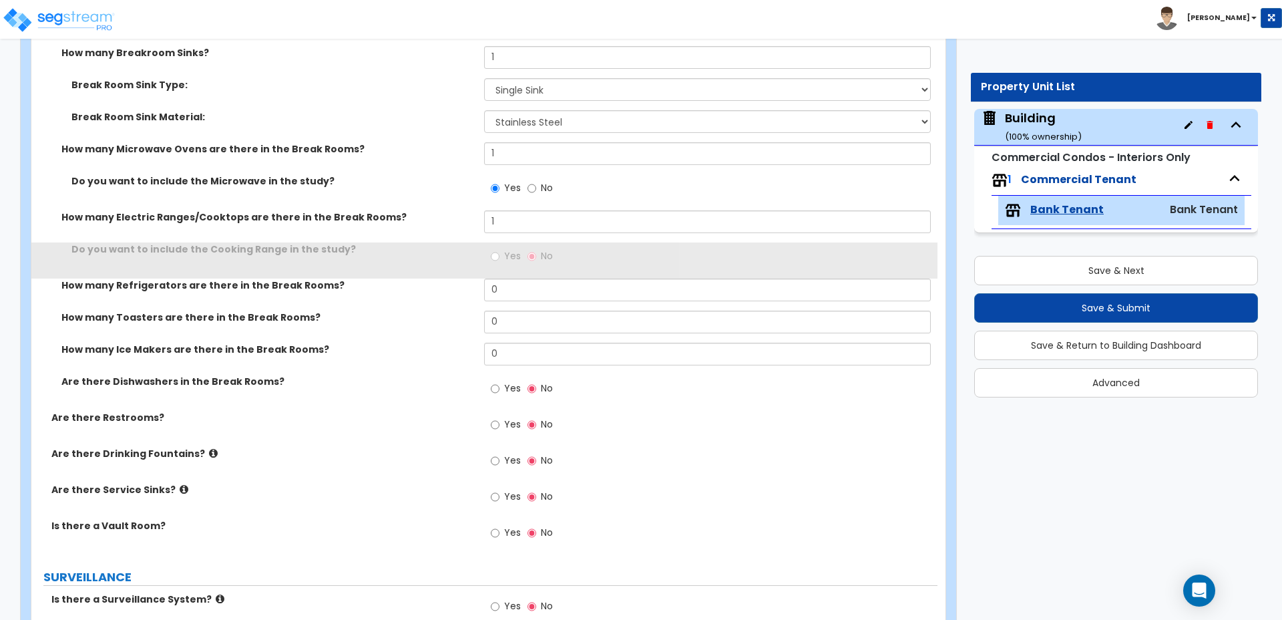
click at [508, 250] on label "Yes" at bounding box center [506, 257] width 30 height 23
click at [500, 250] on input "Yes" at bounding box center [495, 256] width 9 height 15
radio input "true"
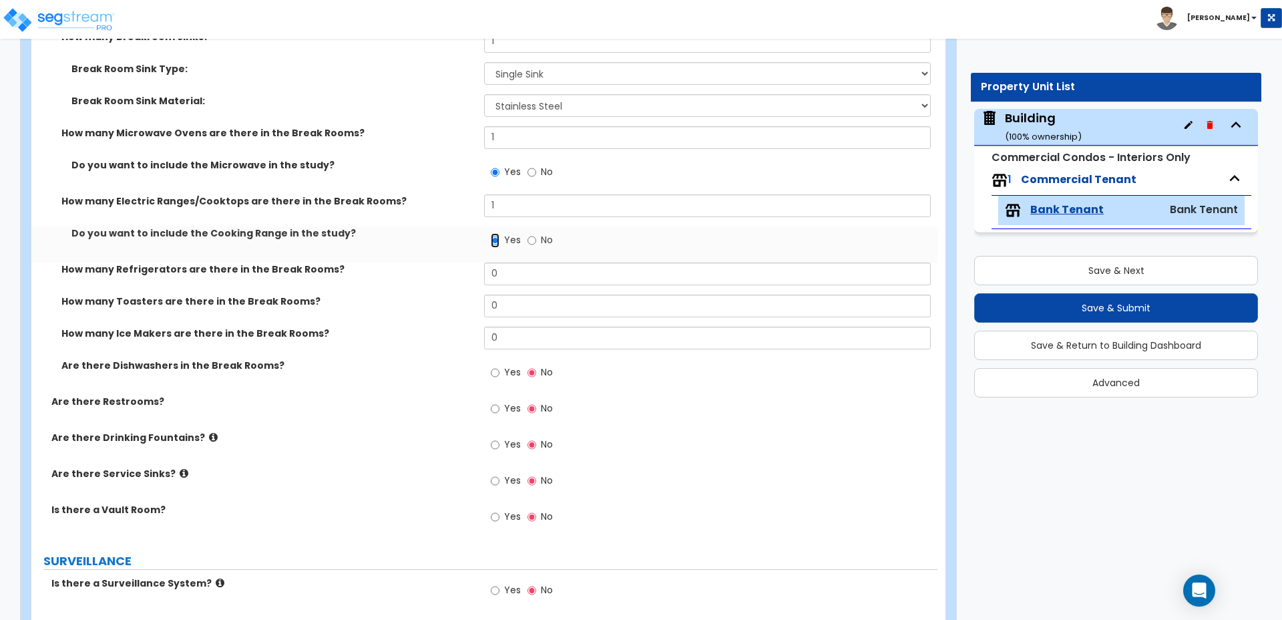
scroll to position [3247, 0]
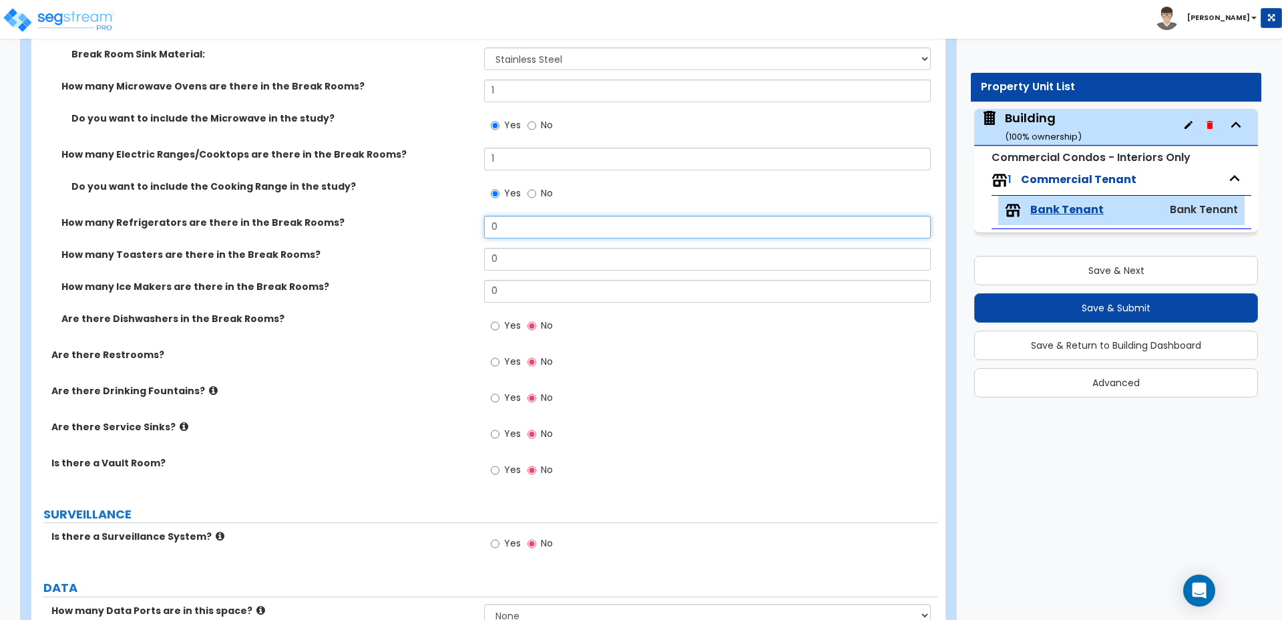
drag, startPoint x: 508, startPoint y: 213, endPoint x: 500, endPoint y: 220, distance: 10.4
click at [490, 216] on input "0" at bounding box center [707, 227] width 446 height 23
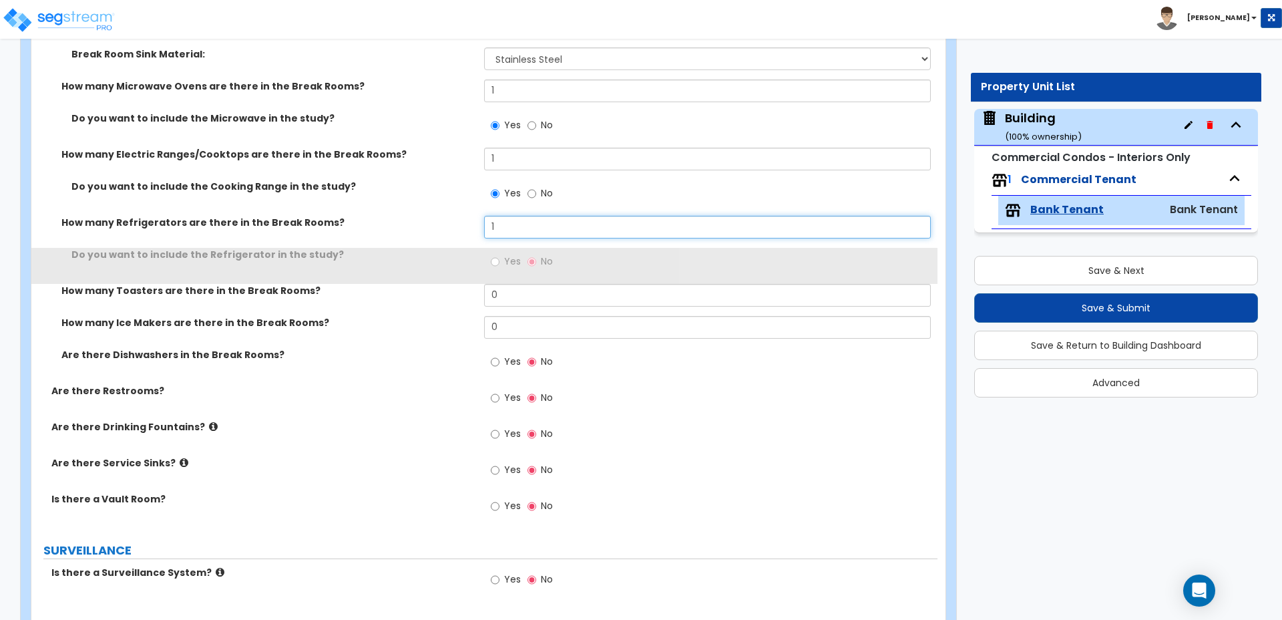
type input "1"
click at [514, 254] on span "Yes" at bounding box center [512, 260] width 17 height 13
click at [500, 254] on input "Yes" at bounding box center [495, 261] width 9 height 15
radio input "true"
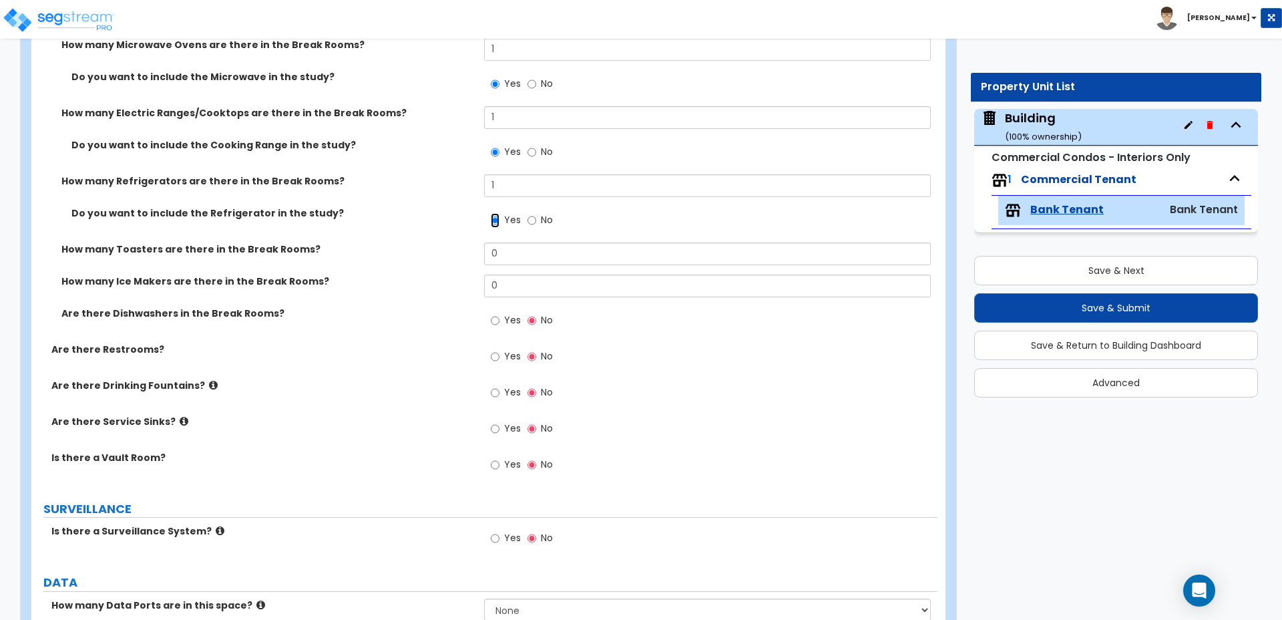
scroll to position [3291, 0]
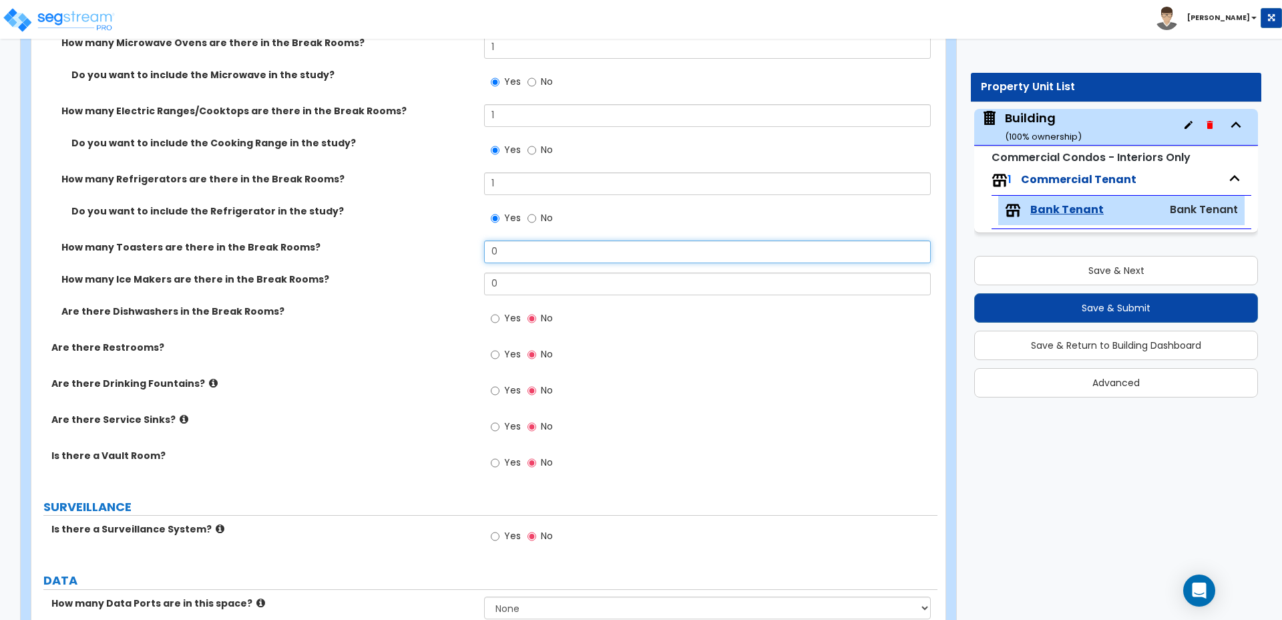
drag, startPoint x: 516, startPoint y: 240, endPoint x: 470, endPoint y: 236, distance: 45.6
click at [472, 240] on div "How many Toasters are there in the Break Rooms? 0" at bounding box center [484, 256] width 906 height 32
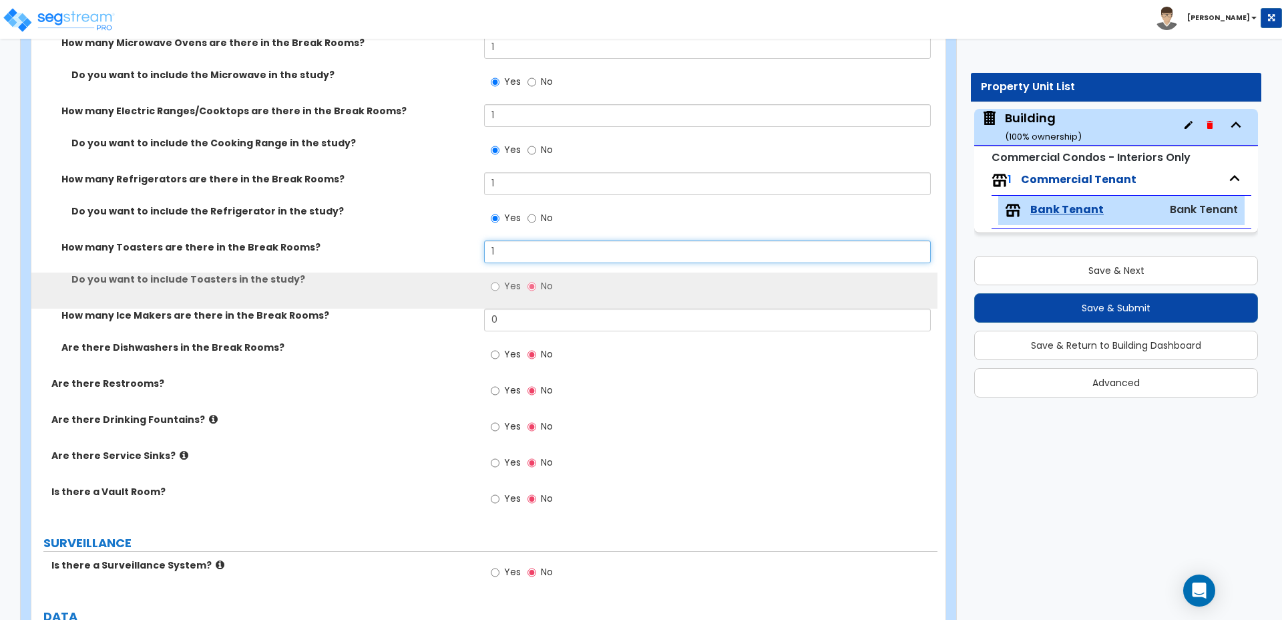
type input "1"
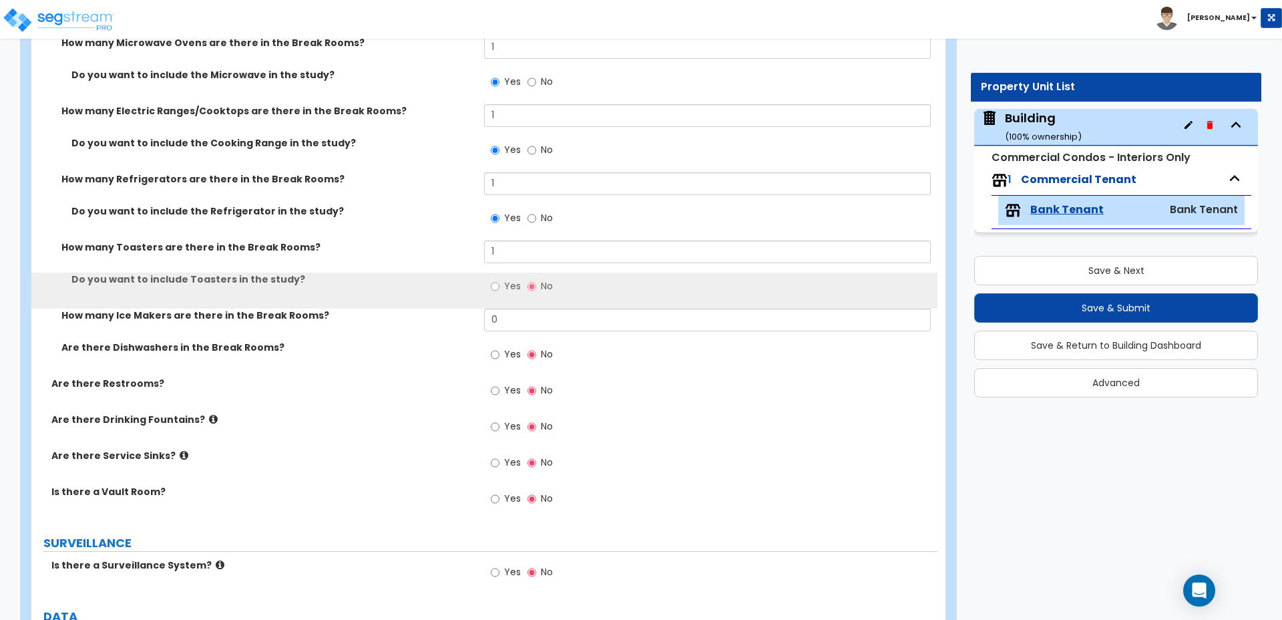
click at [506, 279] on span "Yes" at bounding box center [512, 285] width 17 height 13
click at [500, 279] on input "Yes" at bounding box center [495, 286] width 9 height 15
radio input "true"
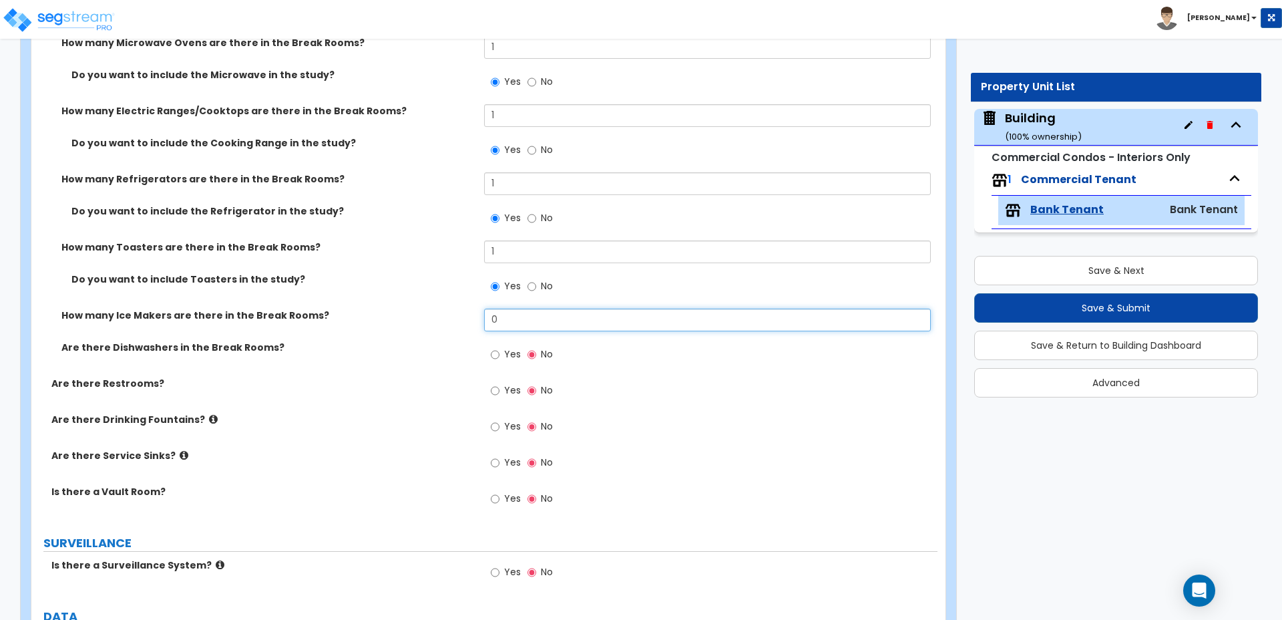
drag, startPoint x: 525, startPoint y: 307, endPoint x: 456, endPoint y: 303, distance: 69.5
click at [458, 309] on div "How many Ice Makers are there in the Break Rooms? 0" at bounding box center [484, 325] width 906 height 32
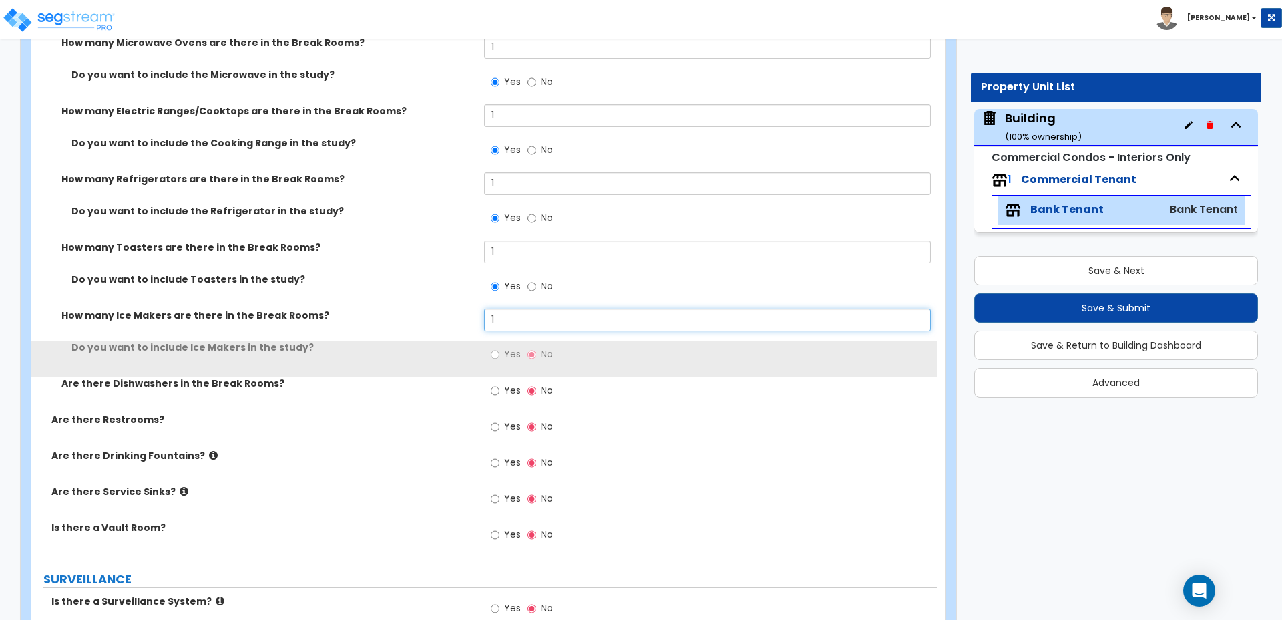
type input "1"
click at [512, 347] on span "Yes" at bounding box center [512, 353] width 17 height 13
click at [500, 347] on input "Yes" at bounding box center [495, 354] width 9 height 15
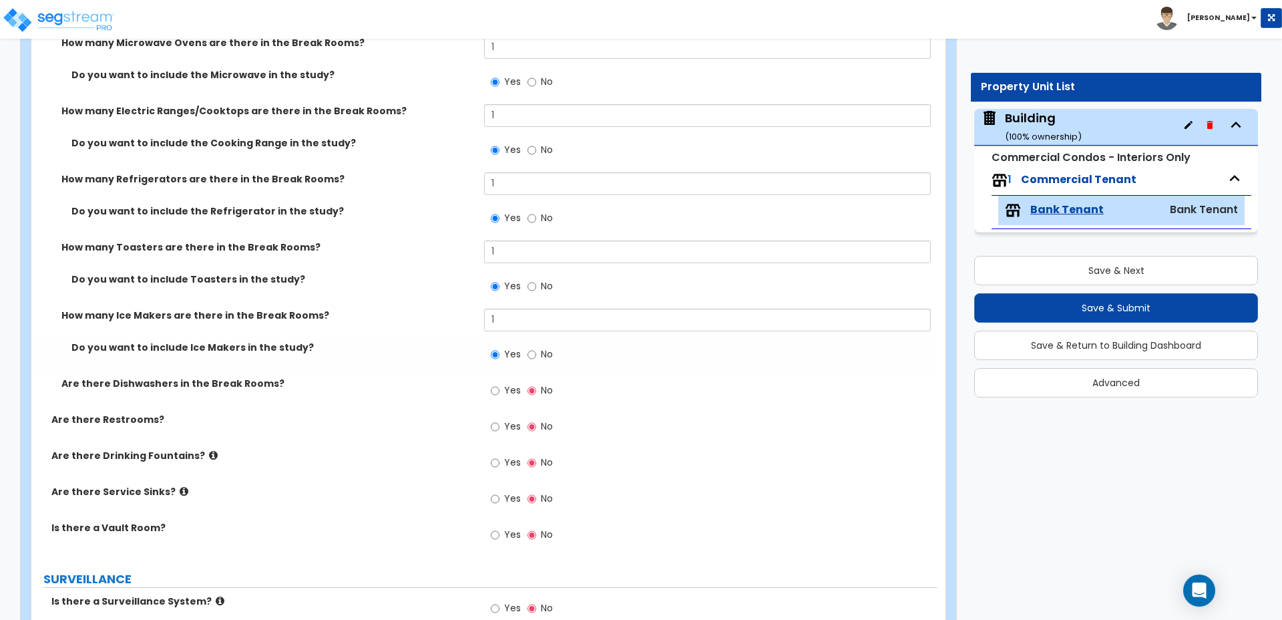
click at [546, 347] on span "No" at bounding box center [547, 353] width 12 height 13
click at [536, 347] on input "No" at bounding box center [532, 354] width 9 height 15
radio input "false"
radio input "true"
drag, startPoint x: 522, startPoint y: 312, endPoint x: 452, endPoint y: 300, distance: 70.5
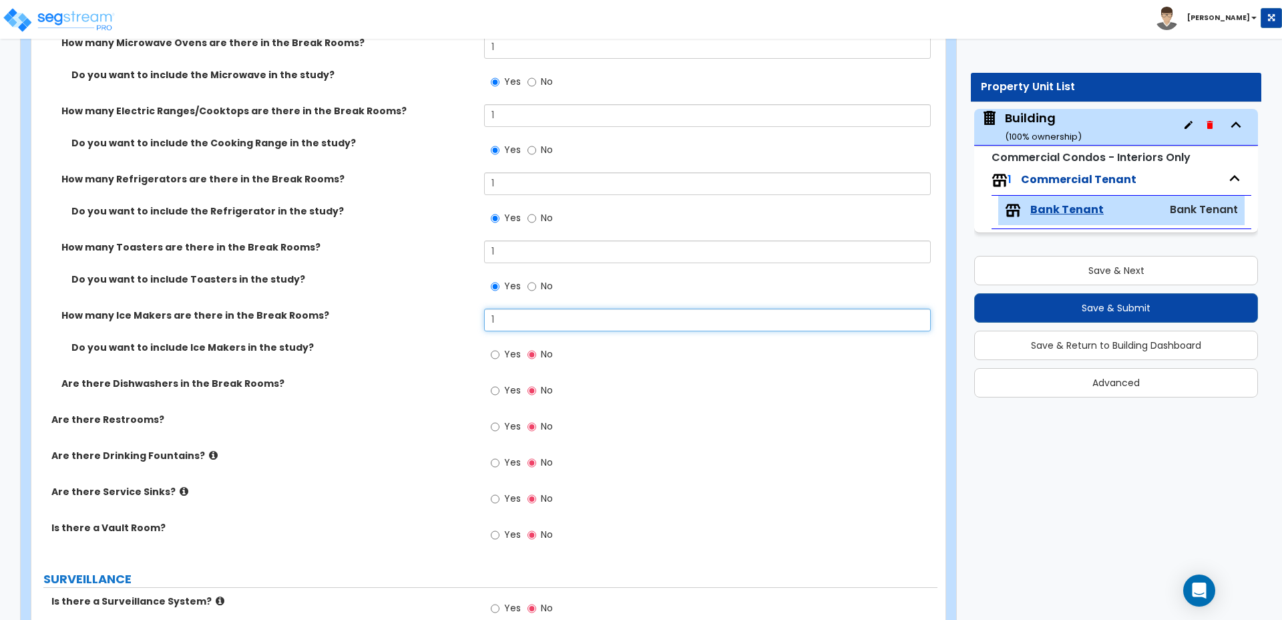
click at [454, 309] on div "How many Ice Makers are there in the Break Rooms? 1" at bounding box center [484, 325] width 906 height 32
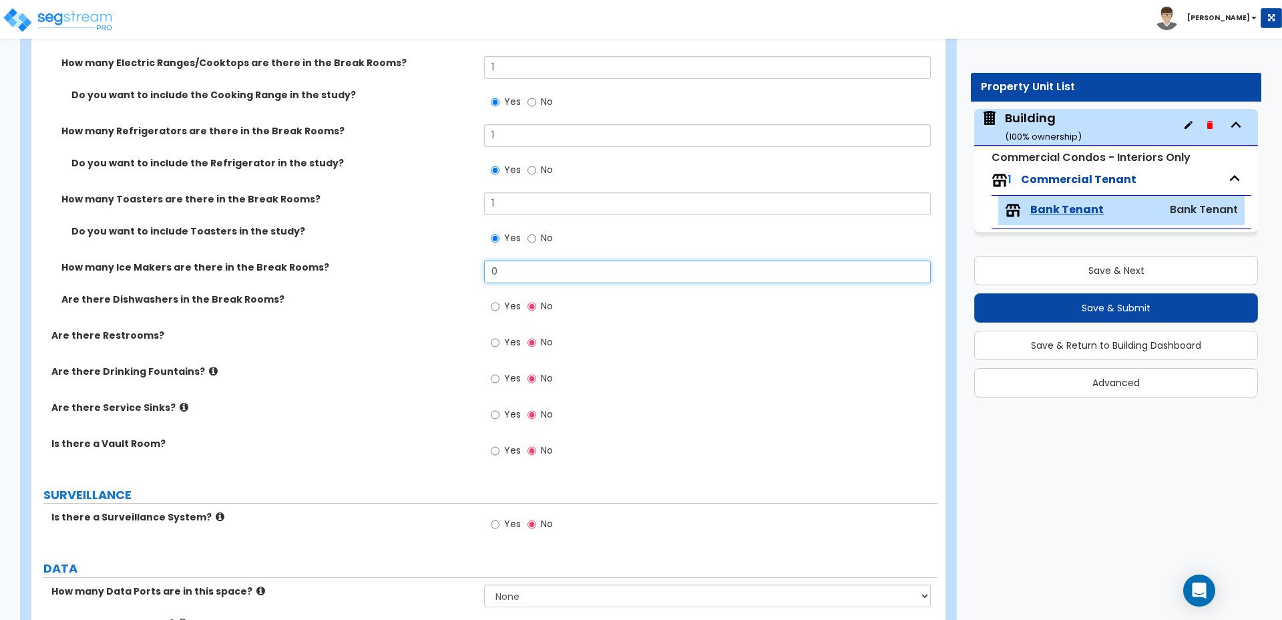
scroll to position [3343, 0]
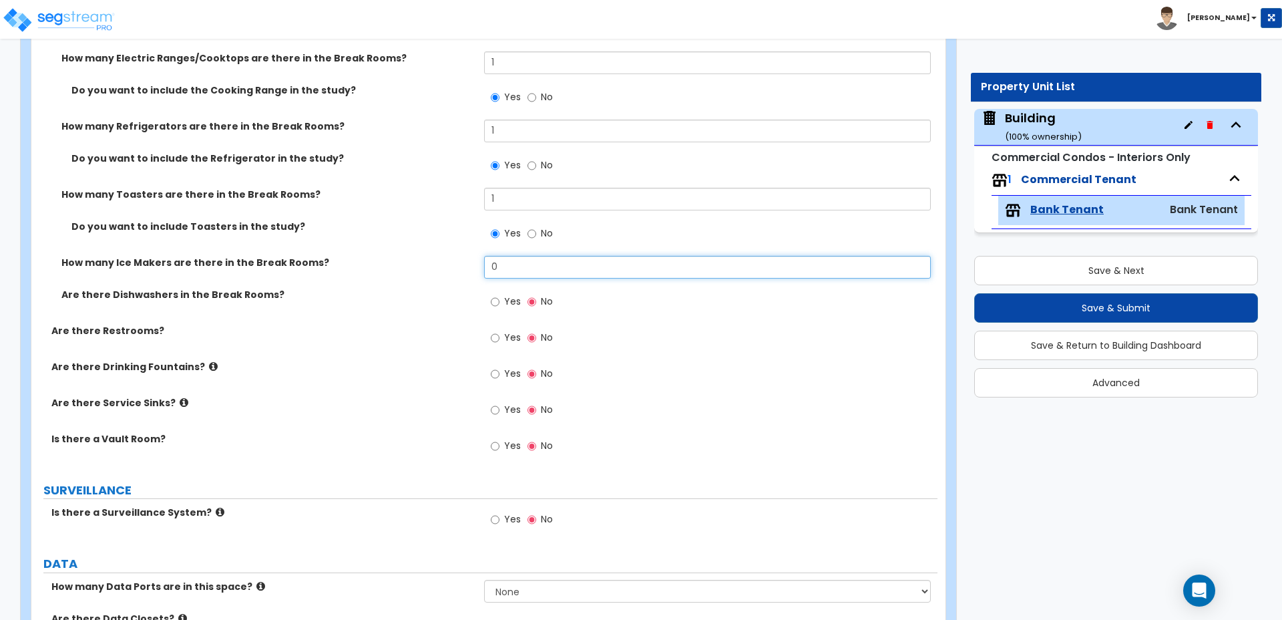
type input "0"
click at [506, 295] on span "Yes" at bounding box center [512, 301] width 17 height 13
click at [500, 295] on input "Yes" at bounding box center [495, 302] width 9 height 15
radio input "true"
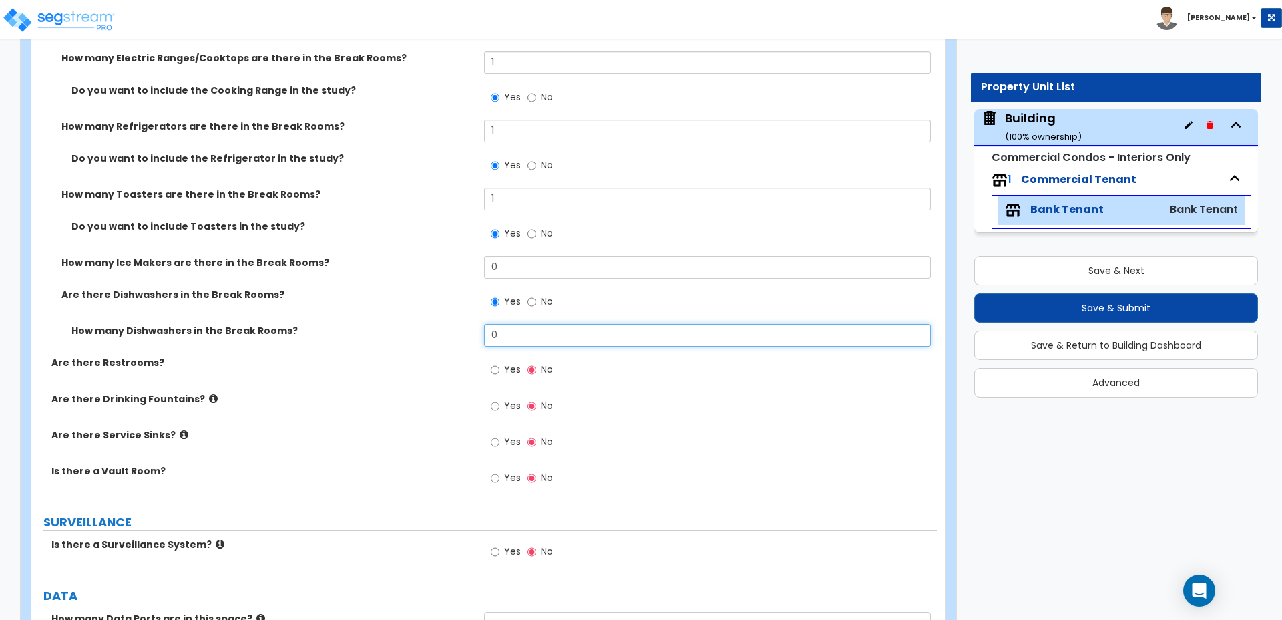
drag, startPoint x: 504, startPoint y: 318, endPoint x: 455, endPoint y: 311, distance: 49.3
click at [454, 324] on div "How many Dishwashers in the Break Rooms? 0" at bounding box center [484, 340] width 906 height 32
type input "1"
click at [537, 292] on label "No" at bounding box center [540, 303] width 25 height 23
click at [536, 295] on input "No" at bounding box center [532, 302] width 9 height 15
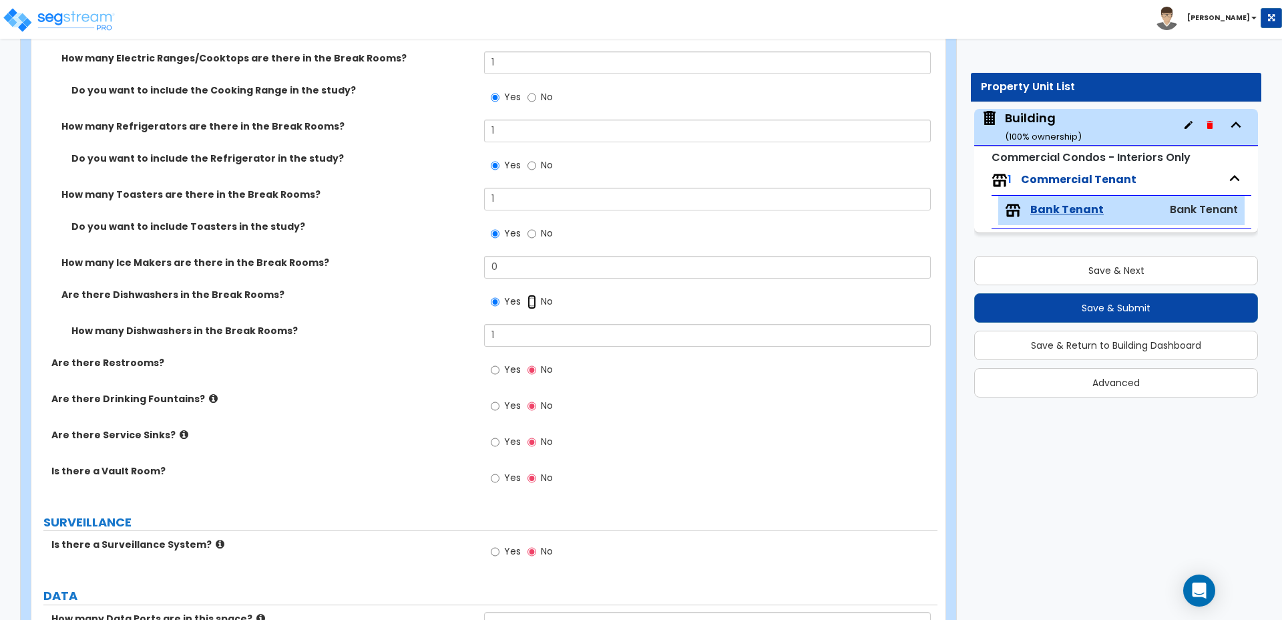
radio input "false"
radio input "true"
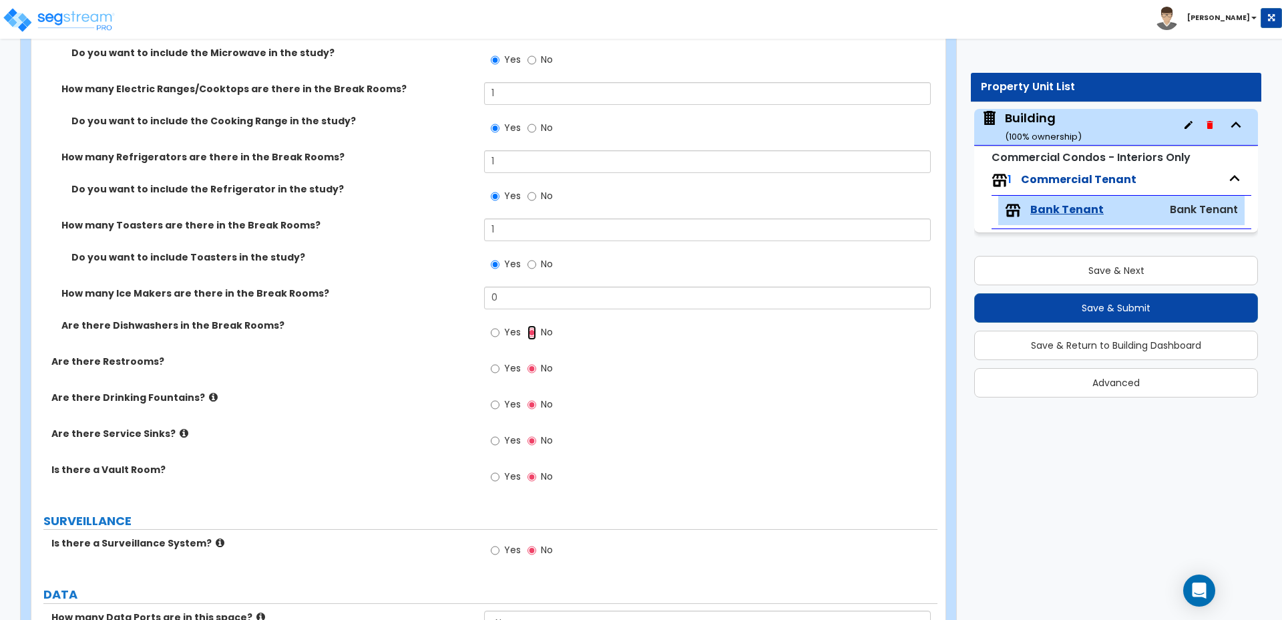
scroll to position [3363, 0]
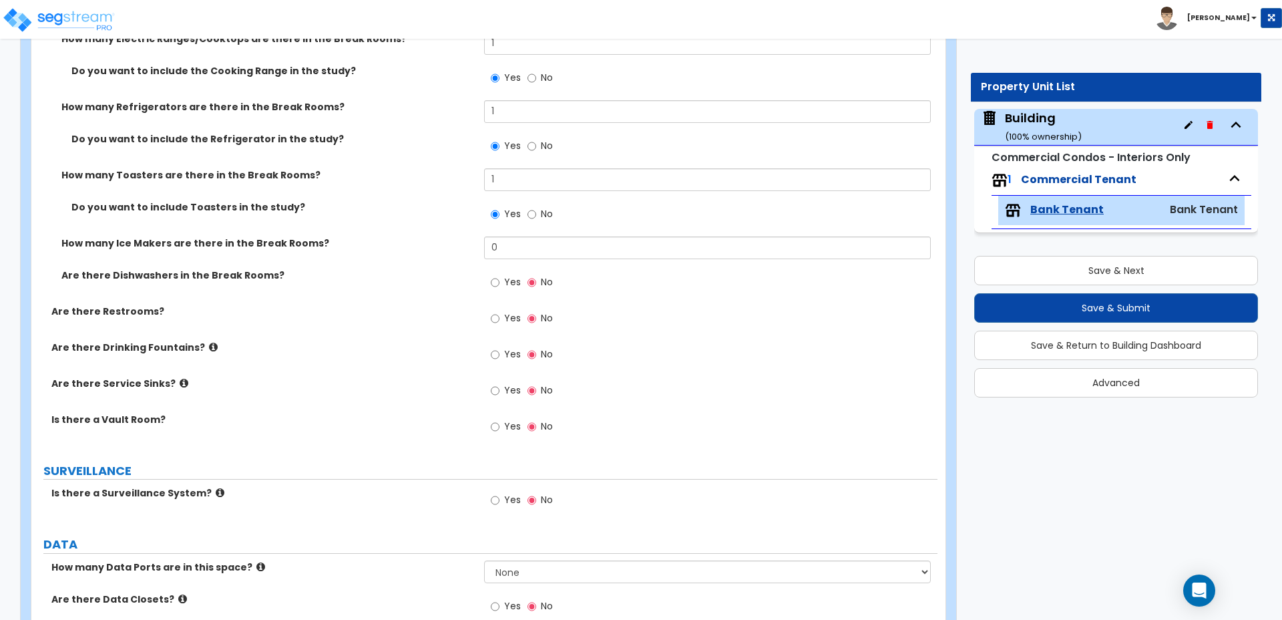
click at [512, 309] on label "Yes" at bounding box center [506, 320] width 30 height 23
click at [500, 311] on input "Yes" at bounding box center [495, 318] width 9 height 15
radio input "true"
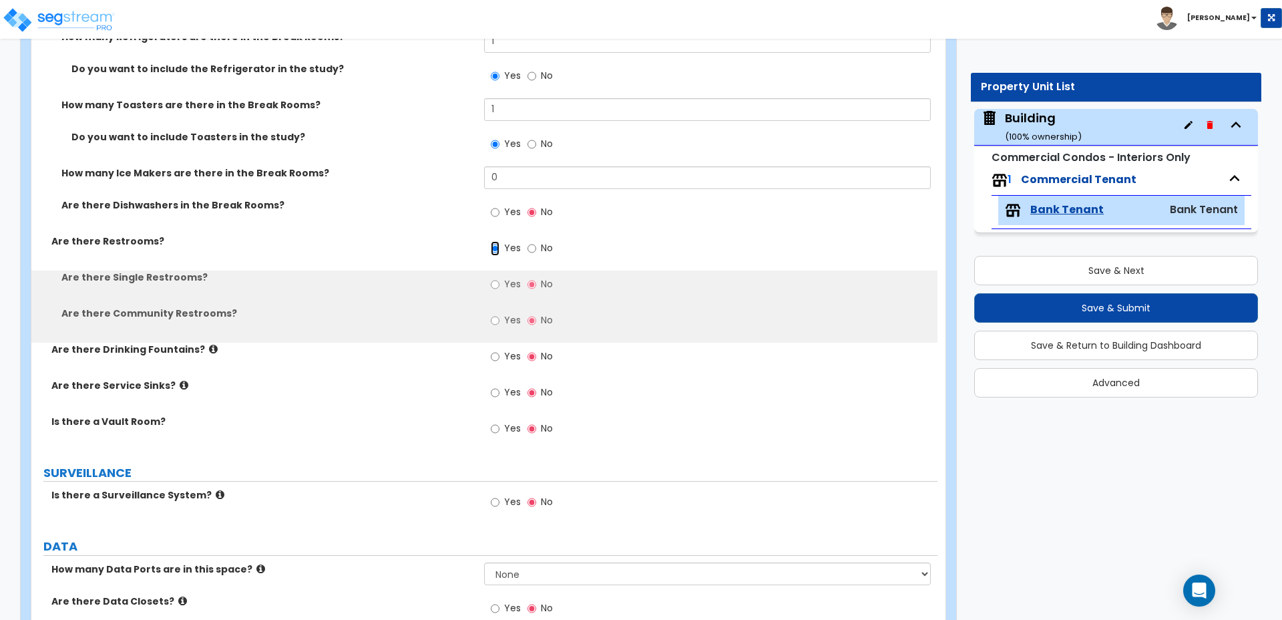
scroll to position [3434, 0]
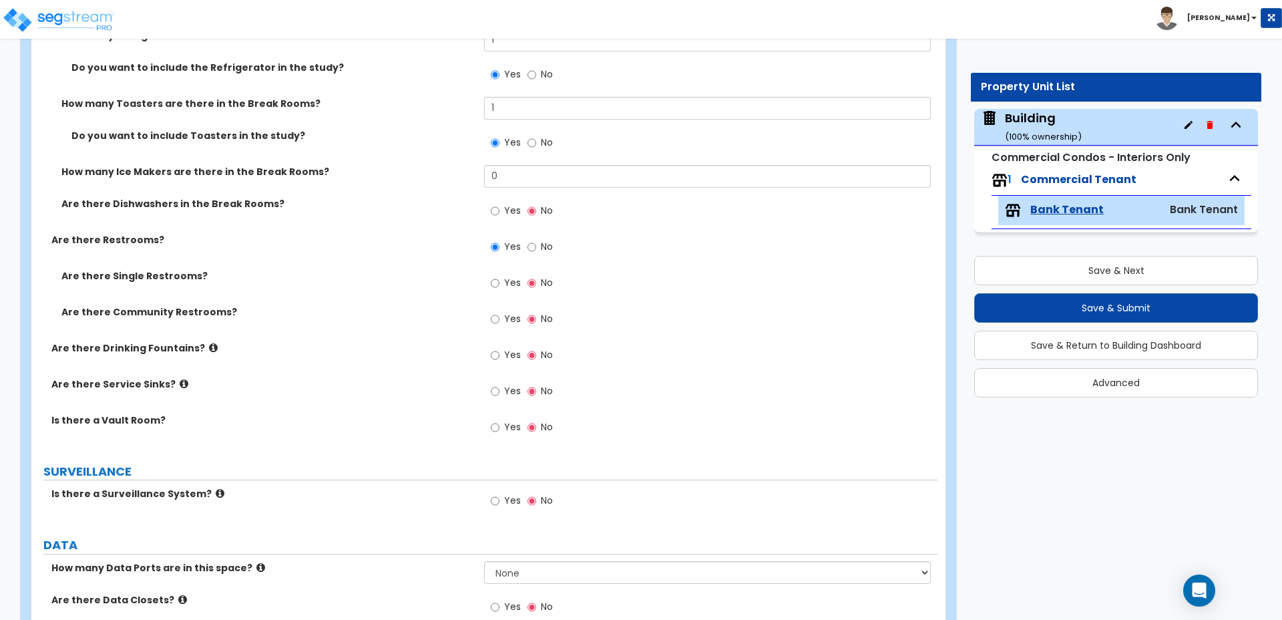
click at [512, 276] on span "Yes" at bounding box center [512, 282] width 17 height 13
click at [500, 276] on input "Yes" at bounding box center [495, 283] width 9 height 15
radio input "true"
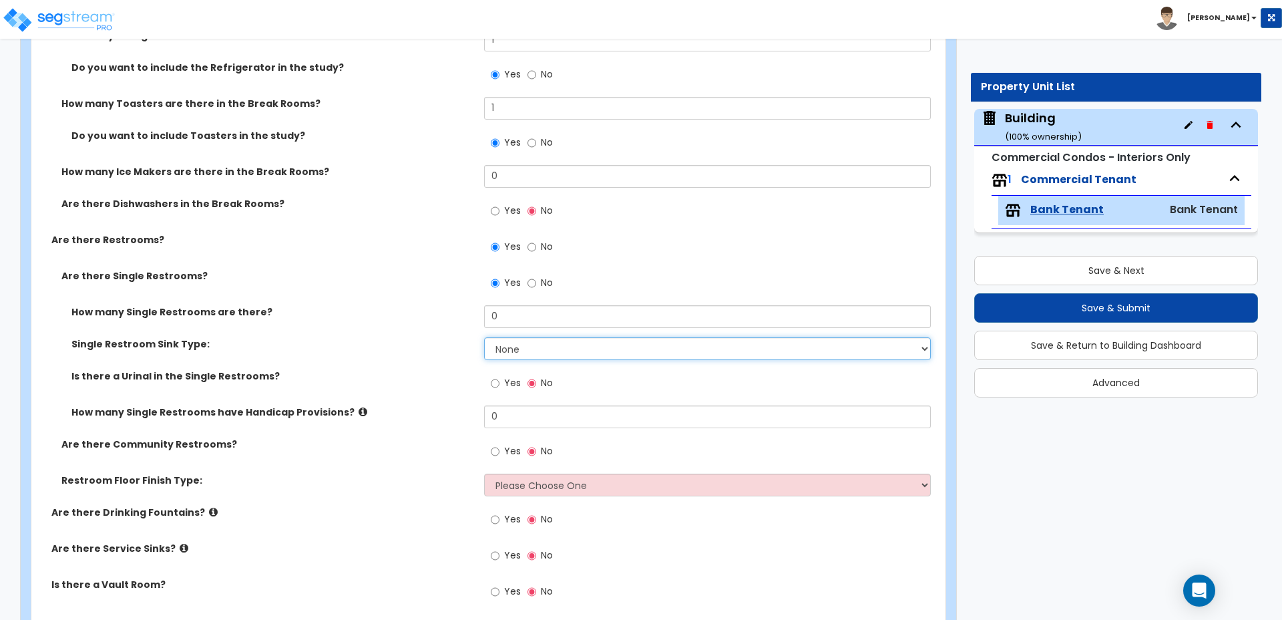
click at [526, 337] on select "None Wall-mounted Vanity-mounted" at bounding box center [707, 348] width 446 height 23
select select "2"
click at [484, 337] on select "None Wall-mounted Vanity-mounted" at bounding box center [707, 348] width 446 height 23
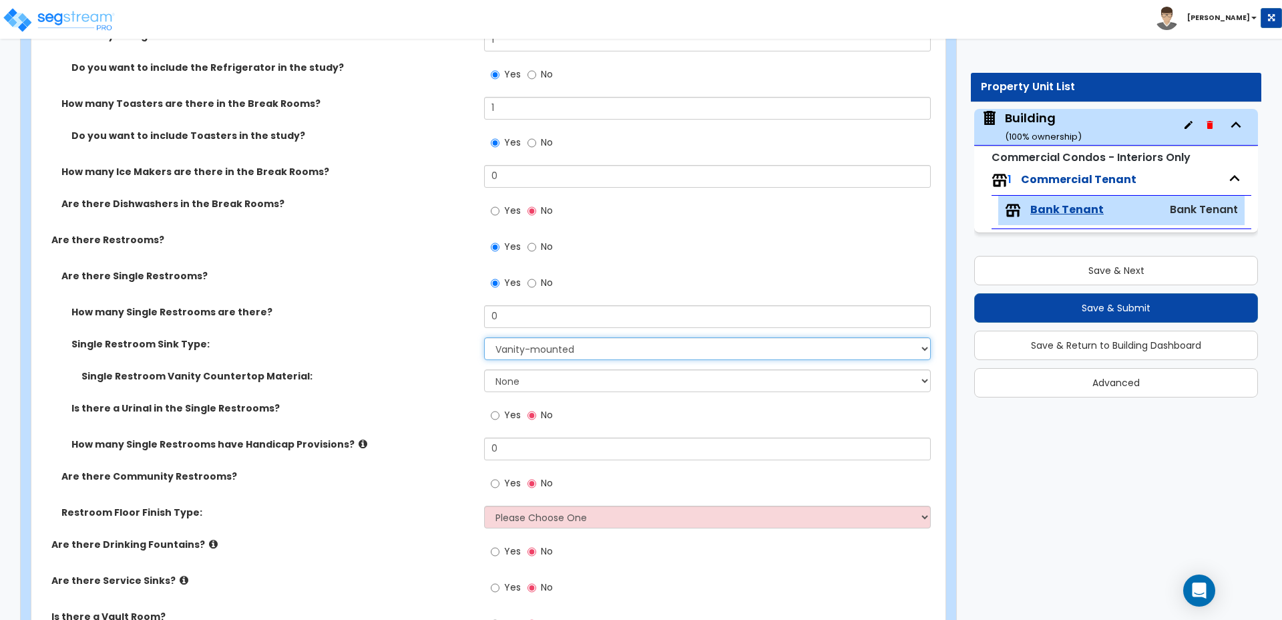
click at [520, 337] on select "None Wall-mounted Vanity-mounted" at bounding box center [707, 348] width 446 height 23
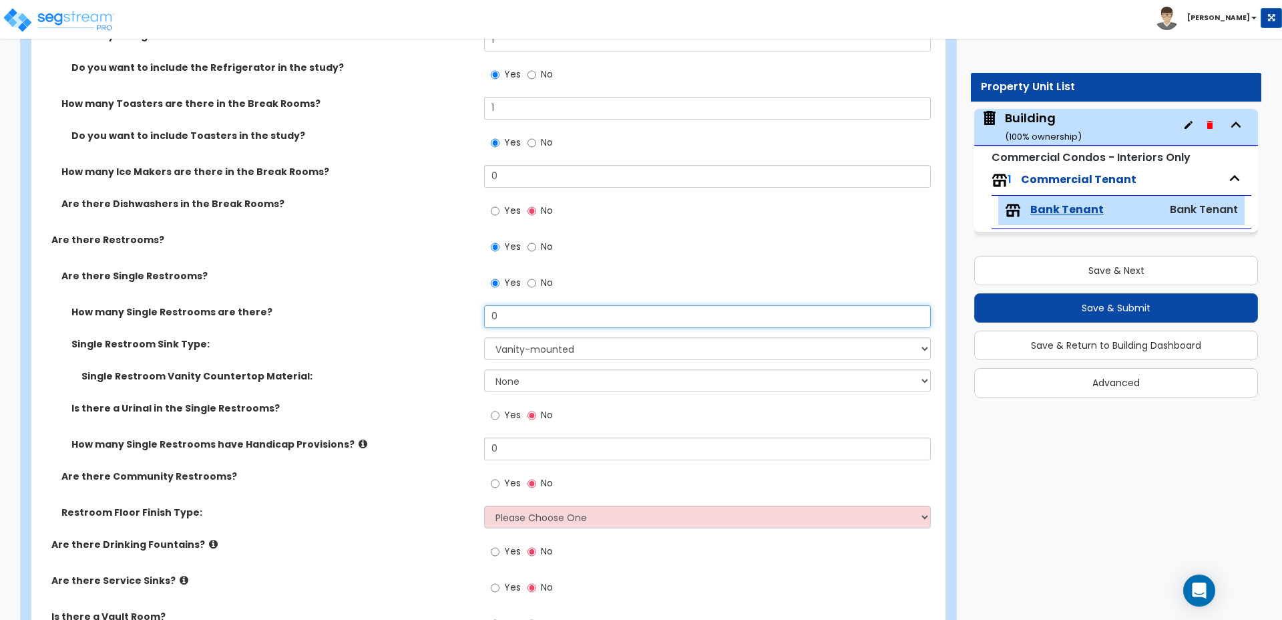
drag, startPoint x: 512, startPoint y: 297, endPoint x: 442, endPoint y: 297, distance: 70.1
click at [442, 305] on div "How many Single Restrooms are there? 0" at bounding box center [484, 321] width 906 height 32
type input "3"
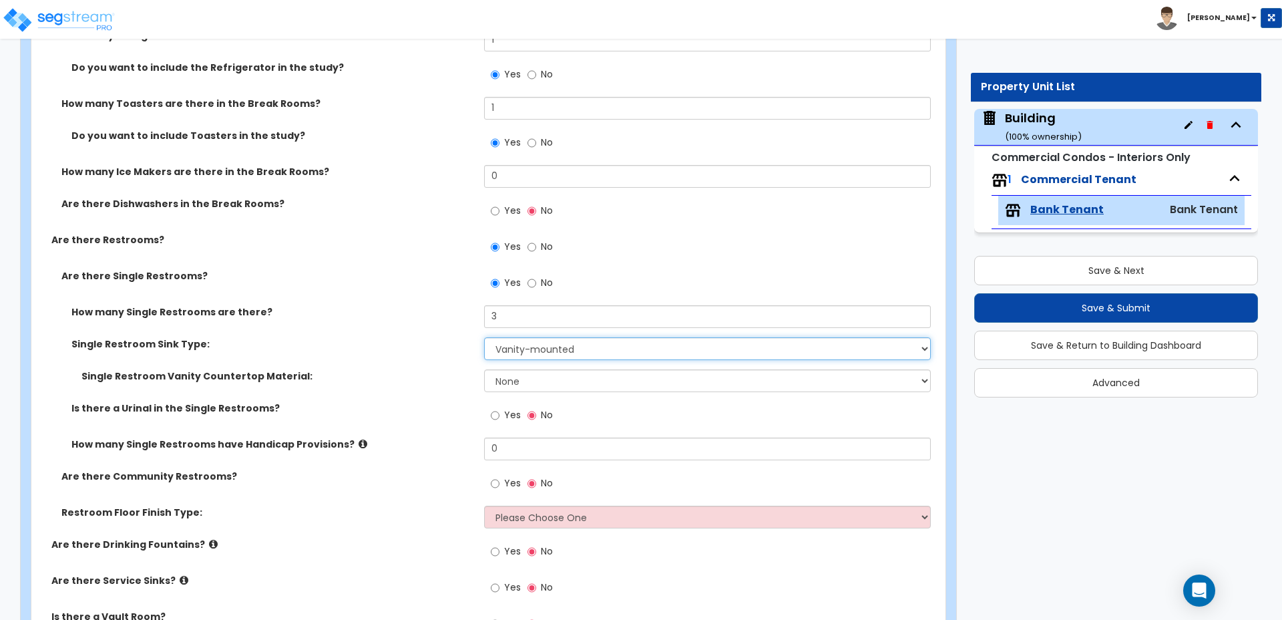
click at [540, 337] on select "None Wall-mounted Vanity-mounted" at bounding box center [707, 348] width 446 height 23
click at [554, 373] on select "None Plastic Laminate Solid Surface Stone Quartz Marble Tile Wood Stainless Ste…" at bounding box center [707, 380] width 446 height 23
select select "3"
click at [484, 369] on select "None Plastic Laminate Solid Surface Stone Quartz Marble Tile Wood Stainless Ste…" at bounding box center [707, 380] width 446 height 23
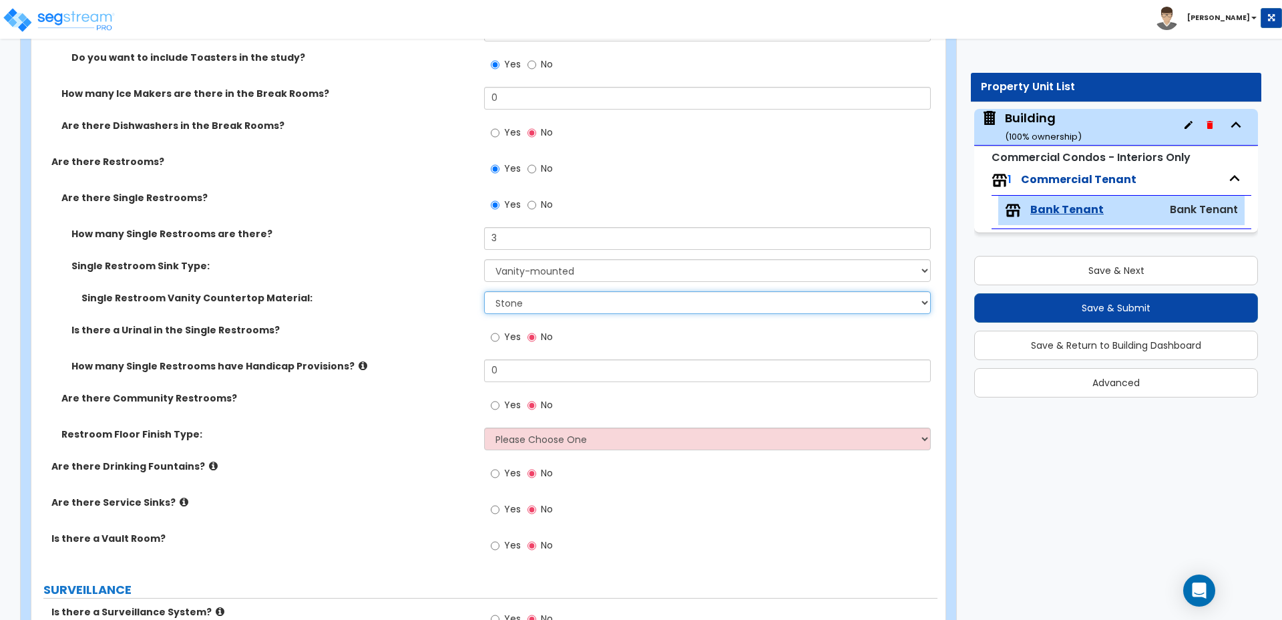
scroll to position [3515, 0]
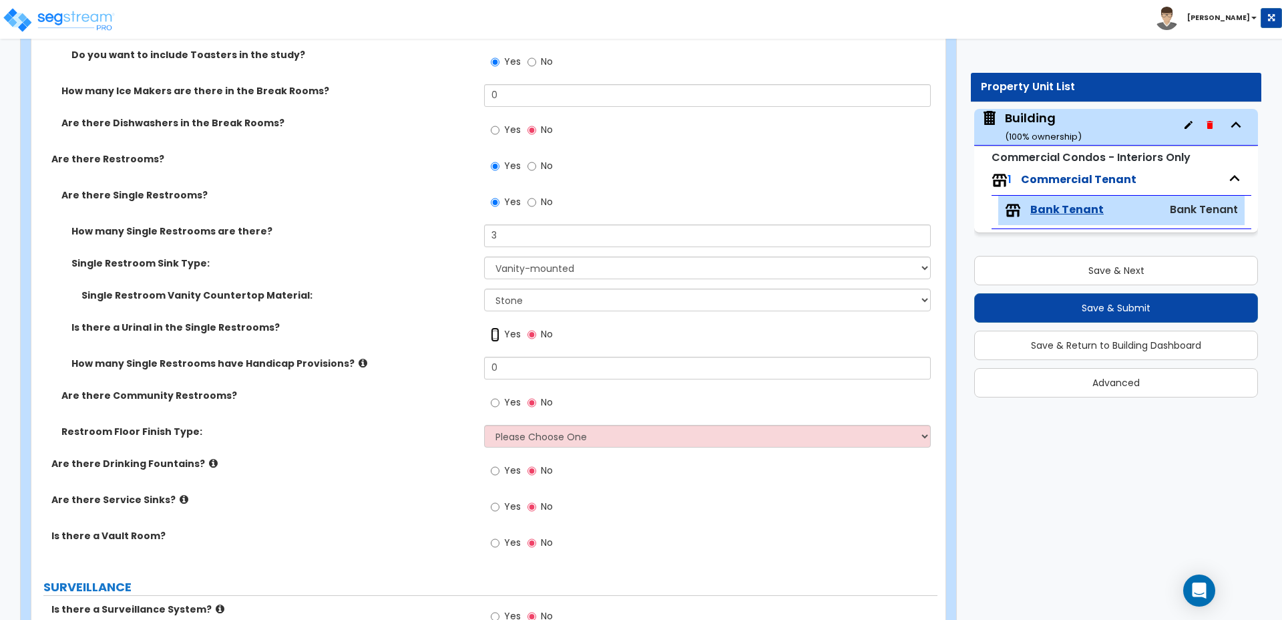
click at [499, 327] on input "Yes" at bounding box center [495, 334] width 9 height 15
radio input "true"
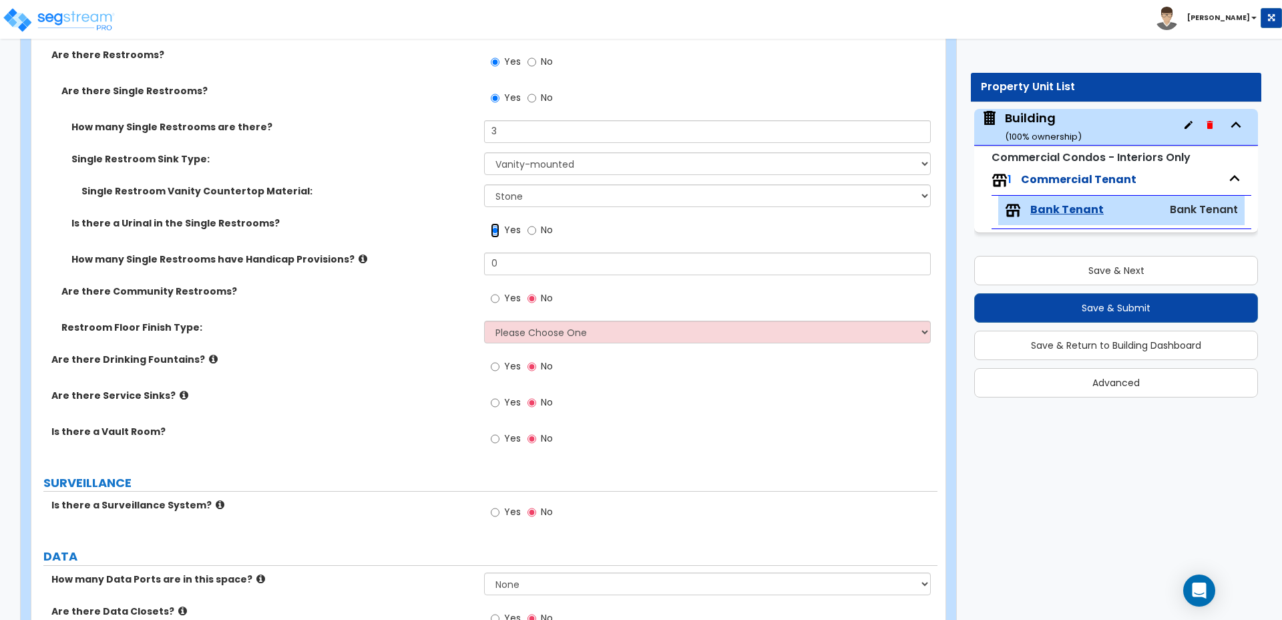
scroll to position [3624, 0]
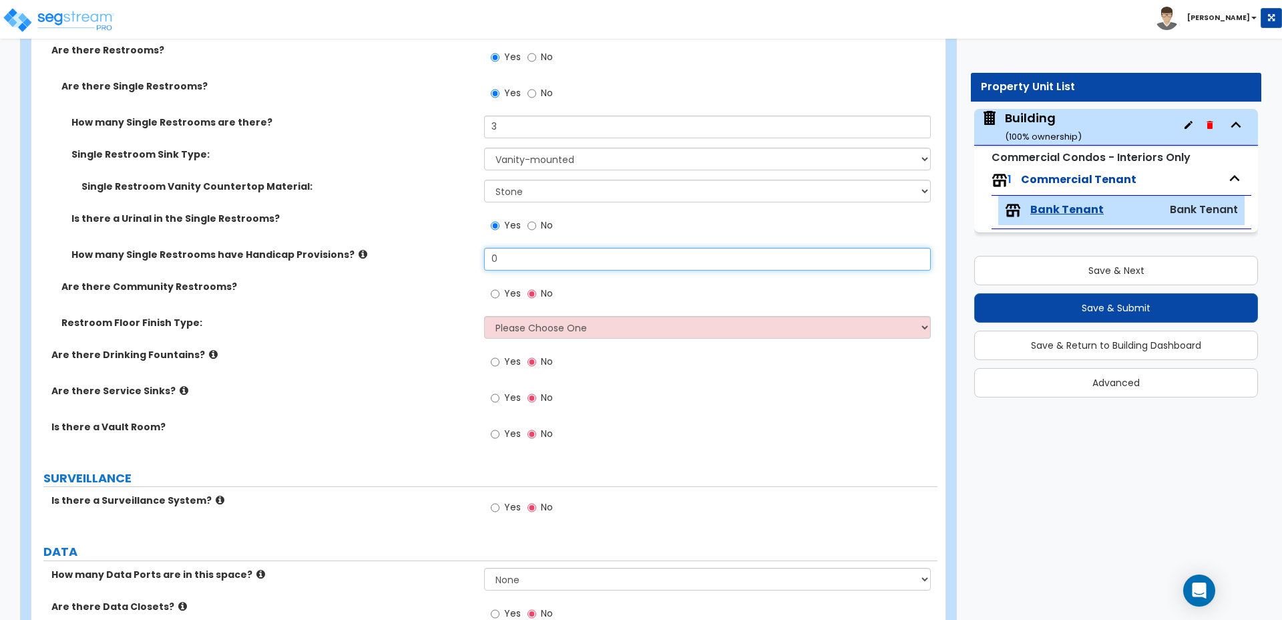
drag, startPoint x: 562, startPoint y: 244, endPoint x: 438, endPoint y: 242, distance: 124.2
click at [438, 248] on div "How many Single Restrooms have Handicap Provisions? 0" at bounding box center [484, 264] width 906 height 32
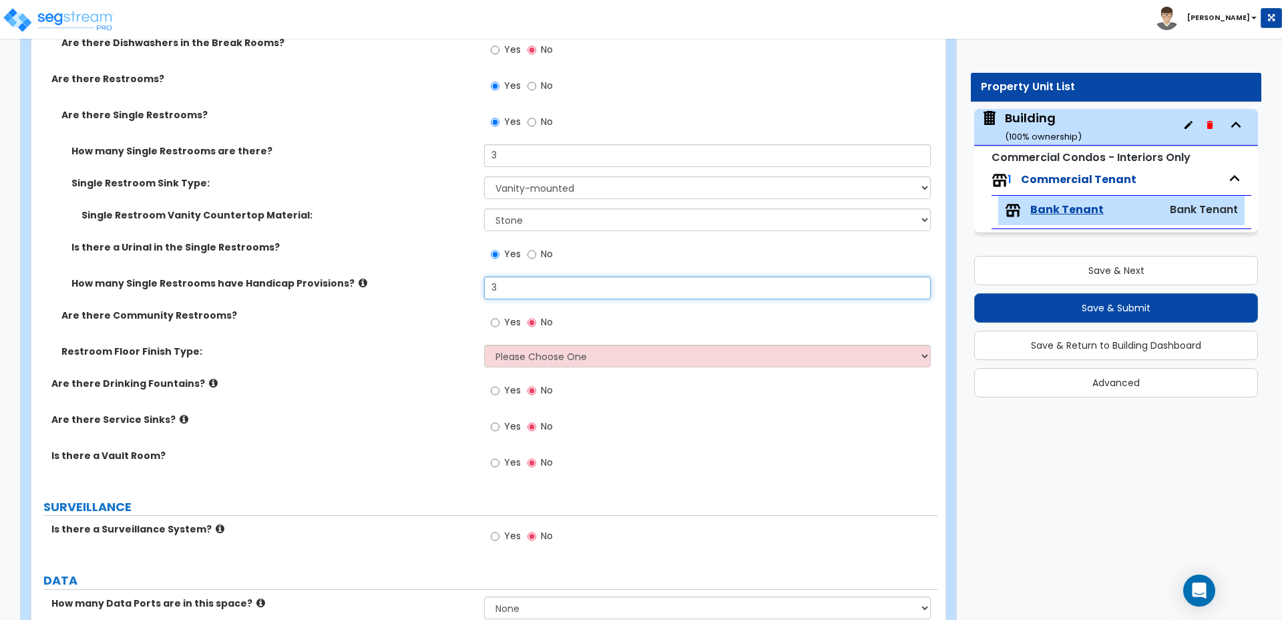
type input "3"
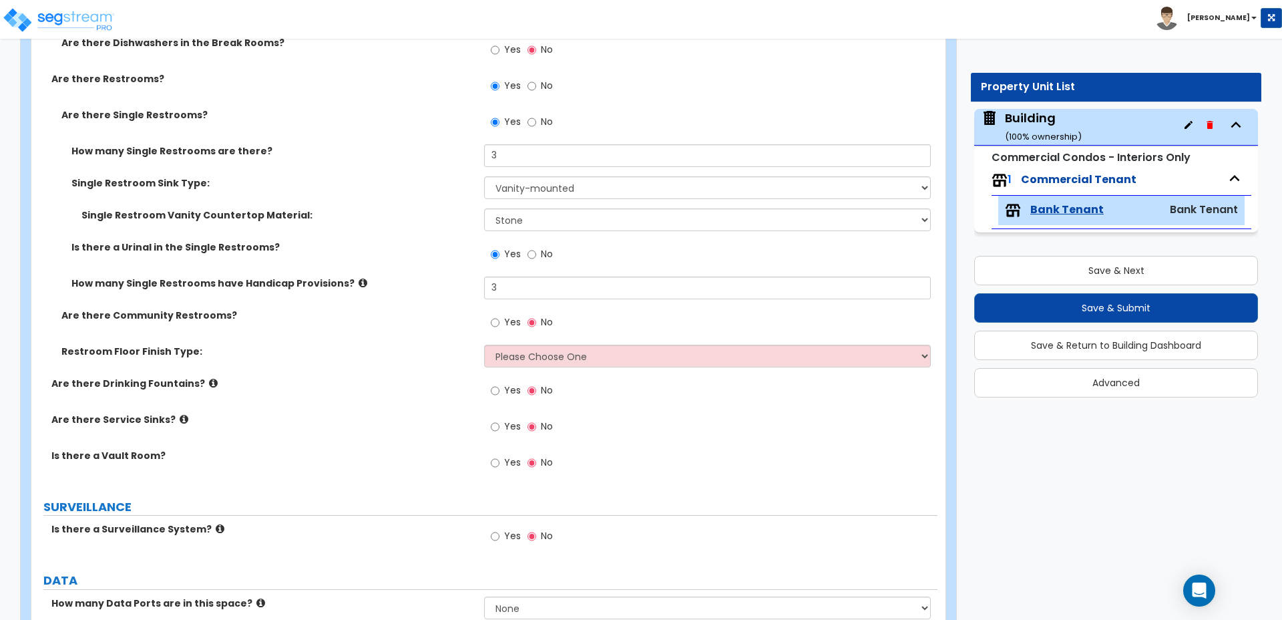
click at [517, 315] on span "Yes" at bounding box center [512, 321] width 17 height 13
click at [500, 315] on input "Yes" at bounding box center [495, 322] width 9 height 15
radio input "true"
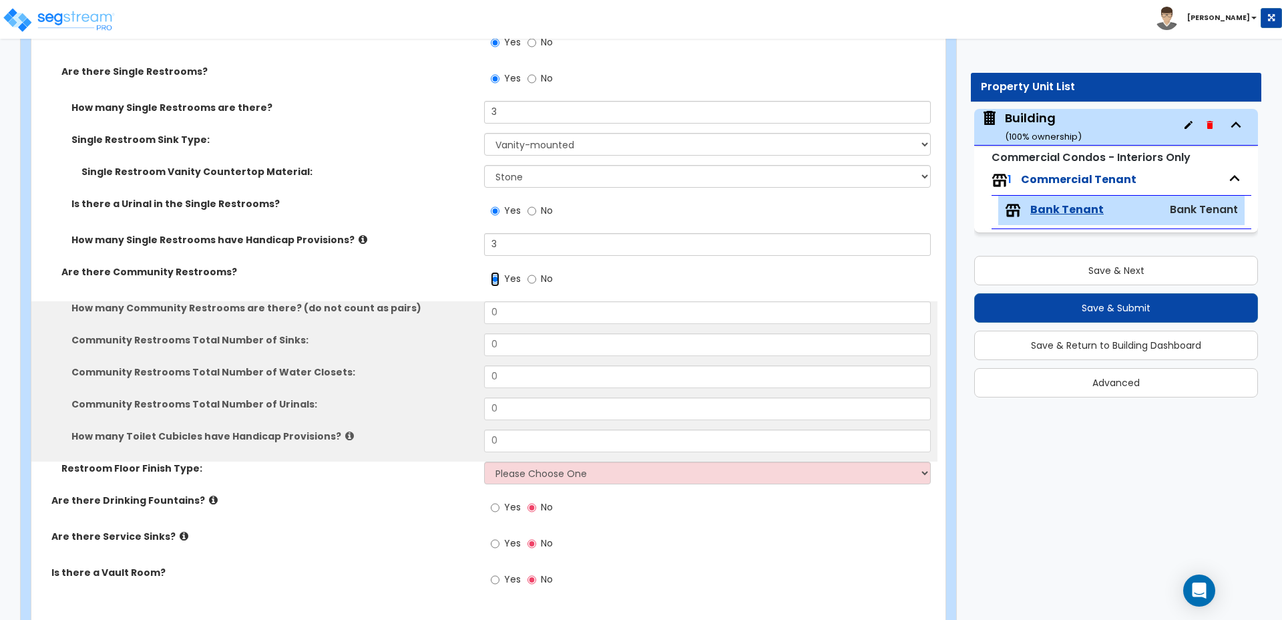
scroll to position [3640, 0]
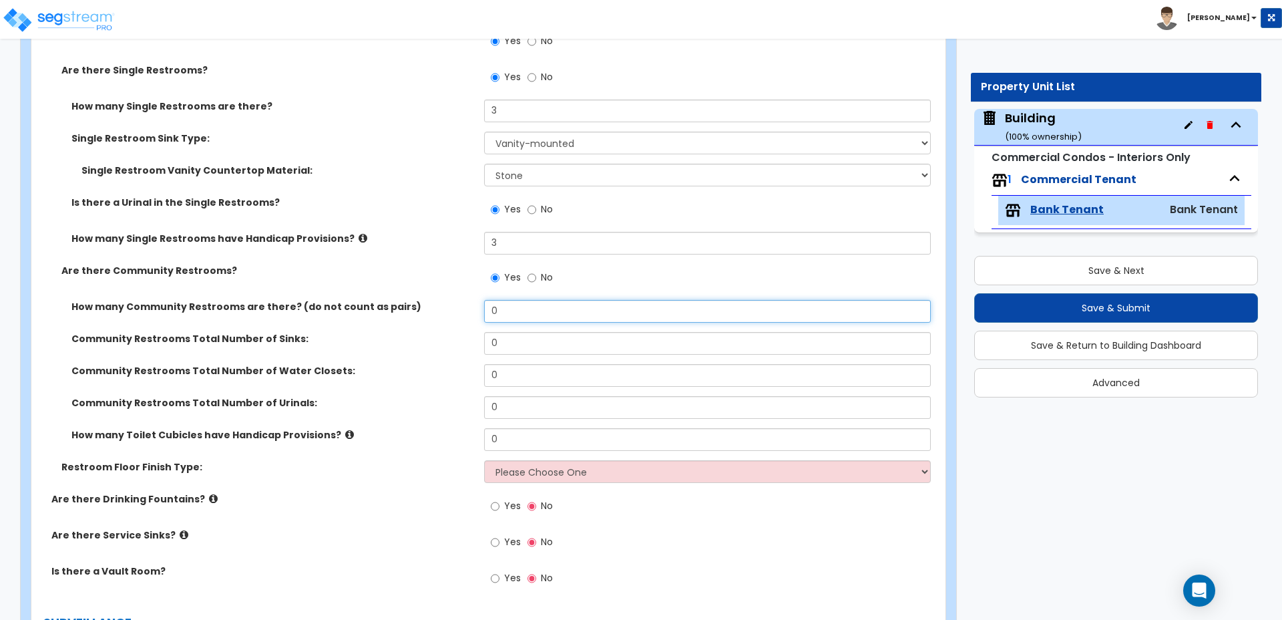
drag, startPoint x: 518, startPoint y: 293, endPoint x: 458, endPoint y: 283, distance: 60.9
click at [459, 300] on div "How many Community Restrooms are there? (do not count as pairs) 0" at bounding box center [484, 316] width 906 height 32
type input "2"
type input "8"
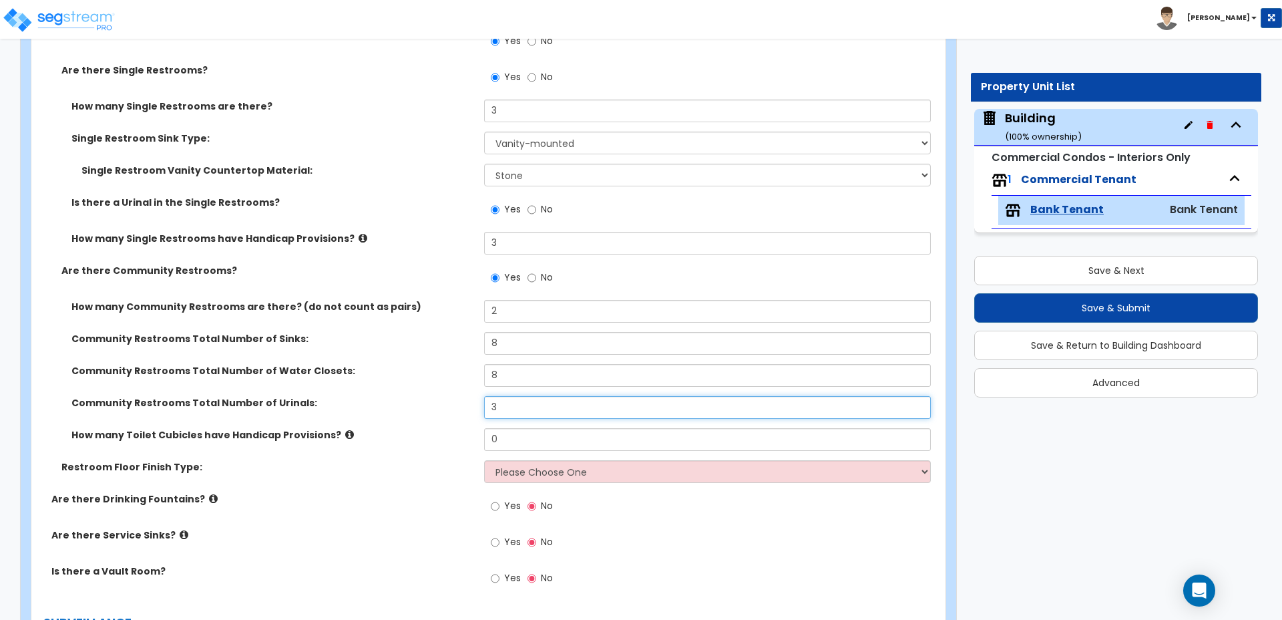
type input "3"
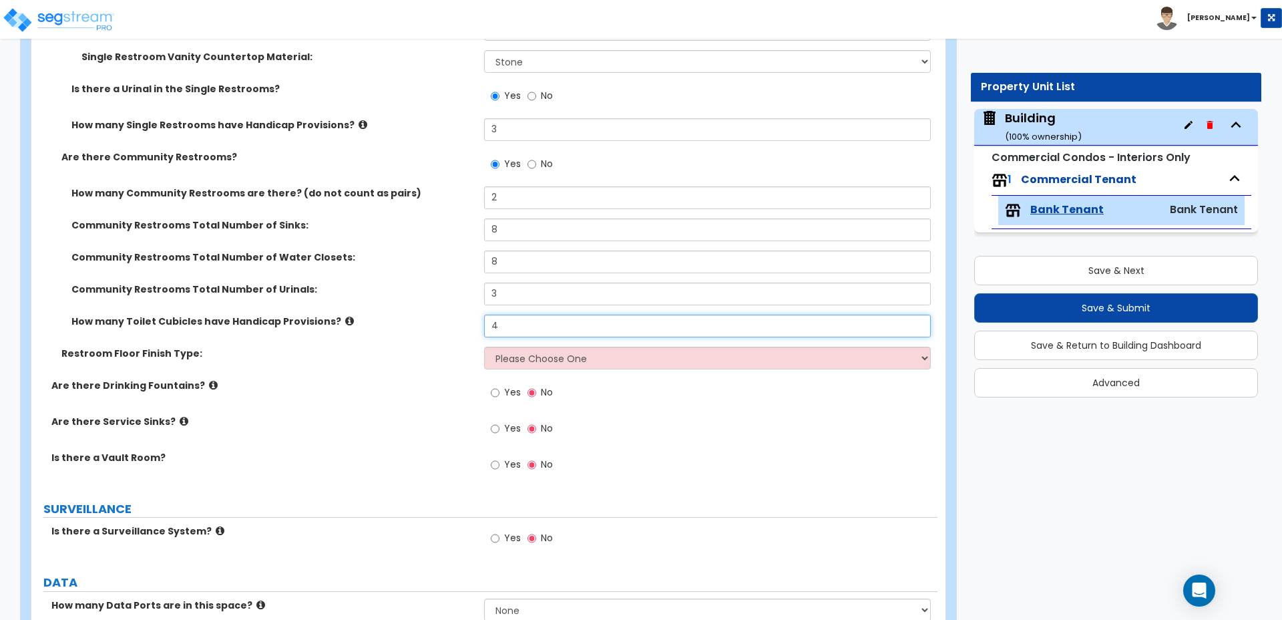
scroll to position [3759, 0]
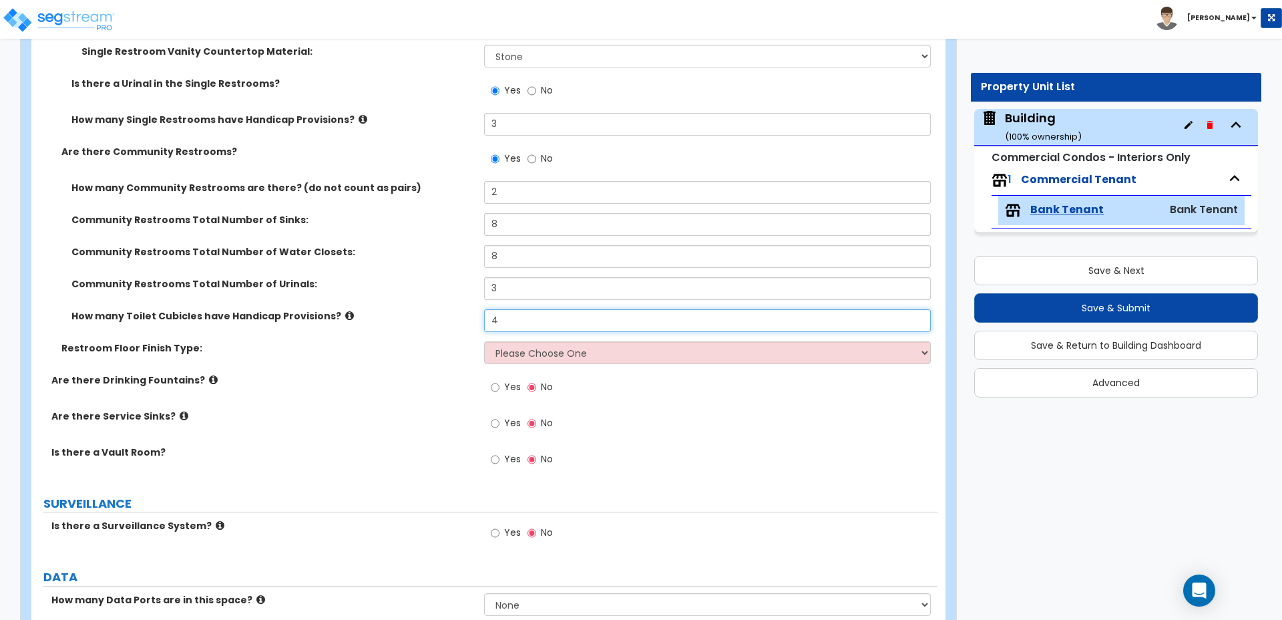
type input "4"
click at [535, 341] on select "Please Choose One Tile Laminate VCT Sheet Vinyl" at bounding box center [707, 352] width 446 height 23
select select "1"
click at [484, 341] on select "Please Choose One Tile Laminate VCT Sheet Vinyl" at bounding box center [707, 352] width 446 height 23
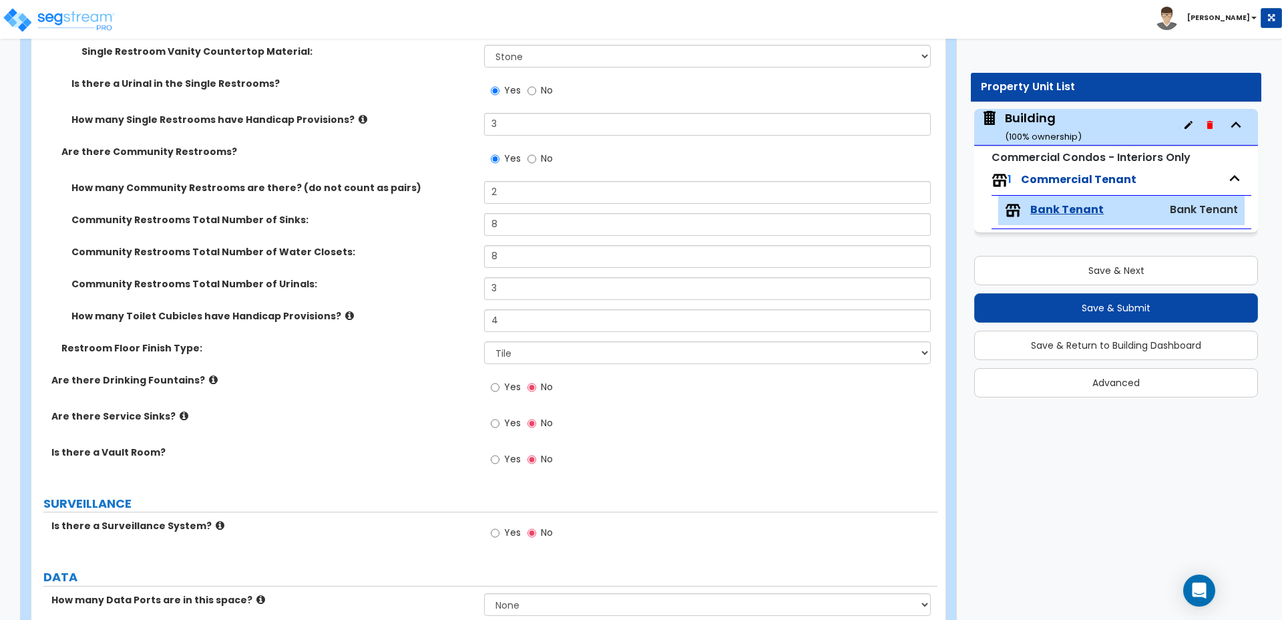
click at [345, 311] on icon at bounding box center [349, 316] width 9 height 10
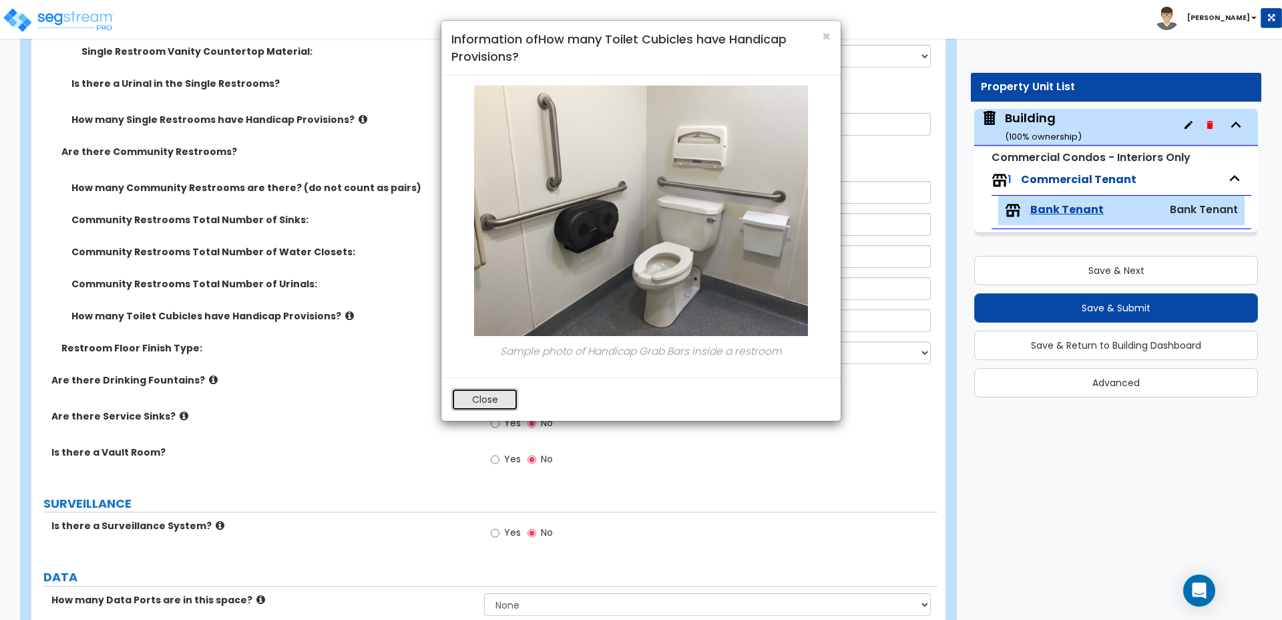
click at [494, 405] on button "Close" at bounding box center [484, 399] width 67 height 23
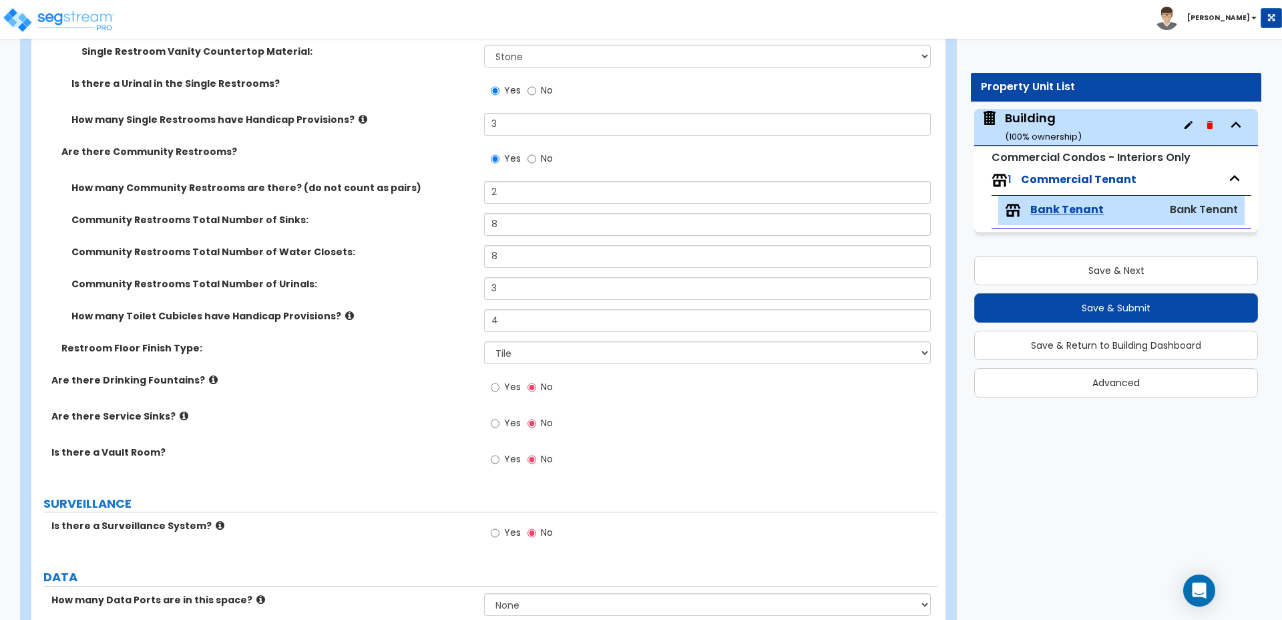
click at [359, 114] on icon at bounding box center [363, 119] width 9 height 10
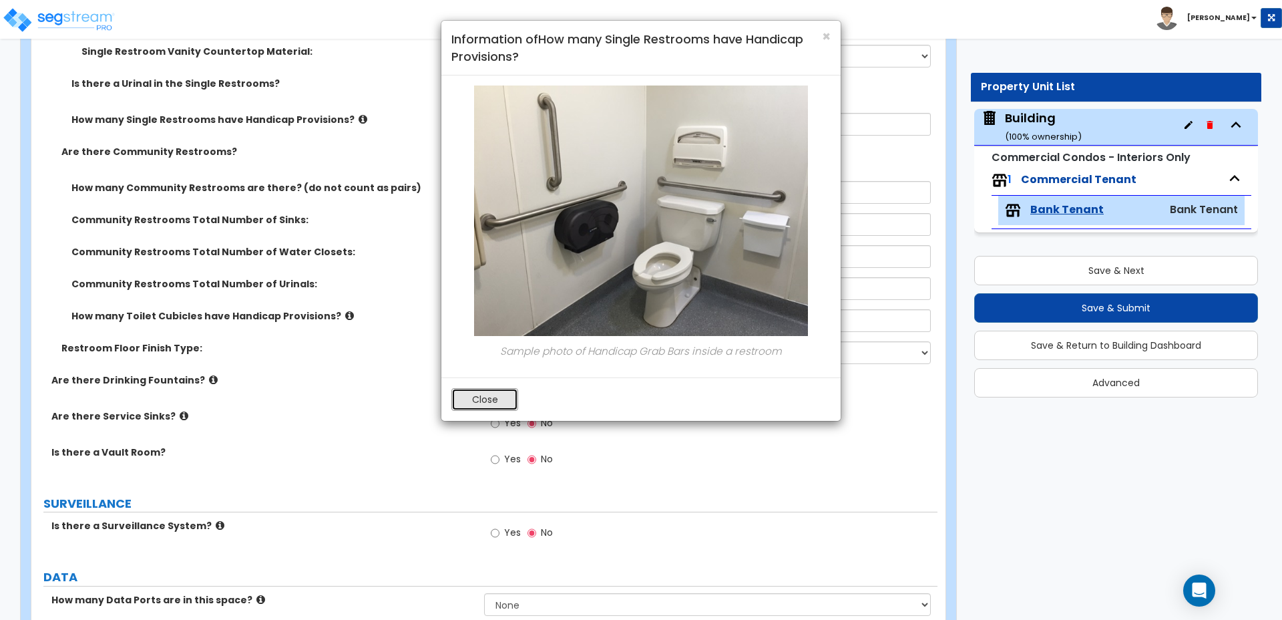
click at [497, 393] on button "Close" at bounding box center [484, 399] width 67 height 23
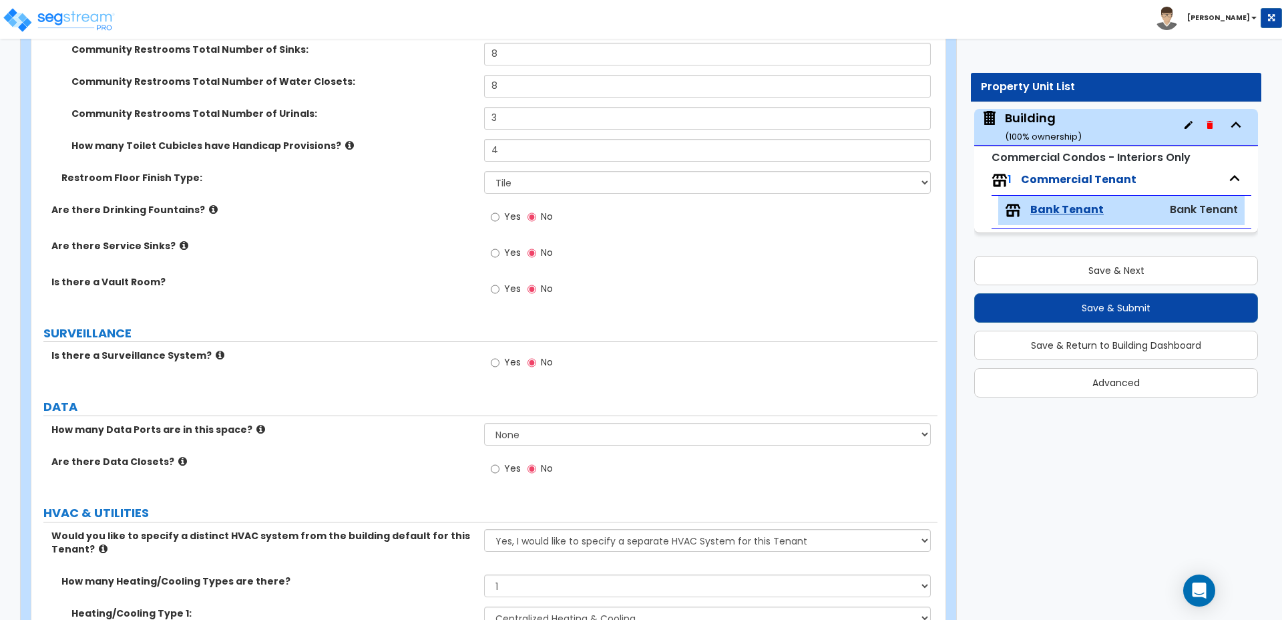
scroll to position [3933, 0]
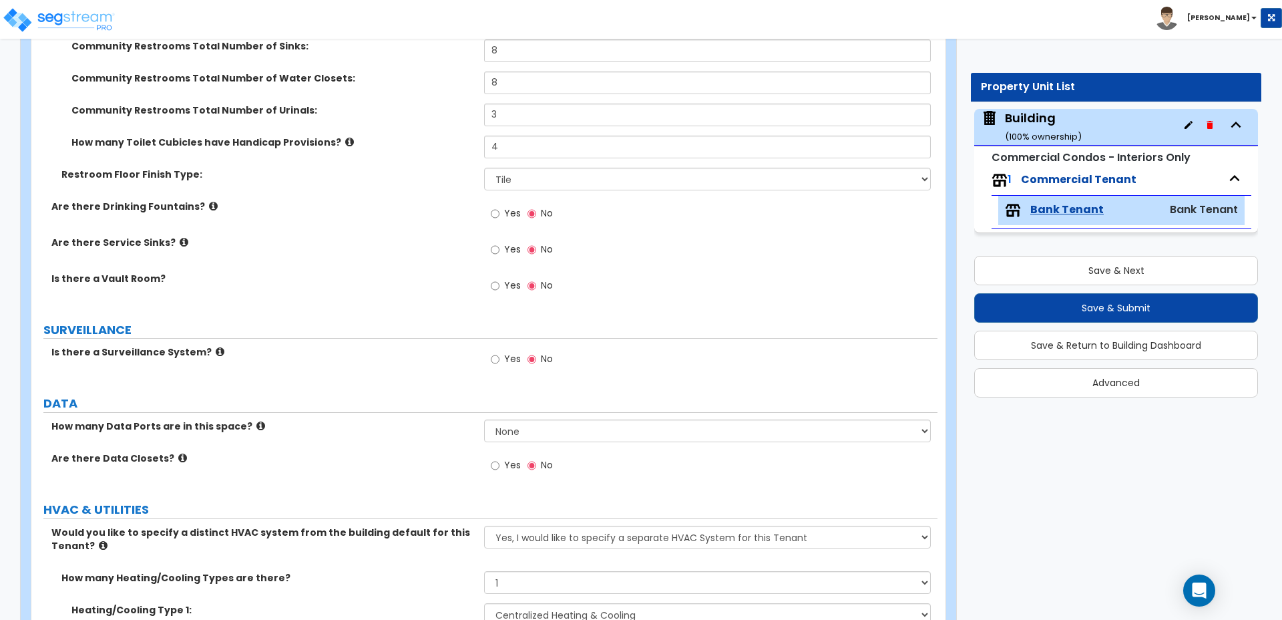
click at [502, 204] on label "Yes" at bounding box center [506, 215] width 30 height 23
click at [500, 206] on input "Yes" at bounding box center [495, 213] width 9 height 15
radio input "true"
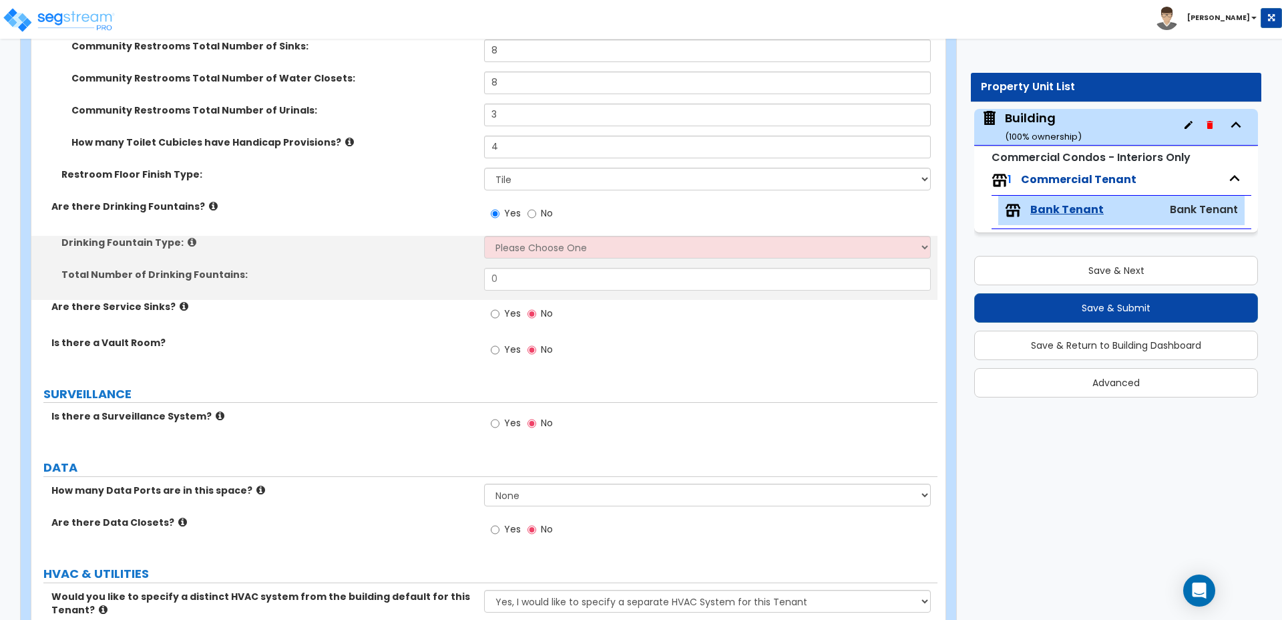
click at [206, 200] on label "Are there Drinking Fountains?" at bounding box center [262, 206] width 423 height 13
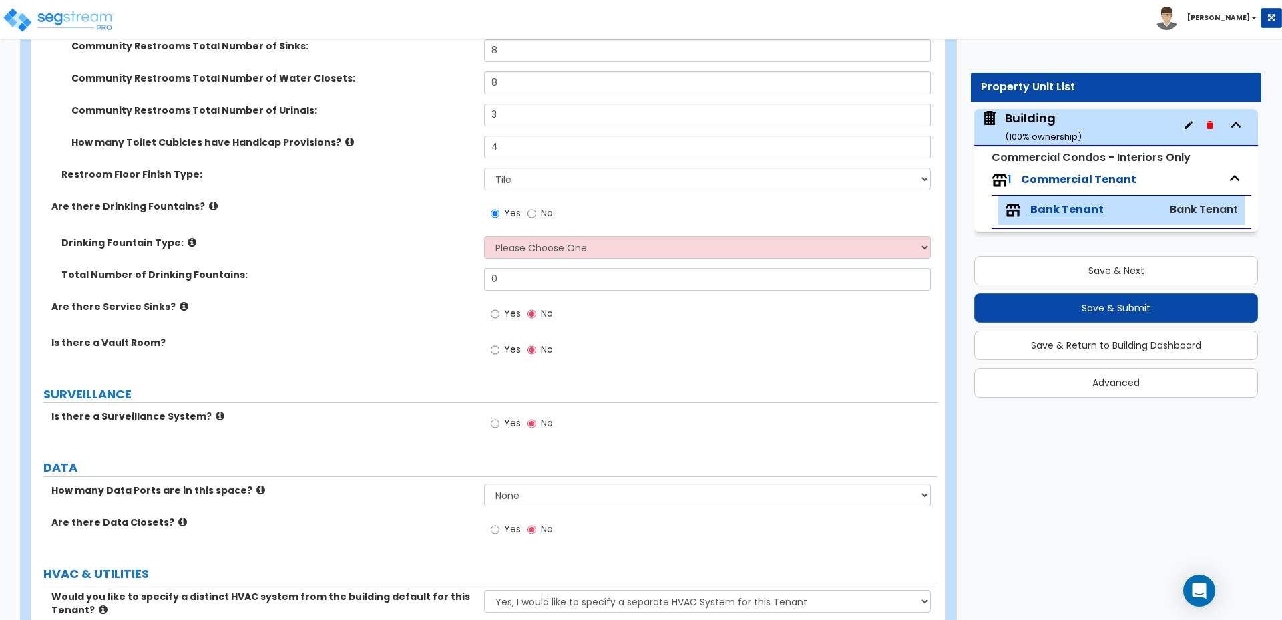
click at [209, 201] on icon at bounding box center [213, 206] width 9 height 10
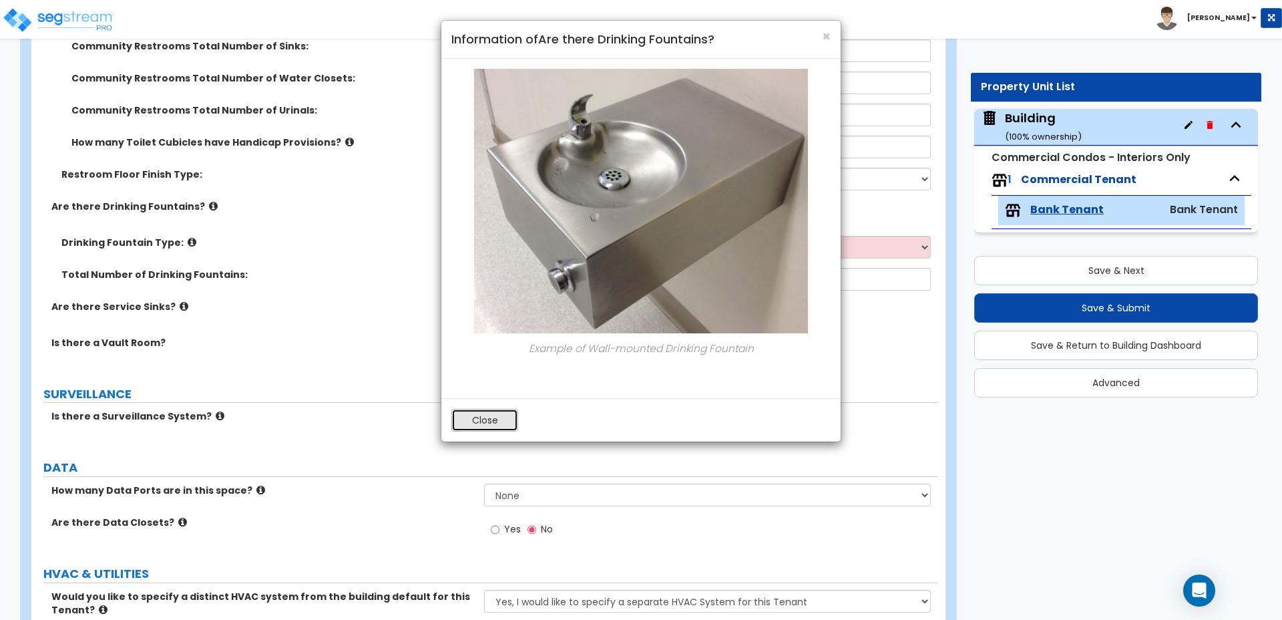
click at [485, 429] on button "Close" at bounding box center [484, 420] width 67 height 23
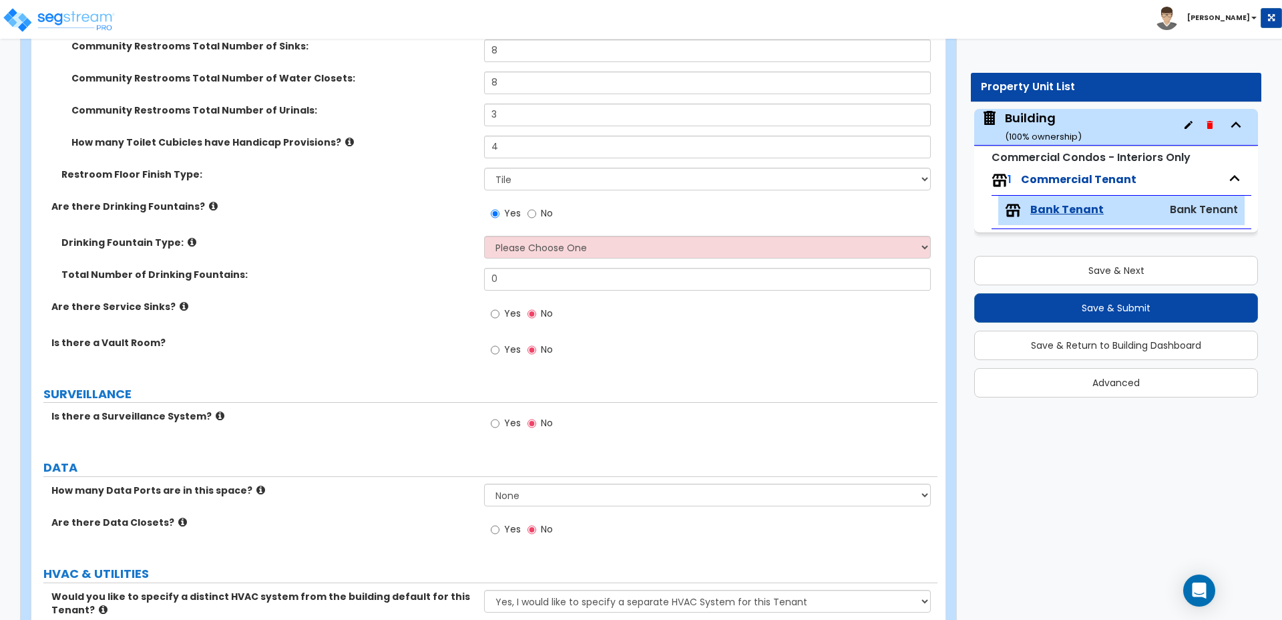
click at [543, 241] on div "Drinking Fountain Type: Please Choose One Wall-mounted Floor-mounted" at bounding box center [484, 252] width 906 height 32
click at [547, 236] on select "Please Choose One Wall-mounted Floor-mounted" at bounding box center [707, 247] width 446 height 23
select select "1"
click at [484, 236] on select "Please Choose One Wall-mounted Floor-mounted" at bounding box center [707, 247] width 446 height 23
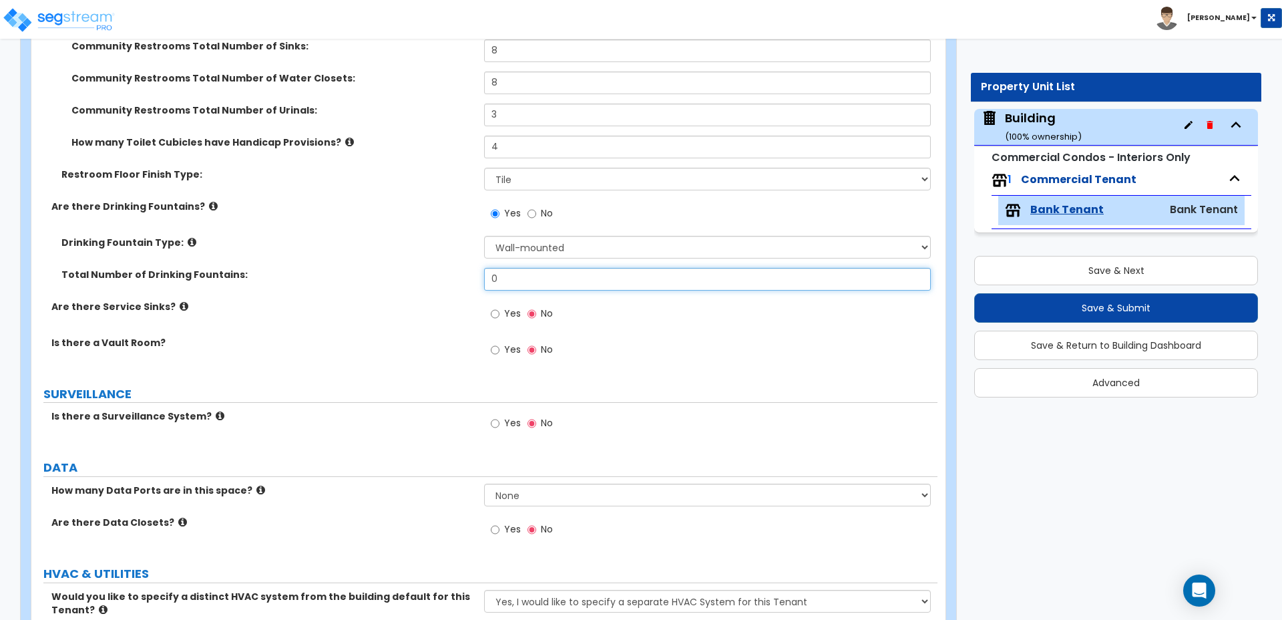
drag, startPoint x: 539, startPoint y: 270, endPoint x: 445, endPoint y: 252, distance: 95.1
click at [446, 268] on div "Total Number of Drinking Fountains: 0" at bounding box center [484, 284] width 906 height 32
type input "3"
click at [188, 237] on icon at bounding box center [192, 242] width 9 height 10
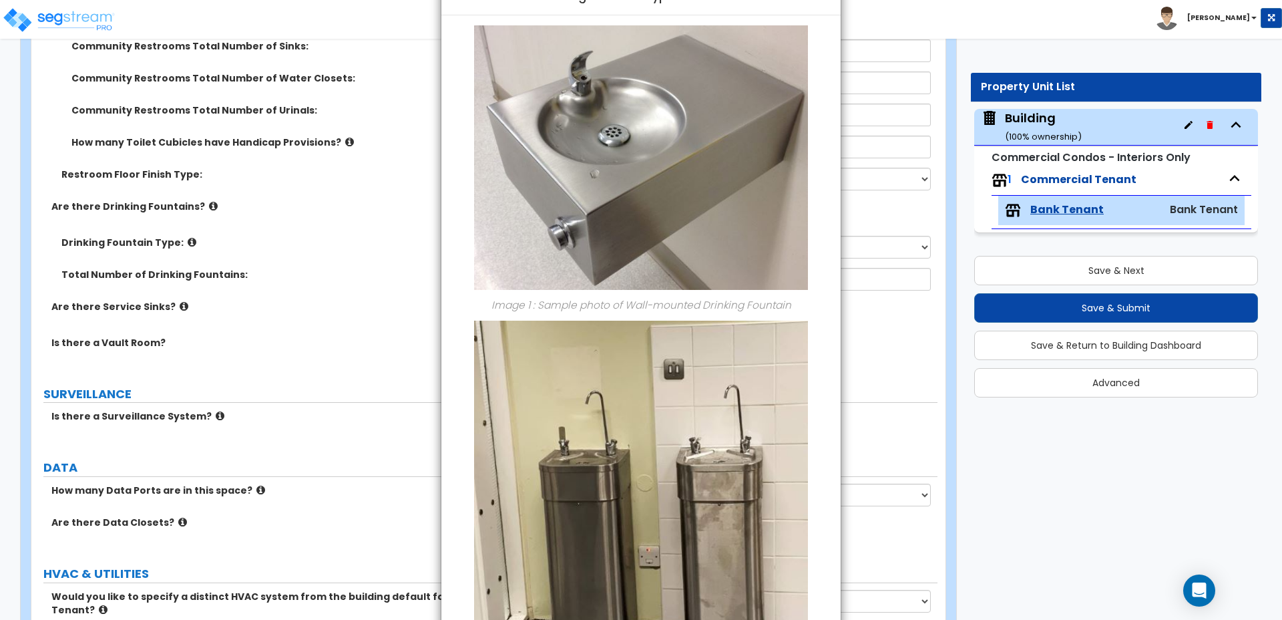
scroll to position [242, 0]
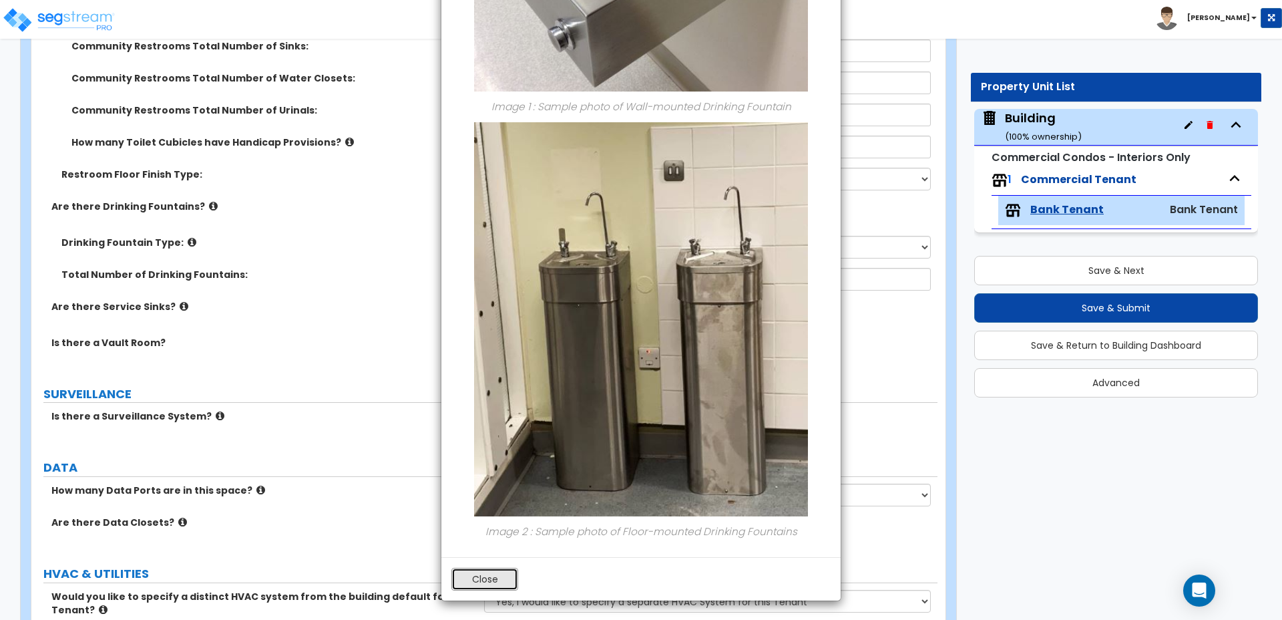
click at [498, 571] on button "Close" at bounding box center [484, 579] width 67 height 23
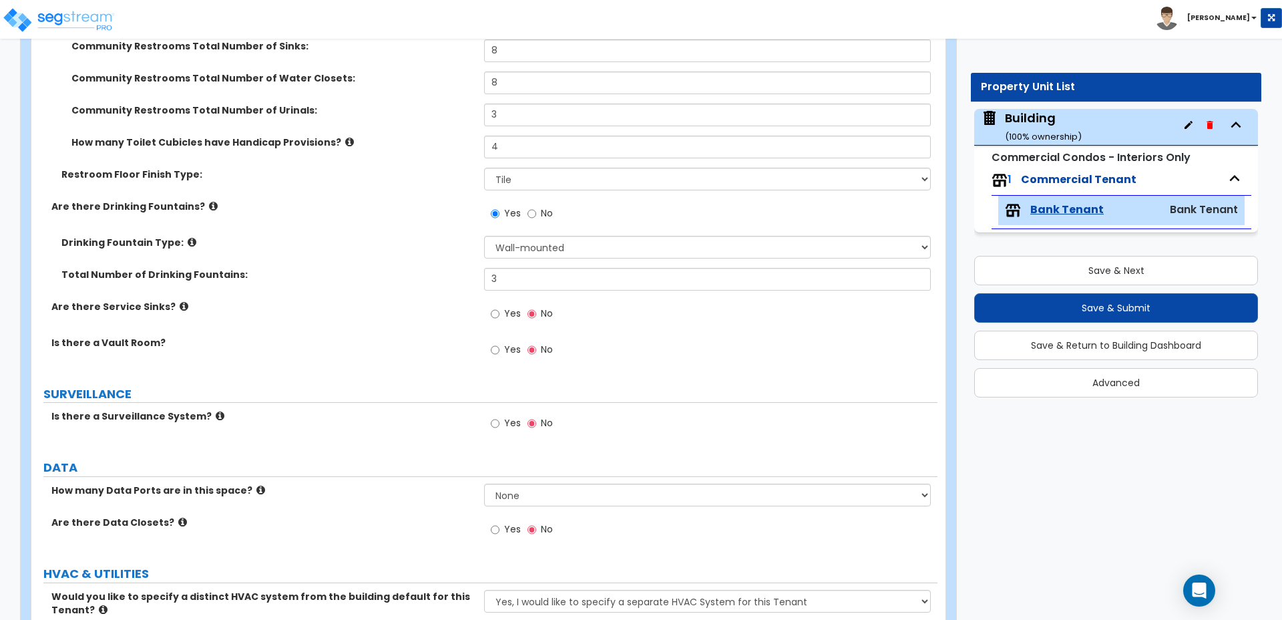
click at [506, 307] on span "Yes" at bounding box center [512, 313] width 17 height 13
click at [500, 307] on input "Yes" at bounding box center [495, 314] width 9 height 15
radio input "true"
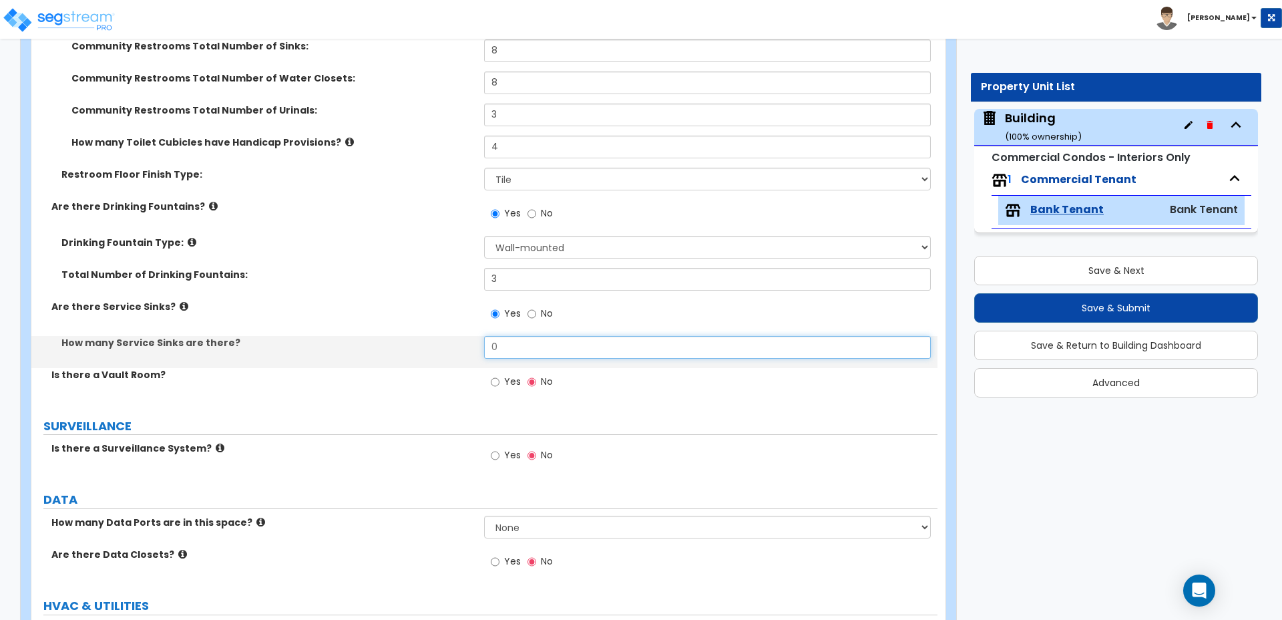
drag, startPoint x: 532, startPoint y: 329, endPoint x: 419, endPoint y: 328, distance: 112.2
click at [420, 336] on div "How many Service Sinks are there? 0" at bounding box center [484, 352] width 906 height 32
type input "5"
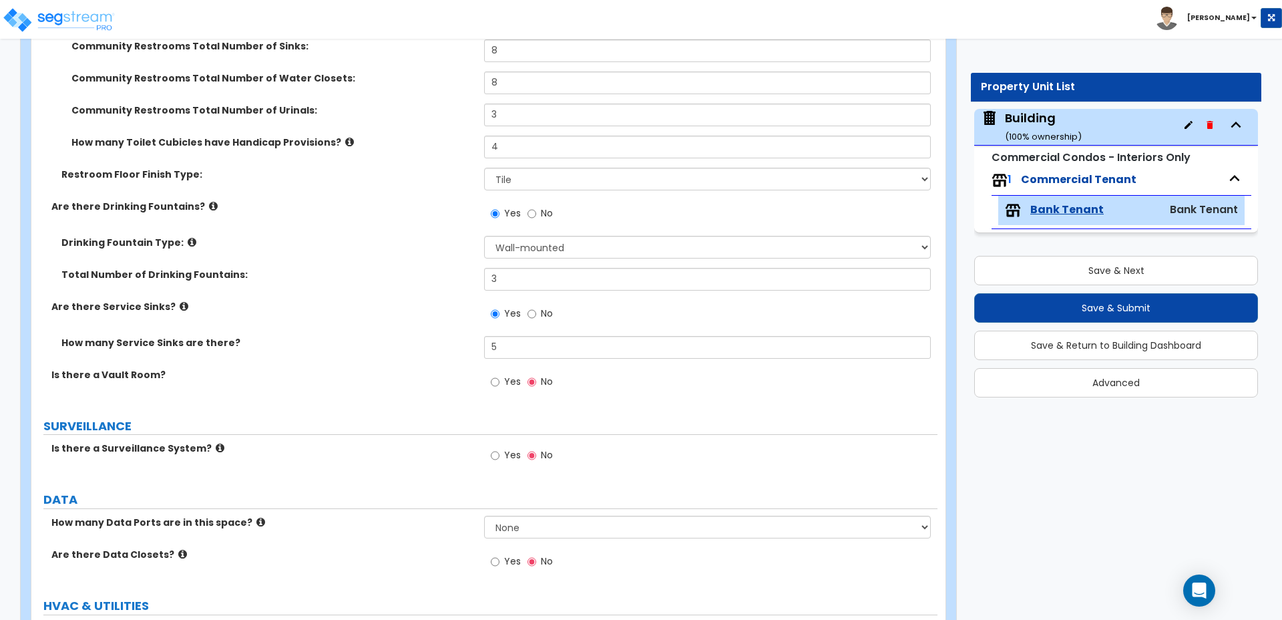
click at [180, 301] on icon at bounding box center [184, 306] width 9 height 10
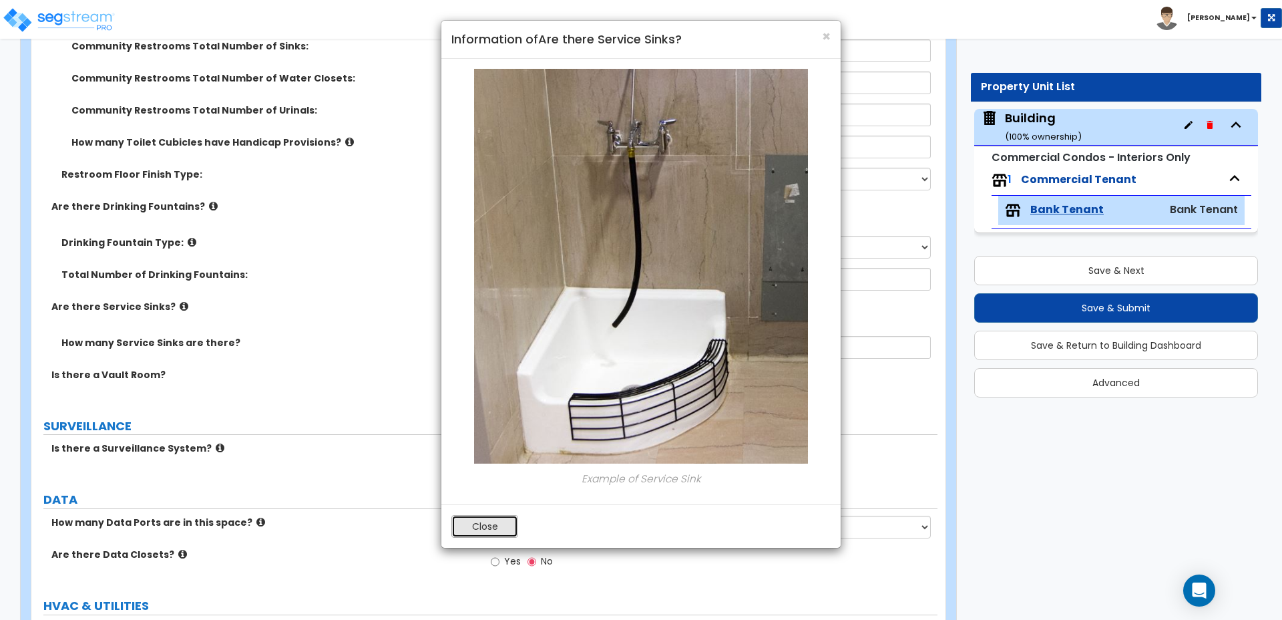
click at [496, 526] on button "Close" at bounding box center [484, 526] width 67 height 23
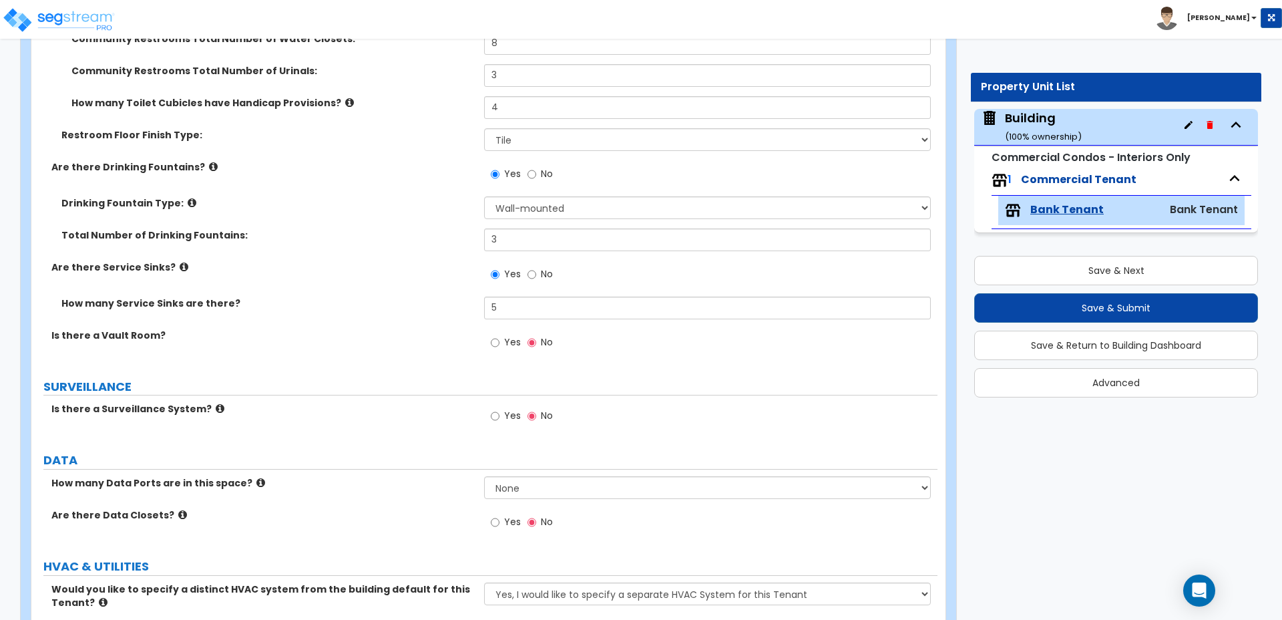
scroll to position [3973, 0]
click at [506, 335] on span "Yes" at bounding box center [512, 341] width 17 height 13
click at [500, 335] on input "Yes" at bounding box center [495, 342] width 9 height 15
radio input "true"
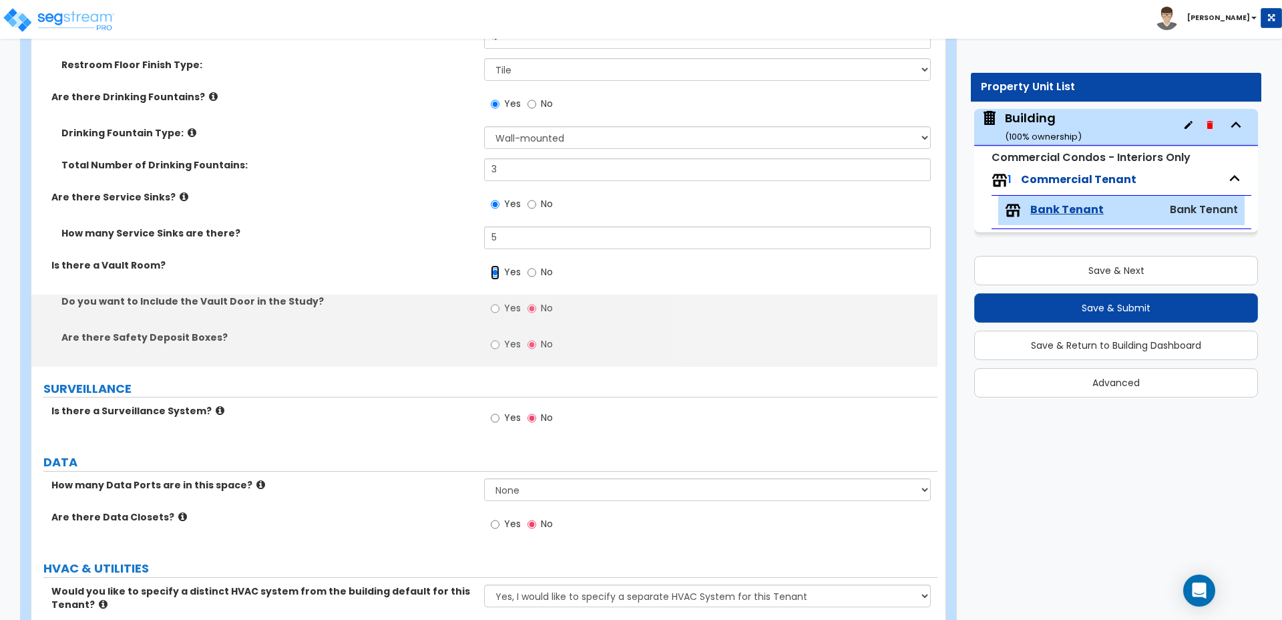
scroll to position [4044, 0]
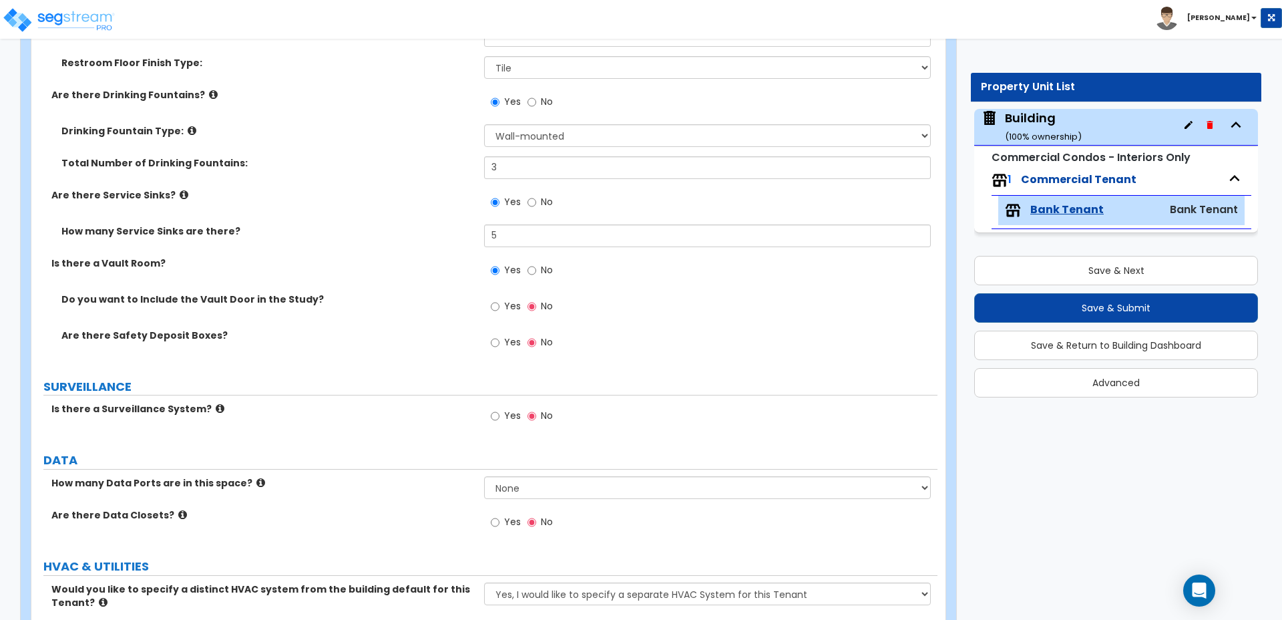
click at [511, 299] on span "Yes" at bounding box center [512, 305] width 17 height 13
click at [500, 299] on input "Yes" at bounding box center [495, 306] width 9 height 15
radio input "true"
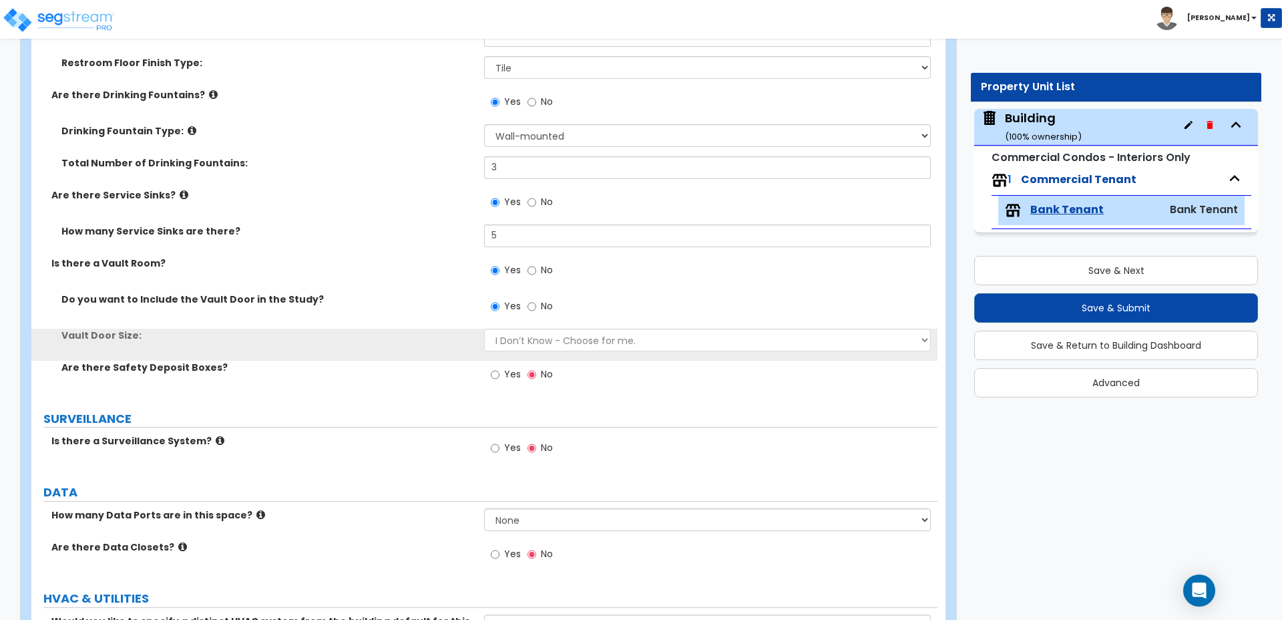
click at [510, 367] on span "Yes" at bounding box center [512, 373] width 17 height 13
click at [500, 367] on input "Yes" at bounding box center [495, 374] width 9 height 15
radio input "true"
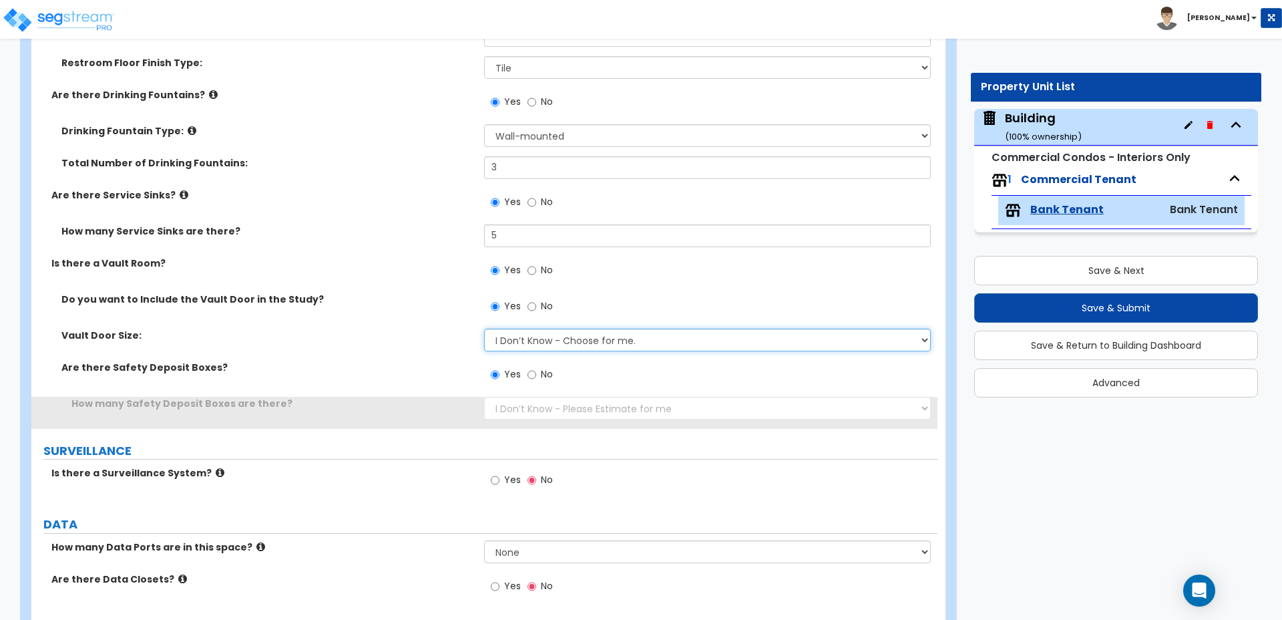
click at [551, 329] on select "I Don’t Know - Choose for me. Small Medium Large" at bounding box center [707, 340] width 446 height 23
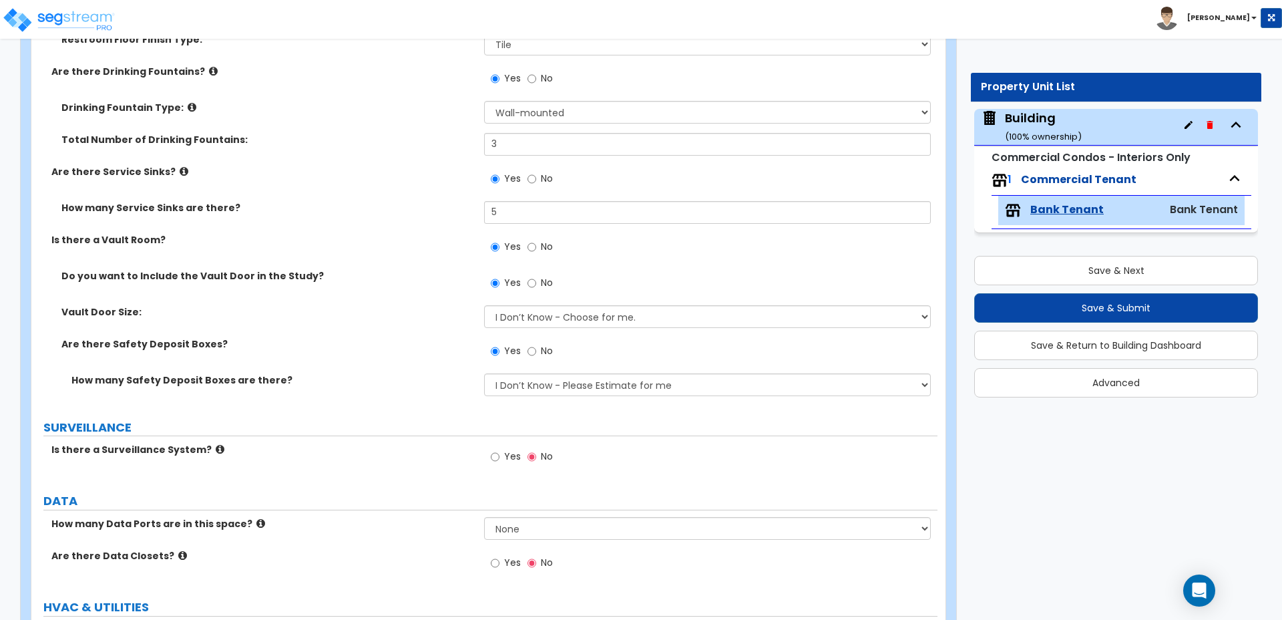
scroll to position [4072, 0]
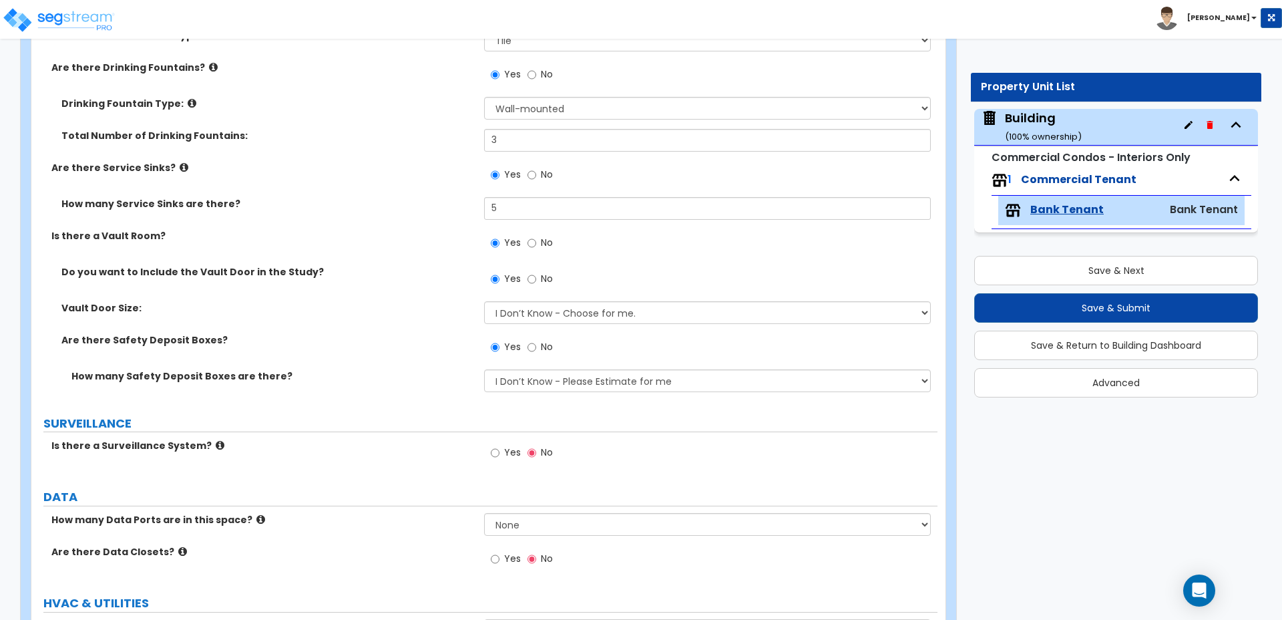
click at [545, 333] on div "Yes No" at bounding box center [521, 348] width 75 height 31
click at [552, 303] on select "I Don’t Know - Choose for me. Small Medium Large" at bounding box center [707, 312] width 446 height 23
click at [484, 301] on select "I Don’t Know - Choose for me. Small Medium Large" at bounding box center [707, 312] width 446 height 23
click at [552, 301] on select "I Don’t Know - Choose for me. Small Medium Large" at bounding box center [707, 312] width 446 height 23
click at [484, 301] on select "I Don’t Know - Choose for me. Small Medium Large" at bounding box center [707, 312] width 446 height 23
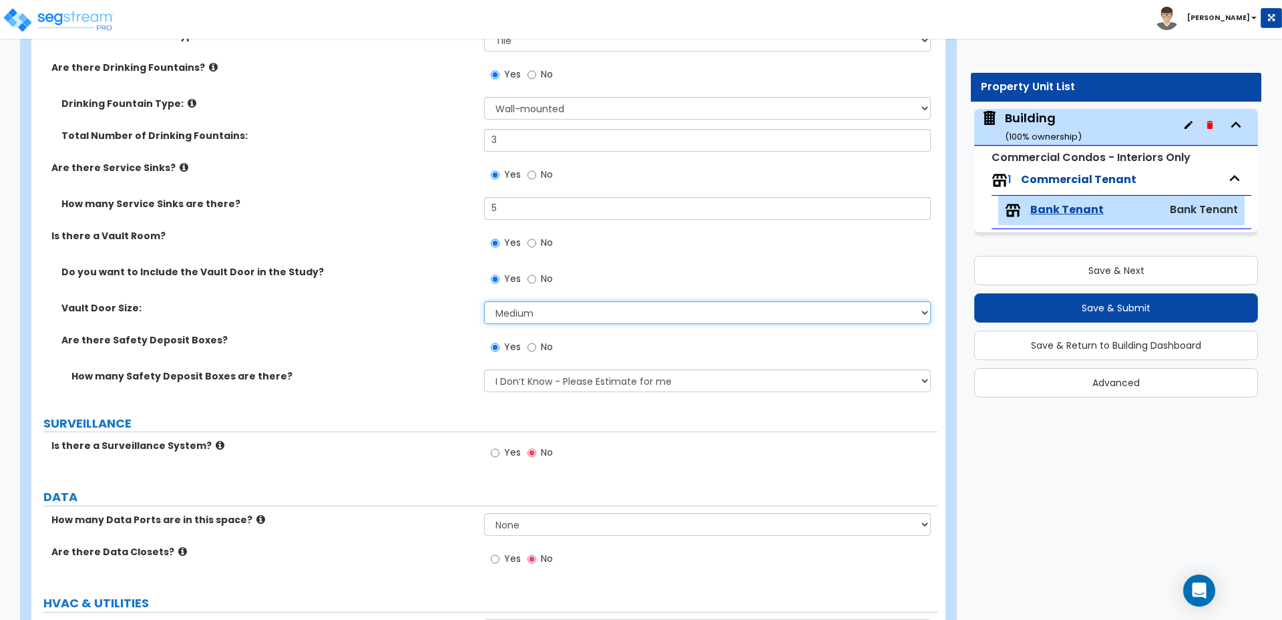
click at [558, 301] on select "I Don’t Know - Choose for me. Small Medium Large" at bounding box center [707, 312] width 446 height 23
click at [484, 301] on select "I Don’t Know - Choose for me. Small Medium Large" at bounding box center [707, 312] width 446 height 23
click at [551, 301] on select "I Don’t Know - Choose for me. Small Medium Large" at bounding box center [707, 312] width 446 height 23
select select "0"
click at [484, 301] on select "I Don’t Know - Choose for me. Small Medium Large" at bounding box center [707, 312] width 446 height 23
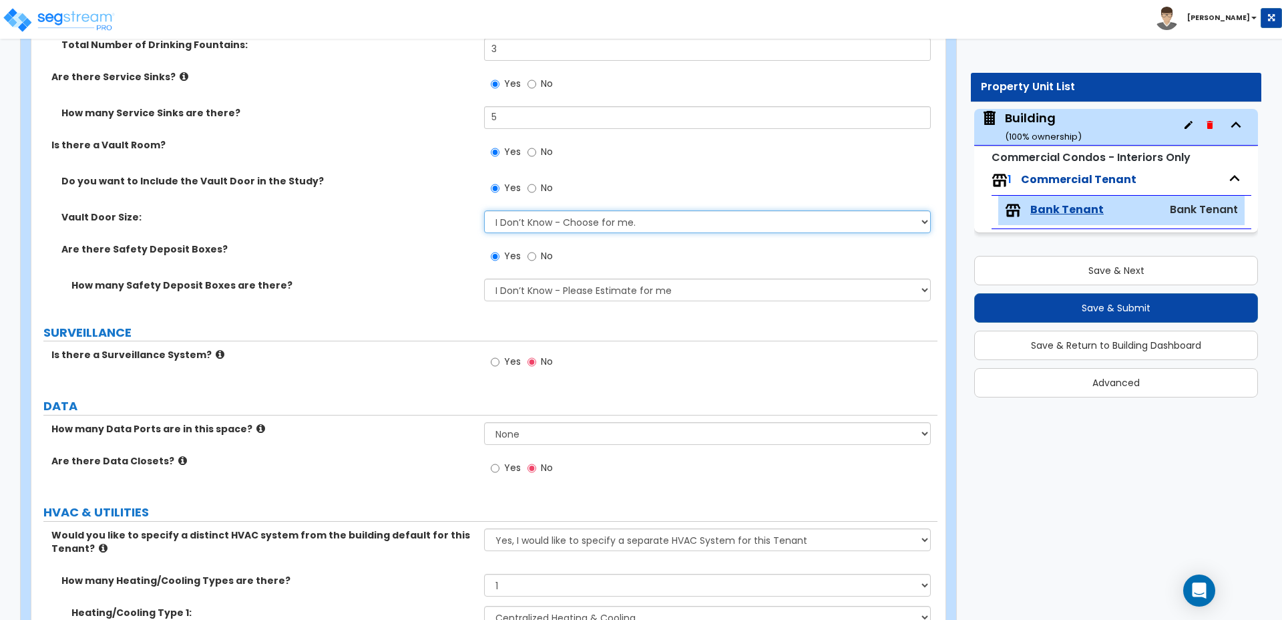
scroll to position [4165, 0]
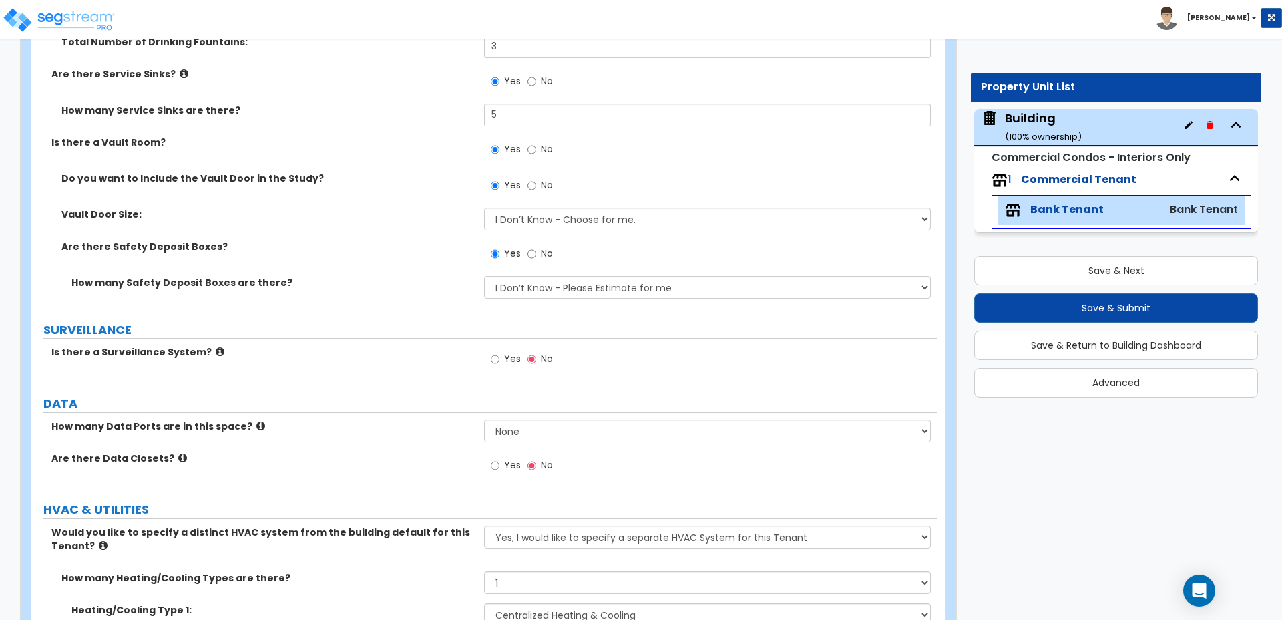
click at [216, 347] on icon at bounding box center [220, 352] width 9 height 10
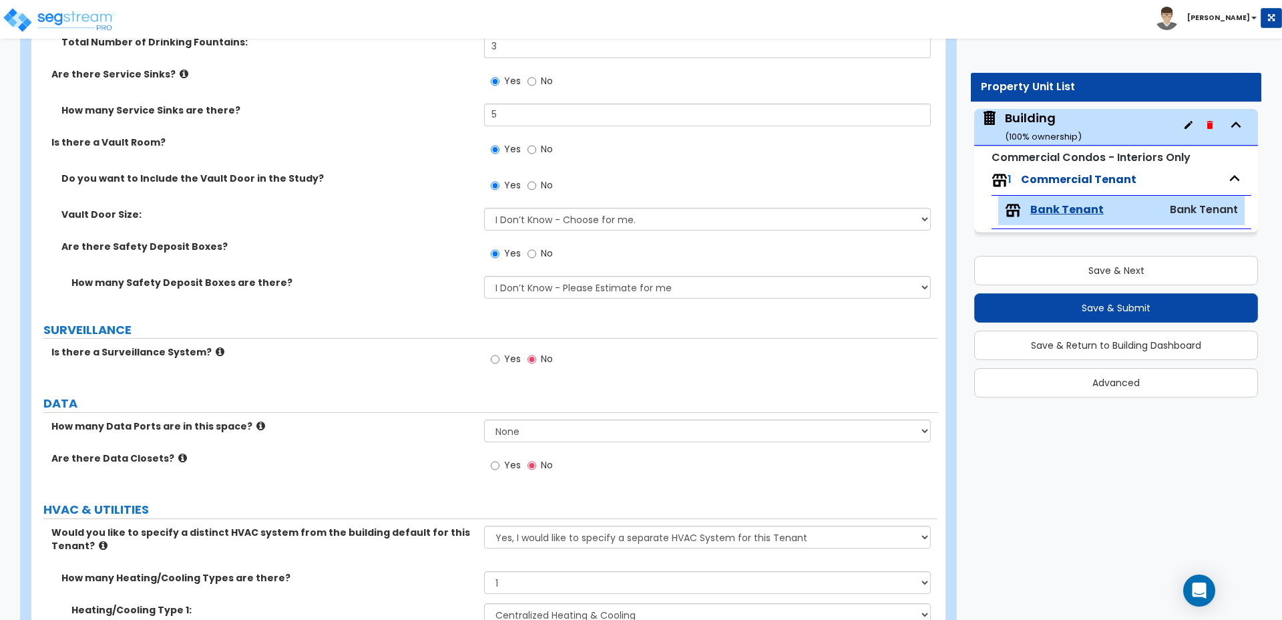
click at [493, 349] on label "Yes" at bounding box center [506, 360] width 30 height 23
click at [493, 352] on input "Yes" at bounding box center [495, 359] width 9 height 15
radio input "true"
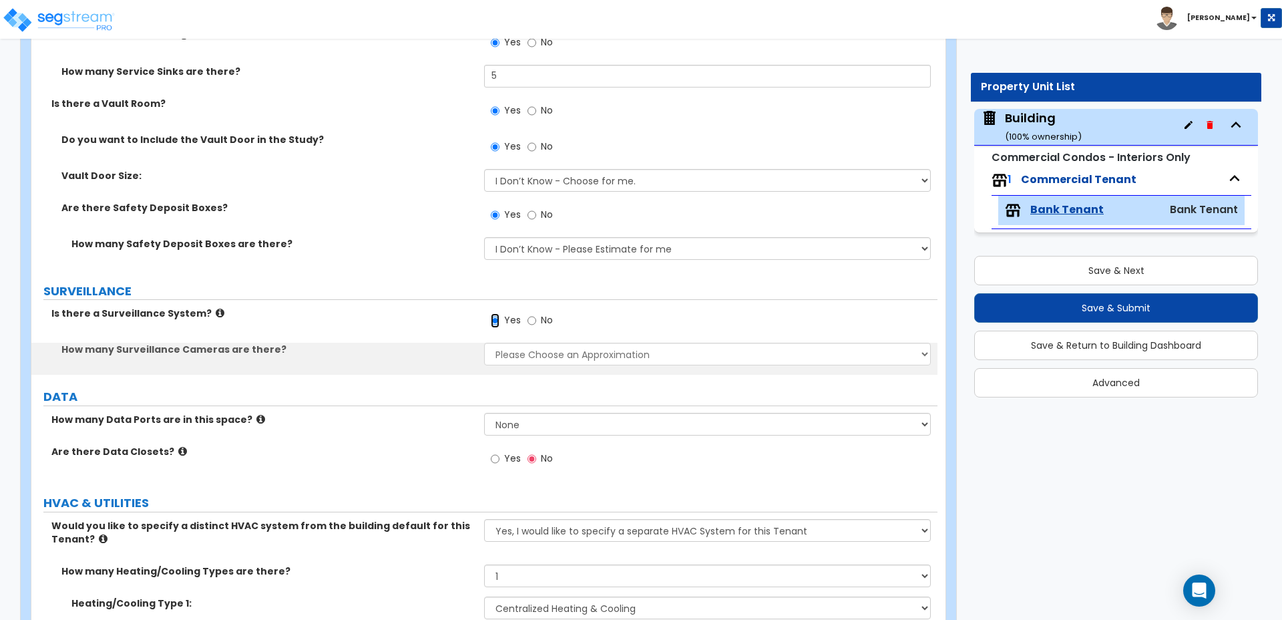
scroll to position [4204, 0]
click at [532, 342] on select "Please Choose an Approximation Barely Noticed Any Noticed a Couple Frequently S…" at bounding box center [707, 353] width 446 height 23
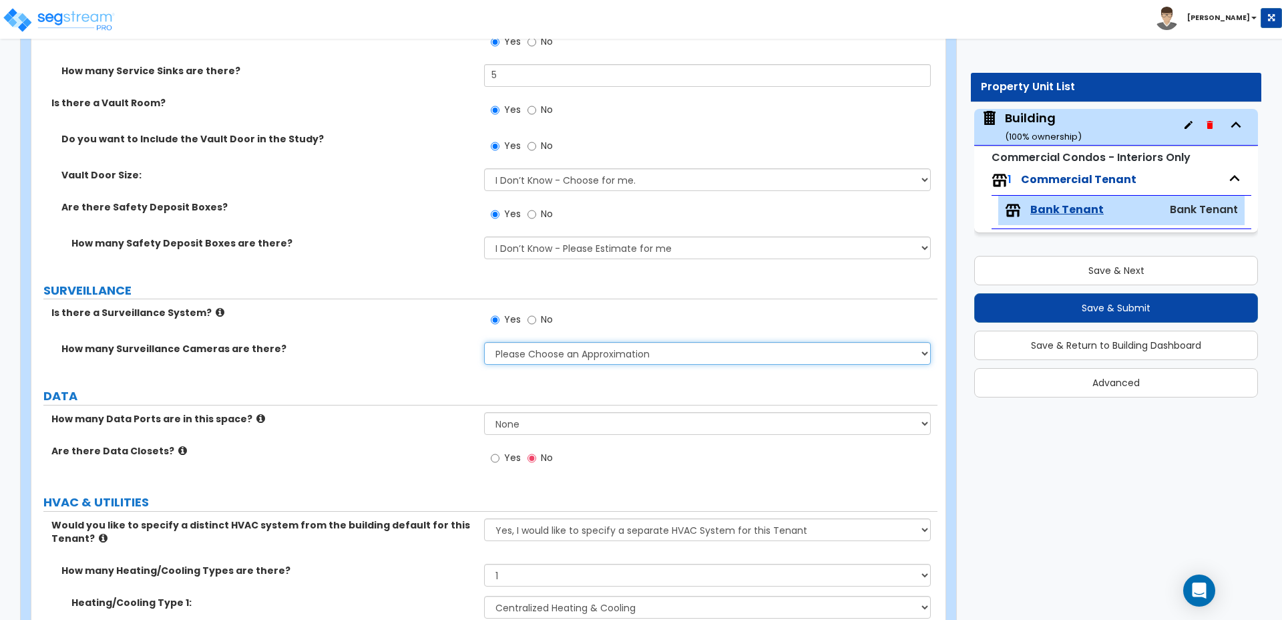
select select "3"
click at [484, 342] on select "Please Choose an Approximation Barely Noticed Any Noticed a Couple Frequently S…" at bounding box center [707, 353] width 446 height 23
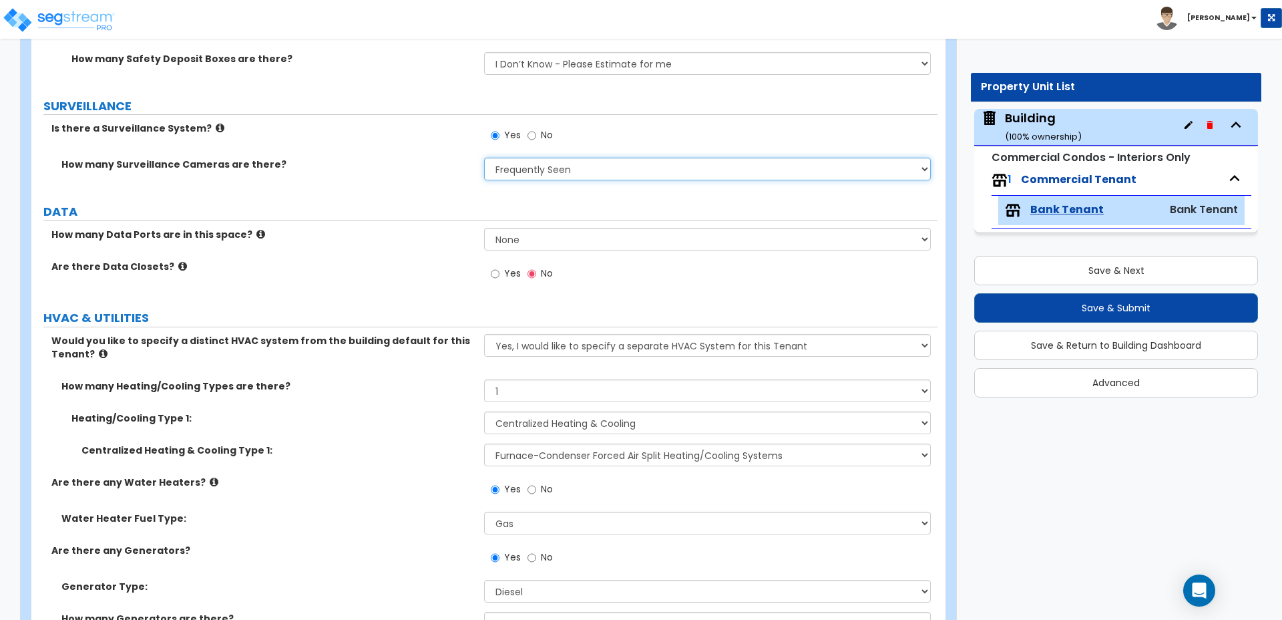
scroll to position [4389, 0]
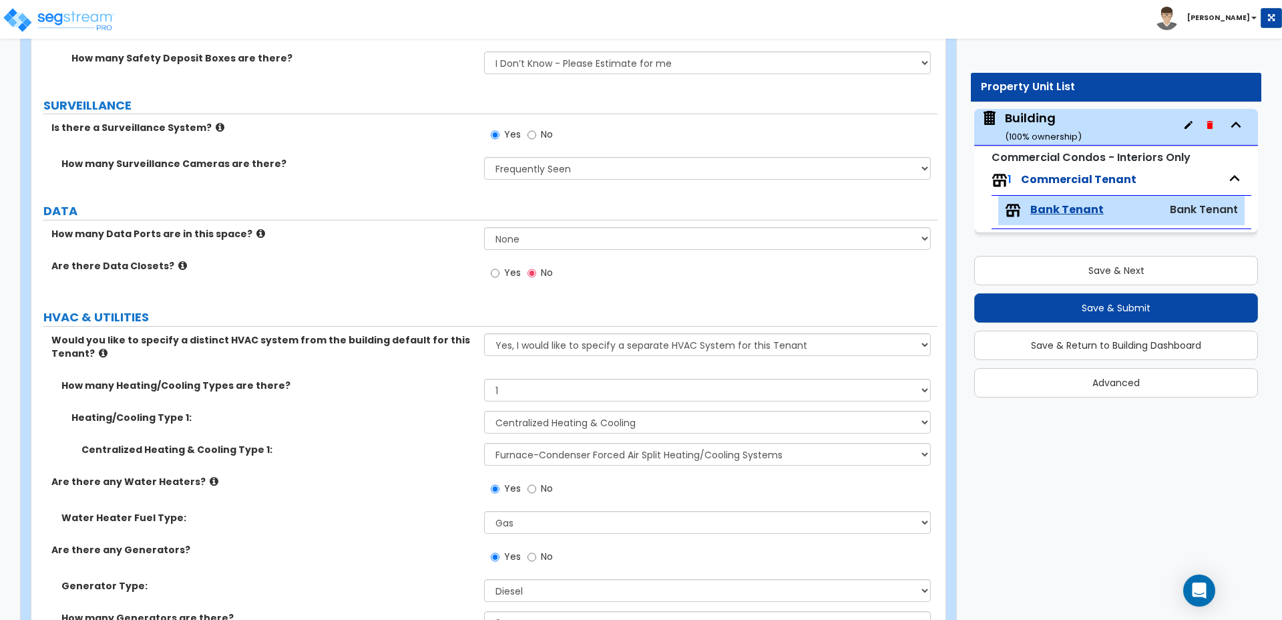
click at [256, 228] on icon at bounding box center [260, 233] width 9 height 10
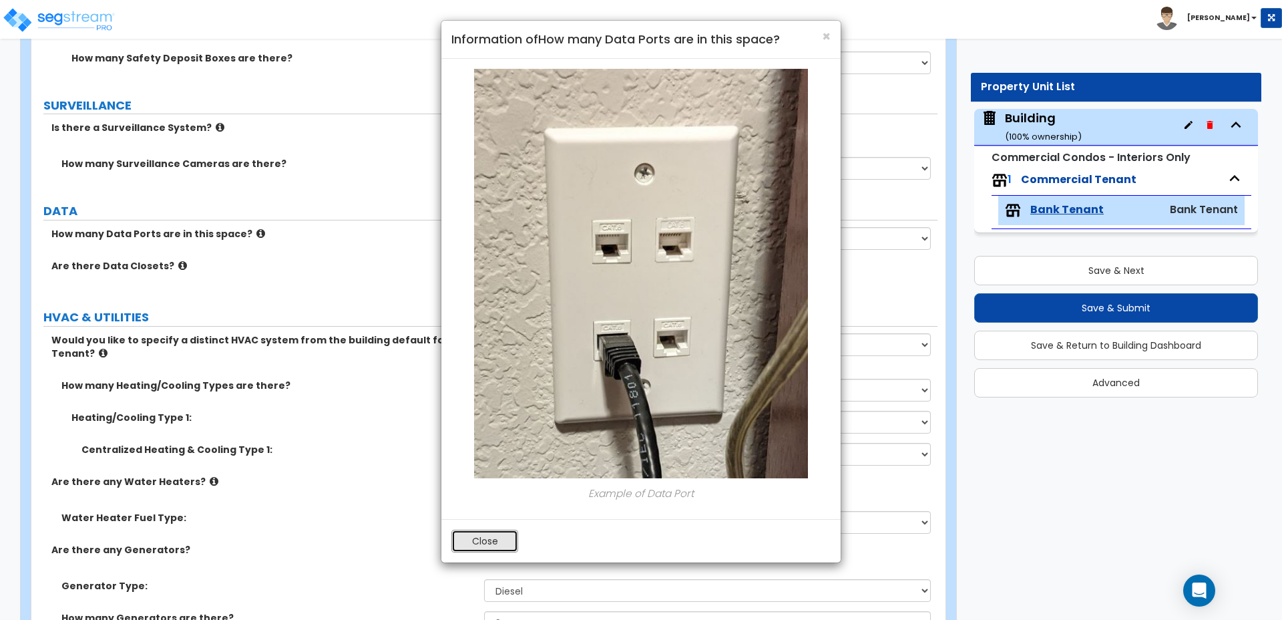
click at [508, 542] on button "Close" at bounding box center [484, 541] width 67 height 23
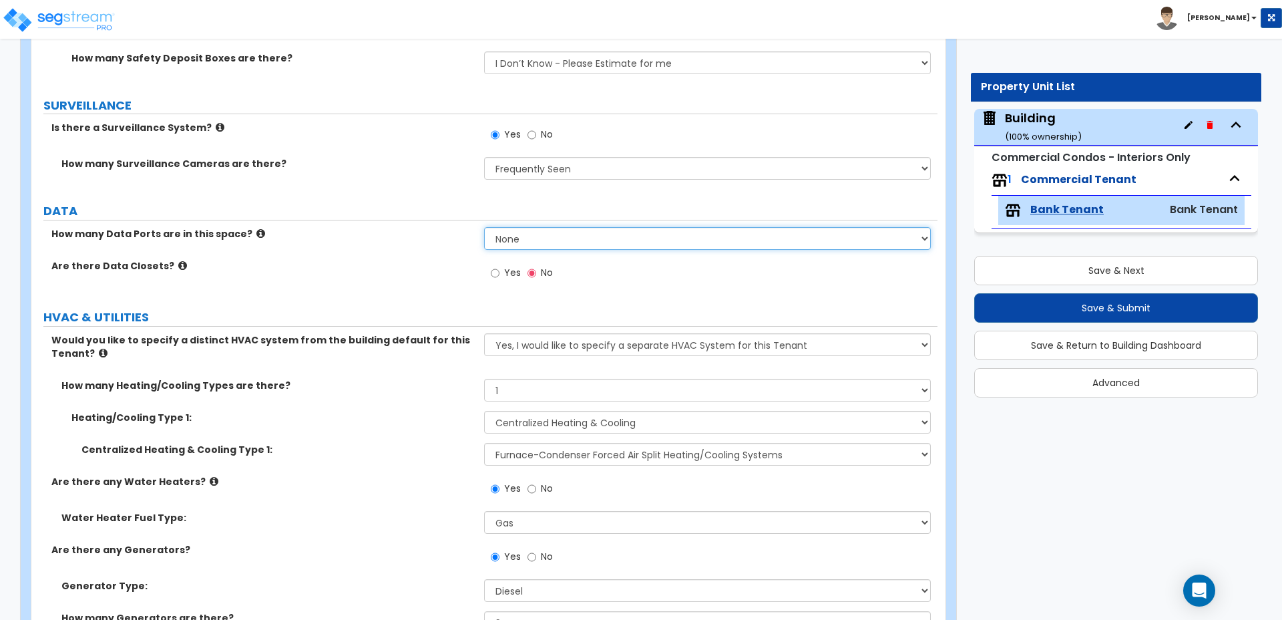
click at [556, 227] on select "None Please Estimate for Me I will specify the Quantity Exactly" at bounding box center [707, 238] width 446 height 23
click at [484, 227] on select "None Please Estimate for Me I will specify the Quantity Exactly" at bounding box center [707, 238] width 446 height 23
click at [564, 227] on select "None Please Estimate for Me I will specify the Quantity Exactly" at bounding box center [707, 238] width 446 height 23
click at [484, 227] on select "None Please Estimate for Me I will specify the Quantity Exactly" at bounding box center [707, 238] width 446 height 23
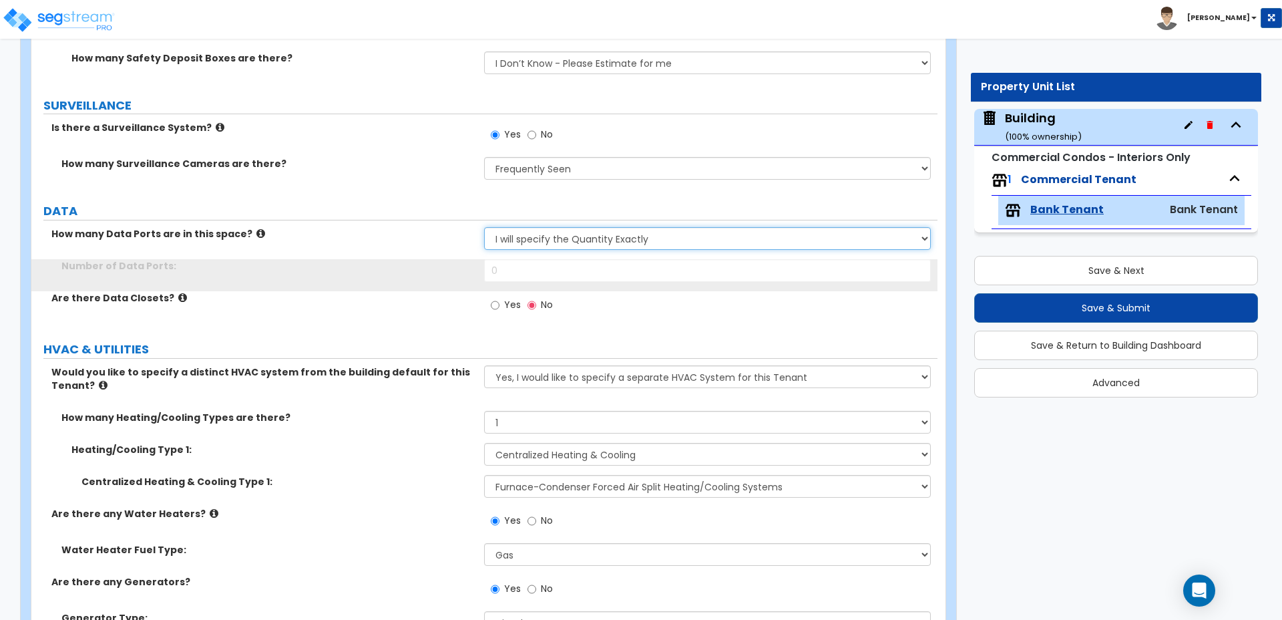
click at [552, 227] on select "None Please Estimate for Me I will specify the Quantity Exactly" at bounding box center [707, 238] width 446 height 23
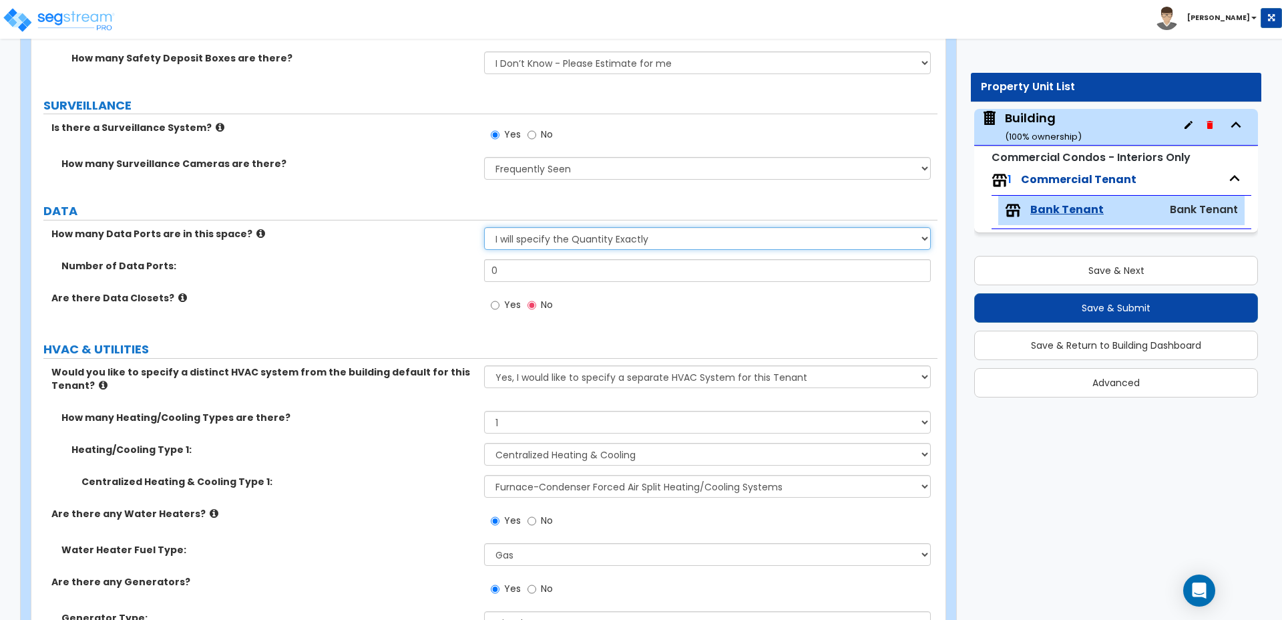
select select "1"
click at [484, 227] on select "None Please Estimate for Me I will specify the Quantity Exactly" at bounding box center [707, 238] width 446 height 23
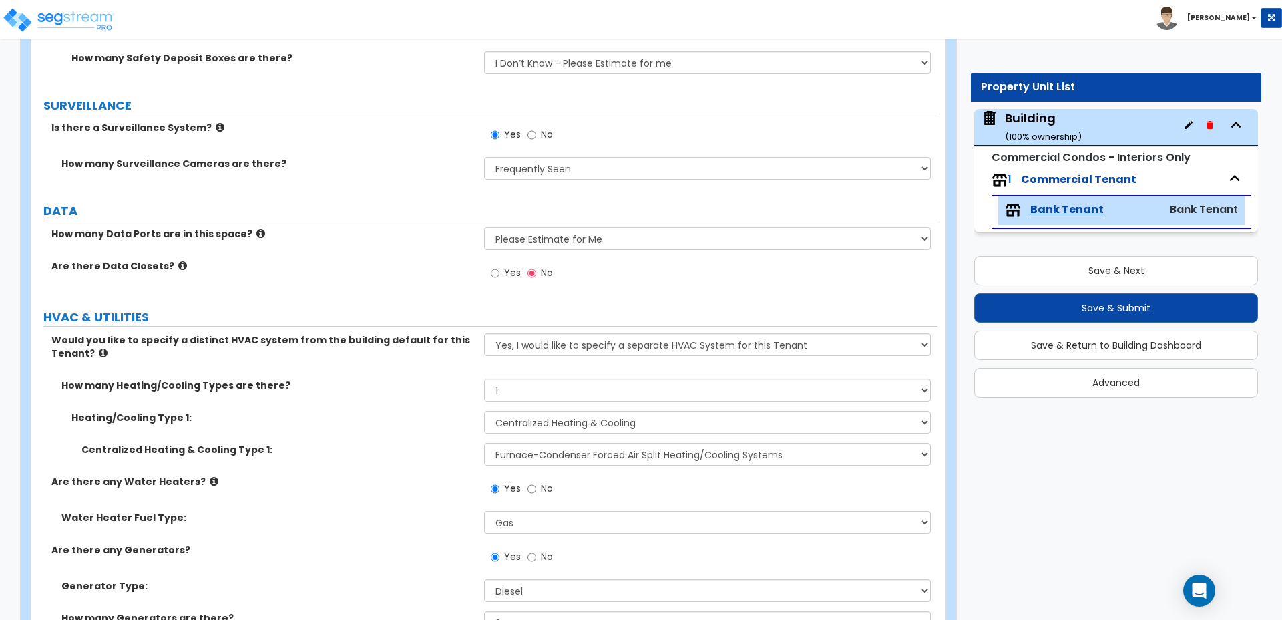
click at [500, 263] on label "Yes" at bounding box center [506, 274] width 30 height 23
click at [500, 266] on input "Yes" at bounding box center [495, 273] width 9 height 15
radio input "true"
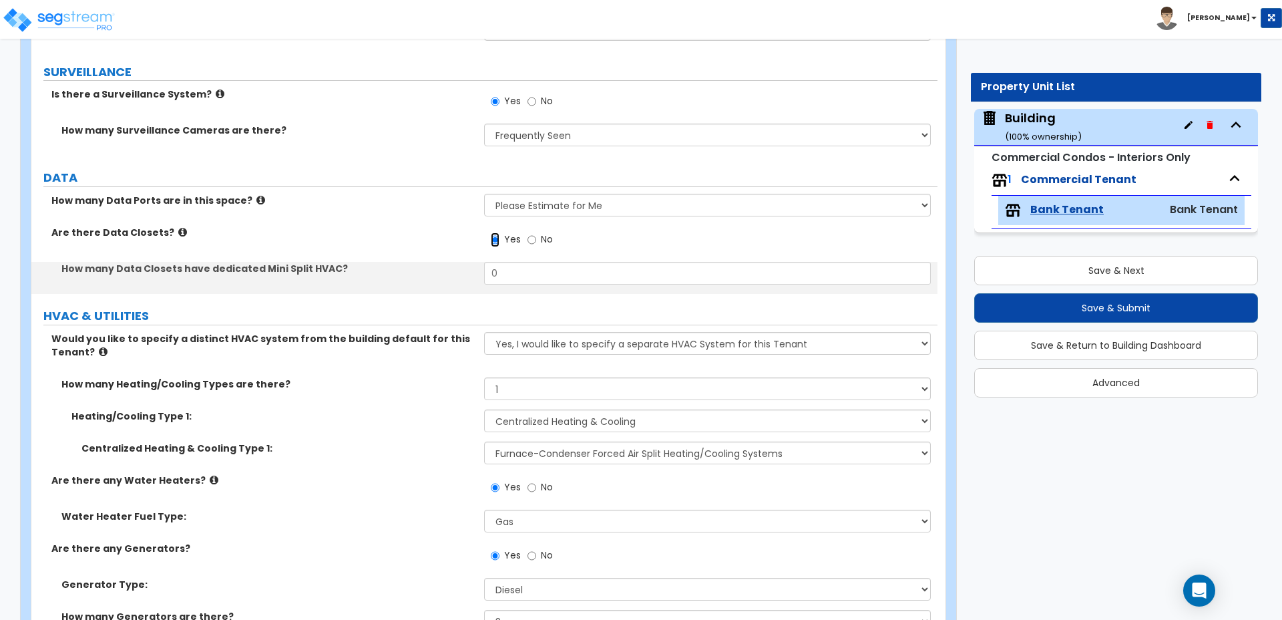
scroll to position [4423, 0]
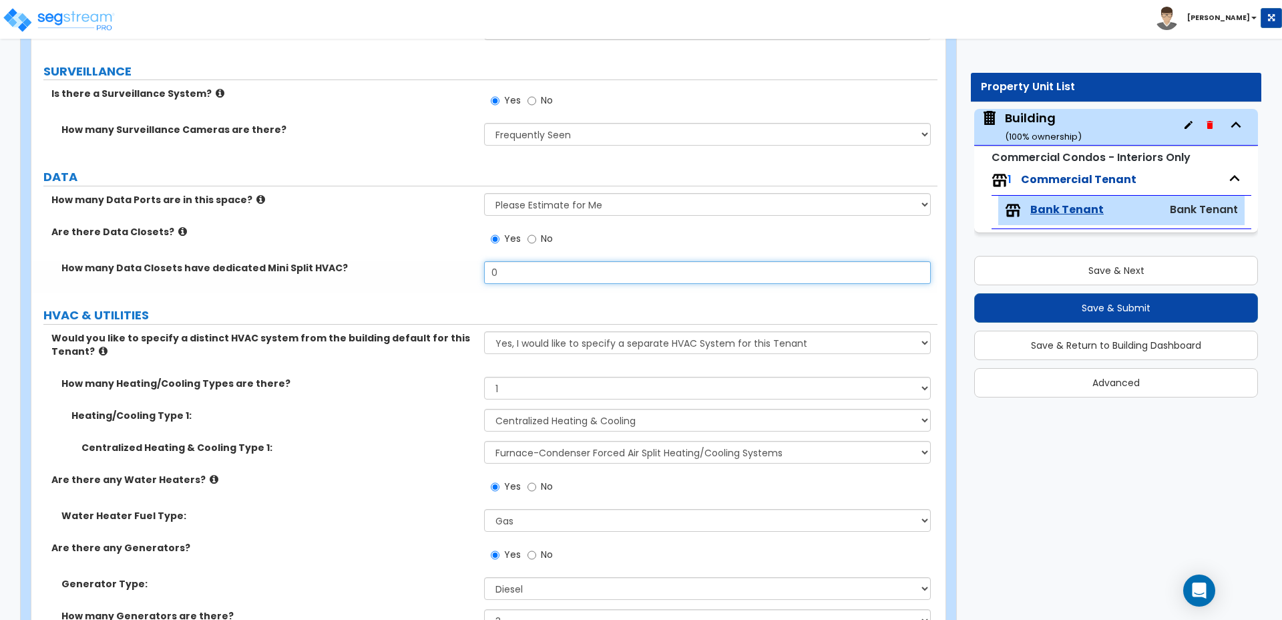
drag, startPoint x: 518, startPoint y: 260, endPoint x: 452, endPoint y: 246, distance: 66.9
click at [453, 261] on div "How many Data Closets have dedicated Mini Split HVAC? 0" at bounding box center [484, 277] width 906 height 32
type input "1"
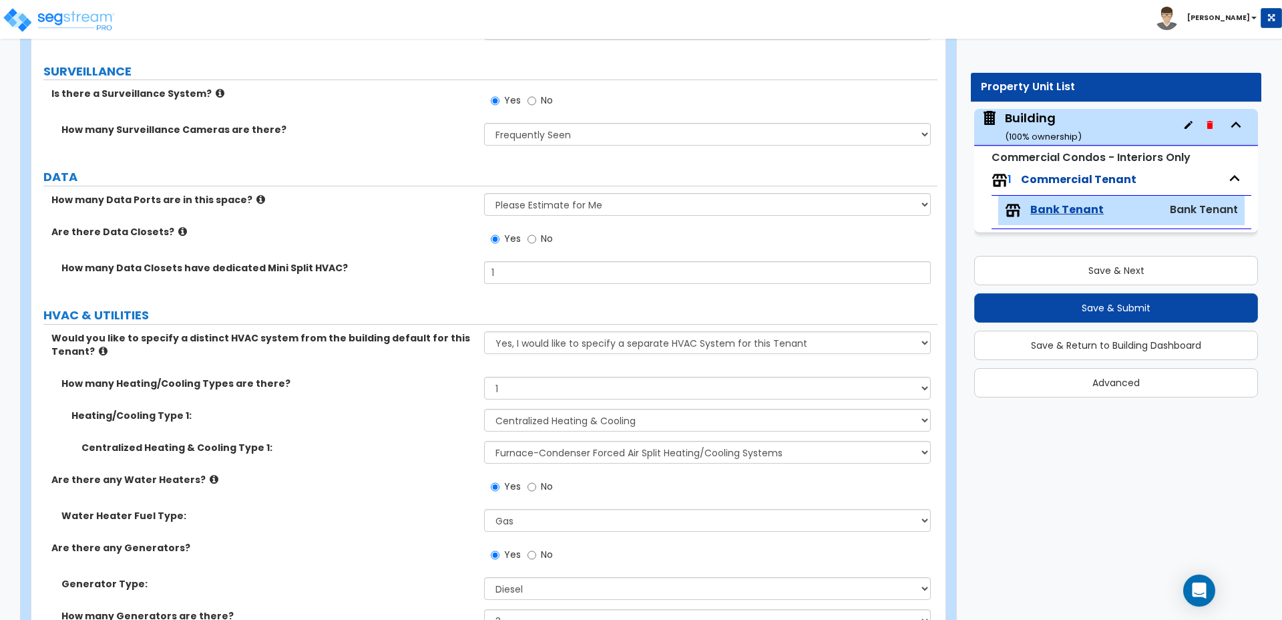
click at [178, 226] on icon at bounding box center [182, 231] width 9 height 10
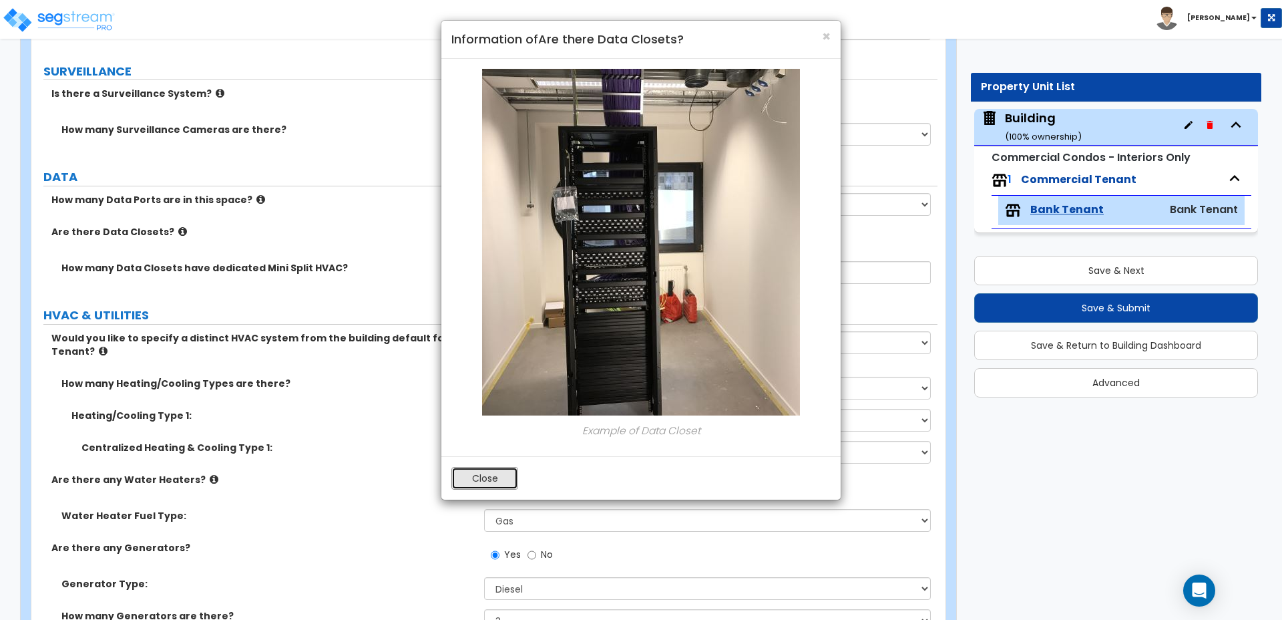
click at [466, 475] on button "Close" at bounding box center [484, 478] width 67 height 23
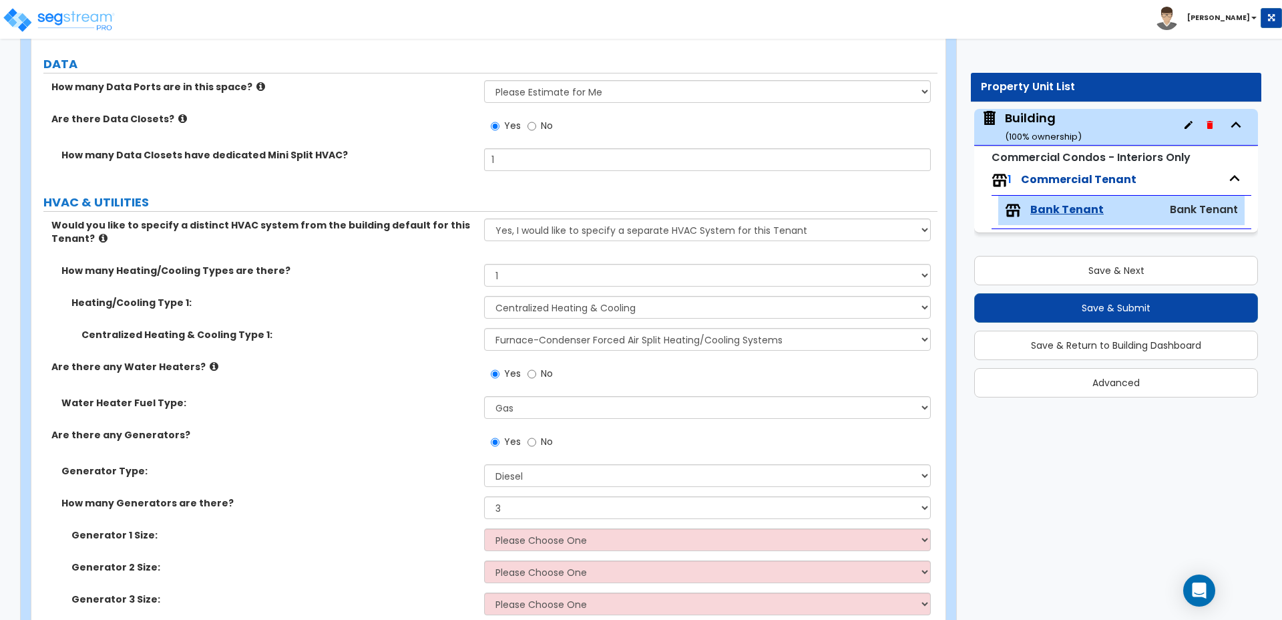
scroll to position [4584, 0]
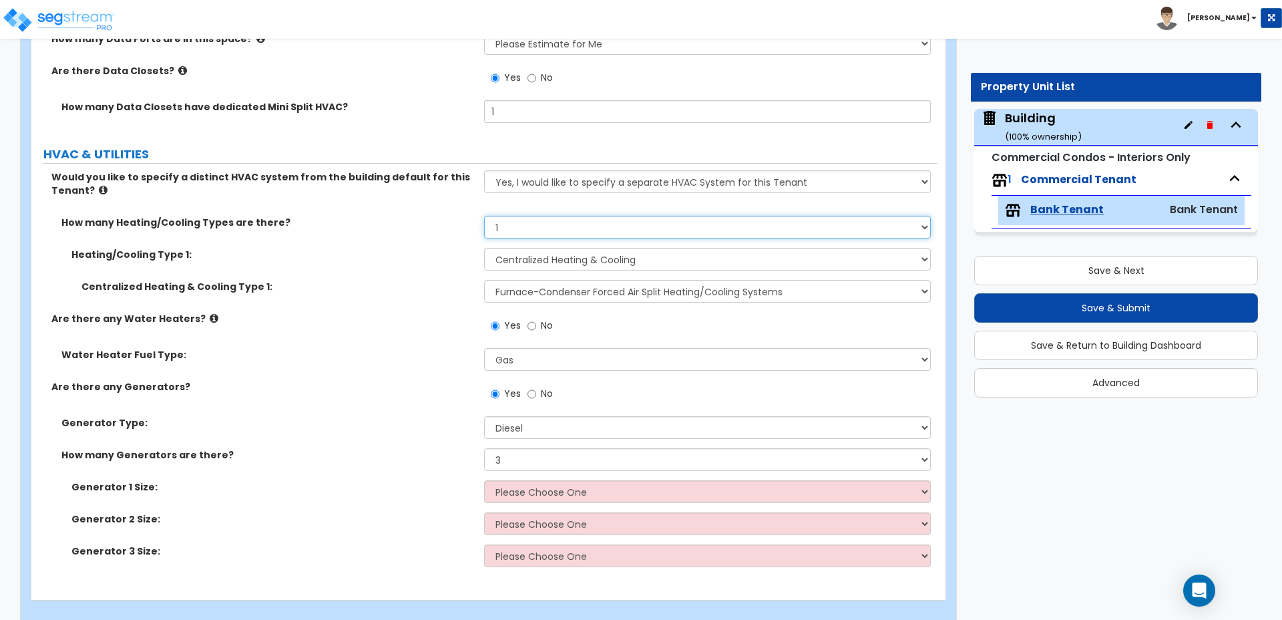
click at [532, 218] on select "None 1 2 3" at bounding box center [707, 227] width 446 height 23
select select "3"
click at [484, 216] on select "None 1 2 3" at bounding box center [707, 227] width 446 height 23
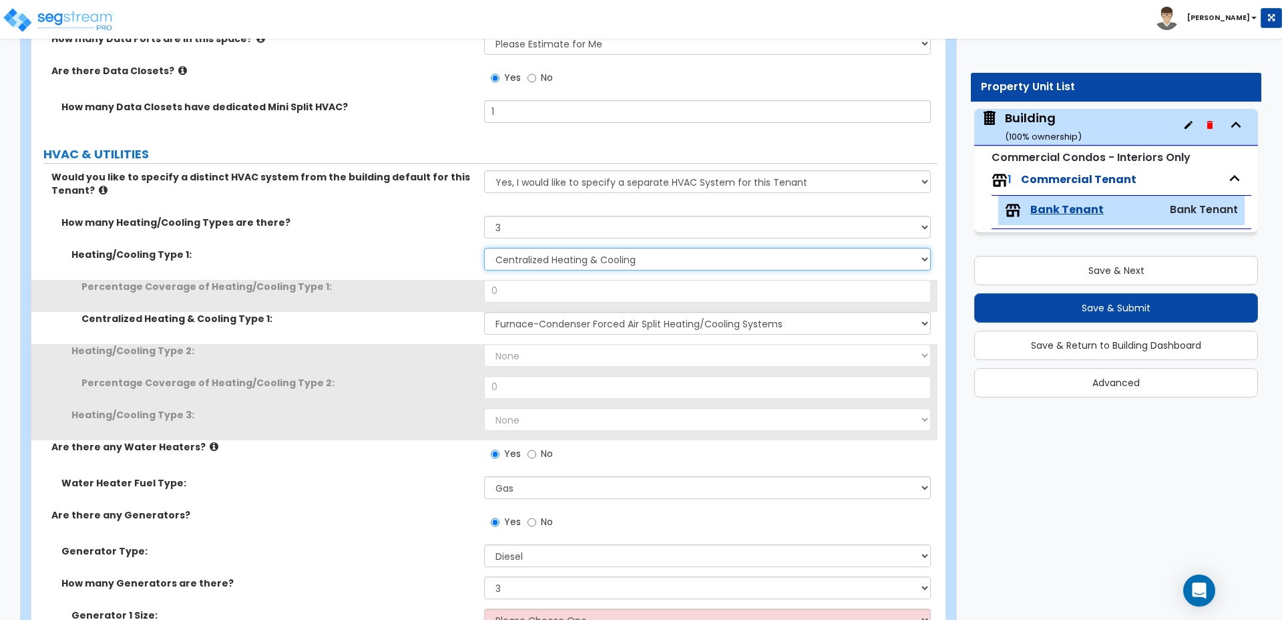
click at [540, 248] on select "None Heat Only Centralized Heating & Cooling Thru Wall Air Conditioners Mini Sp…" at bounding box center [707, 259] width 446 height 23
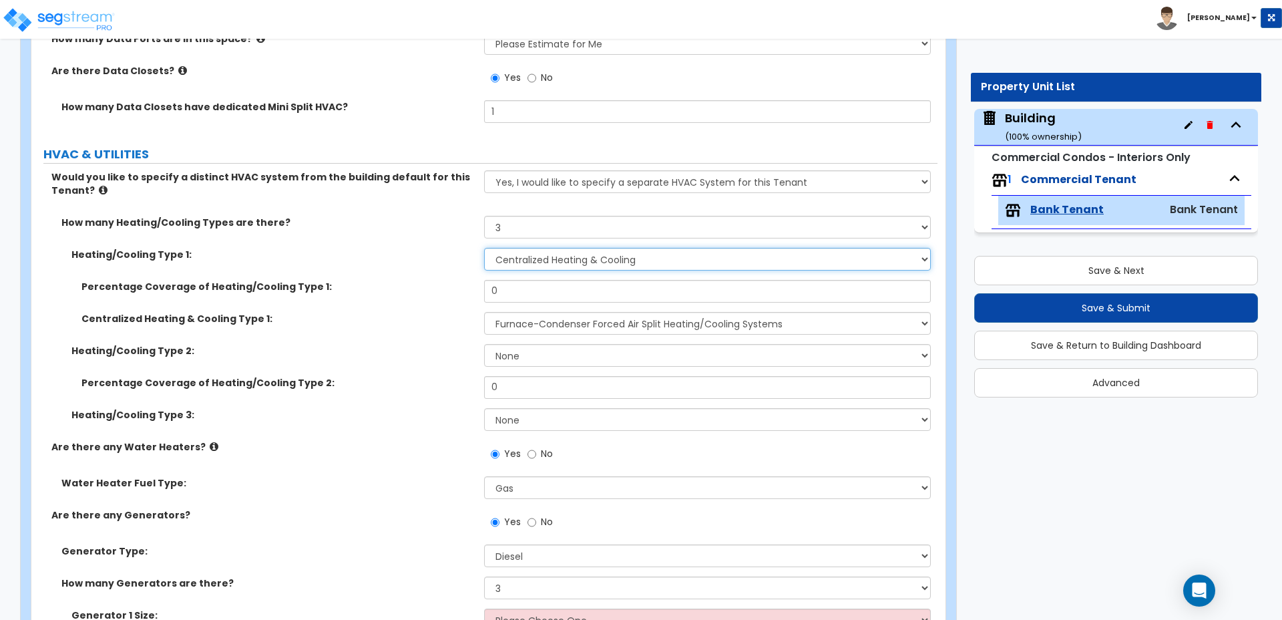
select select "1"
click at [484, 248] on select "None Heat Only Centralized Heating & Cooling Thru Wall Air Conditioners Mini Sp…" at bounding box center [707, 259] width 446 height 23
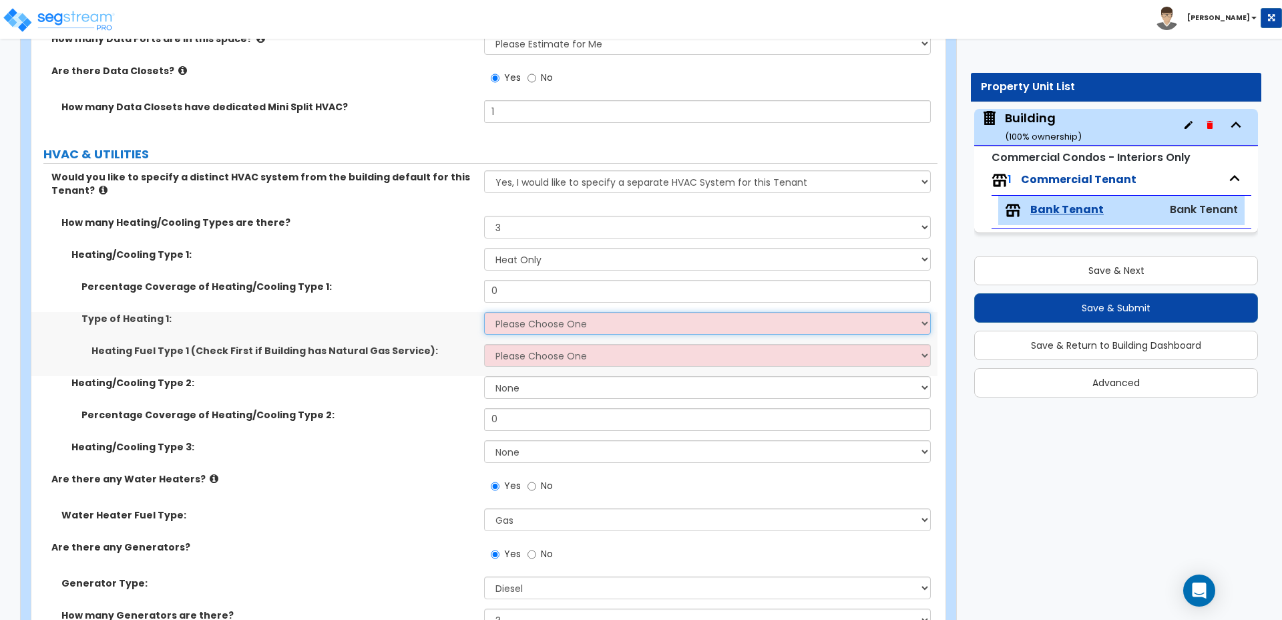
click at [582, 312] on select "Please Choose One Wall Heater Electric Baseboard Heater Hydronic Heating Radian…" at bounding box center [707, 323] width 446 height 23
click at [484, 312] on select "Please Choose One Wall Heater Electric Baseboard Heater Hydronic Heating Radian…" at bounding box center [707, 323] width 446 height 23
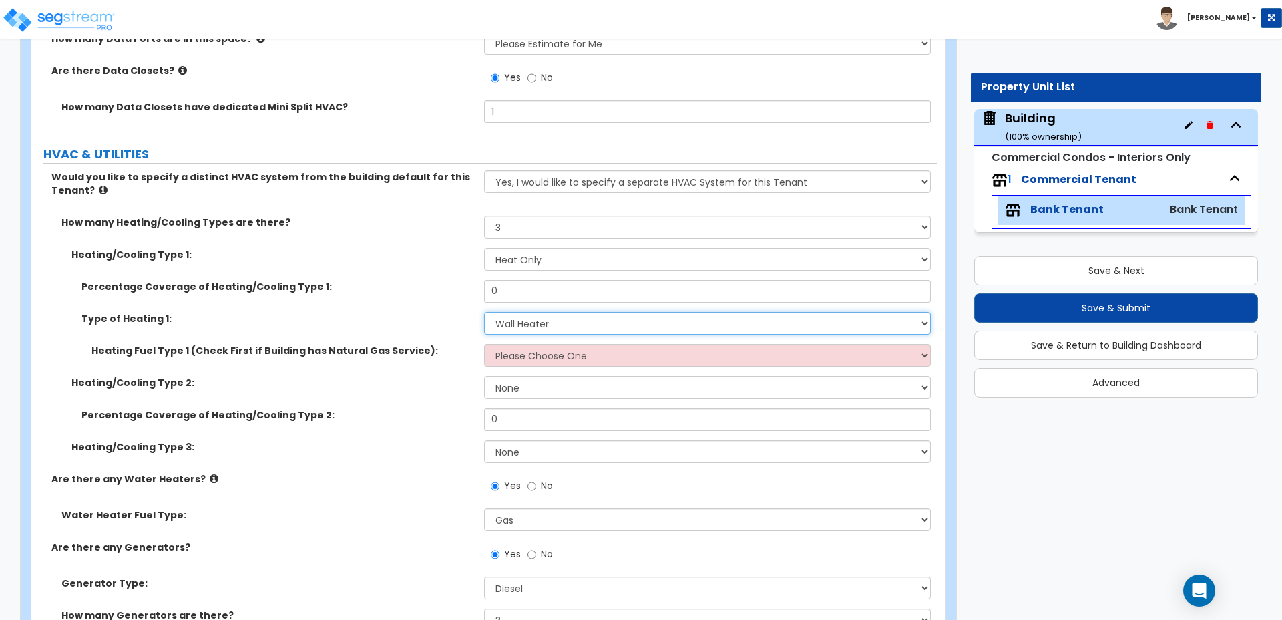
click at [556, 312] on select "Please Choose One Wall Heater Electric Baseboard Heater Hydronic Heating Radian…" at bounding box center [707, 323] width 446 height 23
click at [484, 312] on select "Please Choose One Wall Heater Electric Baseboard Heater Hydronic Heating Radian…" at bounding box center [707, 323] width 446 height 23
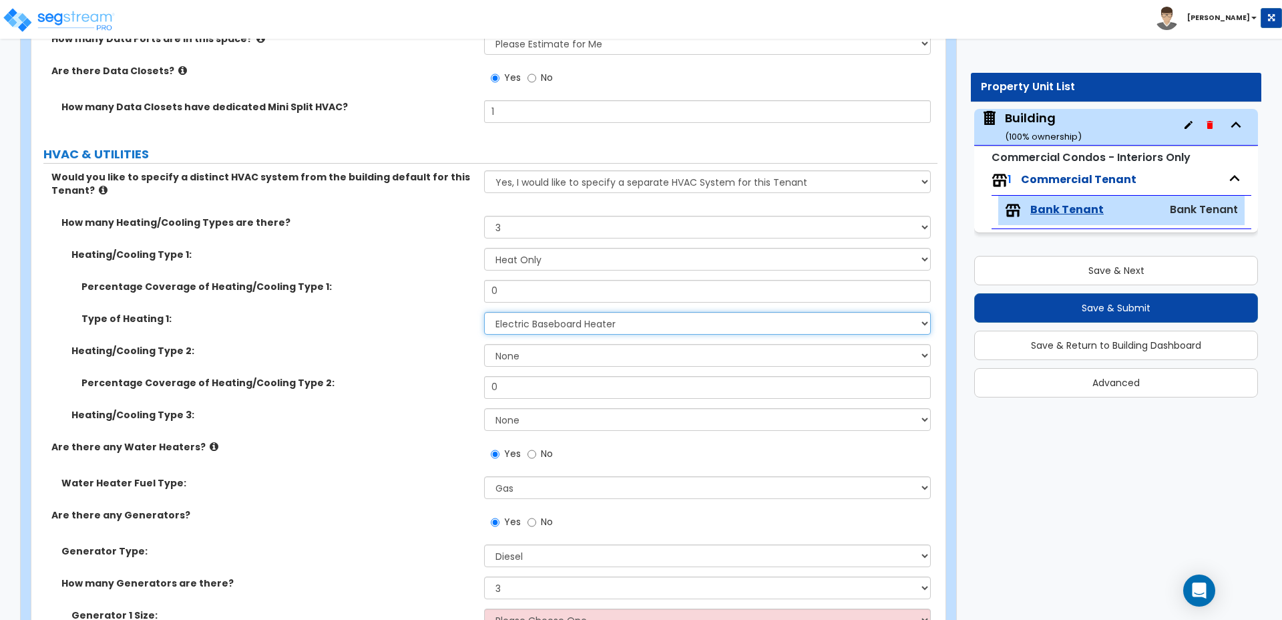
click at [548, 312] on select "Please Choose One Wall Heater Electric Baseboard Heater Hydronic Heating Radian…" at bounding box center [707, 323] width 446 height 23
click at [484, 312] on select "Please Choose One Wall Heater Electric Baseboard Heater Hydronic Heating Radian…" at bounding box center [707, 323] width 446 height 23
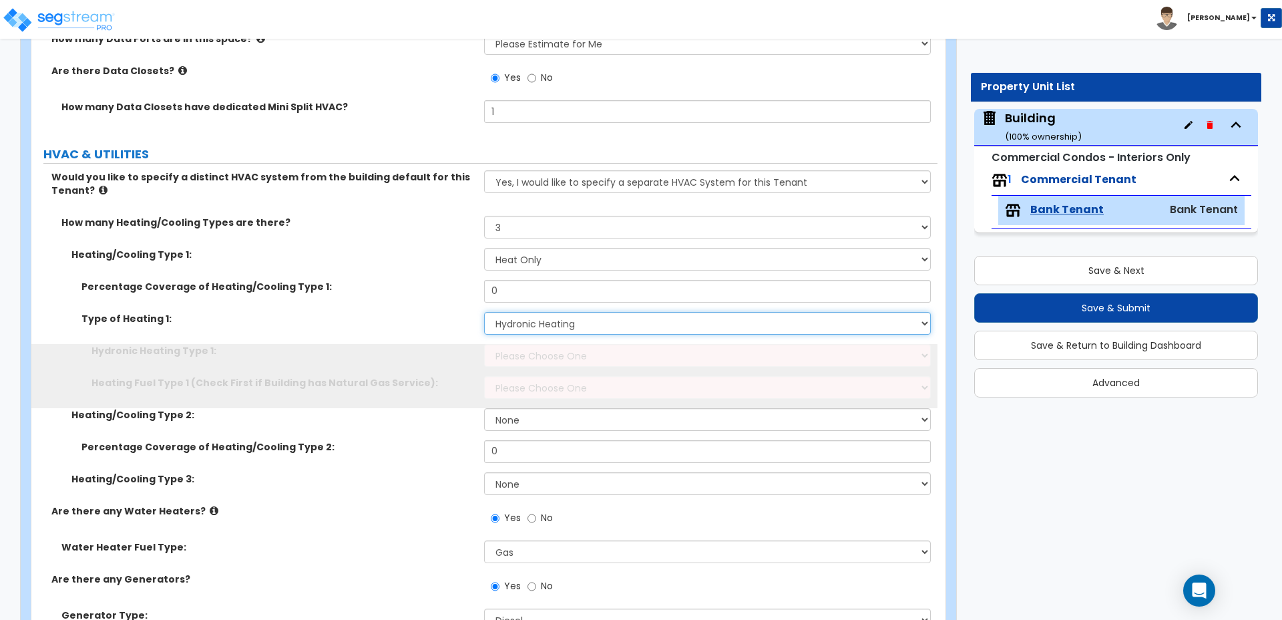
click at [548, 312] on select "Please Choose One Wall Heater Electric Baseboard Heater Hydronic Heating Radian…" at bounding box center [707, 323] width 446 height 23
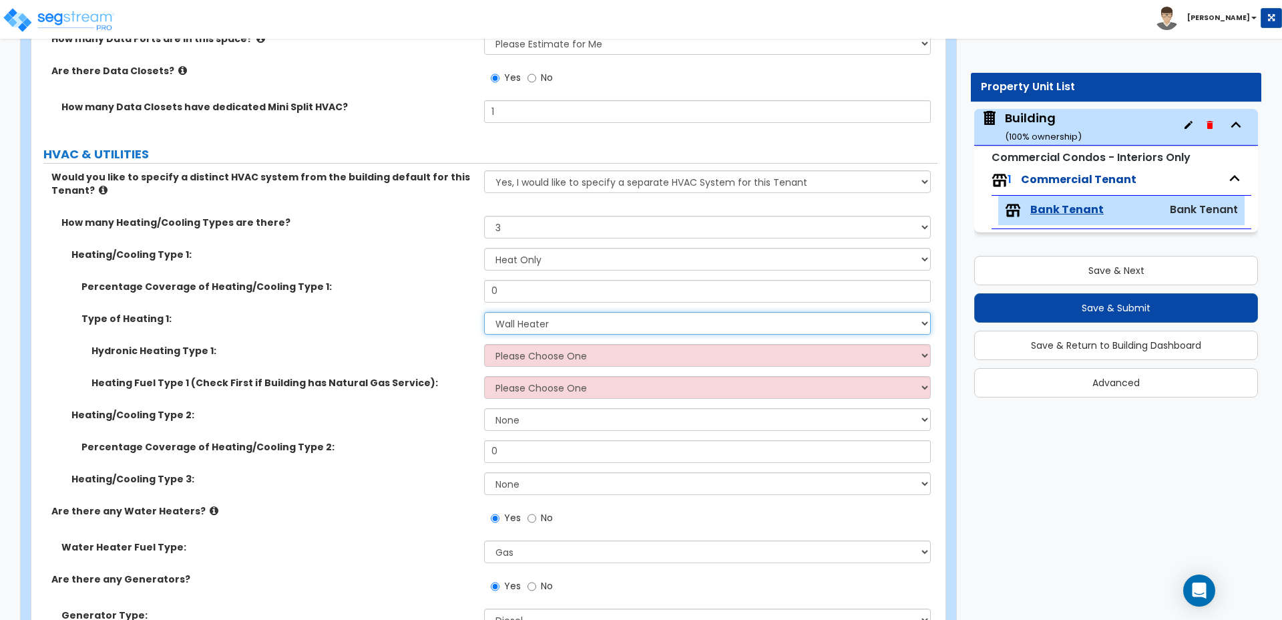
click at [484, 312] on select "Please Choose One Wall Heater Electric Baseboard Heater Hydronic Heating Radian…" at bounding box center [707, 323] width 446 height 23
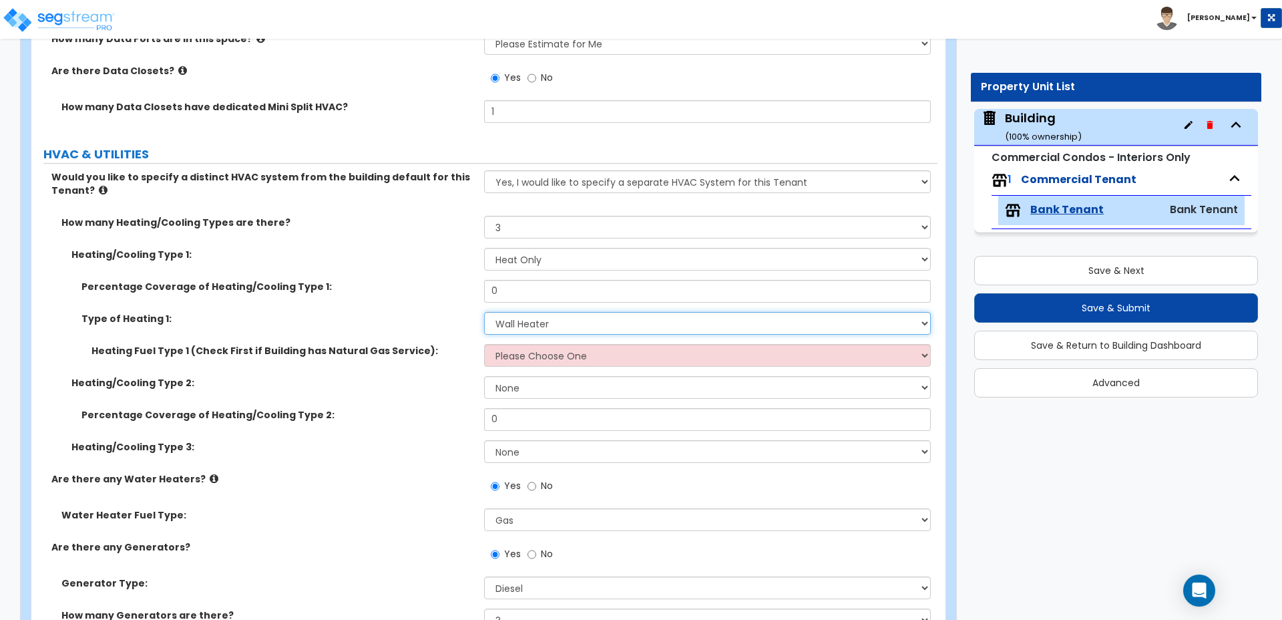
click at [576, 312] on select "Please Choose One Wall Heater Electric Baseboard Heater Hydronic Heating Radian…" at bounding box center [707, 323] width 446 height 23
select select "5"
click at [484, 312] on select "Please Choose One Wall Heater Electric Baseboard Heater Hydronic Heating Radian…" at bounding box center [707, 323] width 446 height 23
click at [546, 248] on select "None Heat Only Centralized Heating & Cooling Thru Wall Air Conditioners Mini Sp…" at bounding box center [707, 259] width 446 height 23
select select "2"
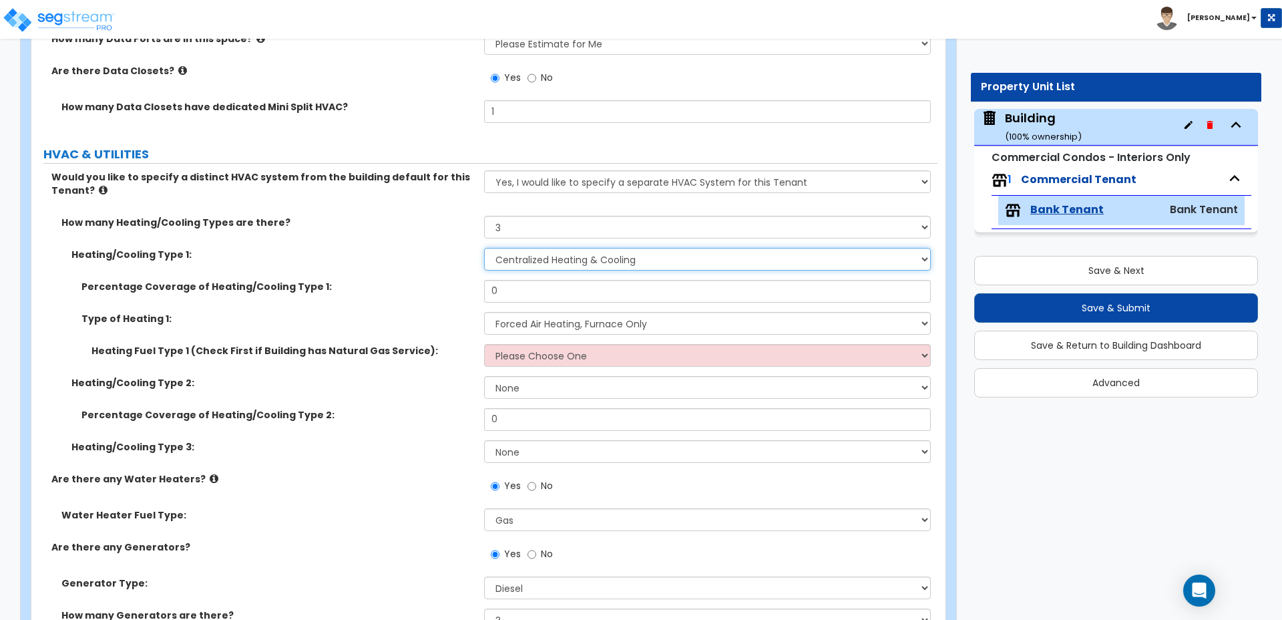
click at [484, 248] on select "None Heat Only Centralized Heating & Cooling Thru Wall Air Conditioners Mini Sp…" at bounding box center [707, 259] width 446 height 23
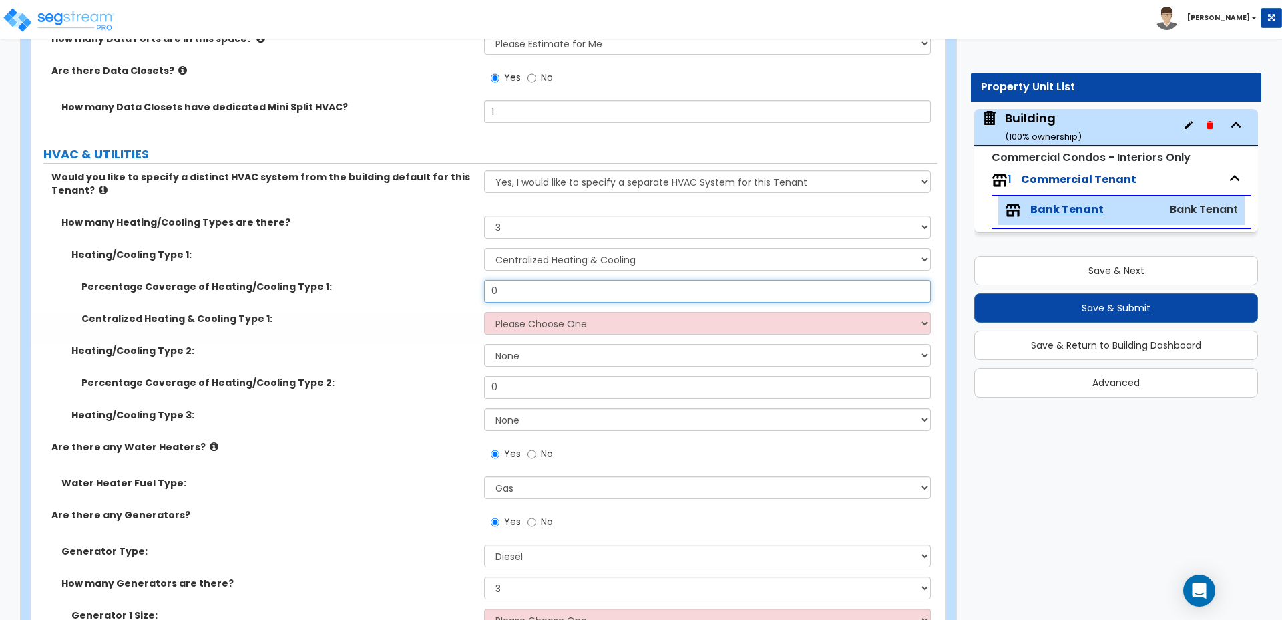
drag, startPoint x: 528, startPoint y: 280, endPoint x: 393, endPoint y: 138, distance: 195.6
click at [398, 170] on div "Would you like to specify a distinct HVAC system from the building default for …" at bounding box center [484, 437] width 886 height 534
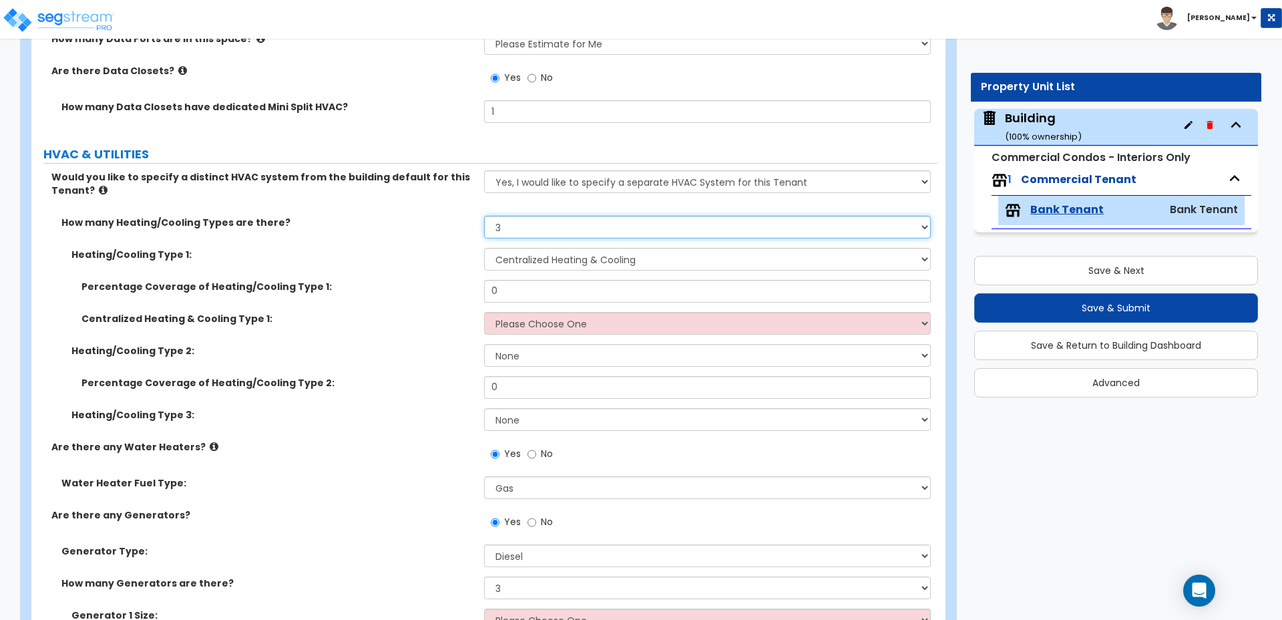
click at [517, 216] on select "None 1 2 3" at bounding box center [707, 227] width 446 height 23
select select "1"
click at [484, 216] on select "None 1 2 3" at bounding box center [707, 227] width 446 height 23
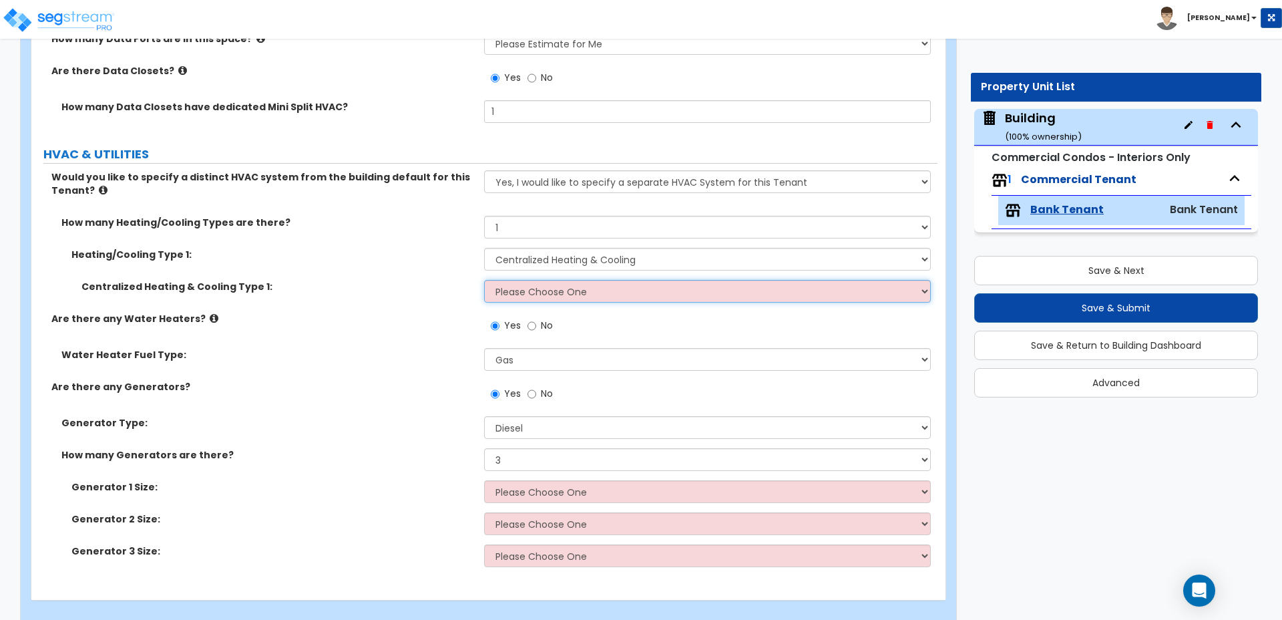
click at [553, 282] on select "Please Choose One Rooftop Unit Furnace-Condenser Forced Air Split Heating/Cooli…" at bounding box center [707, 291] width 446 height 23
select select "2"
click at [484, 280] on select "Please Choose One Rooftop Unit Furnace-Condenser Forced Air Split Heating/Cooli…" at bounding box center [707, 291] width 446 height 23
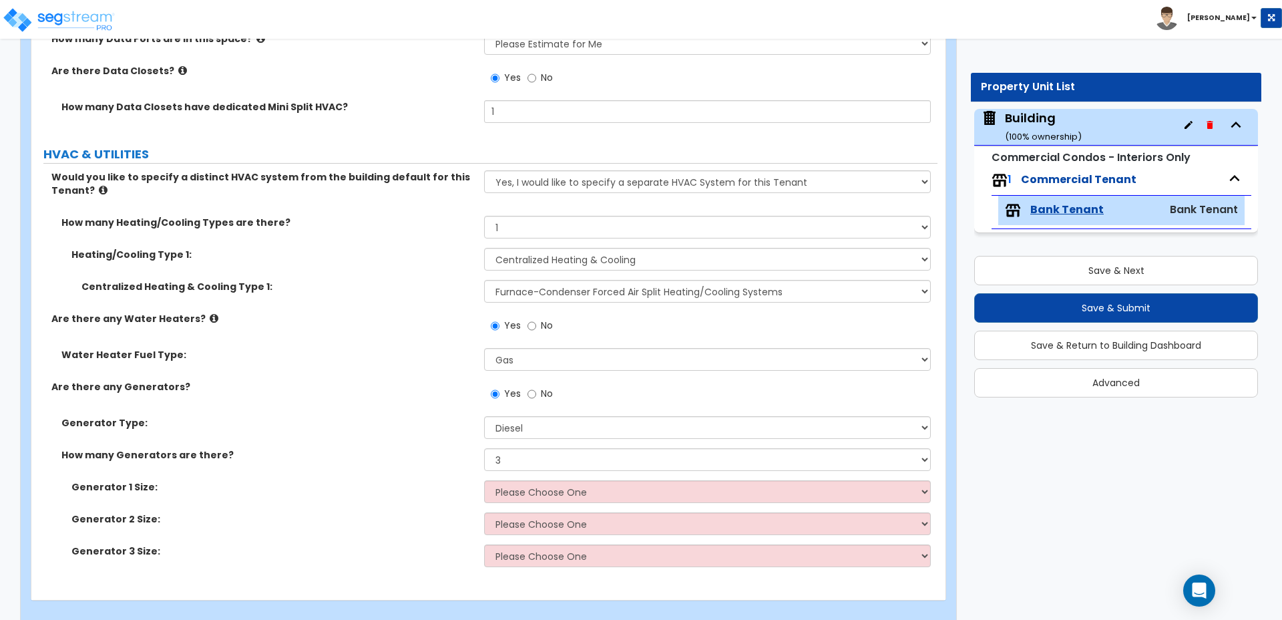
click at [559, 462] on div "How many Generators are there? None 1 2 3" at bounding box center [484, 464] width 906 height 32
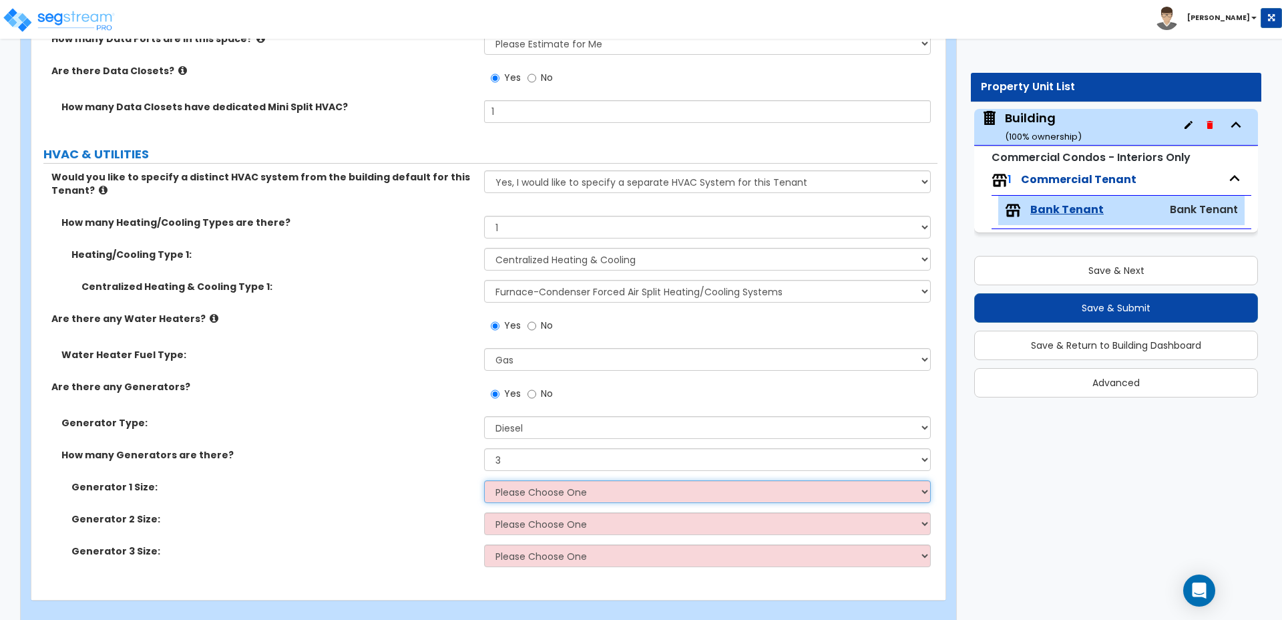
click at [566, 480] on select "Please Choose One 30kW 50kW 75kW 100kW 125 kW 150 kW 175 kW 200 kW 250 kW 300 k…" at bounding box center [707, 491] width 446 height 23
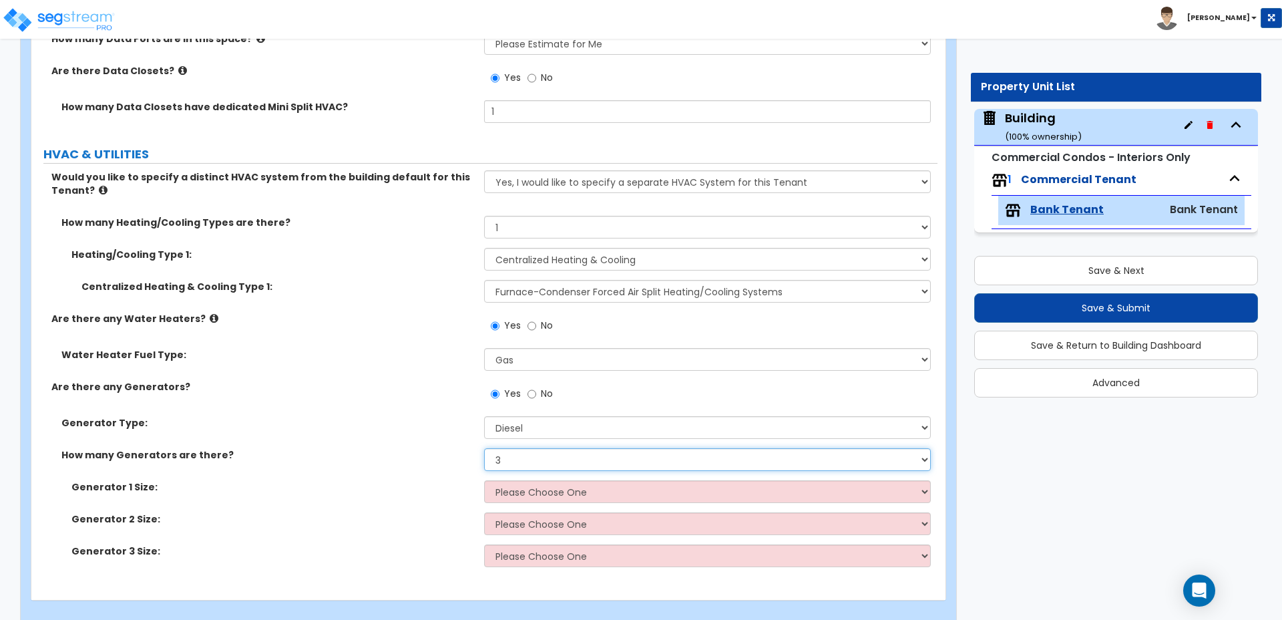
click at [552, 448] on select "None 1 2 3" at bounding box center [707, 459] width 446 height 23
select select "1"
click at [484, 448] on select "None 1 2 3" at bounding box center [707, 459] width 446 height 23
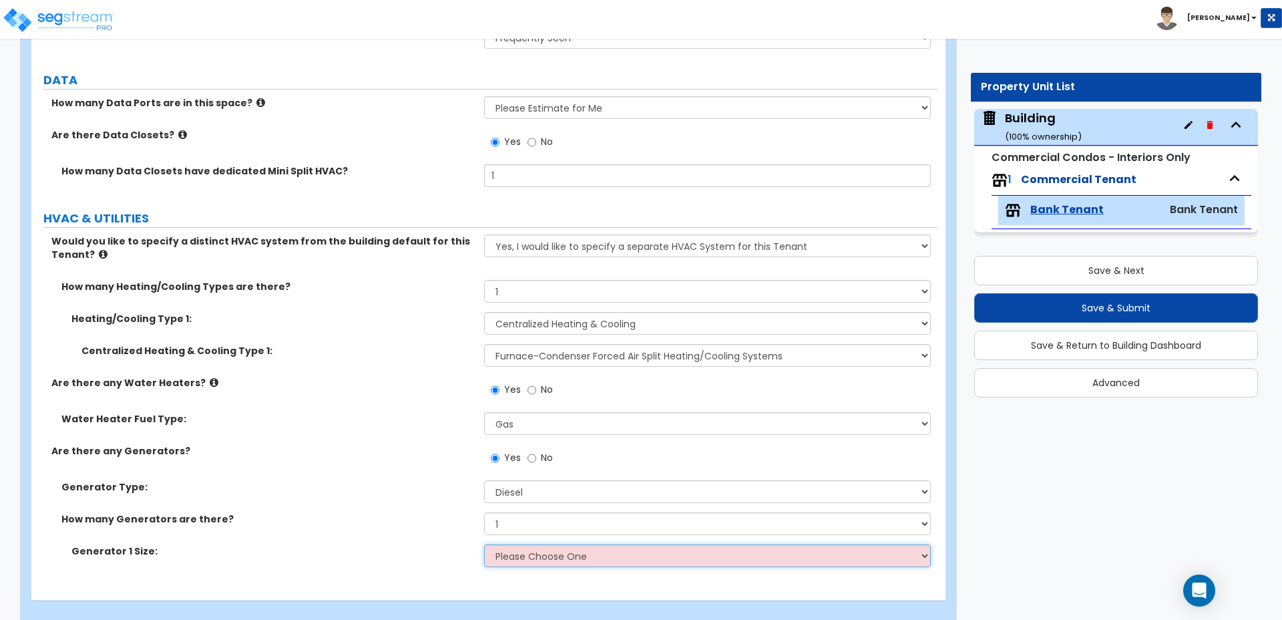
click at [602, 548] on select "Please Choose One 30kW 50kW 75kW 100kW 125 kW 150 kW 175 kW 200 kW 250 kW 300 k…" at bounding box center [707, 555] width 446 height 23
select select "8"
click at [484, 544] on select "Please Choose One 30kW 50kW 75kW 100kW 125 kW 150 kW 175 kW 200 kW 250 kW 300 k…" at bounding box center [707, 555] width 446 height 23
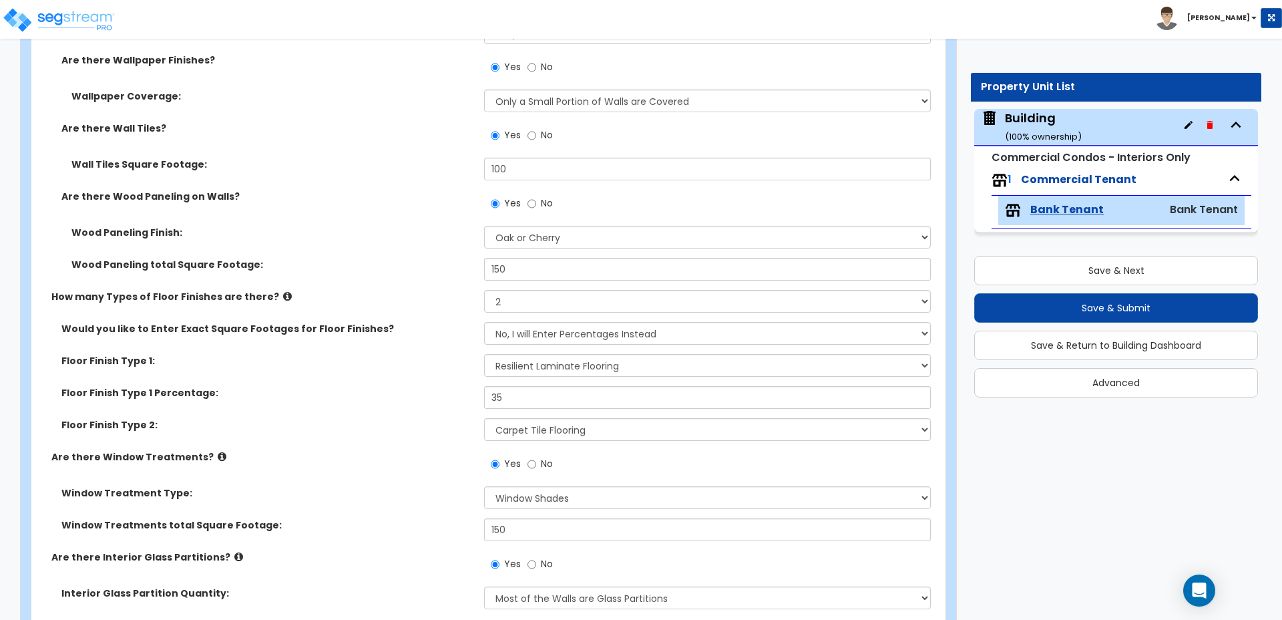
scroll to position [1878, 0]
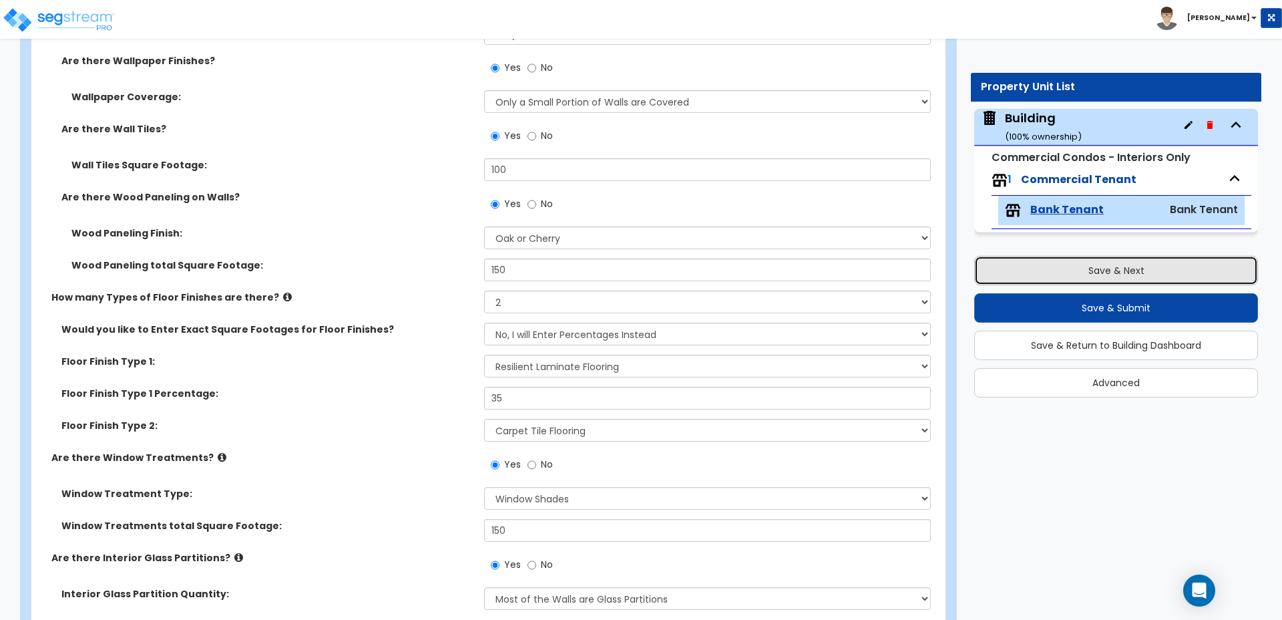
click at [1067, 264] on button "Save & Next" at bounding box center [1116, 270] width 284 height 29
type input "5000"
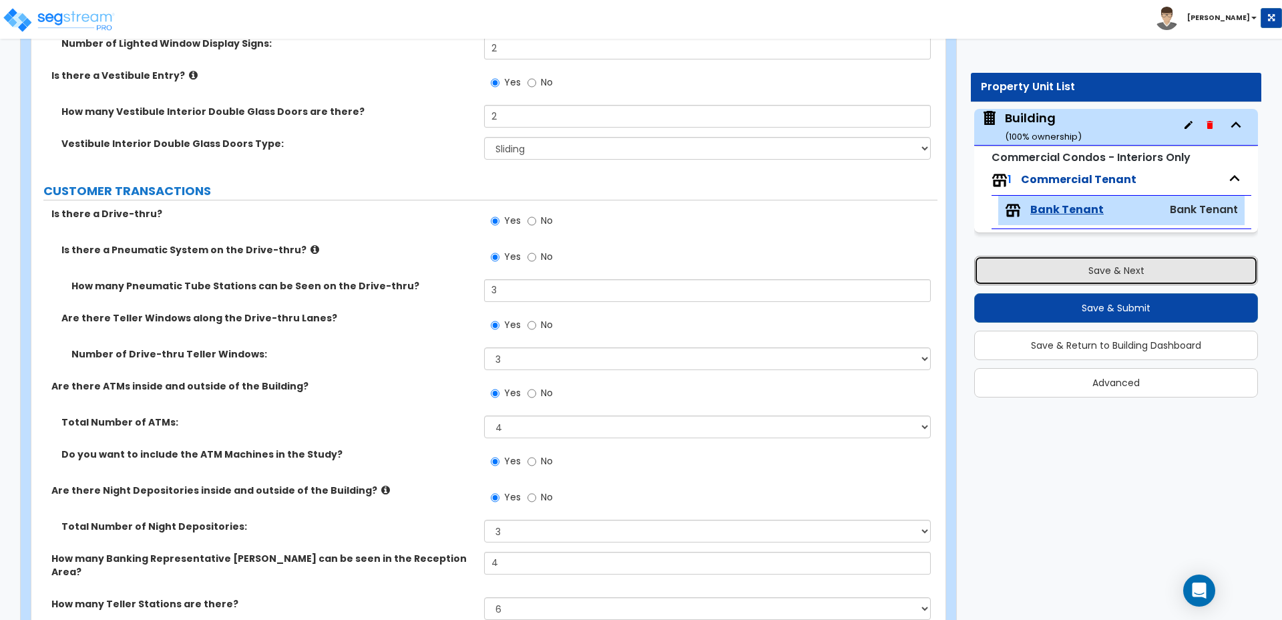
scroll to position [0, 0]
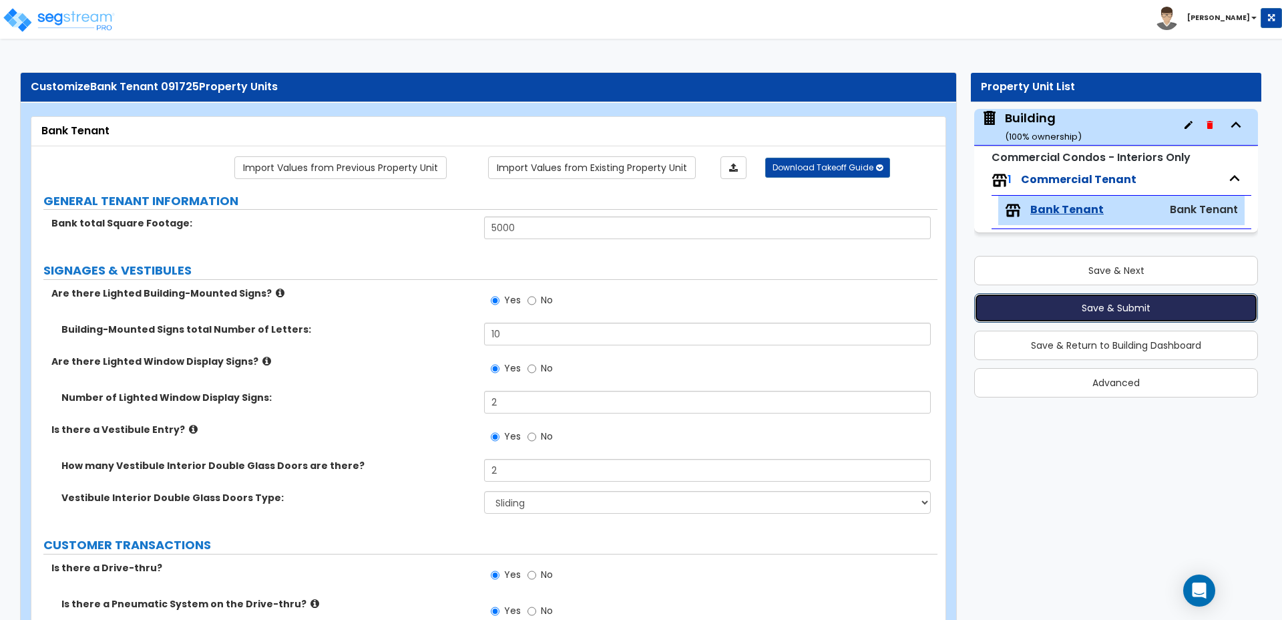
click at [1035, 293] on button "Save & Submit" at bounding box center [1116, 307] width 284 height 29
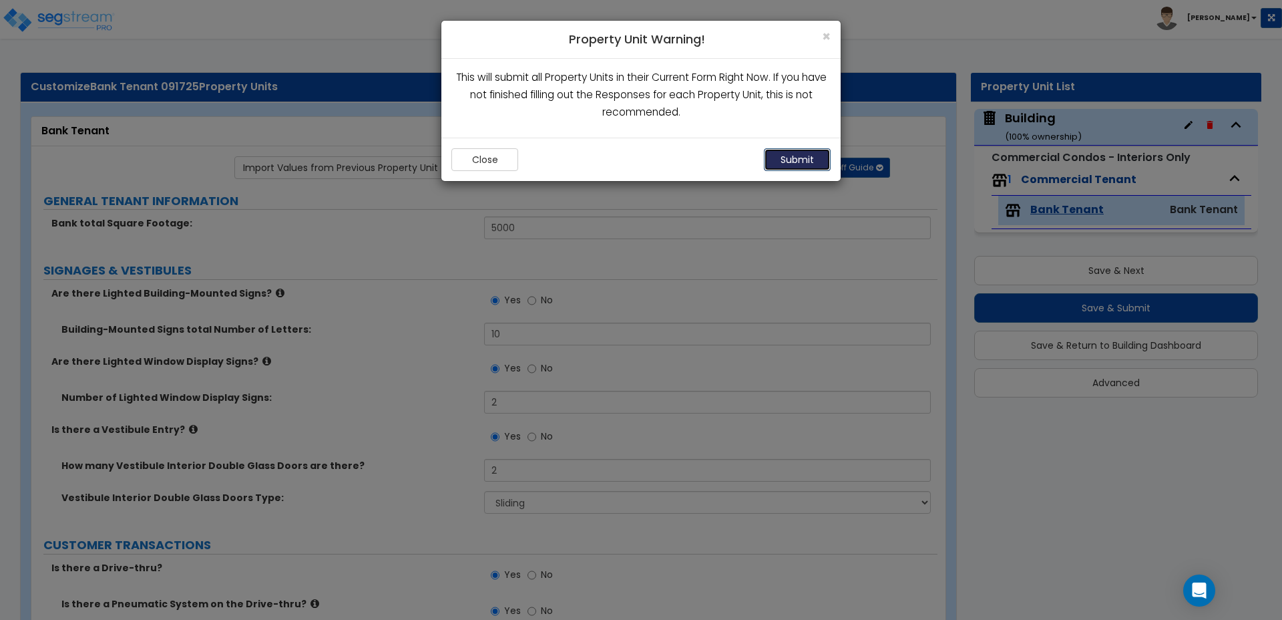
click at [802, 166] on button "Submit" at bounding box center [797, 159] width 67 height 23
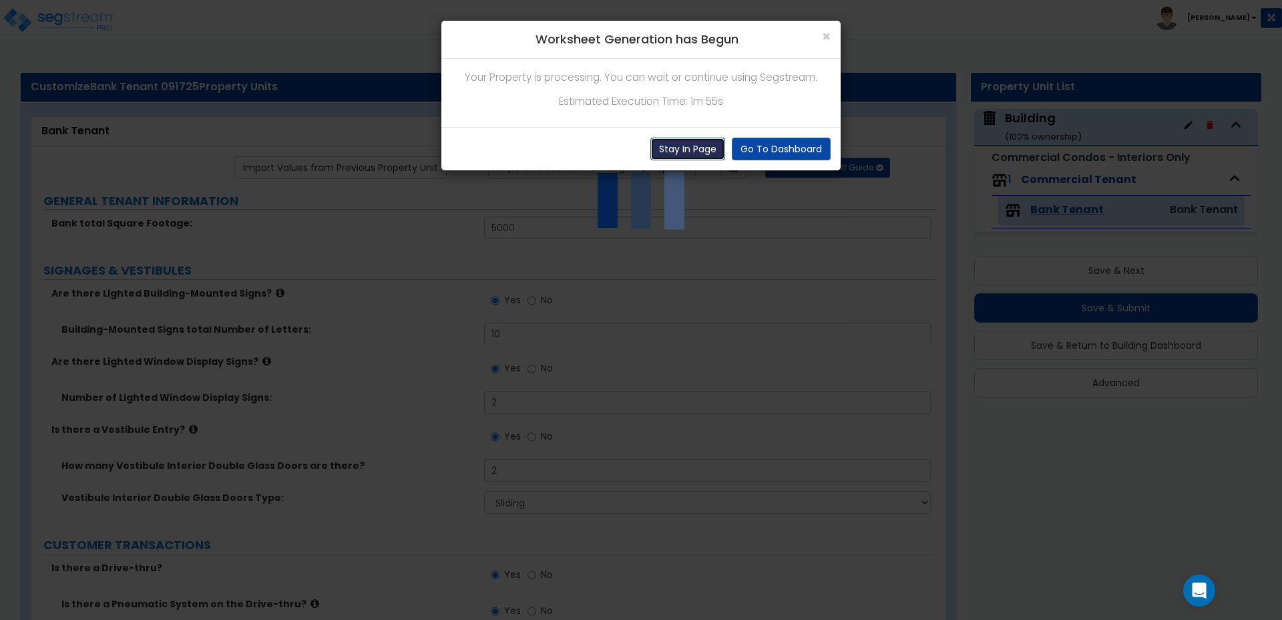
click at [688, 148] on button "Stay In Page" at bounding box center [688, 149] width 75 height 23
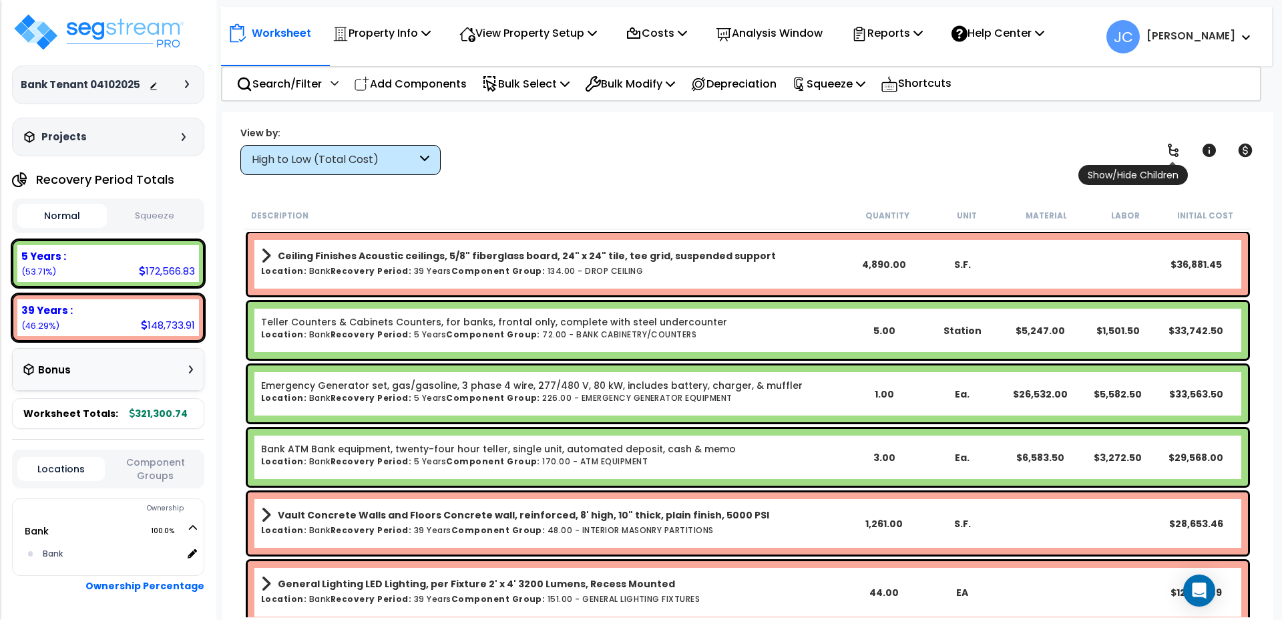
click at [1175, 152] on icon at bounding box center [1173, 150] width 16 height 16
click at [1187, 164] on div "View by: High to Low (Total Cost) High to Low (Total Cost)" at bounding box center [748, 150] width 1025 height 49
click at [1184, 162] on link at bounding box center [1173, 150] width 29 height 29
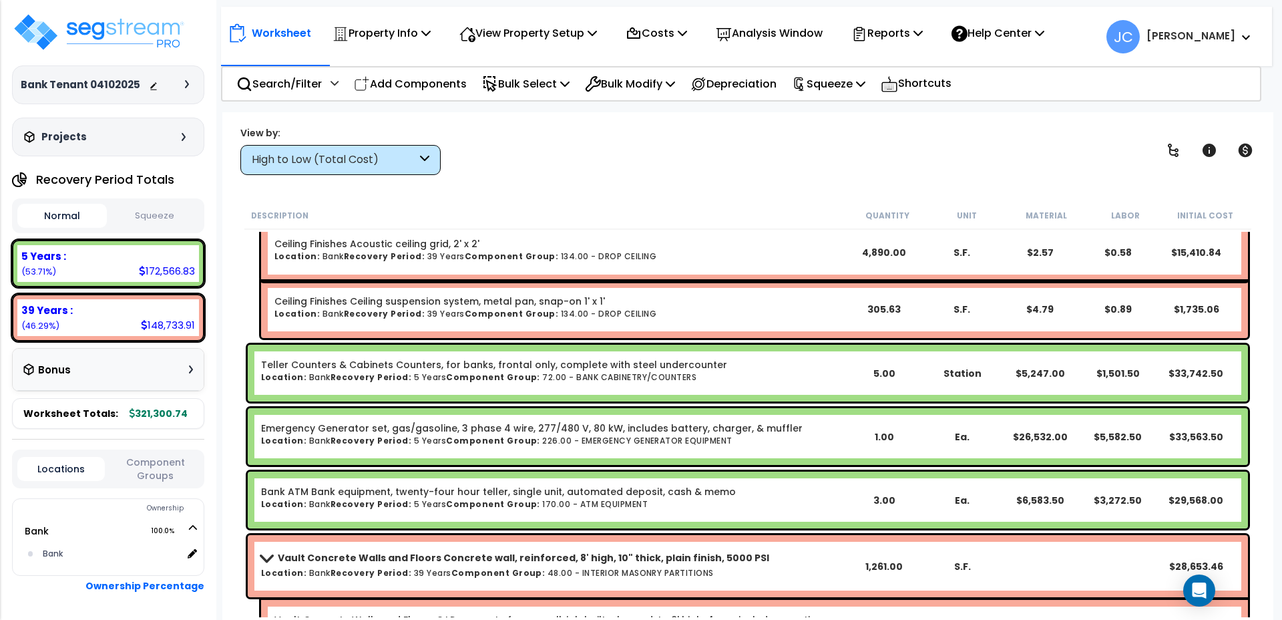
scroll to position [36, 0]
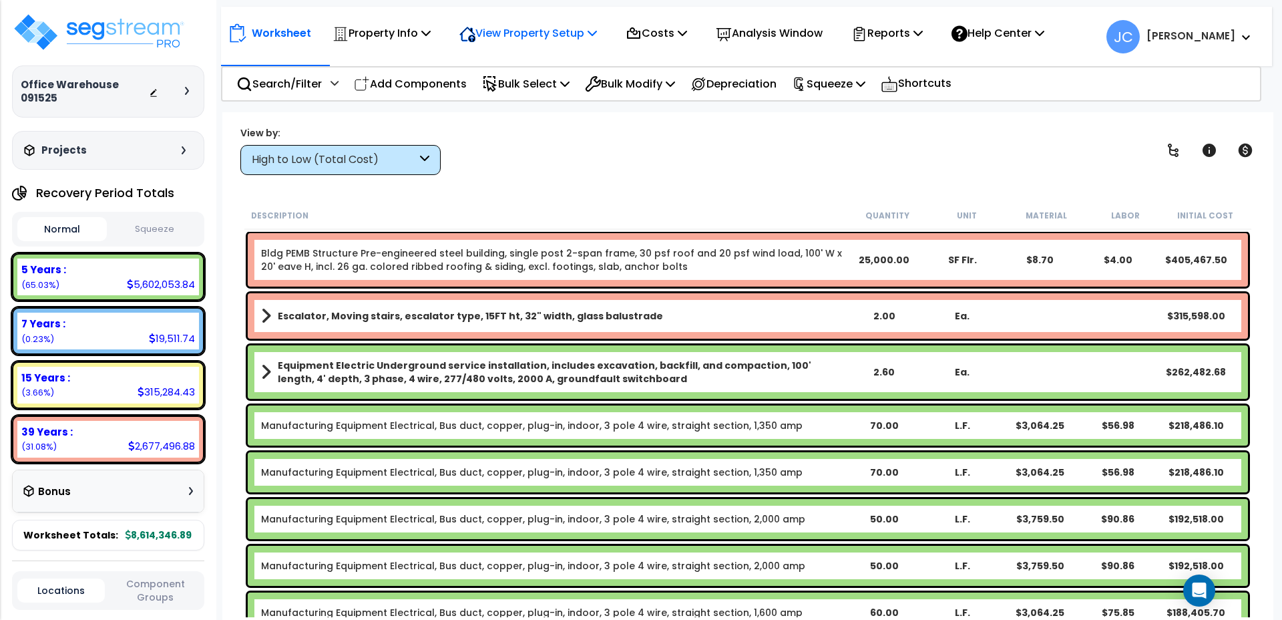
click at [560, 44] on div "View Property Setup" at bounding box center [529, 32] width 138 height 31
click at [542, 87] on link "View Questionnaire" at bounding box center [519, 91] width 132 height 27
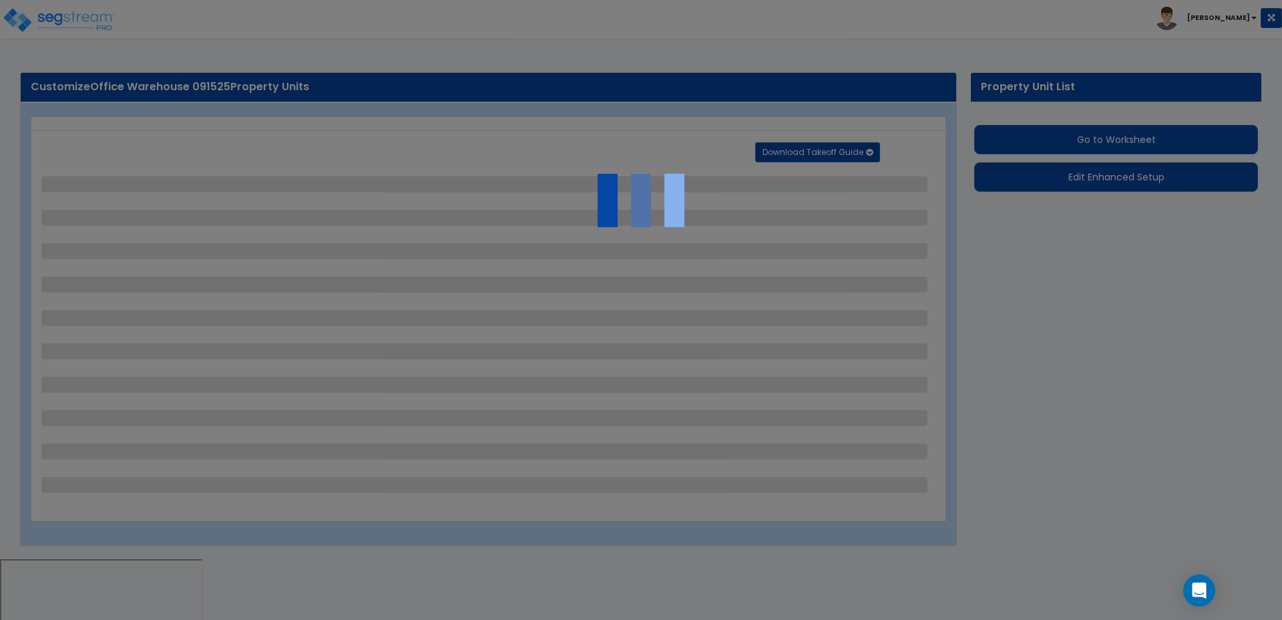
select select "2"
select select "3"
select select "1"
select select "2"
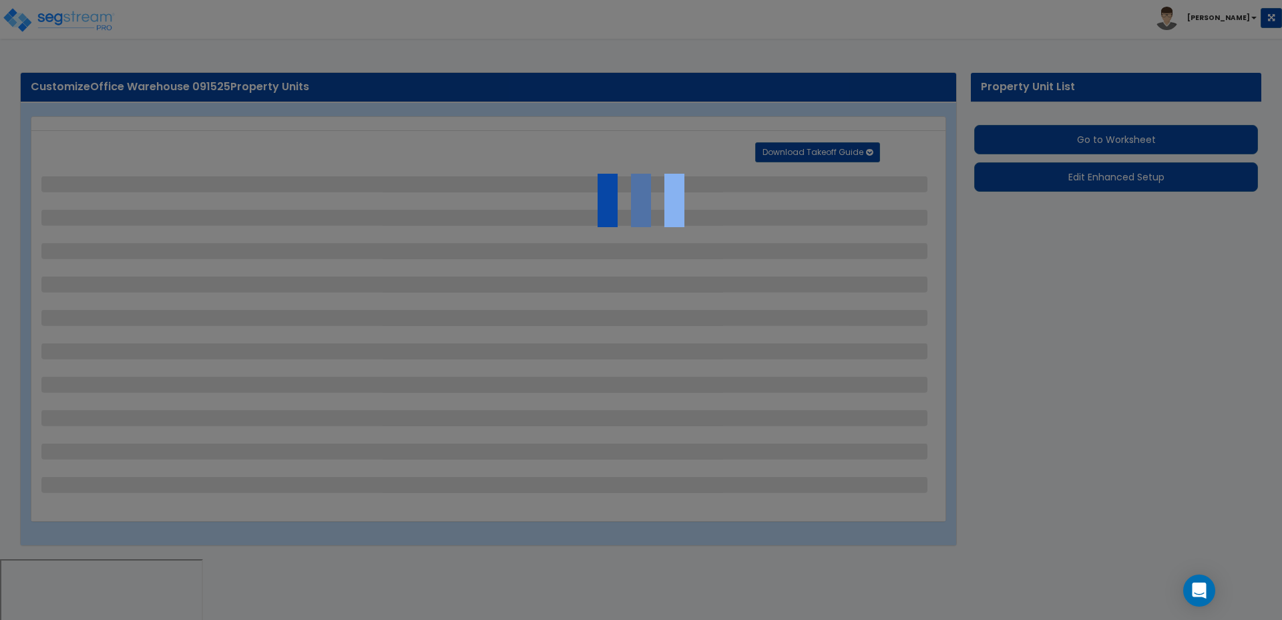
select select "3"
select select "1"
select select "2"
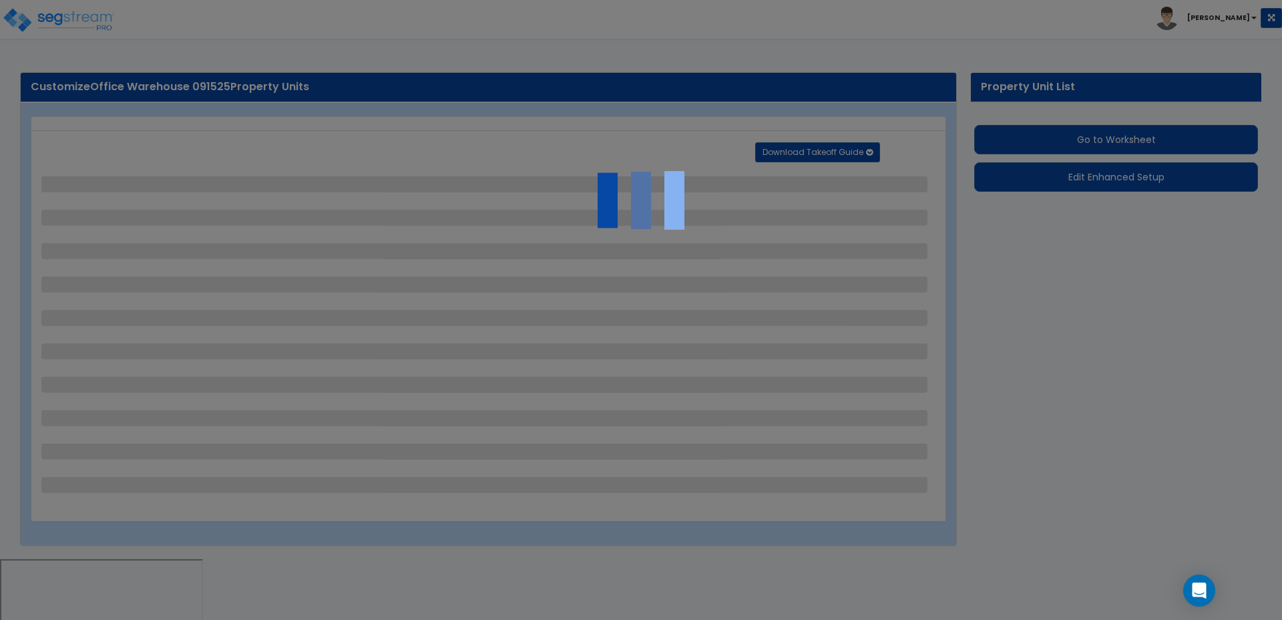
select select "1"
select select "2"
select select "1"
select select "2"
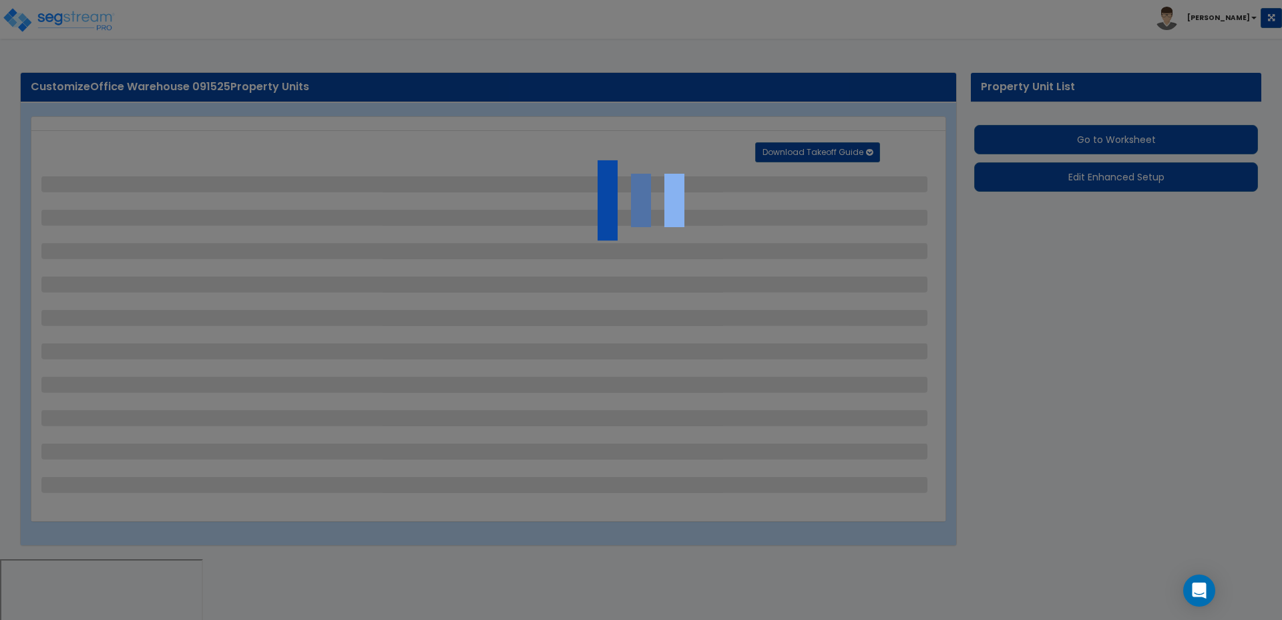
select select "2"
select select "1"
select select "4"
select select "1"
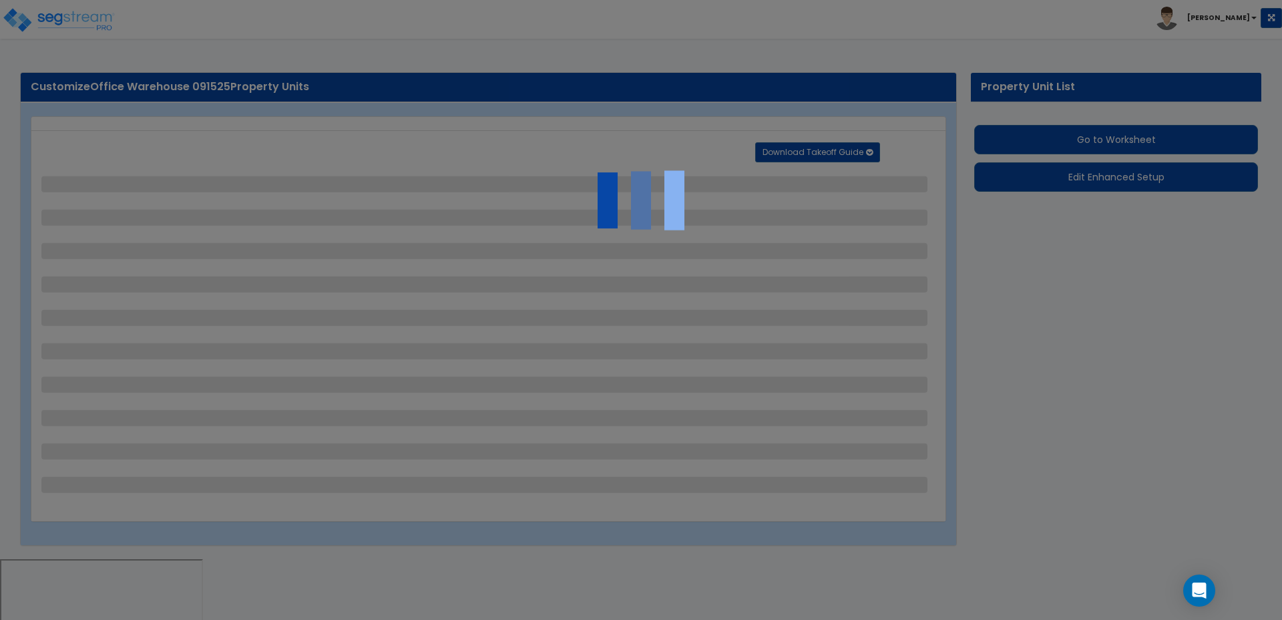
select select "1"
select select "2"
select select "6"
select select "11"
select select "2"
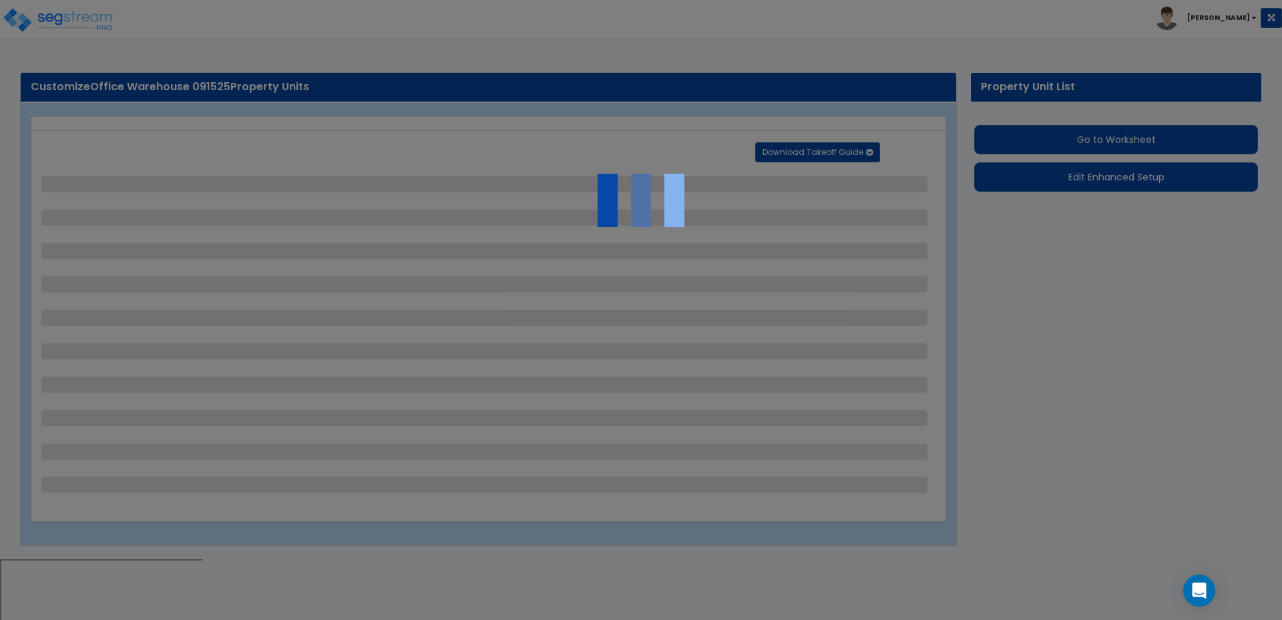
select select "2"
select select "3"
select select "2"
select select "1"
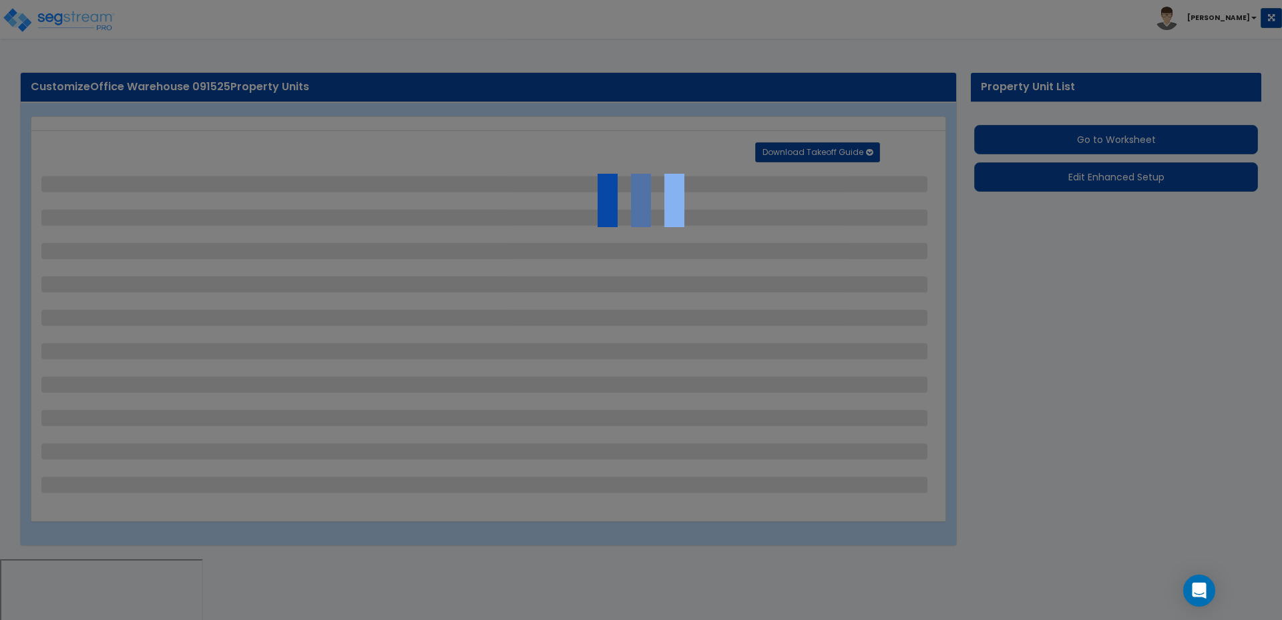
select select "2"
select select "7"
select select "2"
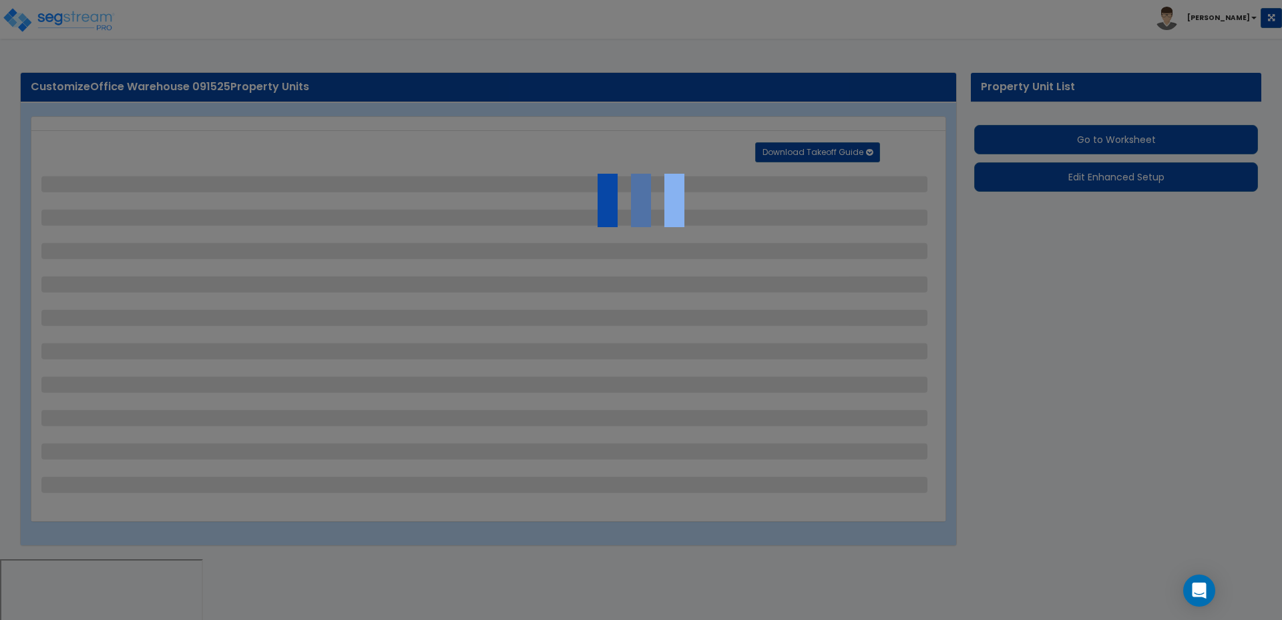
select select "3"
select select "1"
select select "16"
select select "1"
select select "5"
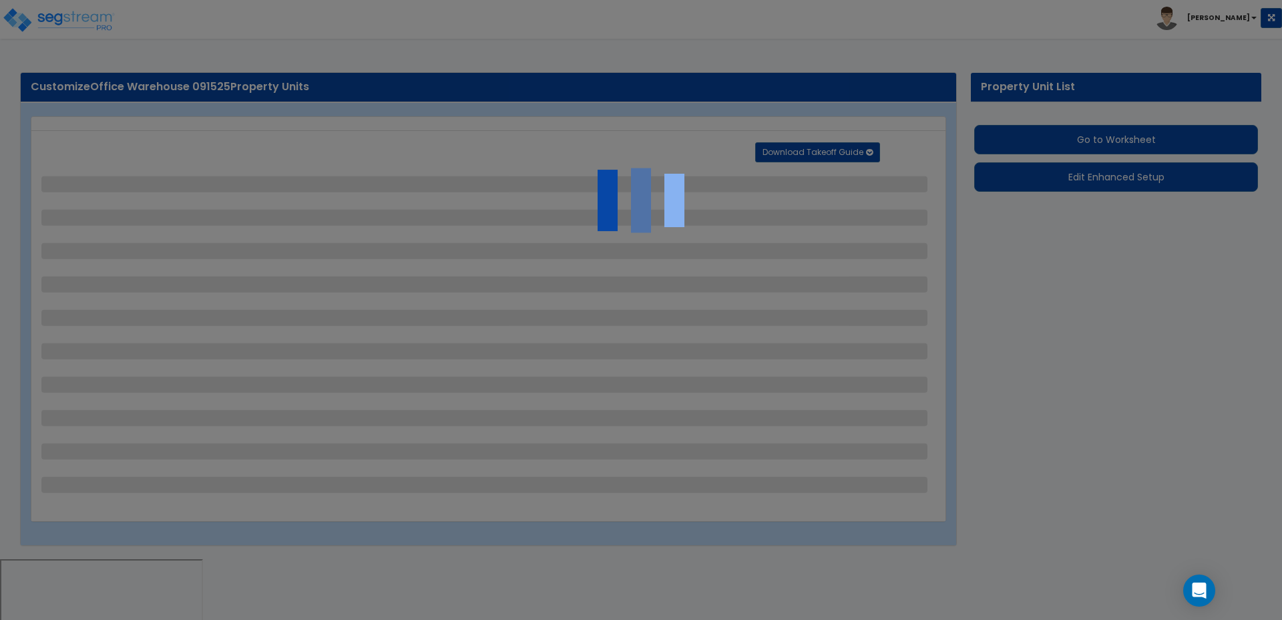
select select "4"
select select "1"
select select "2"
select select "1"
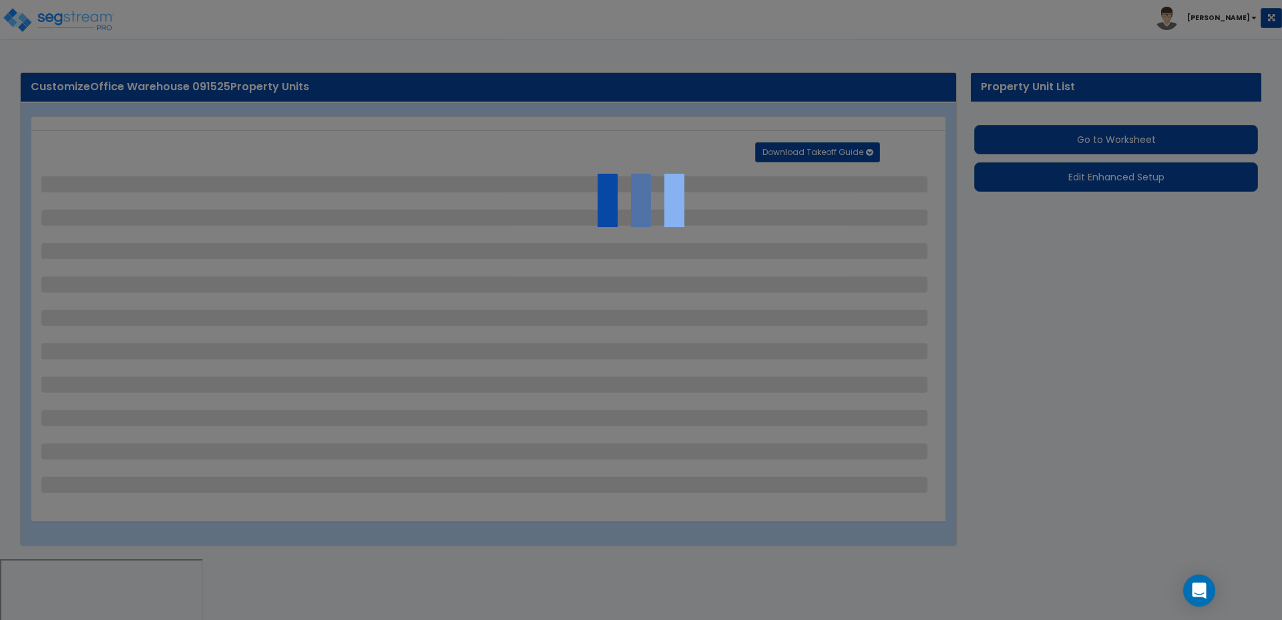
select select "2"
select select "4"
select select "3"
select select "2"
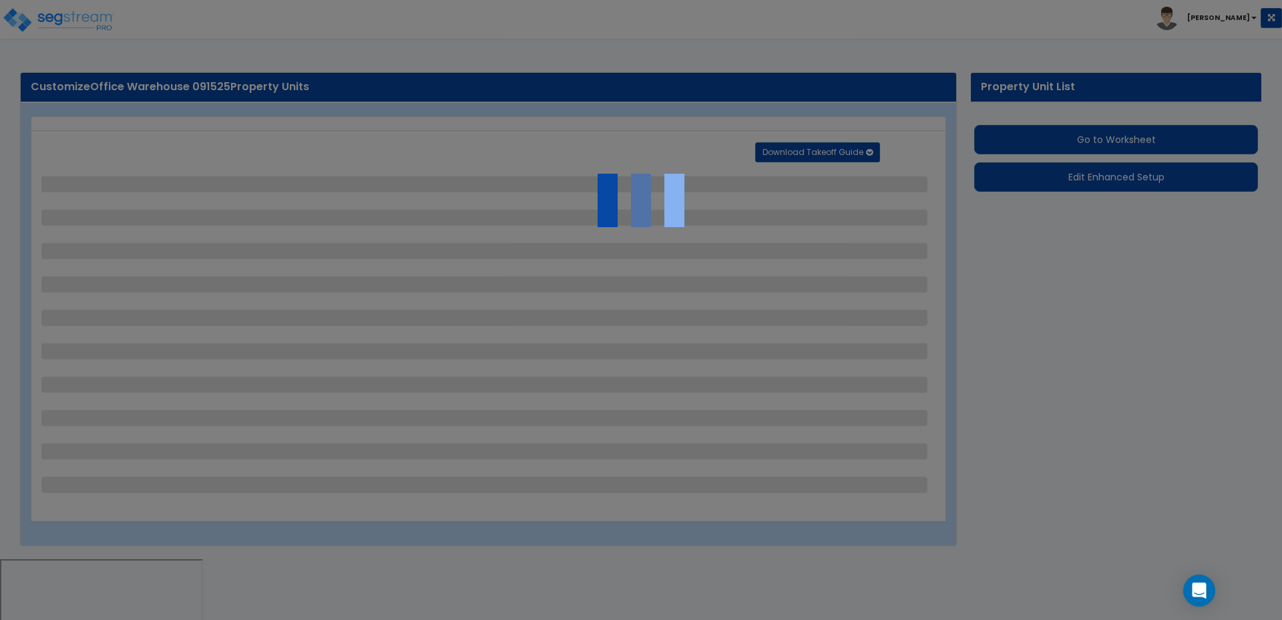
select select "1"
select select "2"
select select "1"
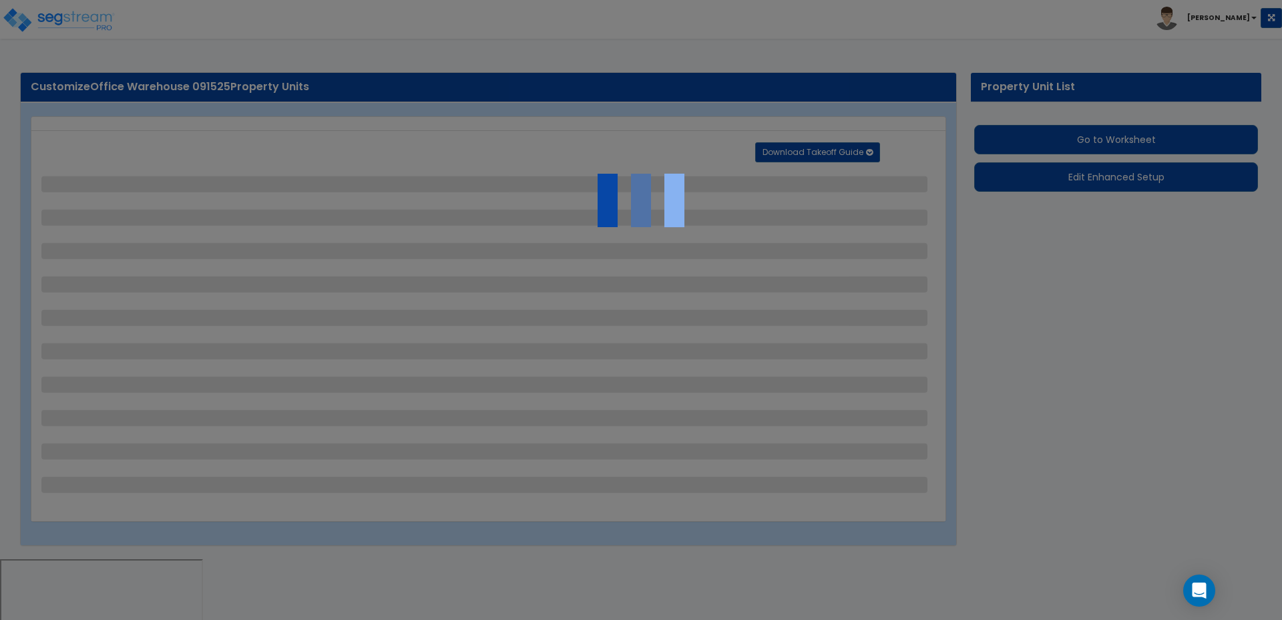
select select "2"
select select "1"
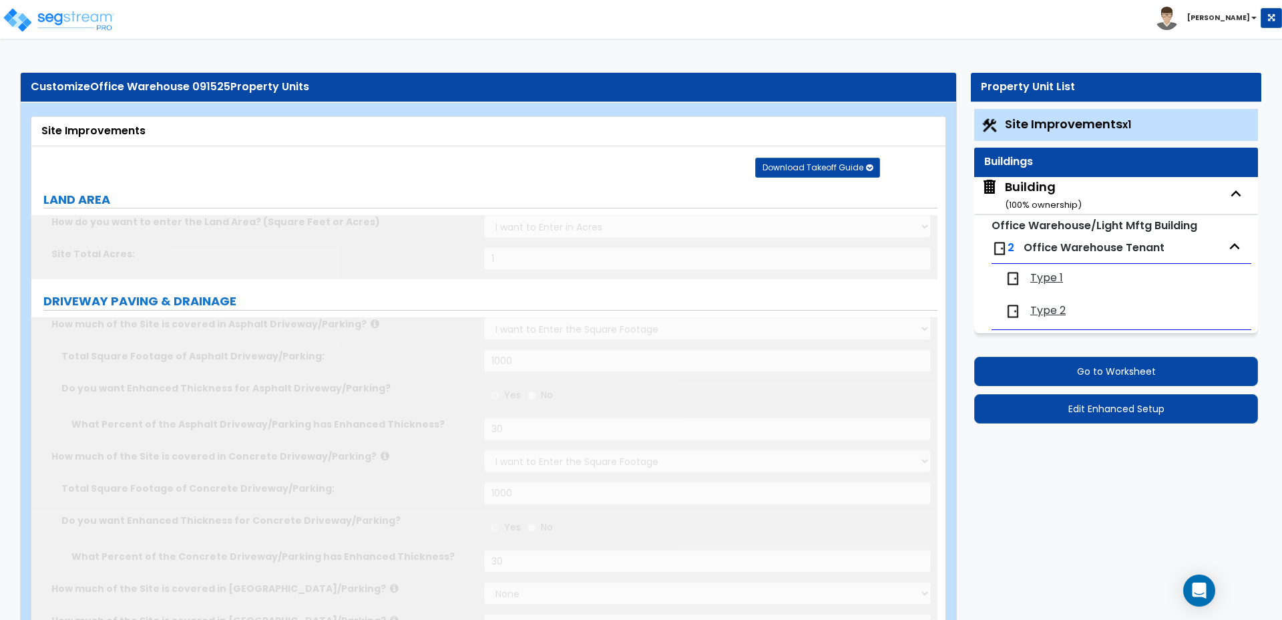
scroll to position [21, 0]
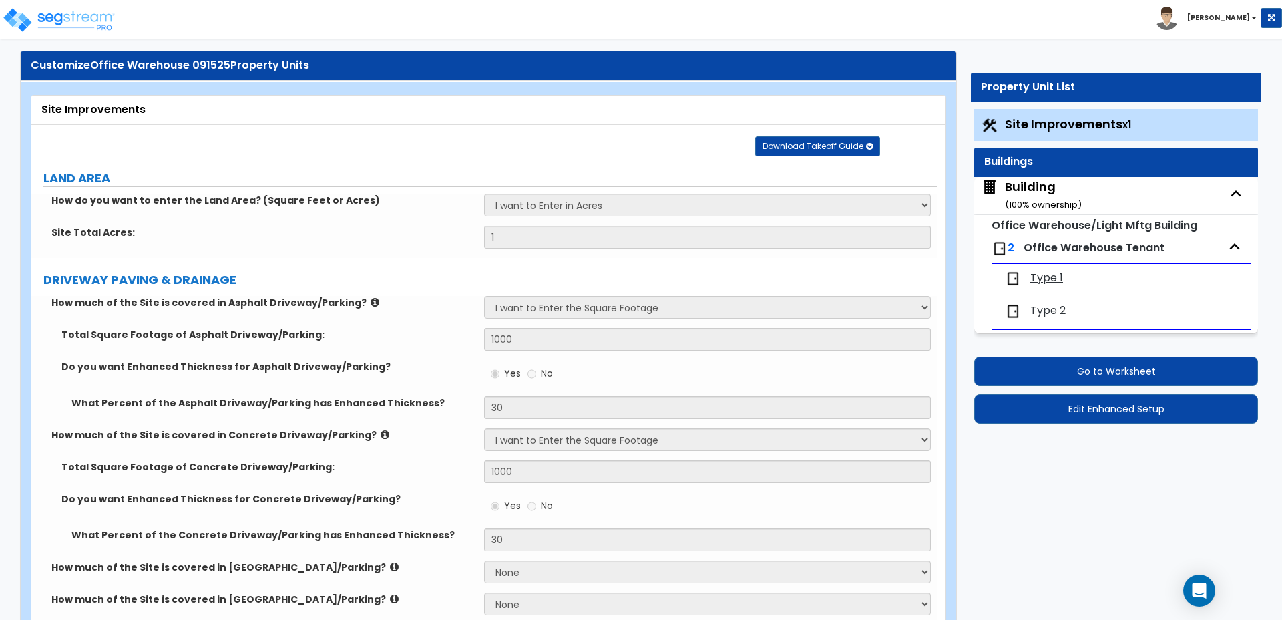
click at [1029, 191] on div "Building ( 100 % ownership)" at bounding box center [1043, 195] width 77 height 34
select select "1"
select select "3"
select select "1"
select select "8"
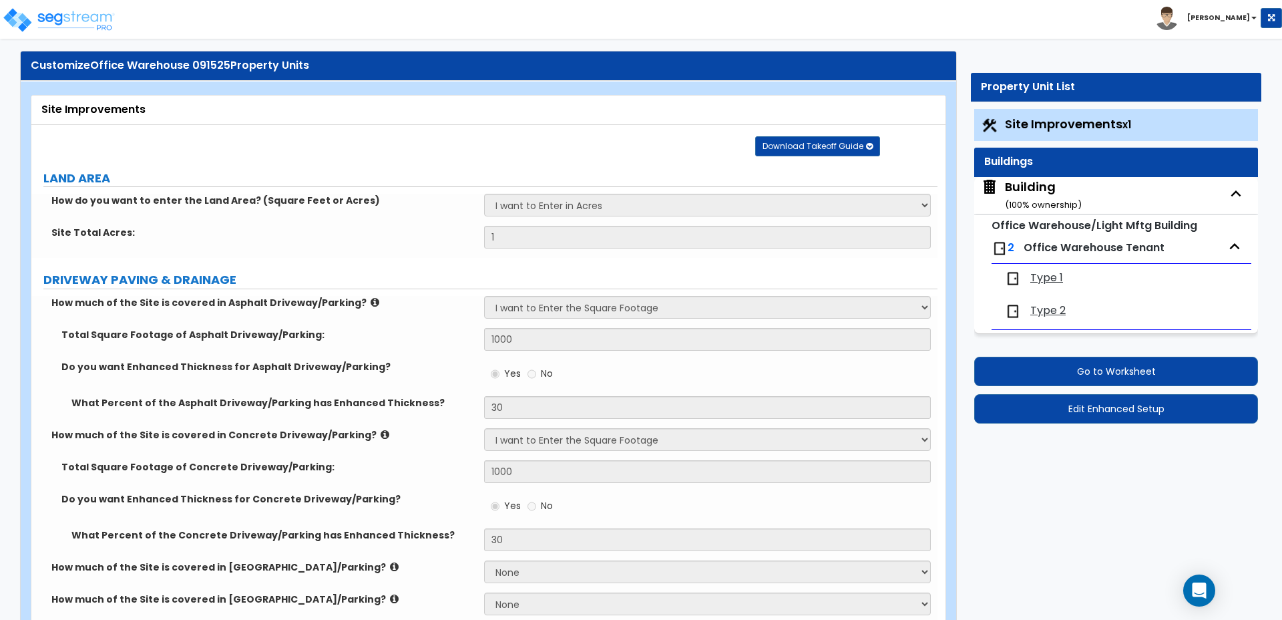
select select "7"
select select "3"
select select "2"
select select "4"
select select "2"
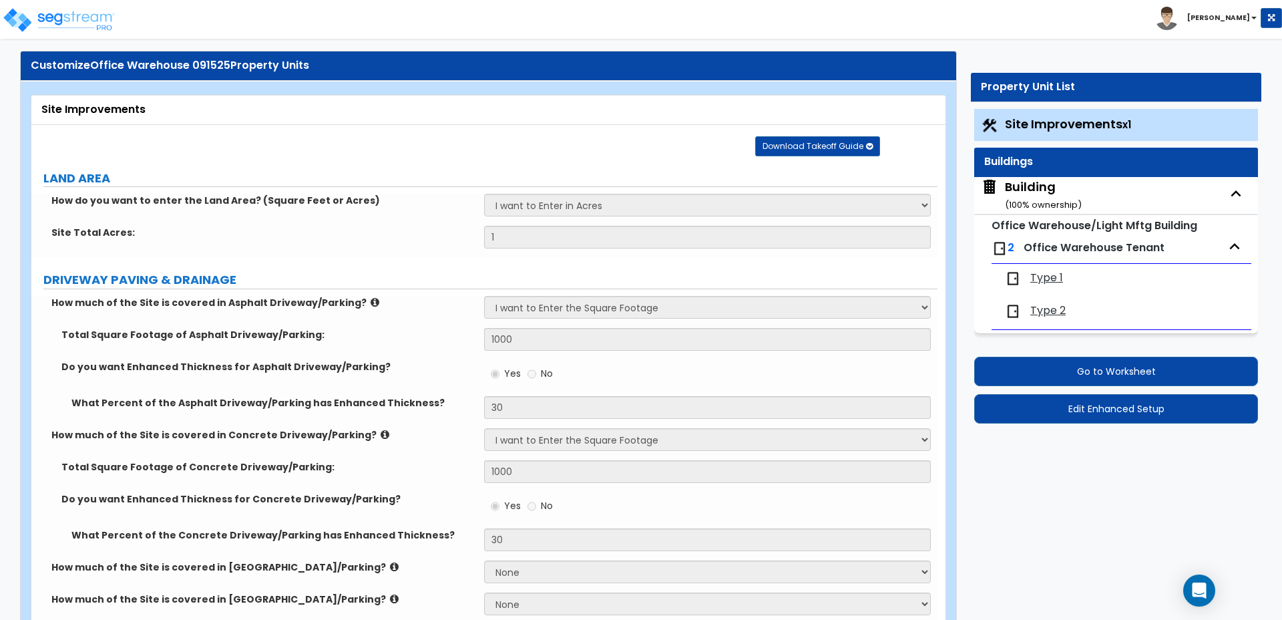
select select "5"
select select "7"
select select "2"
select select "4"
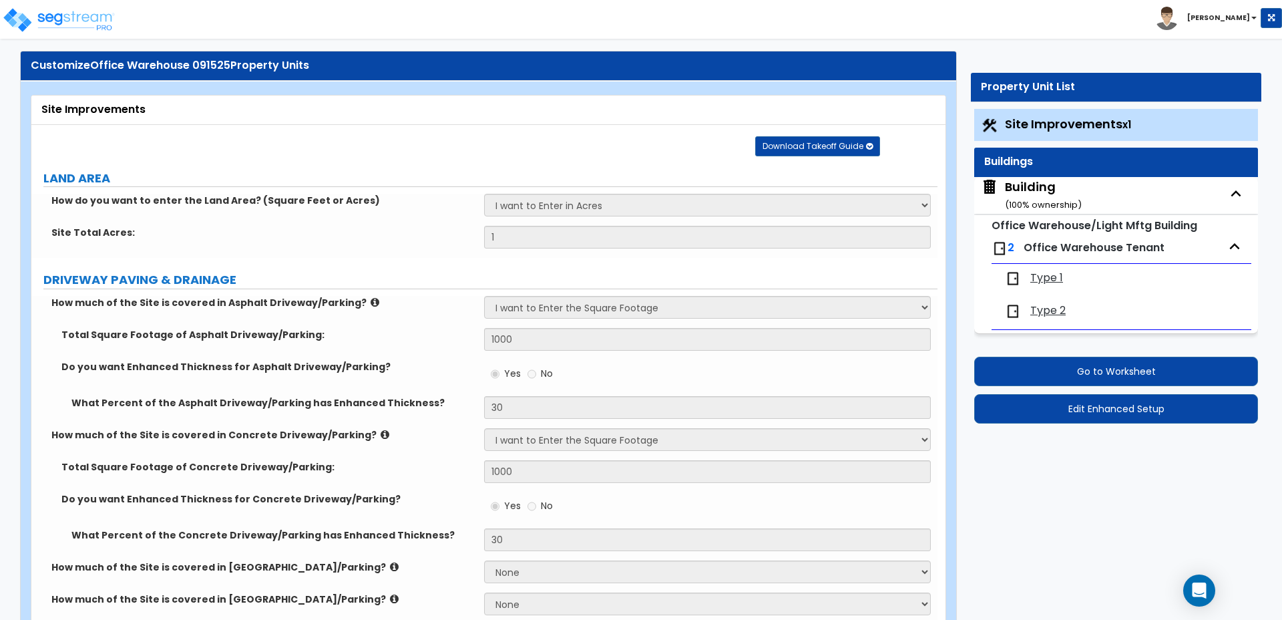
select select "3"
select select "2"
select select "1"
select select "2"
select select "3"
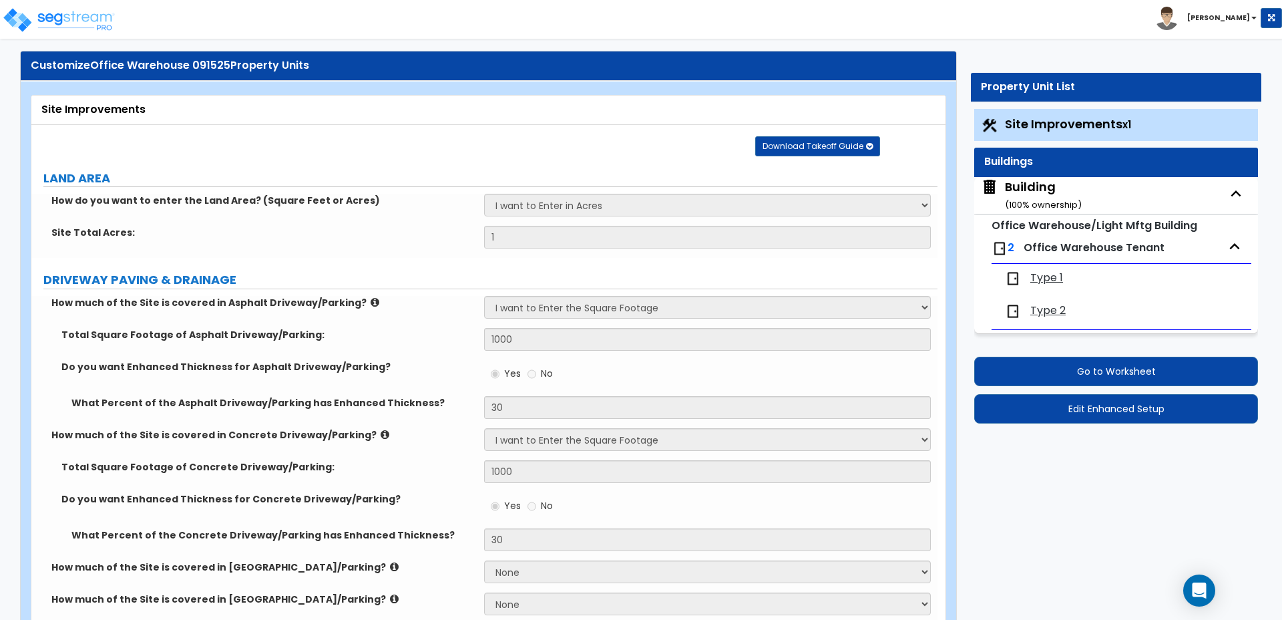
select select "1"
select select "8"
select select "1"
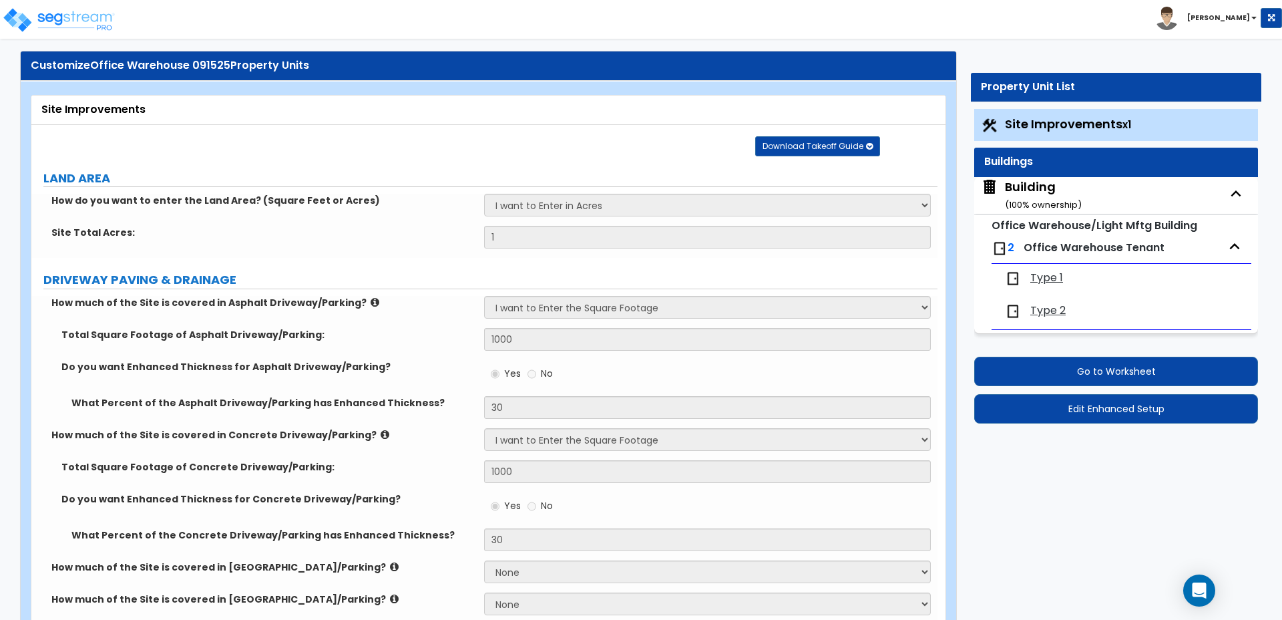
select select "2"
select select "1"
select select "2"
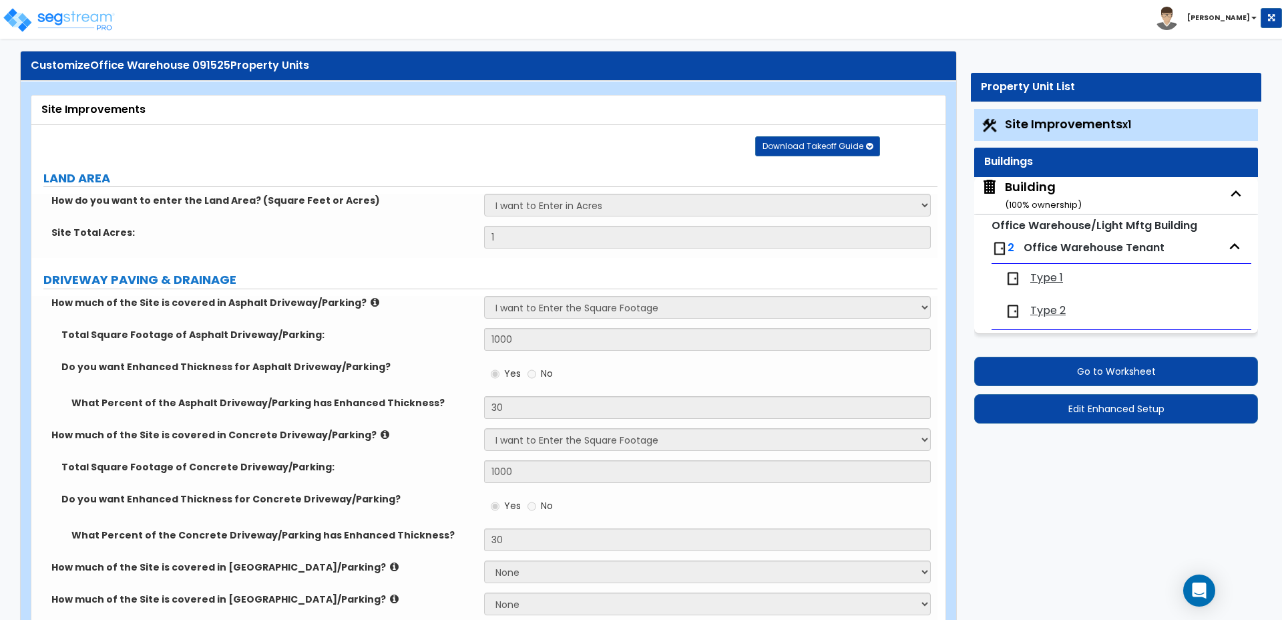
select select "1"
select select "2"
select select "3"
select select "1"
select select "2"
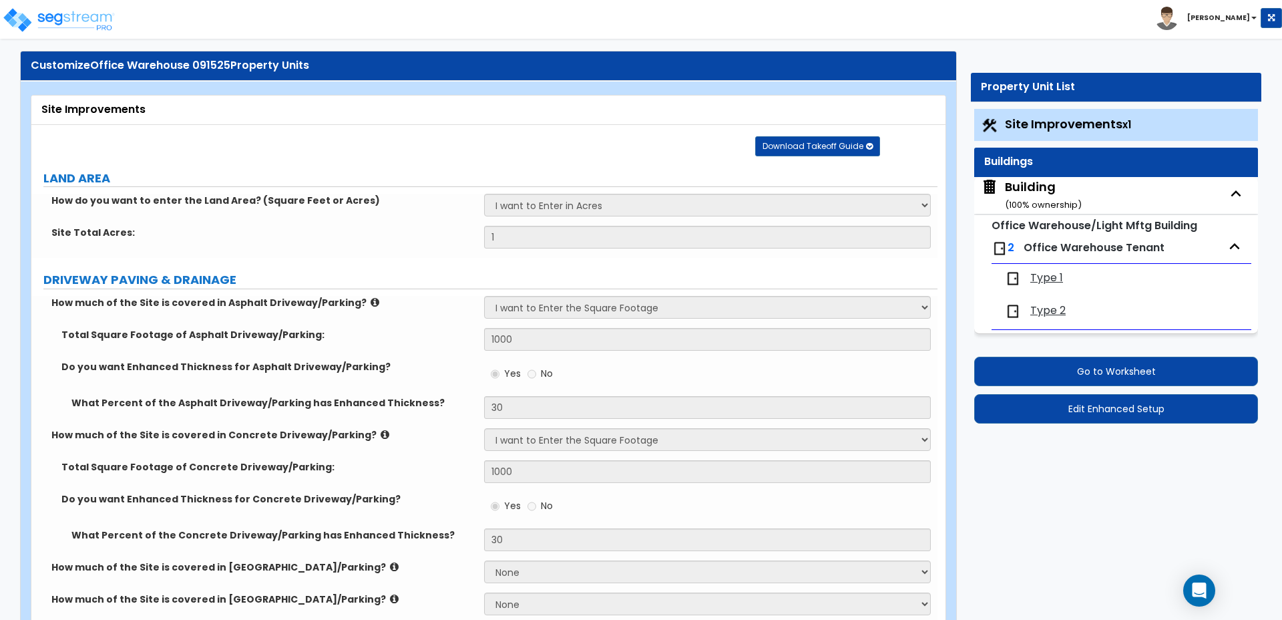
select select "3"
select select "4"
select select "7"
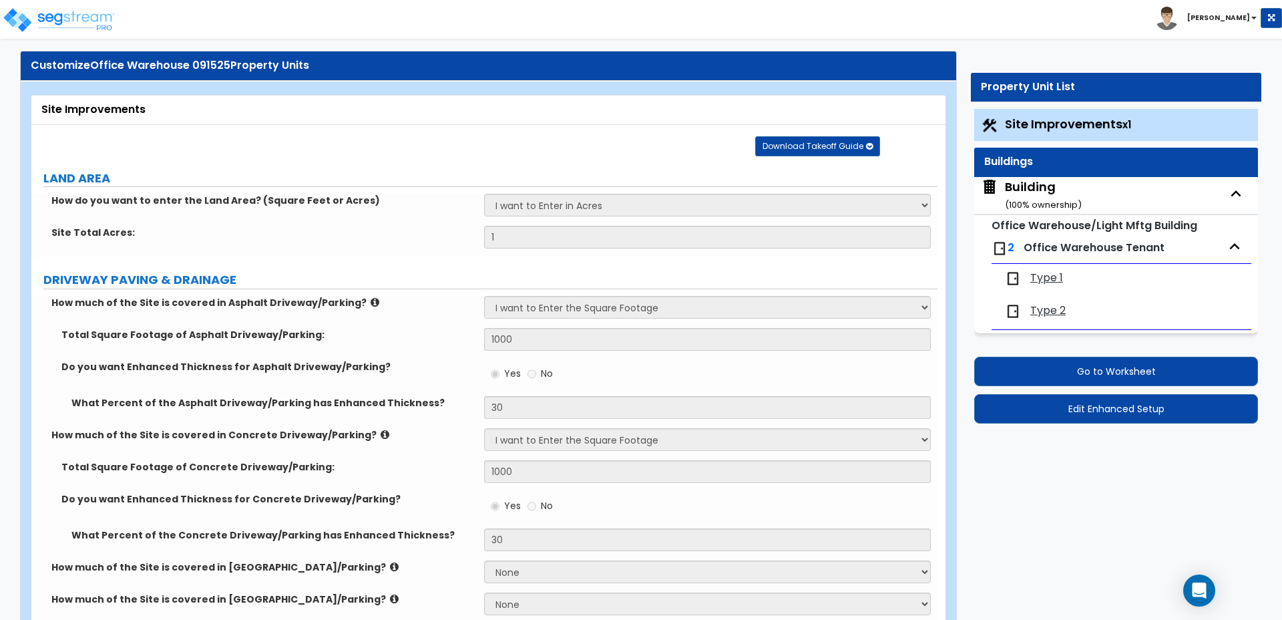
select select "3"
select select "2"
select select "4"
select select "1"
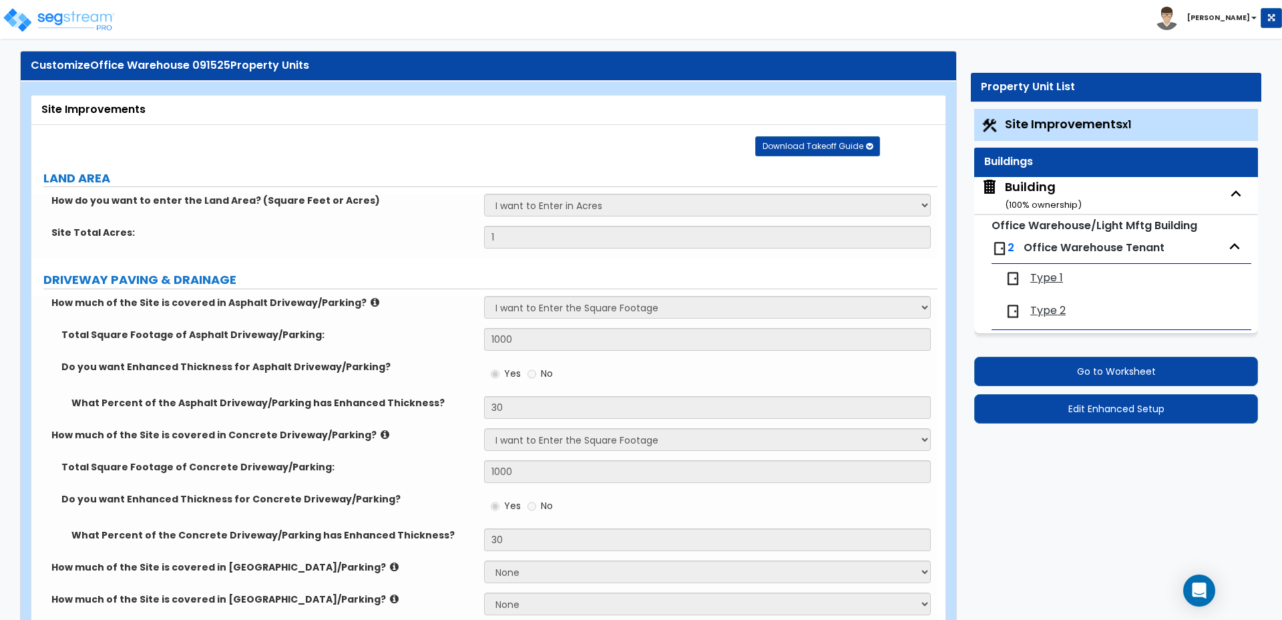
select select "2"
select select "3"
select select "6"
select select "7"
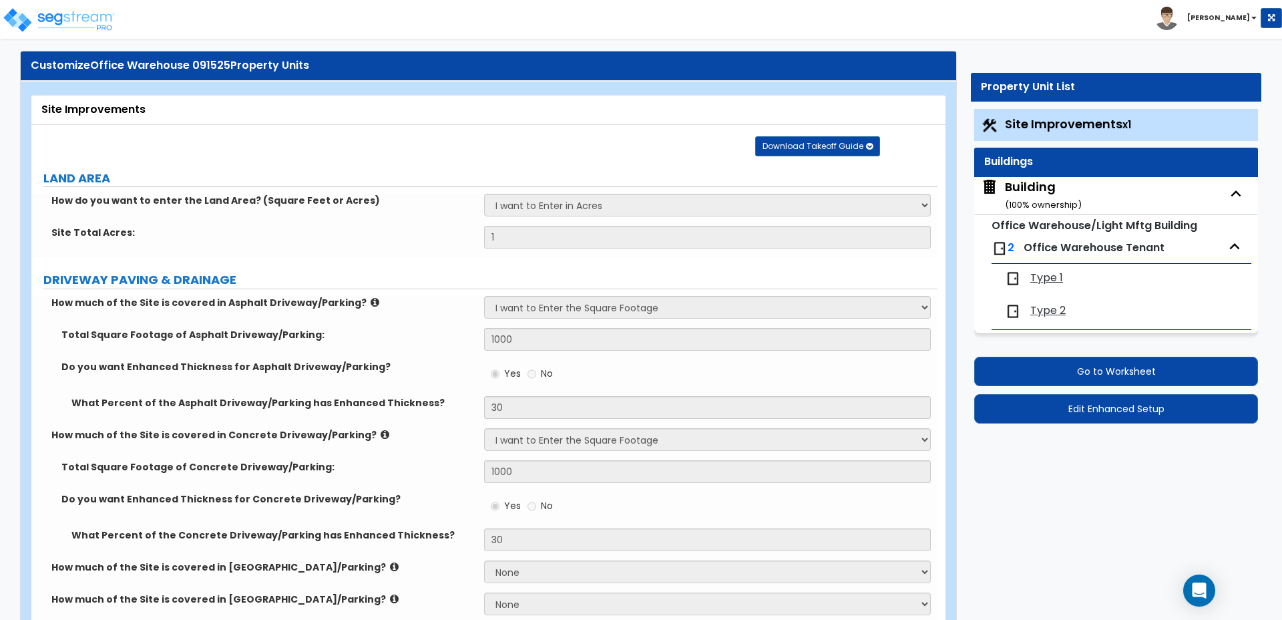
select select "8"
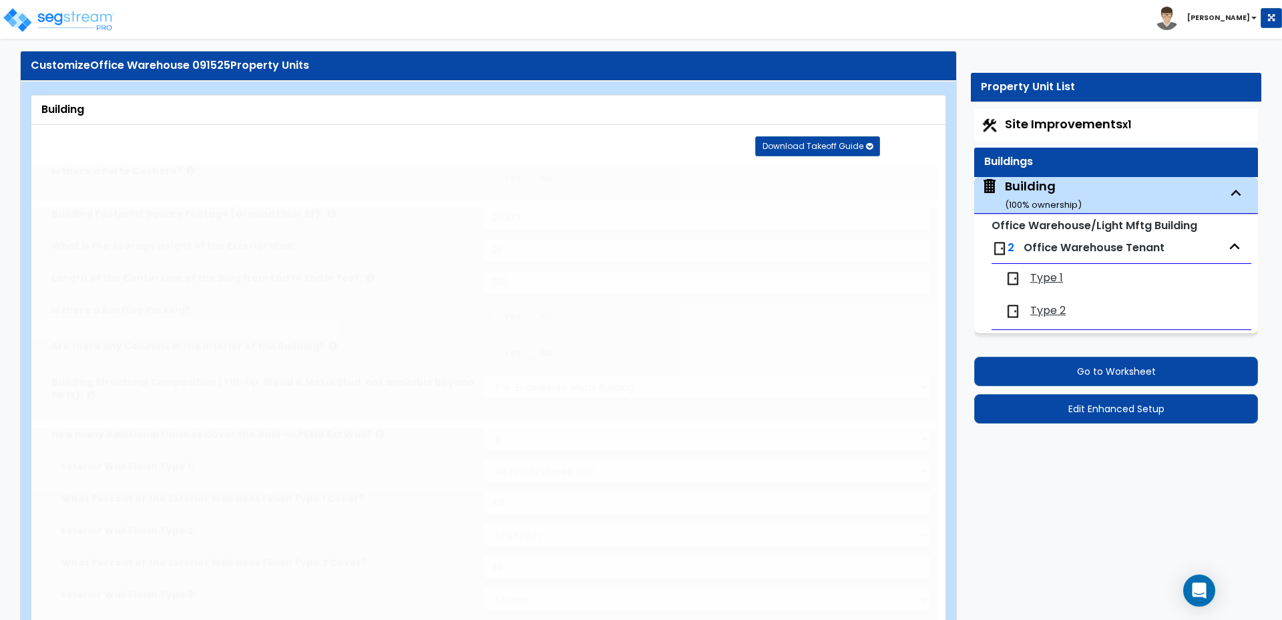
scroll to position [0, 0]
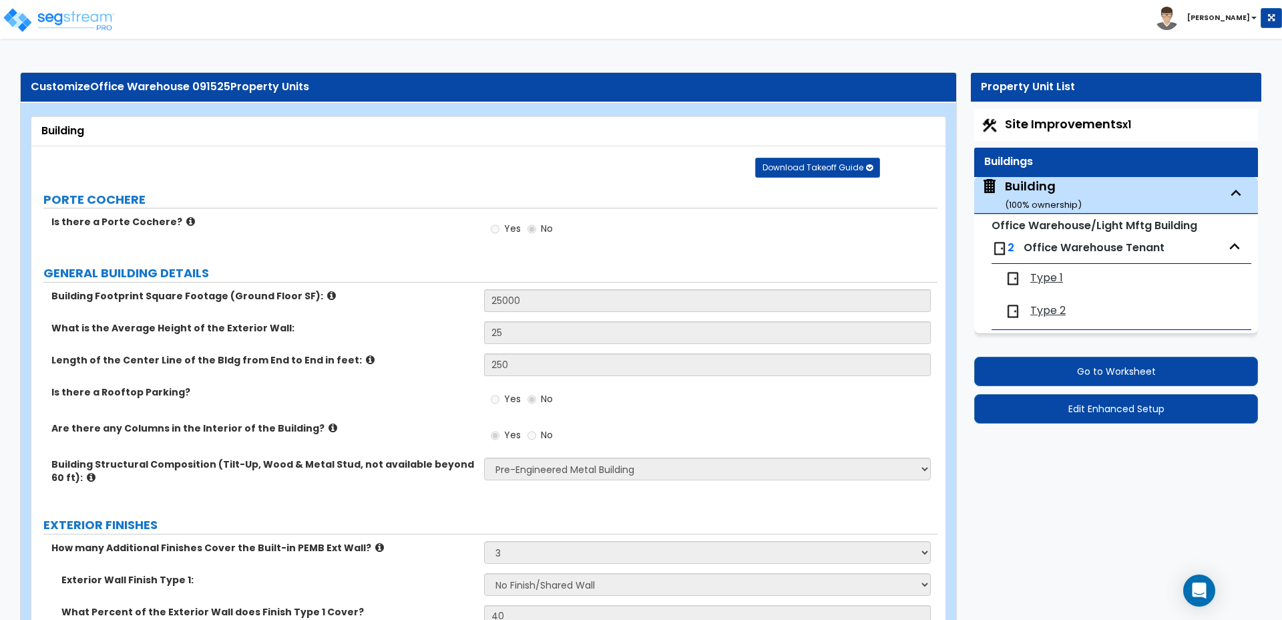
click at [1033, 277] on span "Type 1" at bounding box center [1047, 277] width 33 height 15
select select "1"
select select "3"
select select "2"
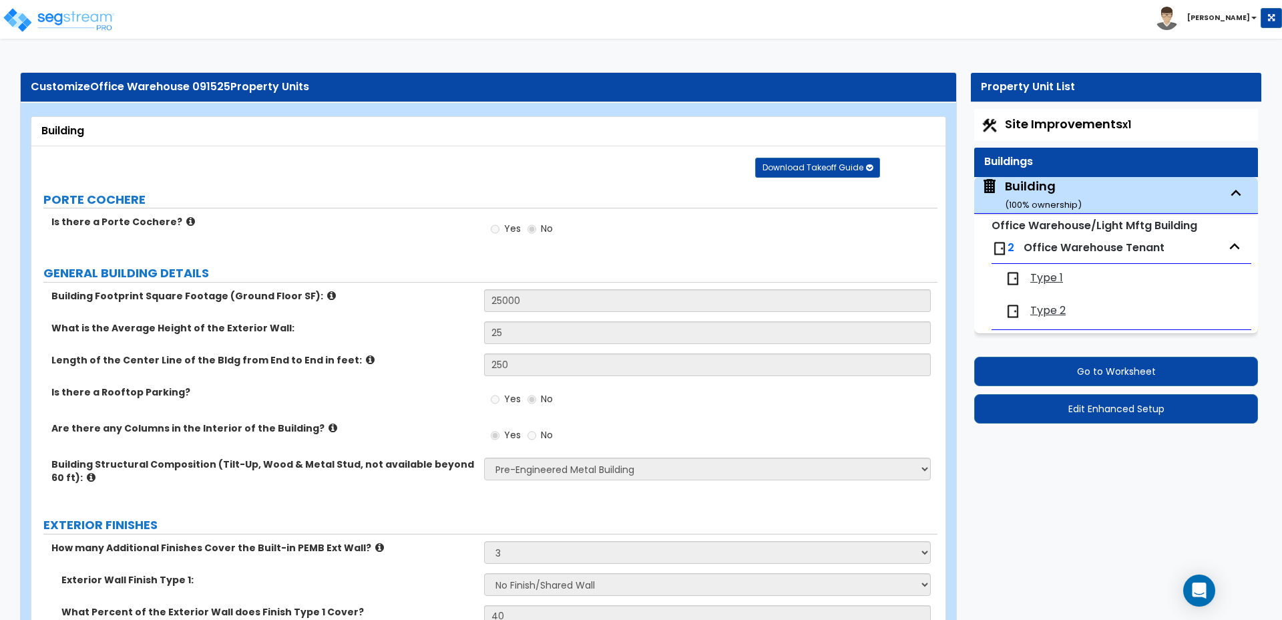
select select "1"
select select "2"
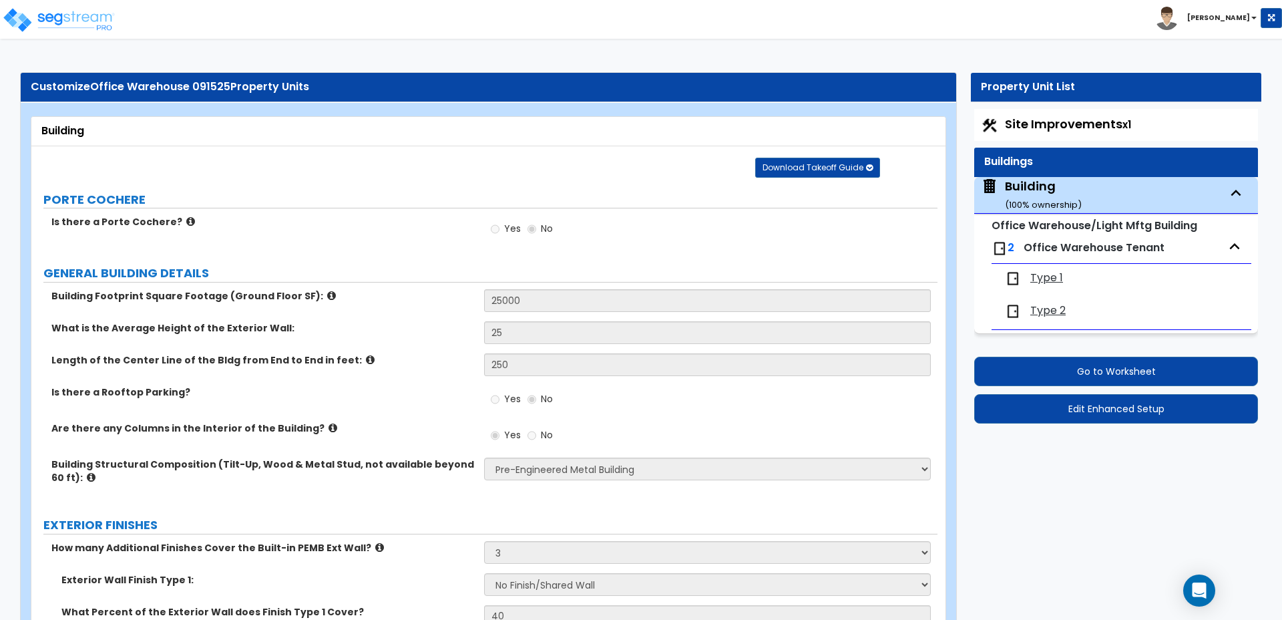
select select "1"
select select "2"
select select "1"
select select "5"
select select "2"
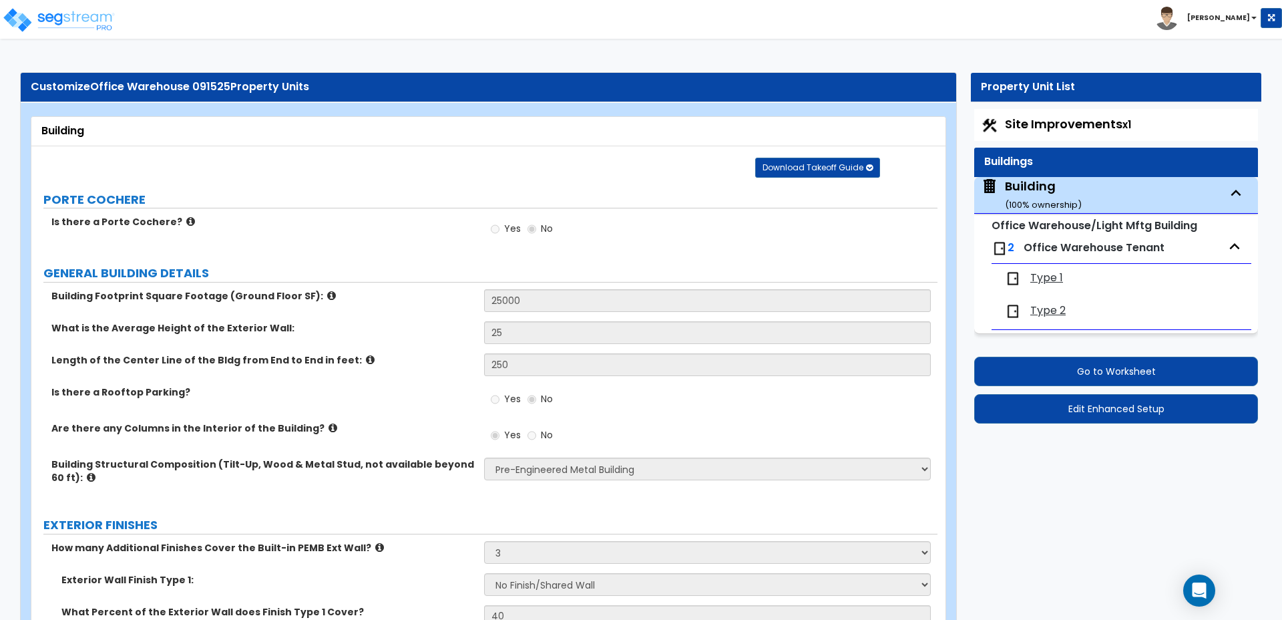
select select "3"
select select "1"
select select "7"
select select "1"
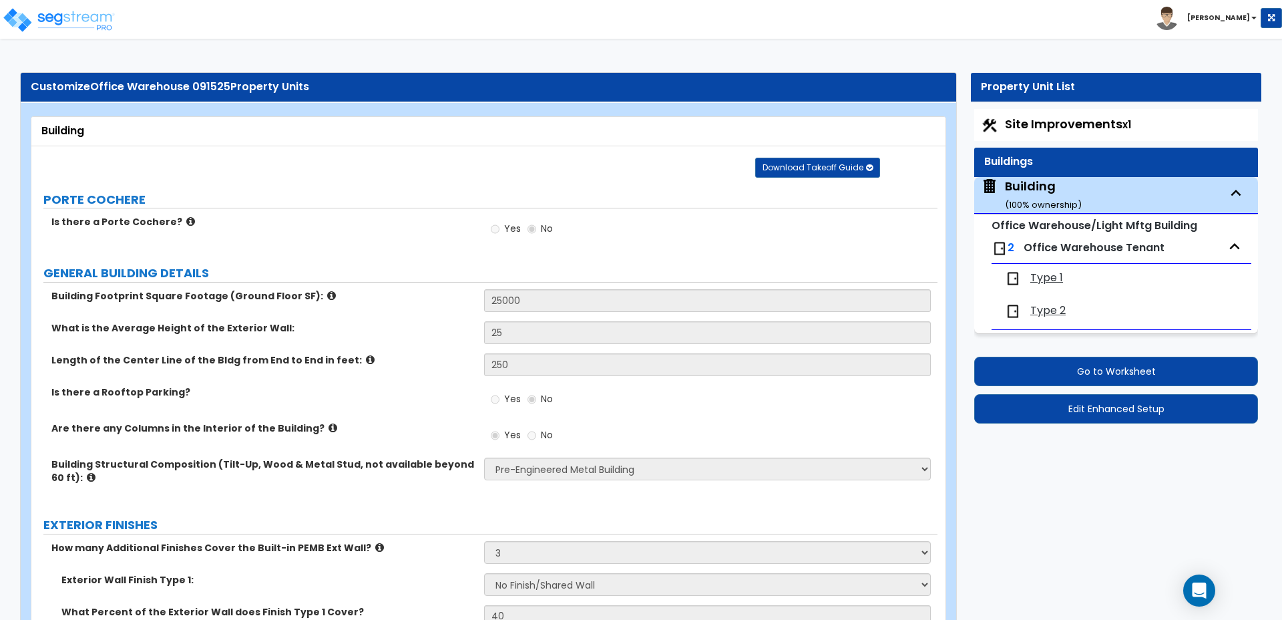
select select "1"
select select "2"
select select "1"
select select "3"
select select "1"
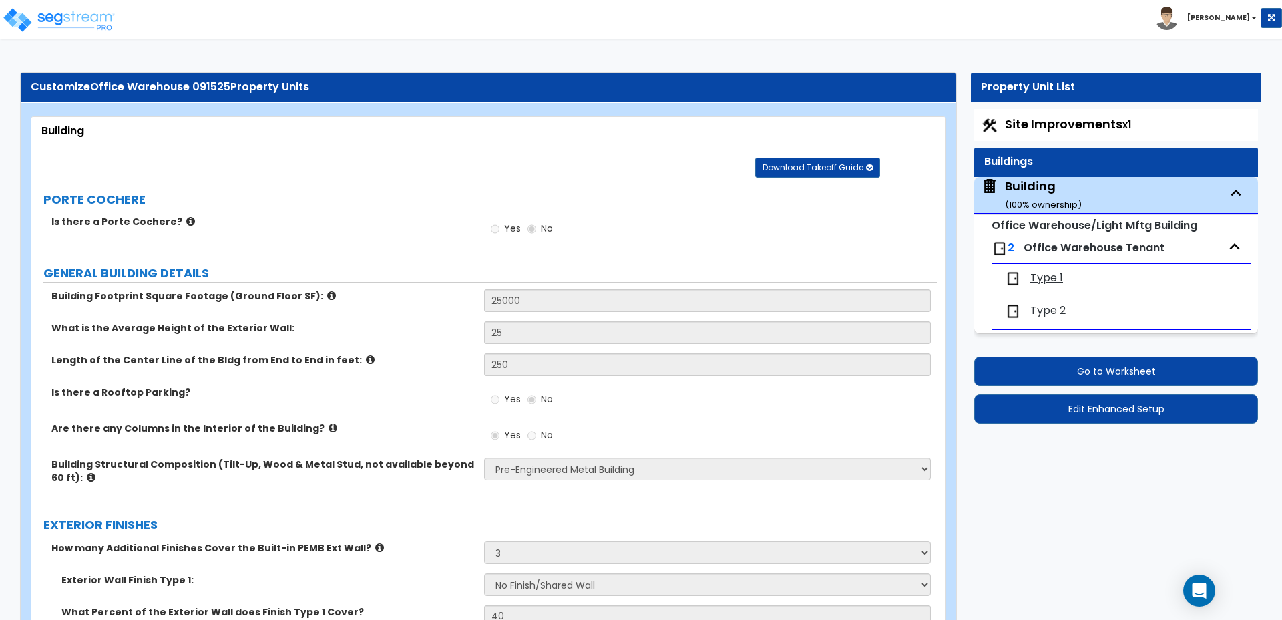
select select "2"
select select "4"
select select "1"
select select "2"
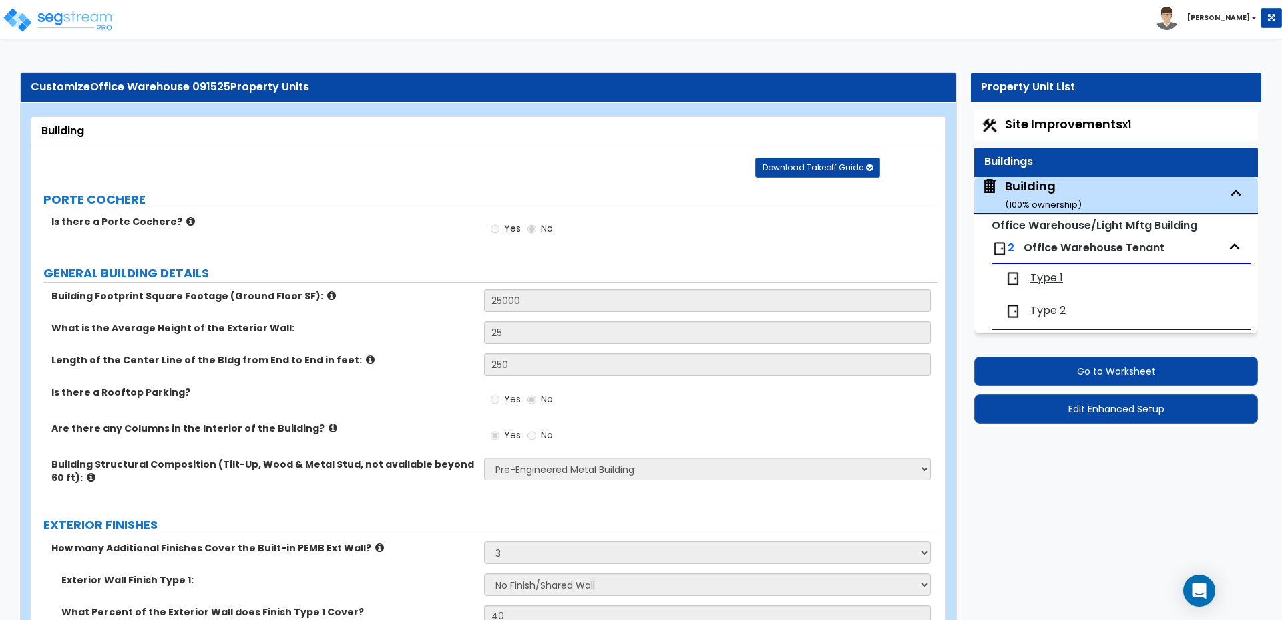
select select "2"
select select "1"
select select "4"
select select "3"
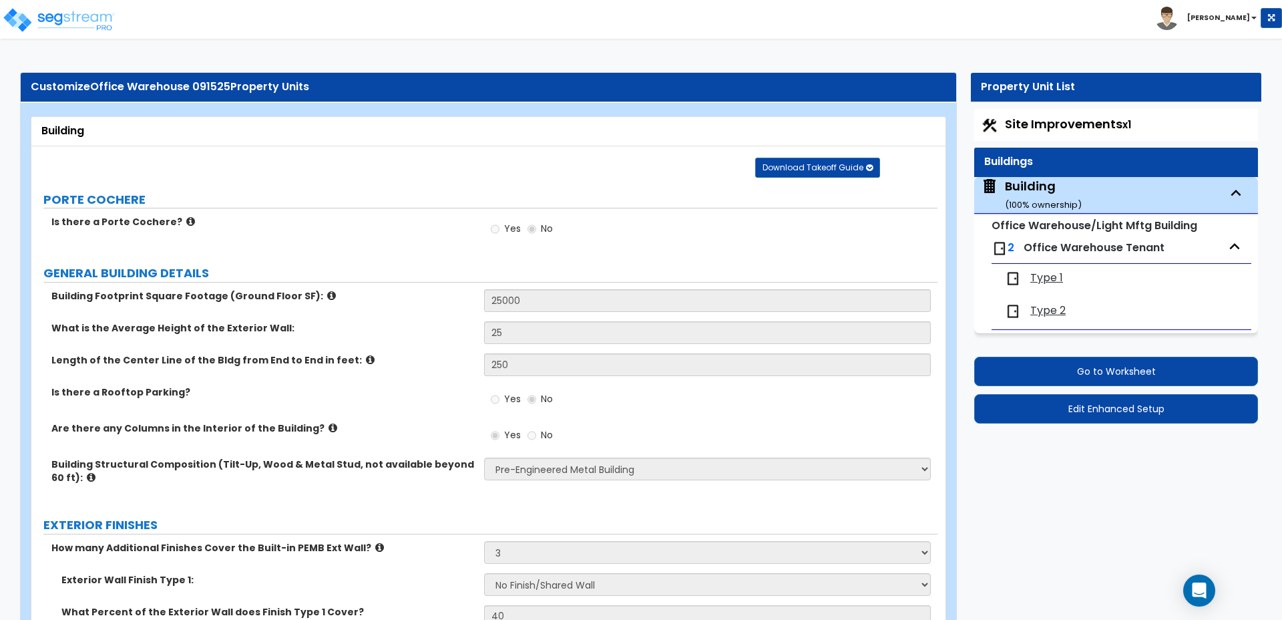
select select "4"
select select "3"
select select "2"
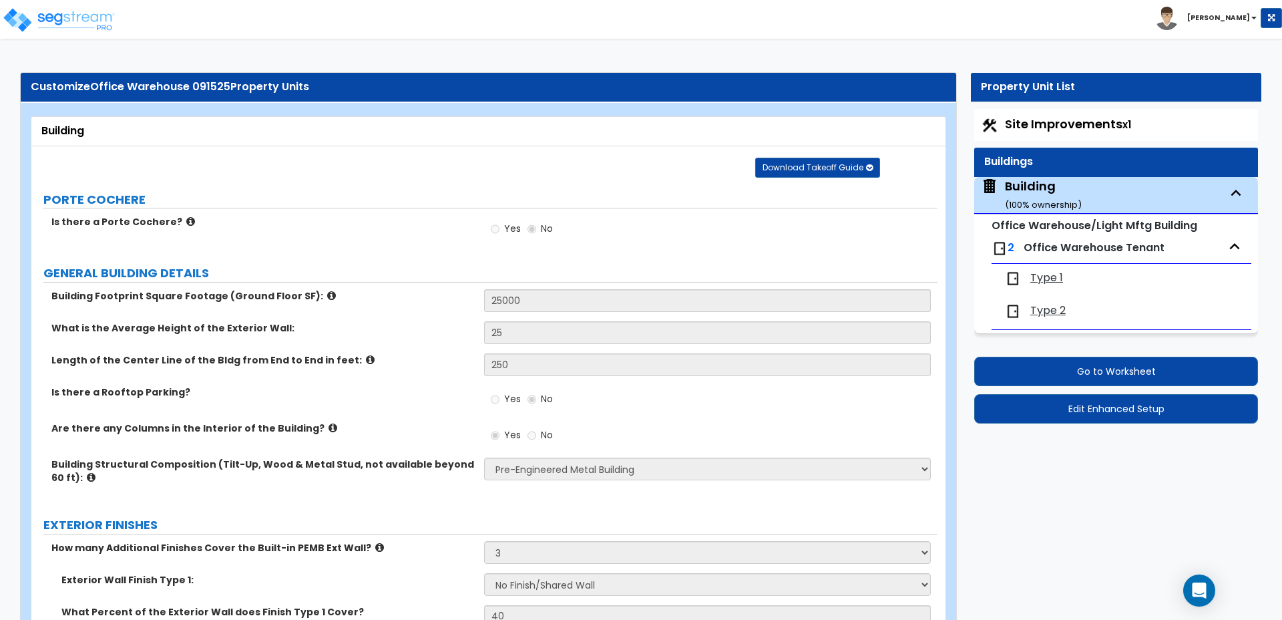
select select "2"
select select "1"
select select "2"
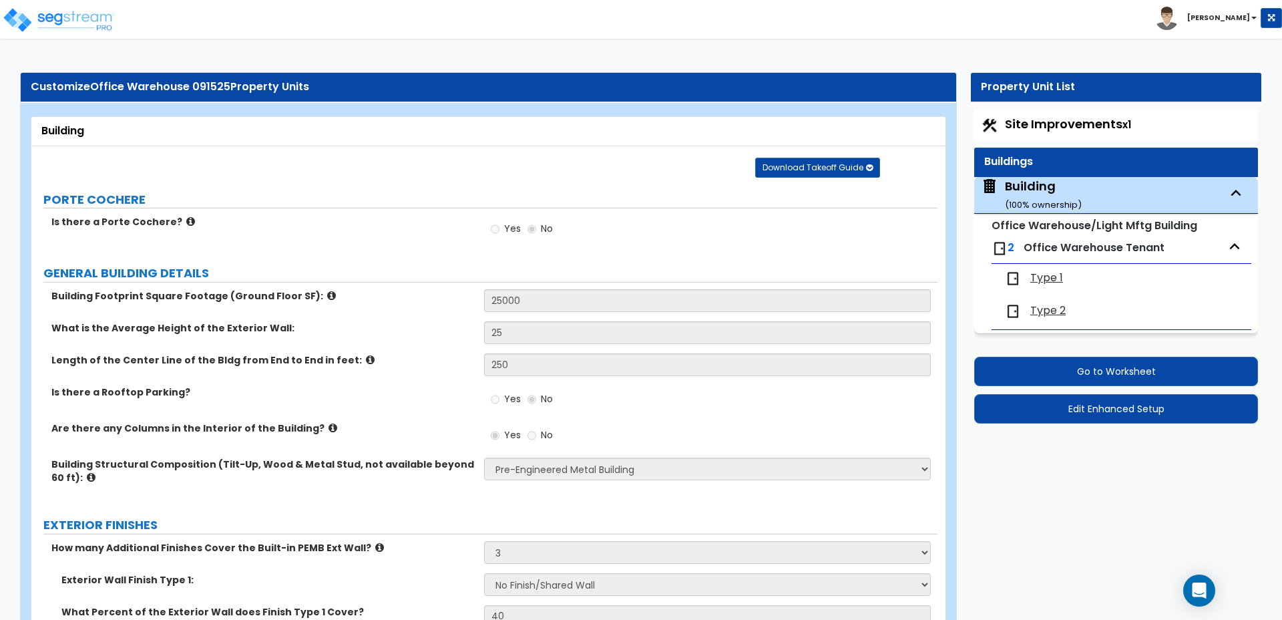
select select "2"
select select "3"
select select "9"
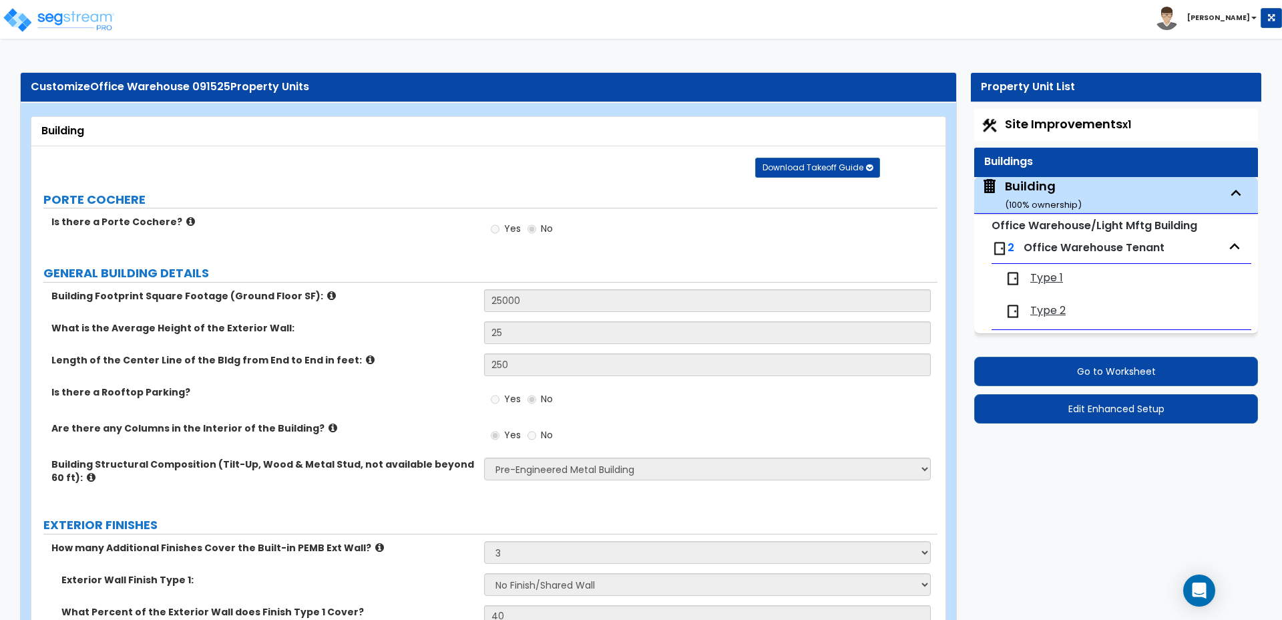
select select "10"
select select "13"
select select "3"
select select "2"
select select "1"
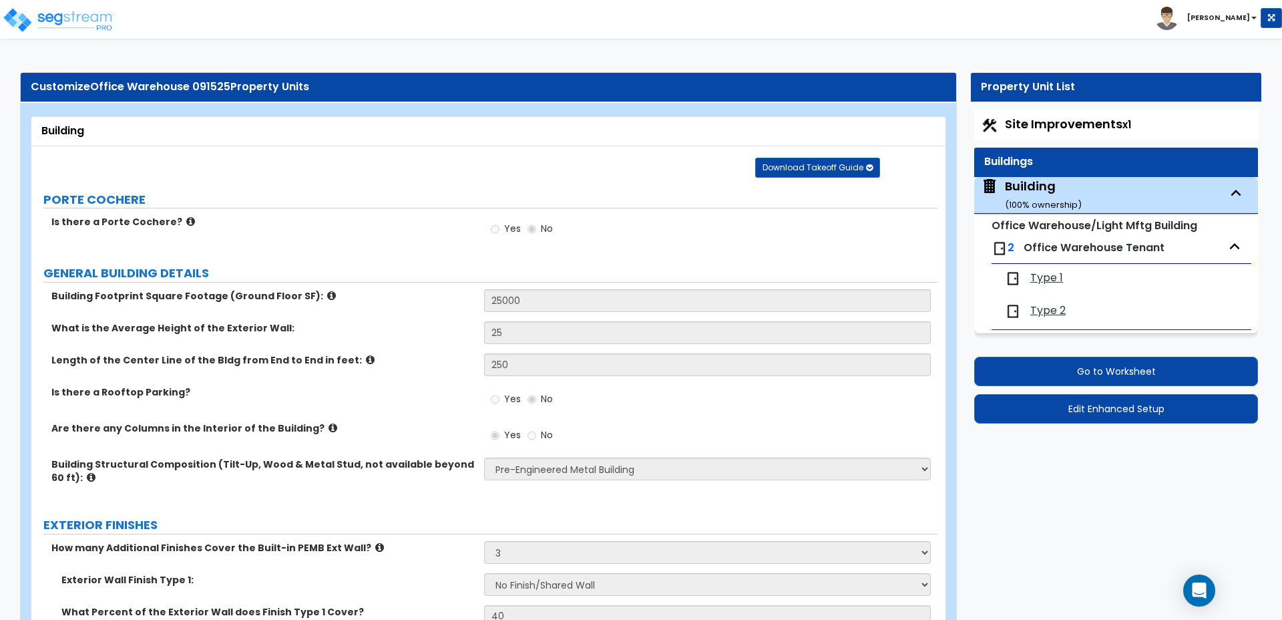
select select "1"
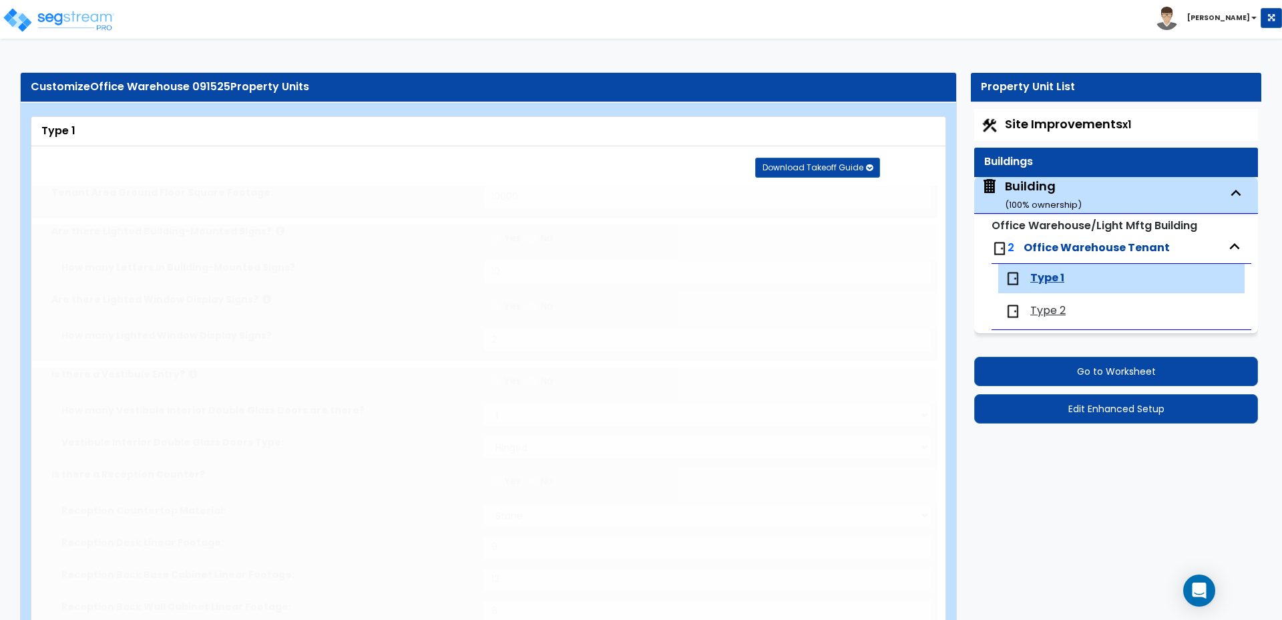
select select "6"
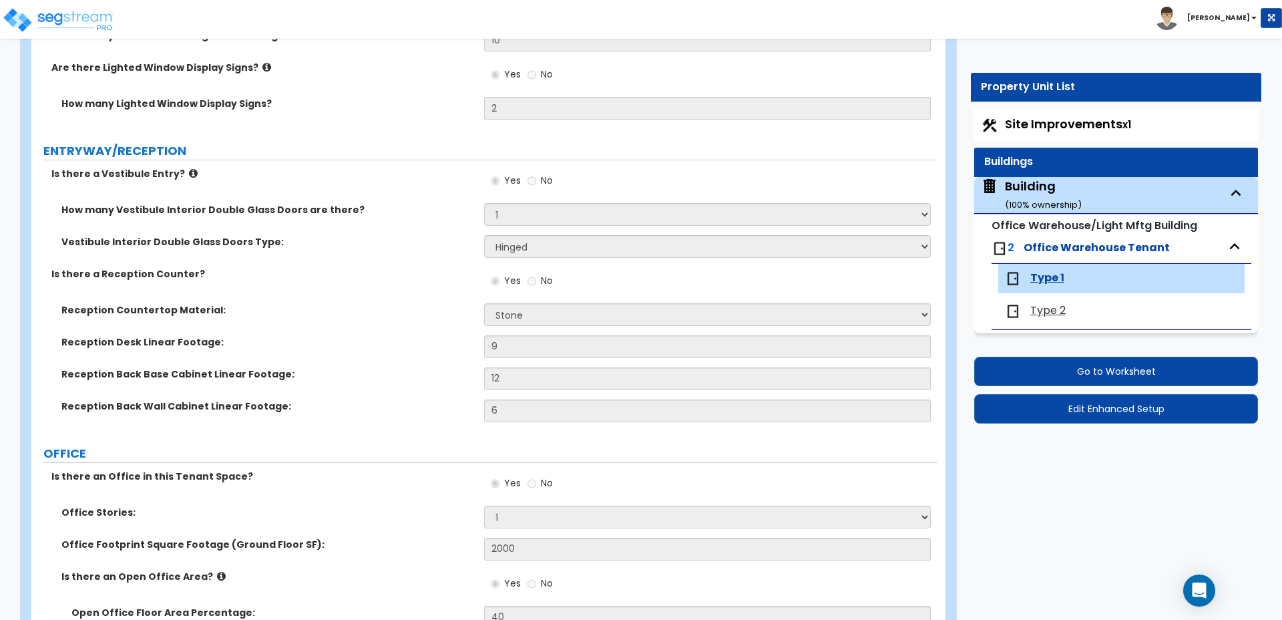
scroll to position [295, 0]
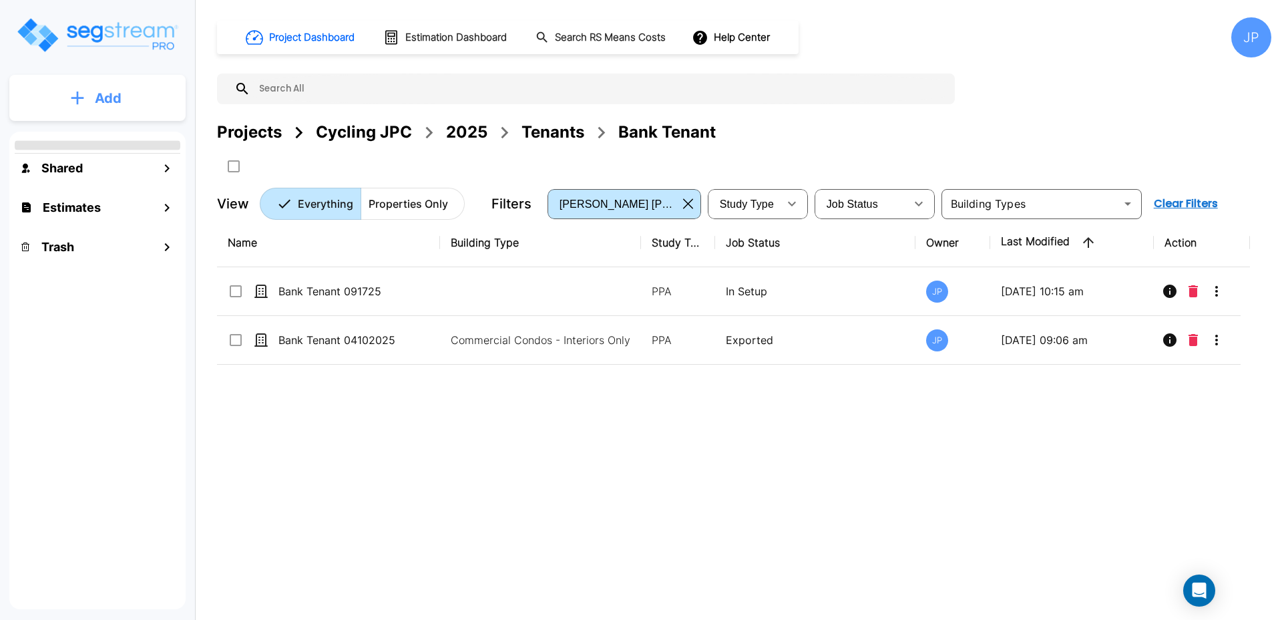
click at [114, 83] on button "Add" at bounding box center [97, 98] width 176 height 39
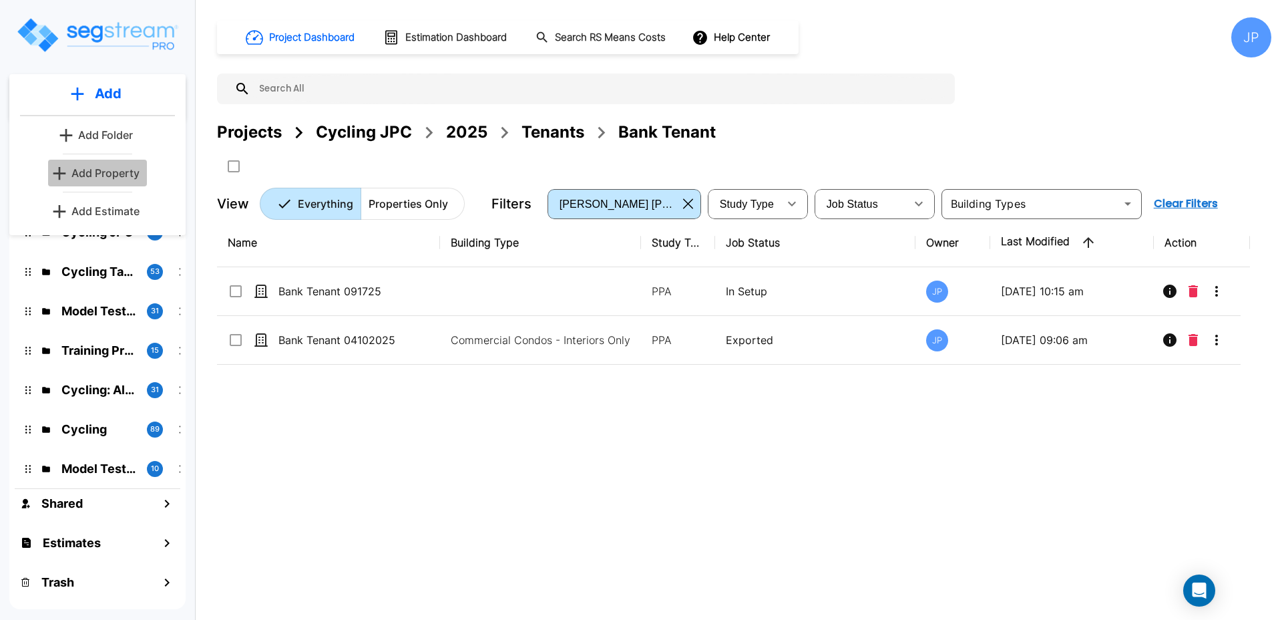
click at [124, 168] on p "Add Property" at bounding box center [105, 173] width 68 height 16
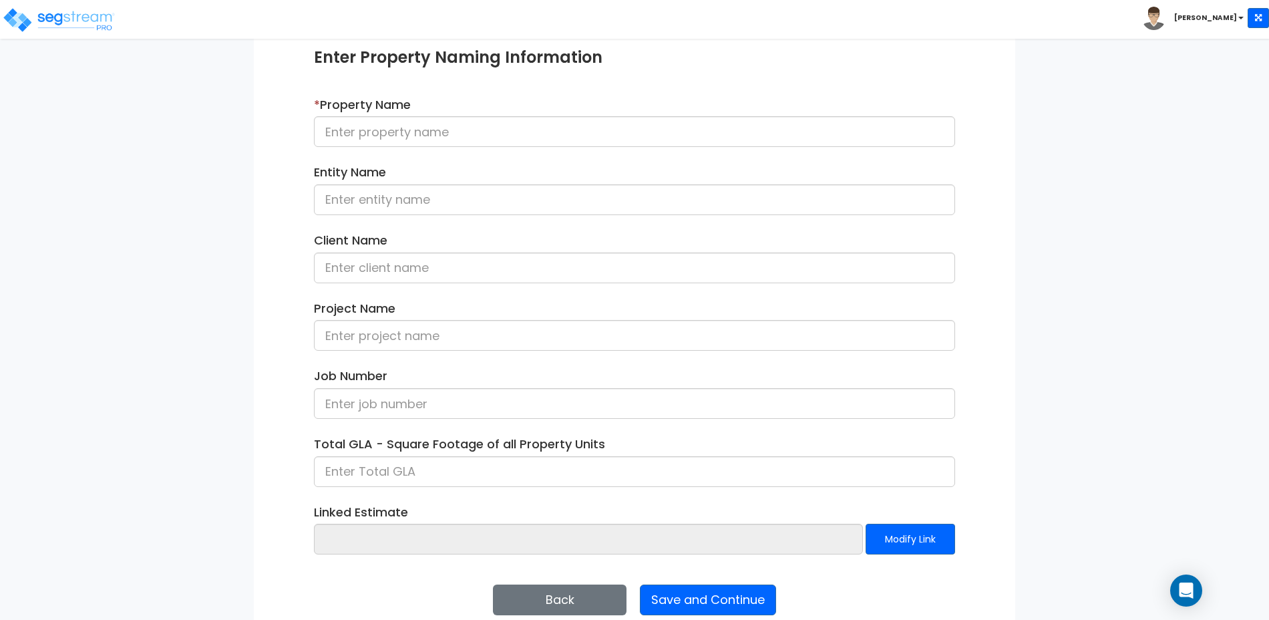
scroll to position [162, 0]
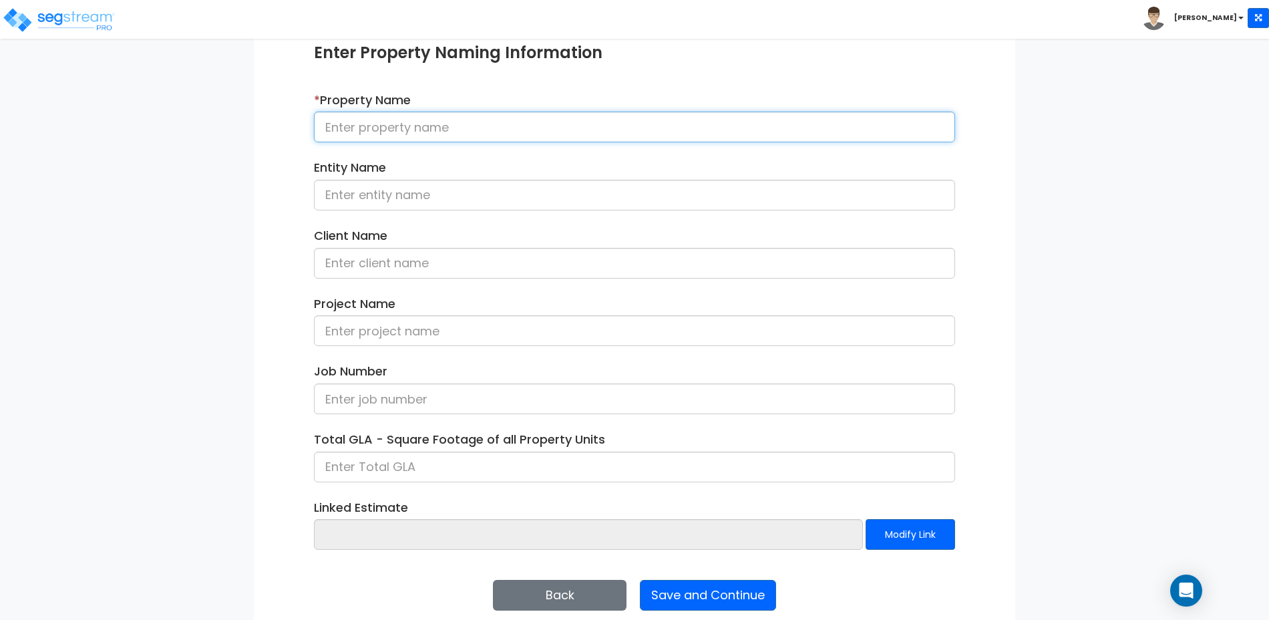
click at [632, 136] on input at bounding box center [634, 127] width 641 height 31
type input "Bank Check"
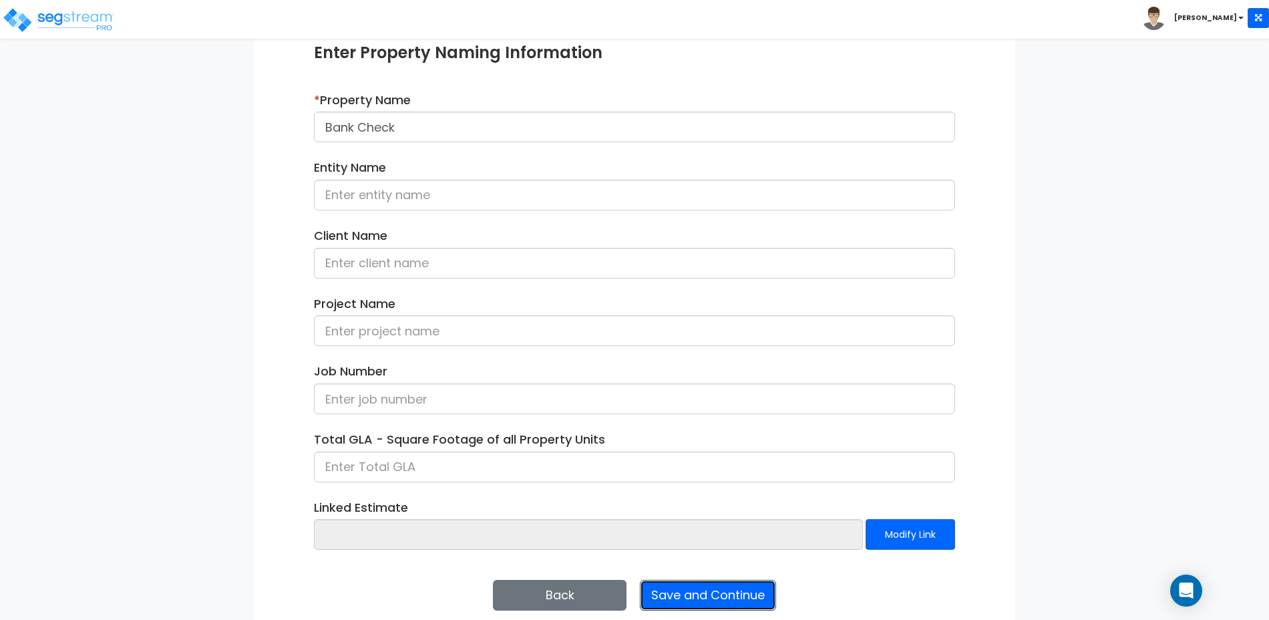
click at [699, 596] on button "Save and Continue" at bounding box center [708, 595] width 136 height 31
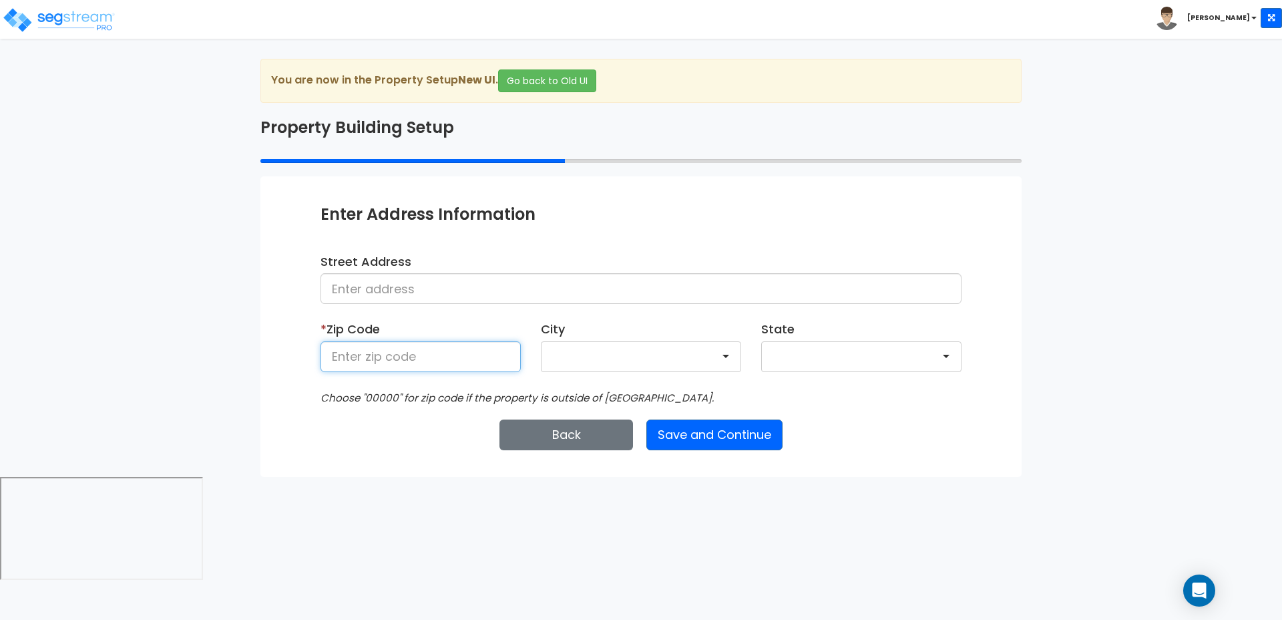
click at [396, 346] on input at bounding box center [421, 356] width 200 height 31
type input "00000"
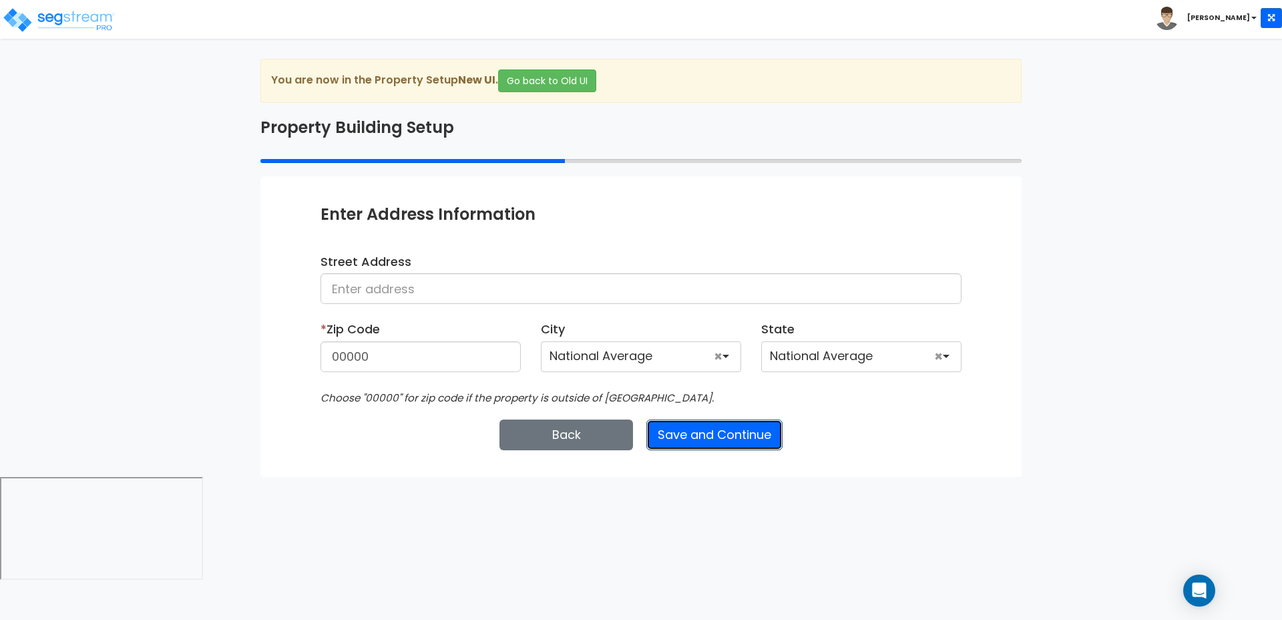
click at [685, 435] on button "Save and Continue" at bounding box center [715, 434] width 136 height 31
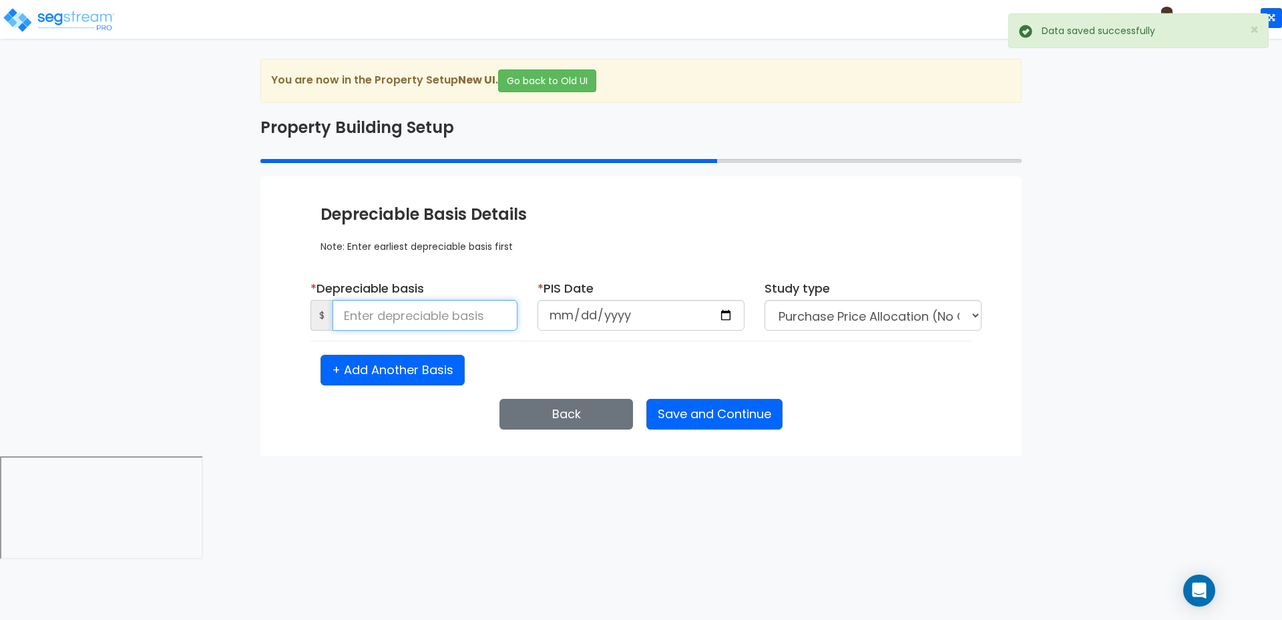
click at [456, 313] on input at bounding box center [425, 315] width 185 height 31
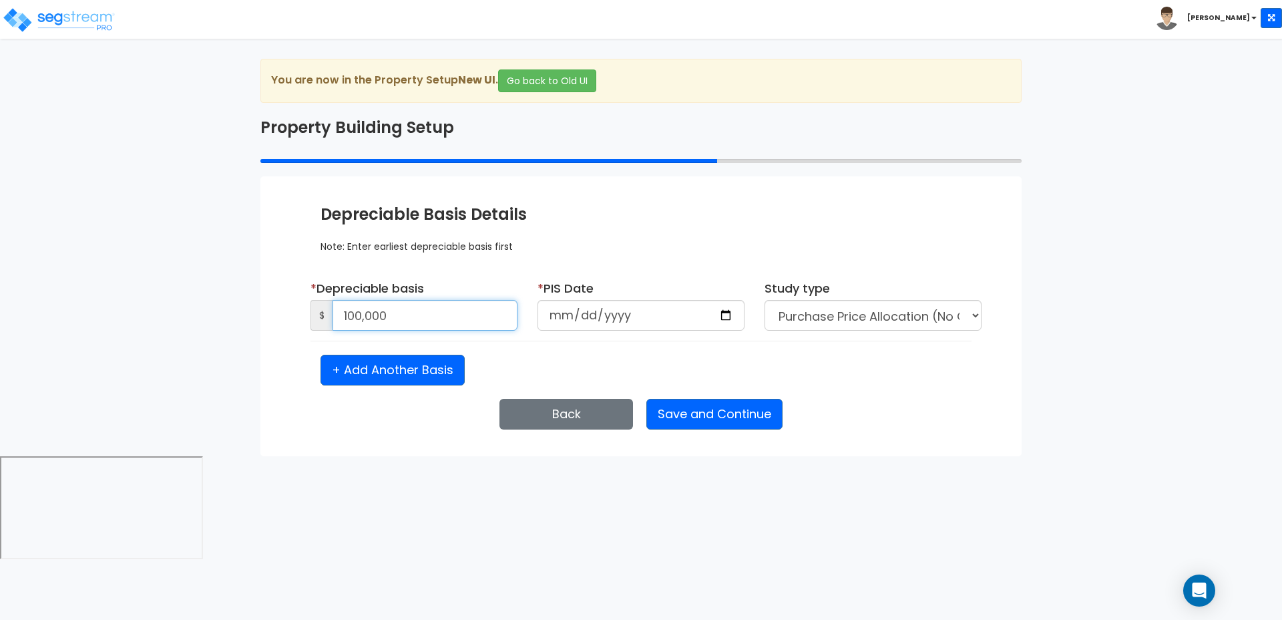
type input "100,000"
click at [729, 307] on input "date" at bounding box center [641, 315] width 207 height 31
click at [726, 315] on input "date" at bounding box center [641, 315] width 207 height 31
click at [725, 315] on input "date" at bounding box center [641, 315] width 207 height 31
type input "2025-09-19"
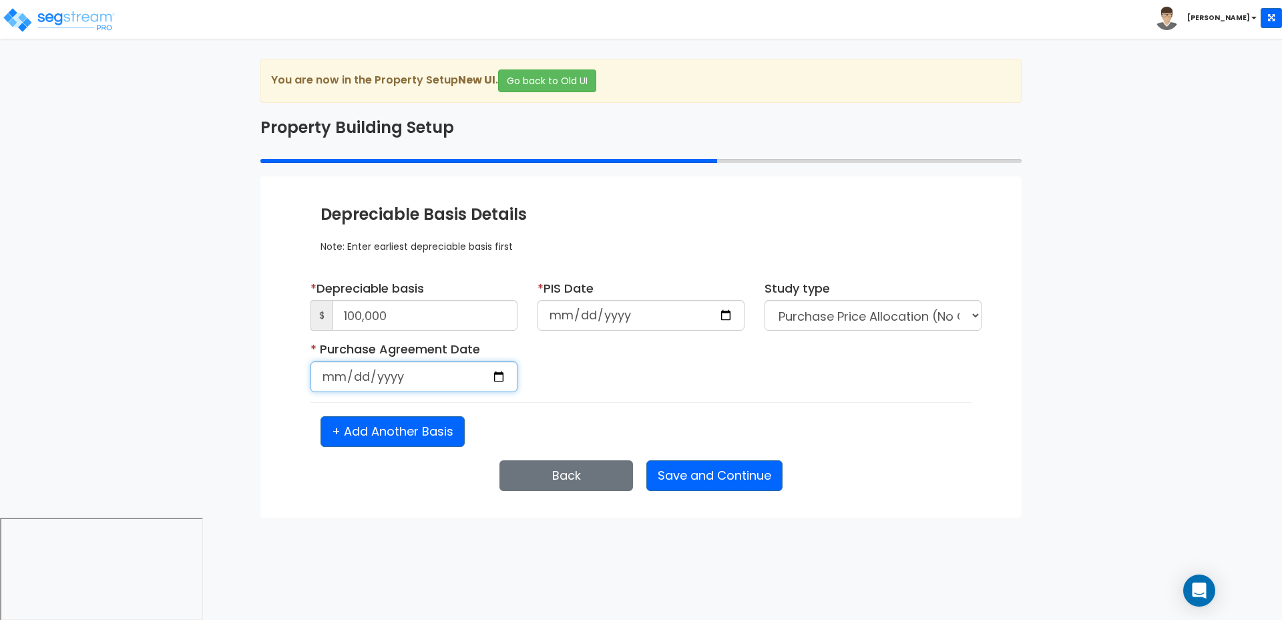
click at [339, 373] on input "date" at bounding box center [414, 376] width 207 height 31
click at [500, 385] on input "date" at bounding box center [414, 376] width 207 height 31
click at [498, 377] on input "date" at bounding box center [414, 376] width 207 height 31
type input "2025-09-19"
click at [711, 475] on button "Save and Continue" at bounding box center [715, 475] width 136 height 31
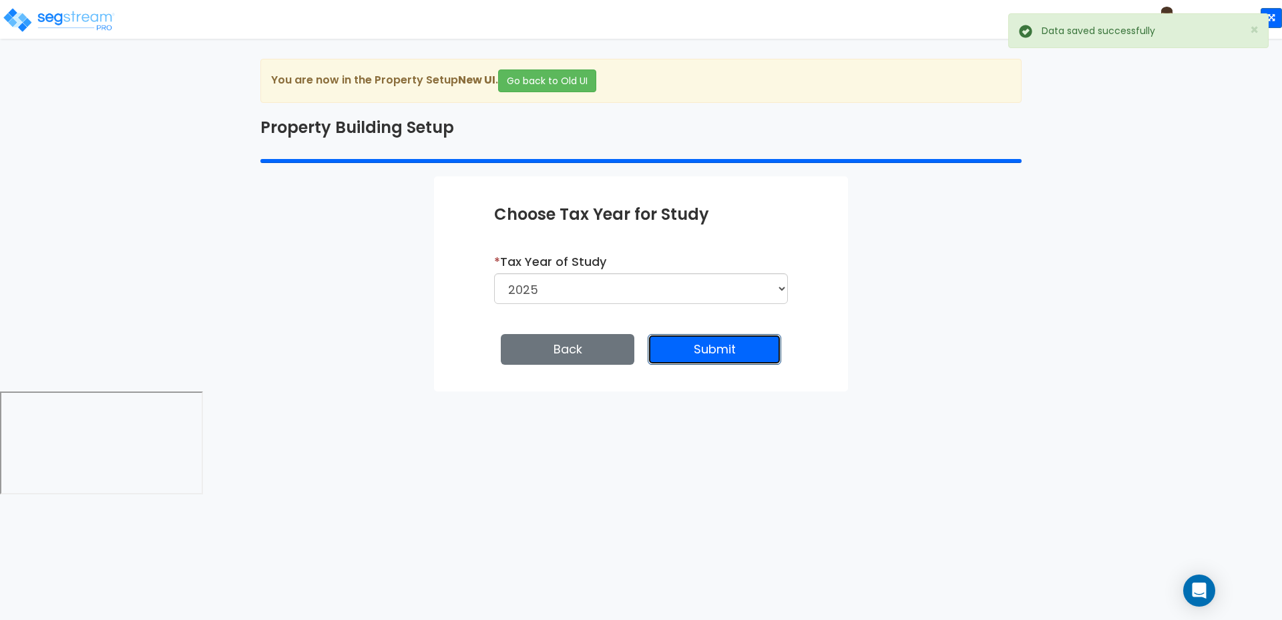
click at [699, 356] on button "Submit" at bounding box center [715, 349] width 134 height 31
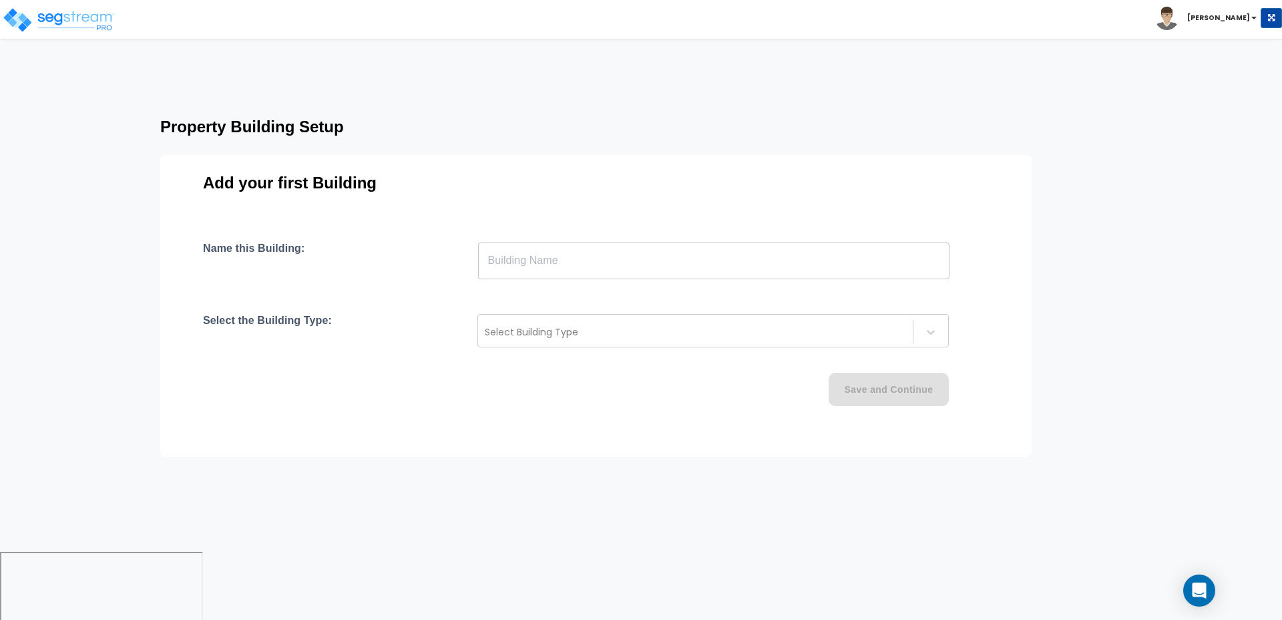
click at [640, 264] on input "text" at bounding box center [714, 260] width 472 height 37
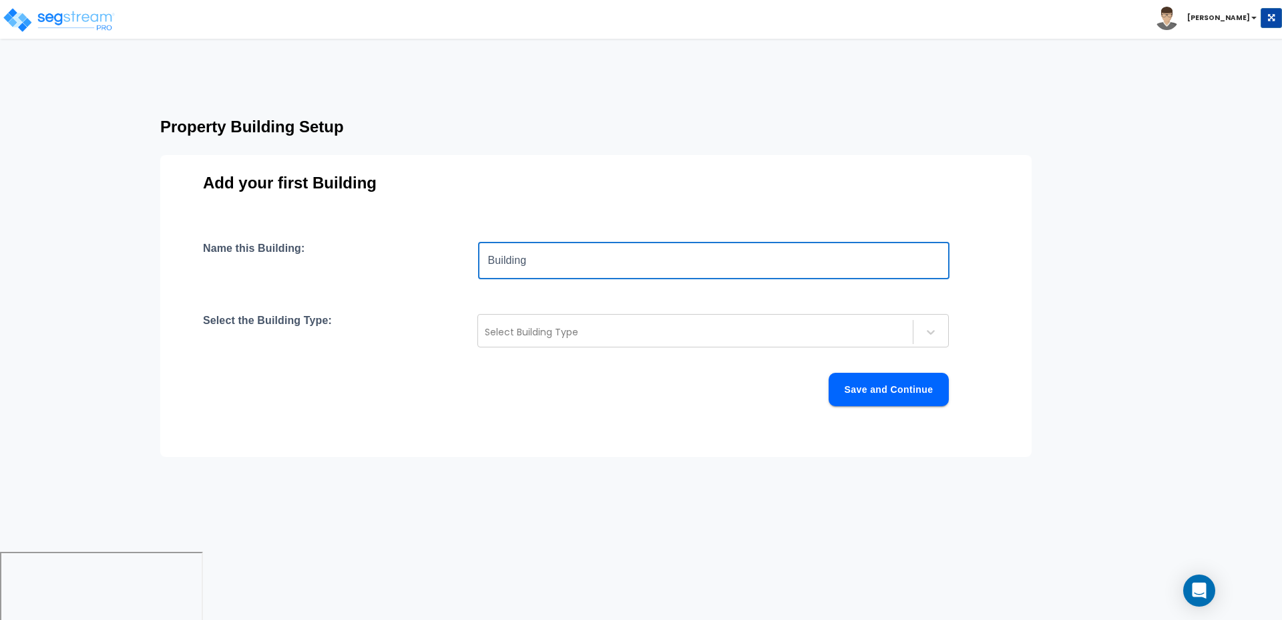
type input "Building"
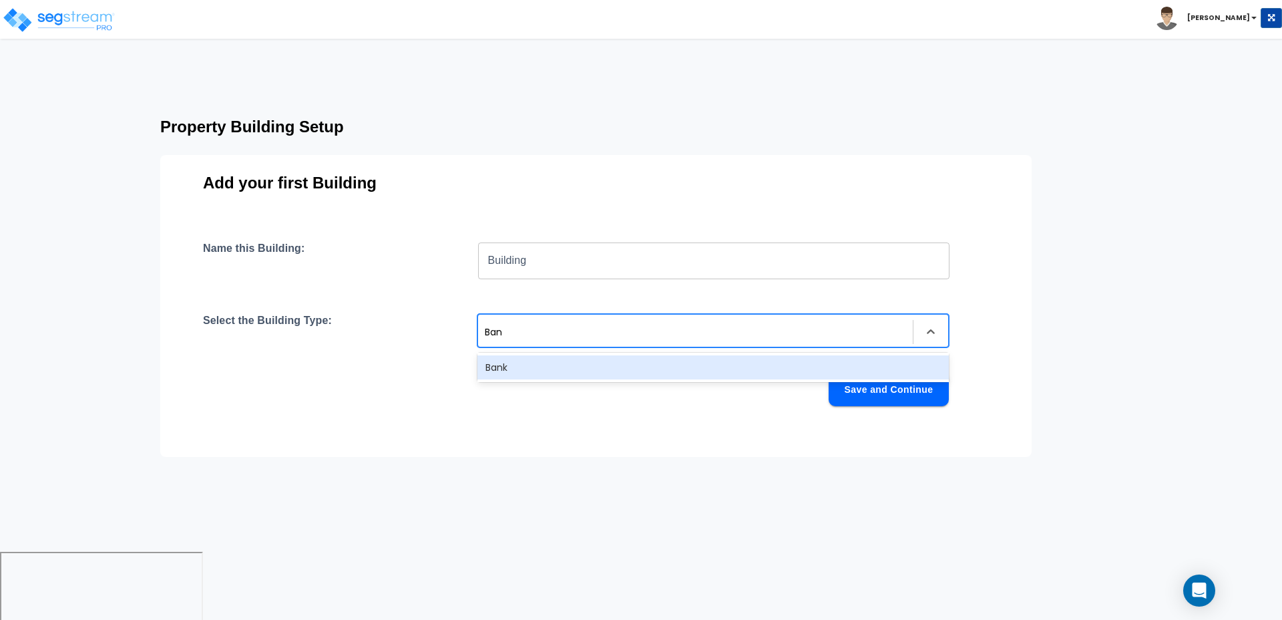
type input "Bank"
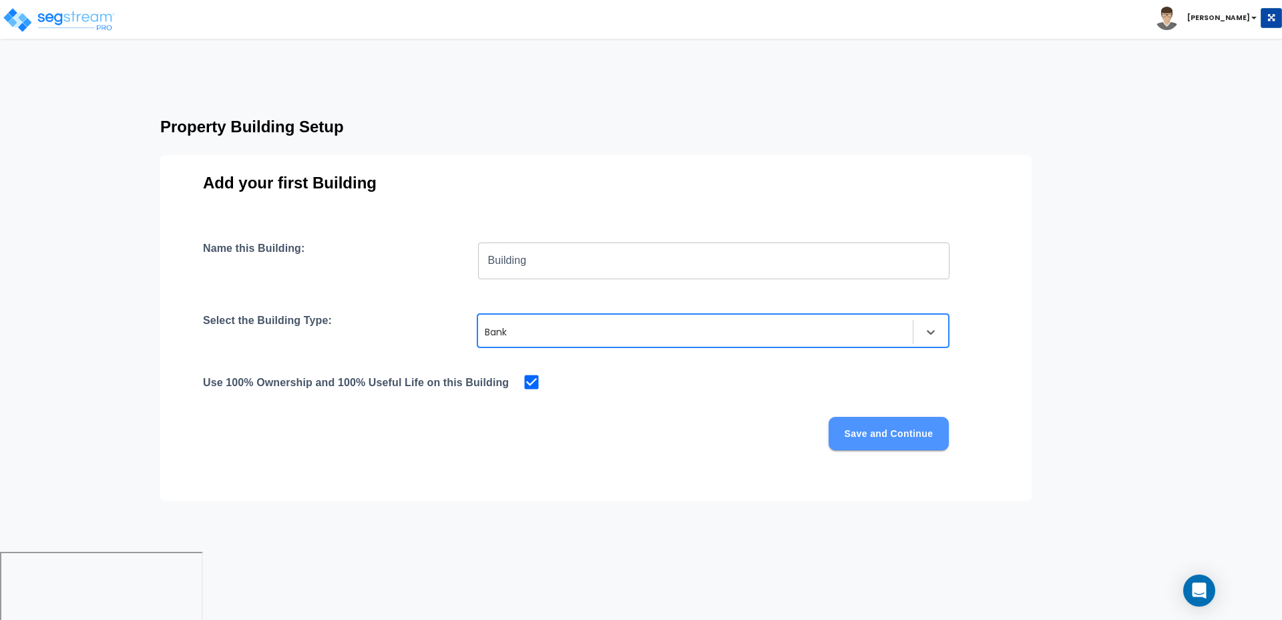
click at [890, 431] on button "Save and Continue" at bounding box center [889, 433] width 120 height 33
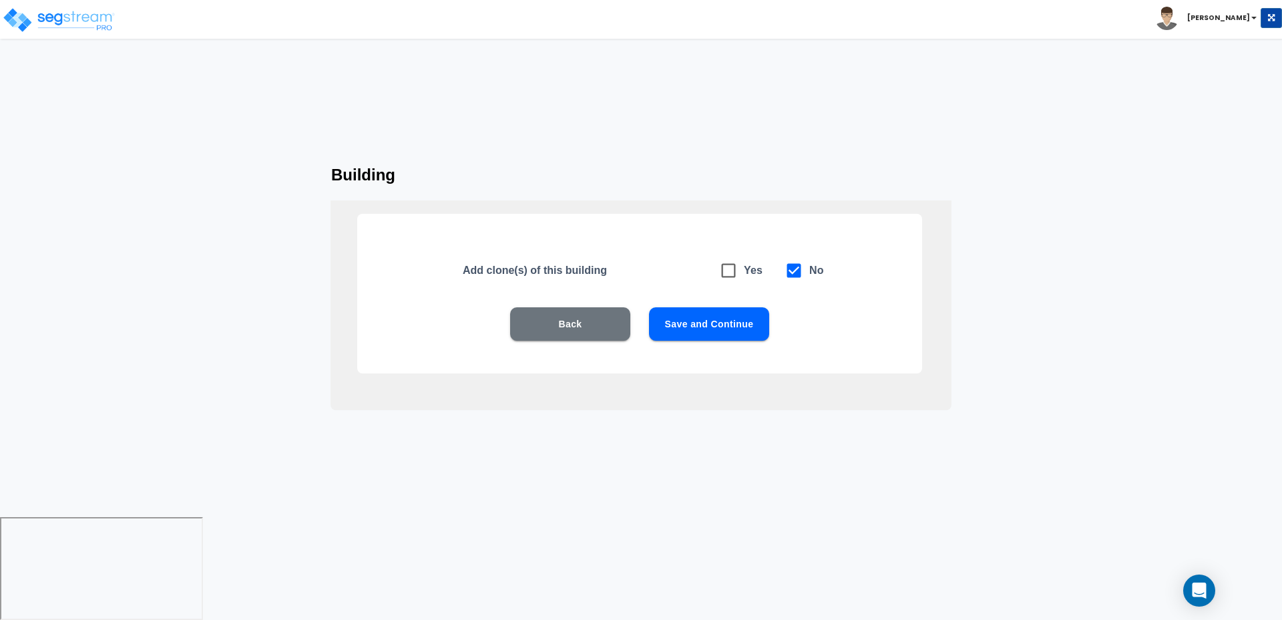
click at [712, 322] on button "Save and Continue" at bounding box center [709, 323] width 120 height 33
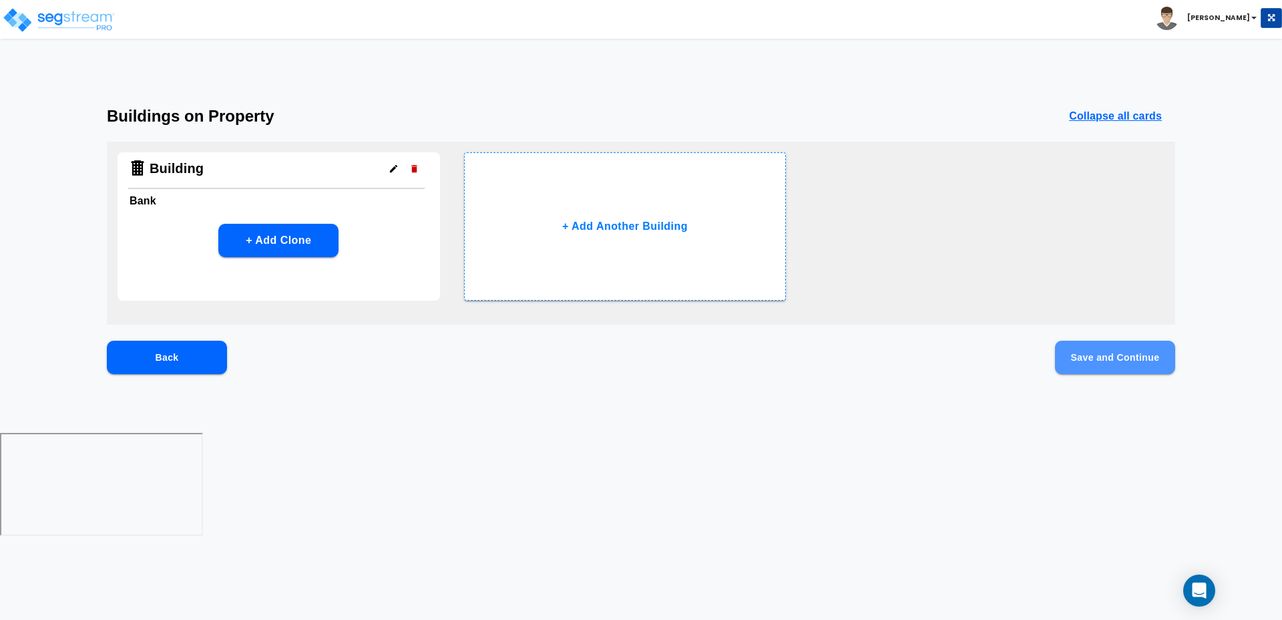
click at [1095, 355] on button "Save and Continue" at bounding box center [1115, 357] width 120 height 33
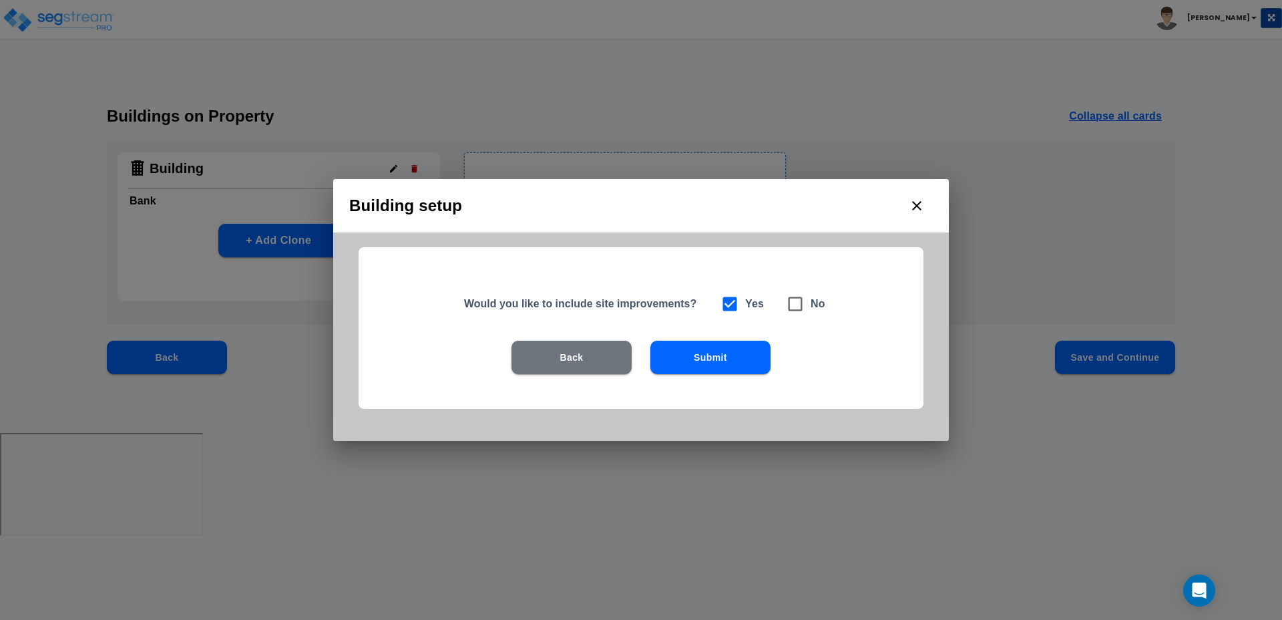
click at [795, 308] on icon at bounding box center [795, 304] width 19 height 19
checkbox input "false"
checkbox input "true"
click at [716, 360] on button "Submit" at bounding box center [711, 357] width 120 height 33
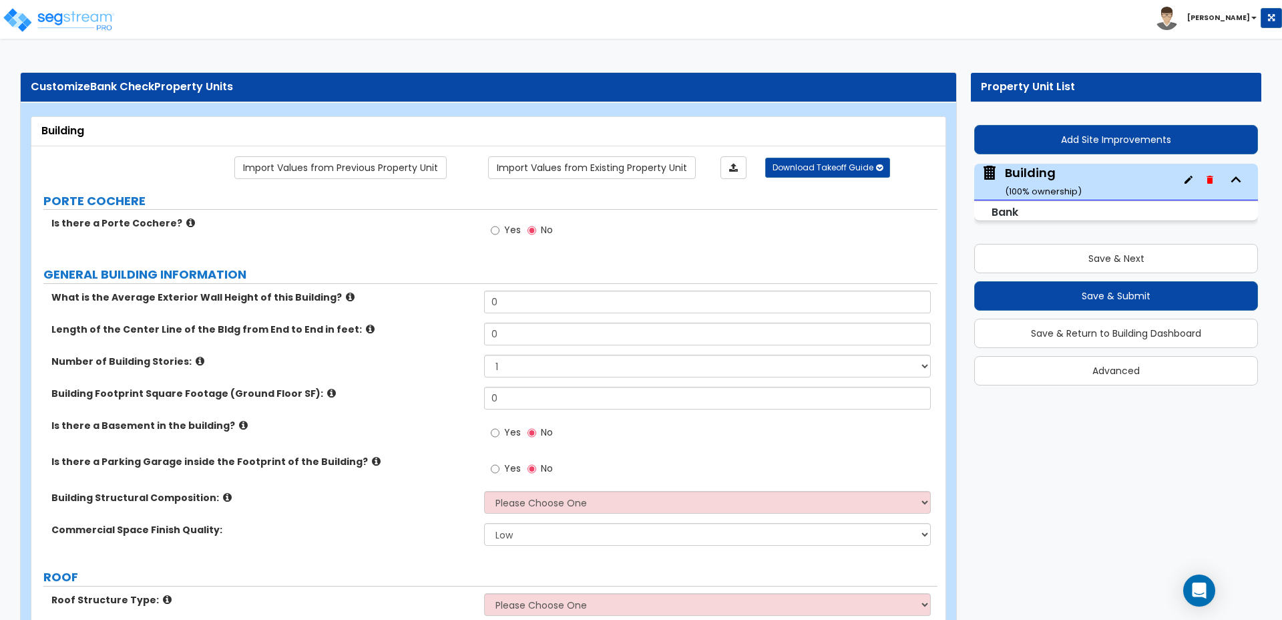
scroll to position [1998, 0]
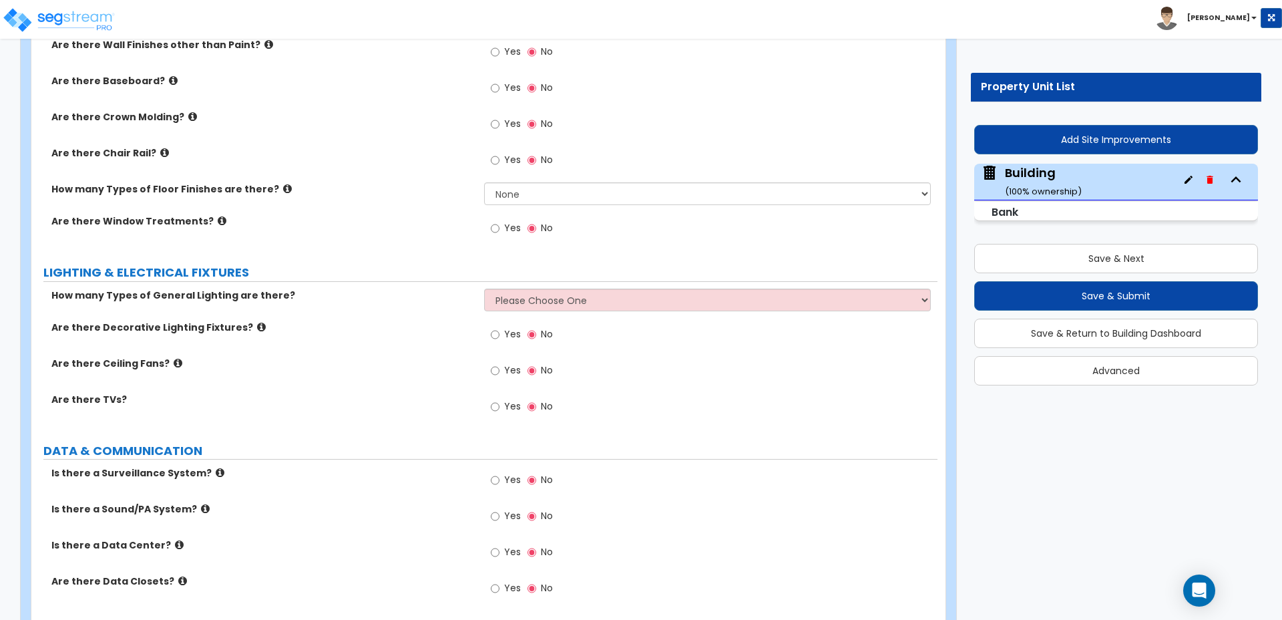
click at [508, 327] on span "Yes" at bounding box center [512, 333] width 17 height 13
click at [500, 327] on input "Yes" at bounding box center [495, 334] width 9 height 15
radio input "true"
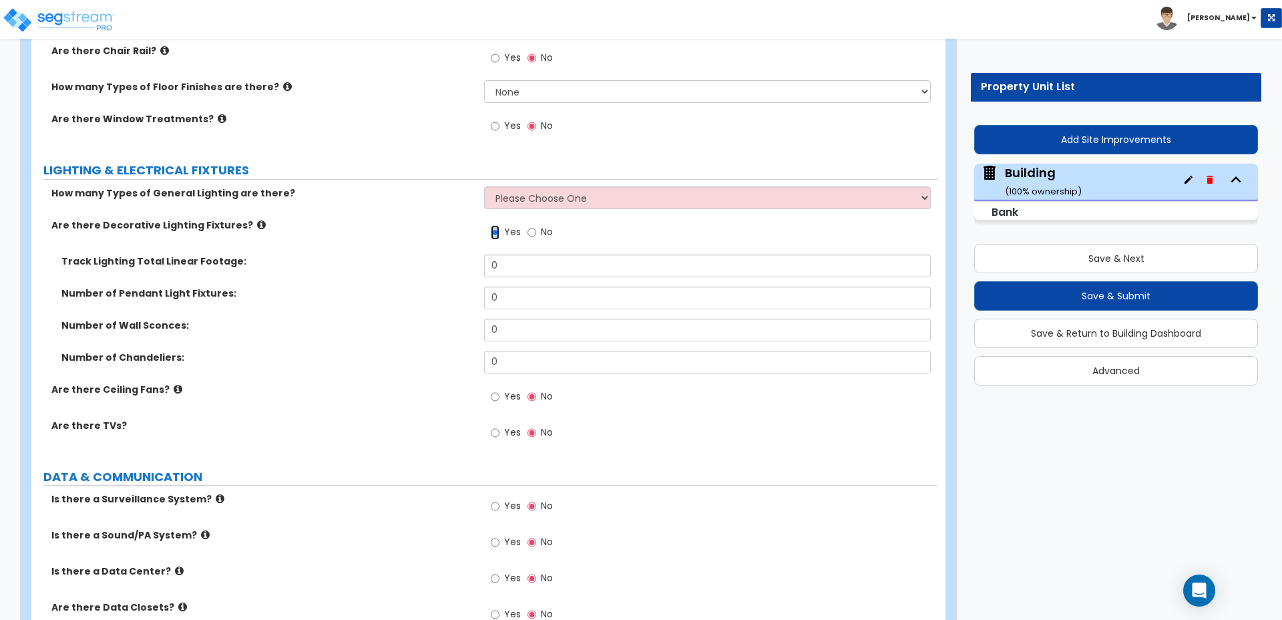
scroll to position [2105, 0]
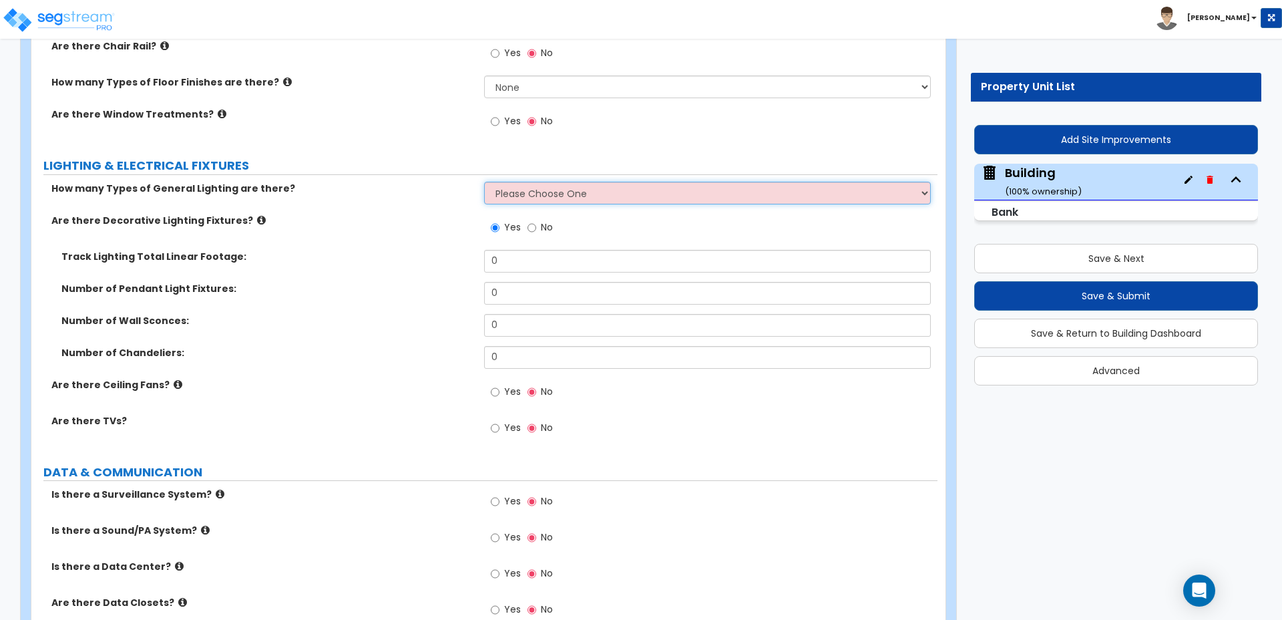
click at [606, 182] on select "Please Choose One 1 2 3" at bounding box center [707, 193] width 446 height 23
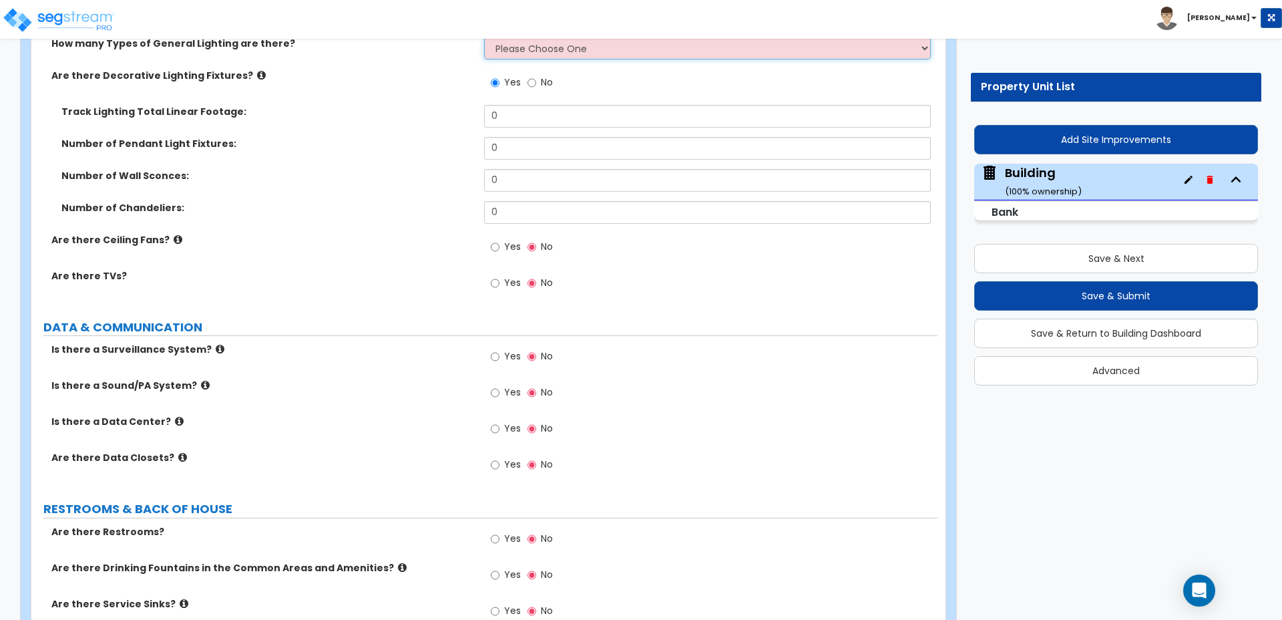
scroll to position [2256, 0]
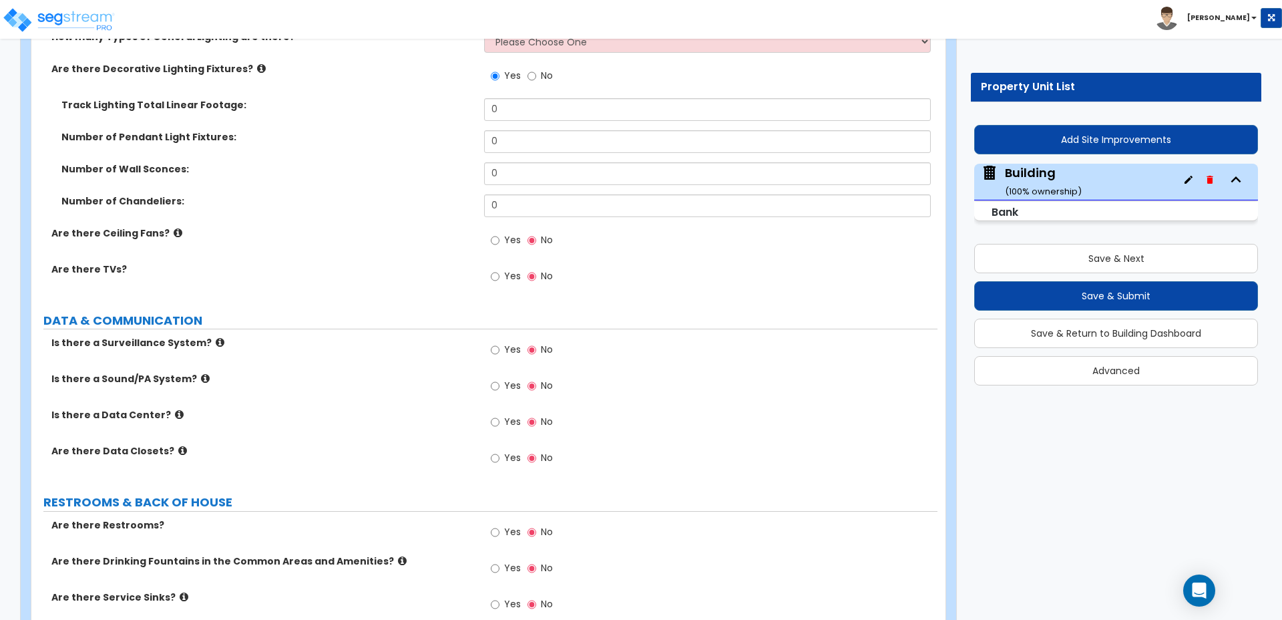
click at [367, 130] on label "Number of Pendant Light Fixtures:" at bounding box center [267, 136] width 413 height 13
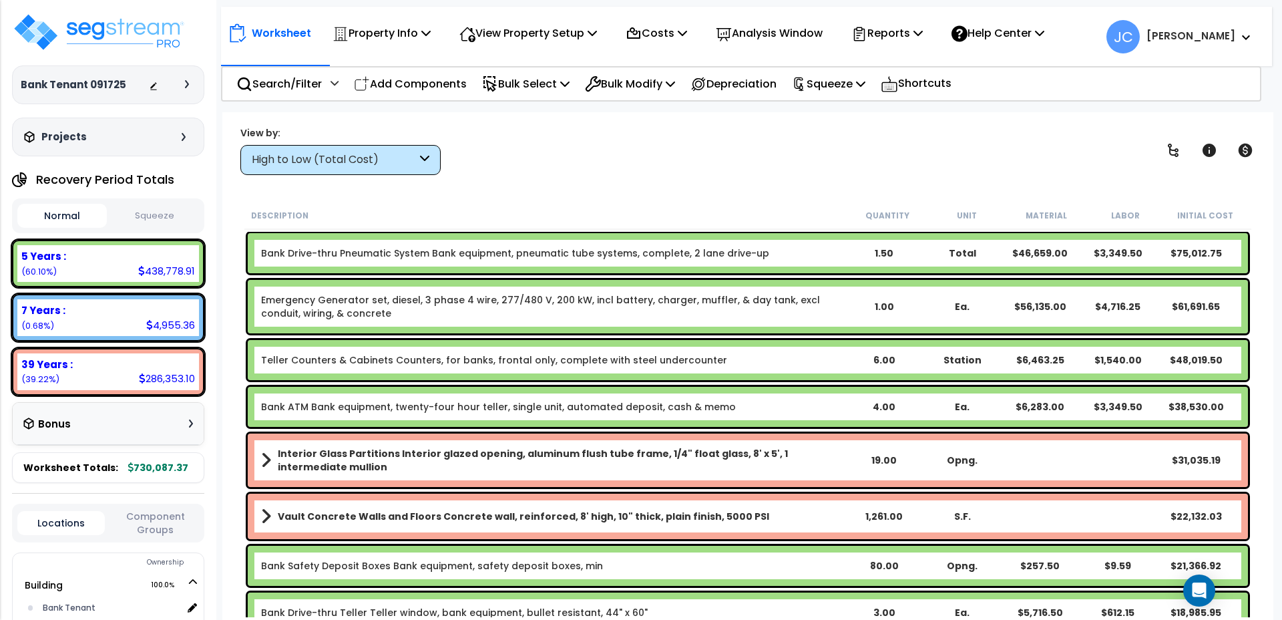
click at [394, 176] on div "Worksheet Property Info Property Setup Add Property Unit Template property Clon…" at bounding box center [747, 422] width 1051 height 620
click at [389, 168] on div "High to Low (Total Cost)" at bounding box center [340, 160] width 200 height 30
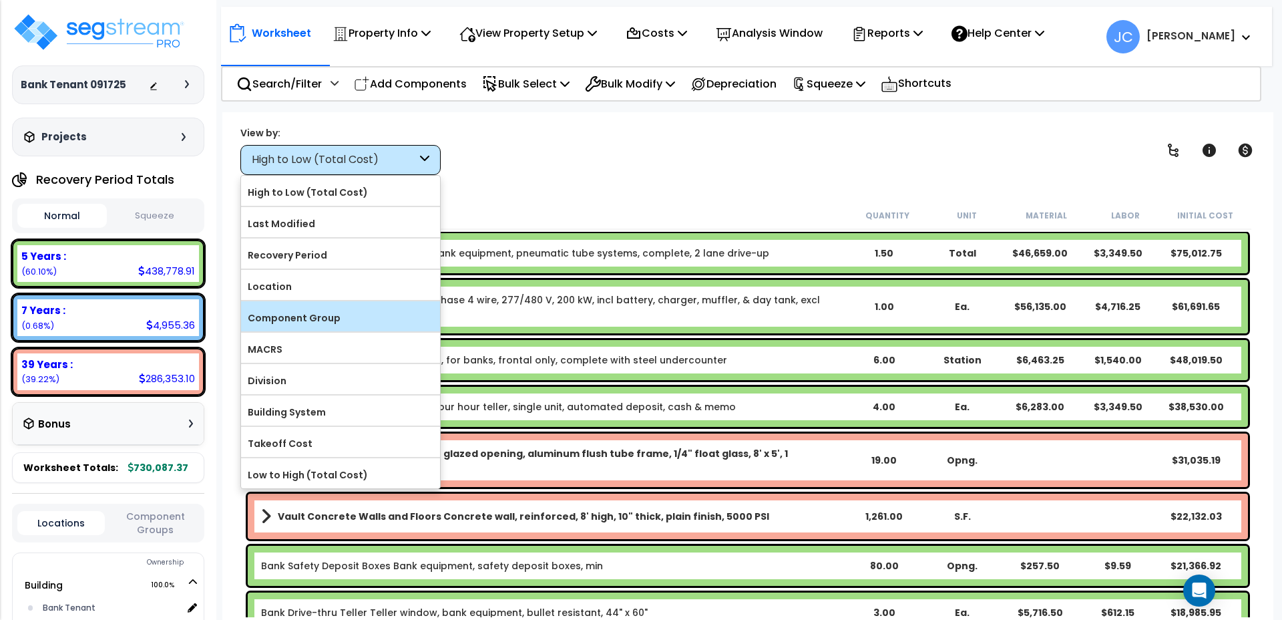
click at [365, 325] on label "Component Group" at bounding box center [340, 318] width 199 height 20
click at [0, 0] on input "Component Group" at bounding box center [0, 0] width 0 height 0
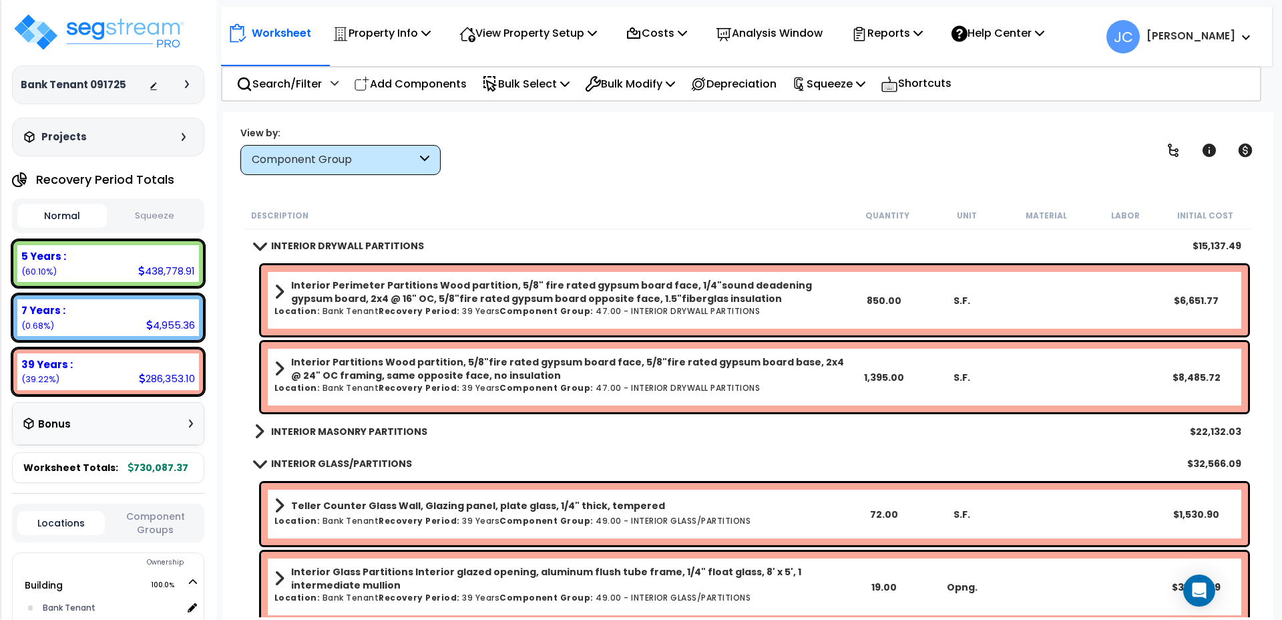
click at [367, 437] on b "INTERIOR MASONRY PARTITIONS" at bounding box center [349, 431] width 156 height 13
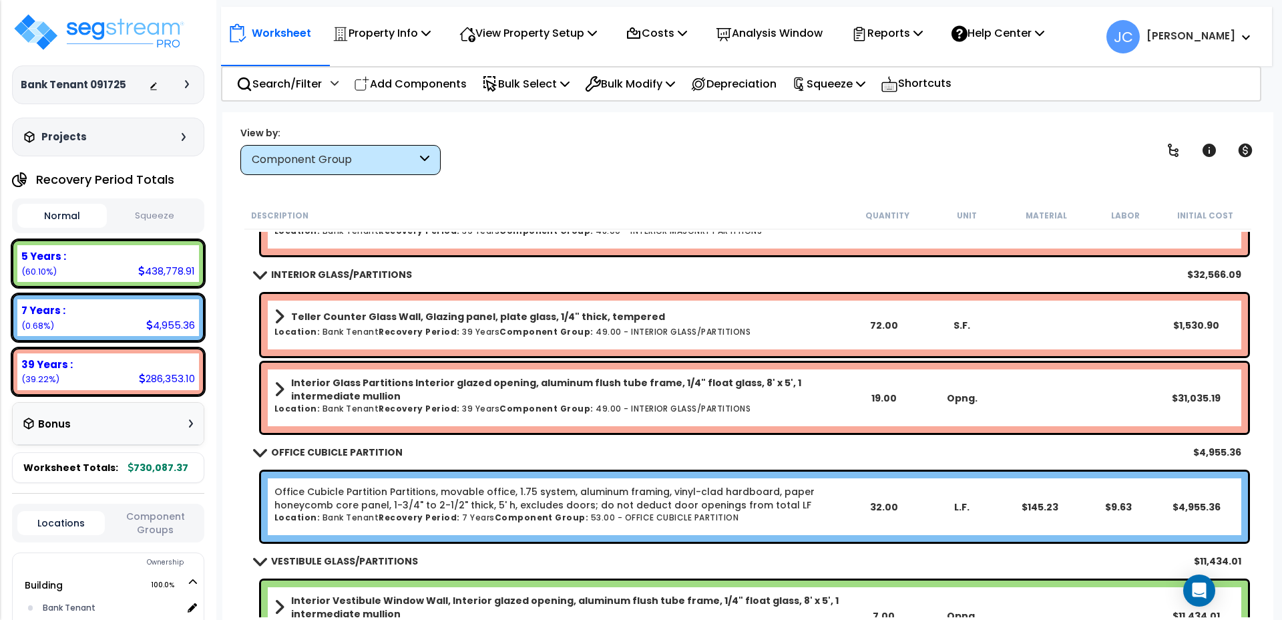
scroll to position [259, 0]
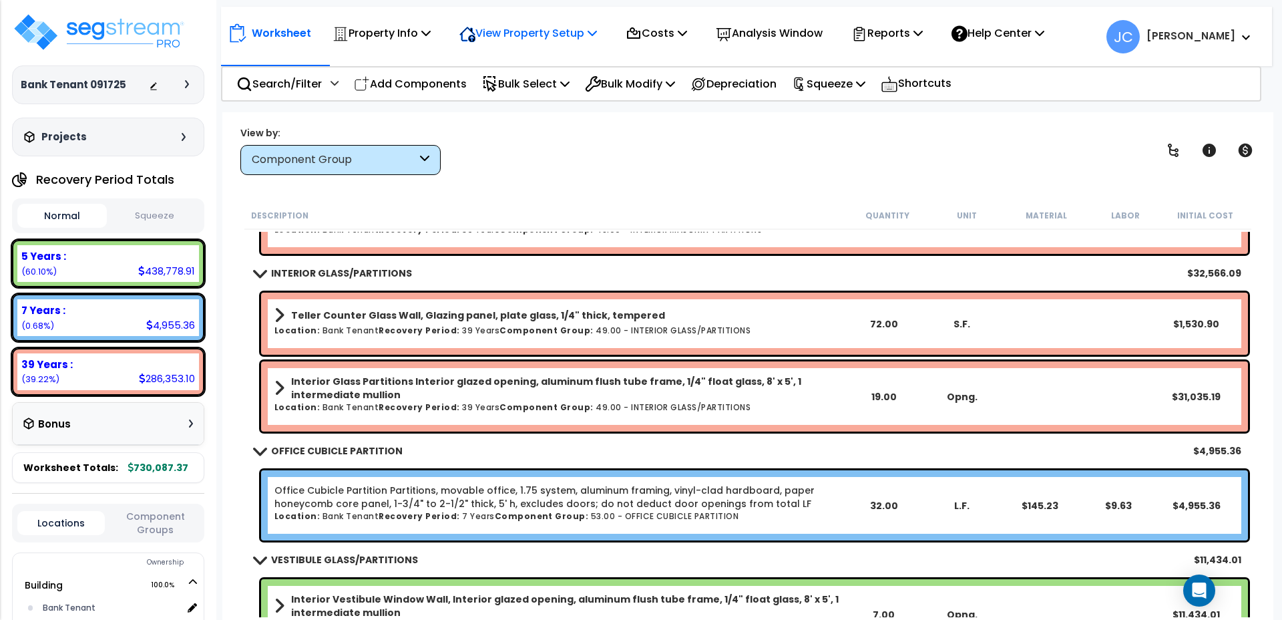
drag, startPoint x: 562, startPoint y: 29, endPoint x: 583, endPoint y: 23, distance: 22.0
click at [562, 29] on p "View Property Setup" at bounding box center [529, 33] width 138 height 18
click at [562, 91] on link "View Questionnaire" at bounding box center [519, 91] width 132 height 27
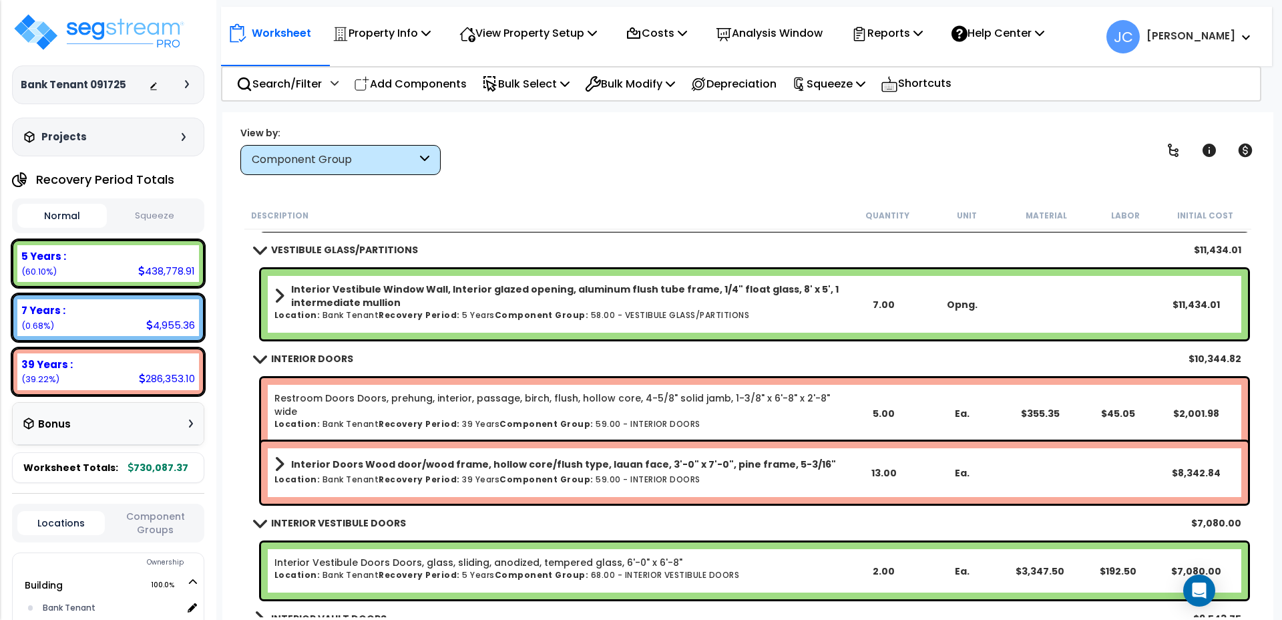
scroll to position [584, 0]
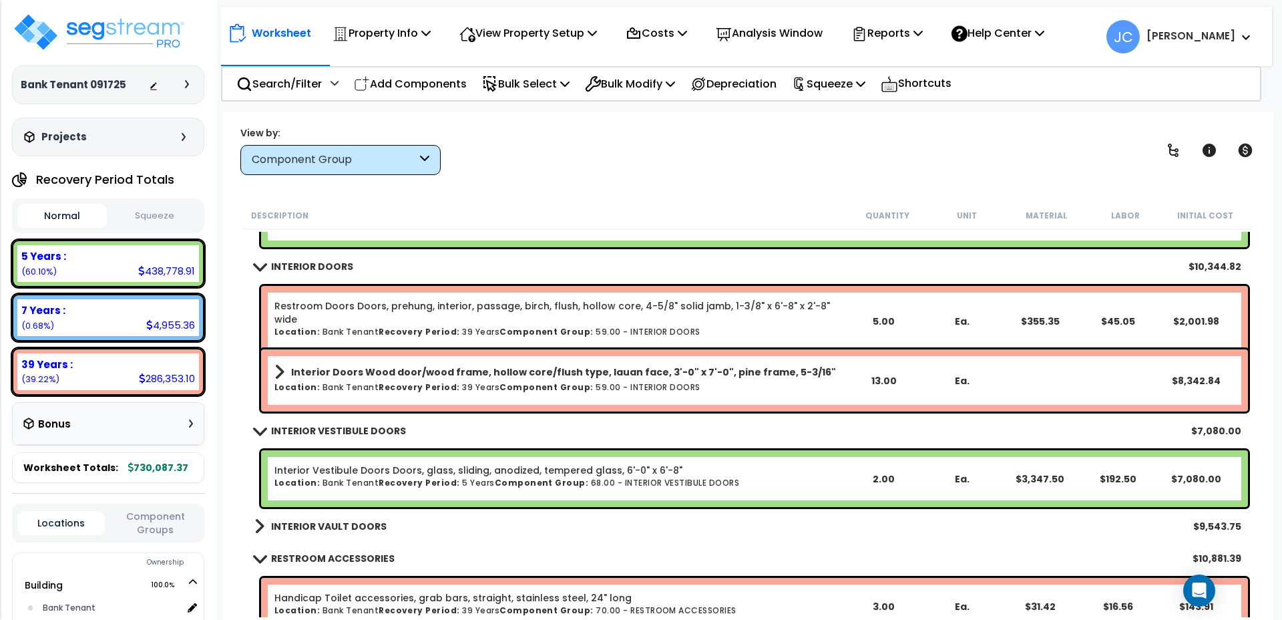
click at [347, 526] on b "INTERIOR VAULT DOORS" at bounding box center [329, 526] width 116 height 13
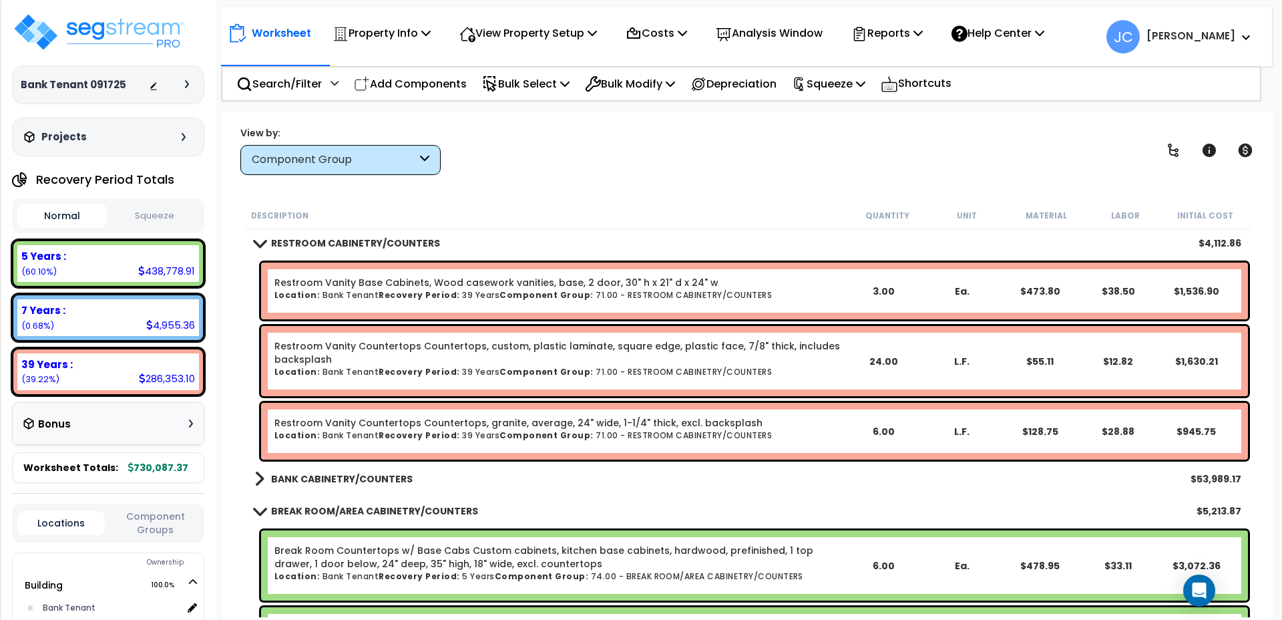
scroll to position [1395, 0]
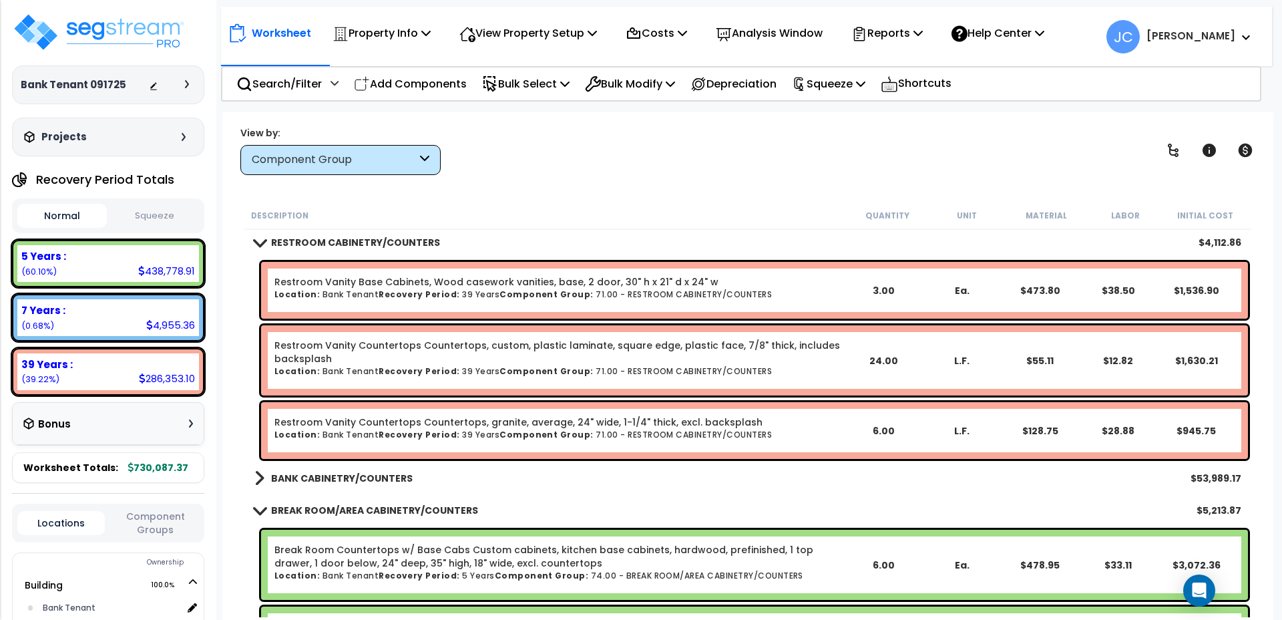
click at [407, 476] on div "BANK CABINETRY/COUNTERS $53,989.17" at bounding box center [748, 478] width 1001 height 32
click at [391, 477] on b "BANK CABINETRY/COUNTERS" at bounding box center [342, 478] width 142 height 13
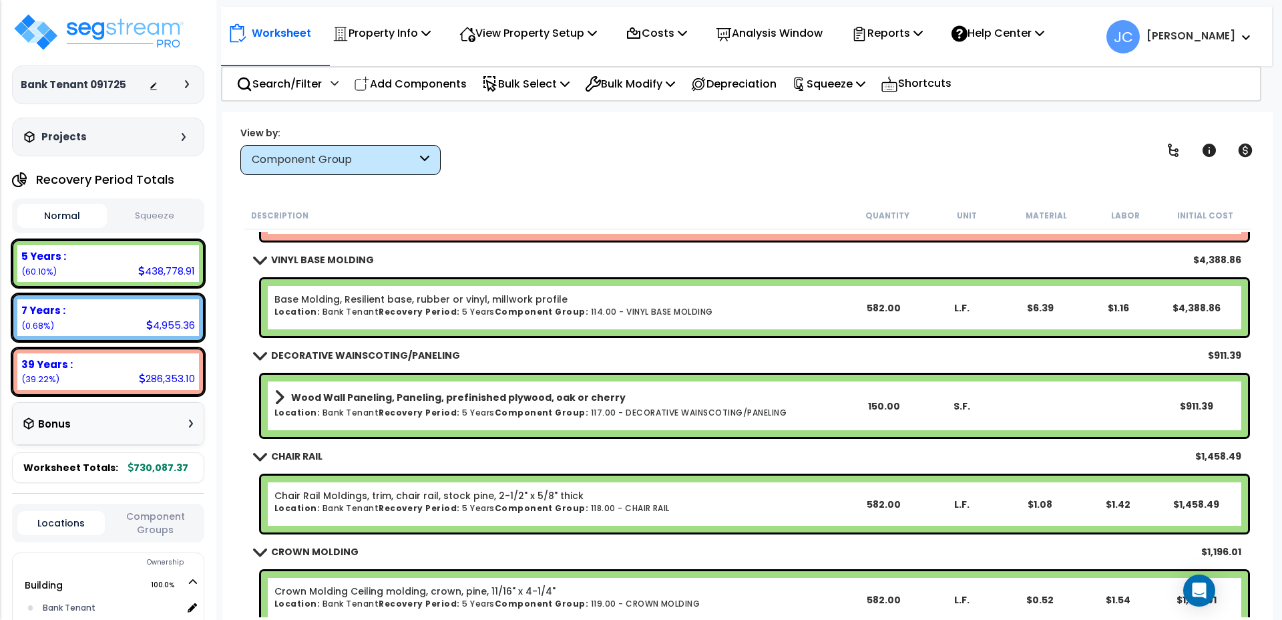
scroll to position [2501, 0]
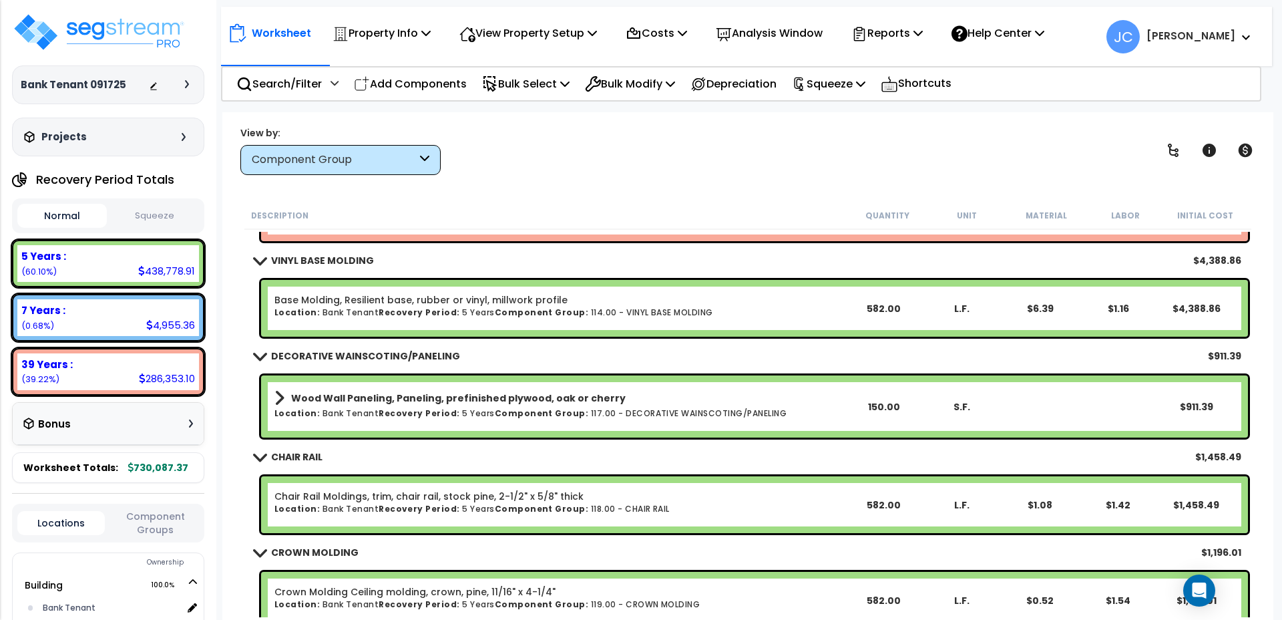
click at [574, 308] on h6 "Location: Bank Tenant Recovery Period: 5 Years Component Group: 114.00 - VINYL …" at bounding box center [560, 312] width 570 height 9
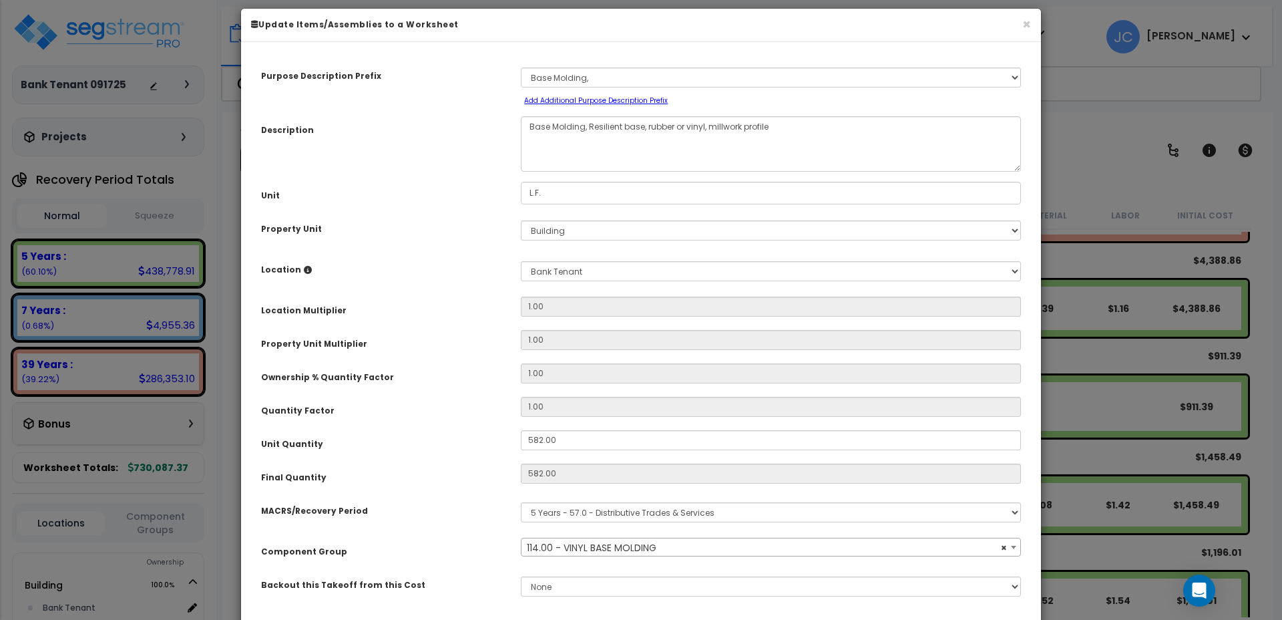
scroll to position [19, 0]
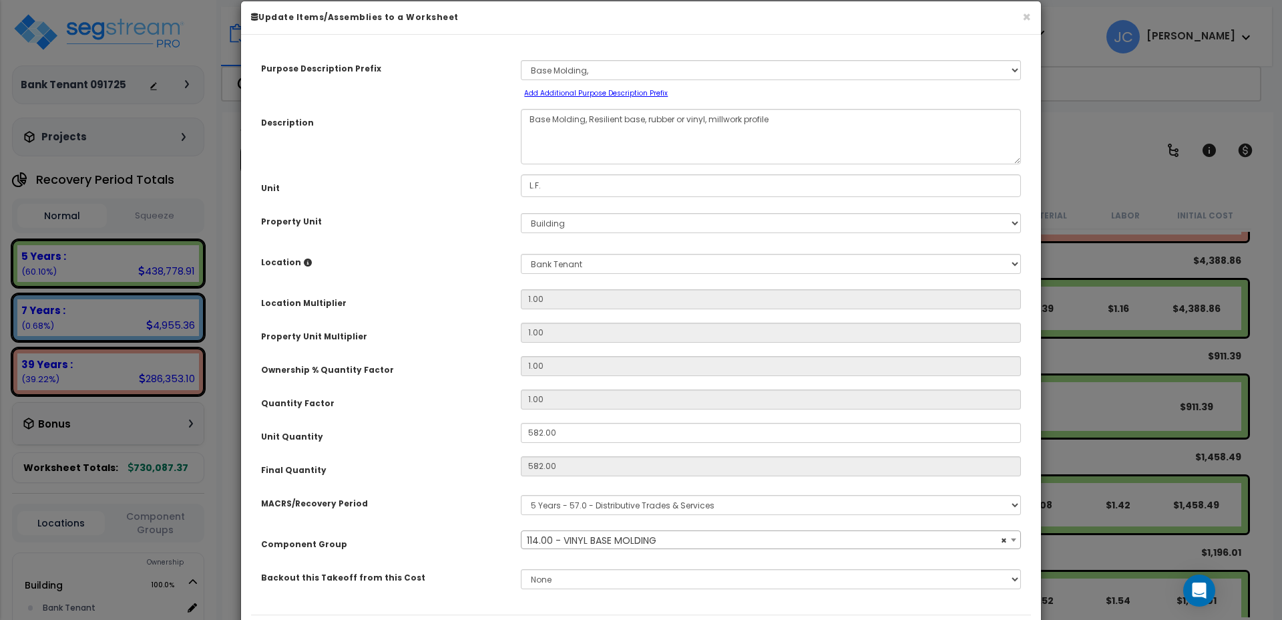
select select "14786"
click at [1029, 15] on button "×" at bounding box center [1027, 17] width 9 height 14
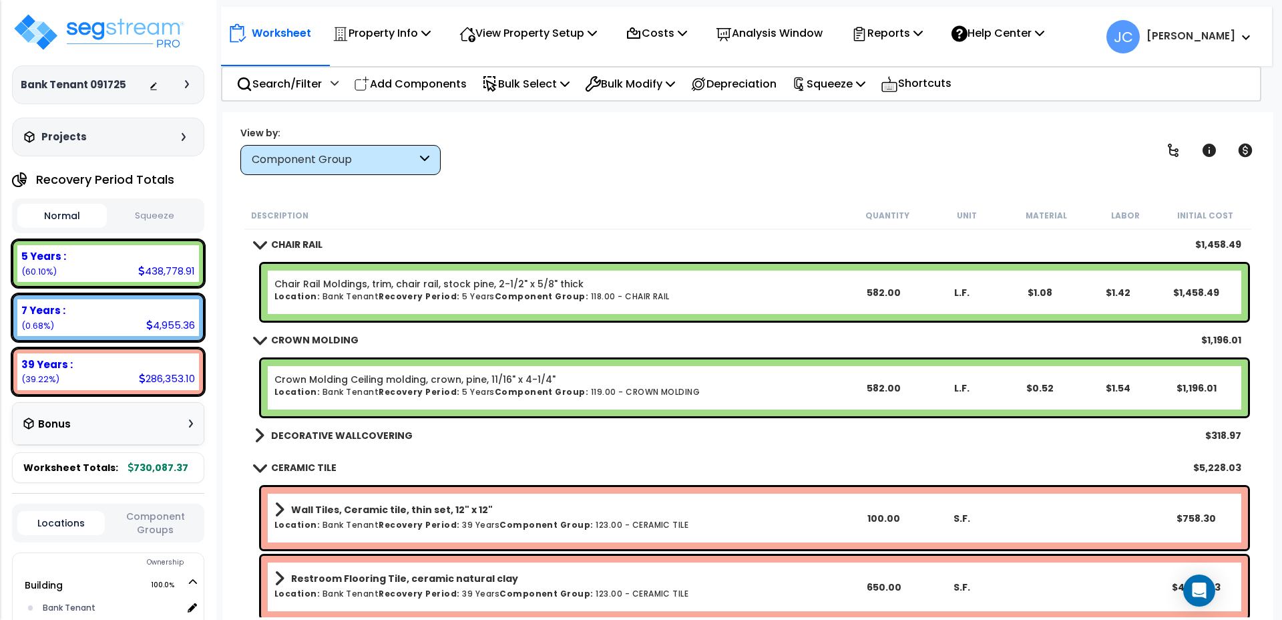
scroll to position [2732, 0]
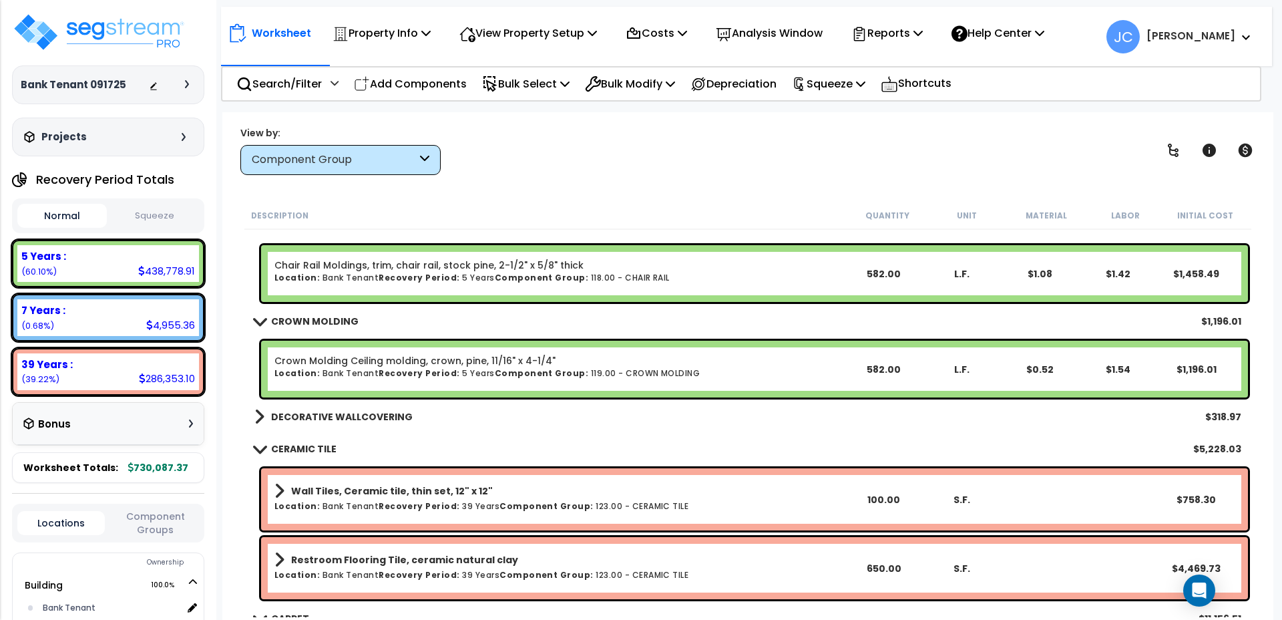
click at [385, 421] on b "DECORATIVE WALLCOVERING" at bounding box center [342, 416] width 142 height 13
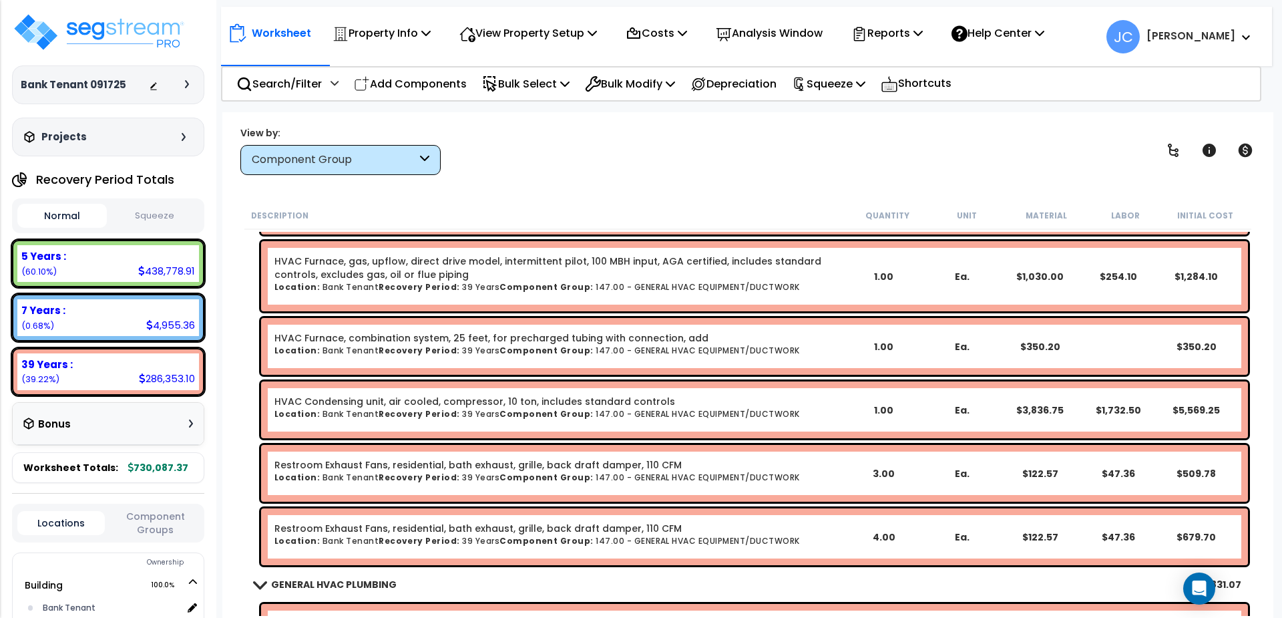
scroll to position [5740, 0]
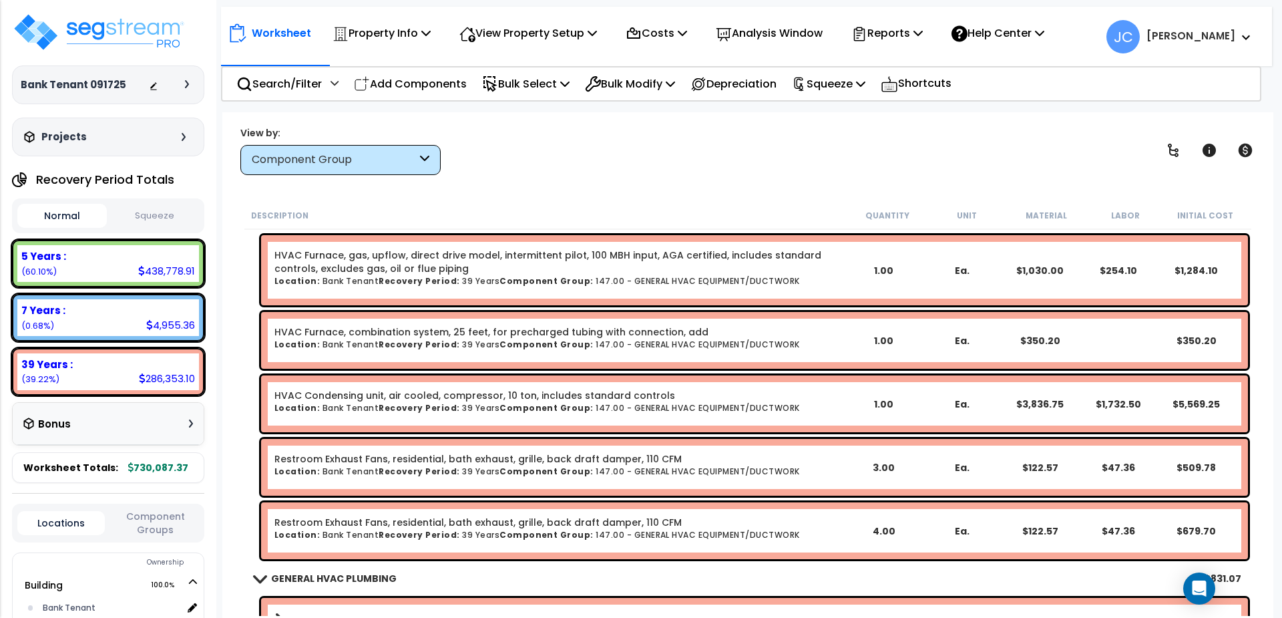
click at [561, 171] on div "View by: Component Group High to Low (Total Cost)" at bounding box center [748, 150] width 1025 height 49
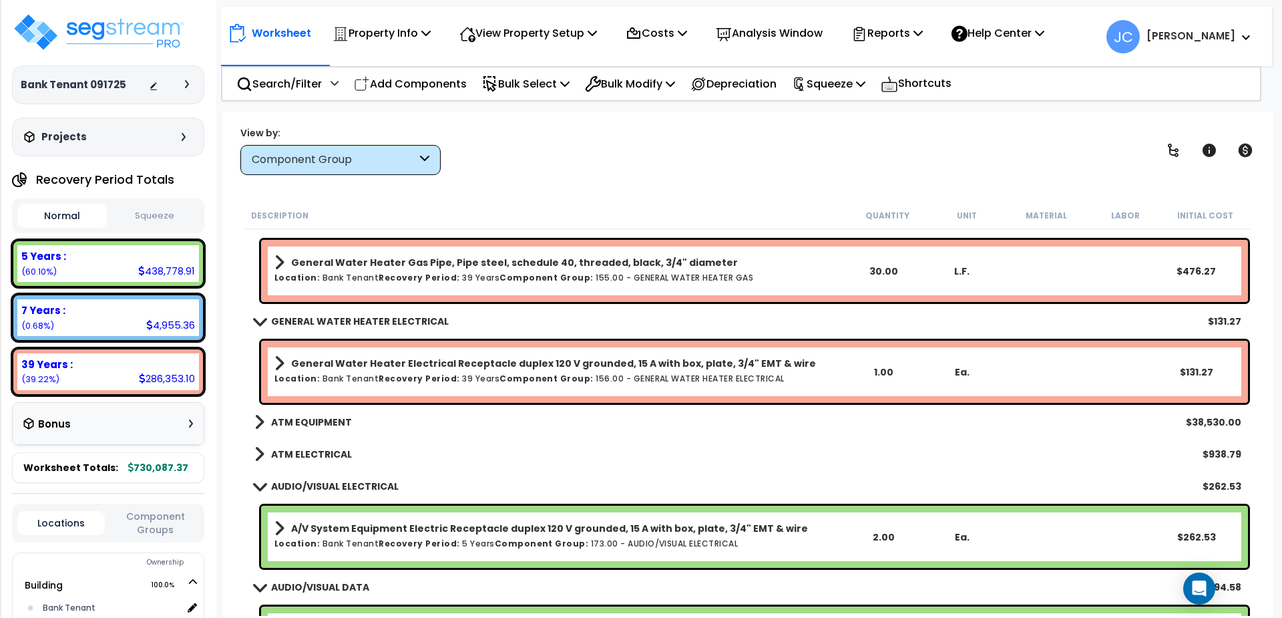
scroll to position [7024, 0]
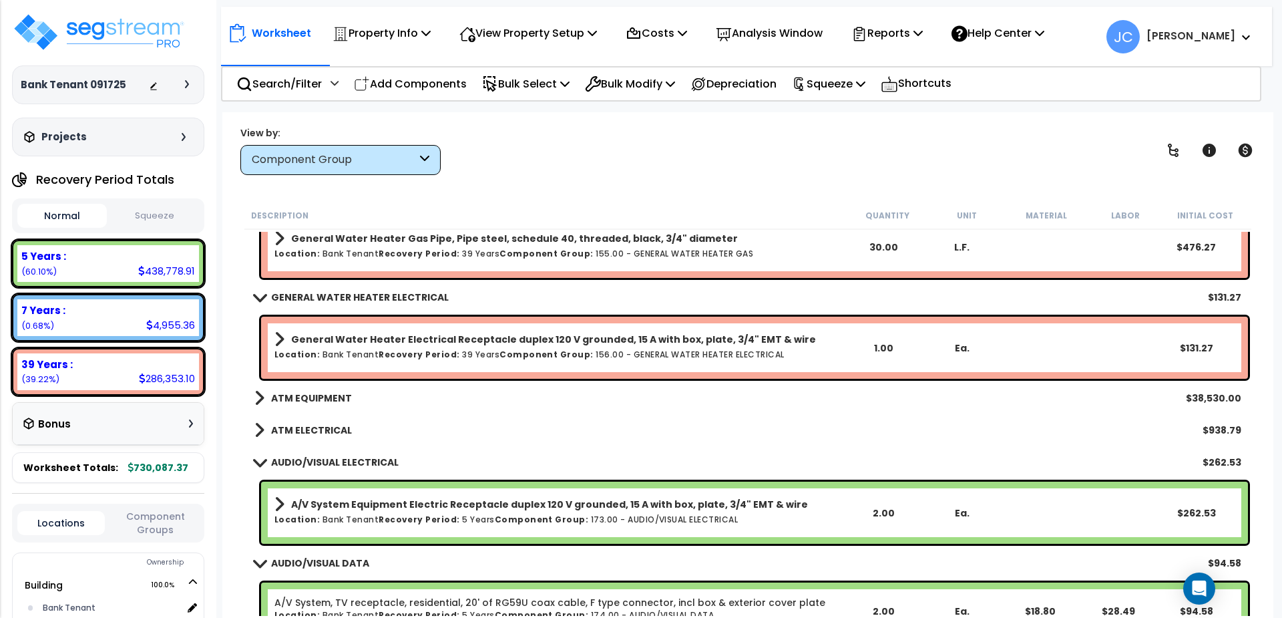
click at [308, 389] on link "ATM EQUIPMENT" at bounding box center [303, 398] width 98 height 19
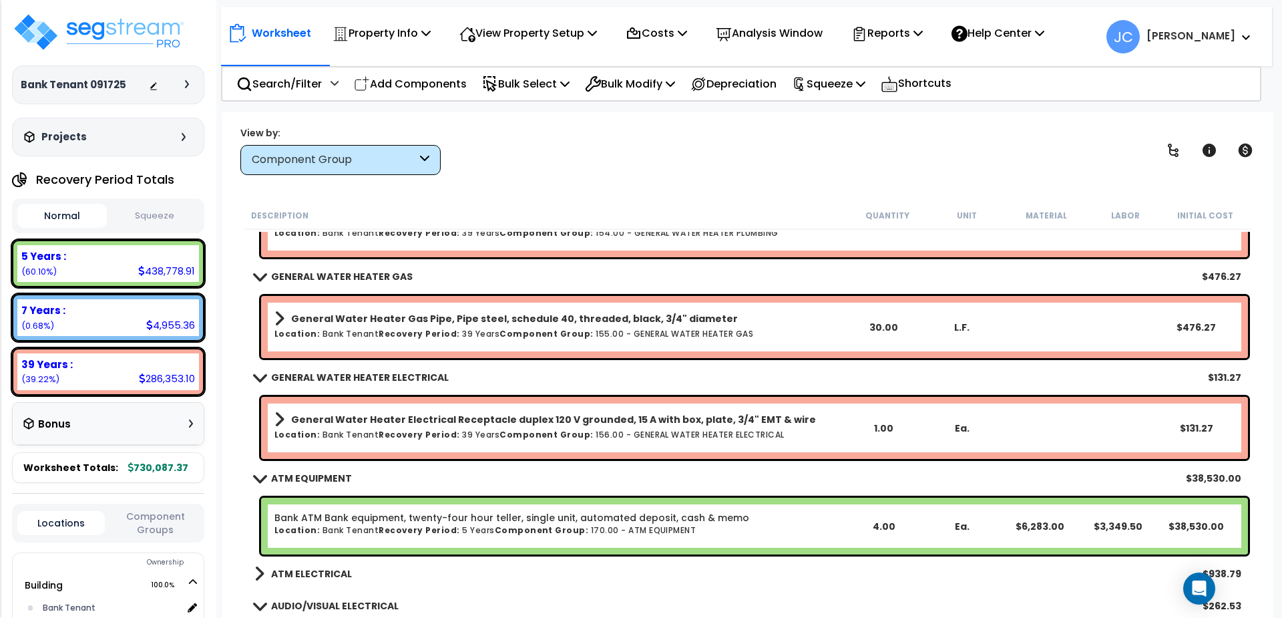
scroll to position [7034, 0]
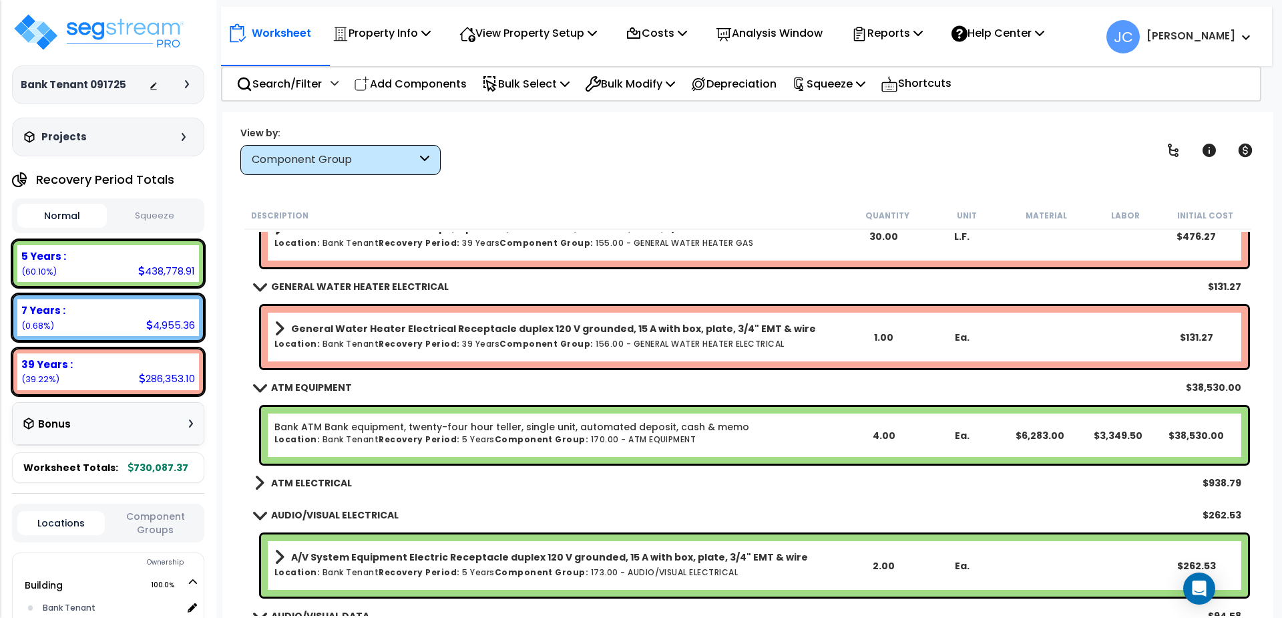
click at [336, 478] on b "ATM ELECTRICAL" at bounding box center [311, 482] width 81 height 13
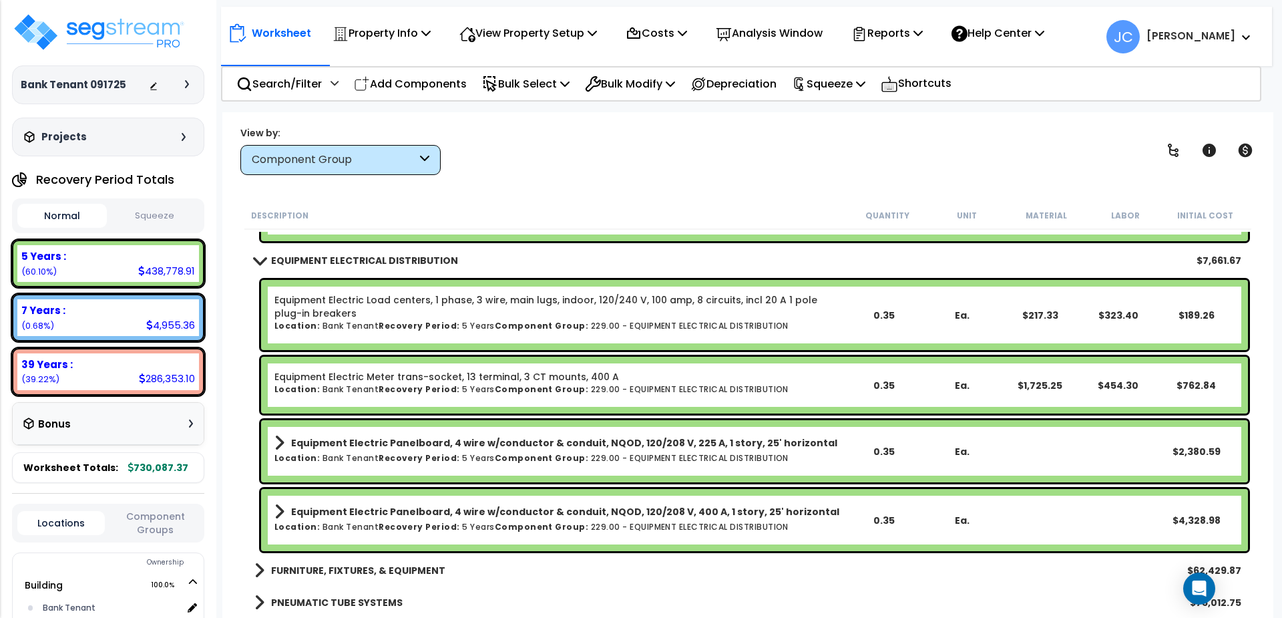
scroll to position [9872, 0]
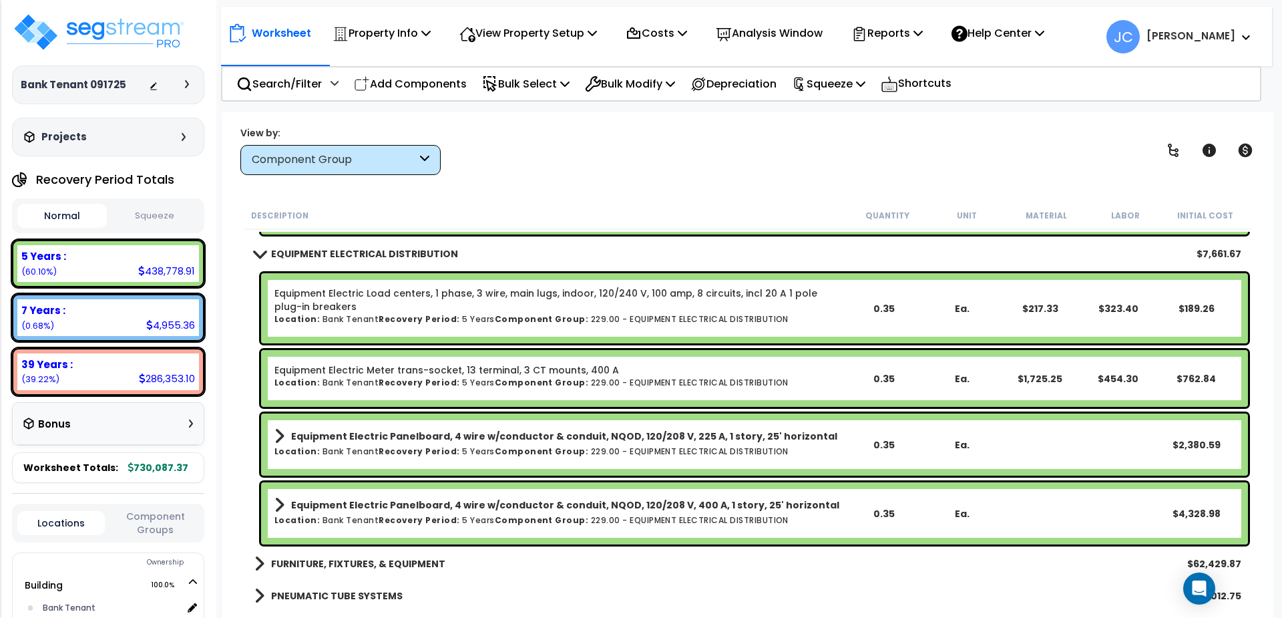
click at [349, 548] on div "FURNITURE, FIXTURES, & EQUIPMENT $62,429.87" at bounding box center [748, 564] width 1001 height 32
click at [357, 552] on div "FURNITURE, FIXTURES, & EQUIPMENT $62,429.87" at bounding box center [748, 564] width 1001 height 32
click at [372, 558] on b "FURNITURE, FIXTURES, & EQUIPMENT" at bounding box center [358, 563] width 174 height 13
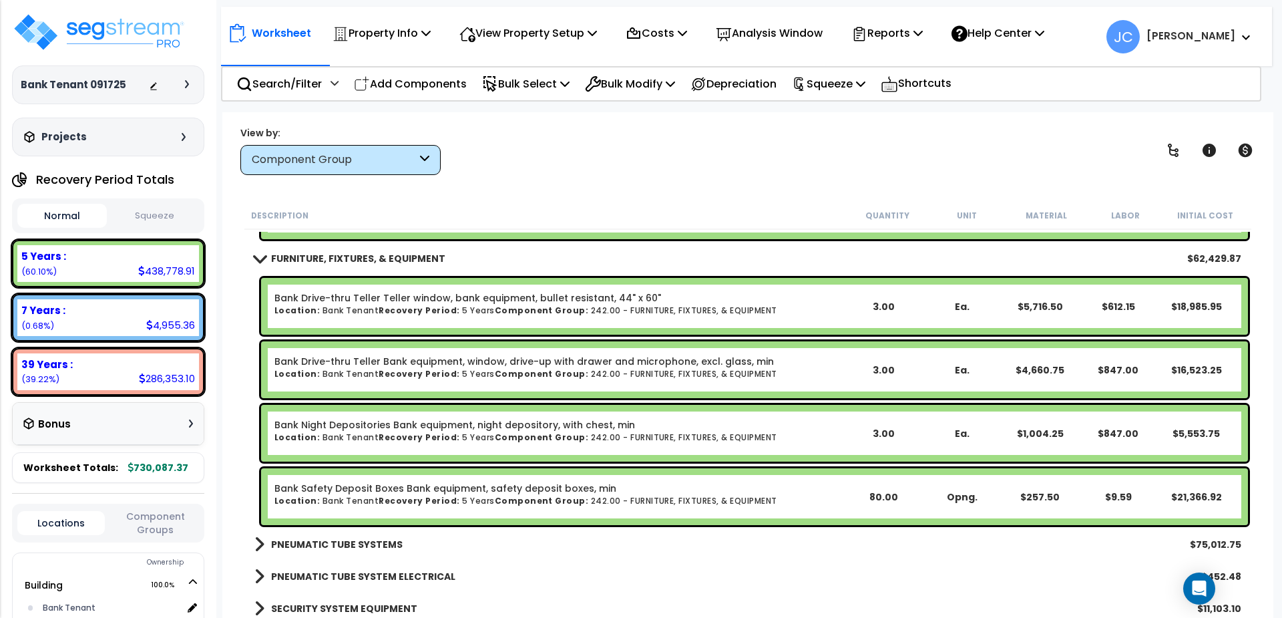
scroll to position [10200, 0]
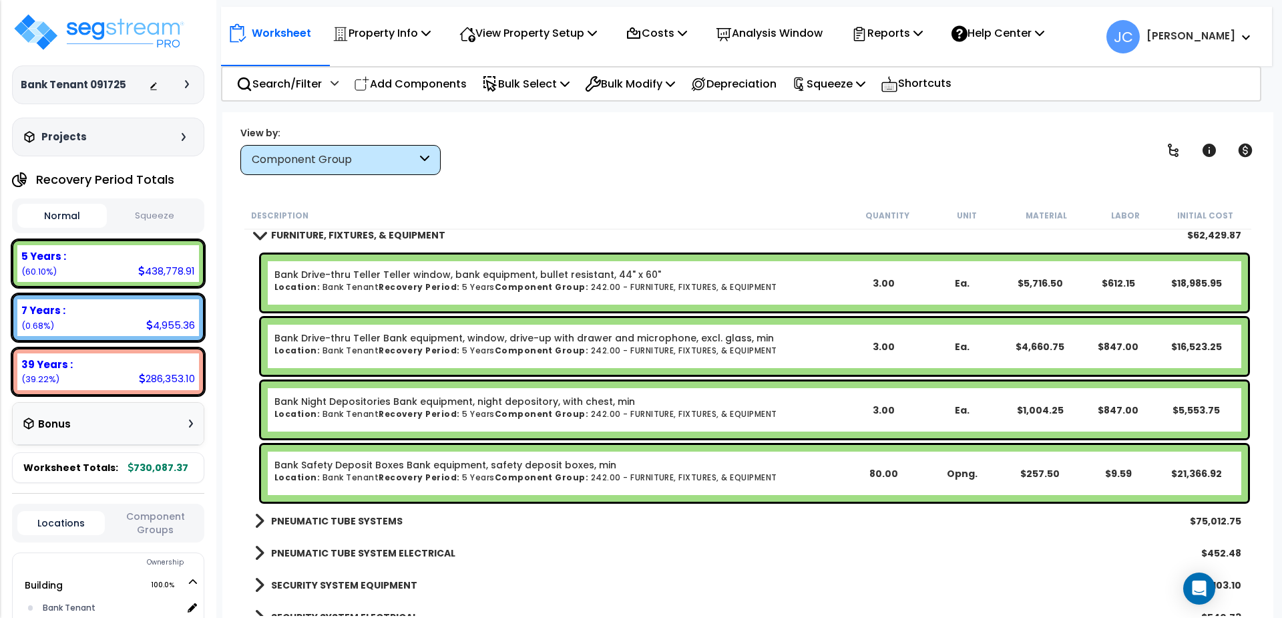
click at [373, 520] on b "PNEUMATIC TUBE SYSTEMS" at bounding box center [337, 520] width 132 height 13
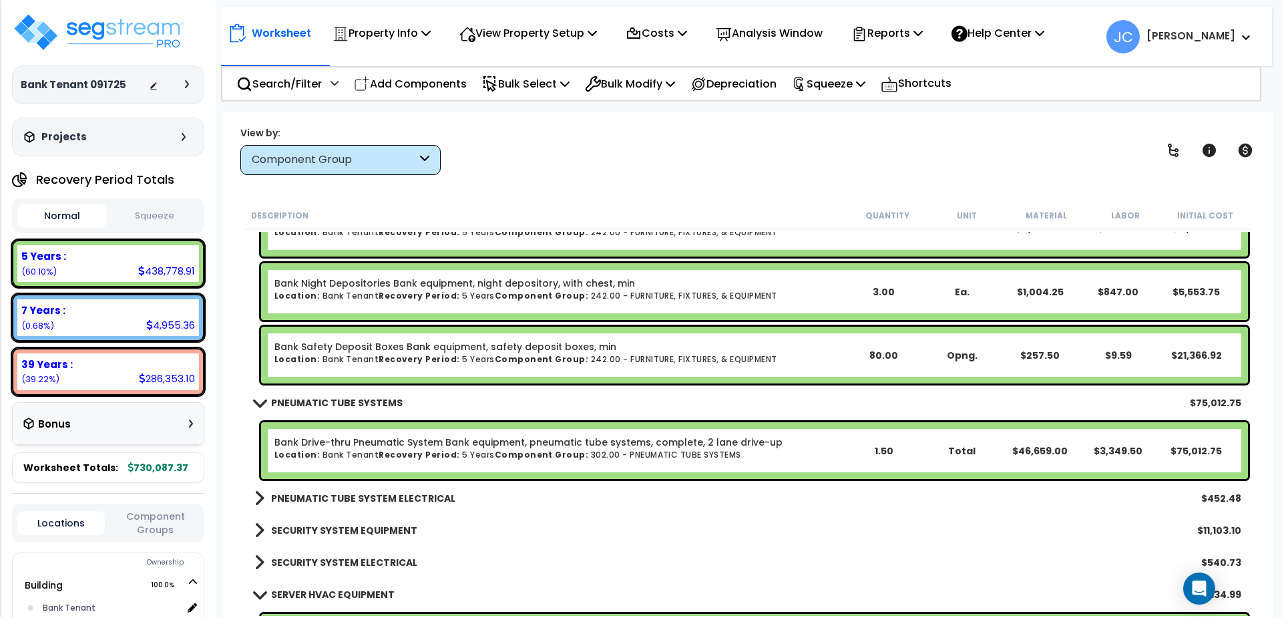
scroll to position [10324, 0]
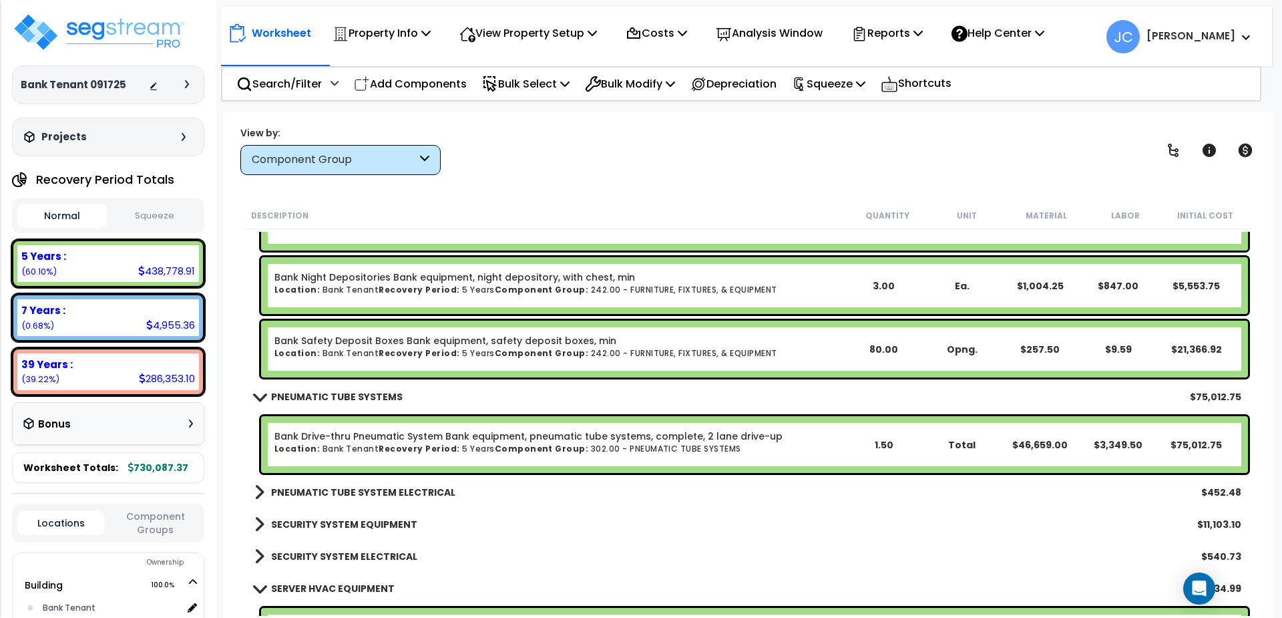
click at [371, 494] on b "PNEUMATIC TUBE SYSTEM ELECTRICAL" at bounding box center [363, 492] width 184 height 13
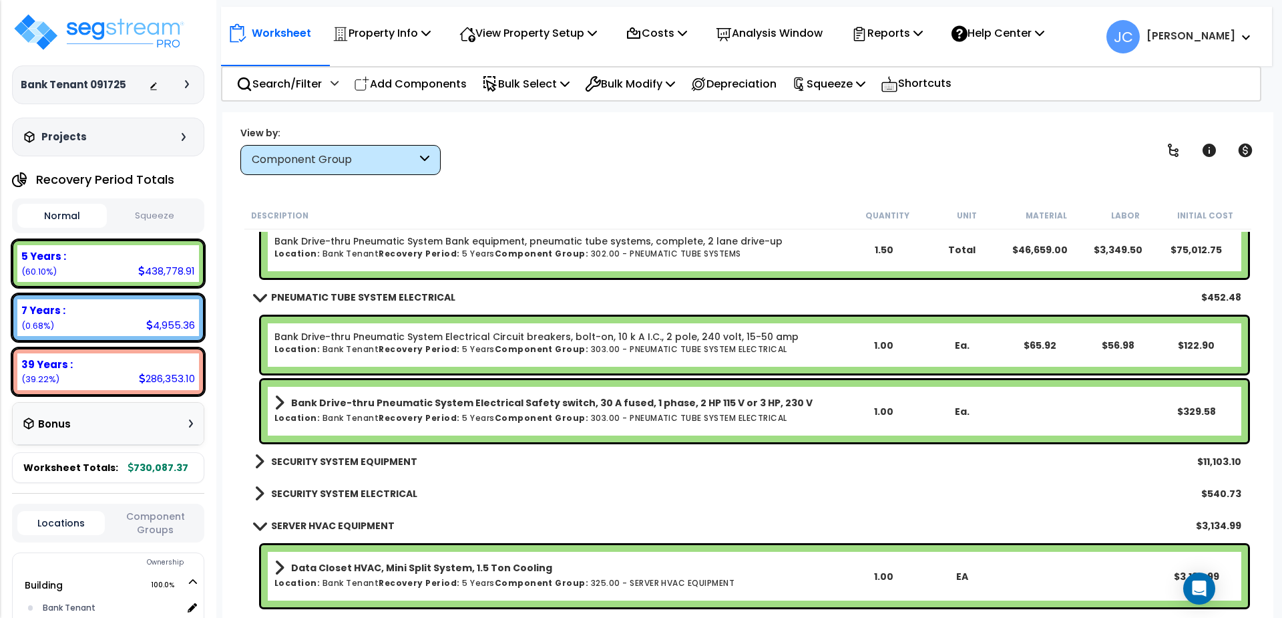
scroll to position [10529, 0]
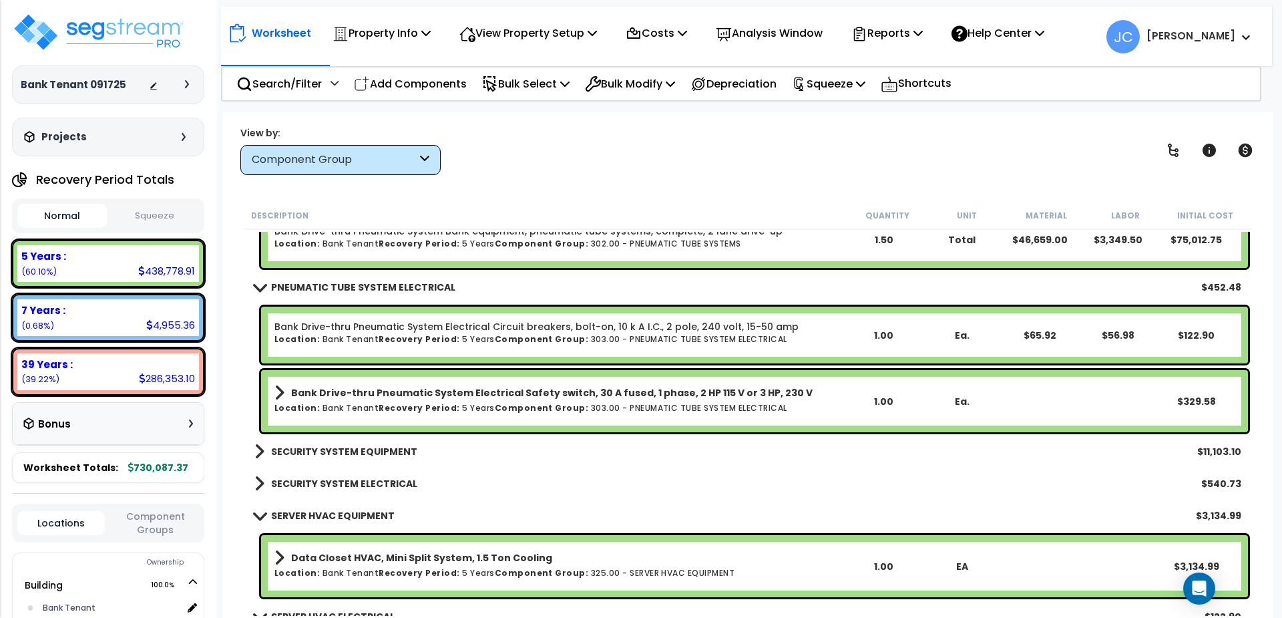
click at [367, 437] on div "SECURITY SYSTEM EQUIPMENT $11,103.10" at bounding box center [748, 451] width 1001 height 32
click at [367, 439] on div "SECURITY SYSTEM EQUIPMENT $11,103.10" at bounding box center [748, 451] width 1001 height 32
click at [373, 447] on b "SECURITY SYSTEM EQUIPMENT" at bounding box center [344, 451] width 146 height 13
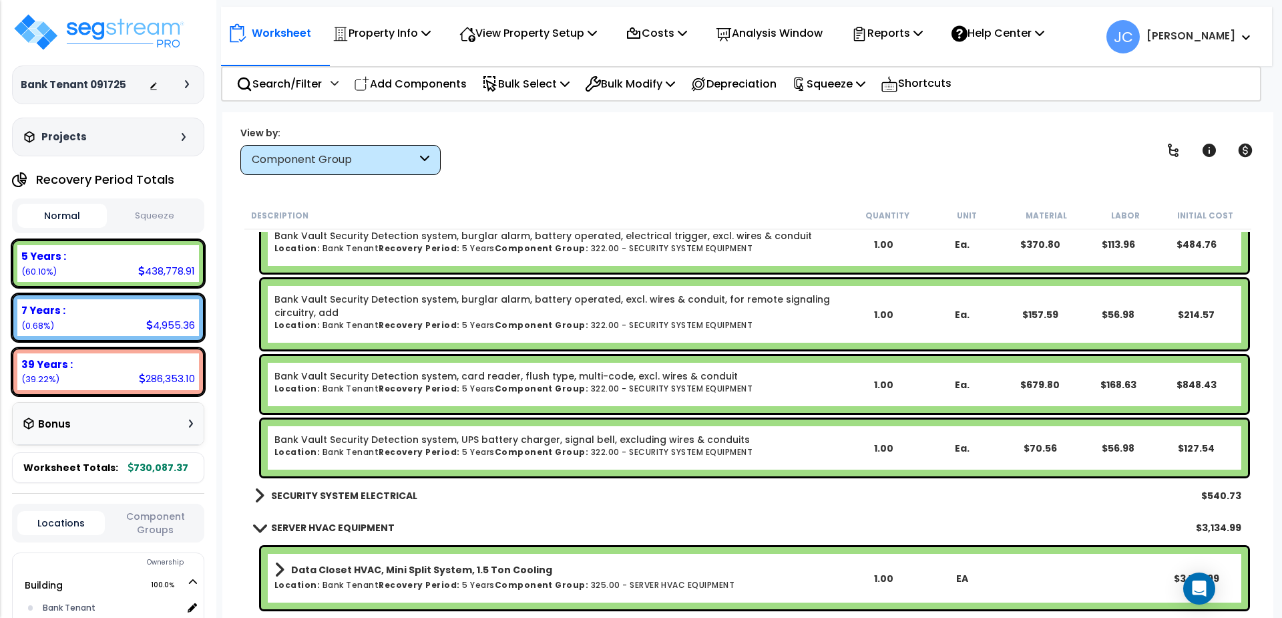
scroll to position [10850, 0]
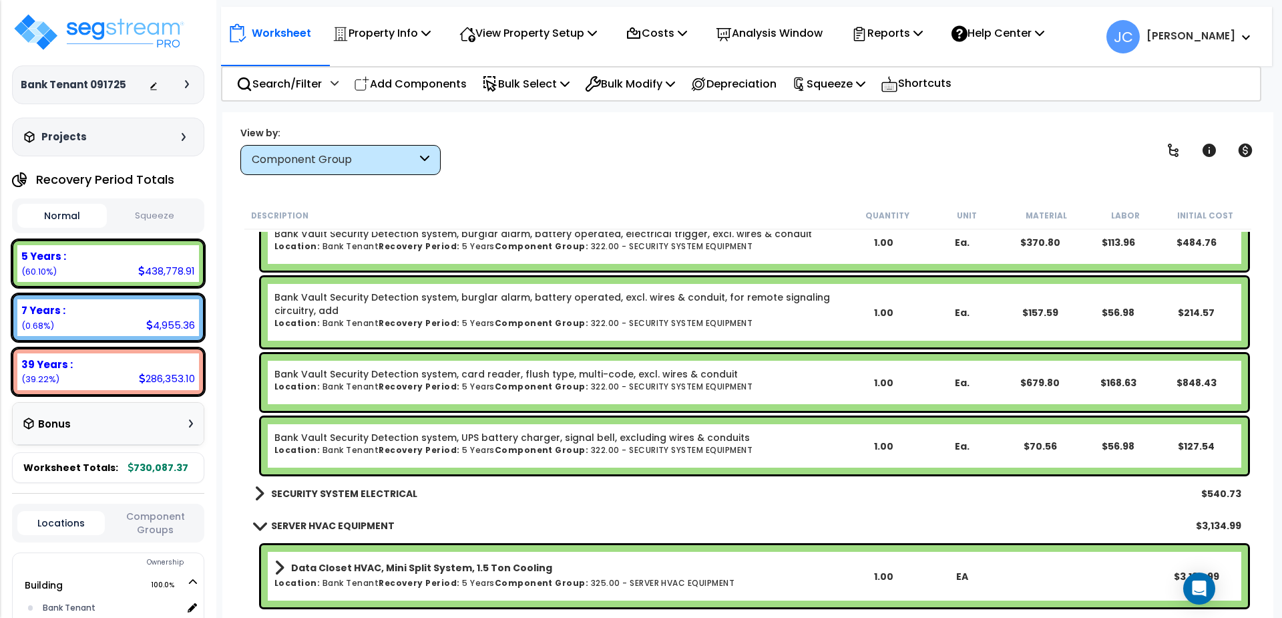
click at [345, 488] on b "SECURITY SYSTEM ELECTRICAL" at bounding box center [344, 493] width 146 height 13
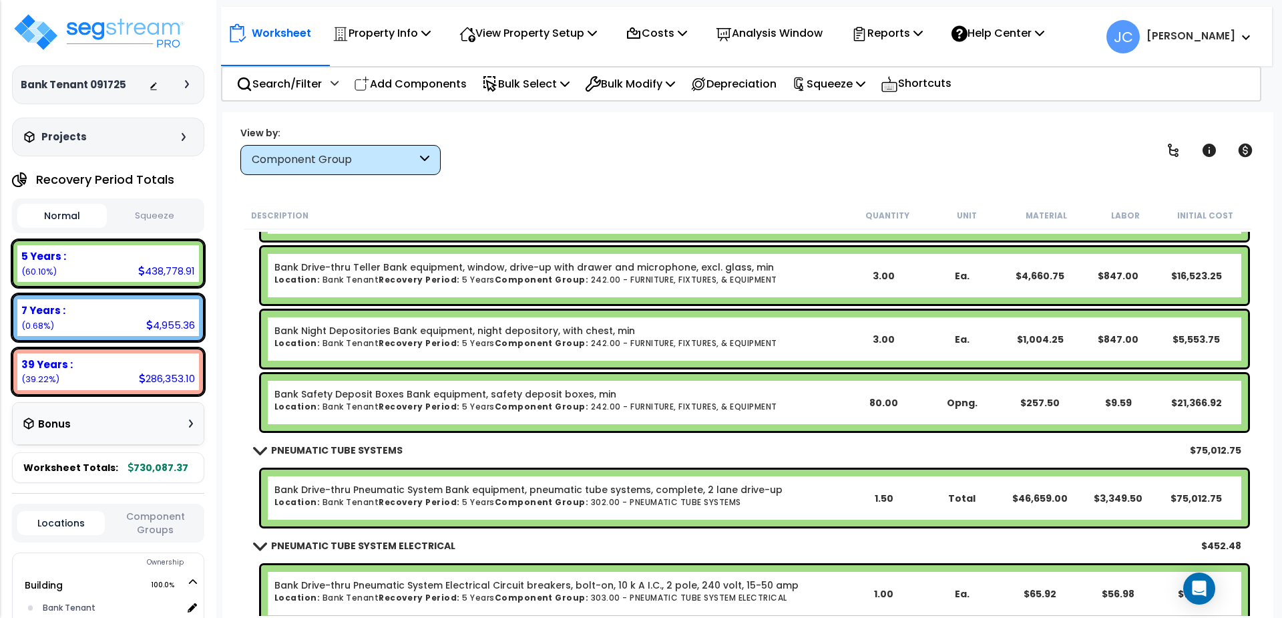
scroll to position [10232, 0]
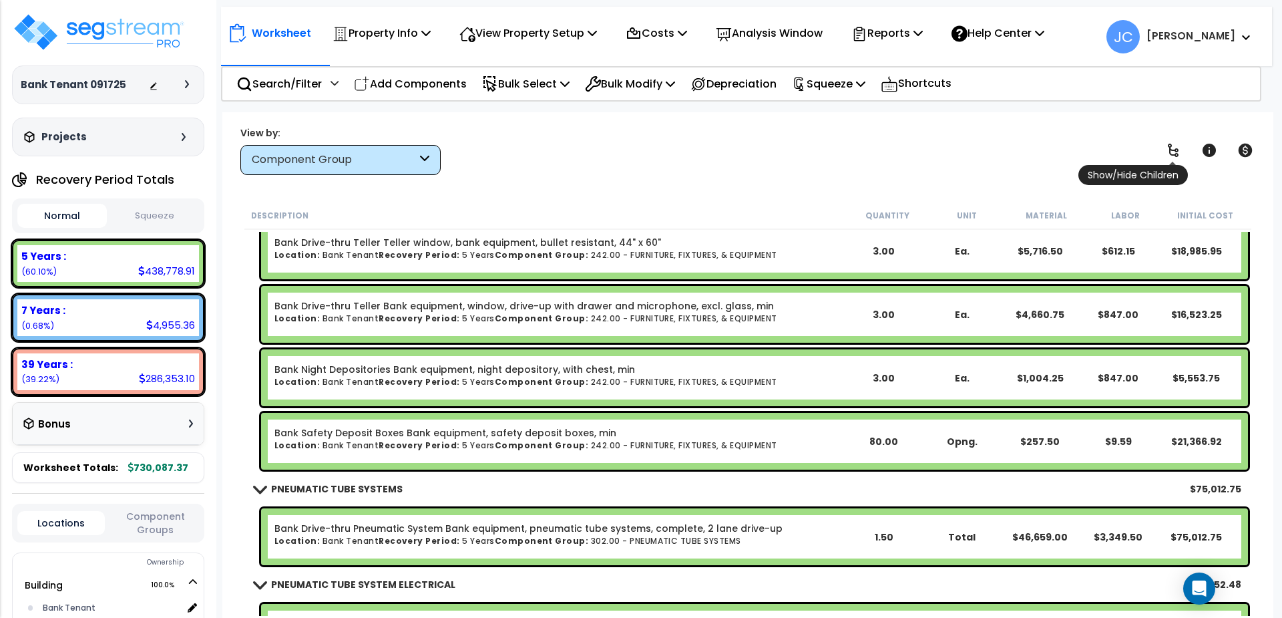
click at [1176, 148] on icon at bounding box center [1173, 150] width 11 height 13
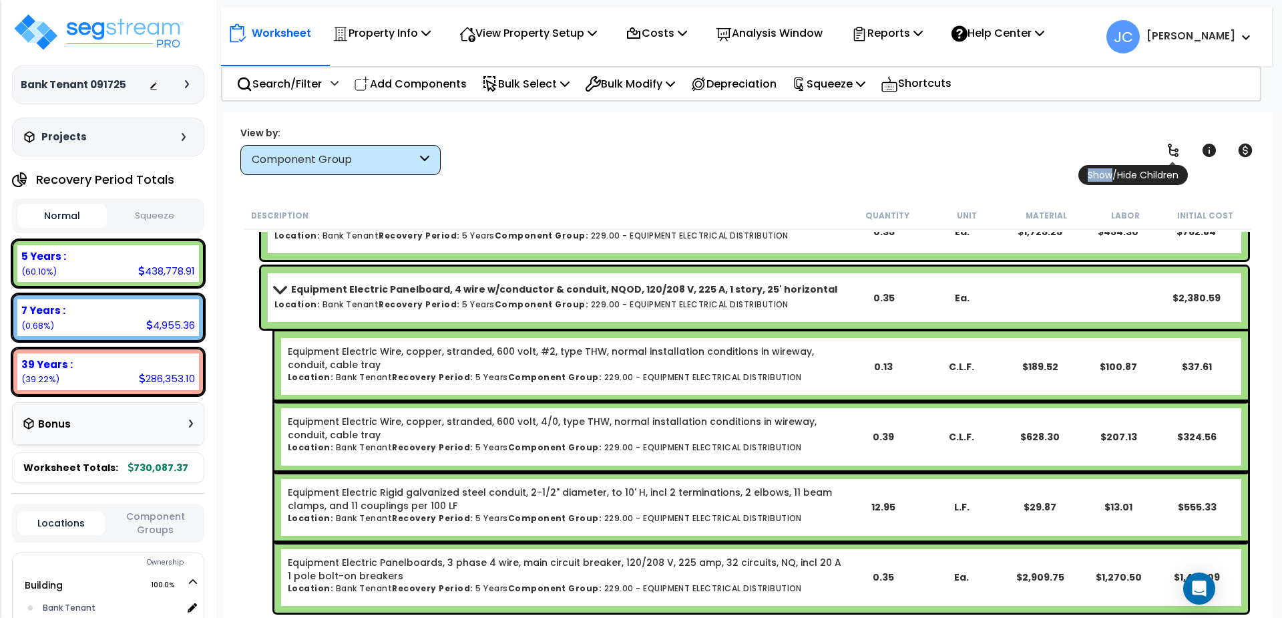
click at [1176, 148] on icon at bounding box center [1173, 150] width 11 height 13
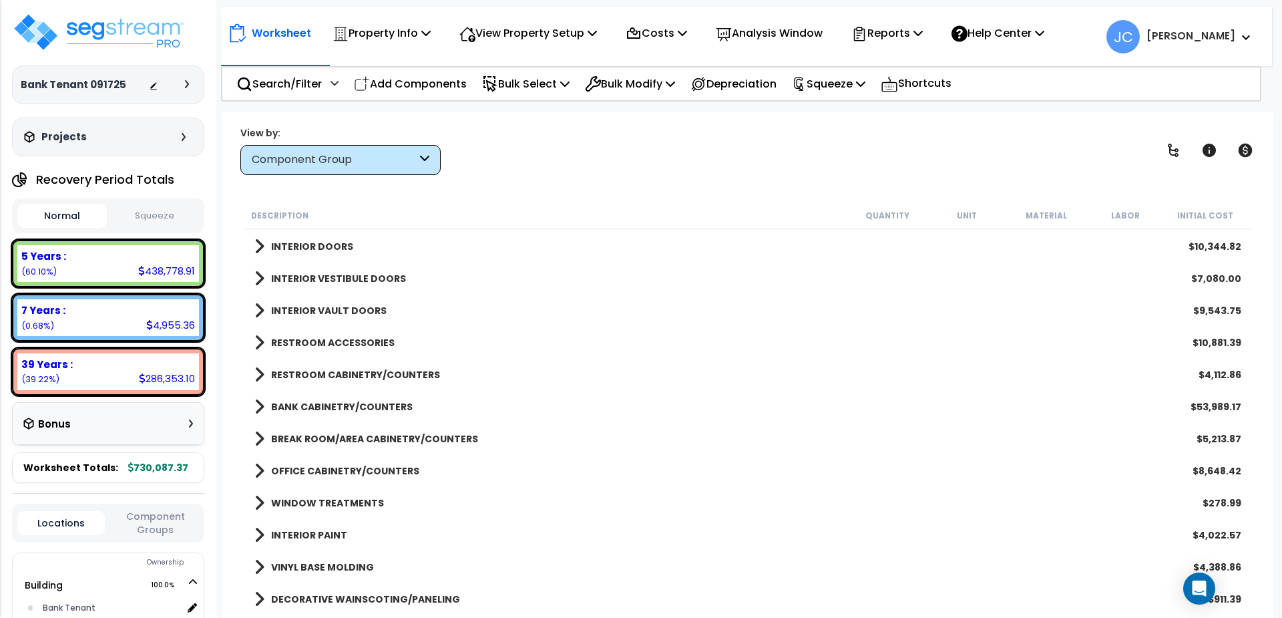
scroll to position [173, 0]
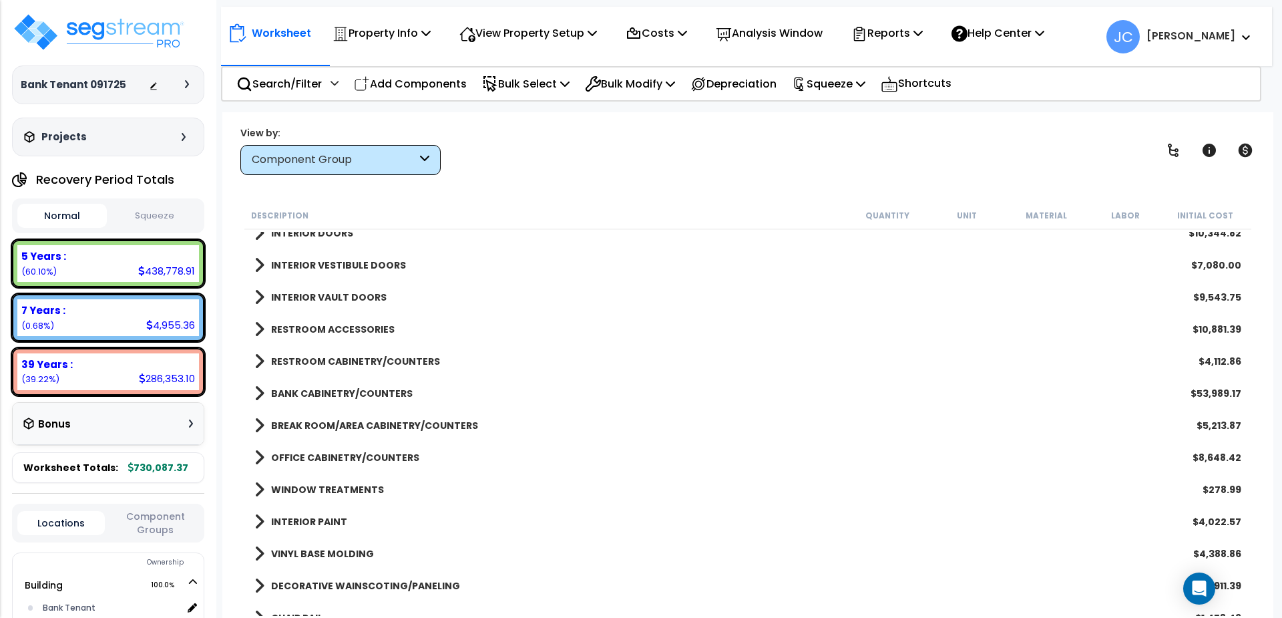
click at [367, 157] on div "Component Group" at bounding box center [334, 159] width 165 height 15
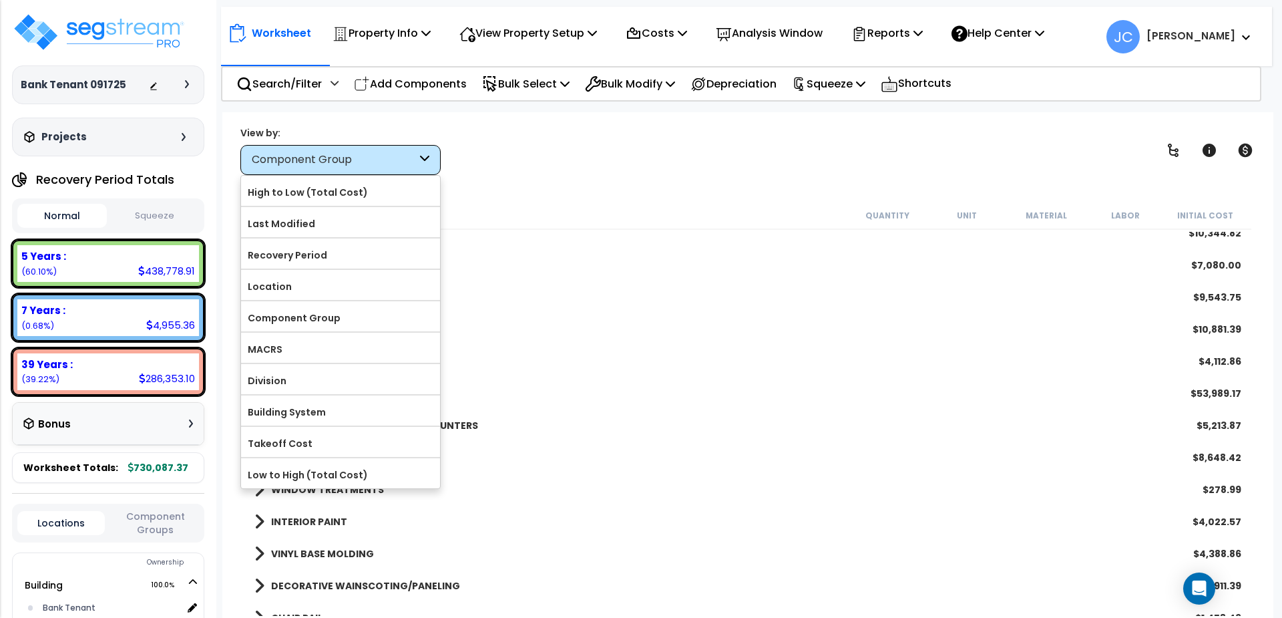
click at [315, 99] on div "Search/Filter Additional Search / Filter Add Components Bulk Select Select By..…" at bounding box center [741, 83] width 1041 height 35
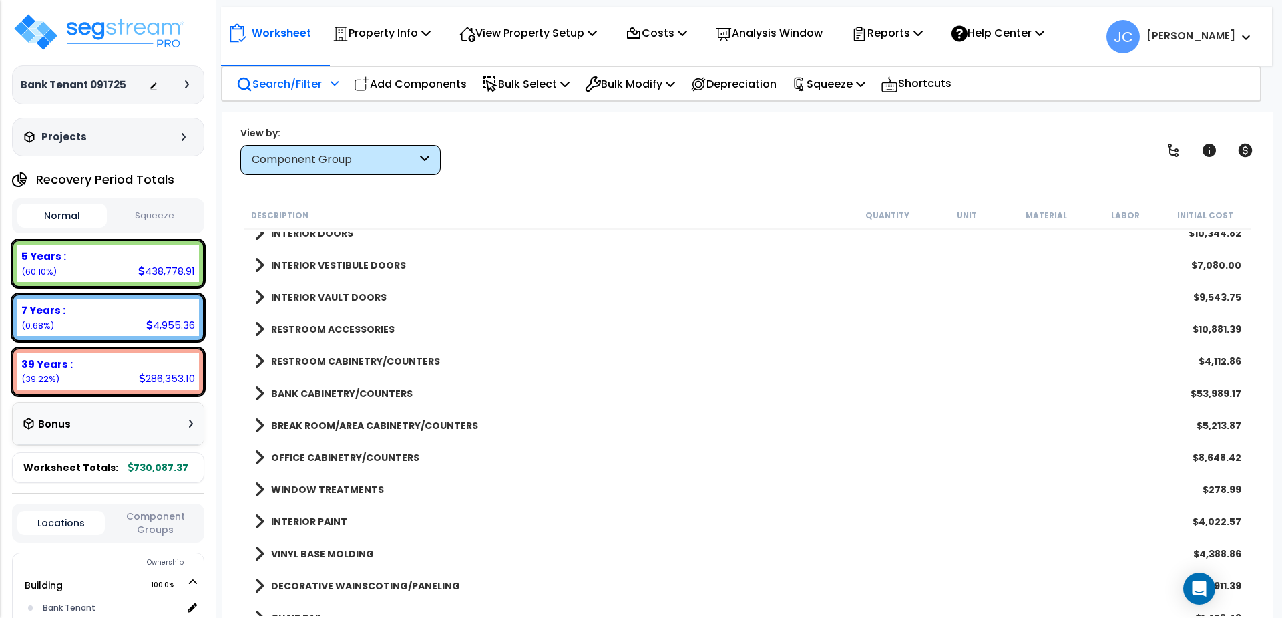
click at [301, 84] on p "Search/Filter" at bounding box center [278, 84] width 85 height 18
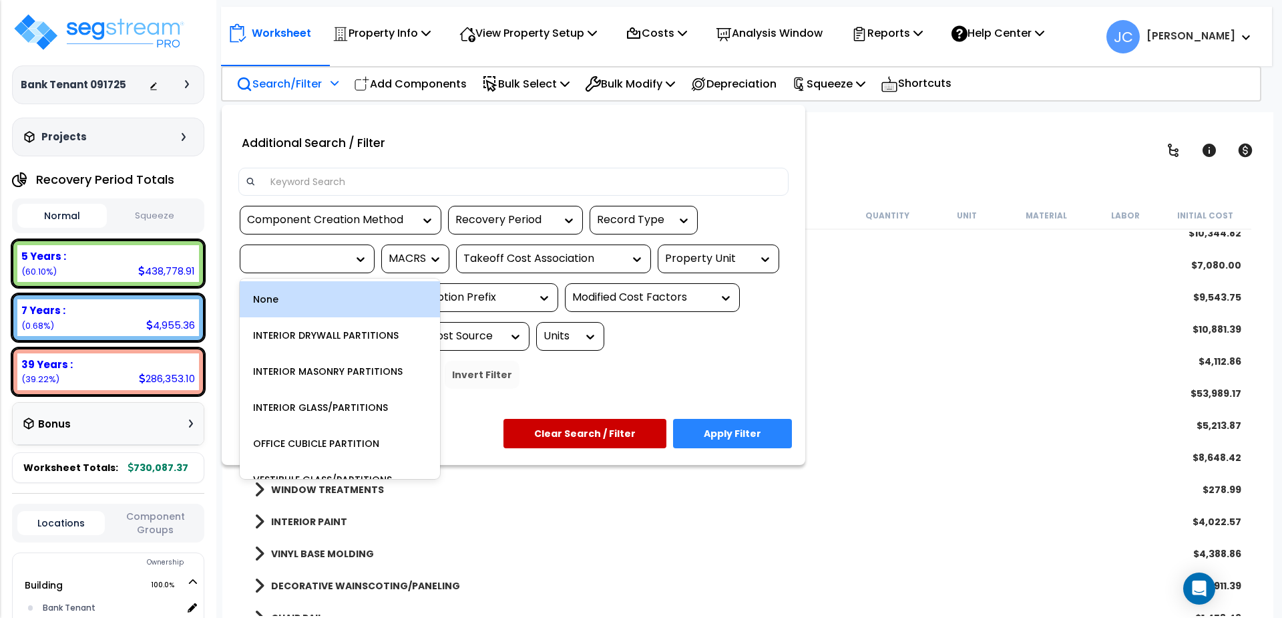
click at [364, 258] on icon at bounding box center [360, 258] width 13 height 13
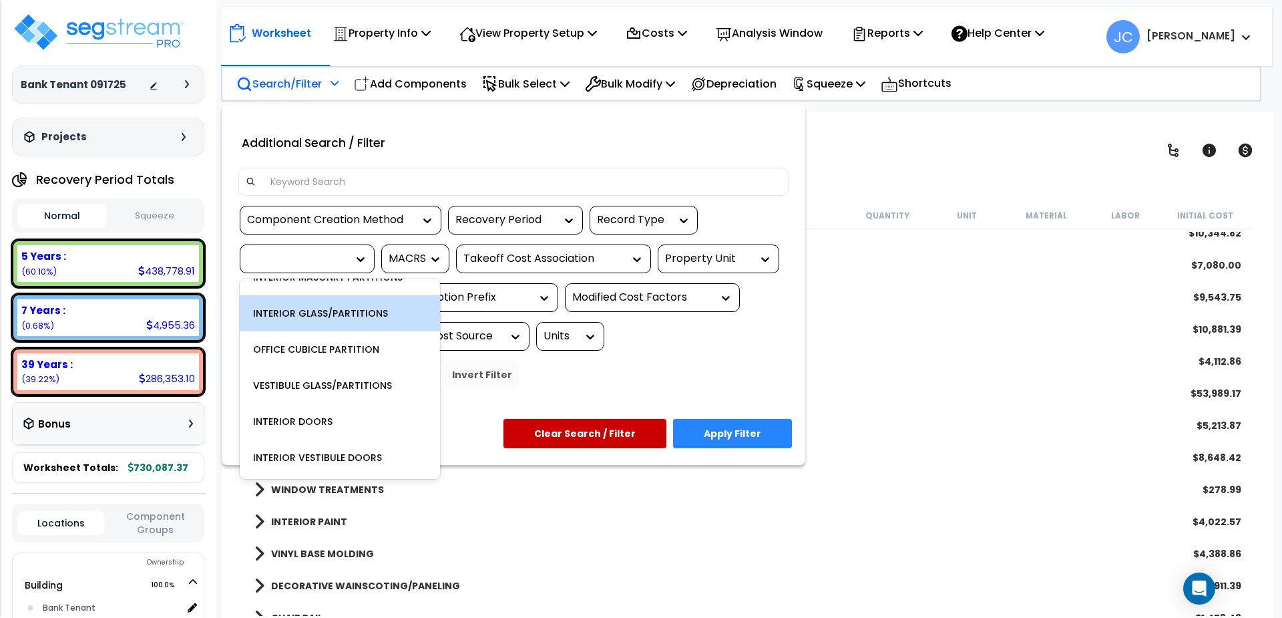
scroll to position [0, 0]
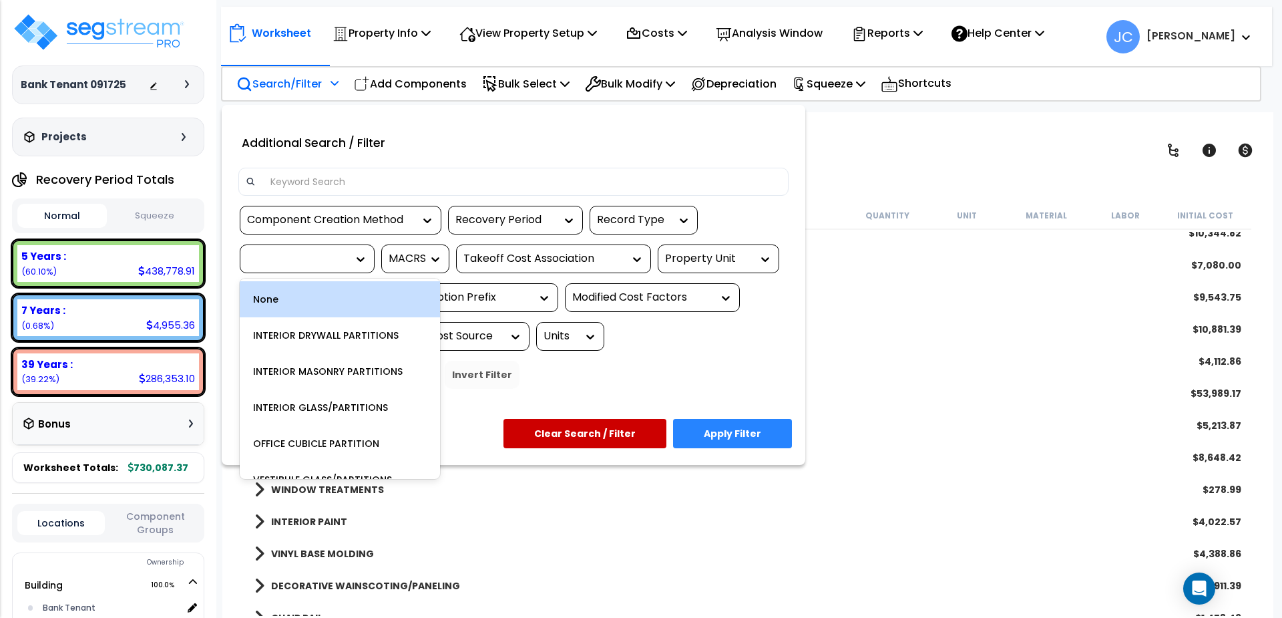
click at [317, 271] on div at bounding box center [307, 258] width 135 height 29
type input "fi"
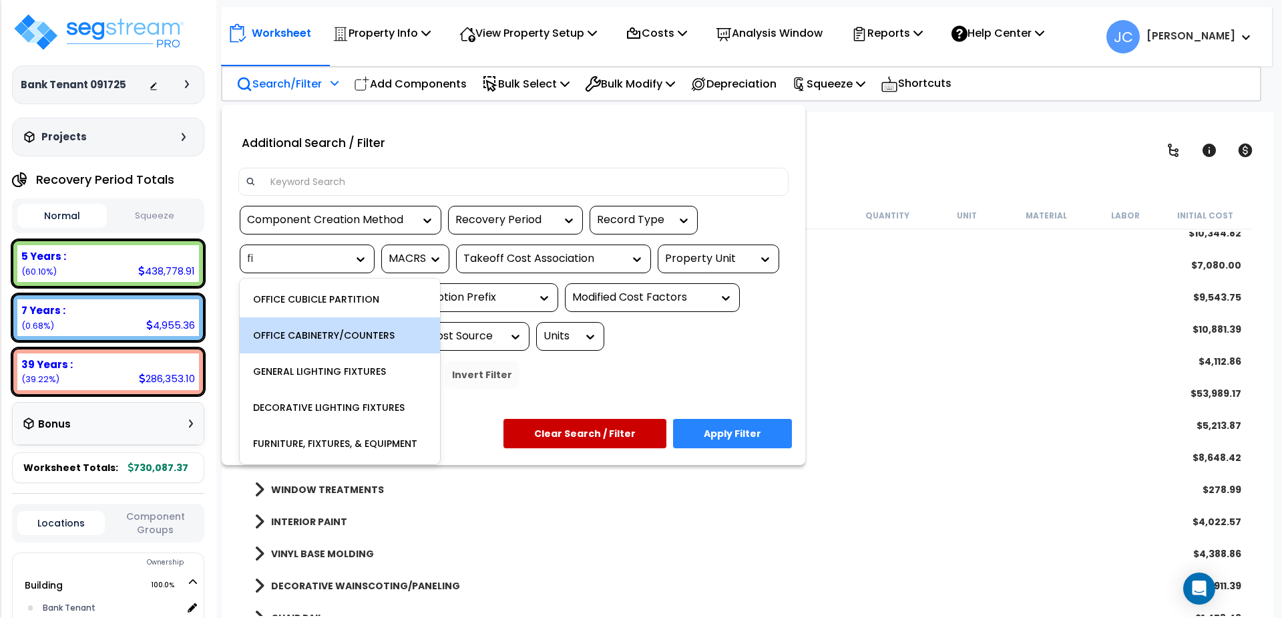
click at [784, 185] on div at bounding box center [513, 182] width 550 height 28
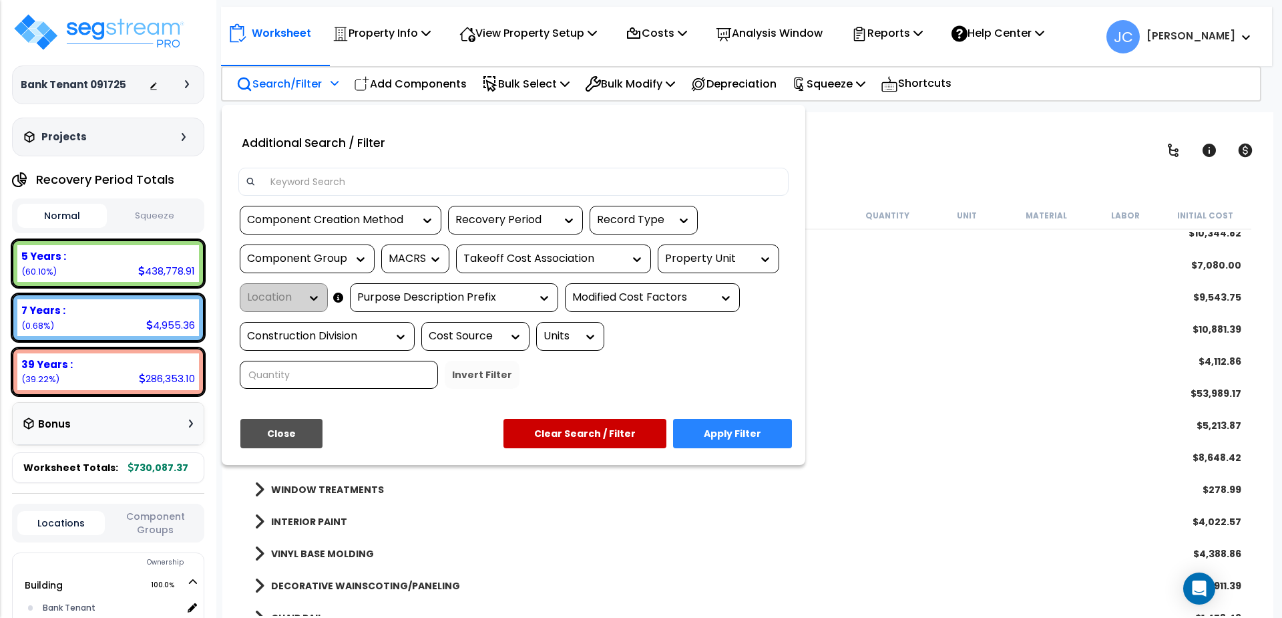
click at [287, 419] on button "Close" at bounding box center [281, 433] width 82 height 29
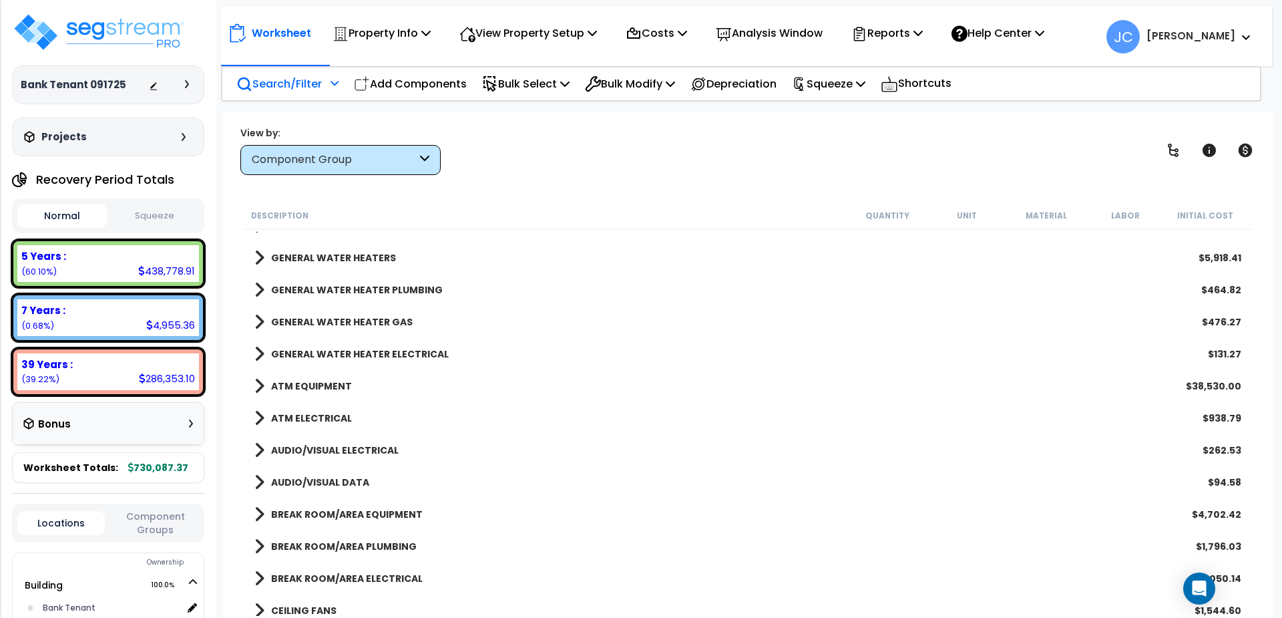
scroll to position [1762, 0]
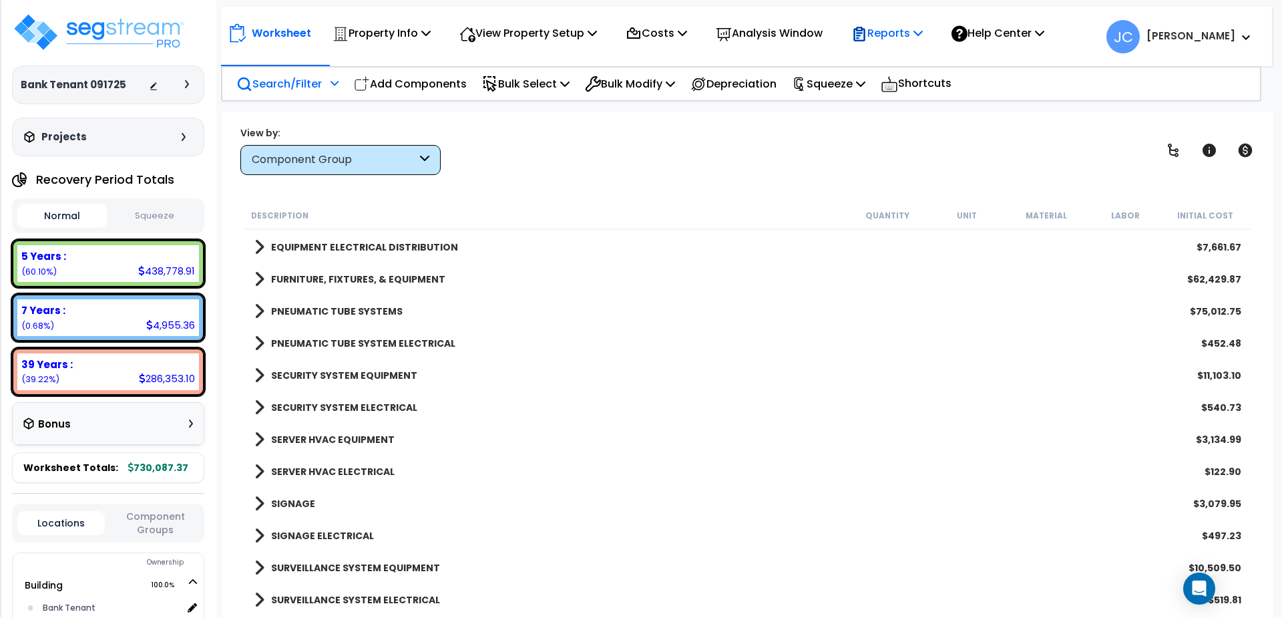
click at [903, 33] on p "Reports" at bounding box center [887, 33] width 71 height 18
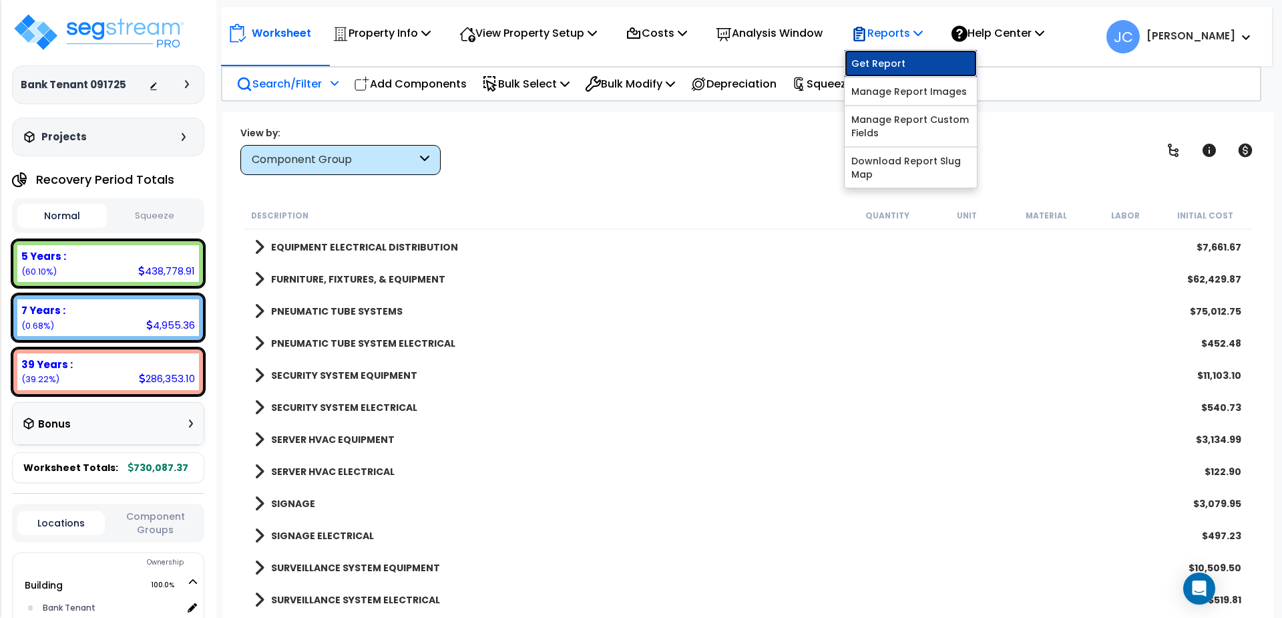
click at [892, 67] on link "Get Report" at bounding box center [911, 63] width 132 height 27
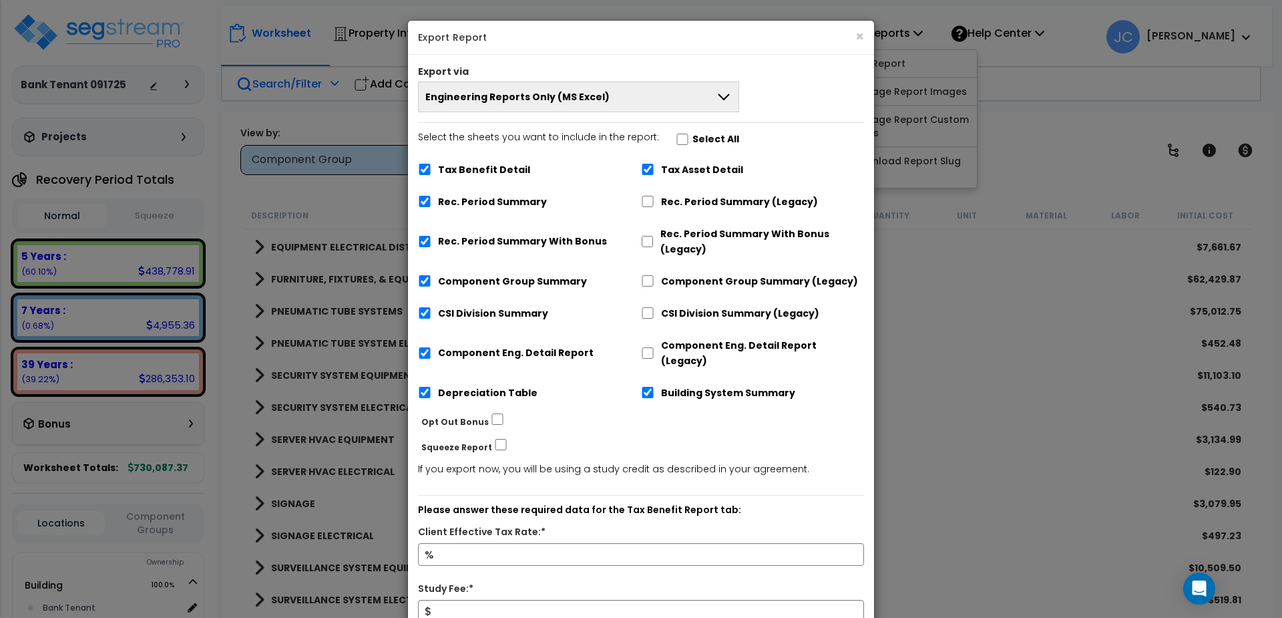
click at [662, 97] on button "Engineering Reports Only (MS Excel)" at bounding box center [578, 96] width 321 height 31
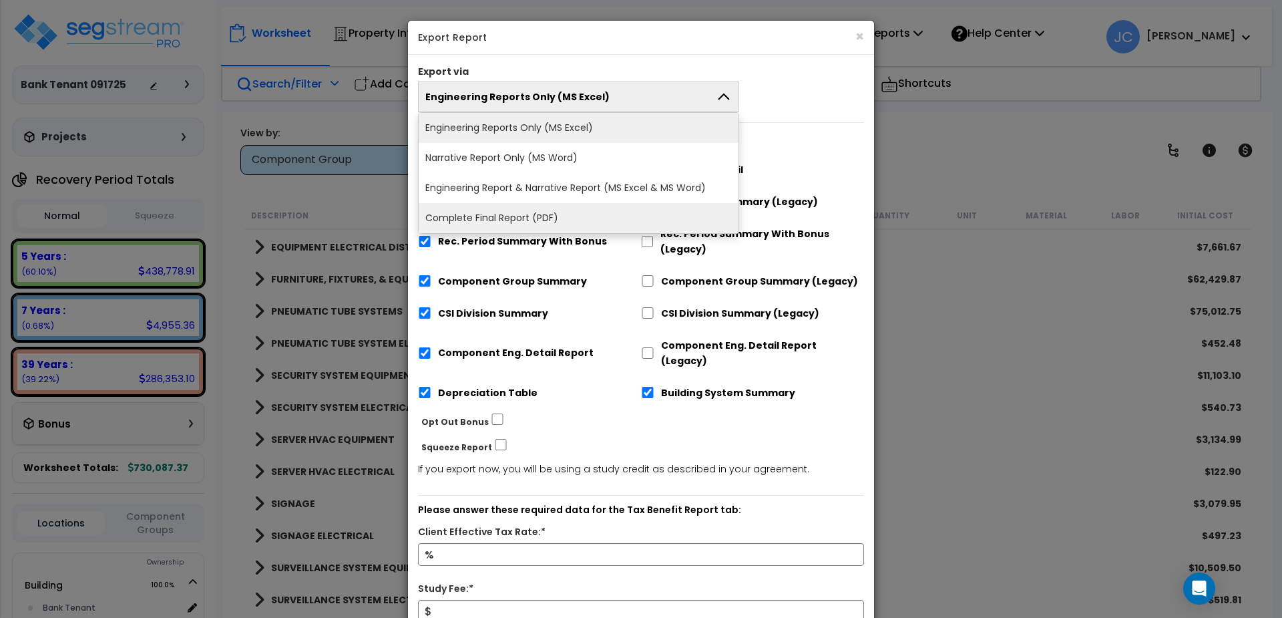
click at [554, 209] on li "Complete Final Report (PDF)" at bounding box center [579, 218] width 320 height 30
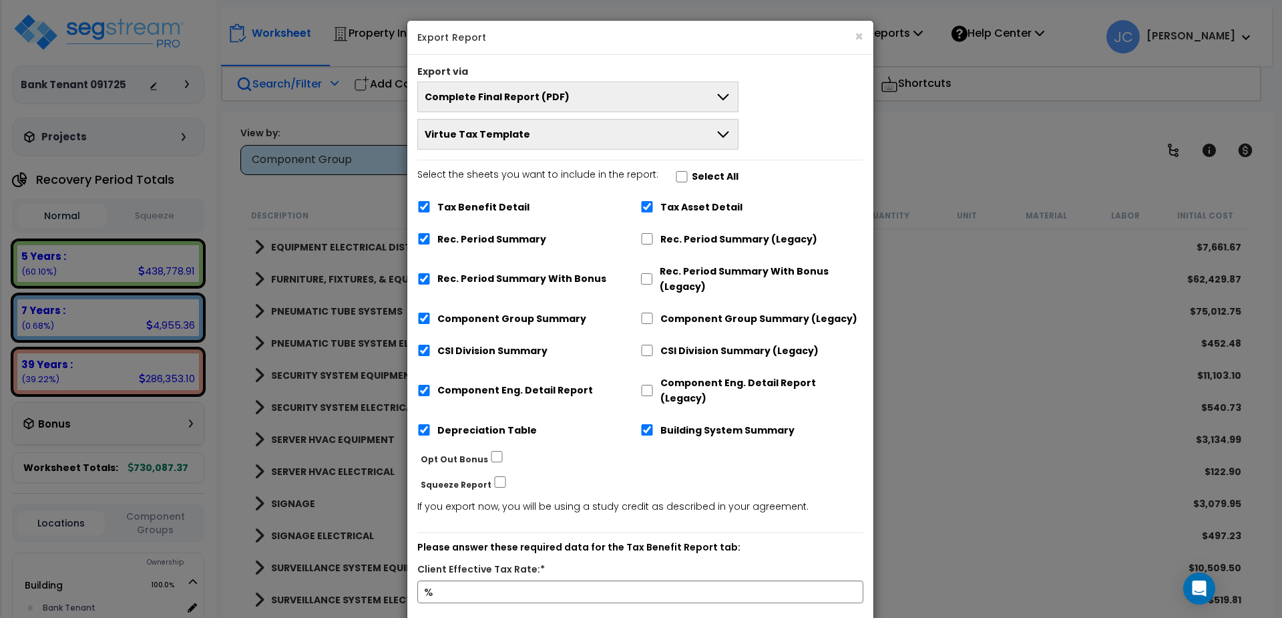
click at [692, 174] on label "Select All" at bounding box center [715, 176] width 47 height 15
click at [676, 172] on input "Select the sheets you want to include in the report: Select All" at bounding box center [681, 176] width 13 height 11
checkbox input "true"
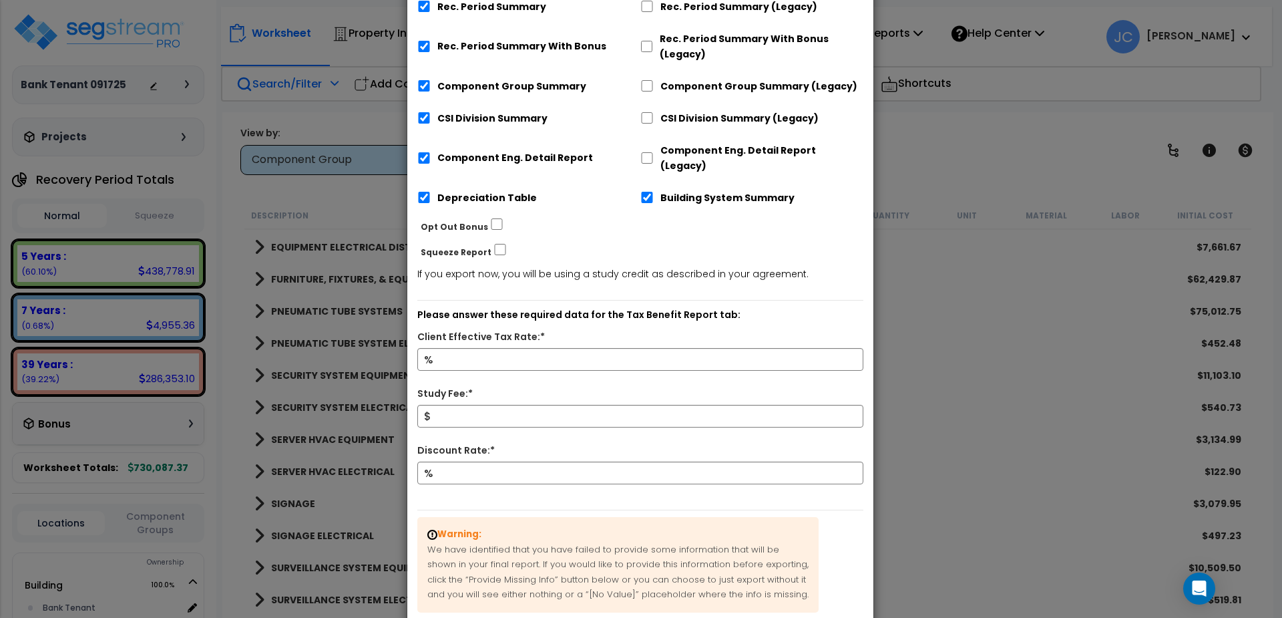
scroll to position [236, 0]
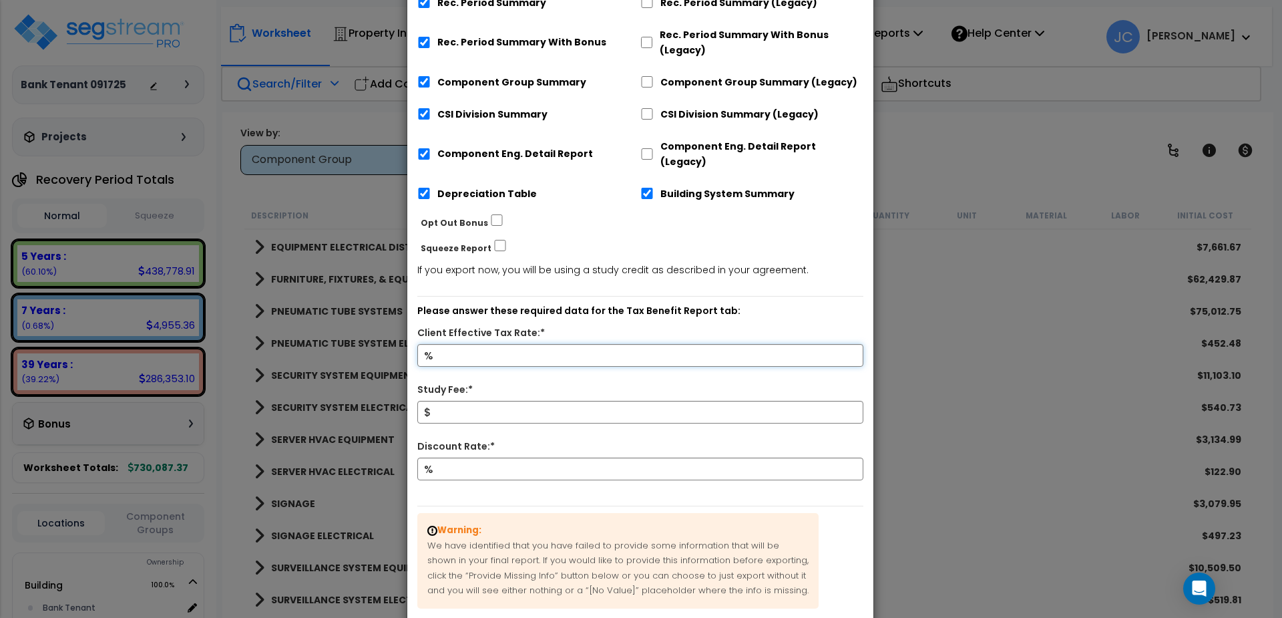
click at [575, 344] on input "Client Effective Tax Rate:*" at bounding box center [640, 355] width 446 height 23
type input "32"
type input "5,000"
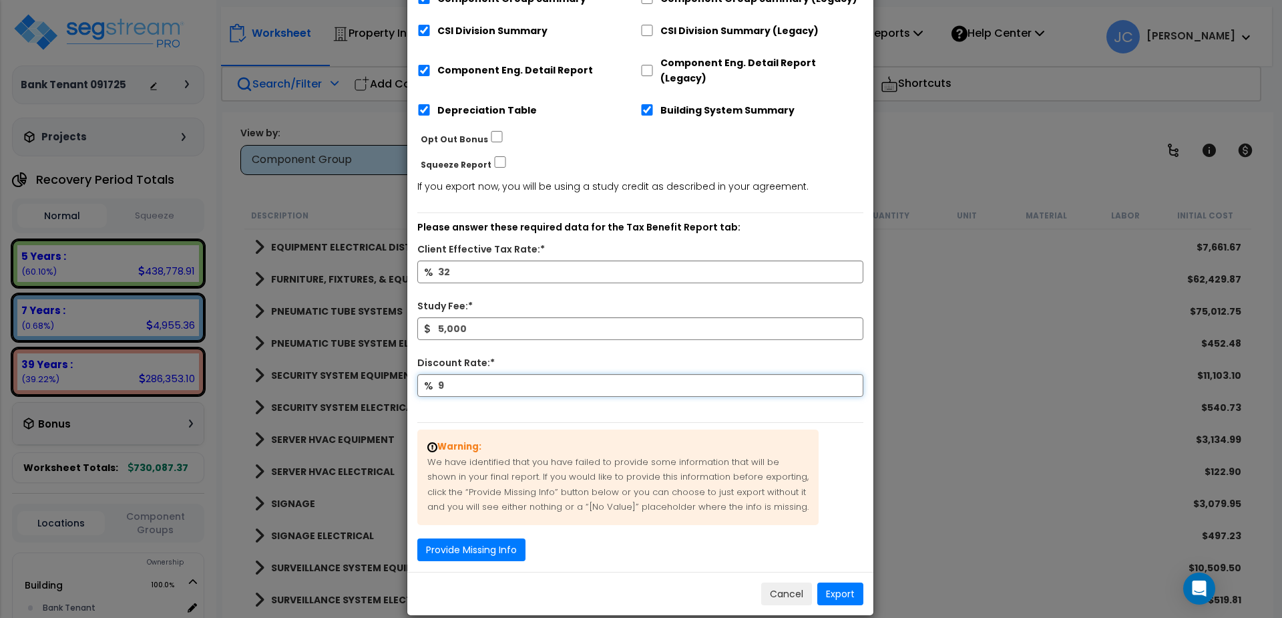
type input "9"
click at [510, 538] on button "Provide Missing Info" at bounding box center [471, 549] width 108 height 23
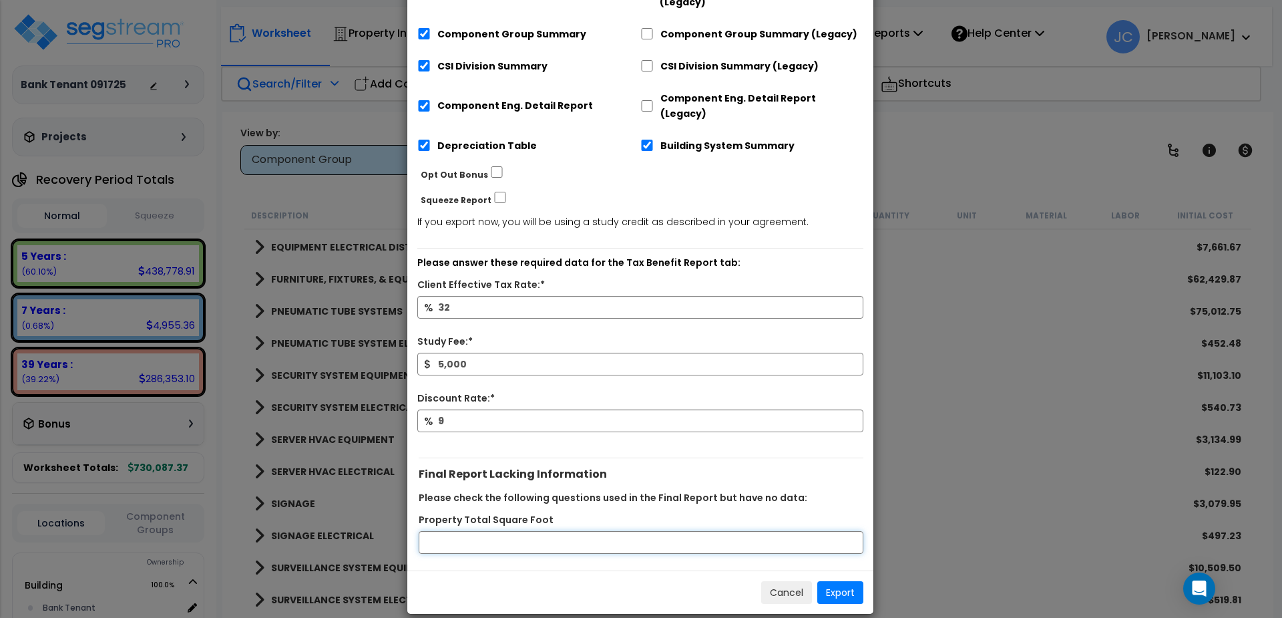
click at [492, 531] on input "Property Total Square Foot" at bounding box center [641, 542] width 445 height 23
type input "5000"
click at [841, 581] on button "Export" at bounding box center [841, 592] width 46 height 23
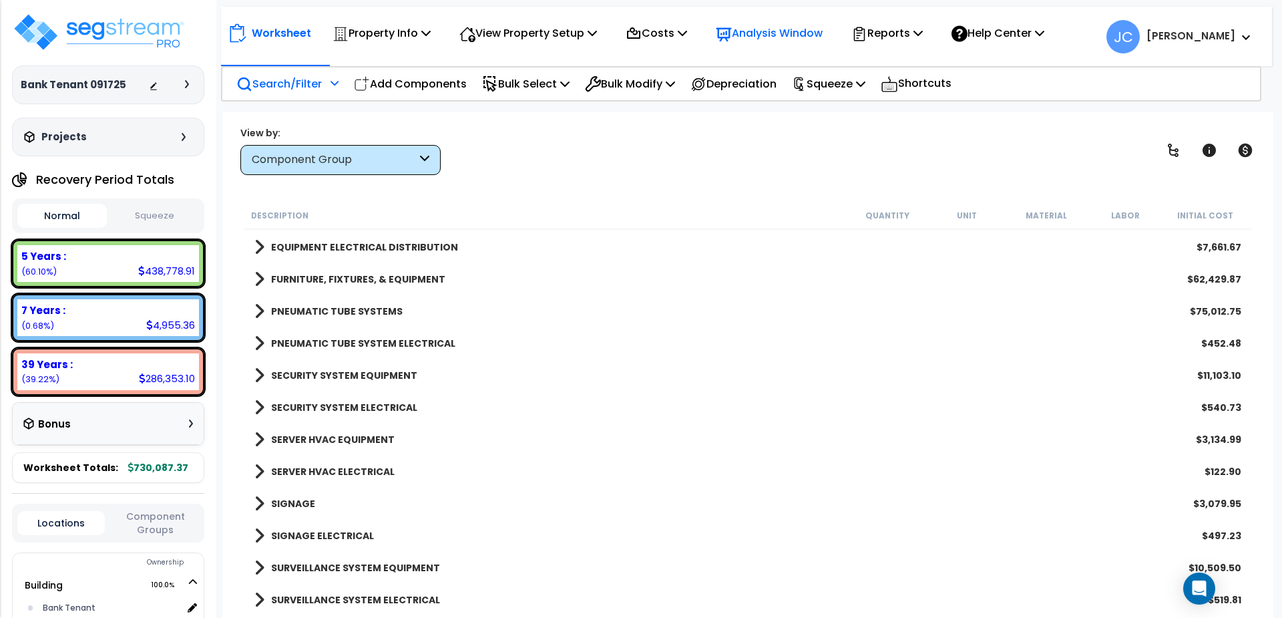
click at [767, 27] on p "Analysis Window" at bounding box center [769, 33] width 107 height 18
click at [898, 34] on p "Reports" at bounding box center [887, 33] width 71 height 18
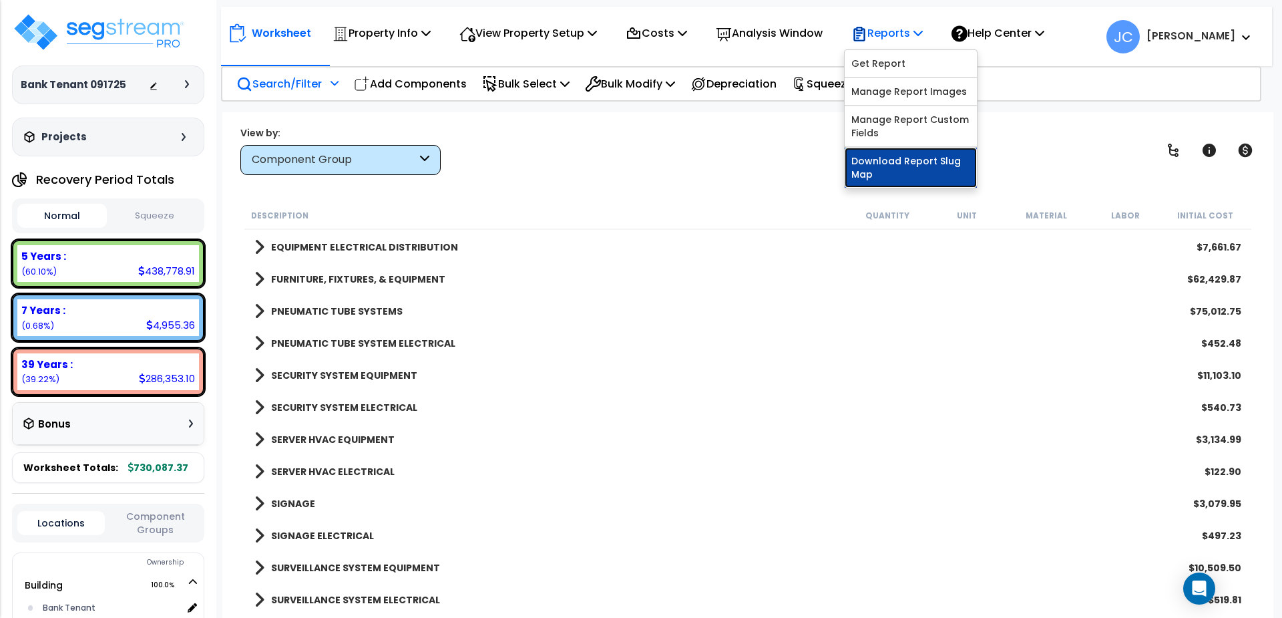
click at [911, 171] on link "Download Report Slug Map" at bounding box center [911, 168] width 132 height 40
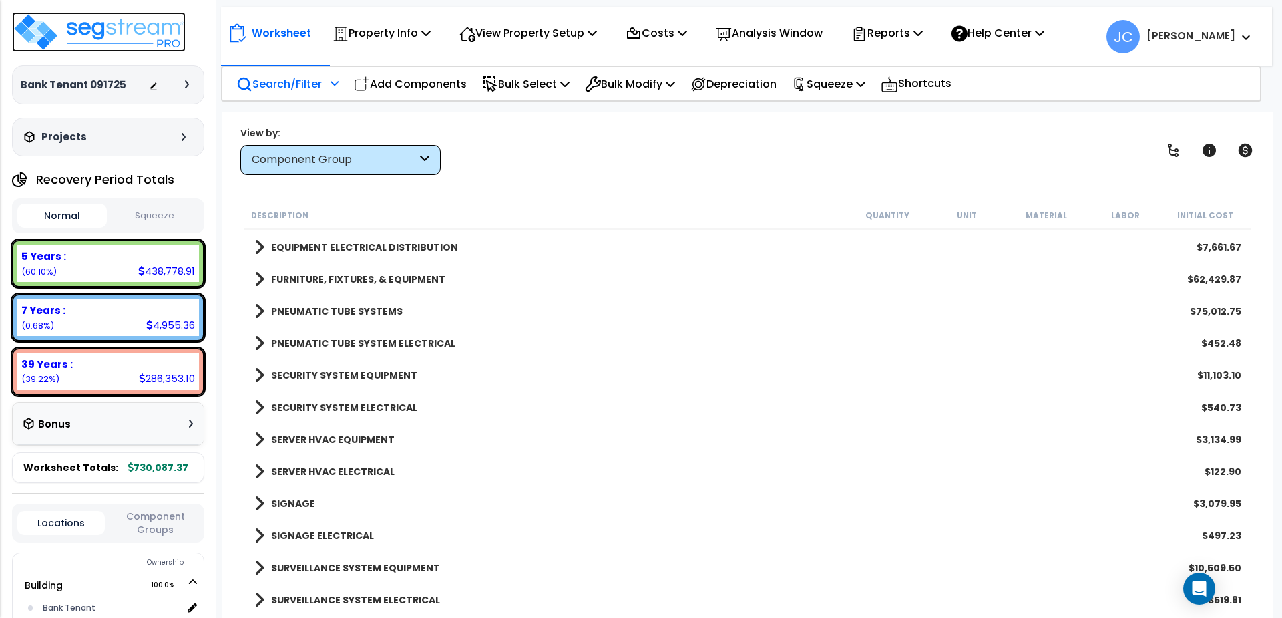
click at [150, 37] on img at bounding box center [99, 32] width 174 height 40
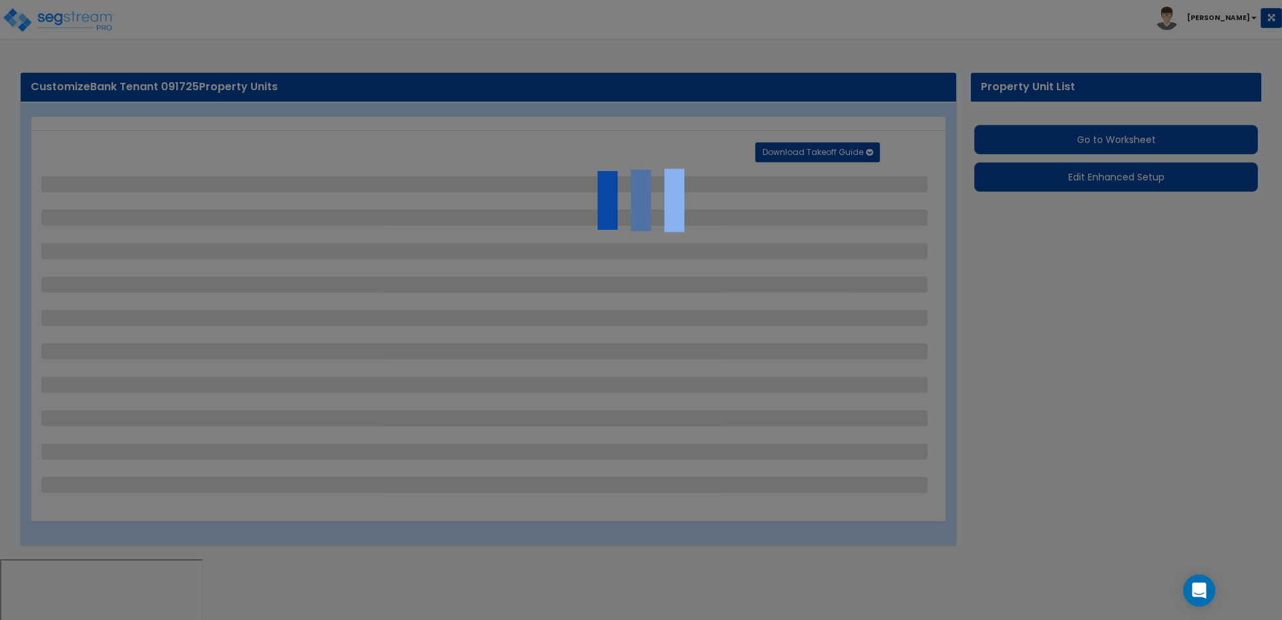
select select "2"
select select "3"
select select "4"
select select "3"
select select "6"
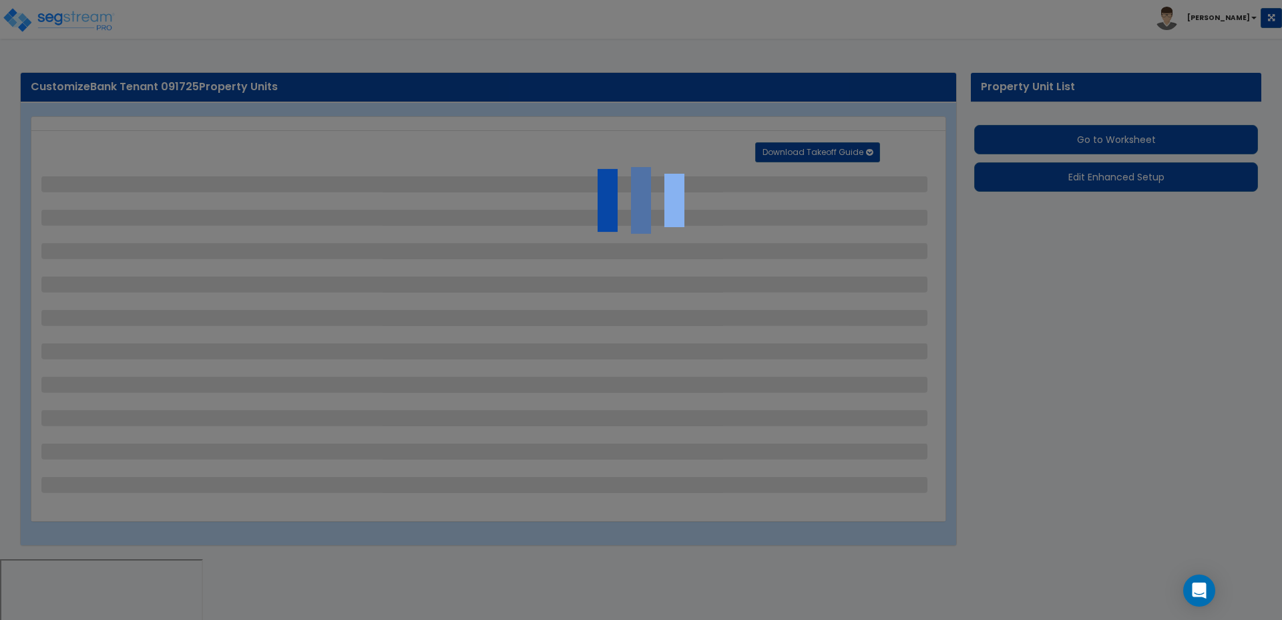
select select "2"
select select "1"
select select "3"
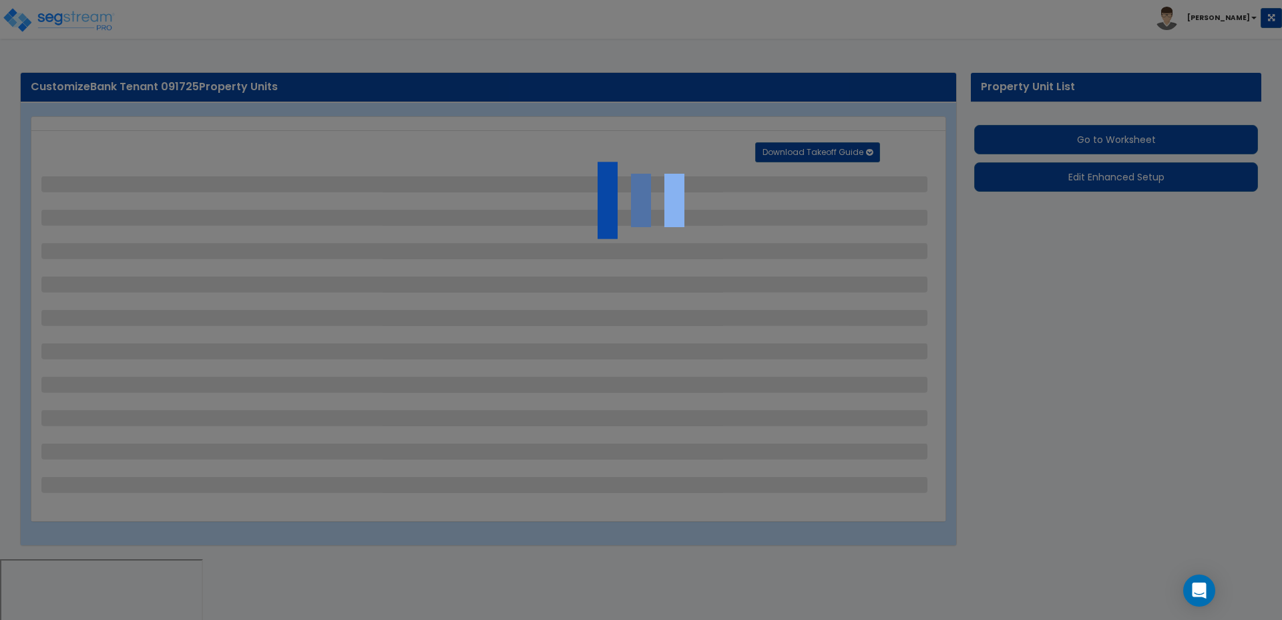
select select "2"
select select "1"
select select "3"
select select "2"
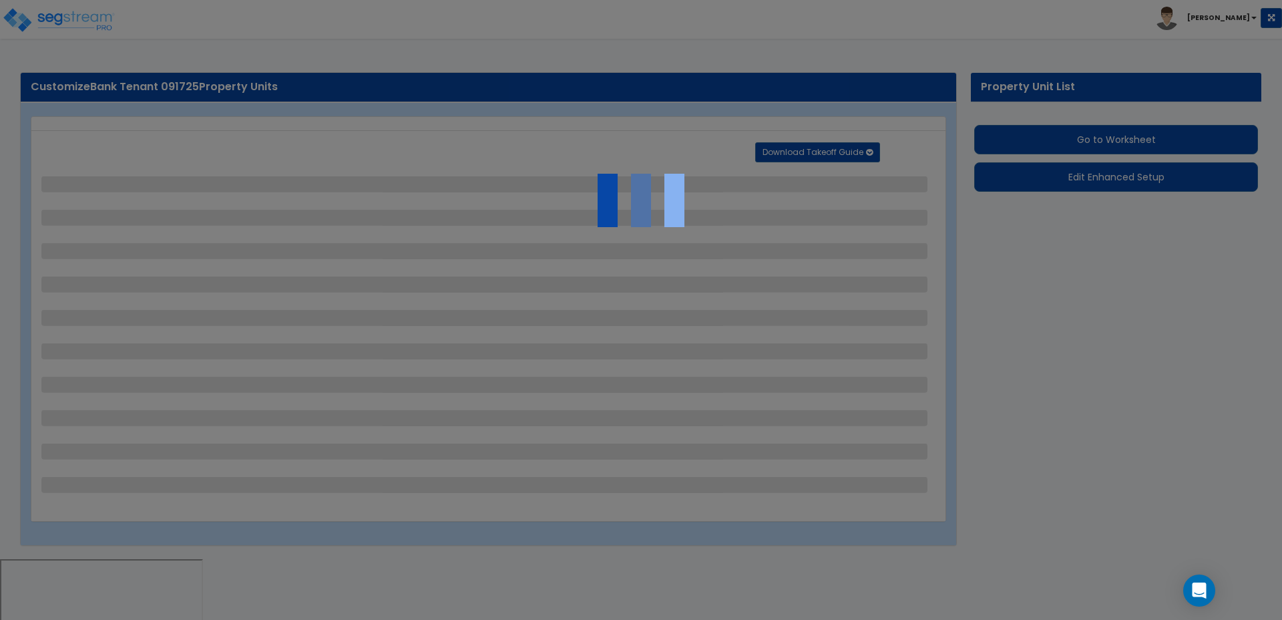
select select "3"
select select "7"
select select "2"
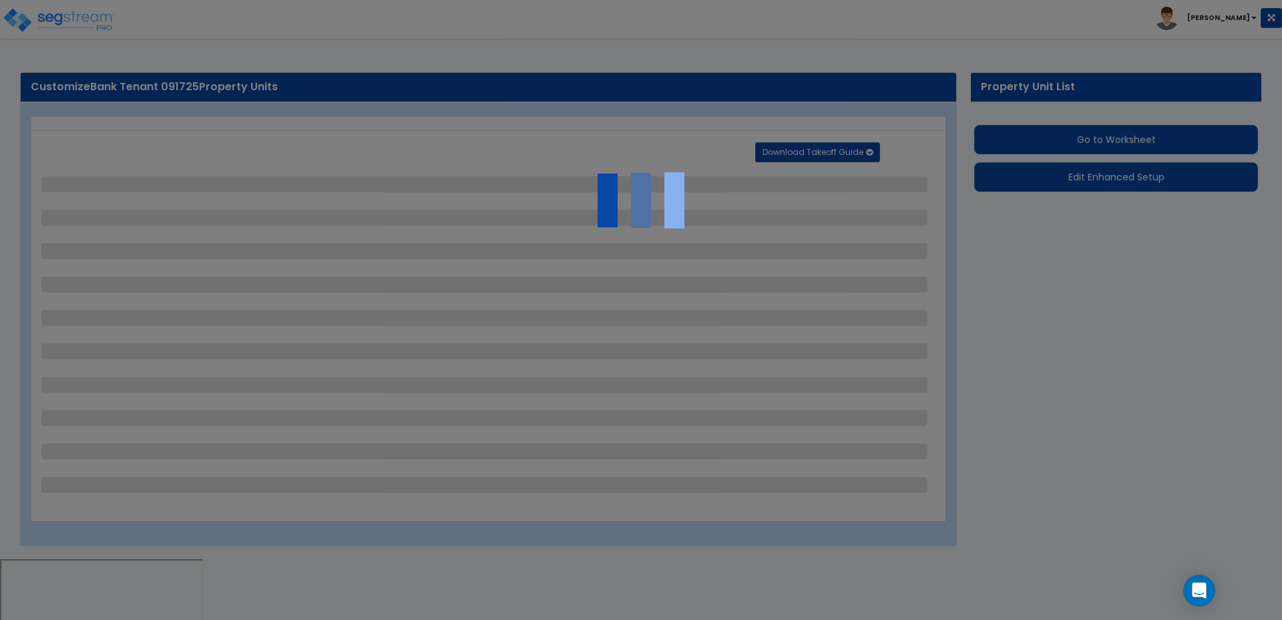
select select "5"
select select "2"
select select "7"
select select "1"
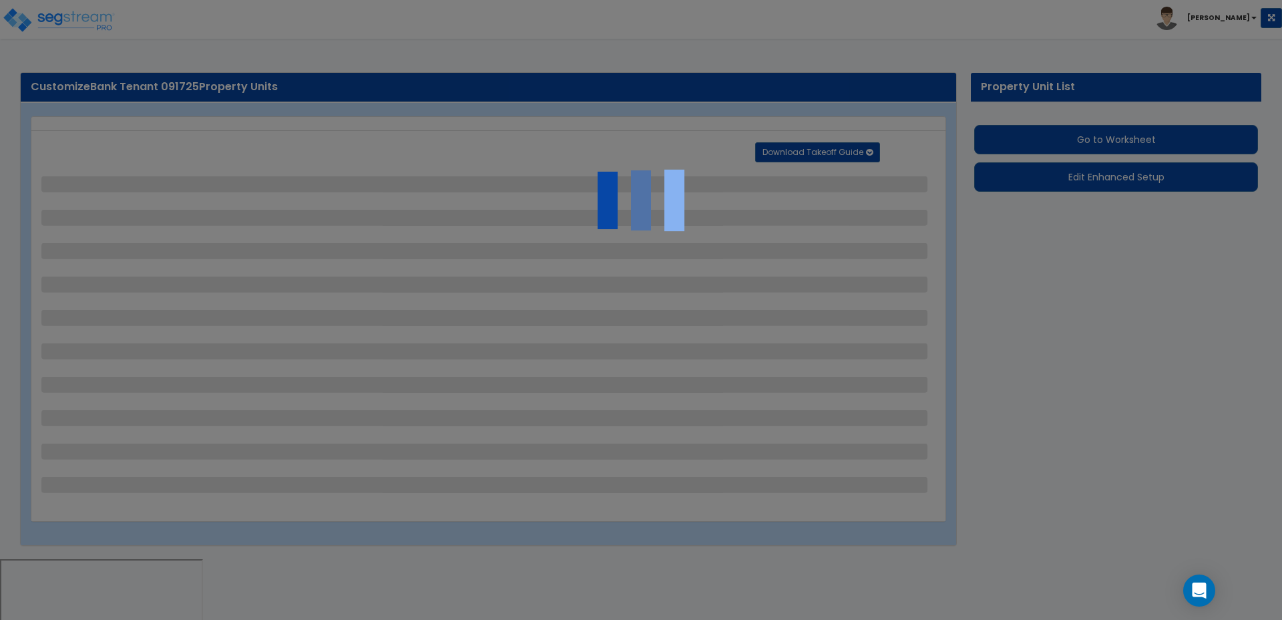
select select "2"
select select "3"
select select "1"
select select "3"
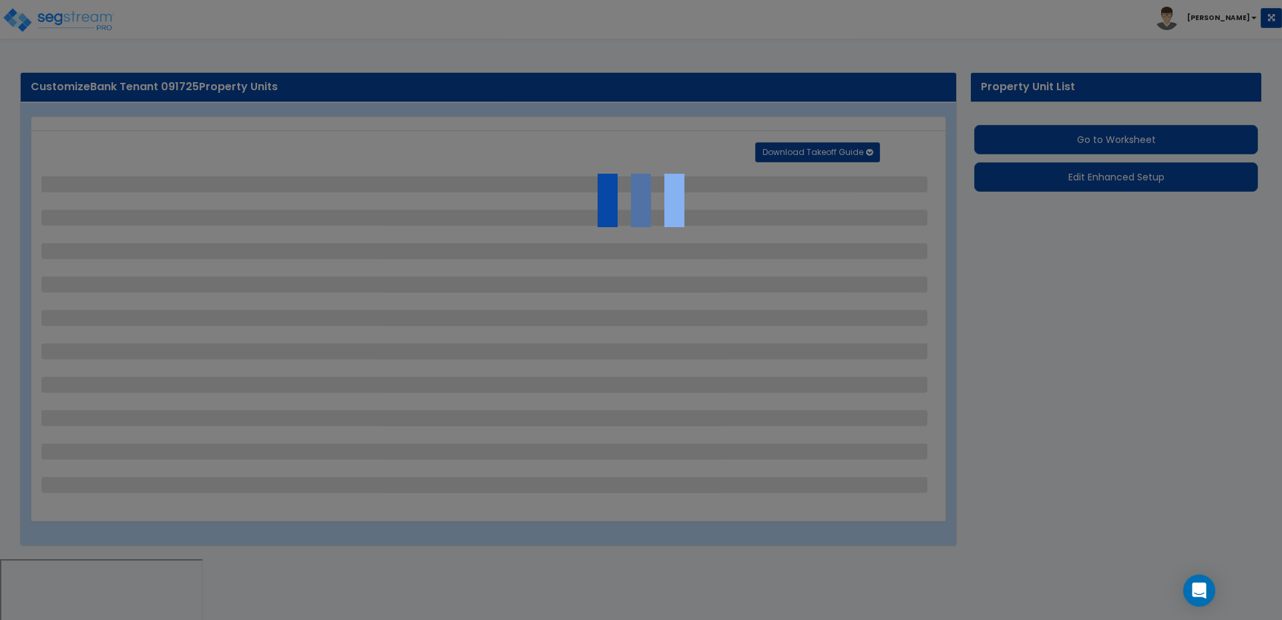
select select "1"
select select "2"
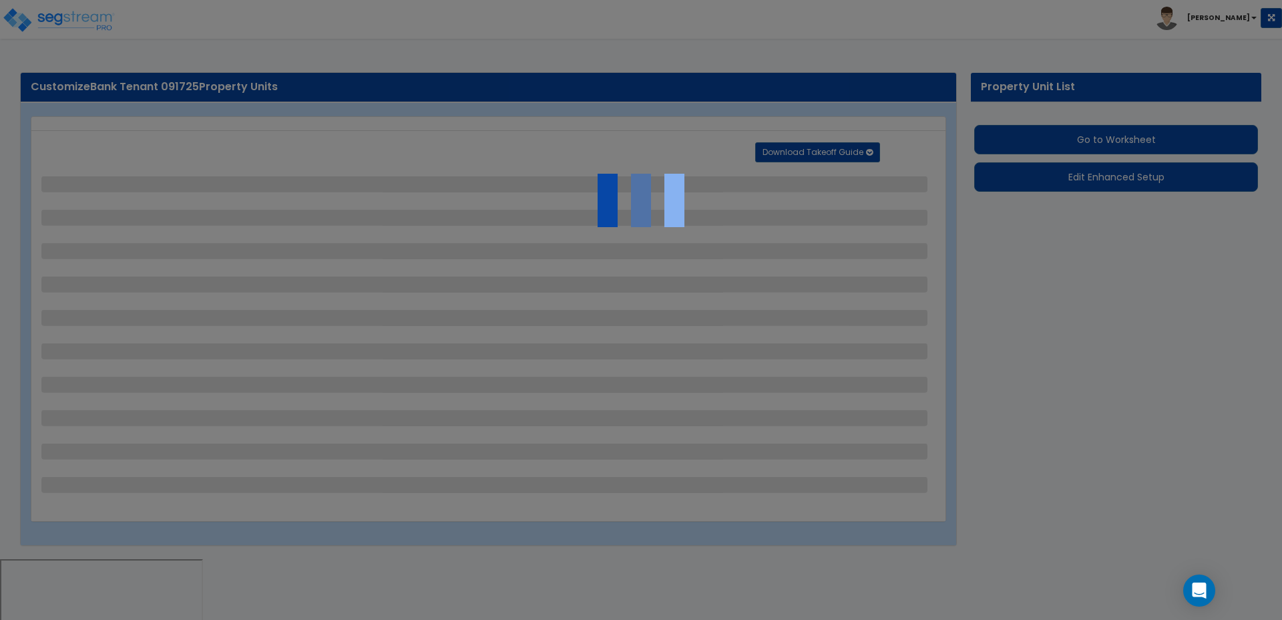
select select "1"
select select "2"
select select "1"
select select "8"
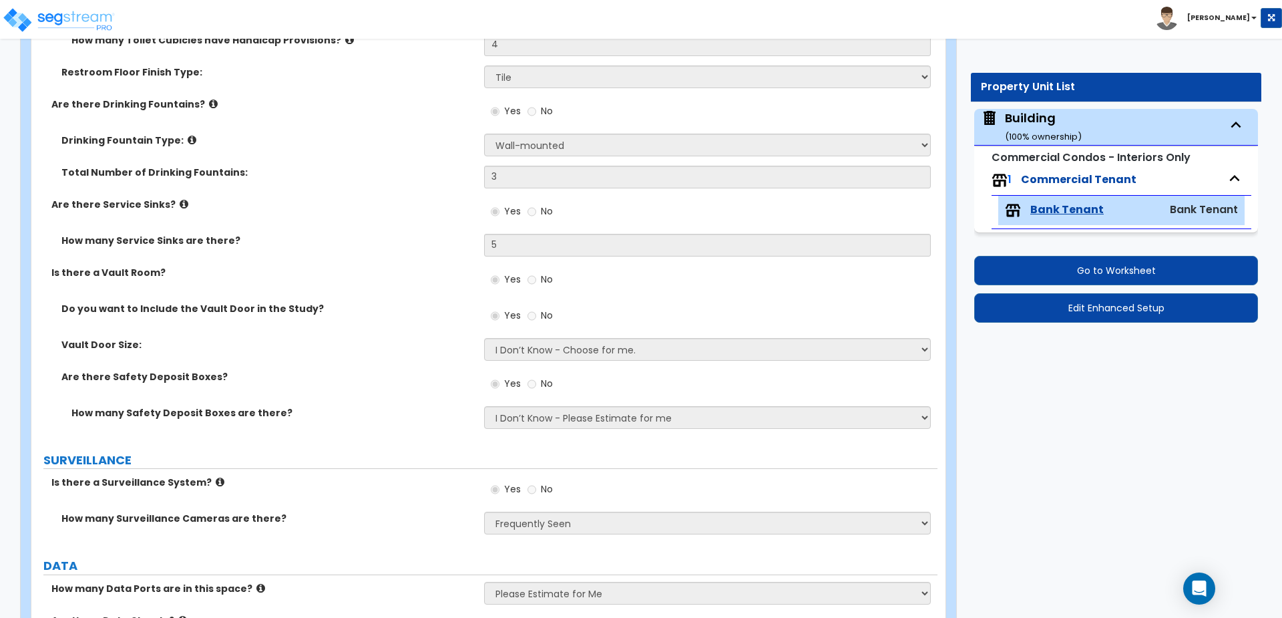
scroll to position [4039, 0]
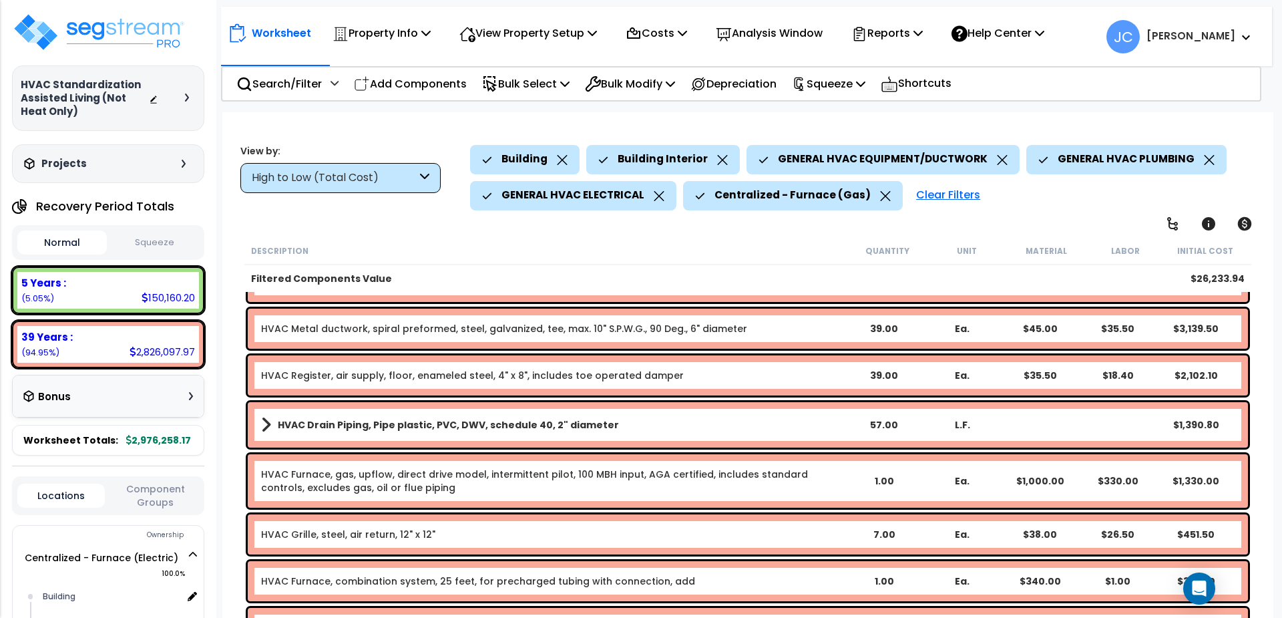
scroll to position [59, 0]
click at [562, 163] on icon at bounding box center [562, 160] width 11 height 10
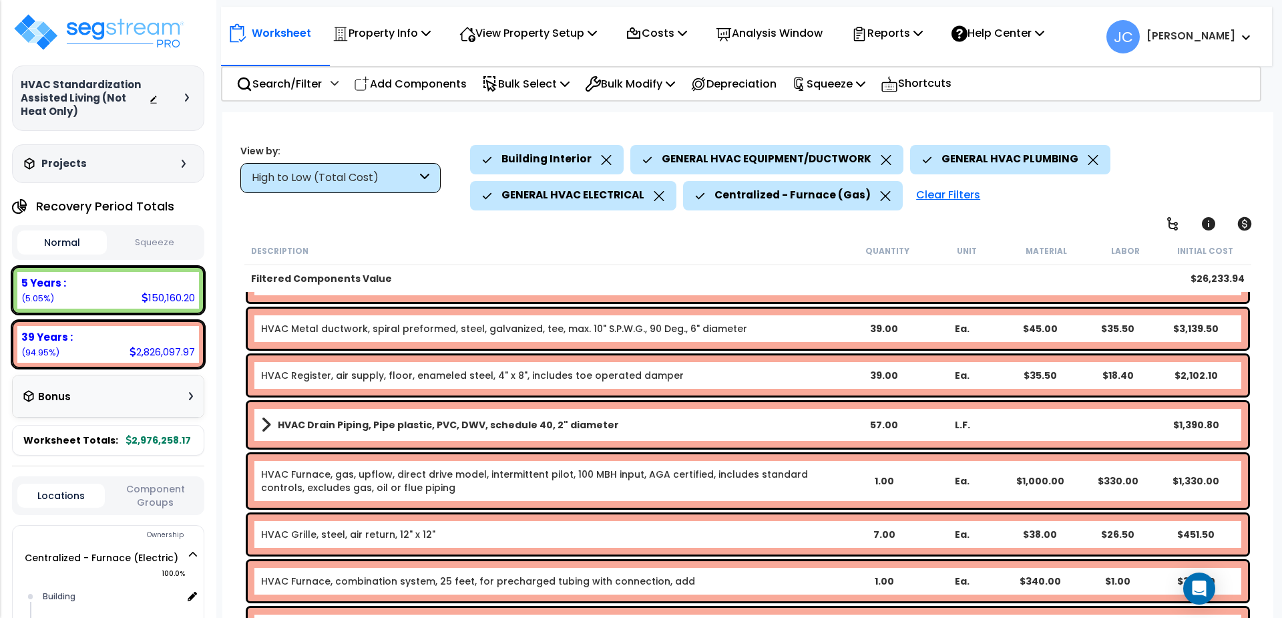
click at [604, 158] on icon at bounding box center [606, 160] width 11 height 10
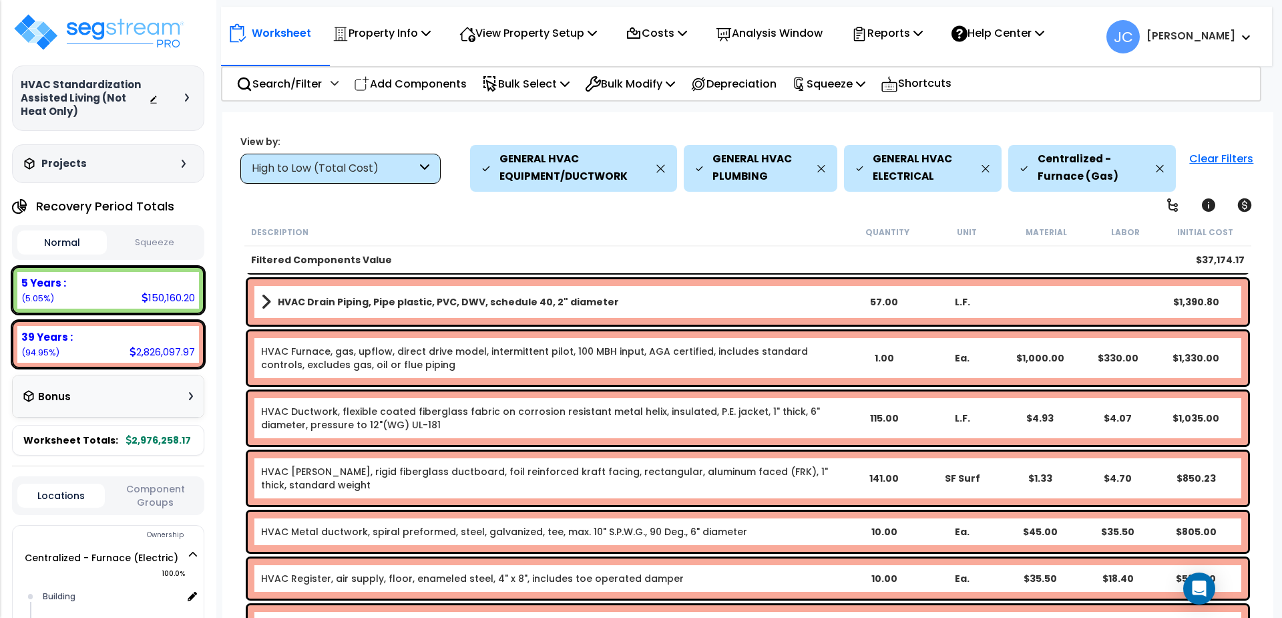
scroll to position [0, 0]
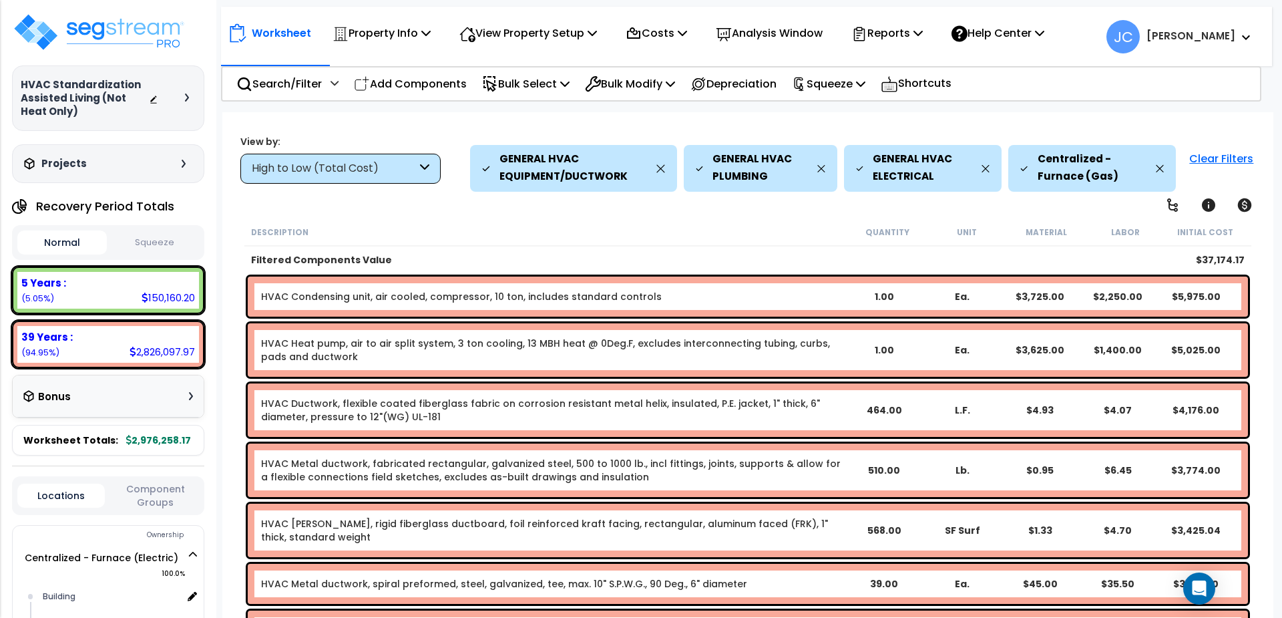
click at [379, 165] on div "High to Low (Total Cost)" at bounding box center [334, 168] width 165 height 15
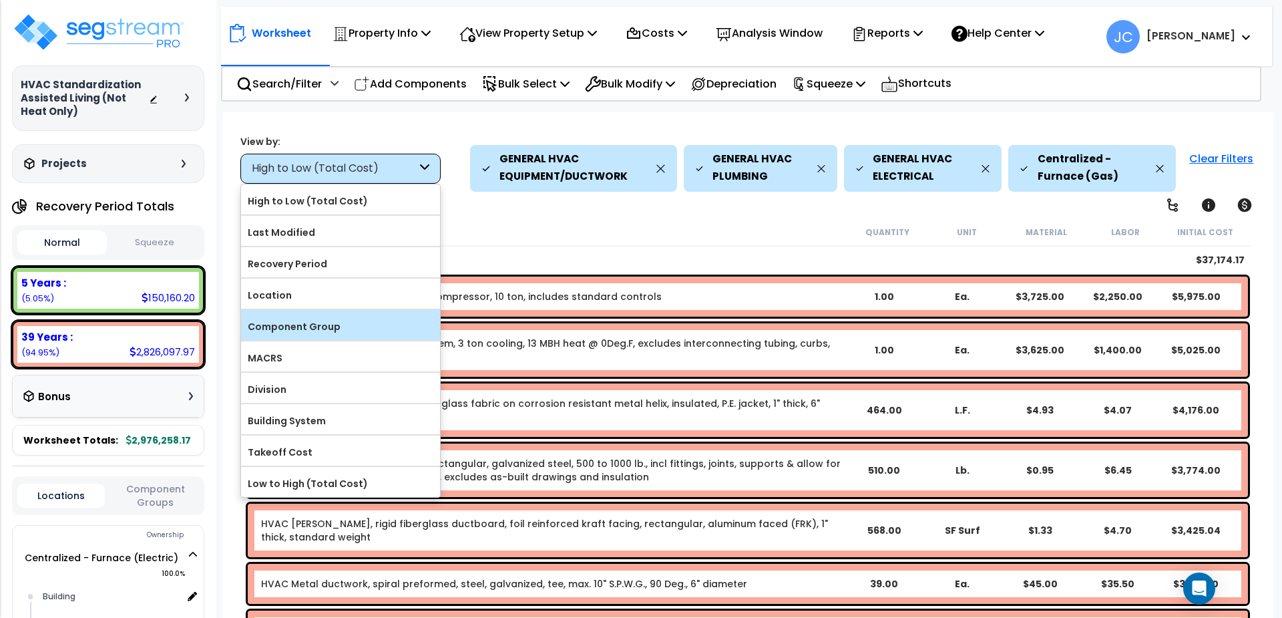
click at [321, 323] on label "Component Group" at bounding box center [340, 327] width 199 height 20
click at [0, 0] on input "Component Group" at bounding box center [0, 0] width 0 height 0
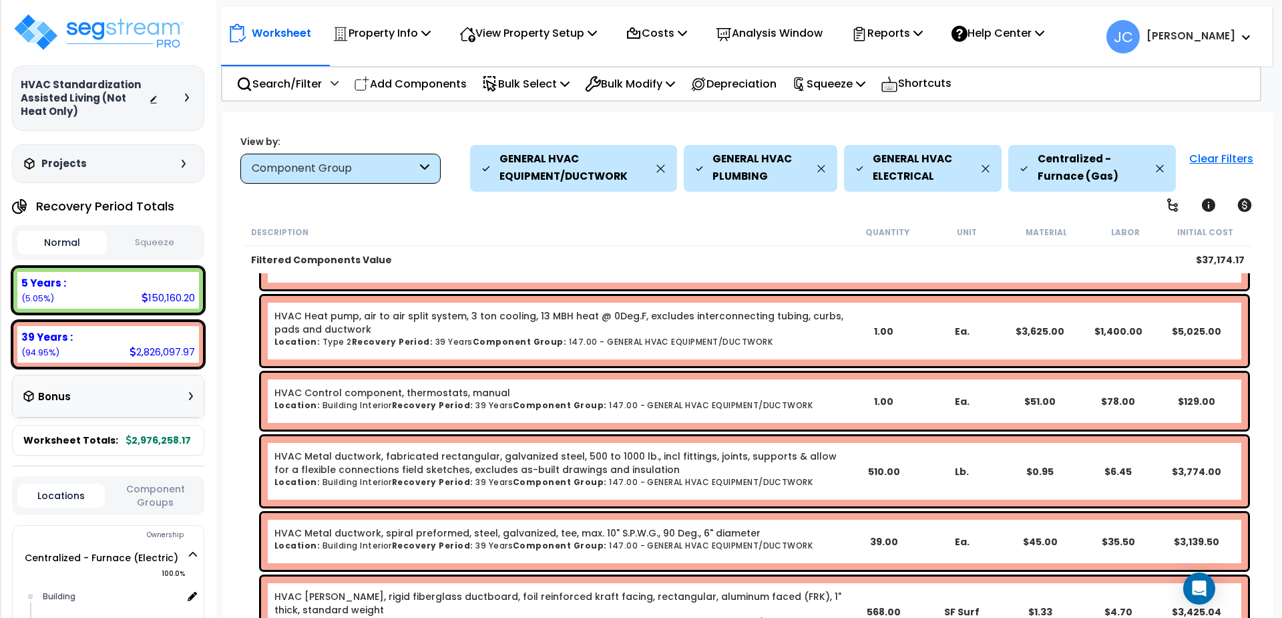
scroll to position [562, 0]
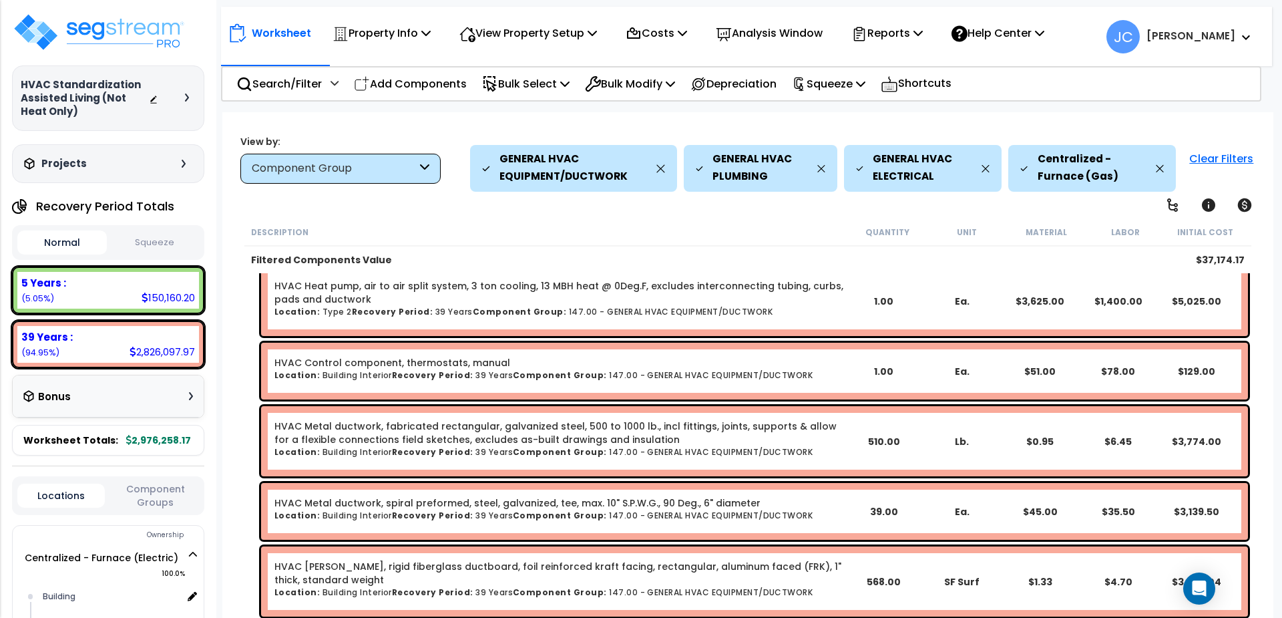
click at [404, 176] on div "Component Group" at bounding box center [340, 169] width 200 height 30
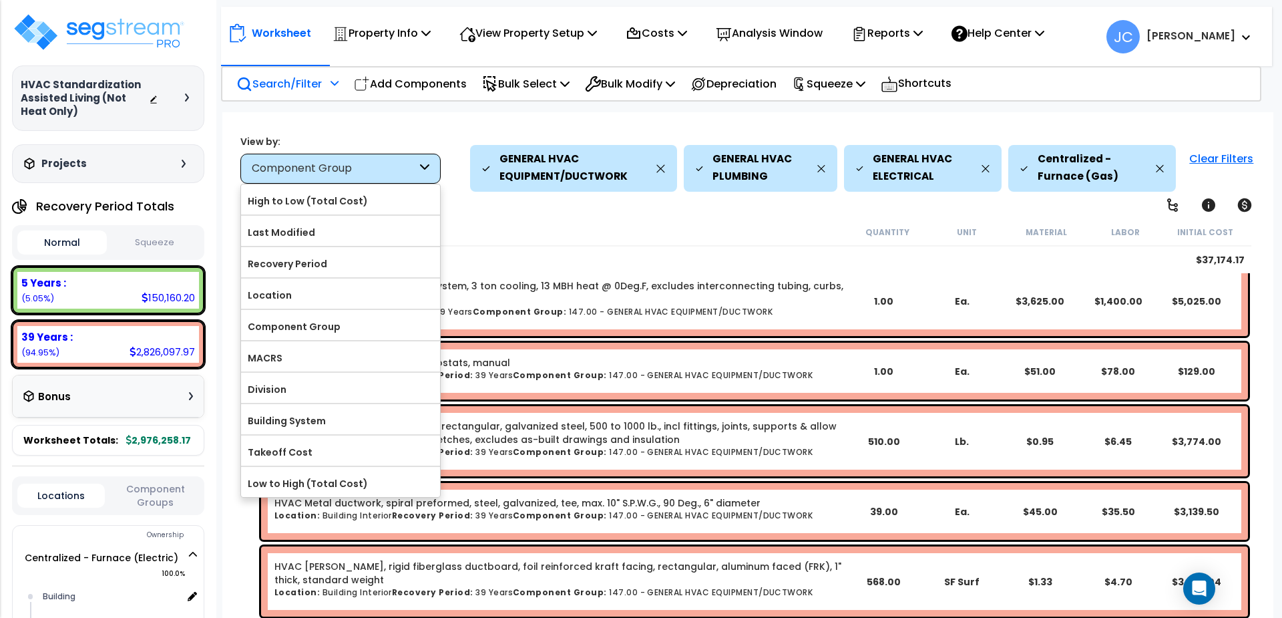
click at [324, 88] on div "Search/Filter Additional Search / Filter" at bounding box center [287, 83] width 102 height 31
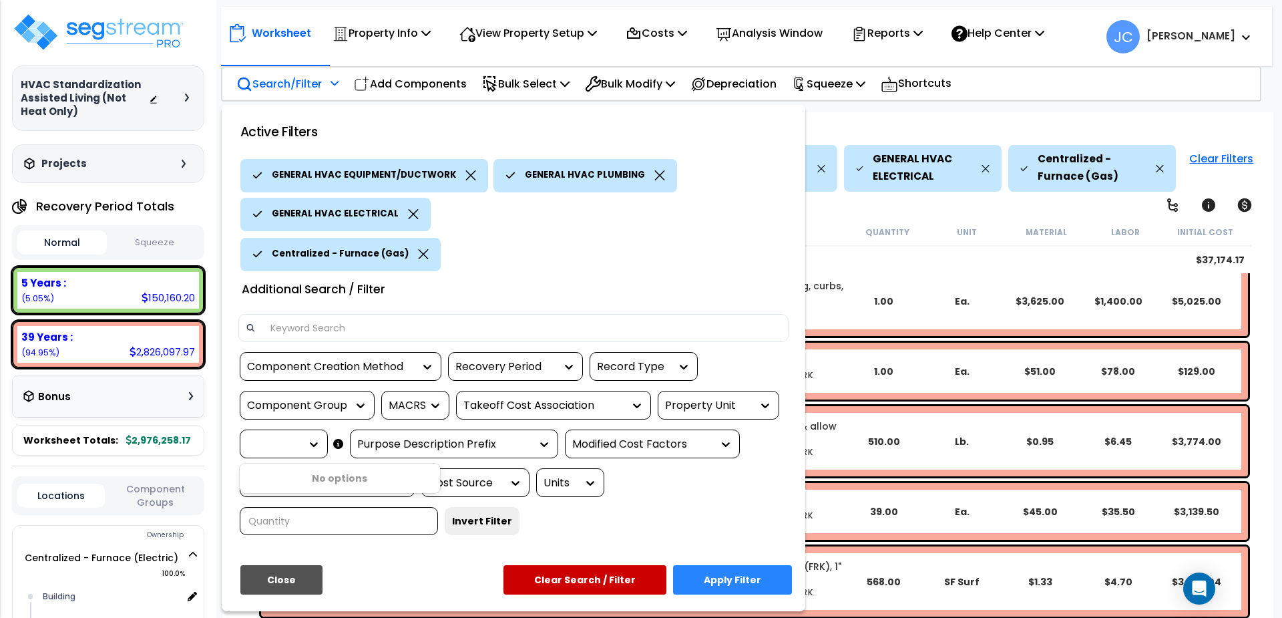
click at [311, 439] on icon at bounding box center [313, 443] width 13 height 13
click at [717, 408] on div "Property Unit" at bounding box center [708, 405] width 87 height 15
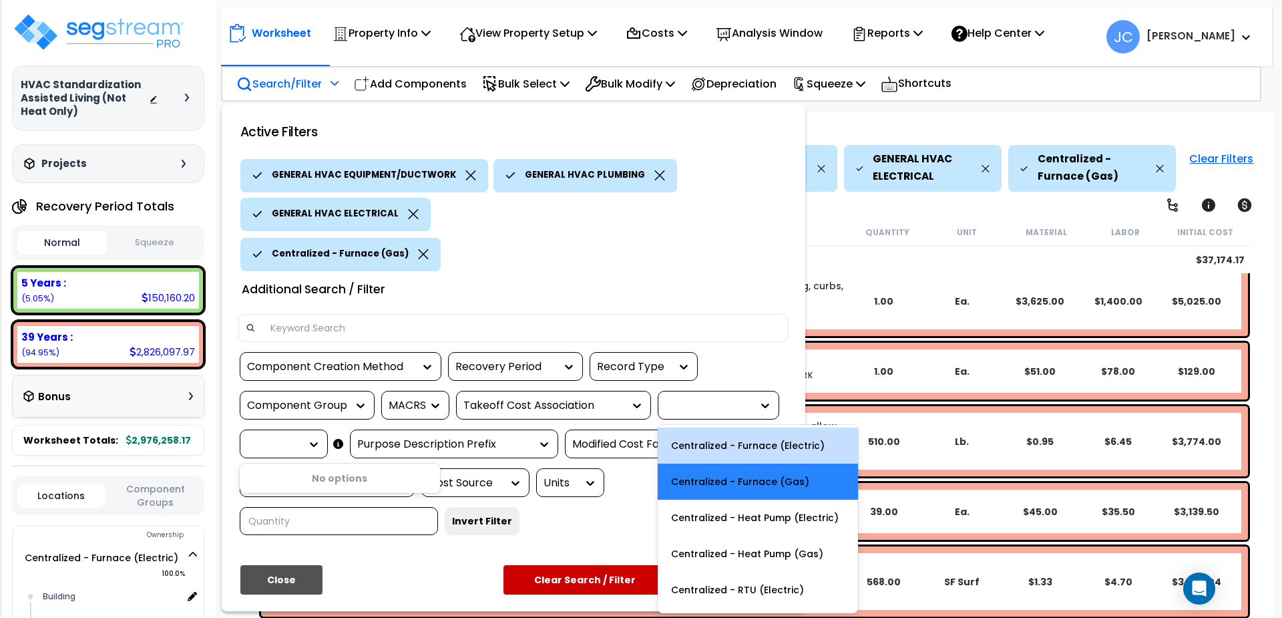
scroll to position [12, 0]
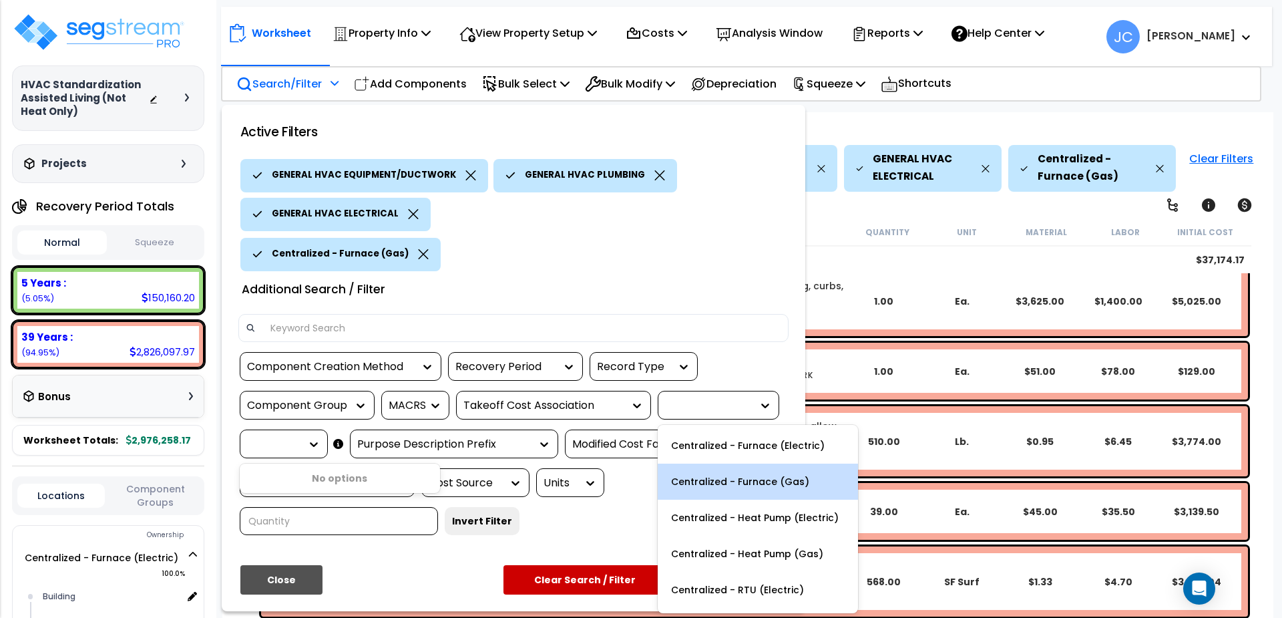
click at [713, 481] on div "Centralized - Furnace (Gas)" at bounding box center [758, 482] width 200 height 36
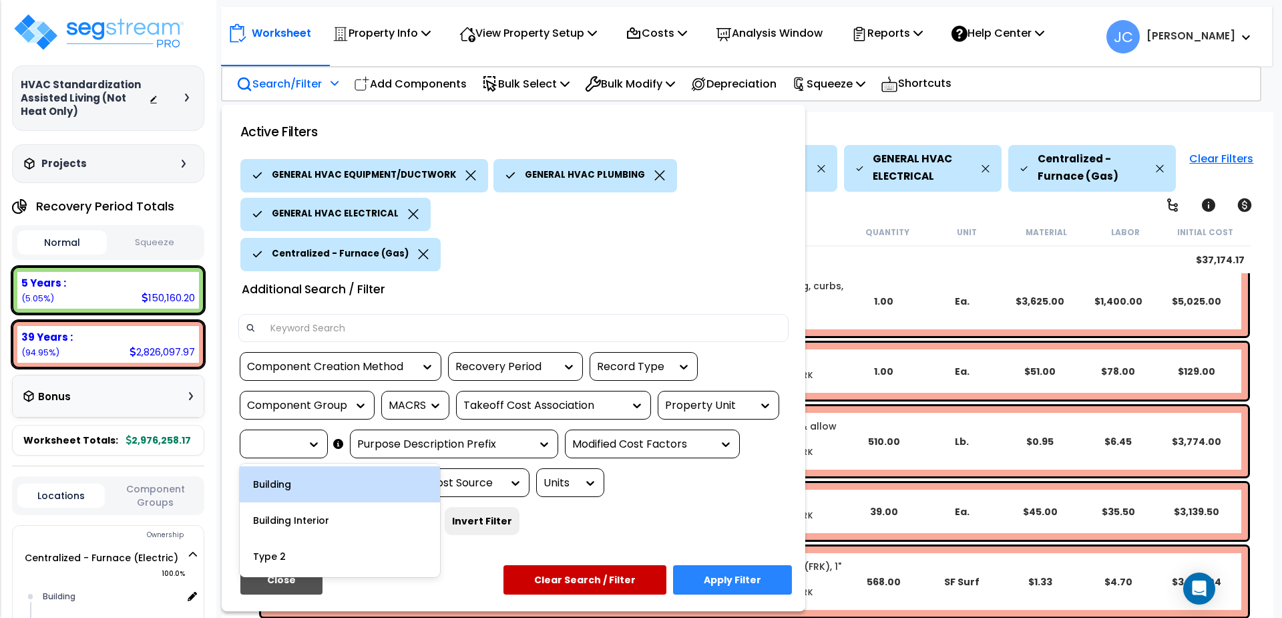
click at [309, 439] on icon at bounding box center [313, 443] width 13 height 13
click at [317, 478] on div "Building" at bounding box center [340, 484] width 200 height 36
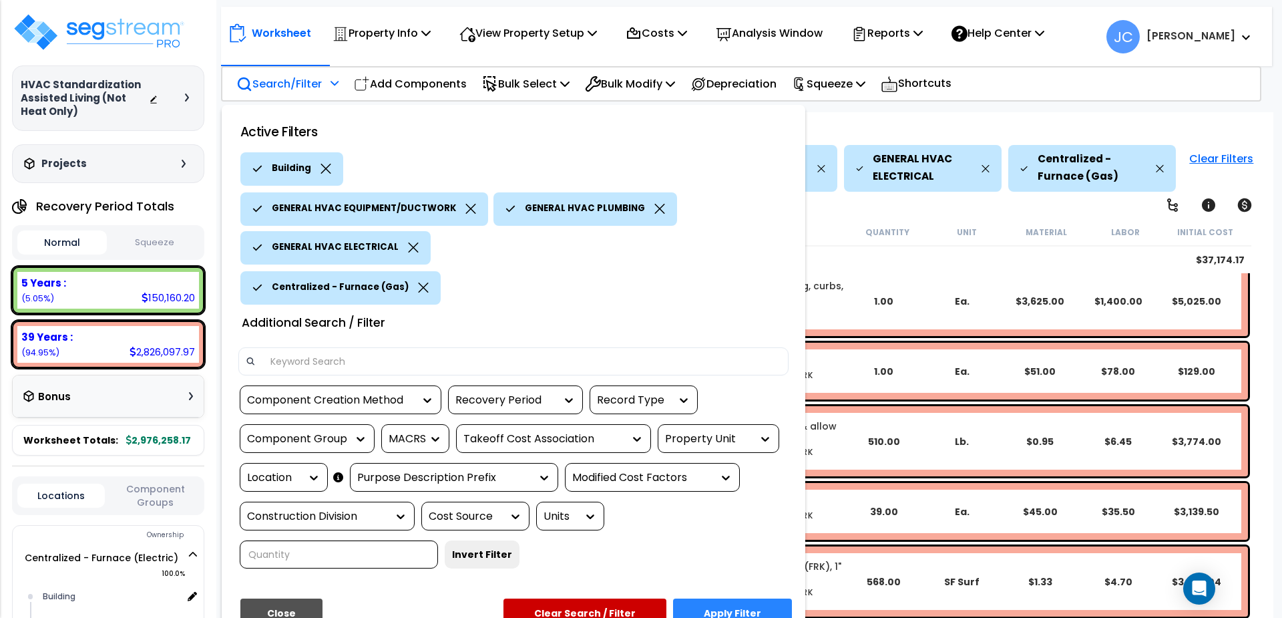
click at [285, 472] on div "Location" at bounding box center [273, 477] width 53 height 15
click at [303, 518] on div "Building Interior" at bounding box center [340, 518] width 200 height 36
click at [743, 598] on button "Apply Filter" at bounding box center [732, 612] width 119 height 29
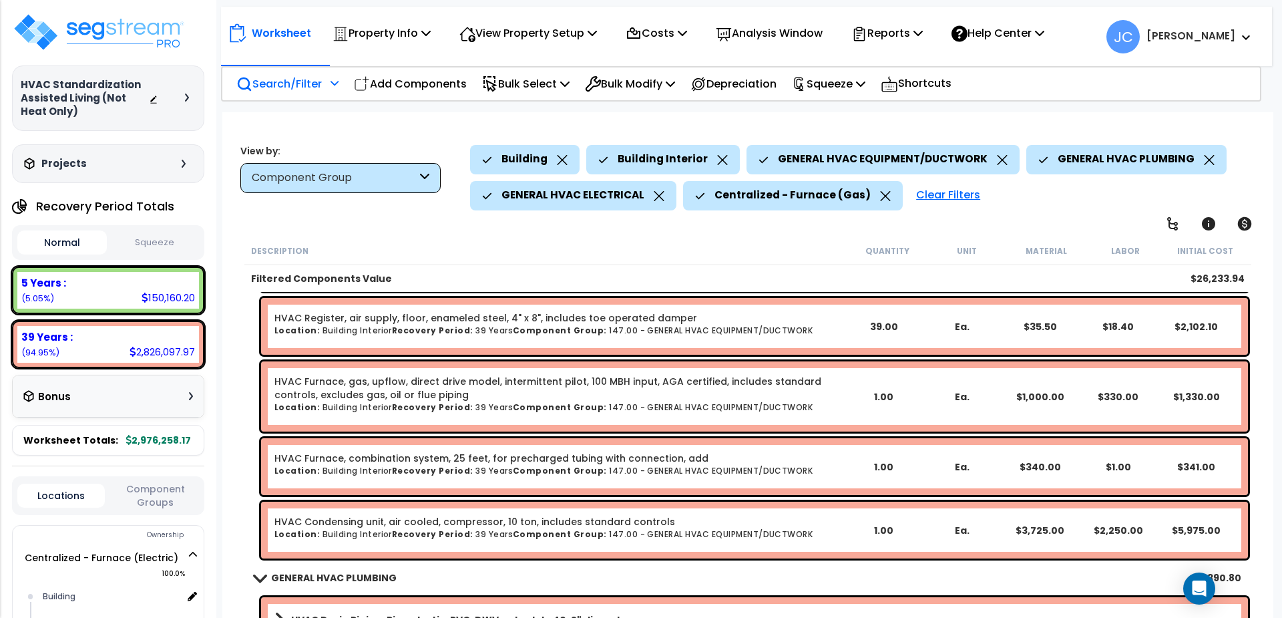
scroll to position [462, 0]
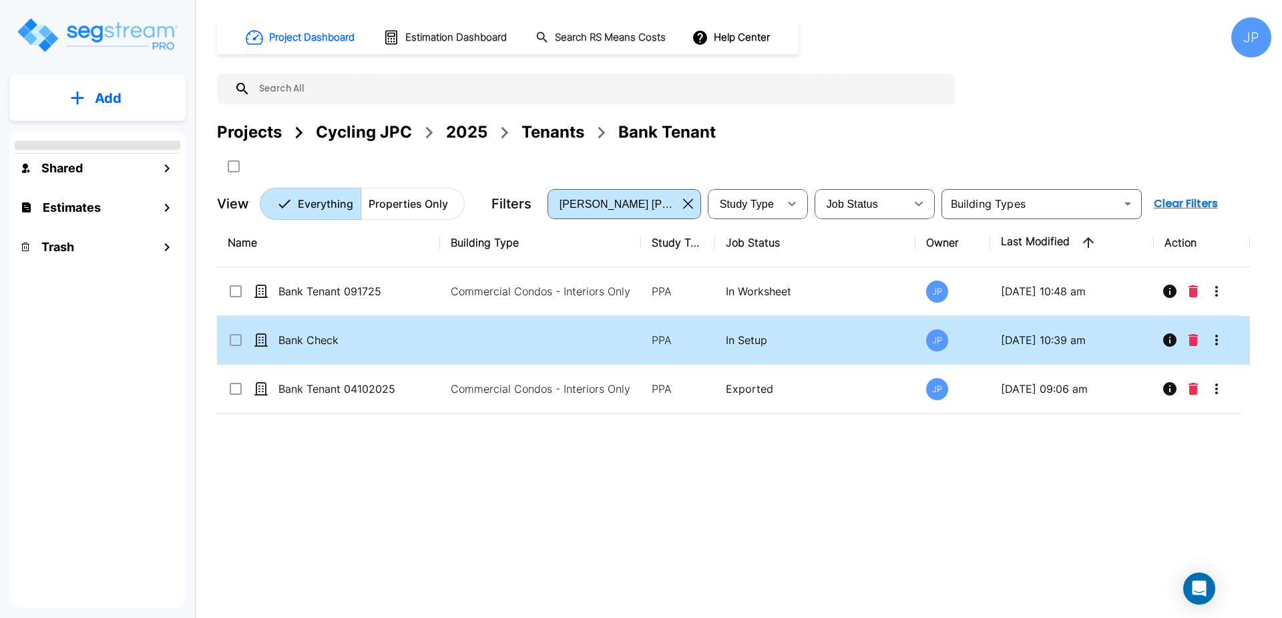
click at [557, 345] on td at bounding box center [540, 340] width 201 height 49
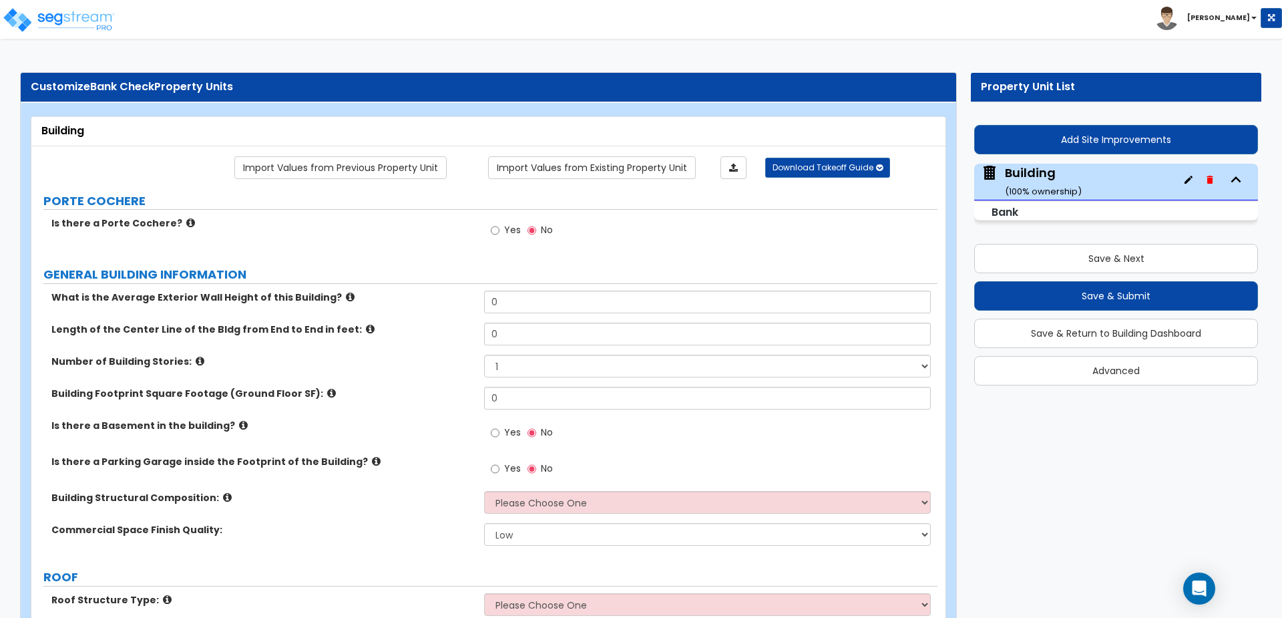
scroll to position [2430, 0]
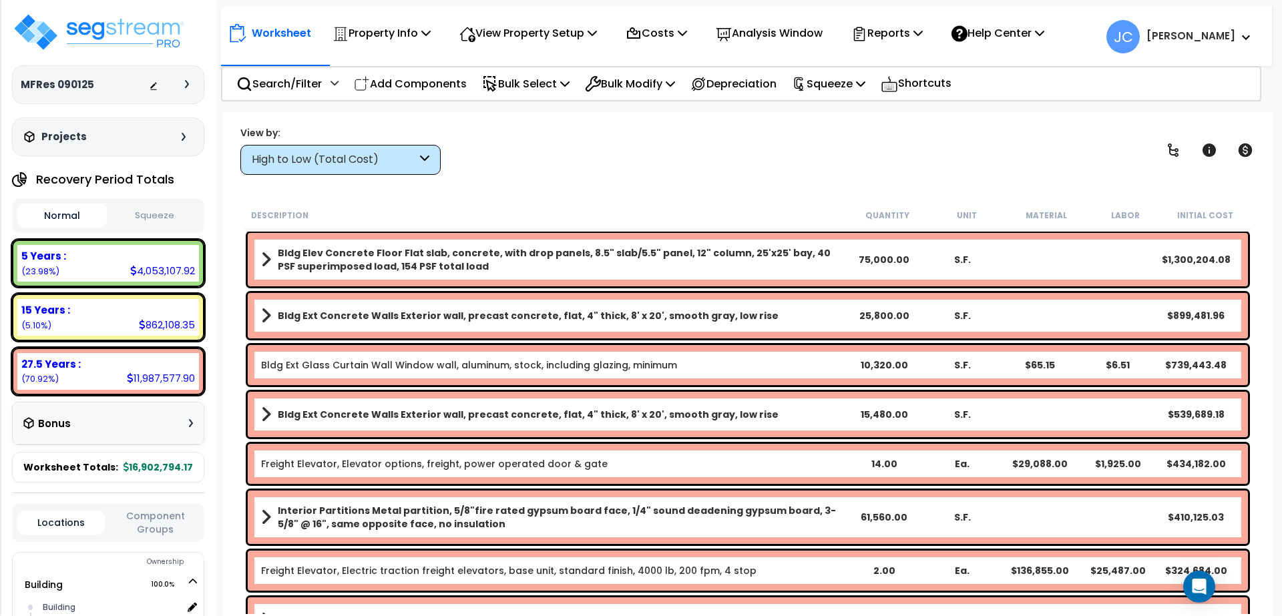
click at [365, 162] on div "High to Low (Total Cost)" at bounding box center [334, 159] width 165 height 15
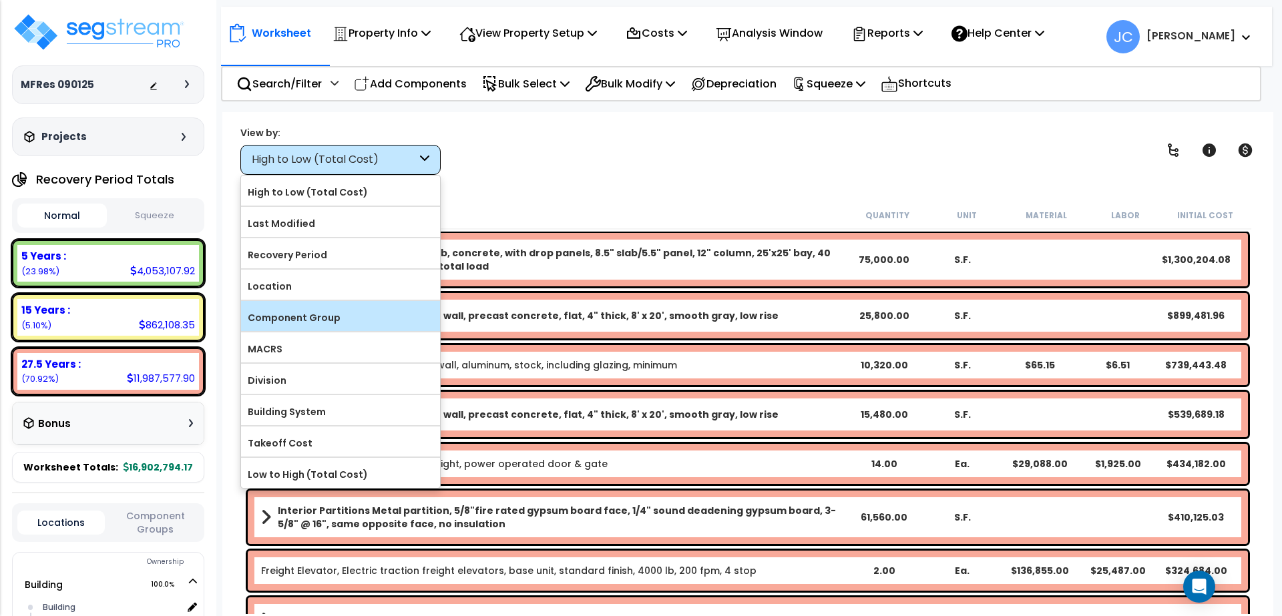
click at [363, 319] on label "Component Group" at bounding box center [340, 318] width 199 height 20
click at [0, 0] on input "Component Group" at bounding box center [0, 0] width 0 height 0
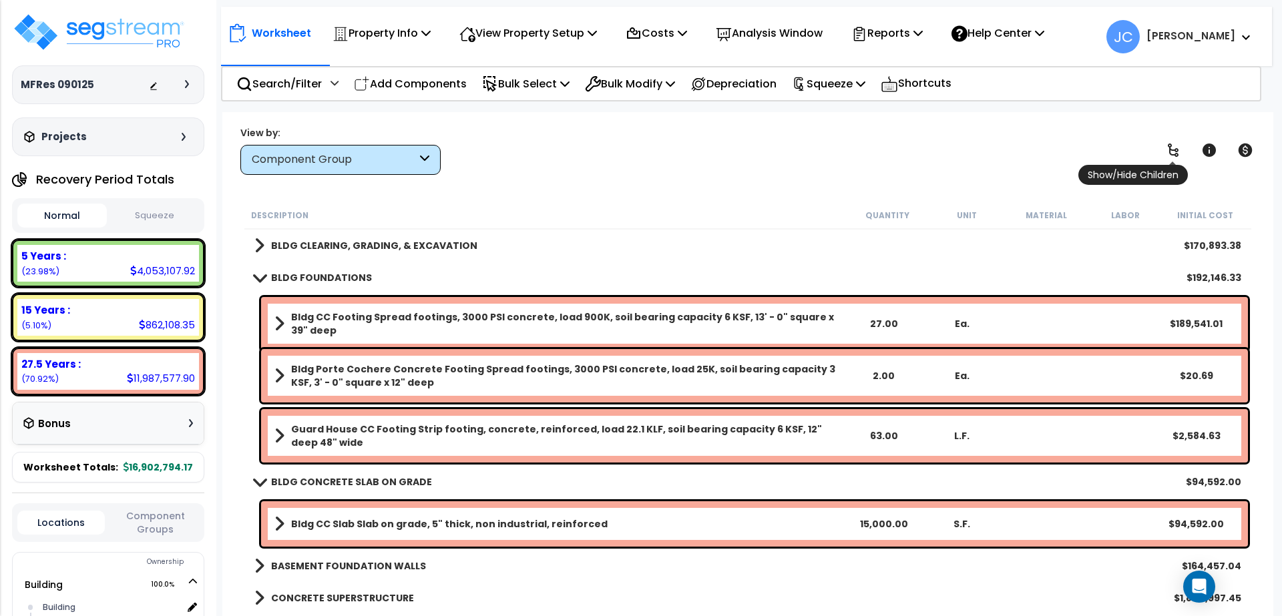
click at [1170, 152] on icon at bounding box center [1173, 150] width 11 height 13
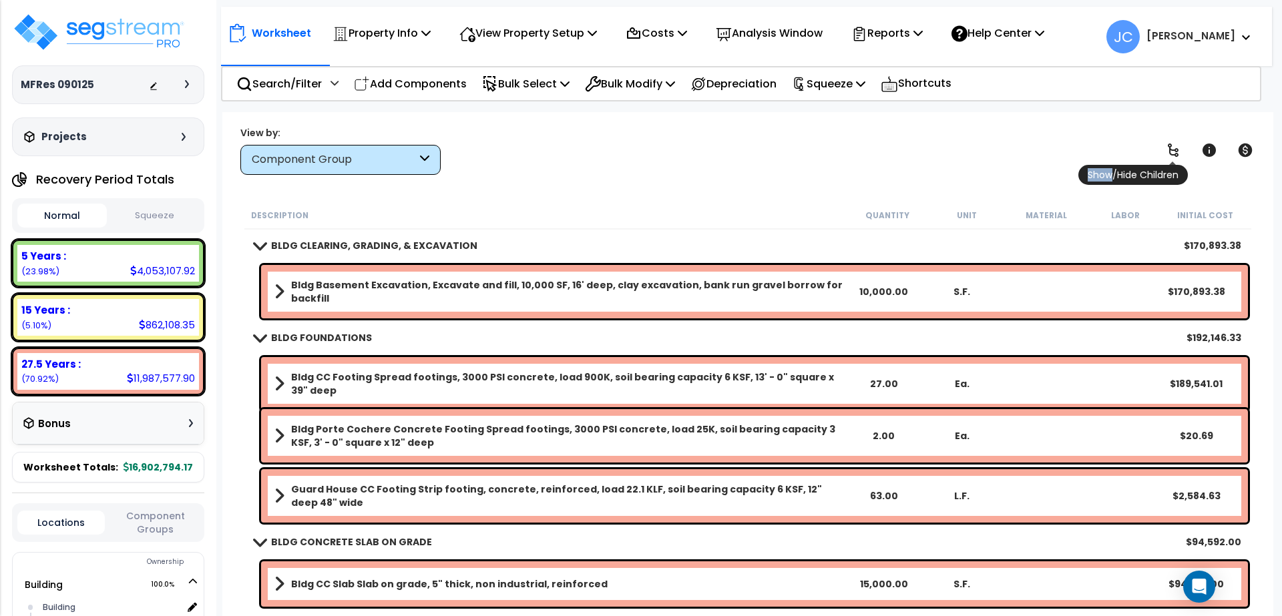
click at [1170, 152] on icon at bounding box center [1173, 150] width 11 height 13
